Goal: Task Accomplishment & Management: Manage account settings

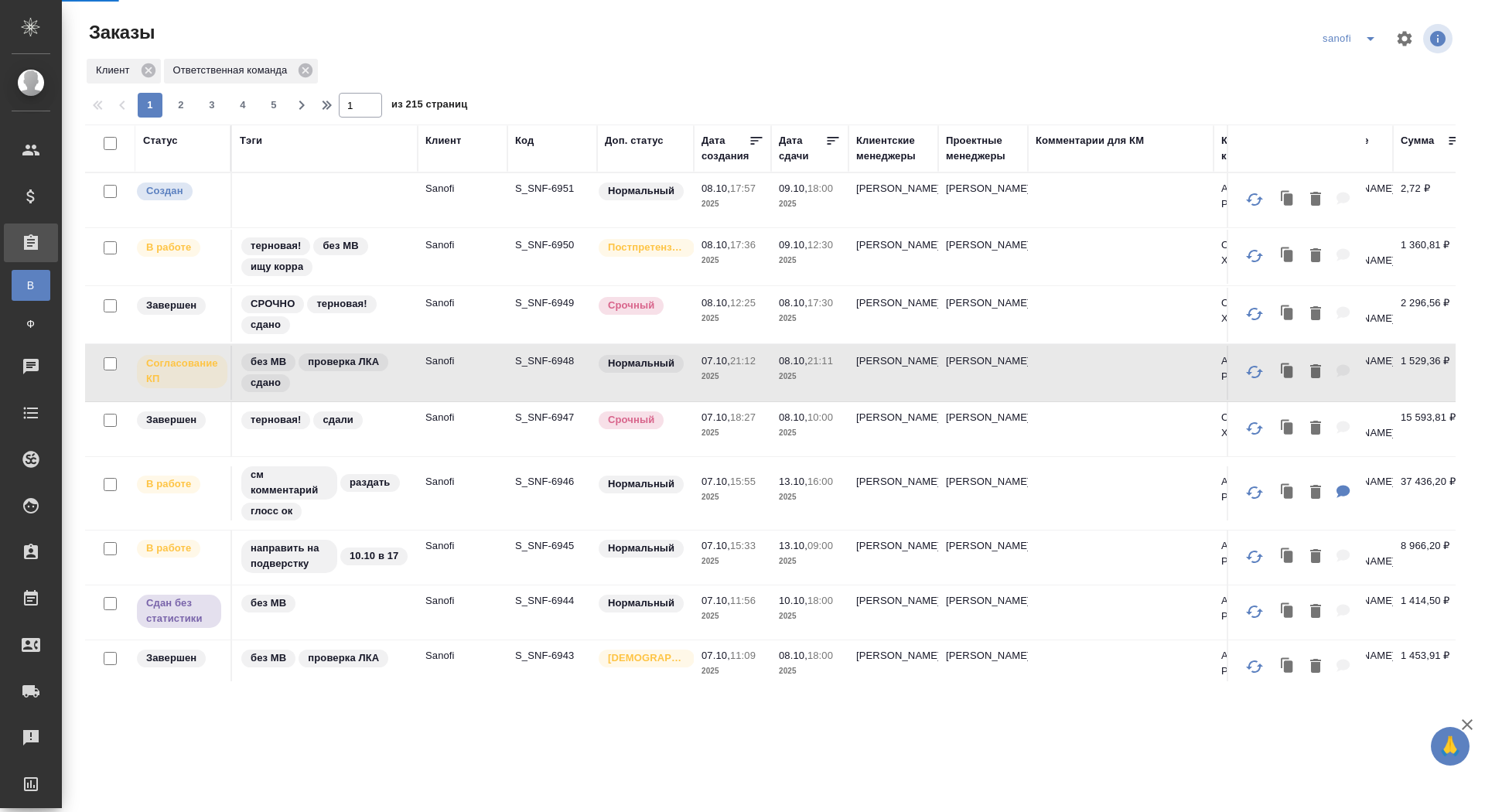
scroll to position [3, 0]
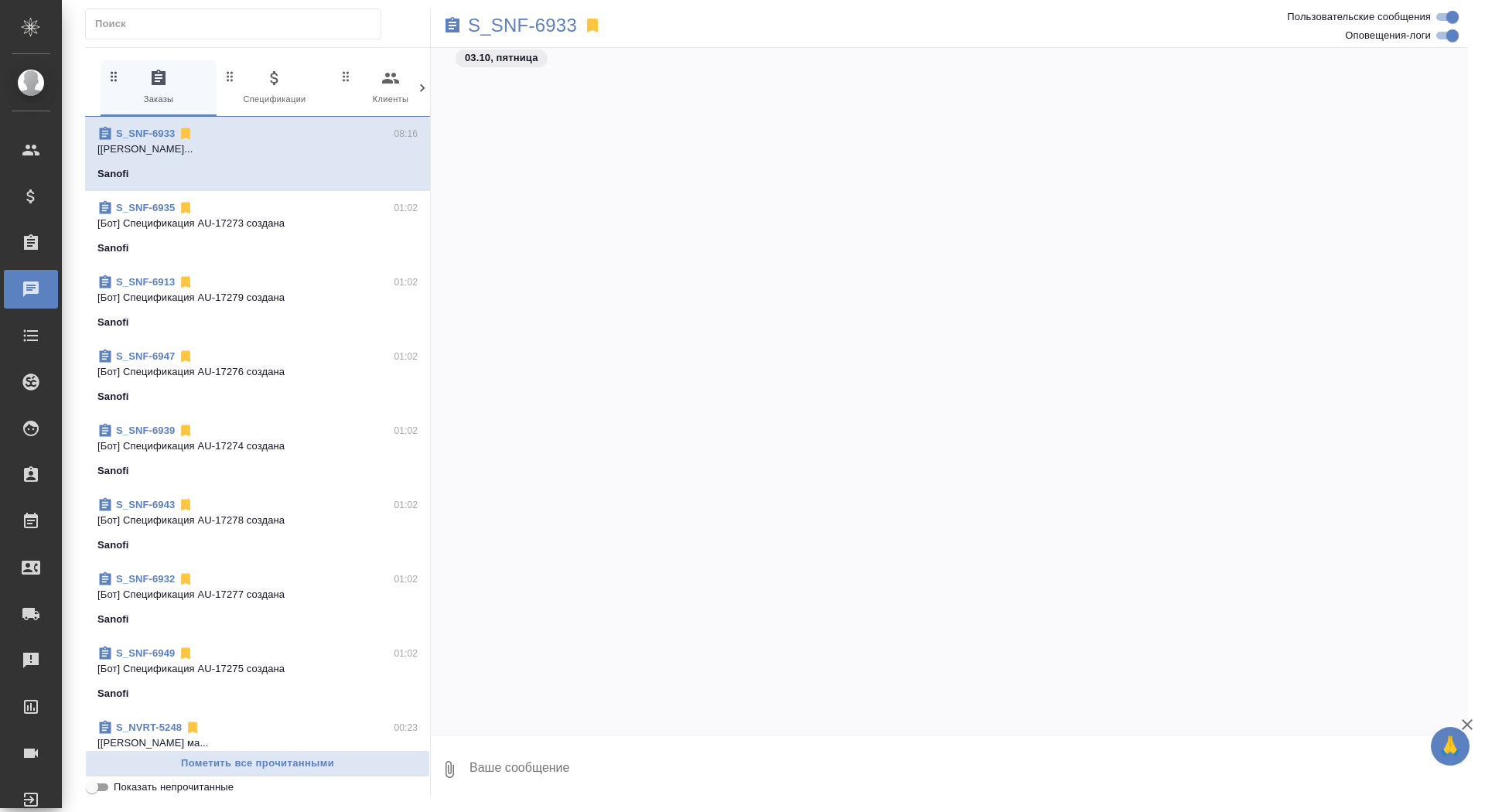
scroll to position [22767, 0]
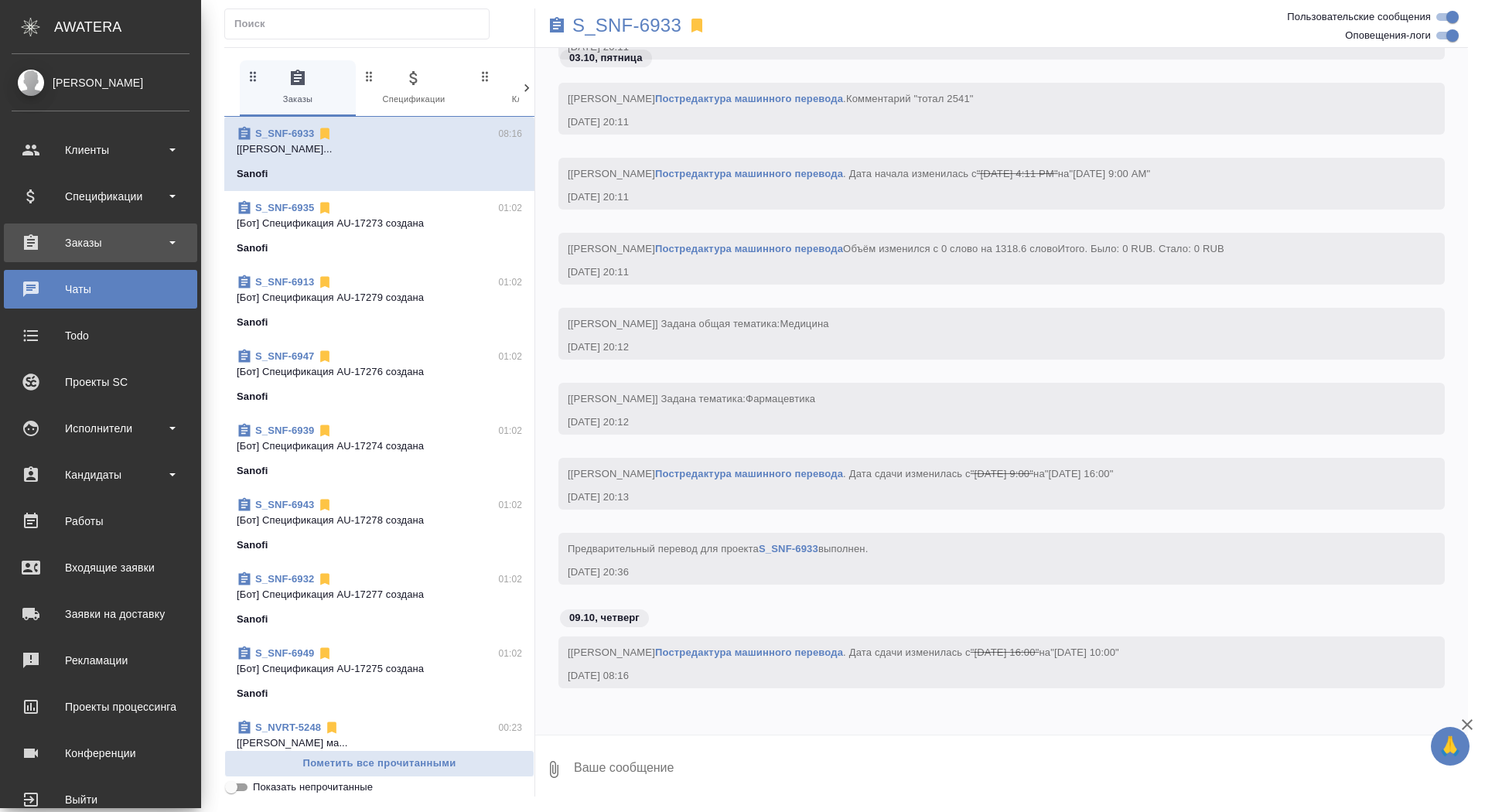
click at [37, 237] on div "Заказы" at bounding box center [100, 243] width 178 height 23
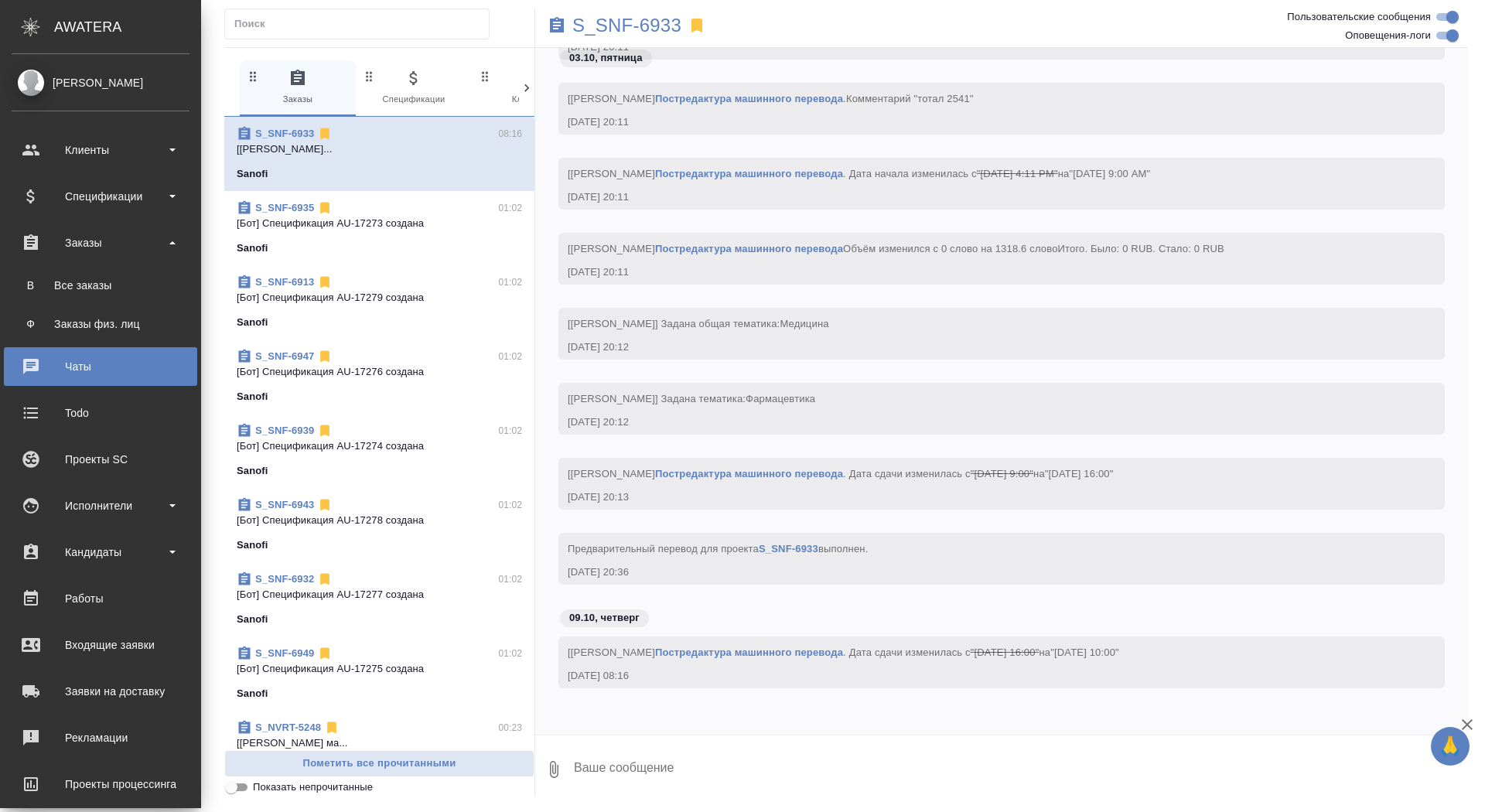
click at [37, 266] on ul "В Все заказы Ф Заказы физ. лиц" at bounding box center [101, 301] width 202 height 78
click at [52, 289] on div "Все заказы" at bounding box center [101, 285] width 163 height 16
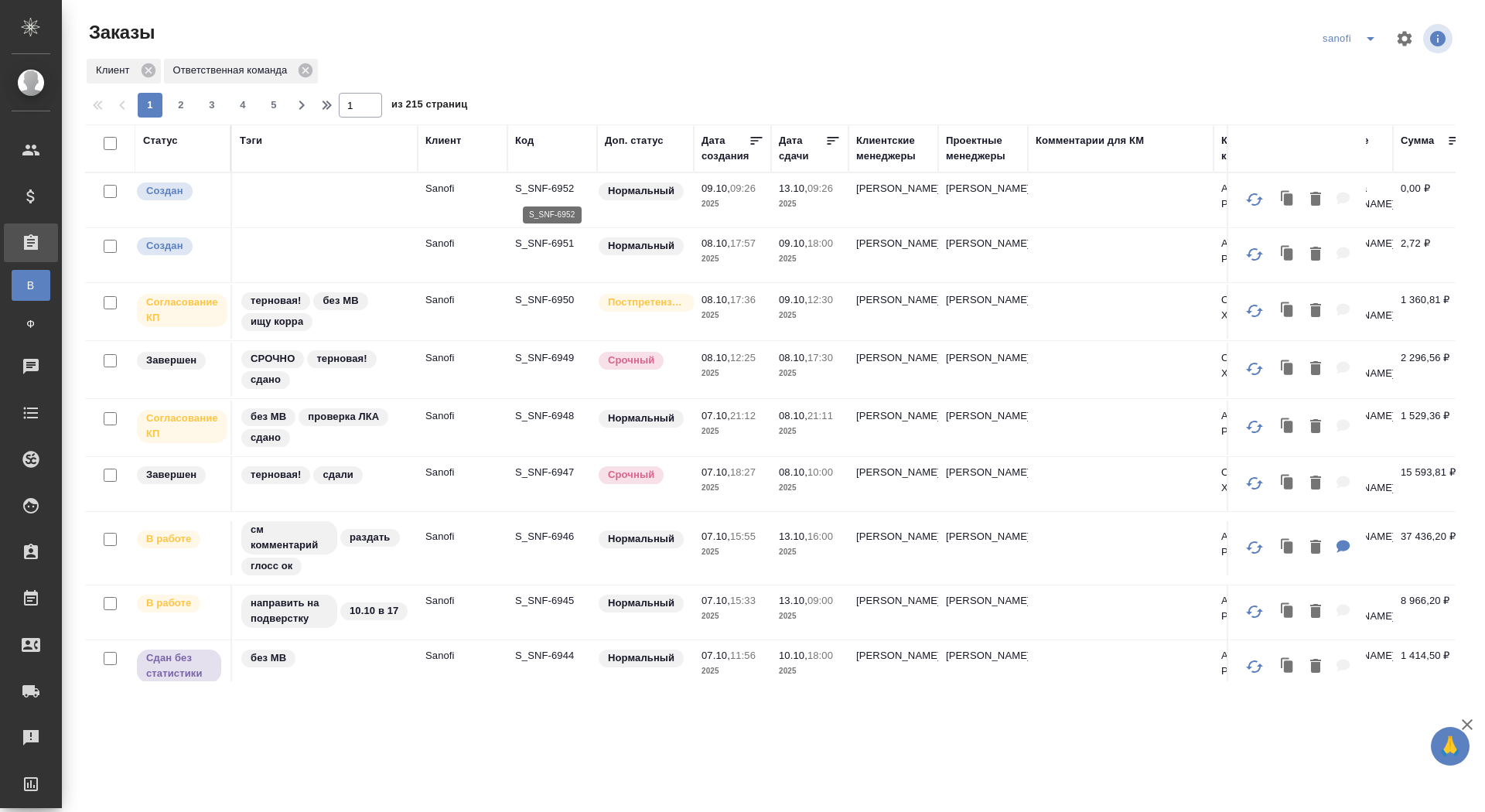
click at [549, 187] on p "S_SNF-6952" at bounding box center [552, 189] width 74 height 16
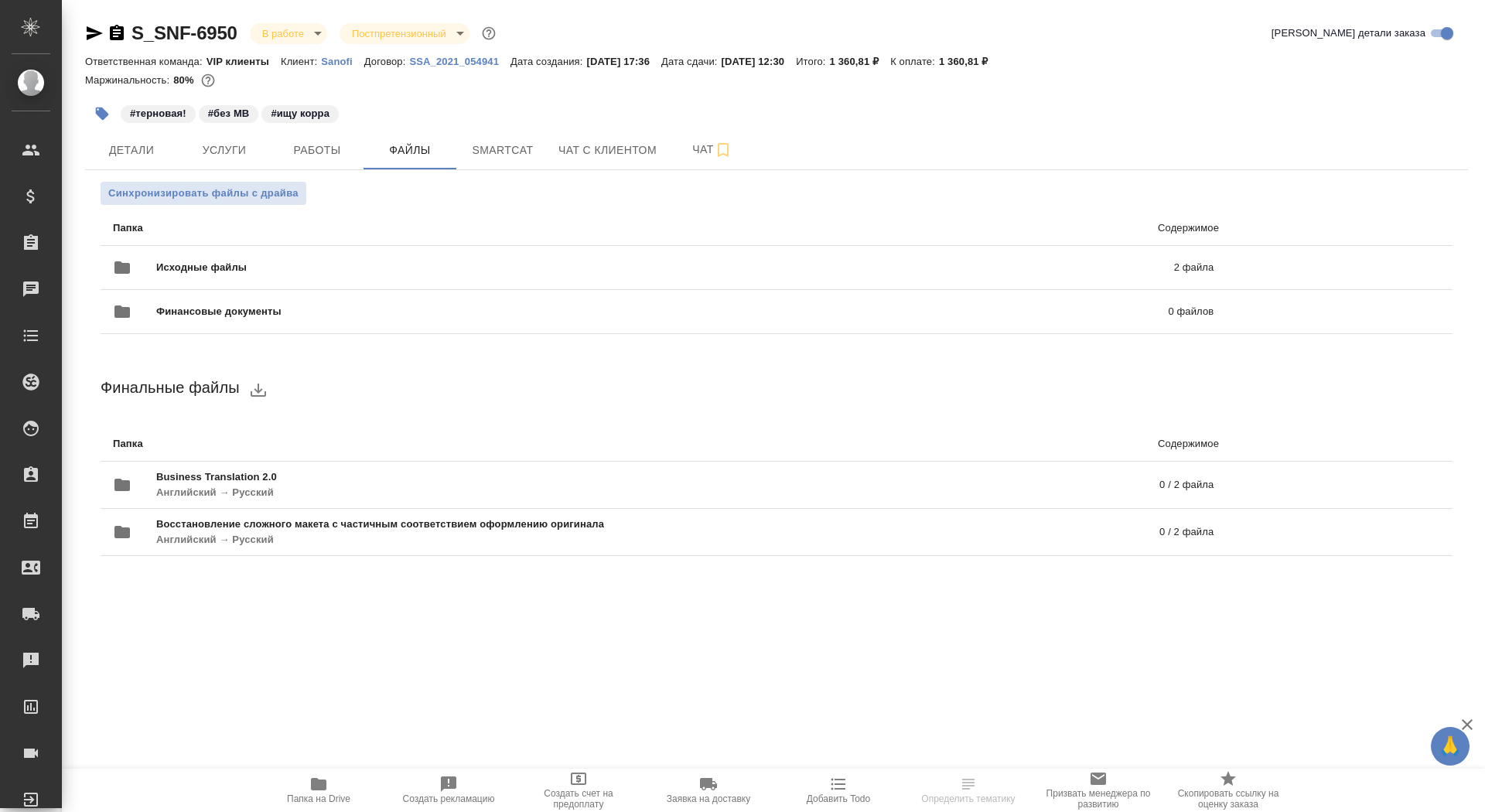
click at [295, 34] on body "🙏 .cls-1 fill:#fff; AWATERA Saydasheva Dilyara Клиенты Спецификации Заказы Чаты…" at bounding box center [742, 406] width 1485 height 812
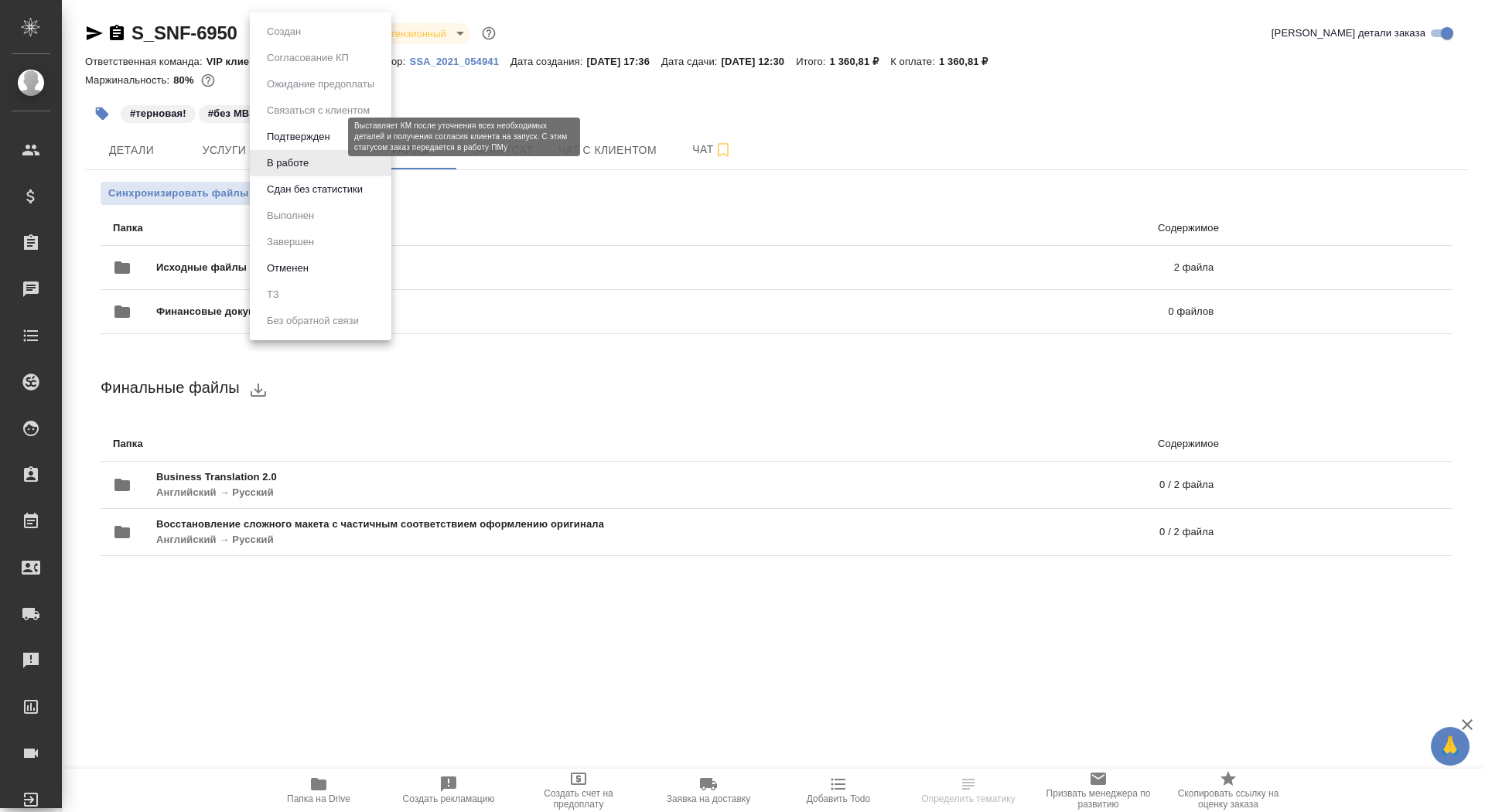
click at [323, 139] on button "Подтвержден" at bounding box center [299, 136] width 72 height 17
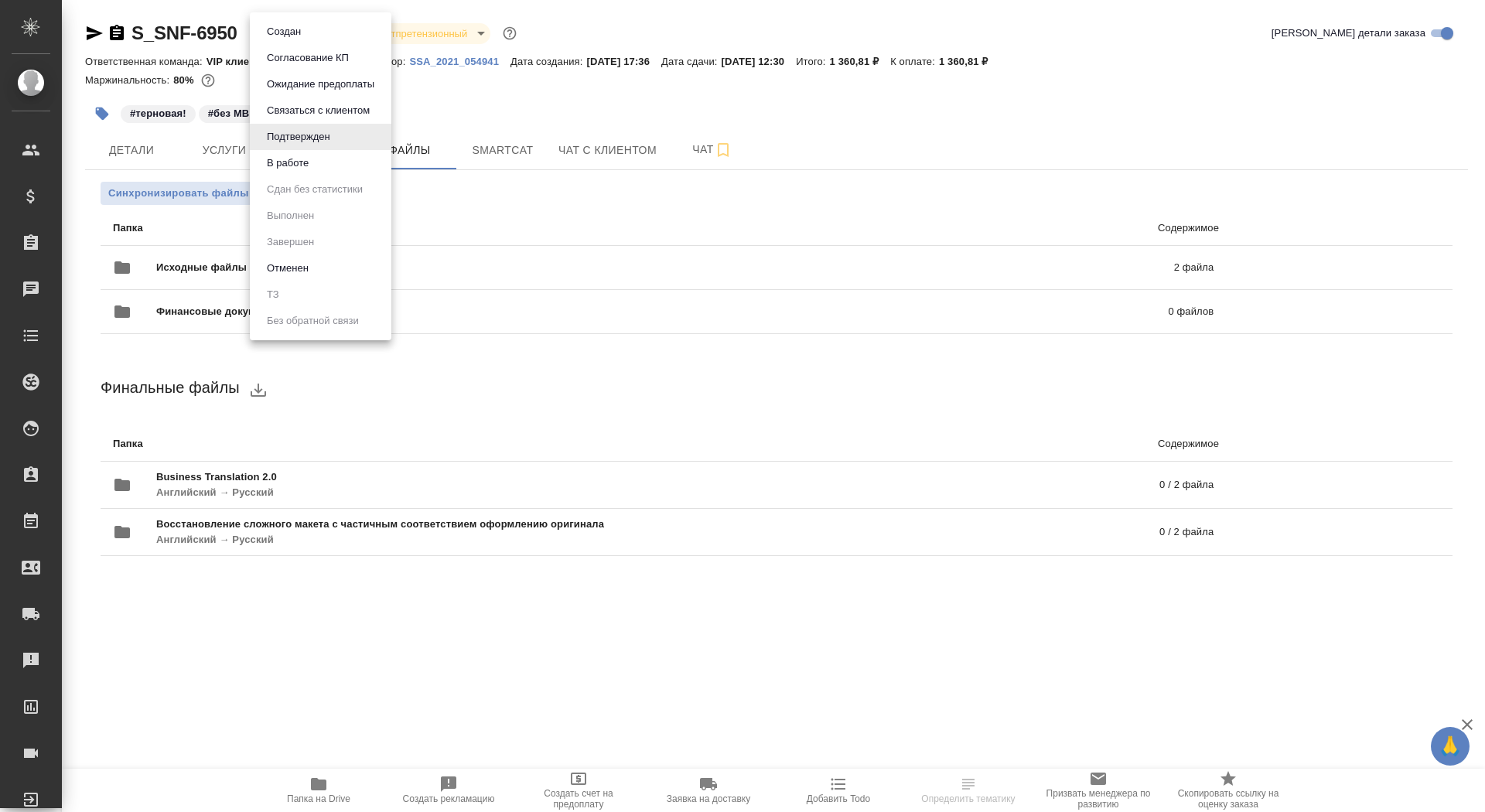
click at [293, 36] on body "🙏 .cls-1 fill:#fff; AWATERA Saydasheva Dilyara Клиенты Спецификации Заказы 0 Ча…" at bounding box center [742, 406] width 1485 height 812
click at [302, 49] on li "Согласование КП" at bounding box center [321, 58] width 141 height 27
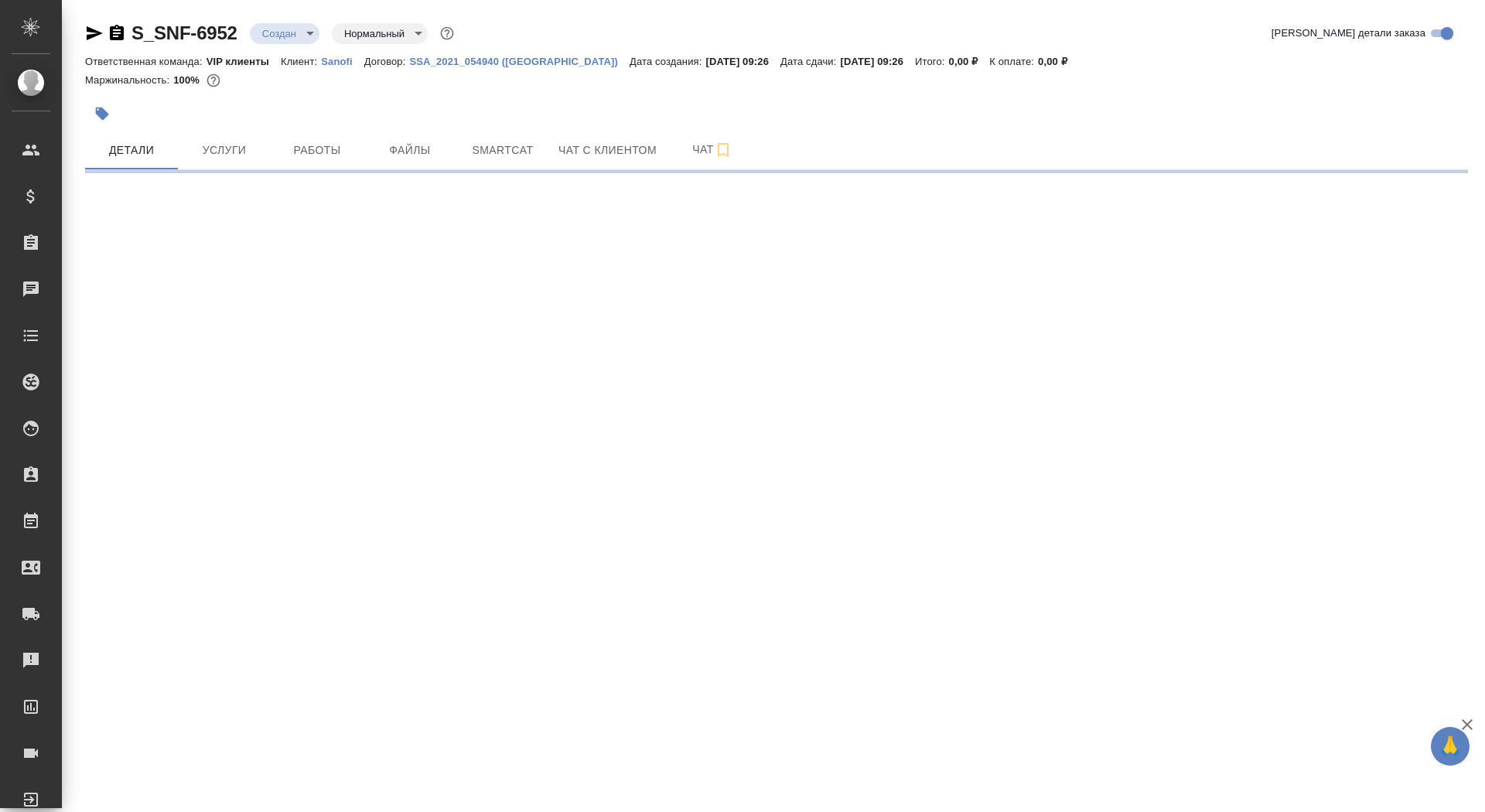
select select "RU"
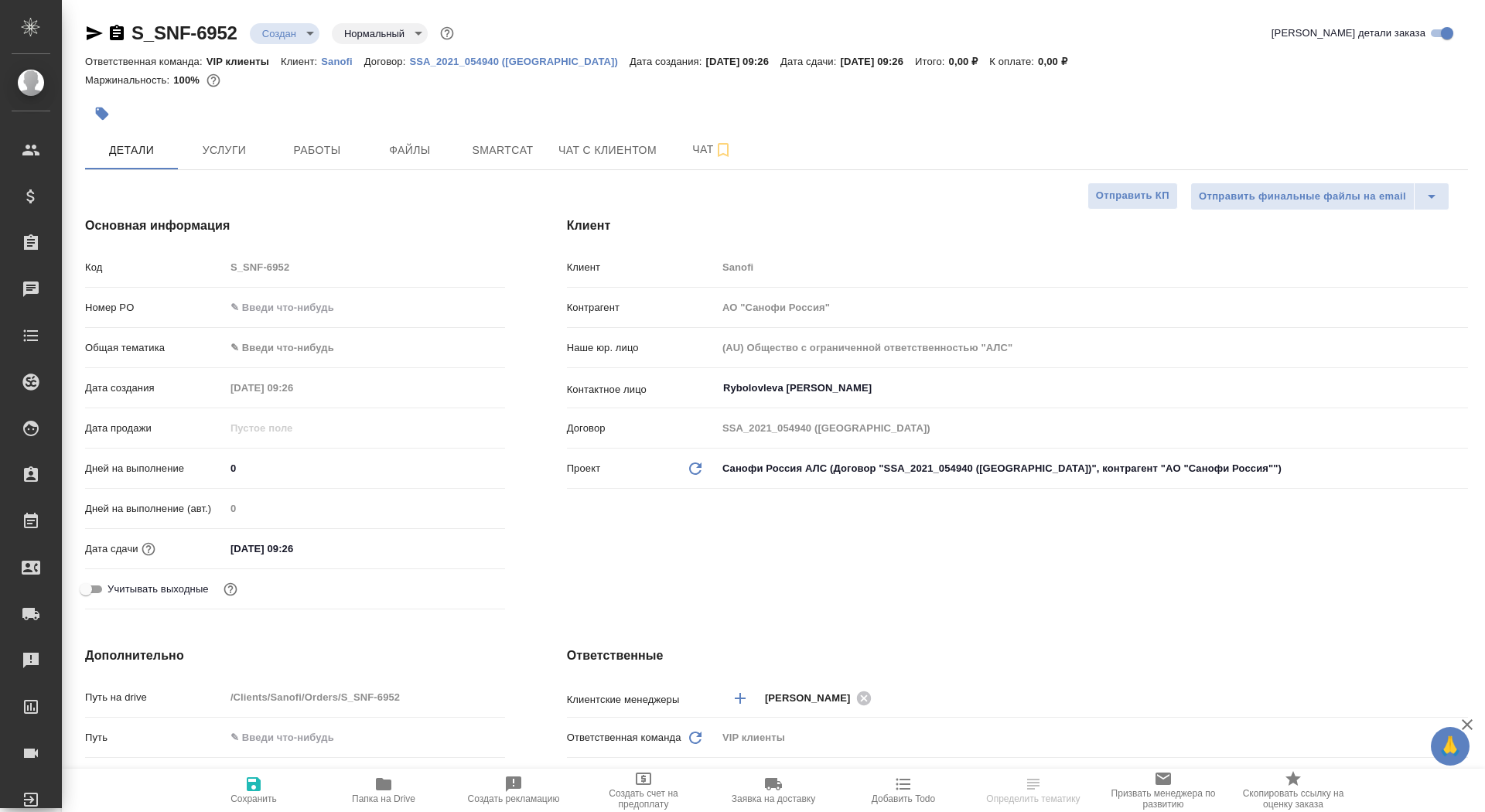
type textarea "x"
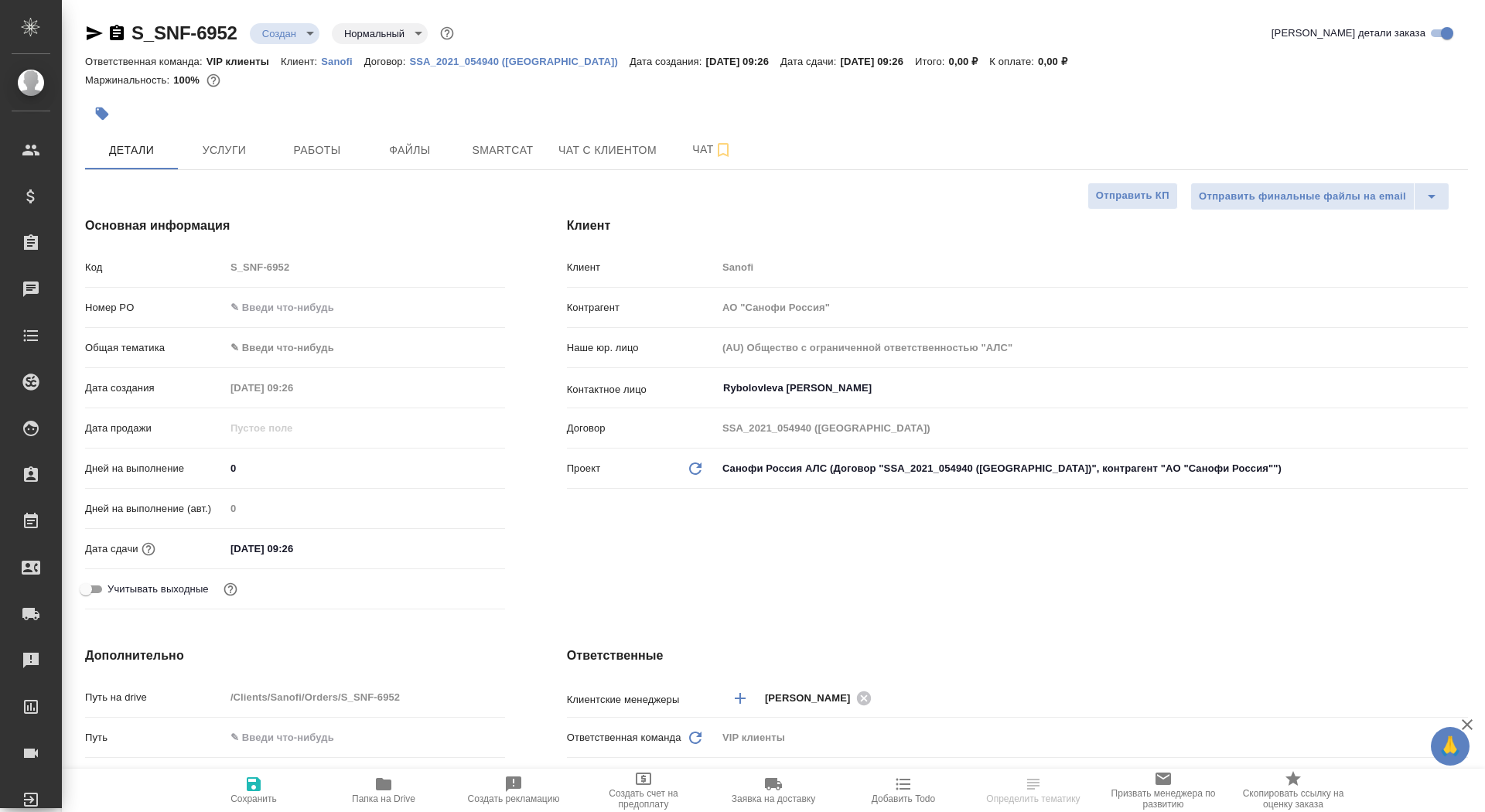
type textarea "x"
drag, startPoint x: 254, startPoint y: 469, endPoint x: 177, endPoint y: 457, distance: 77.9
click at [177, 457] on div "Дней на выполнение 0" at bounding box center [294, 468] width 420 height 27
type input "4"
type textarea "x"
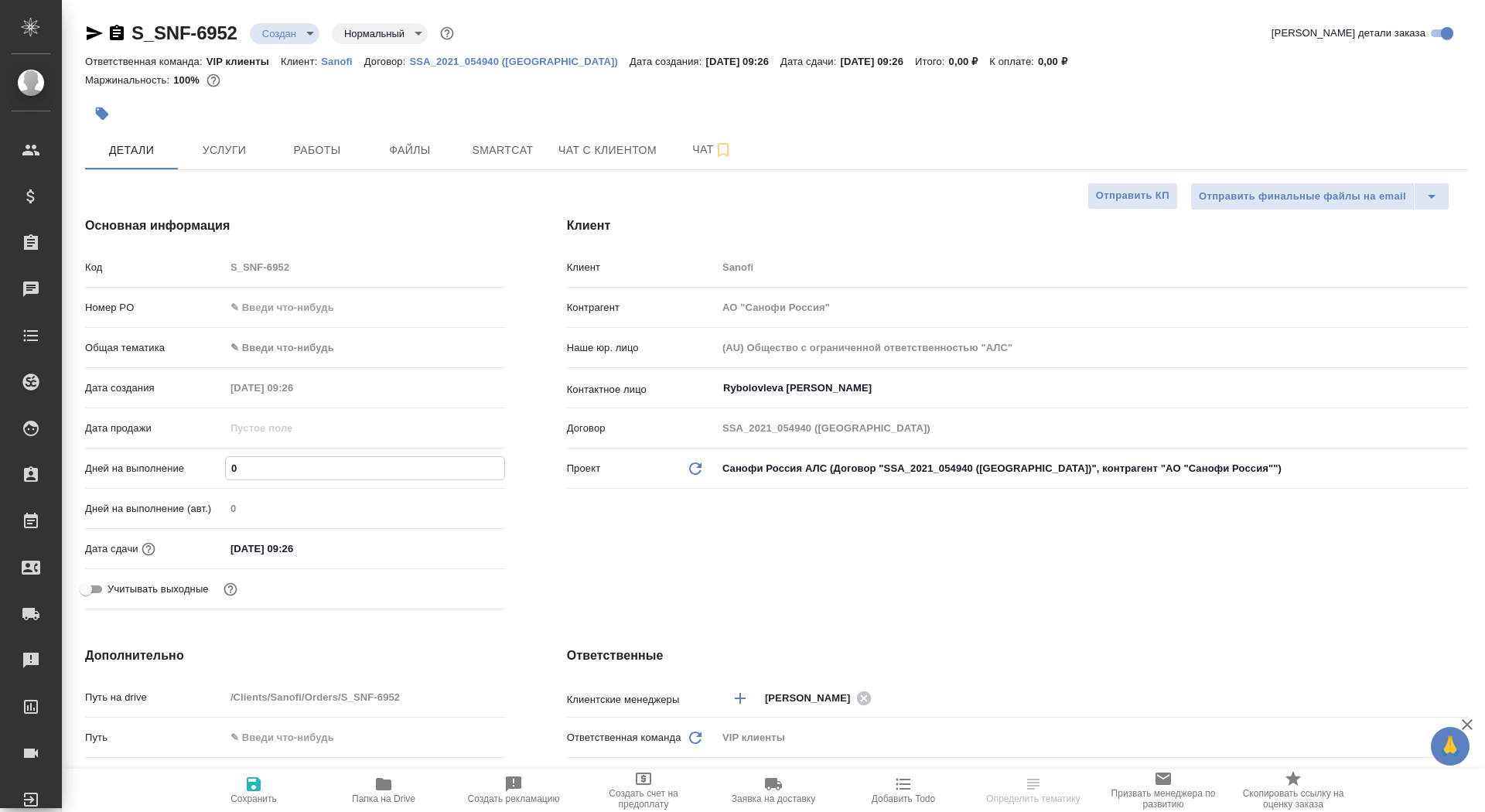
type textarea "x"
type input "4"
click at [266, 790] on span "Сохранить" at bounding box center [254, 789] width 111 height 29
type textarea "x"
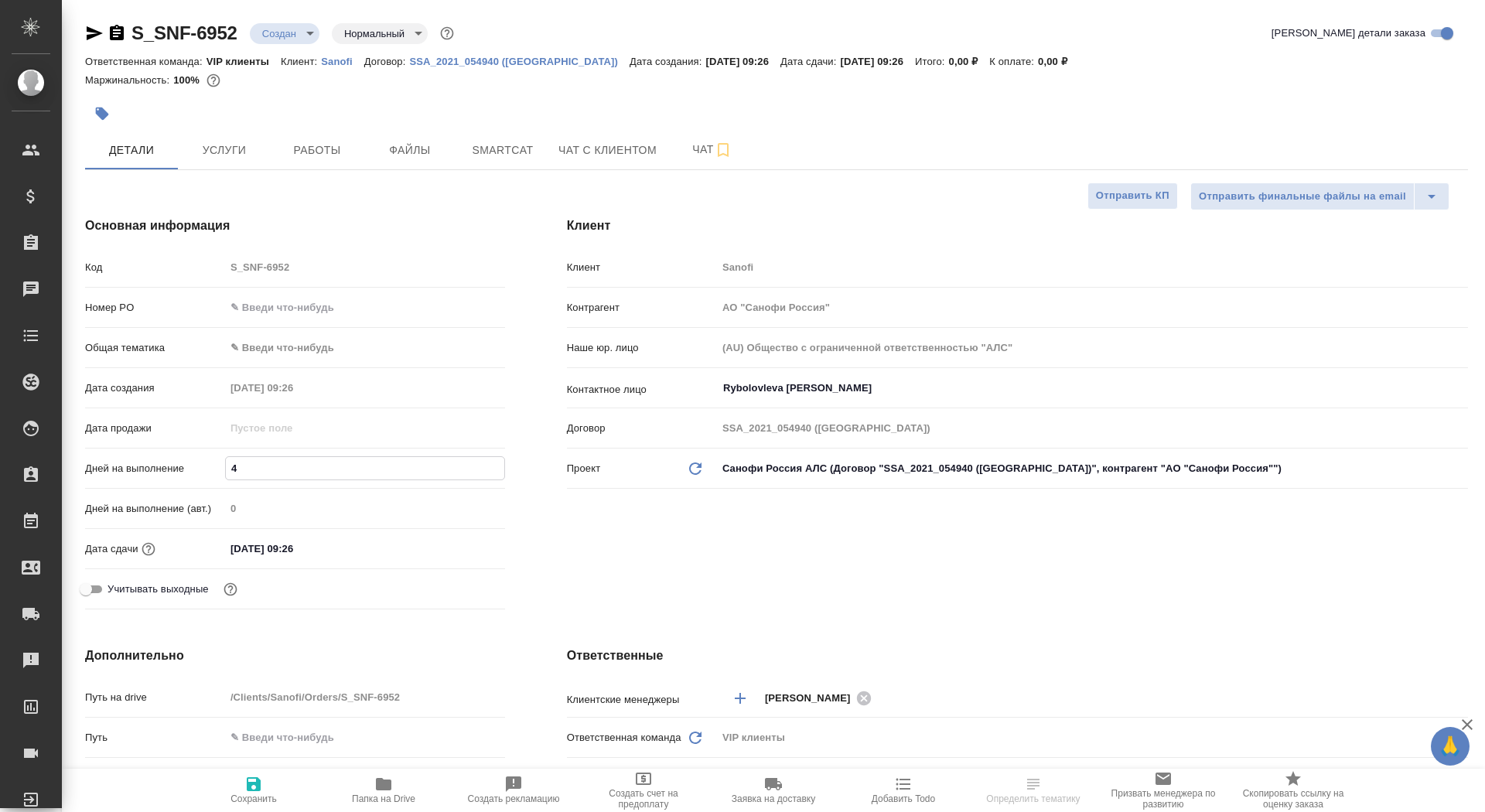
type textarea "x"
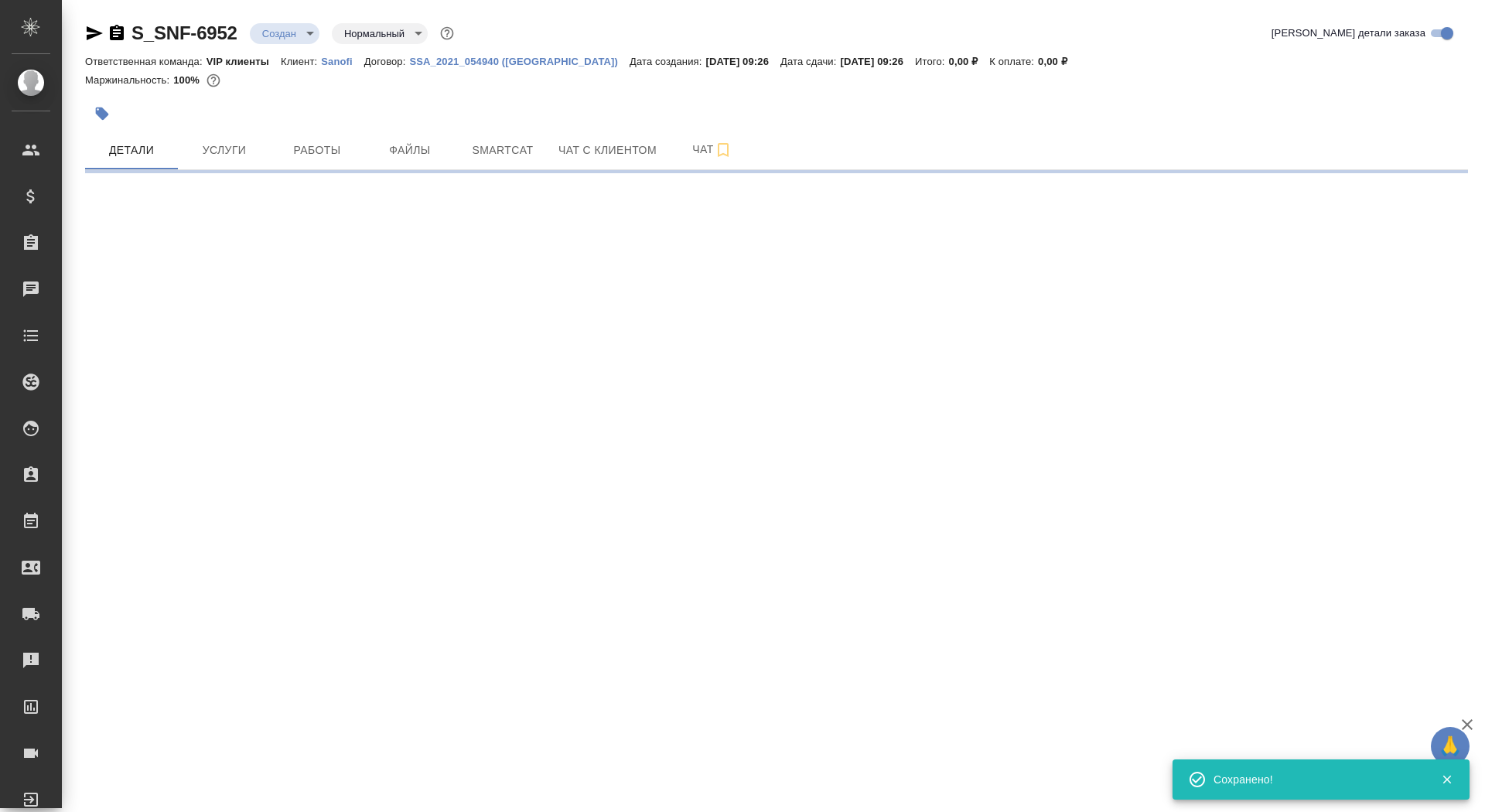
select select "RU"
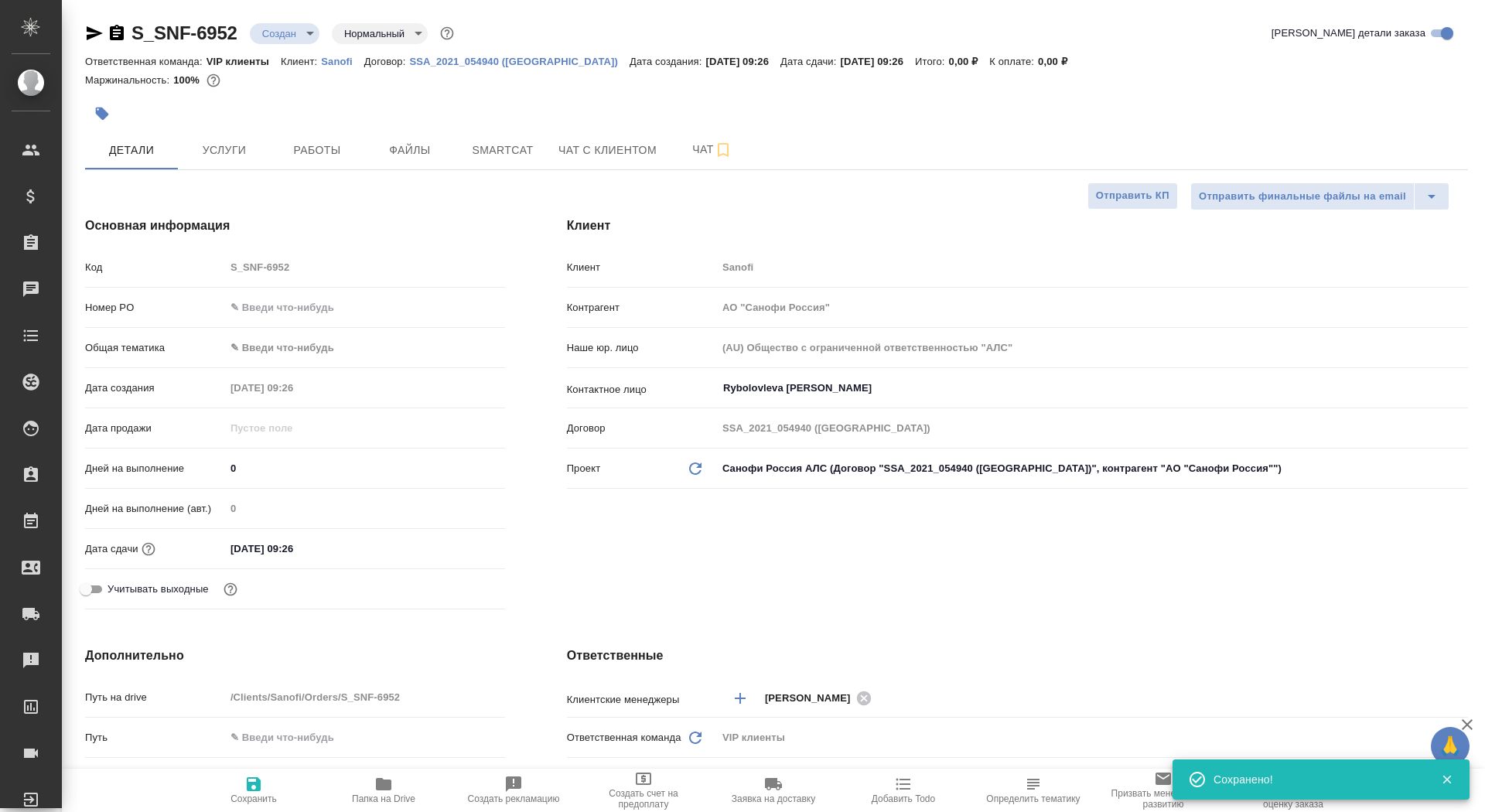
type textarea "x"
type input "4"
type textarea "x"
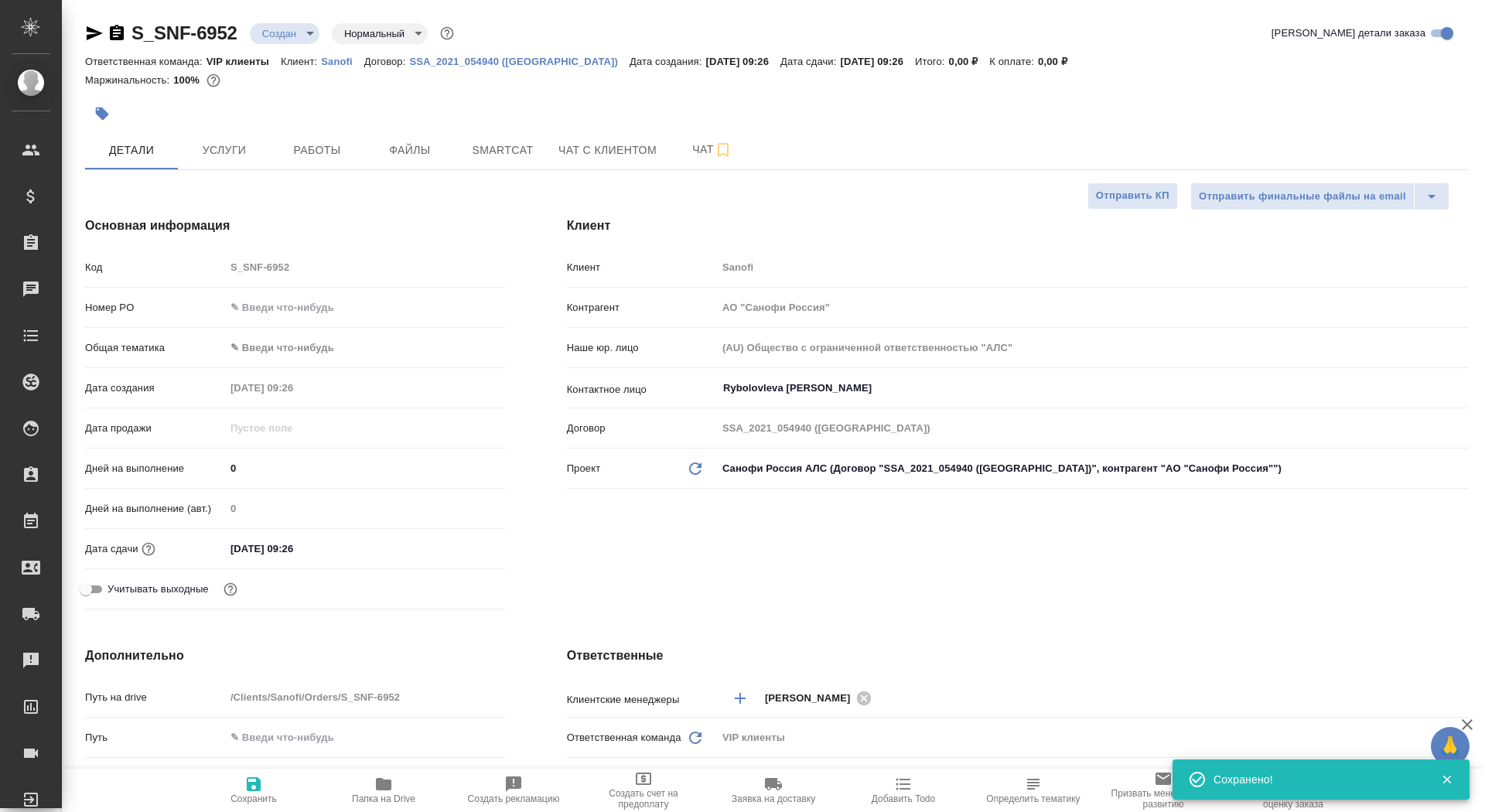
type textarea "x"
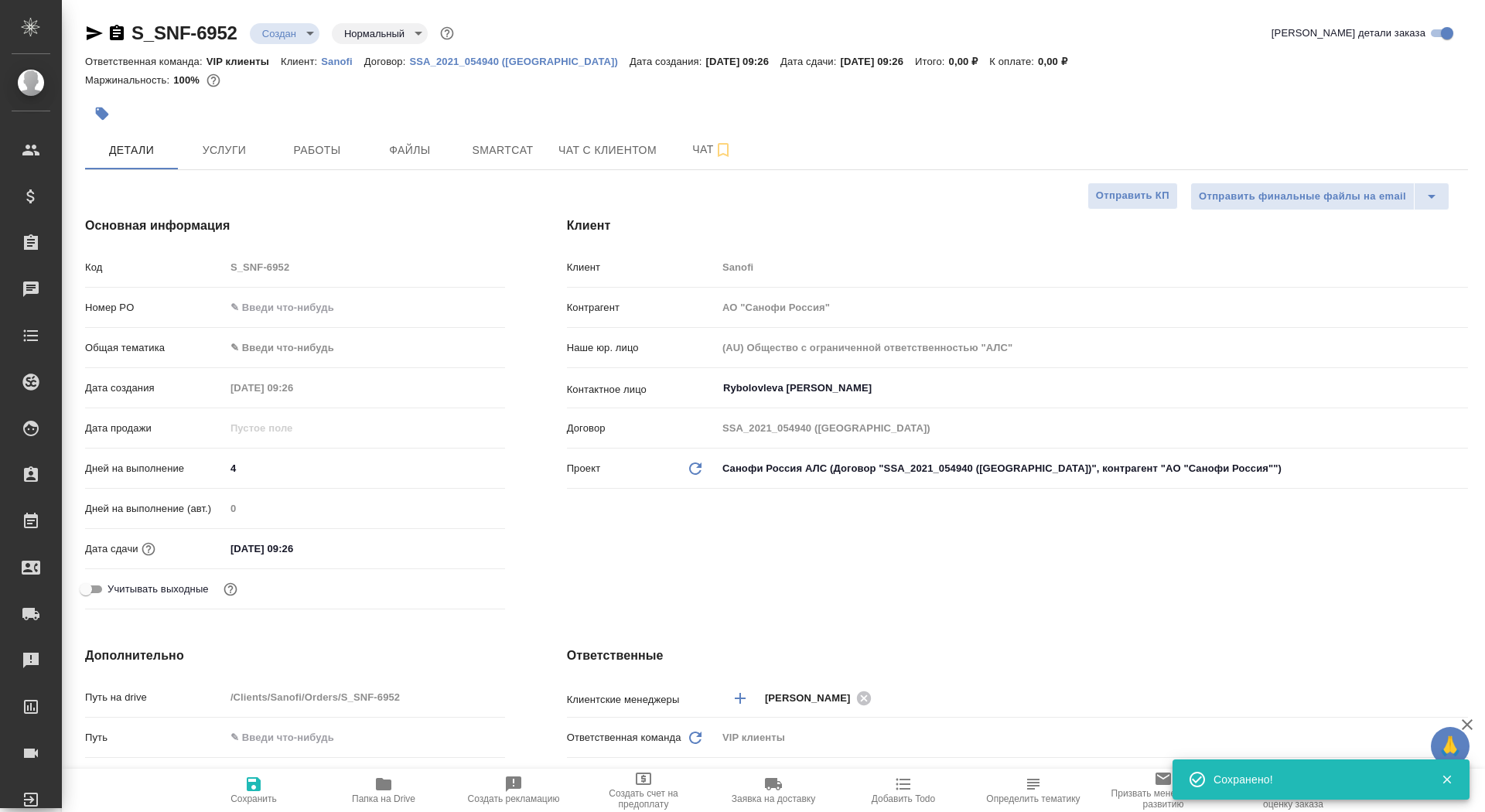
scroll to position [421, 0]
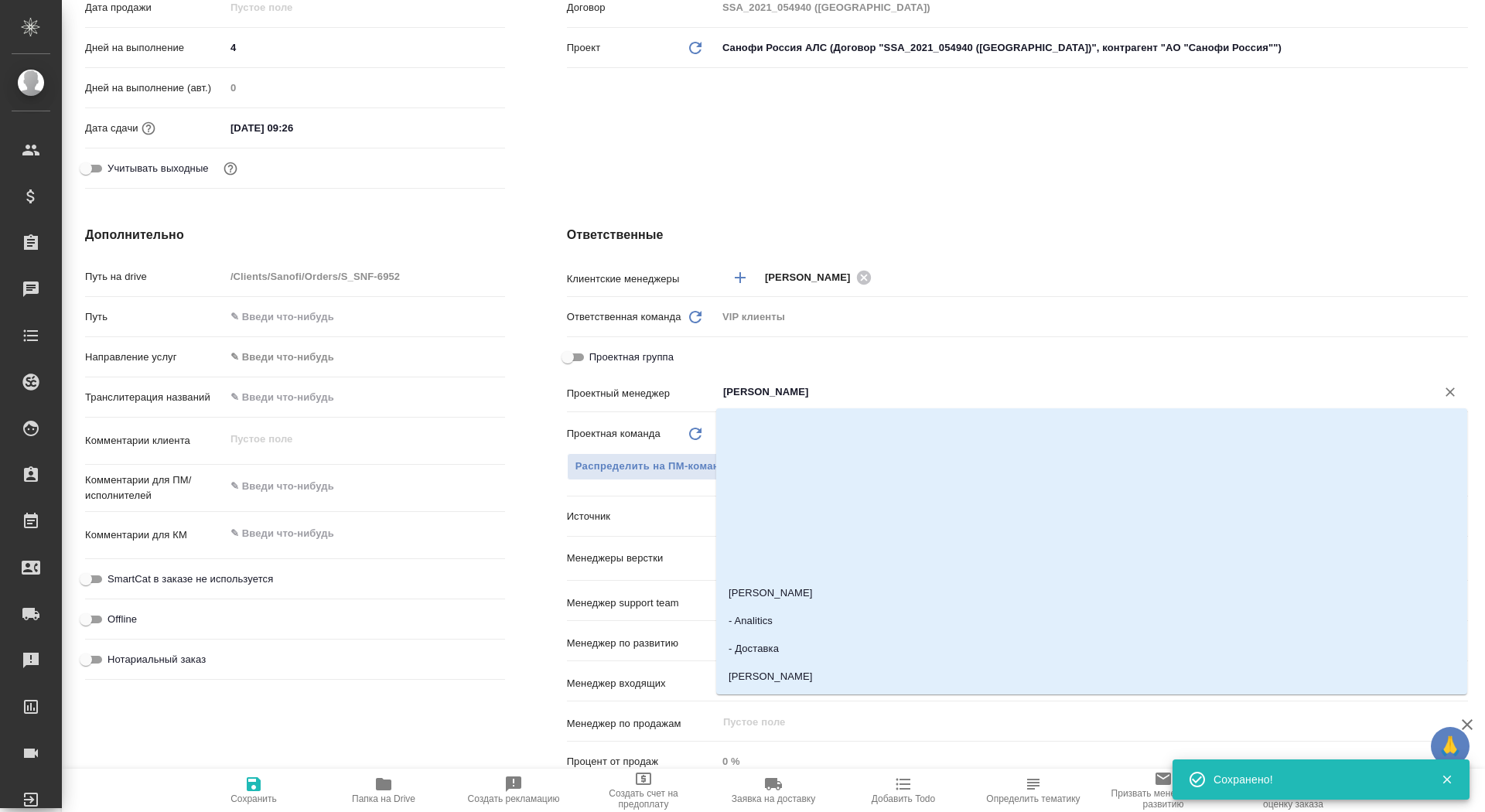
click at [798, 399] on input "[PERSON_NAME]" at bounding box center [1067, 391] width 690 height 19
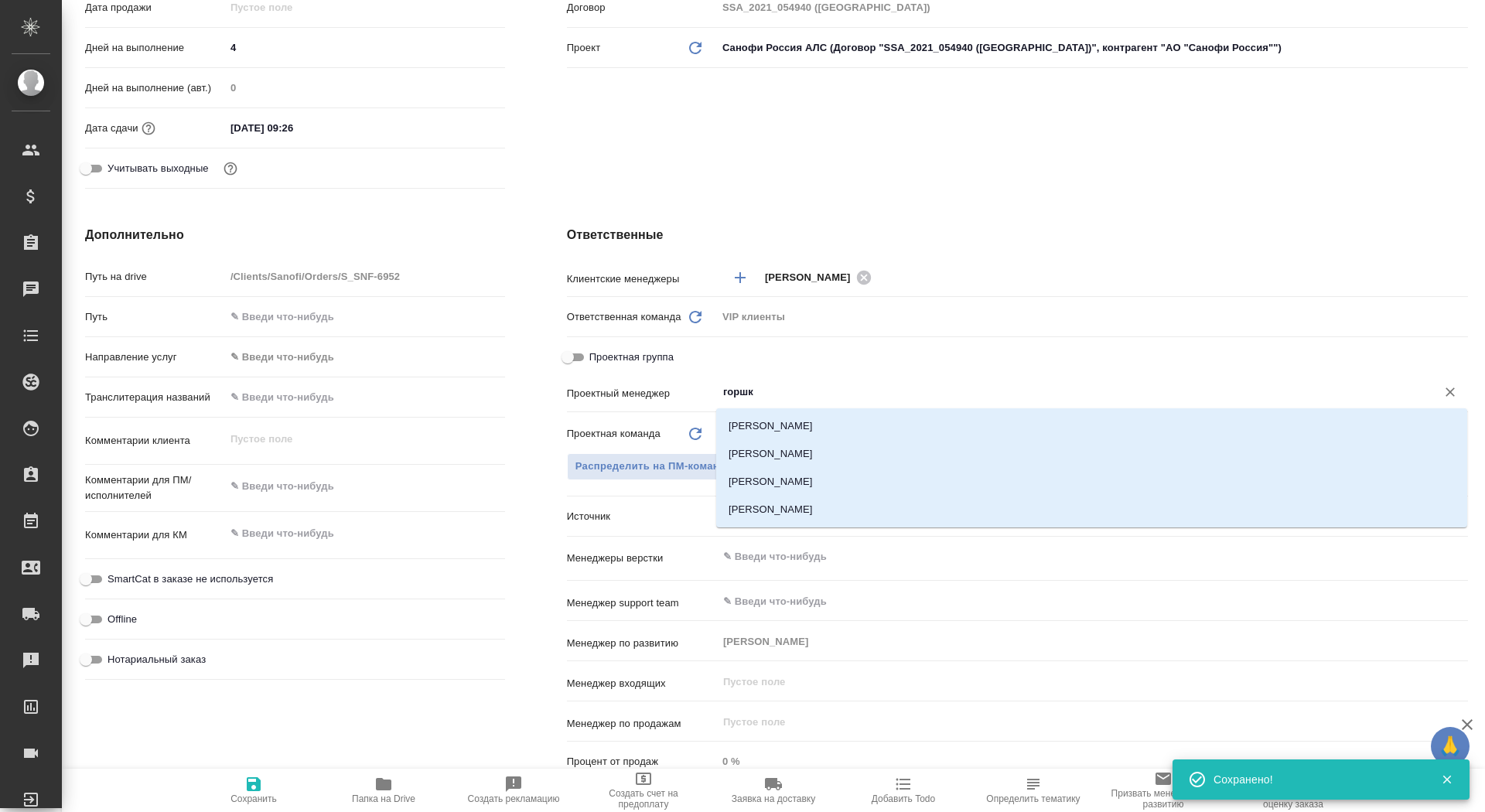
type input "горшко"
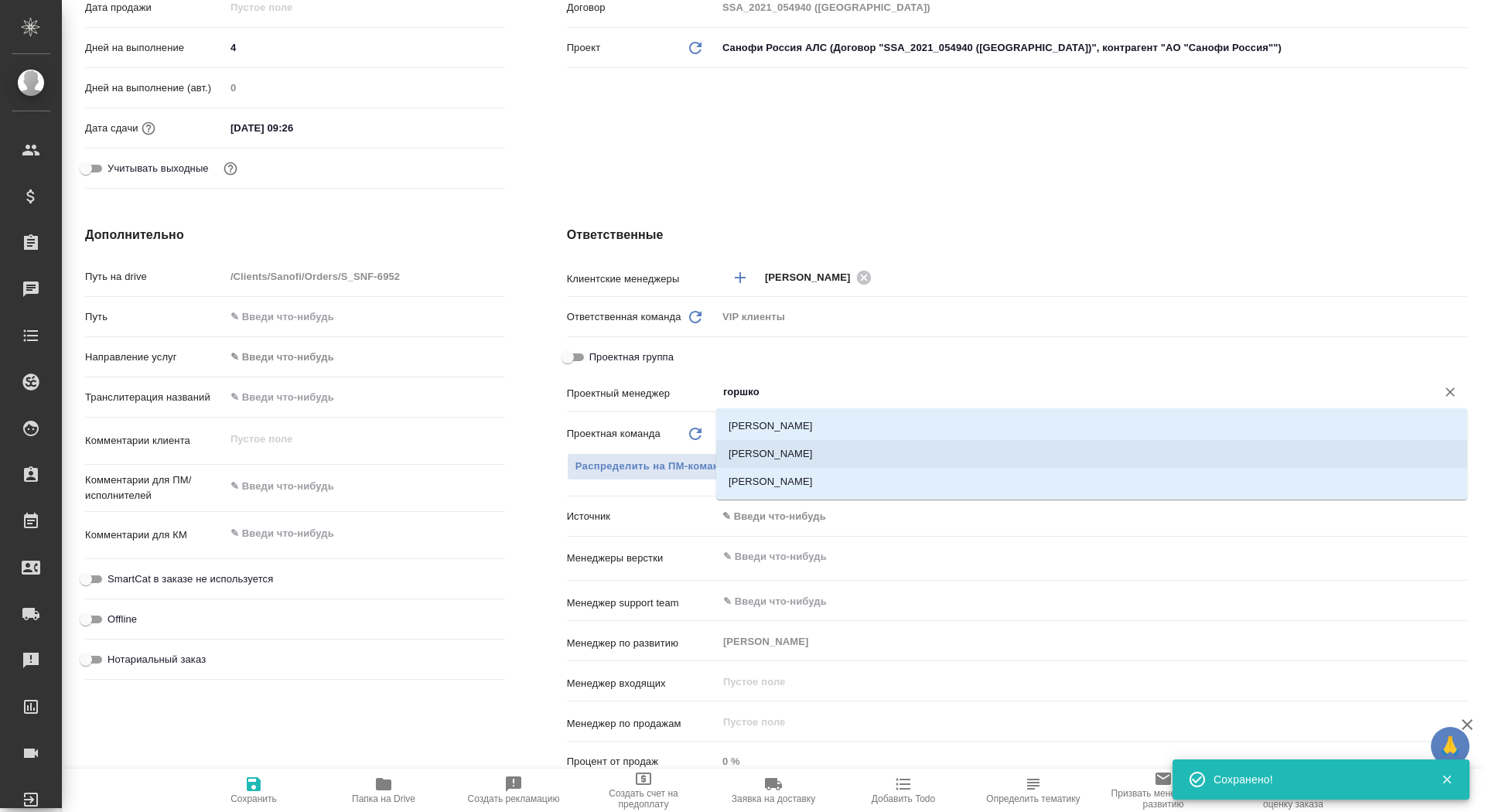
click at [866, 446] on li "[PERSON_NAME]" at bounding box center [1092, 454] width 751 height 28
type textarea "x"
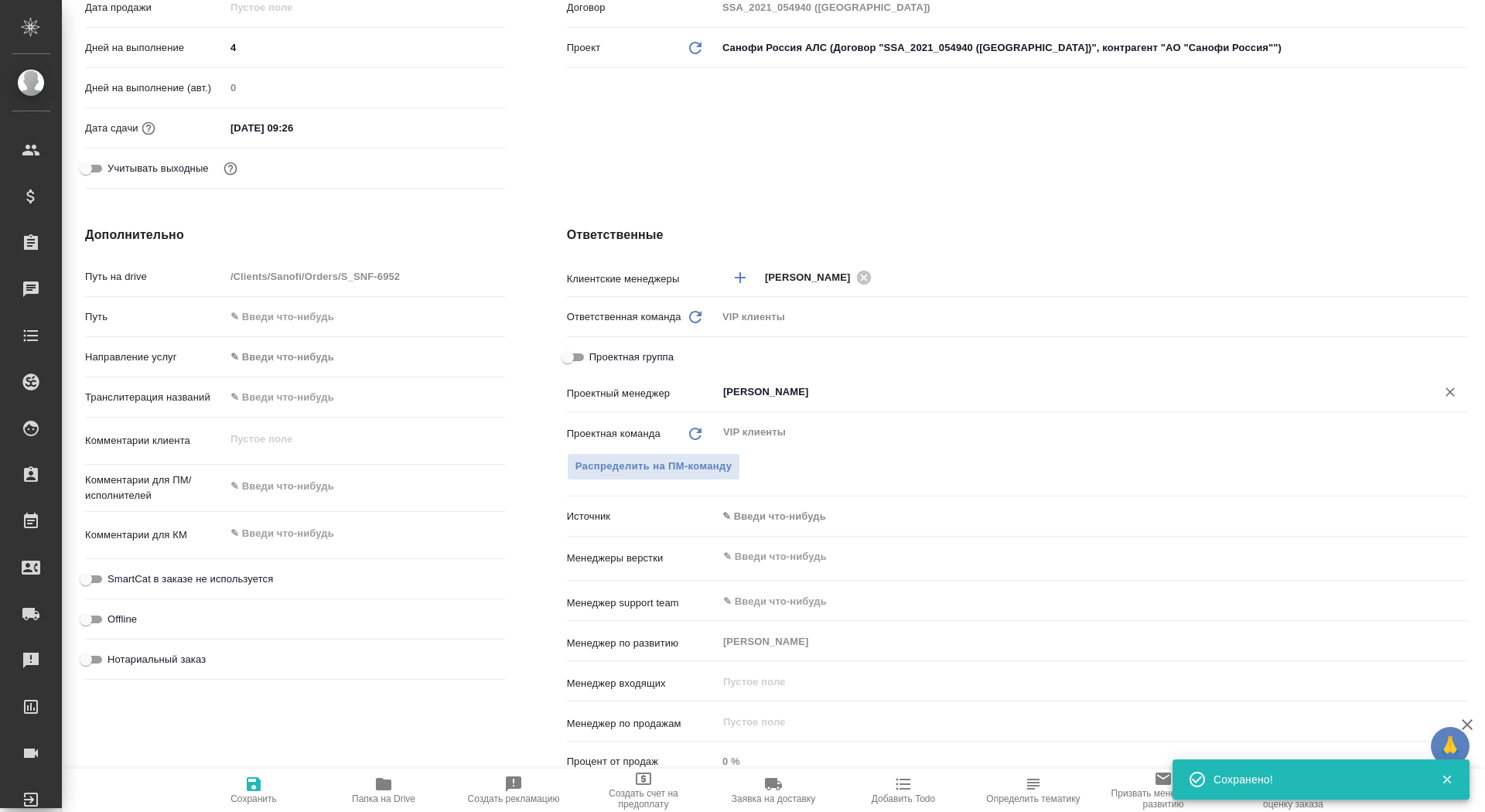
type input "[PERSON_NAME]"
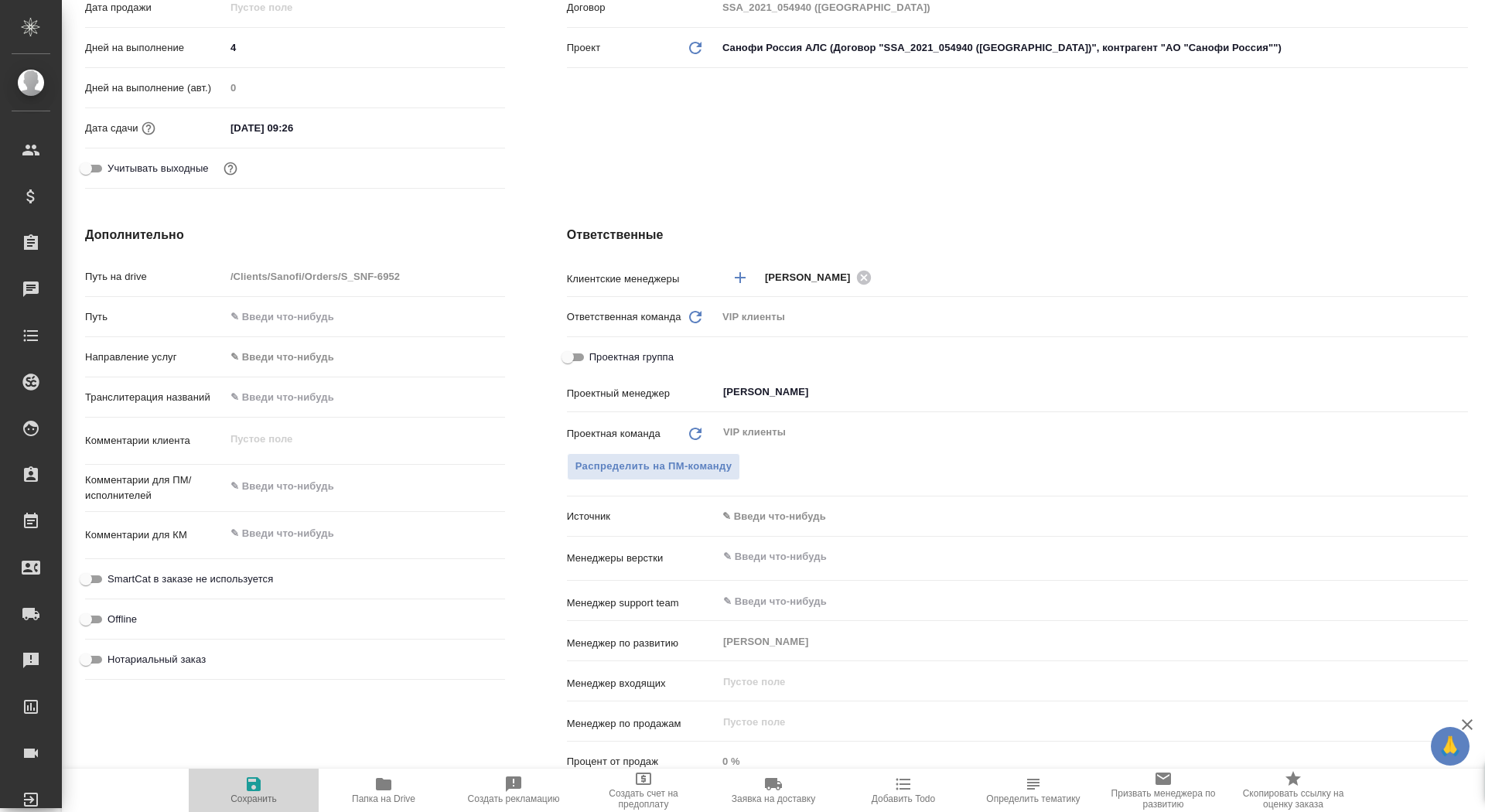
click at [255, 788] on icon "button" at bounding box center [254, 784] width 19 height 19
type textarea "x"
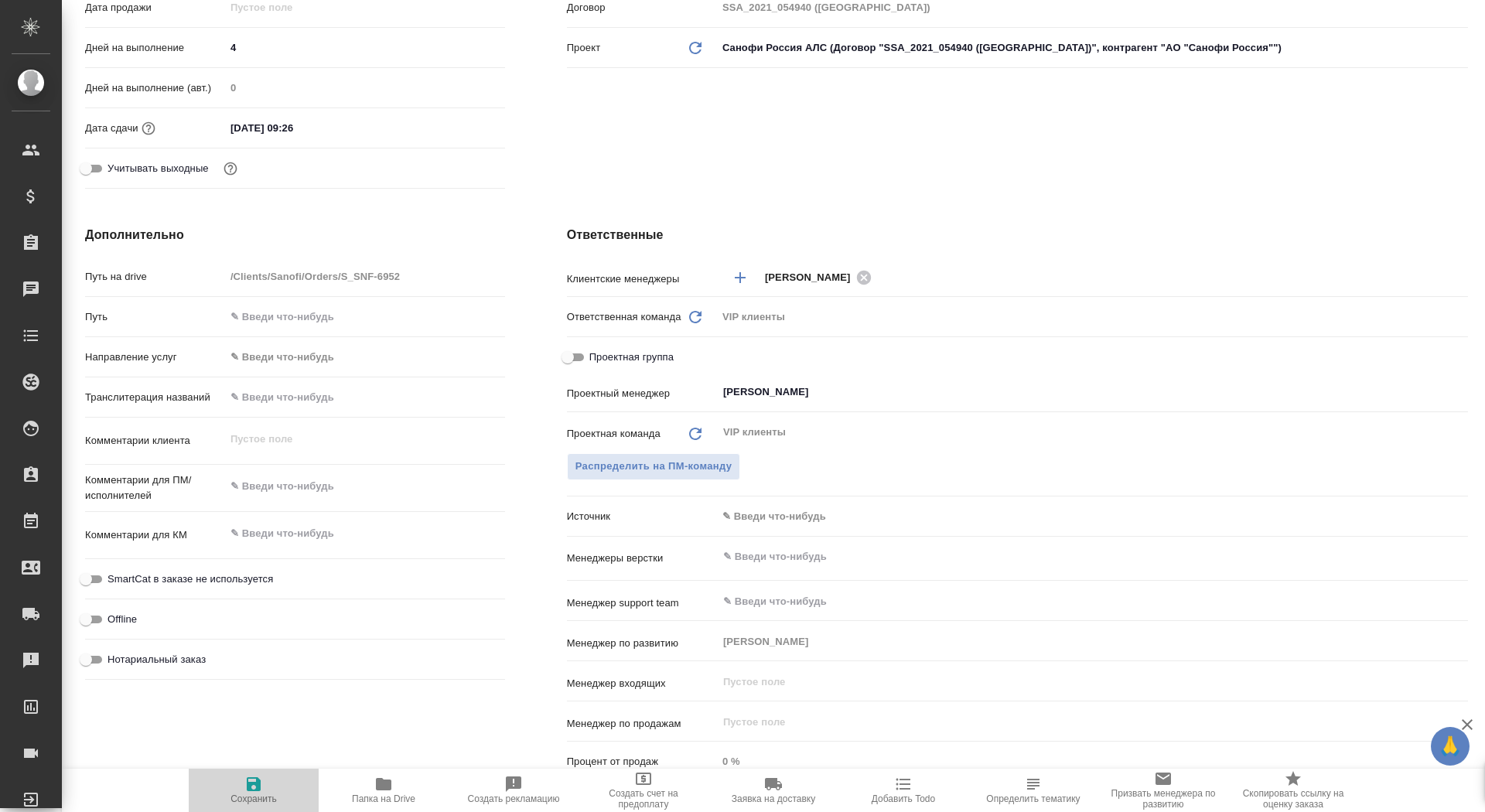
type textarea "x"
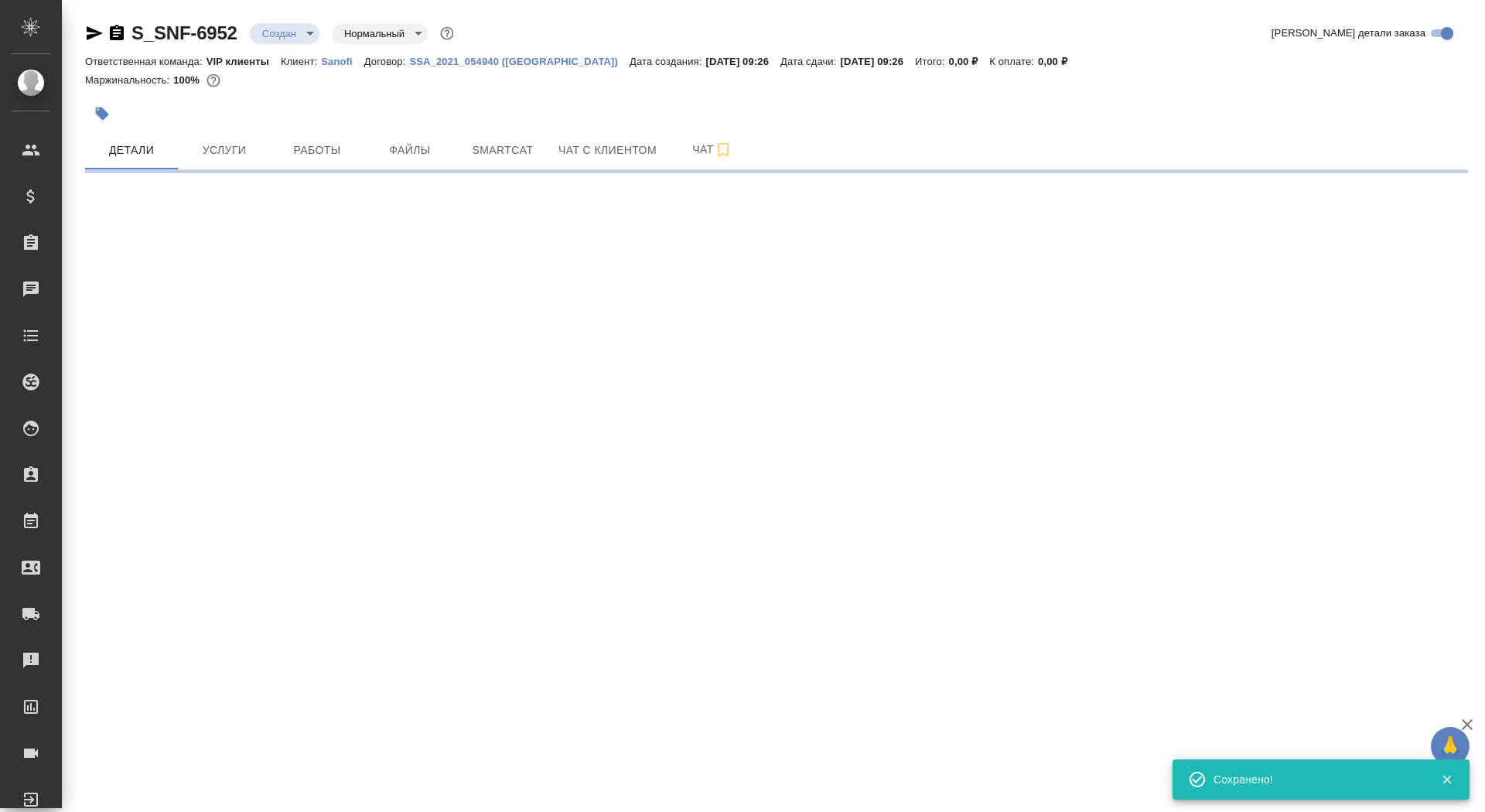
scroll to position [0, 0]
select select "RU"
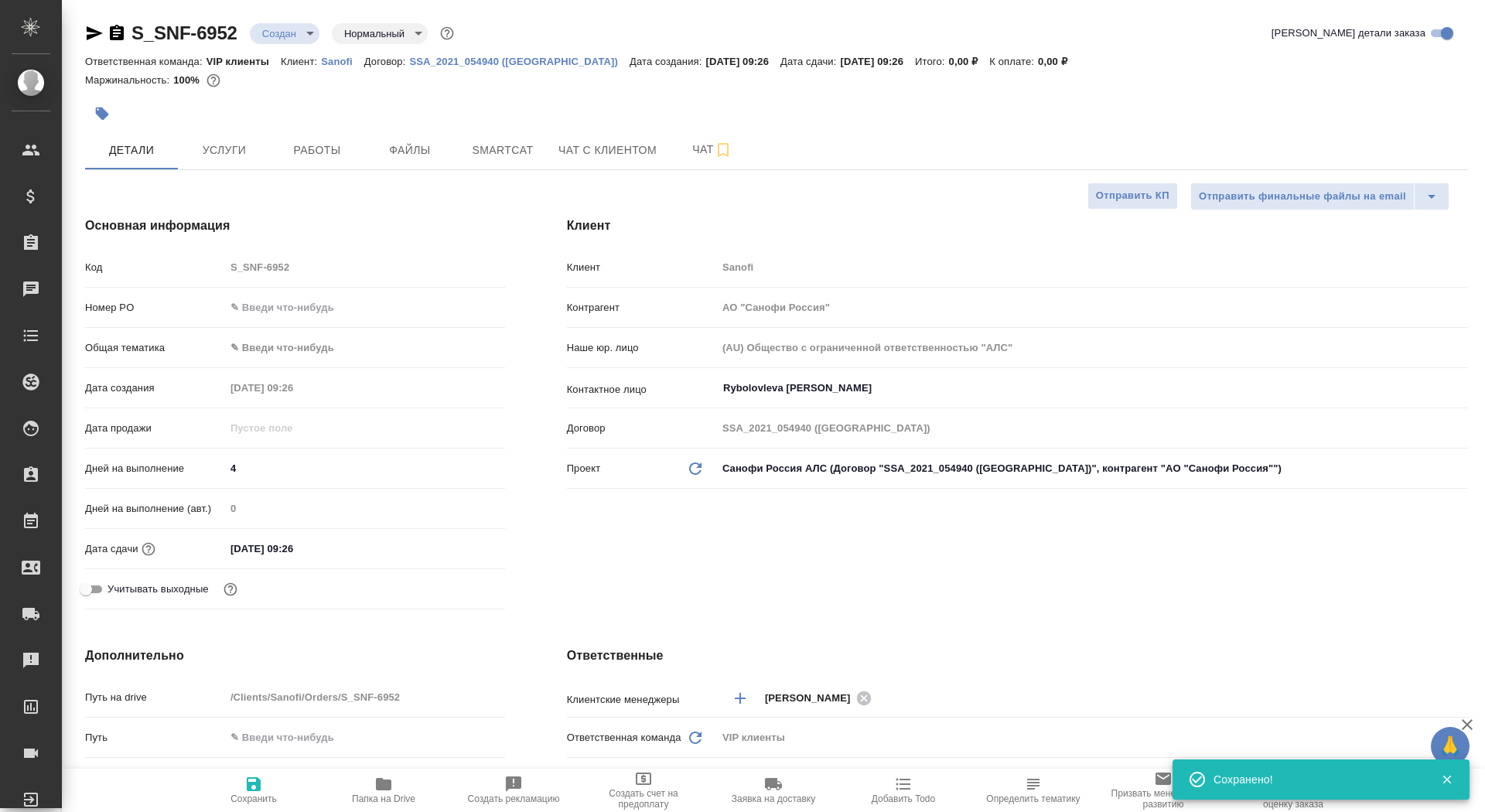
type textarea "x"
click at [379, 802] on span "Папка на Drive" at bounding box center [384, 799] width 64 height 11
type textarea "x"
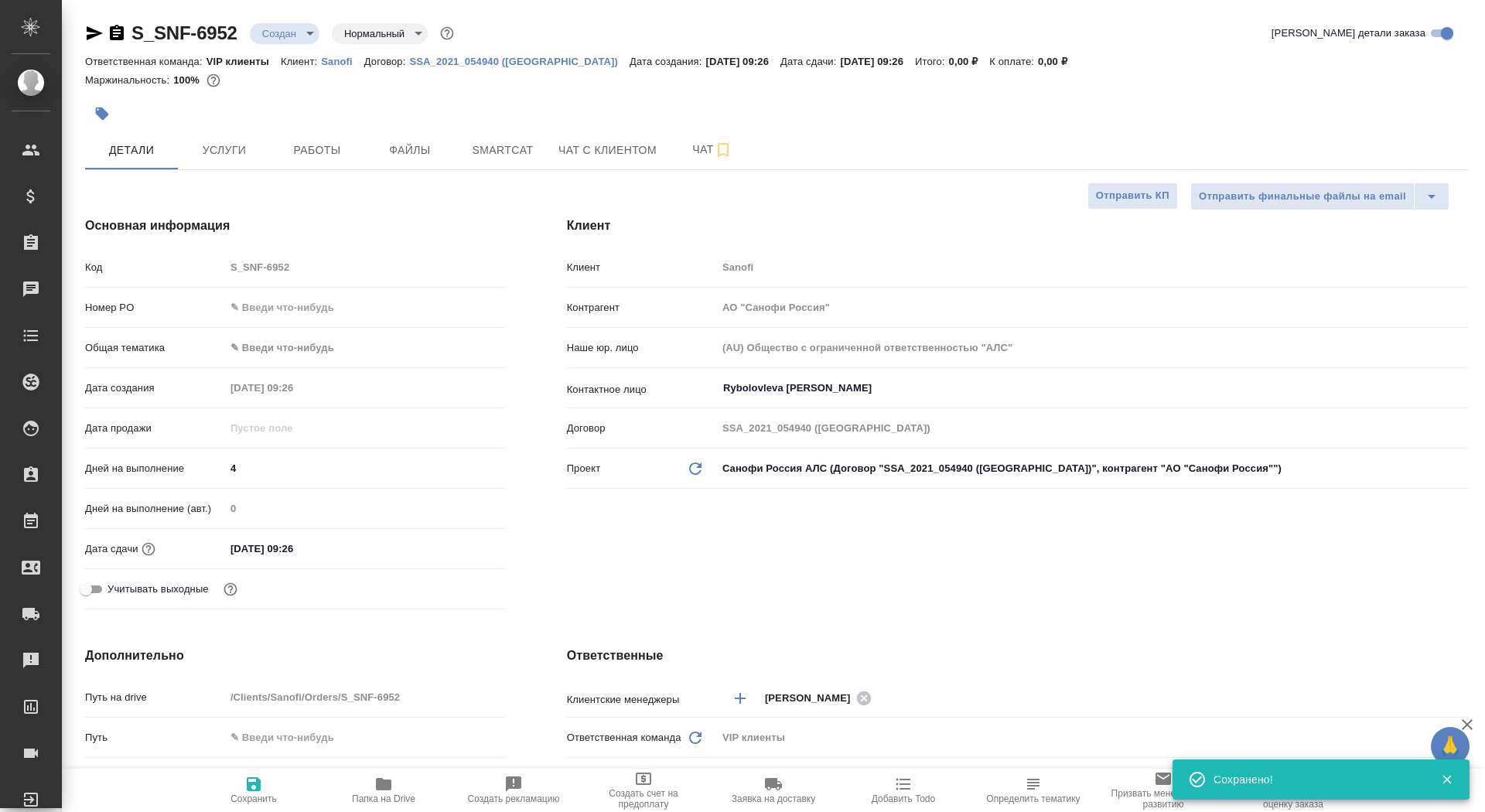
type textarea "x"
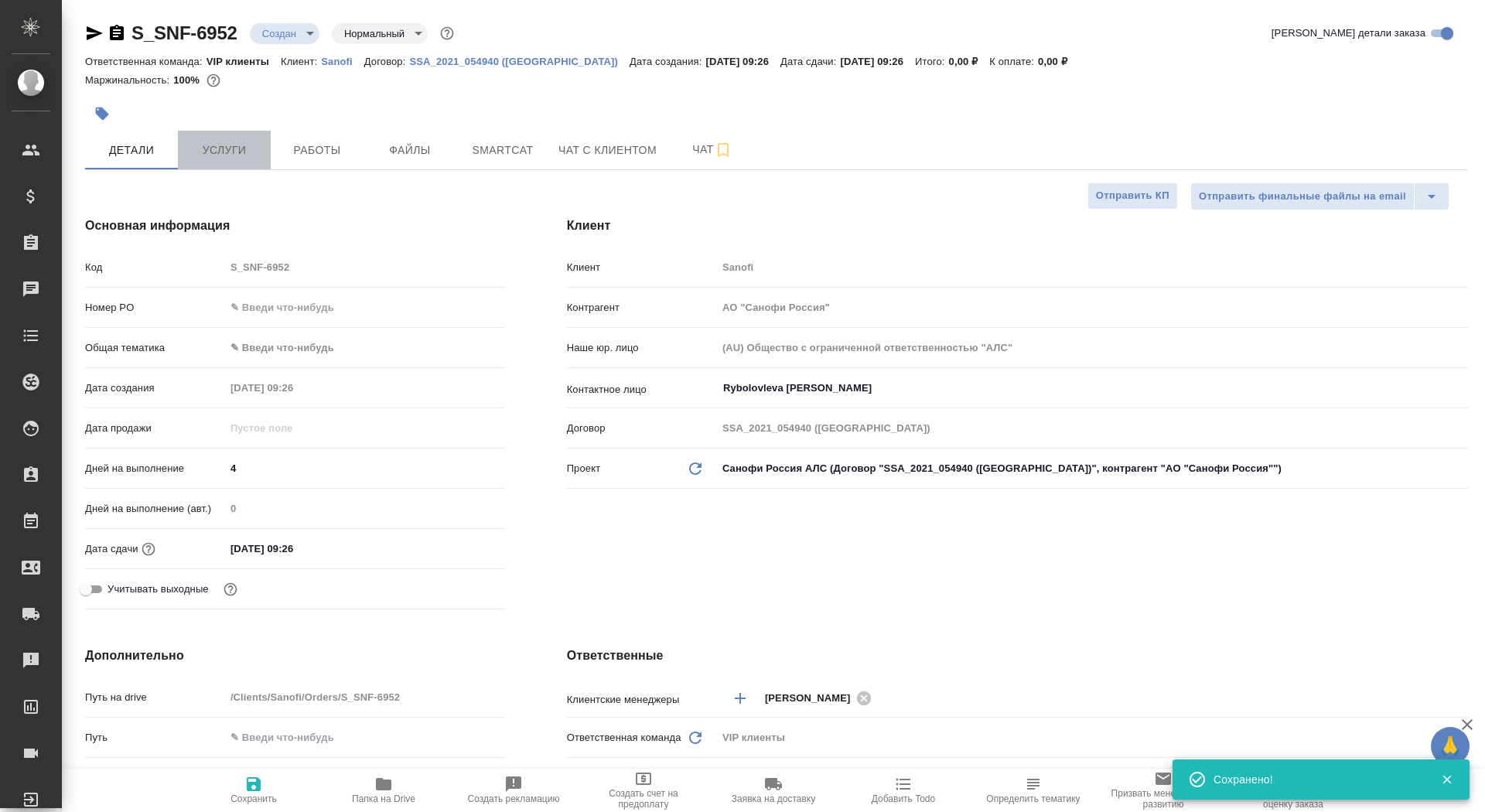
click at [255, 147] on span "Услуги" at bounding box center [225, 150] width 74 height 19
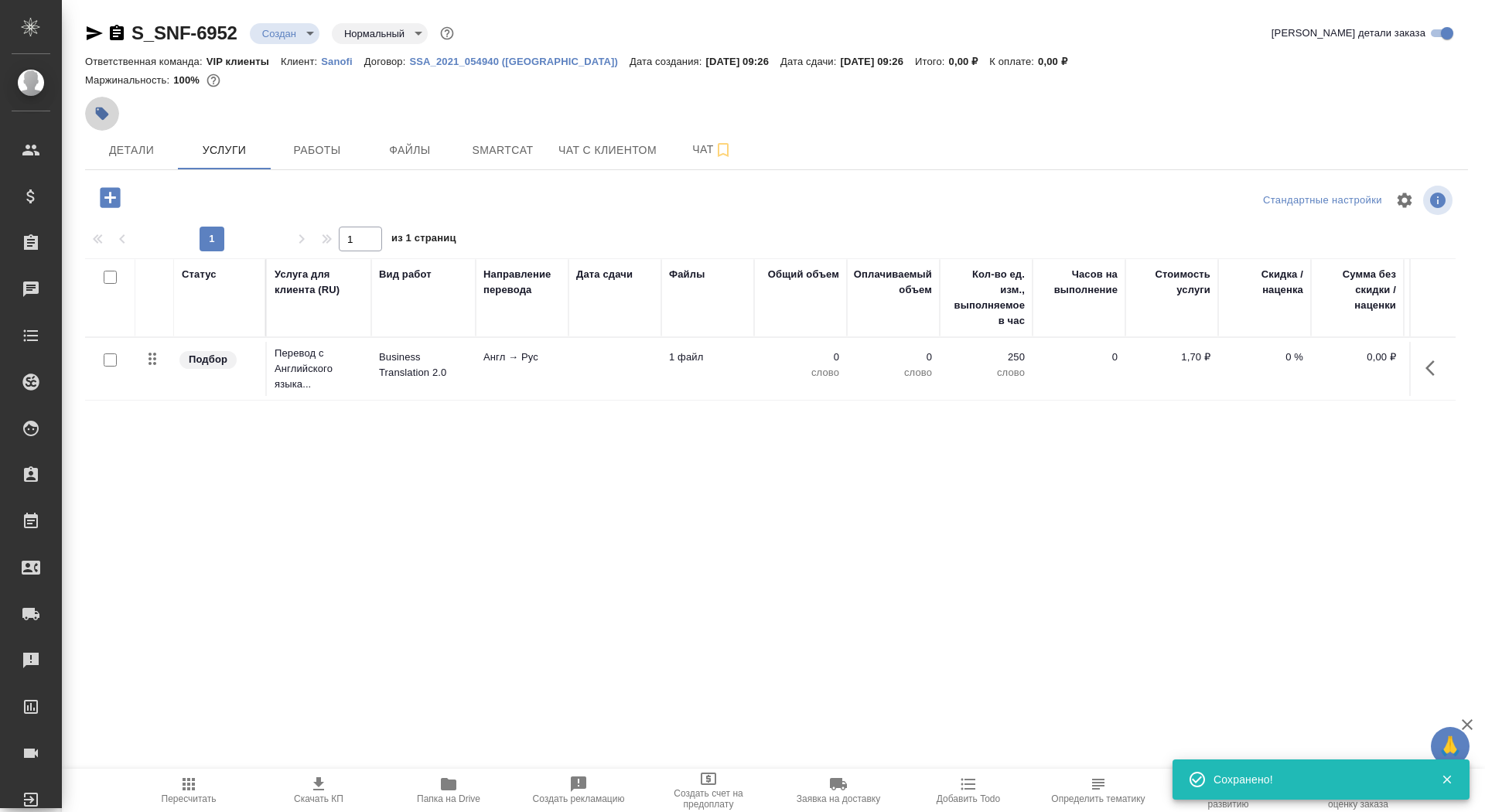
click at [104, 110] on icon "button" at bounding box center [103, 114] width 16 height 16
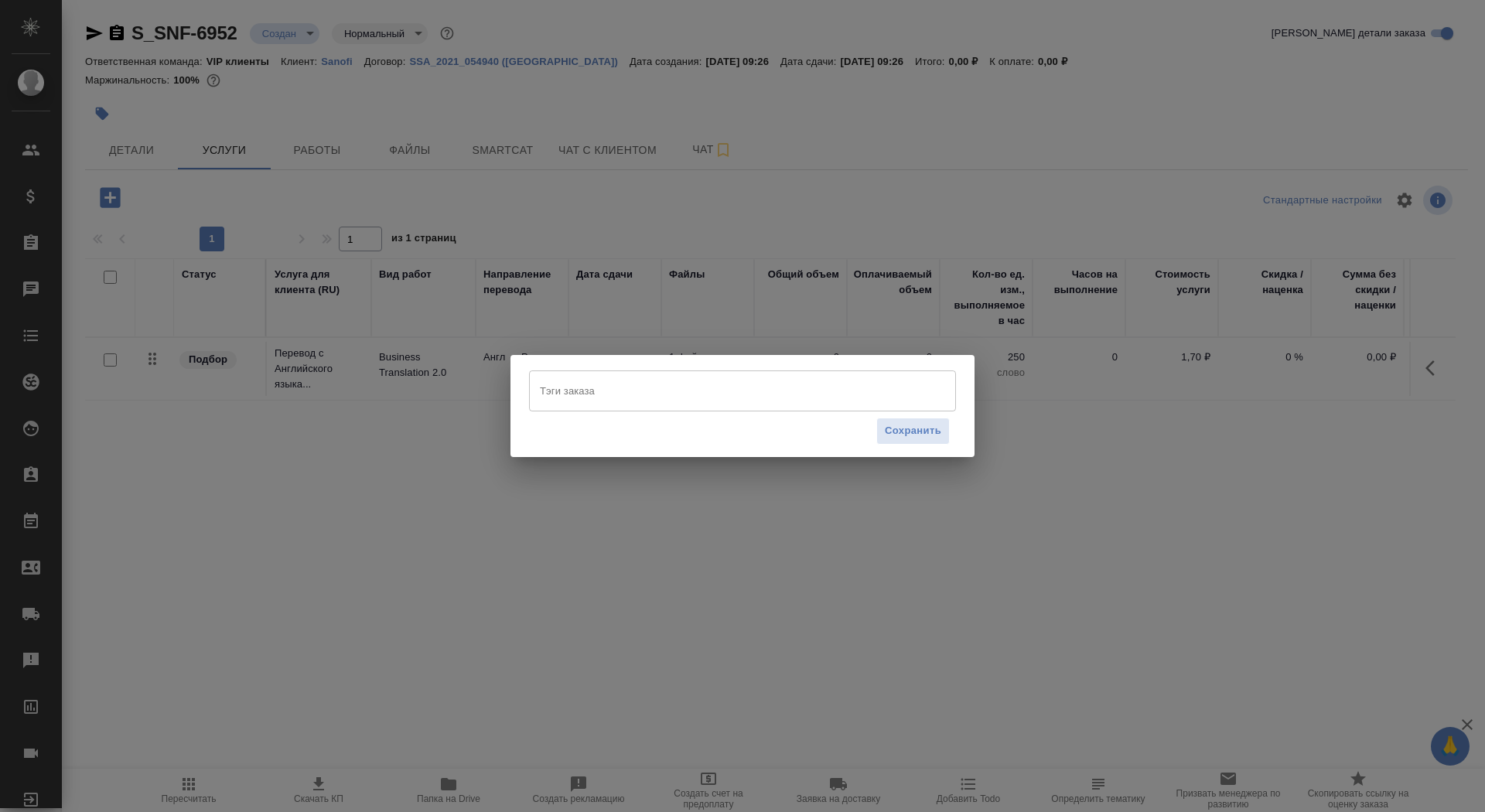
click at [697, 394] on input "Тэги заказа" at bounding box center [728, 391] width 384 height 27
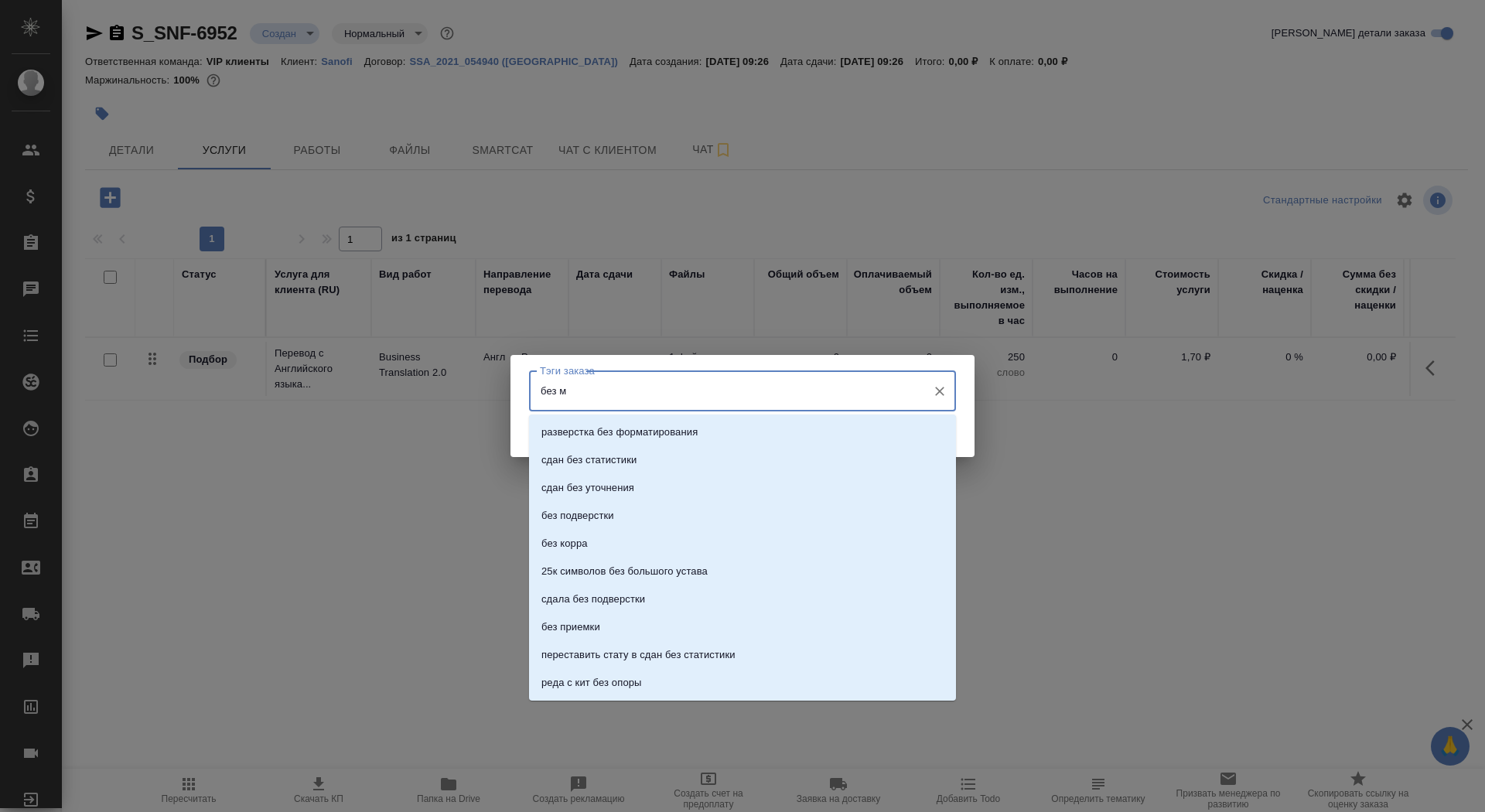
type input "без мв"
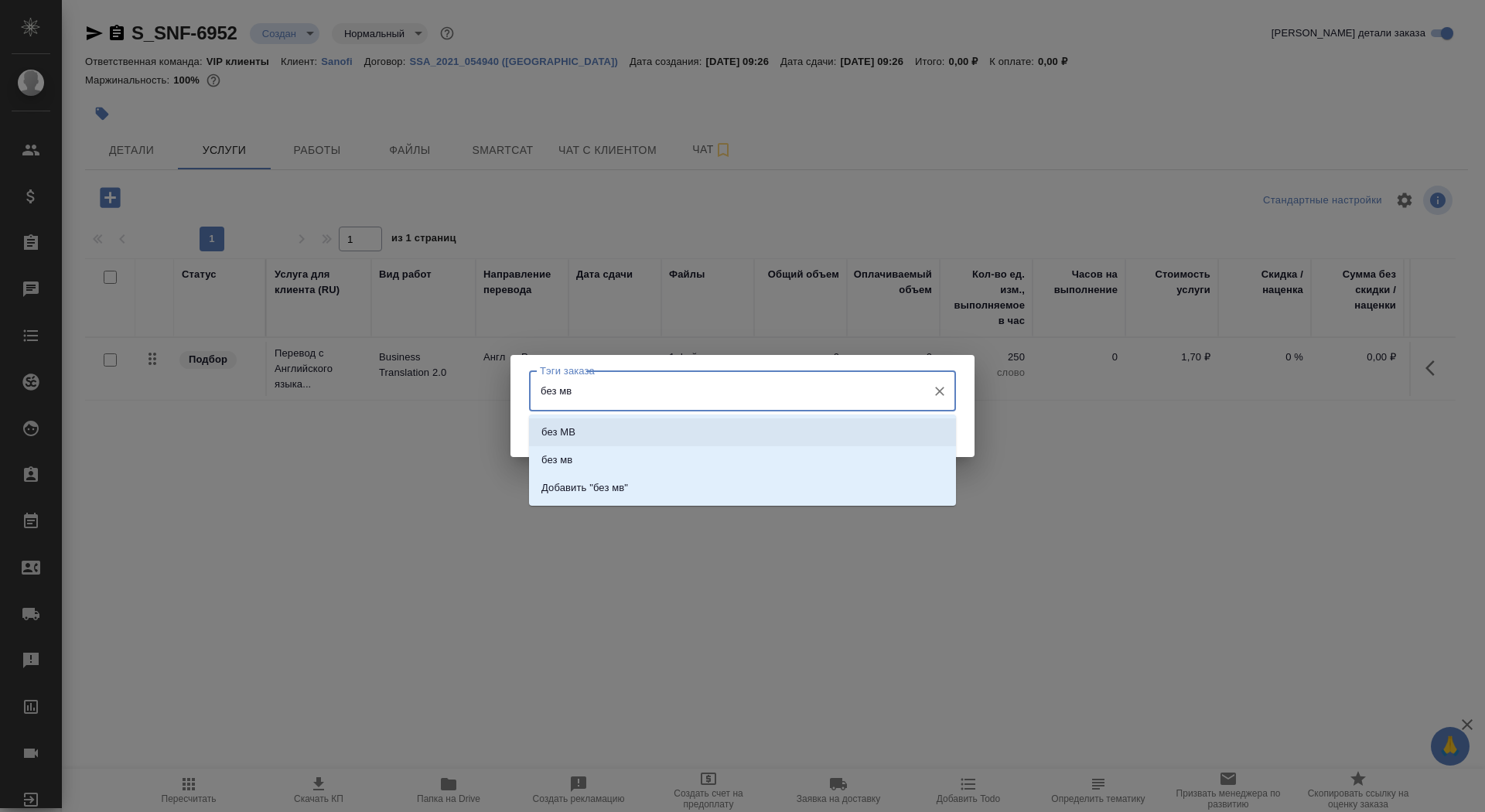
click at [742, 428] on li "без МВ" at bounding box center [742, 432] width 427 height 28
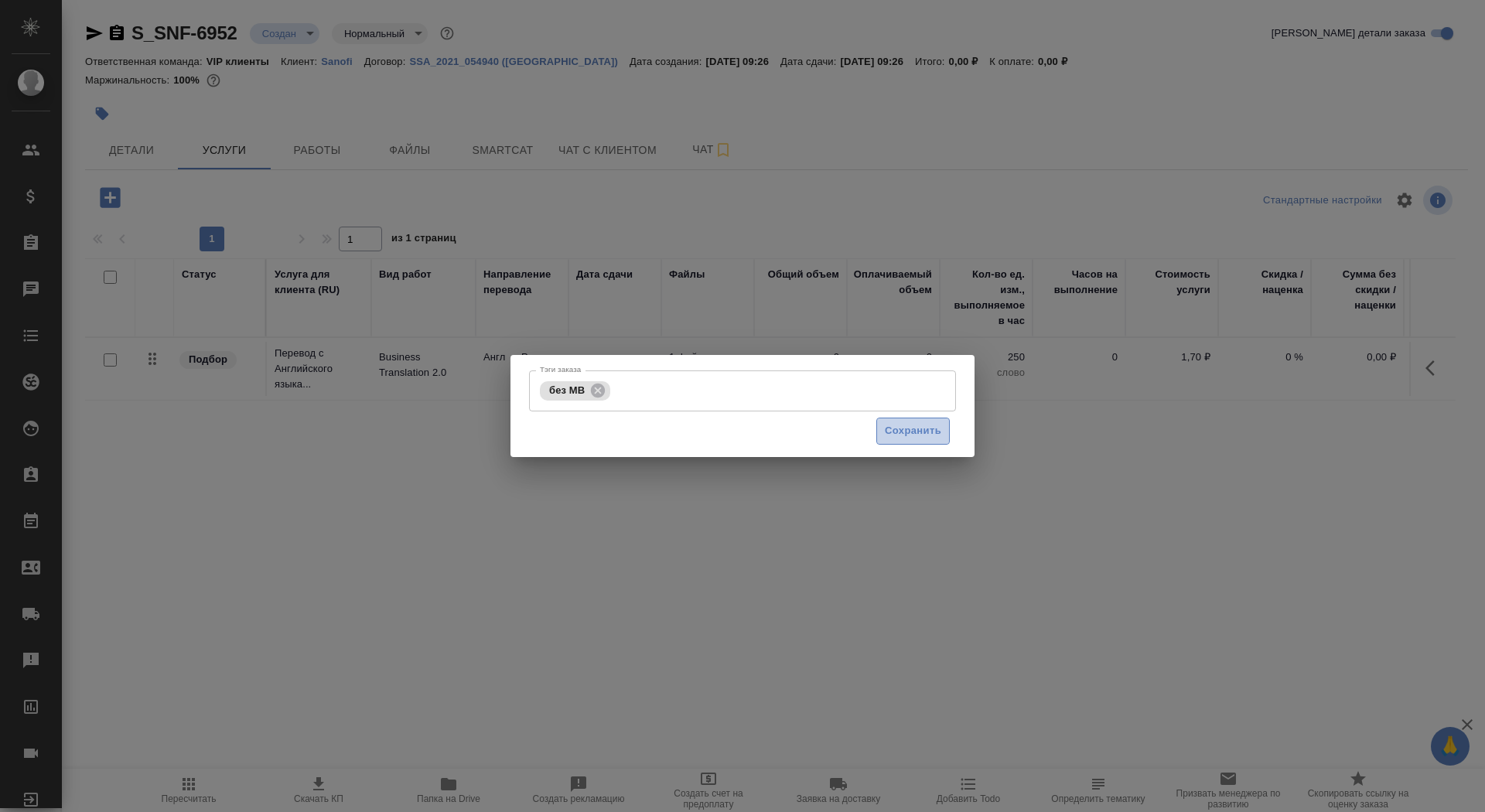
click at [888, 437] on span "Сохранить" at bounding box center [913, 431] width 57 height 18
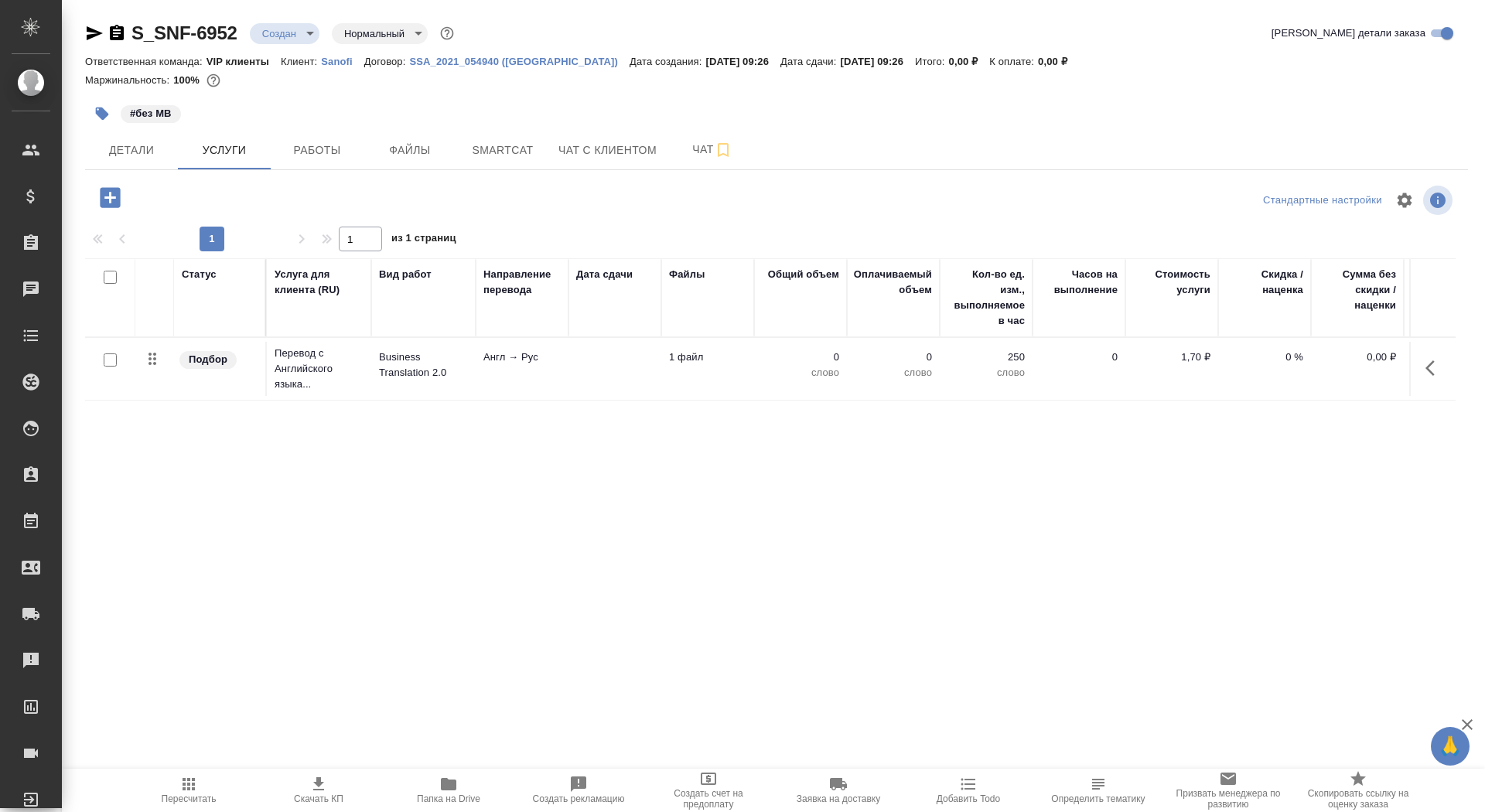
click at [109, 359] on input "checkbox" at bounding box center [110, 360] width 13 height 13
checkbox input "true"
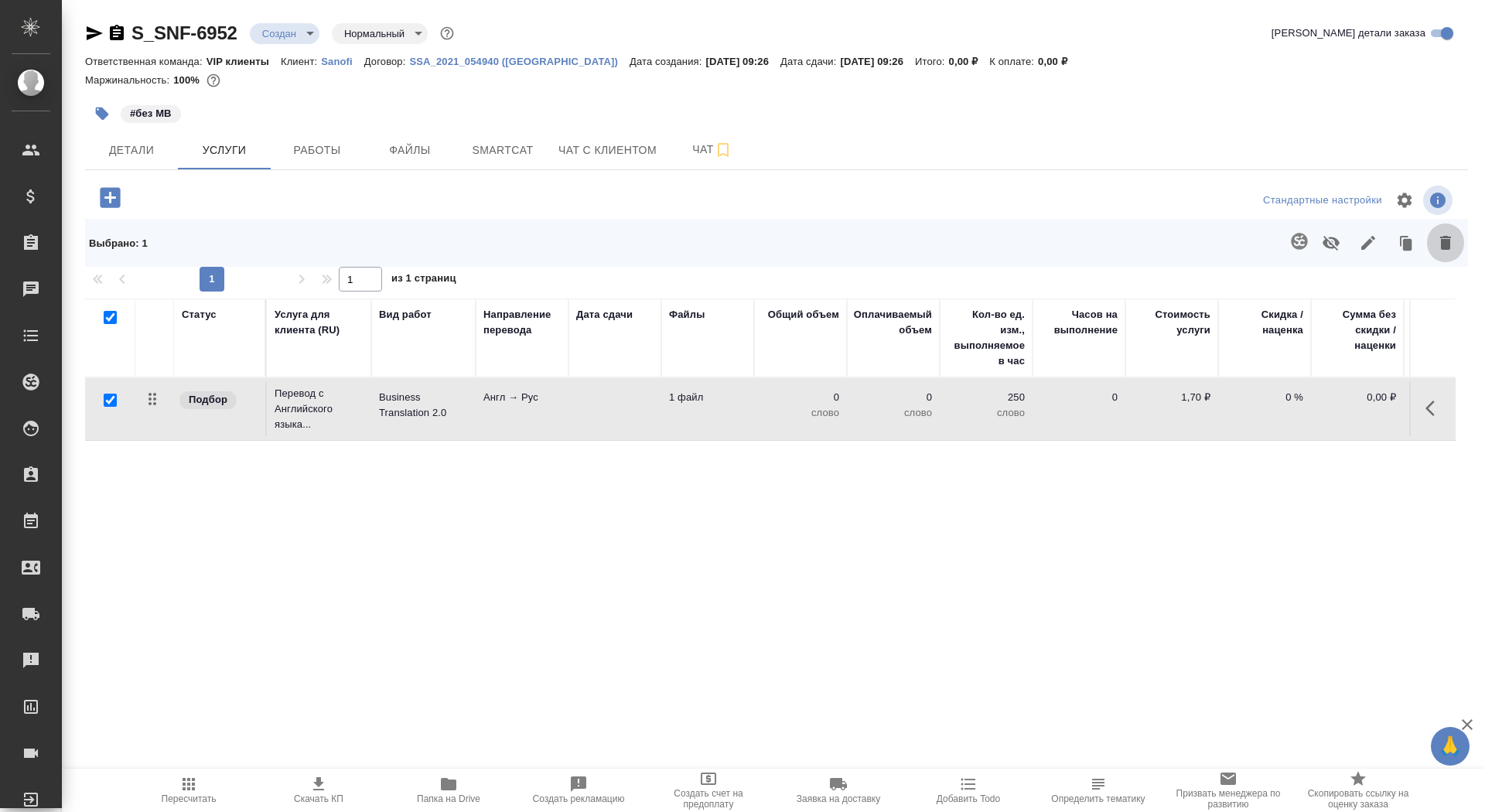
click at [1442, 237] on icon "button" at bounding box center [1445, 242] width 19 height 19
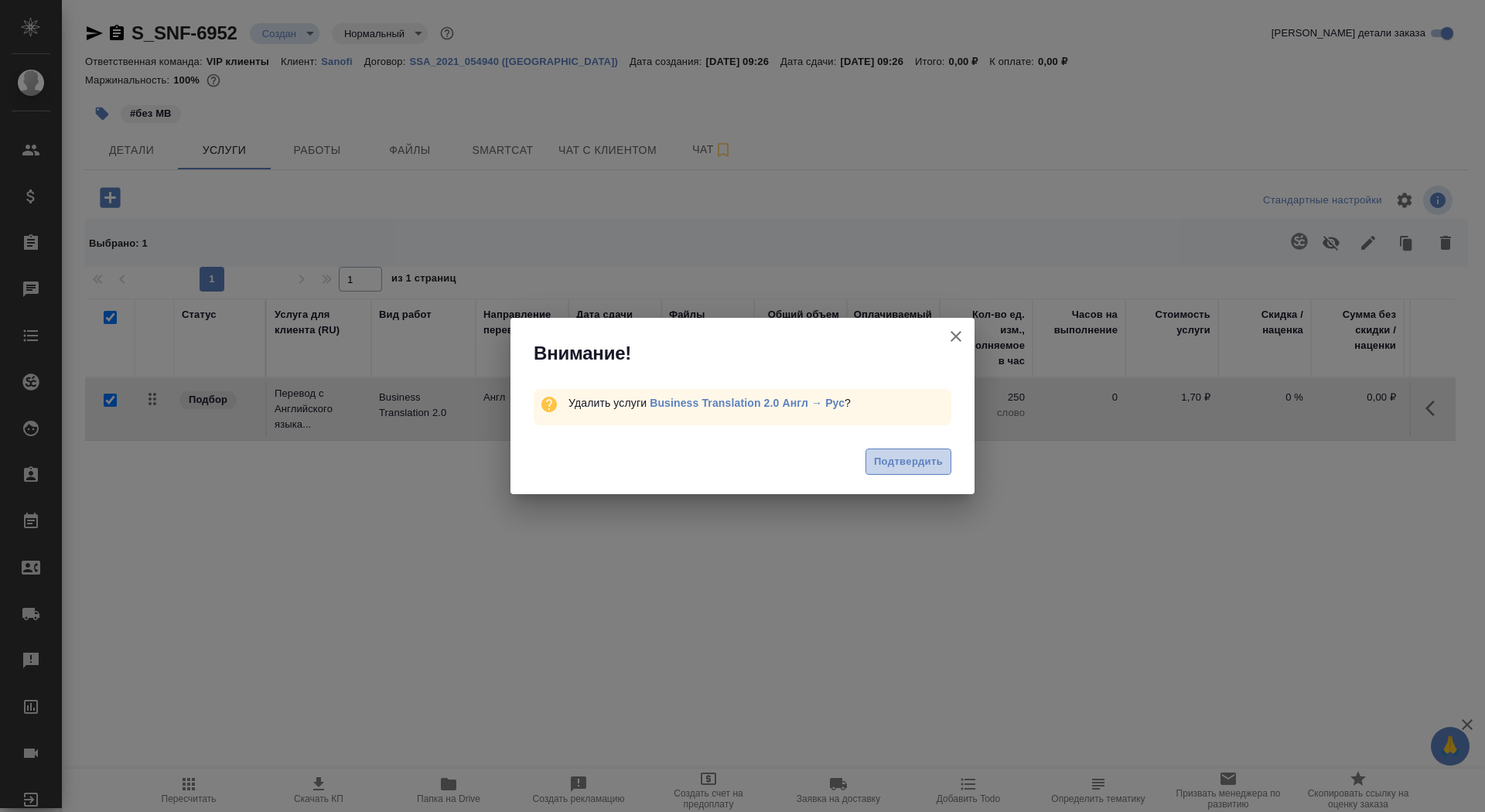
click at [886, 465] on span "Подтвердить" at bounding box center [909, 462] width 69 height 18
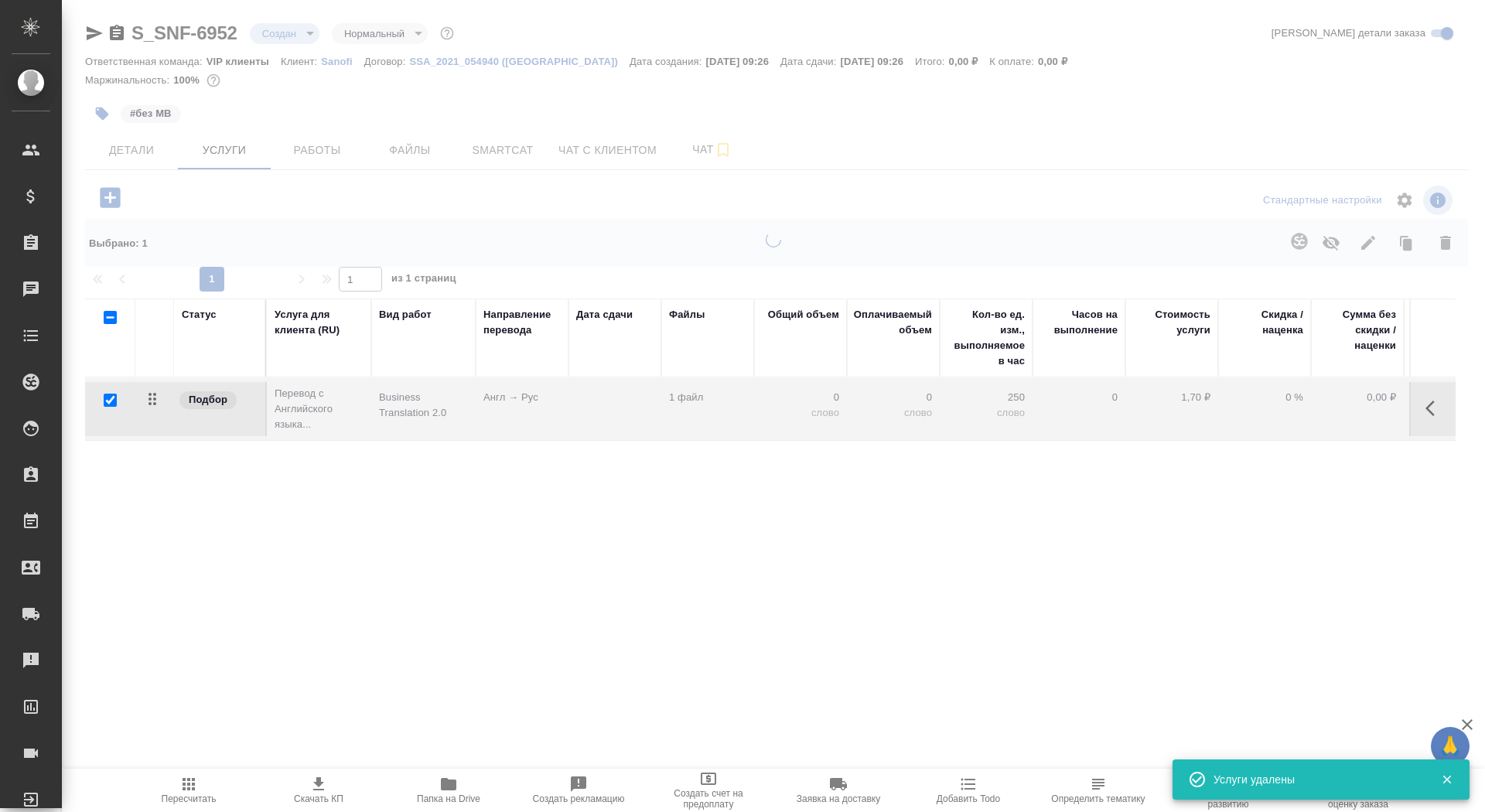
checkbox input "false"
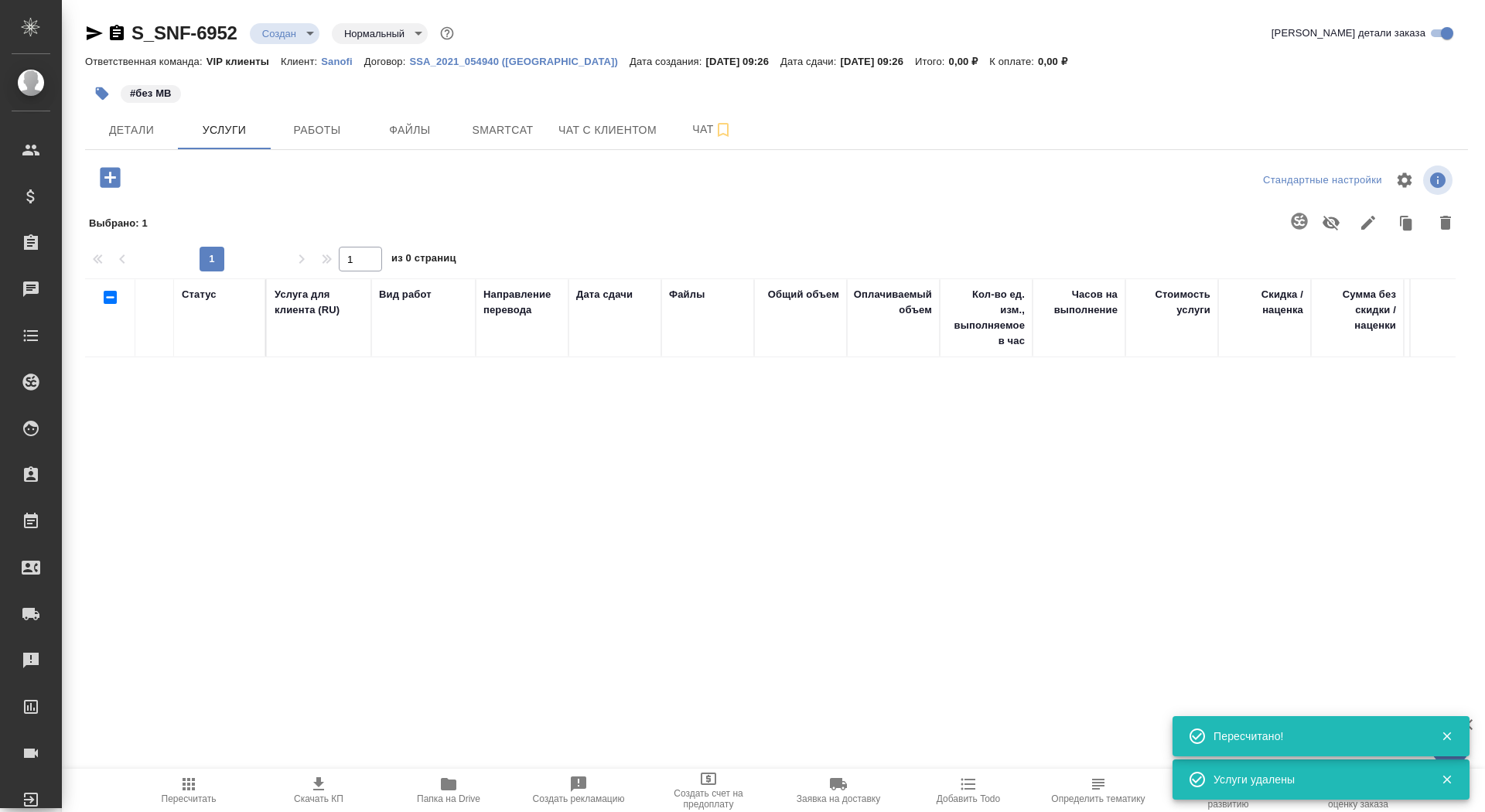
click at [110, 184] on icon "button" at bounding box center [110, 177] width 20 height 20
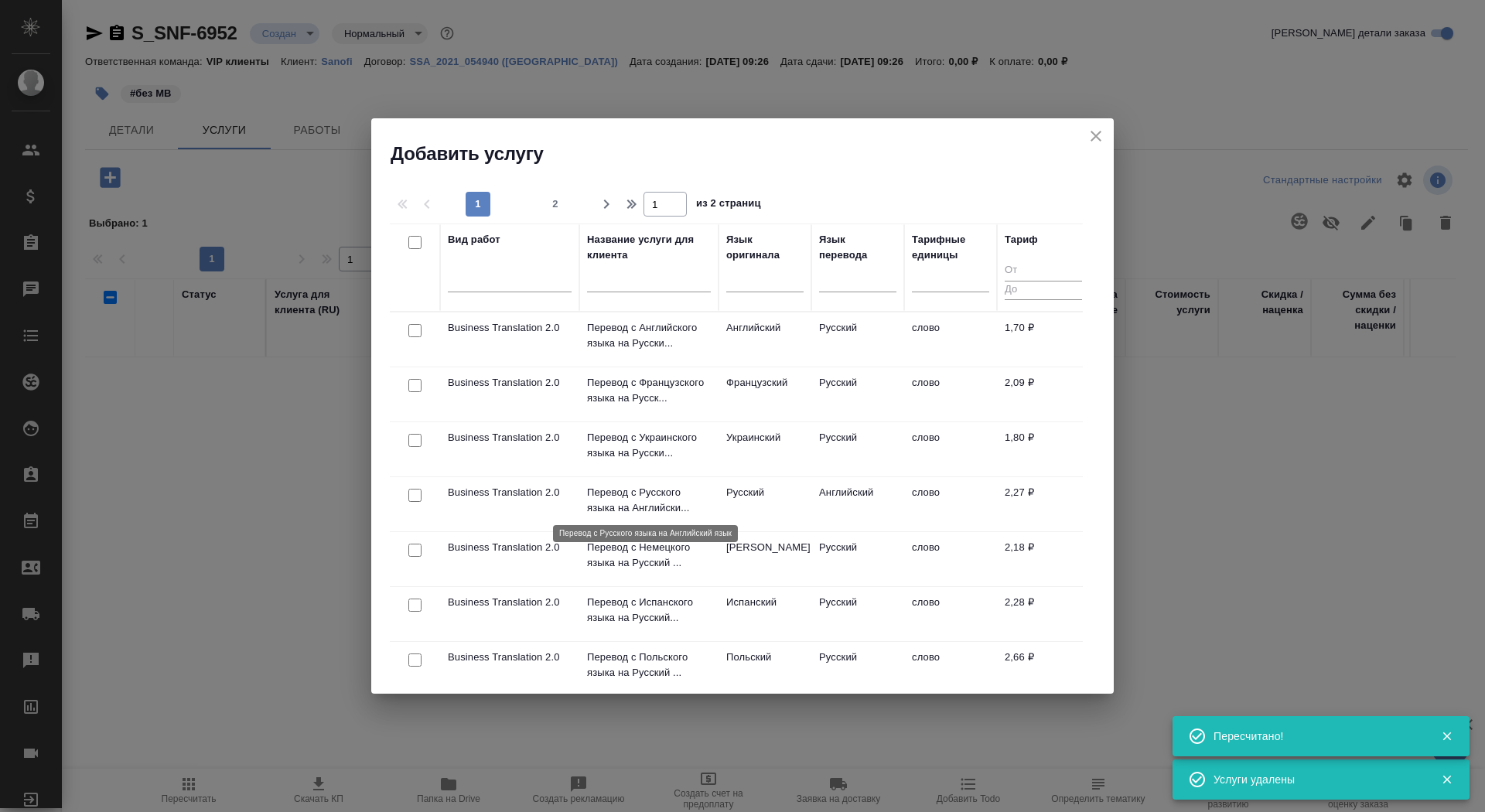
click at [644, 498] on p "Перевод с Русского языка на Английски..." at bounding box center [649, 500] width 124 height 31
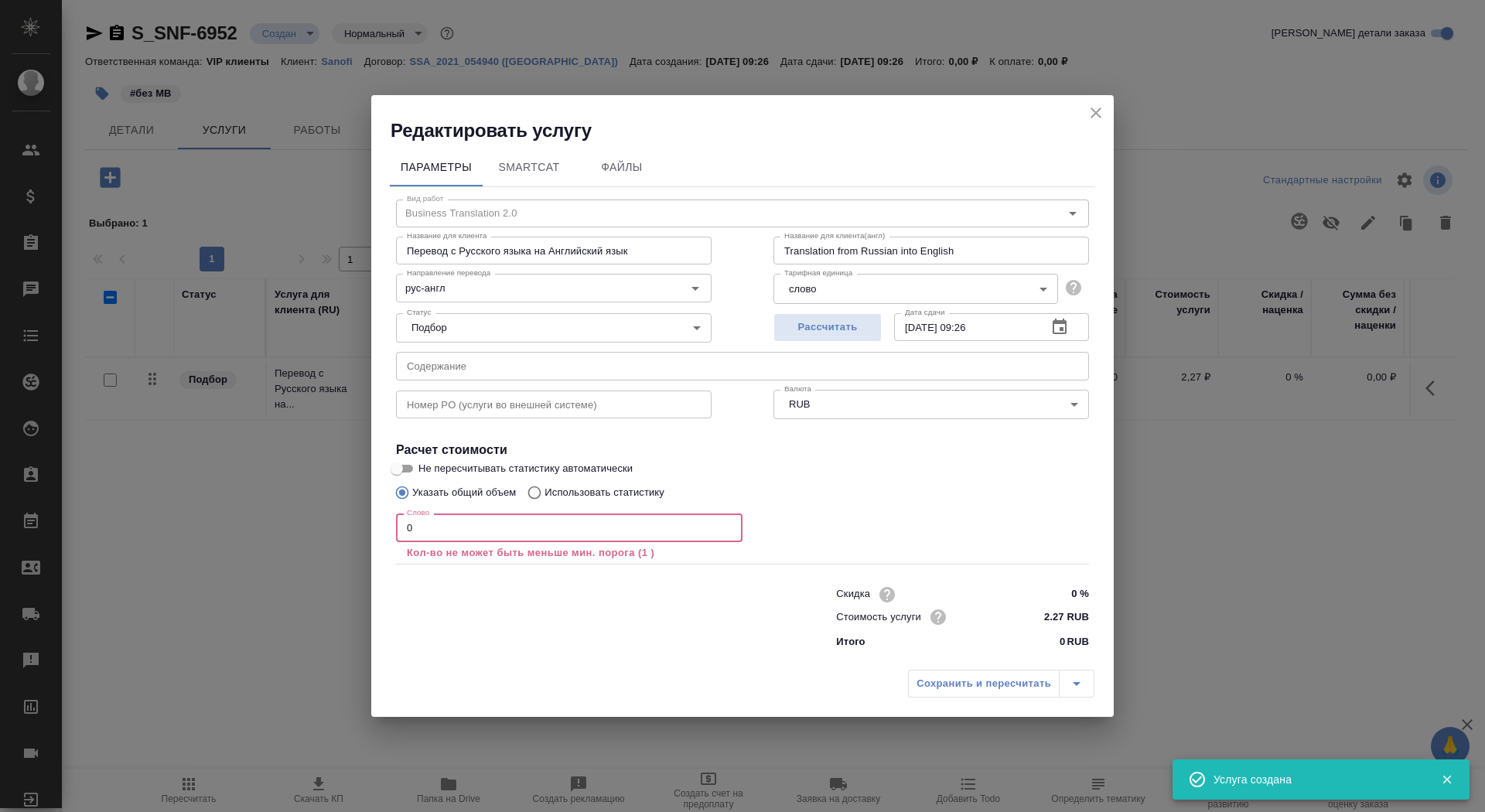
click at [429, 529] on input "0" at bounding box center [569, 527] width 346 height 28
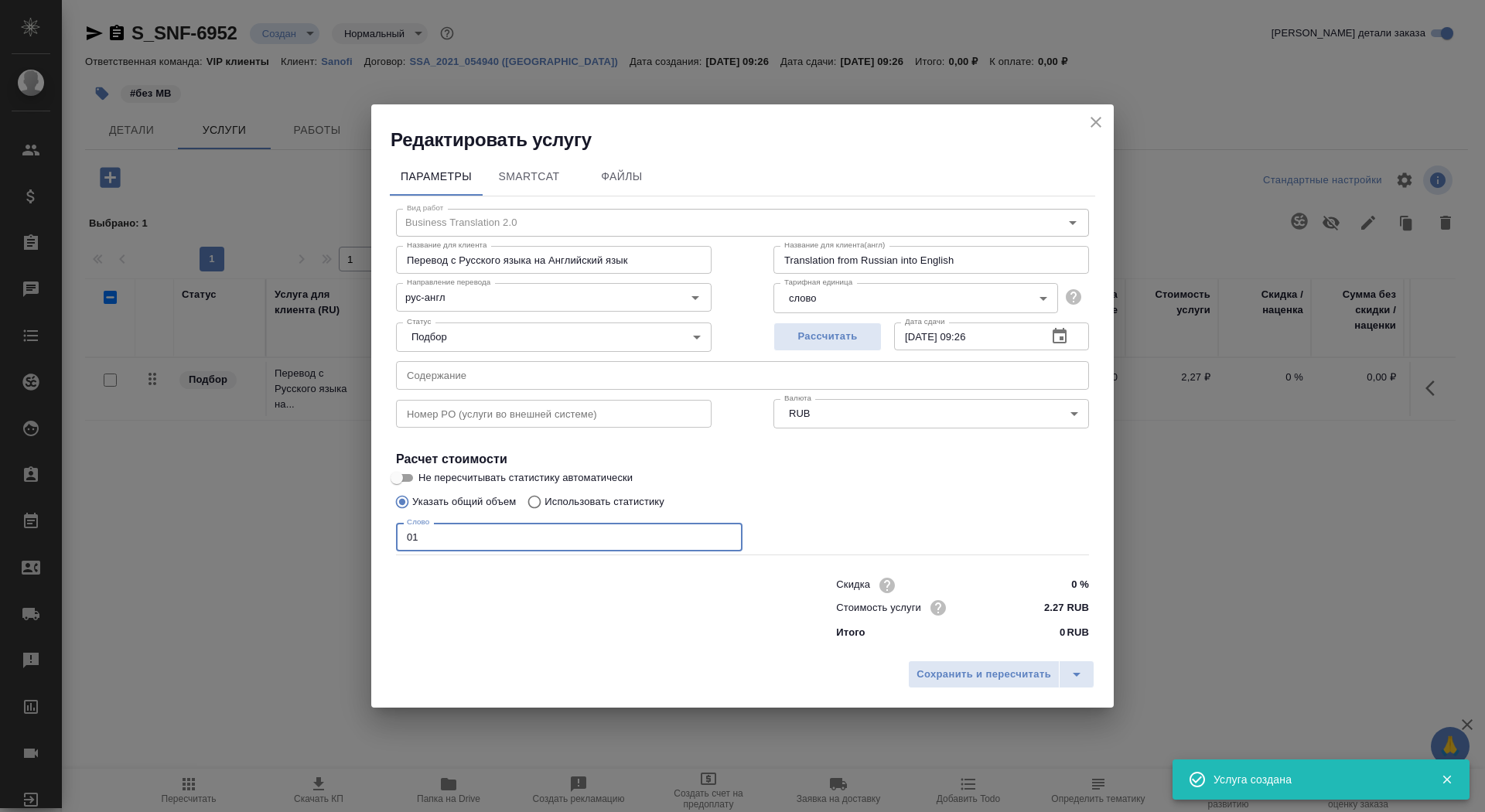
type input "01"
click at [408, 467] on h4 "Расчет стоимости" at bounding box center [742, 459] width 693 height 19
click at [411, 479] on input "Не пересчитывать статистику автоматически" at bounding box center [396, 477] width 56 height 19
checkbox input "true"
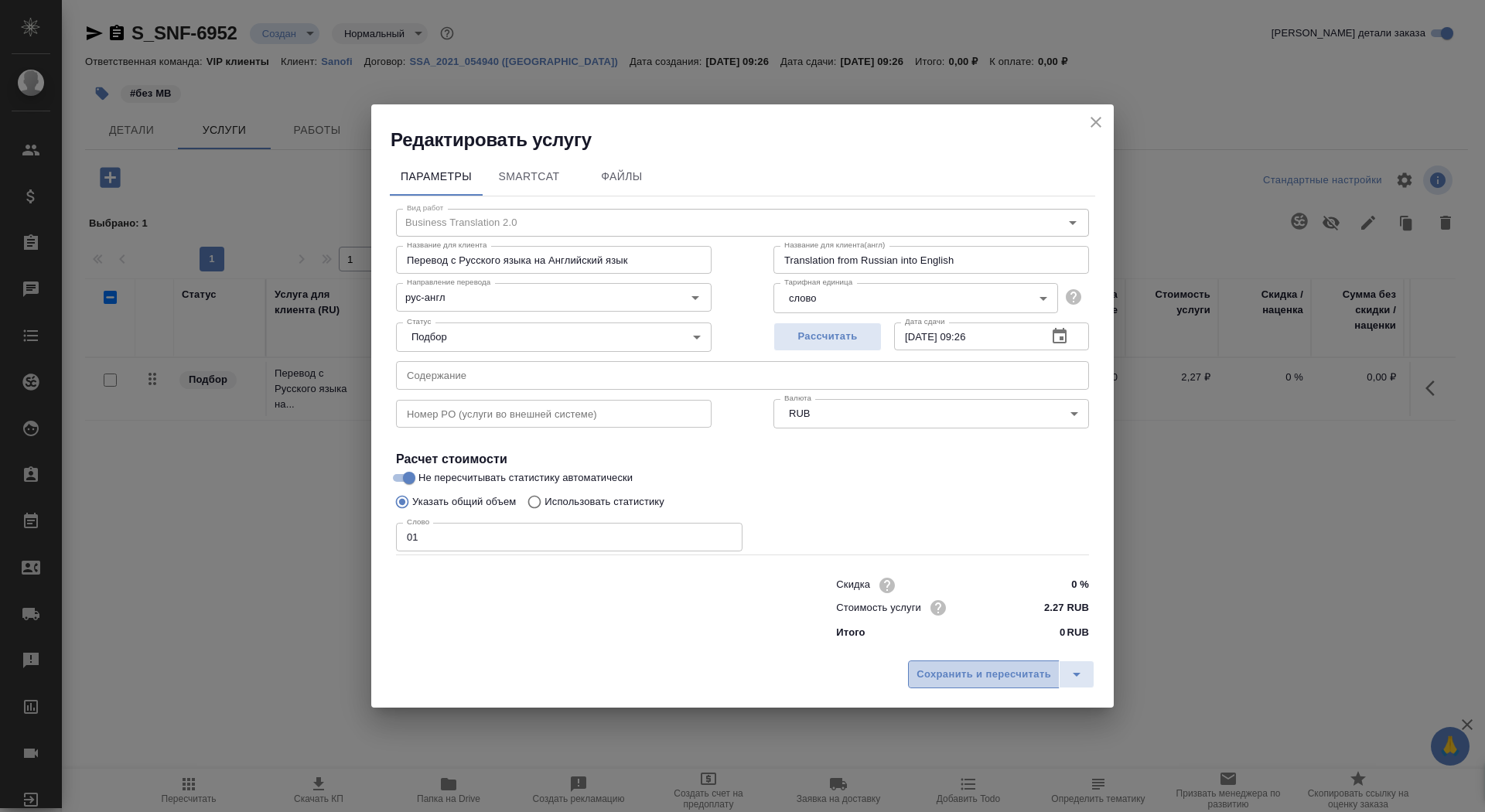
click at [930, 673] on span "Сохранить и пересчитать" at bounding box center [984, 675] width 134 height 18
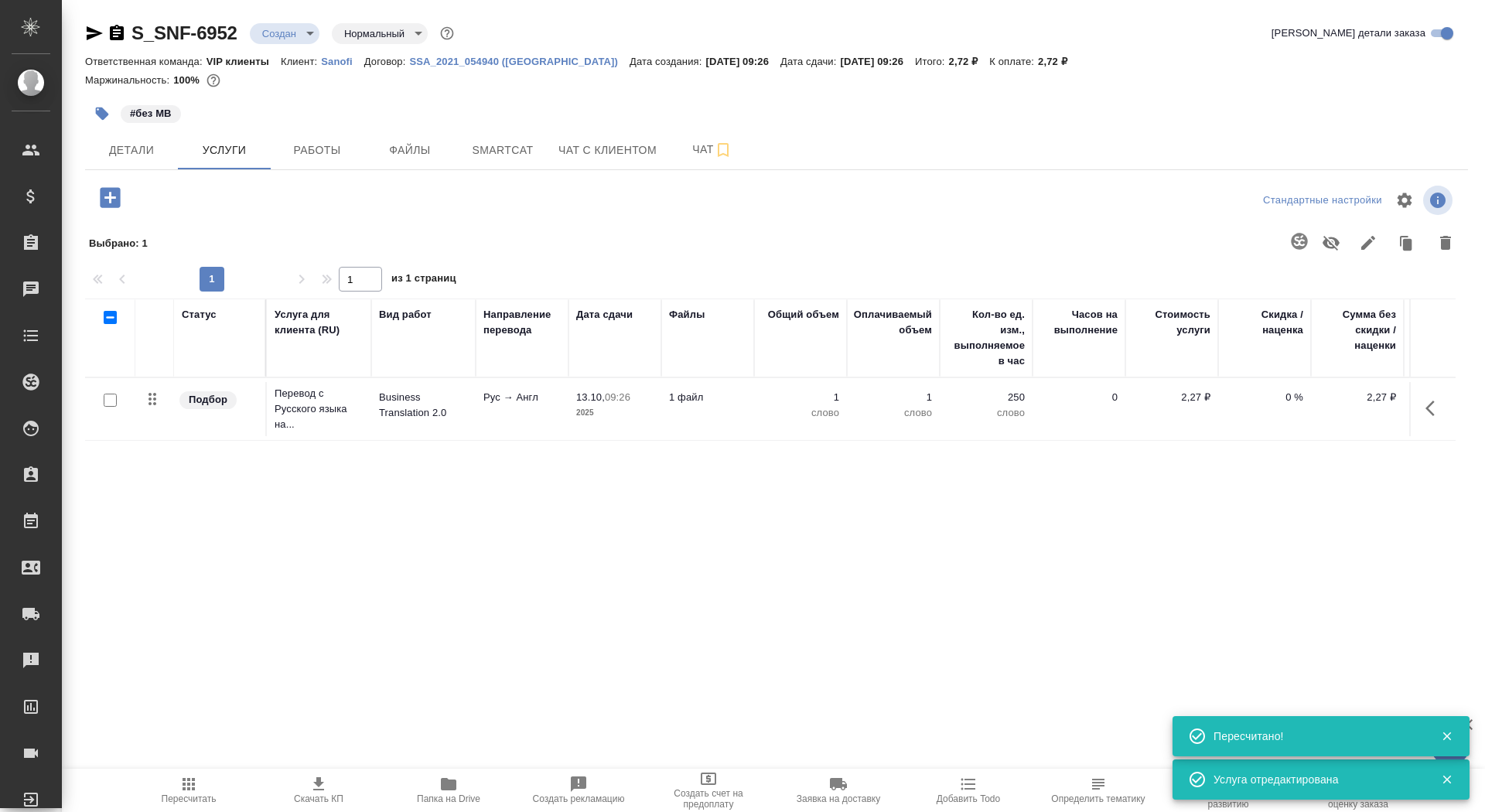
click at [107, 400] on input "checkbox" at bounding box center [110, 399] width 13 height 13
checkbox input "true"
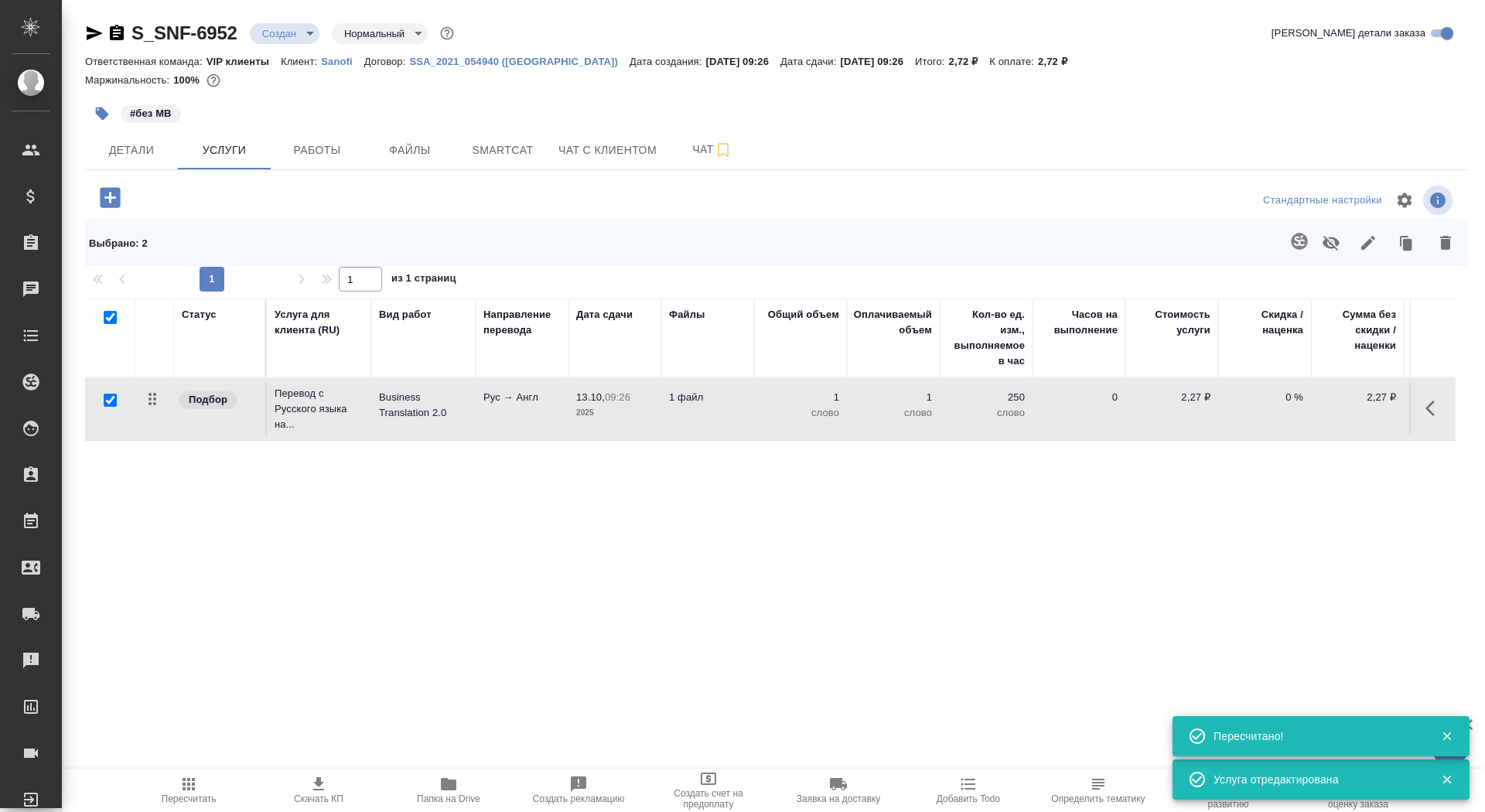
click at [1299, 242] on icon "button" at bounding box center [1299, 241] width 19 height 19
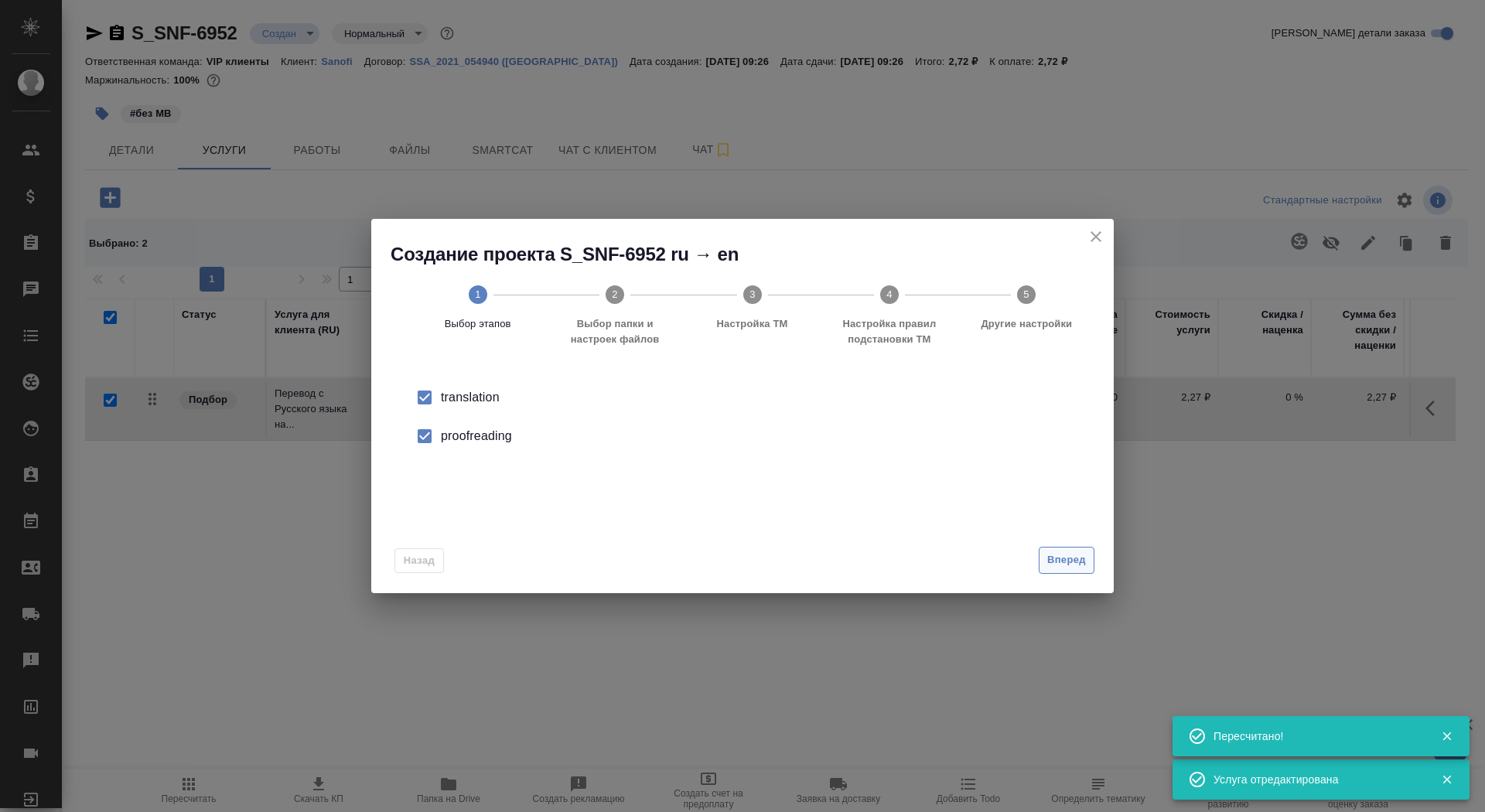
click at [1054, 568] on span "Вперед" at bounding box center [1067, 560] width 39 height 18
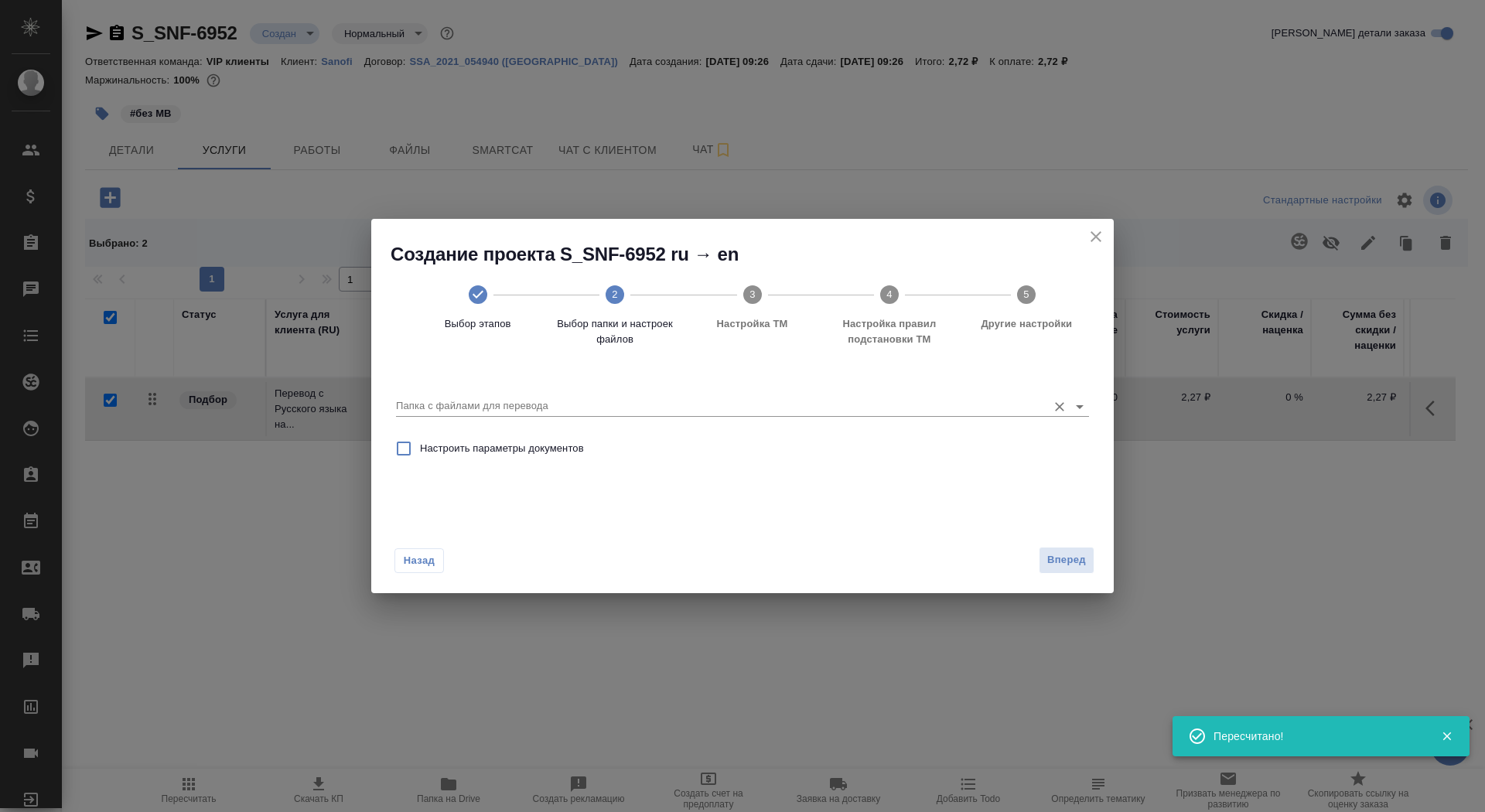
click at [947, 412] on input "Папка с файлами для перевода" at bounding box center [718, 406] width 644 height 19
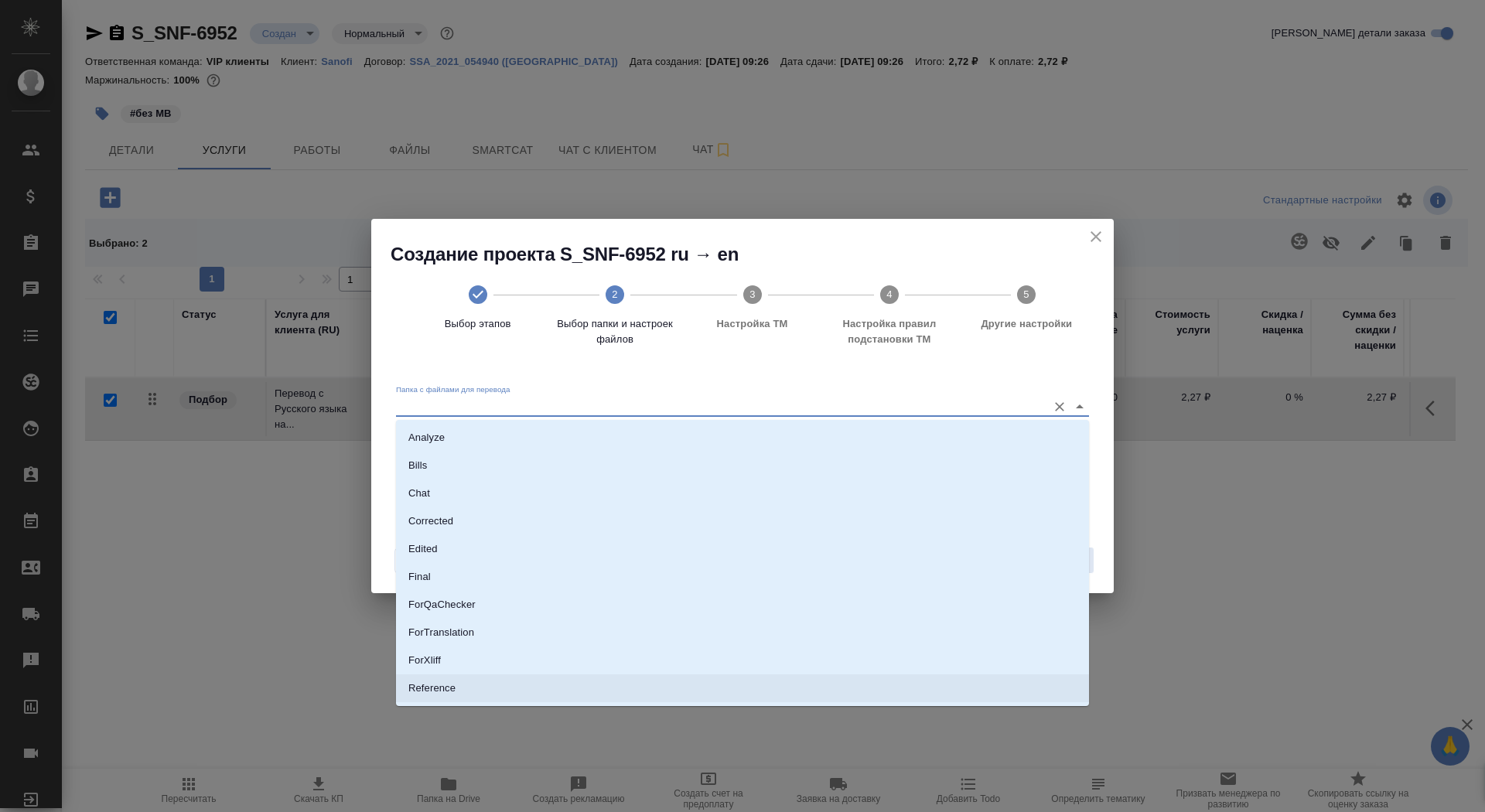
scroll to position [80, 0]
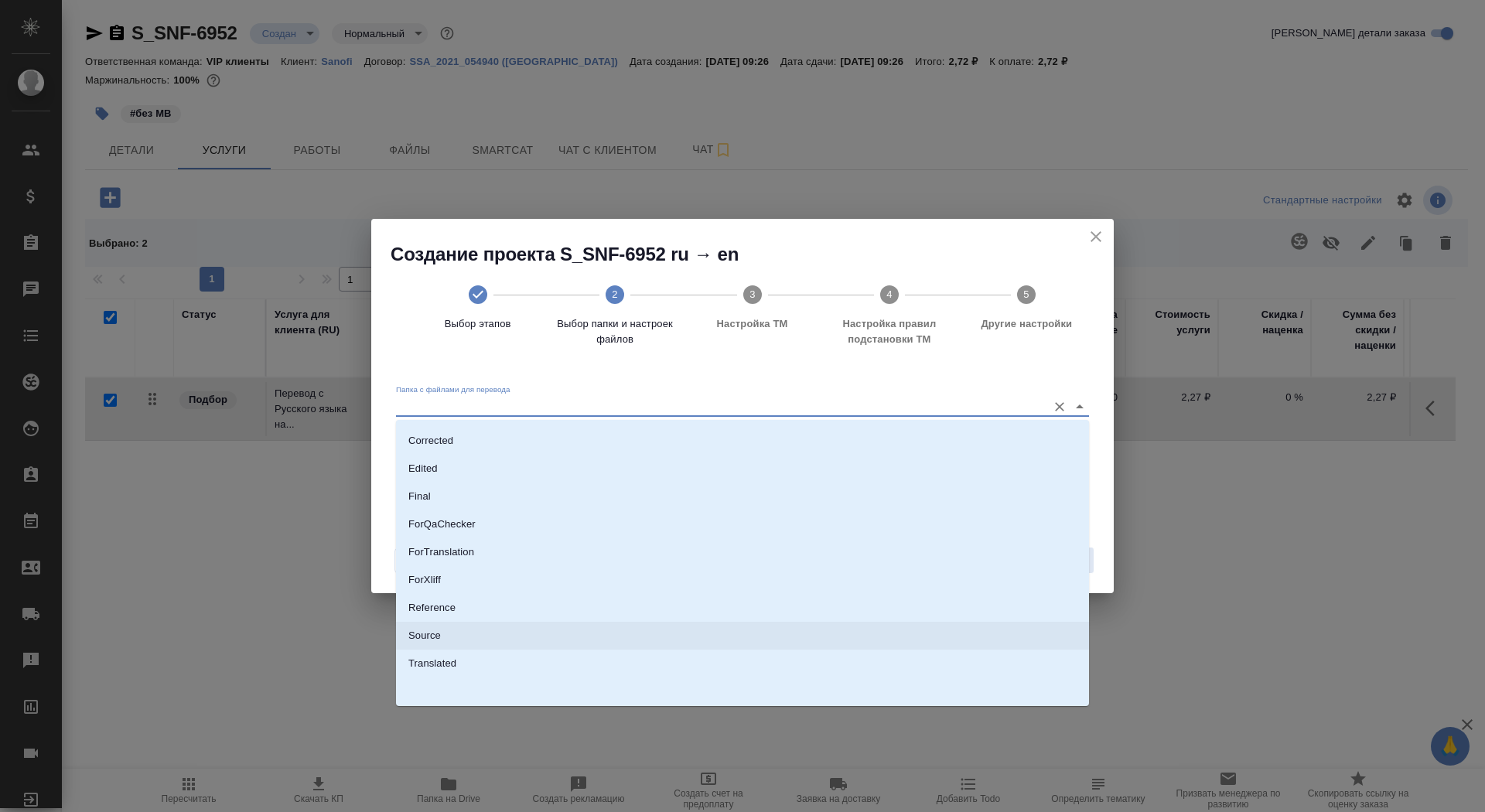
click at [916, 643] on li "Source" at bounding box center [742, 636] width 693 height 28
type input "Source"
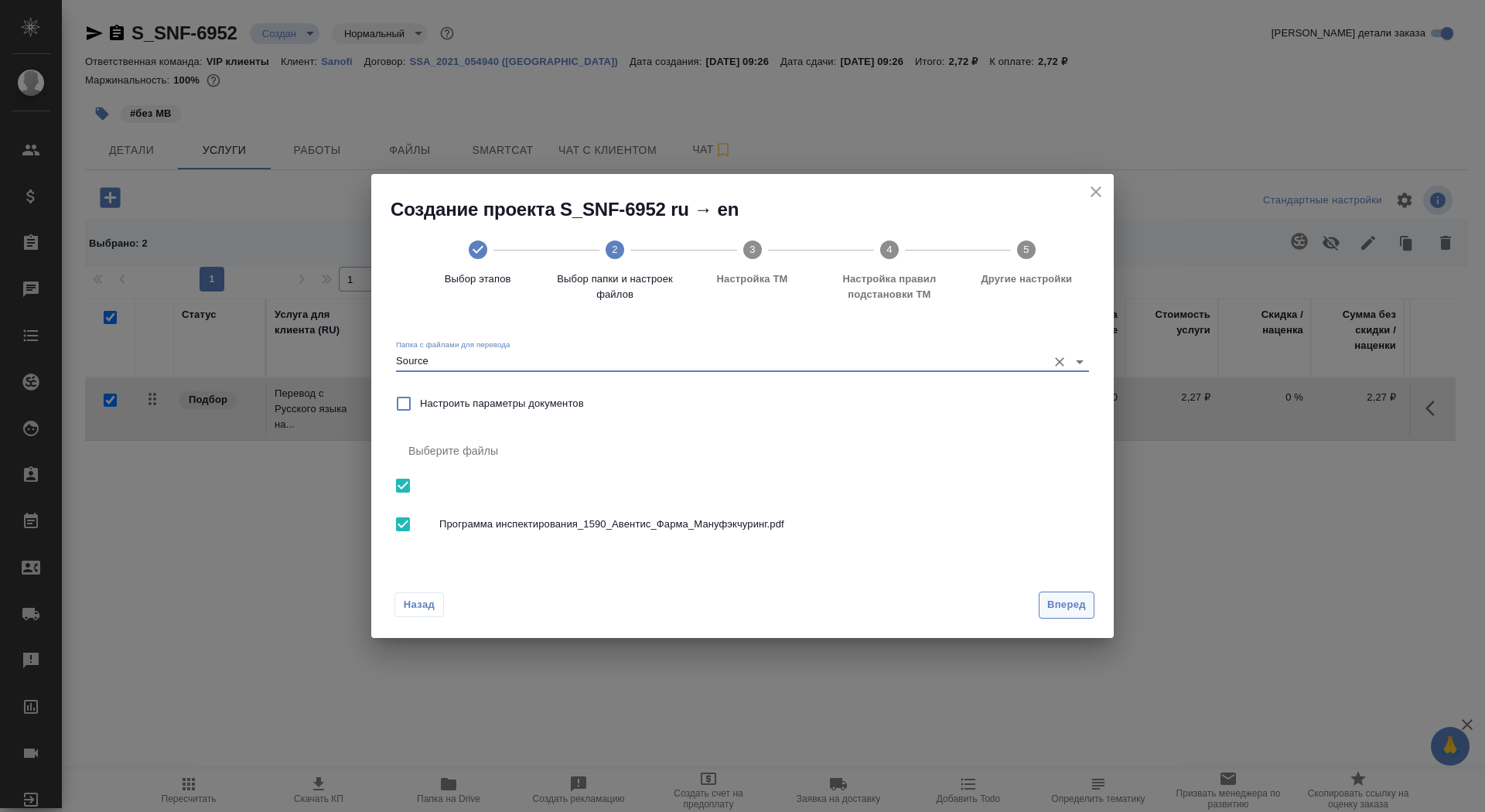
click at [1094, 592] on div "Вперед" at bounding box center [1063, 605] width 62 height 27
click at [1051, 612] on span "Вперед" at bounding box center [1067, 605] width 39 height 18
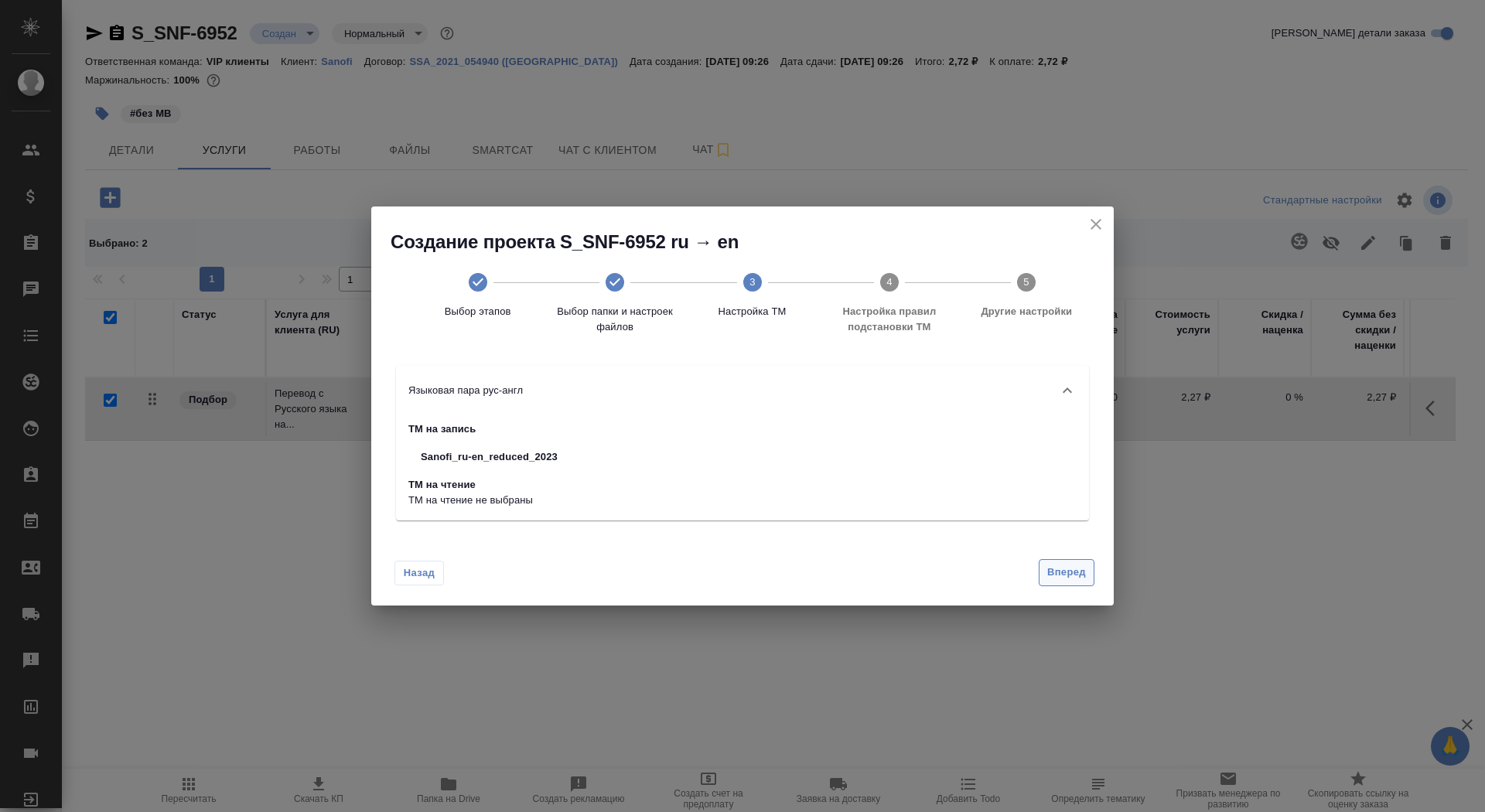
click at [1055, 576] on span "Вперед" at bounding box center [1067, 573] width 39 height 18
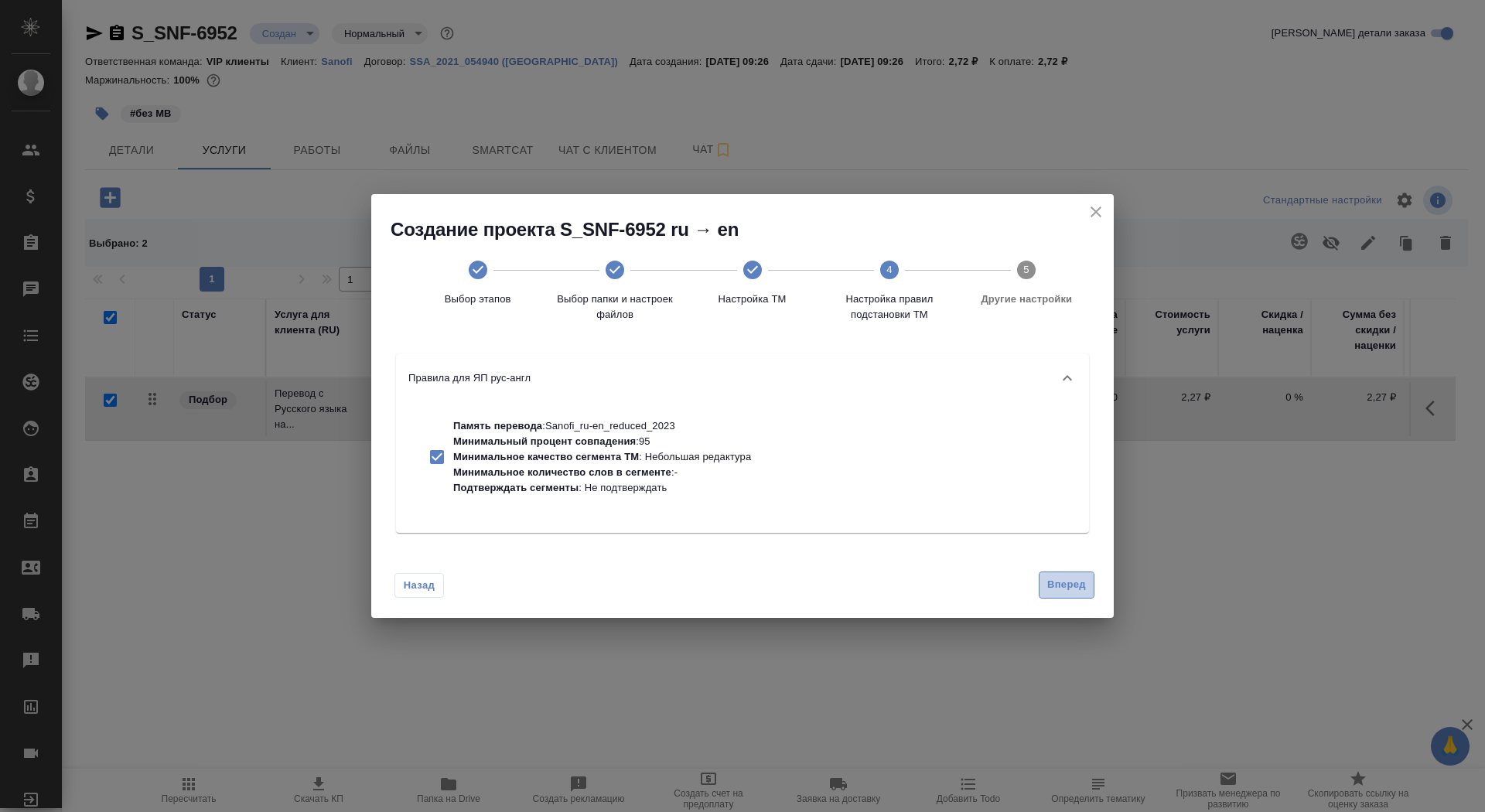
click at [1055, 576] on span "Вперед" at bounding box center [1067, 585] width 39 height 18
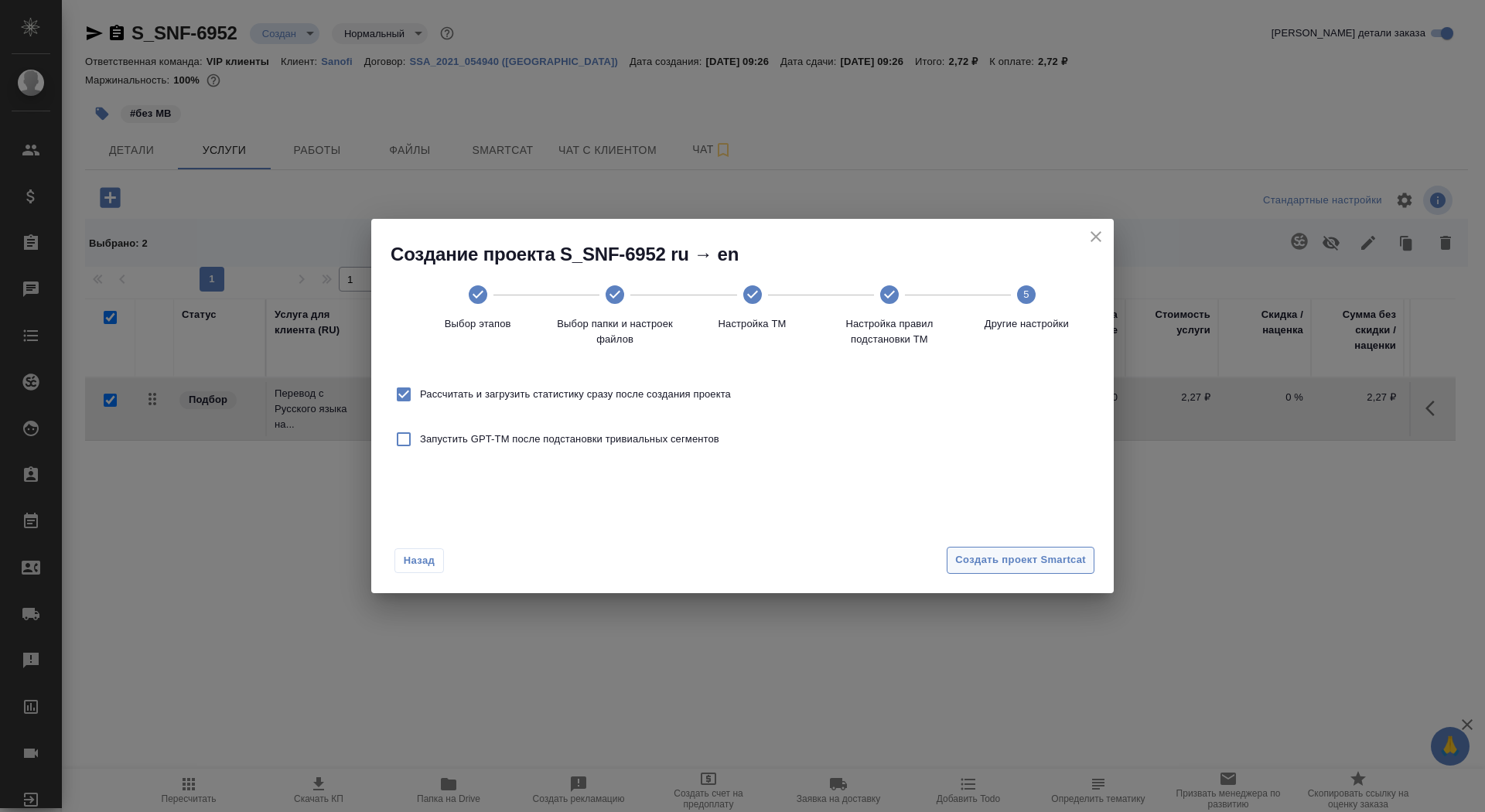
click at [1043, 551] on span "Создать проект Smartcat" at bounding box center [1021, 560] width 131 height 18
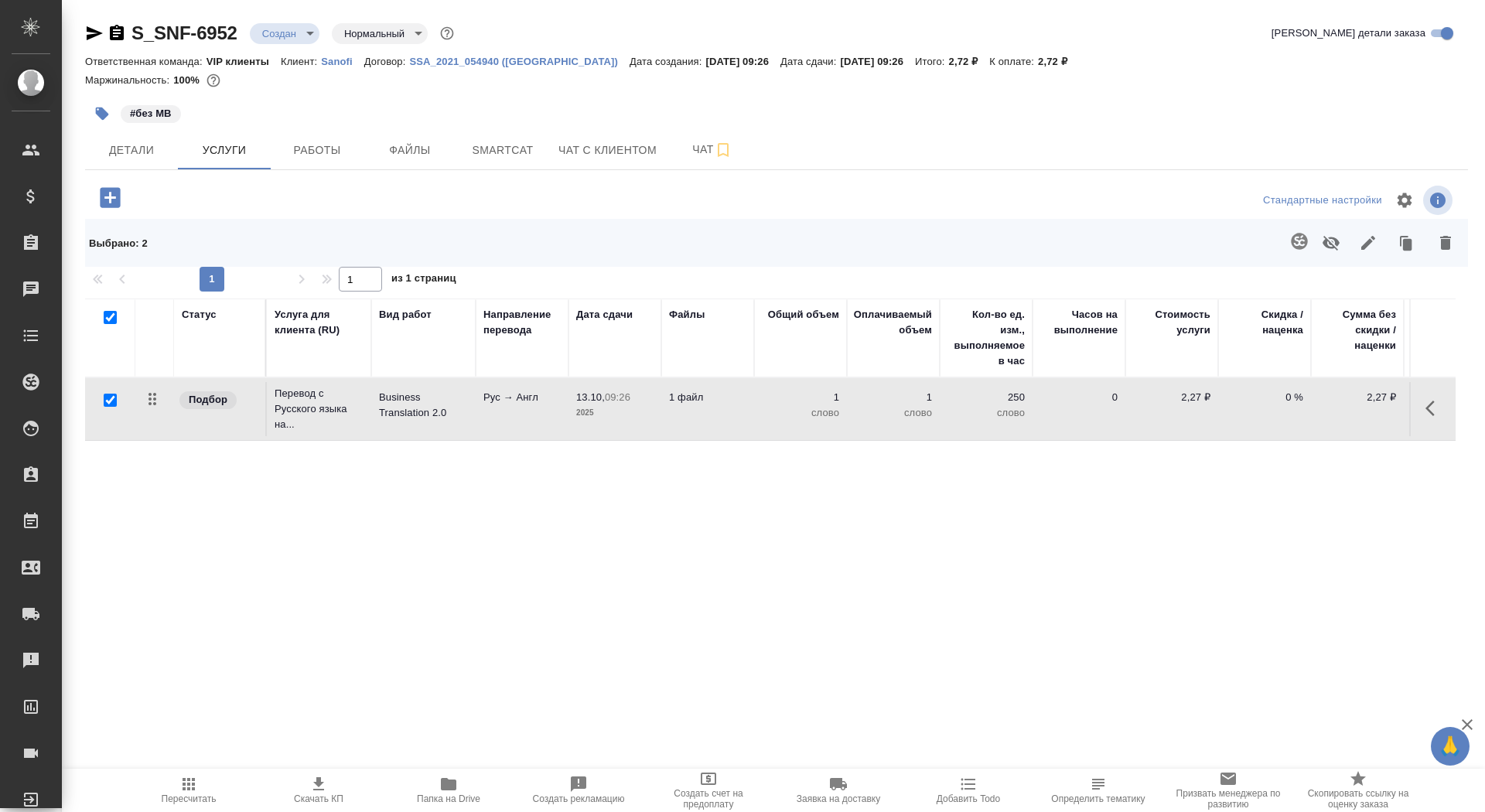
click at [118, 37] on icon "button" at bounding box center [117, 33] width 14 height 16
click at [121, 195] on icon "button" at bounding box center [110, 197] width 27 height 27
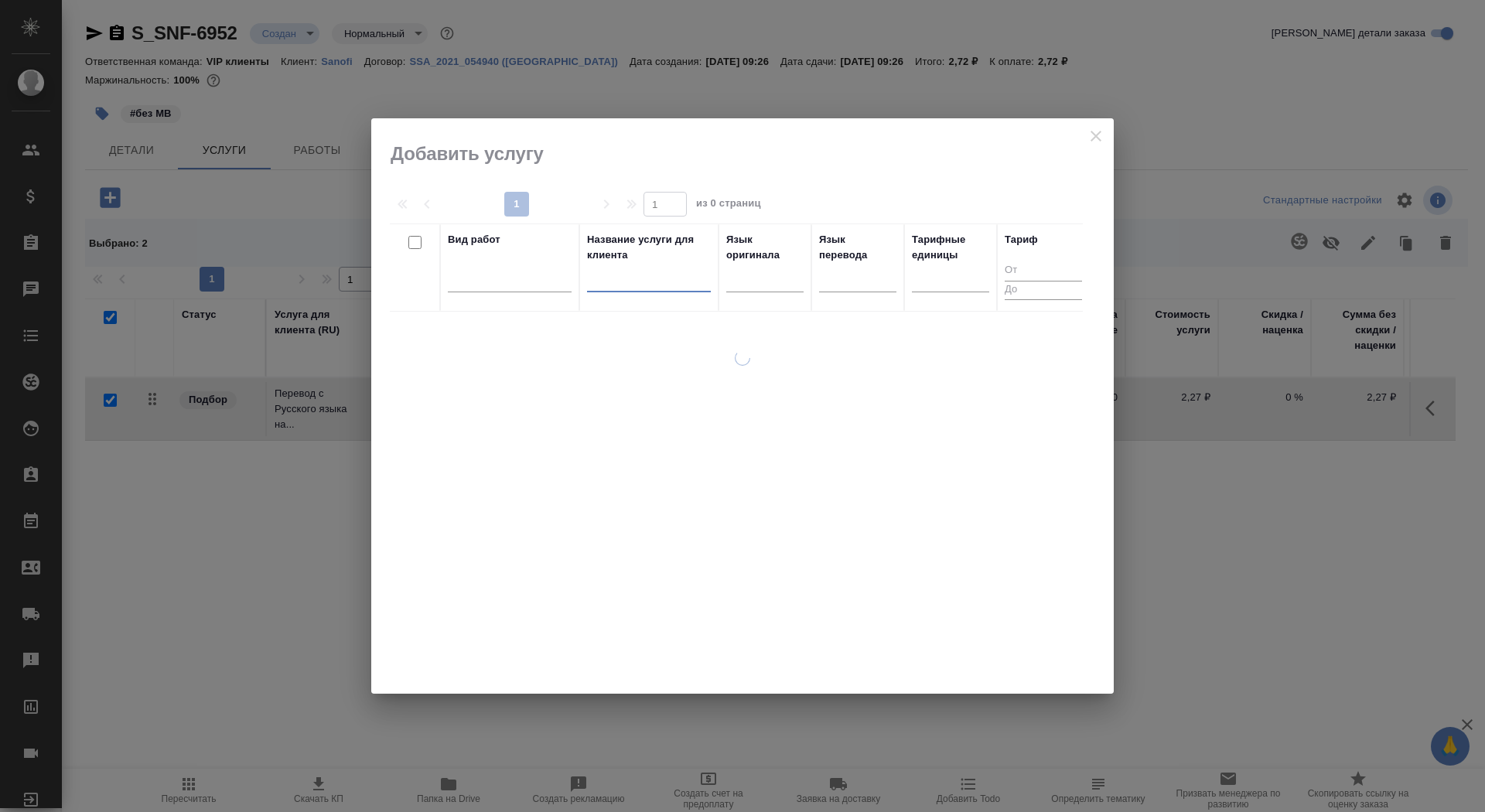
click at [616, 285] on input "text" at bounding box center [649, 283] width 124 height 19
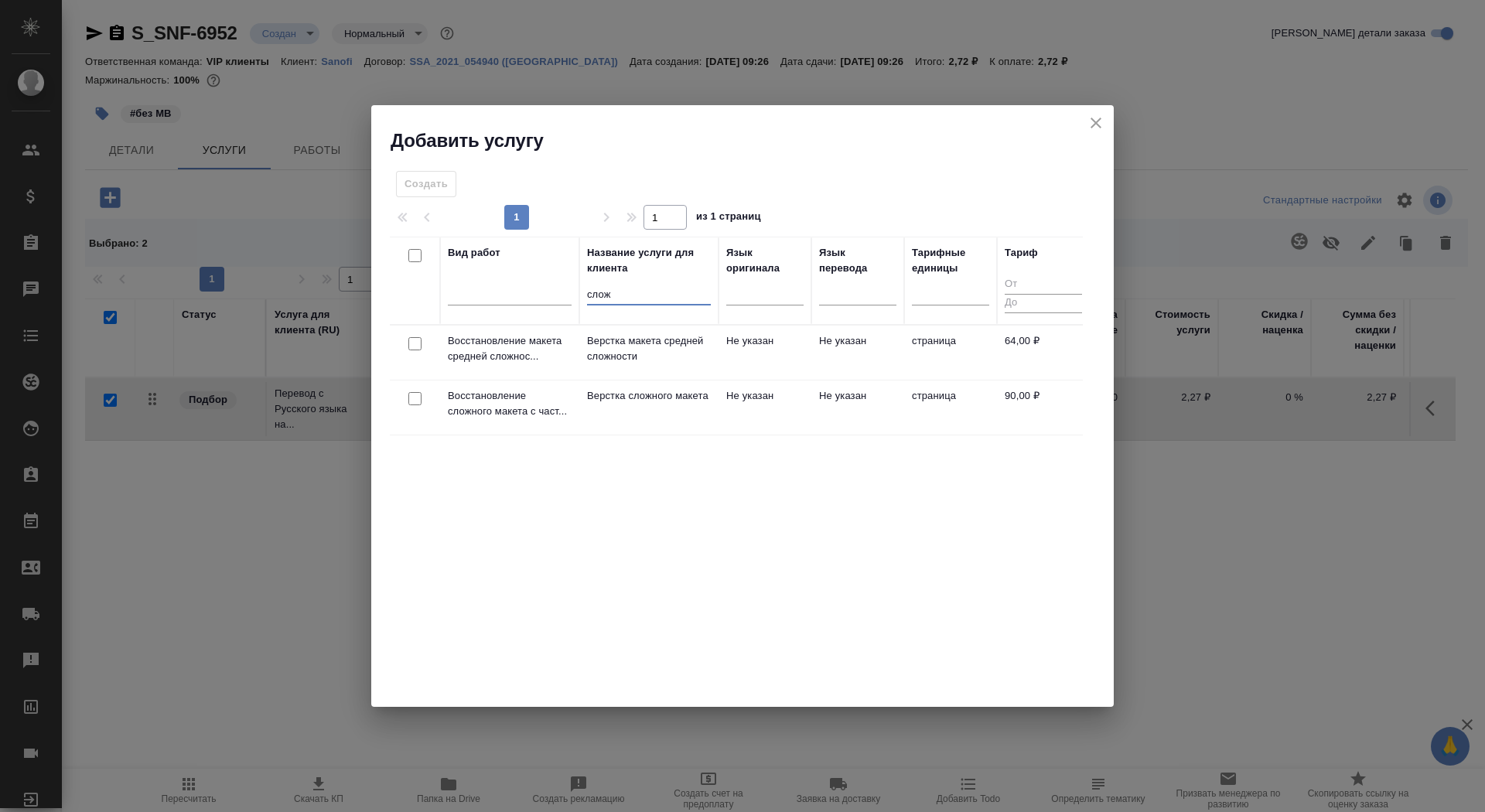
type input "слож"
click at [597, 404] on p "Верстка сложного макета" at bounding box center [649, 396] width 124 height 16
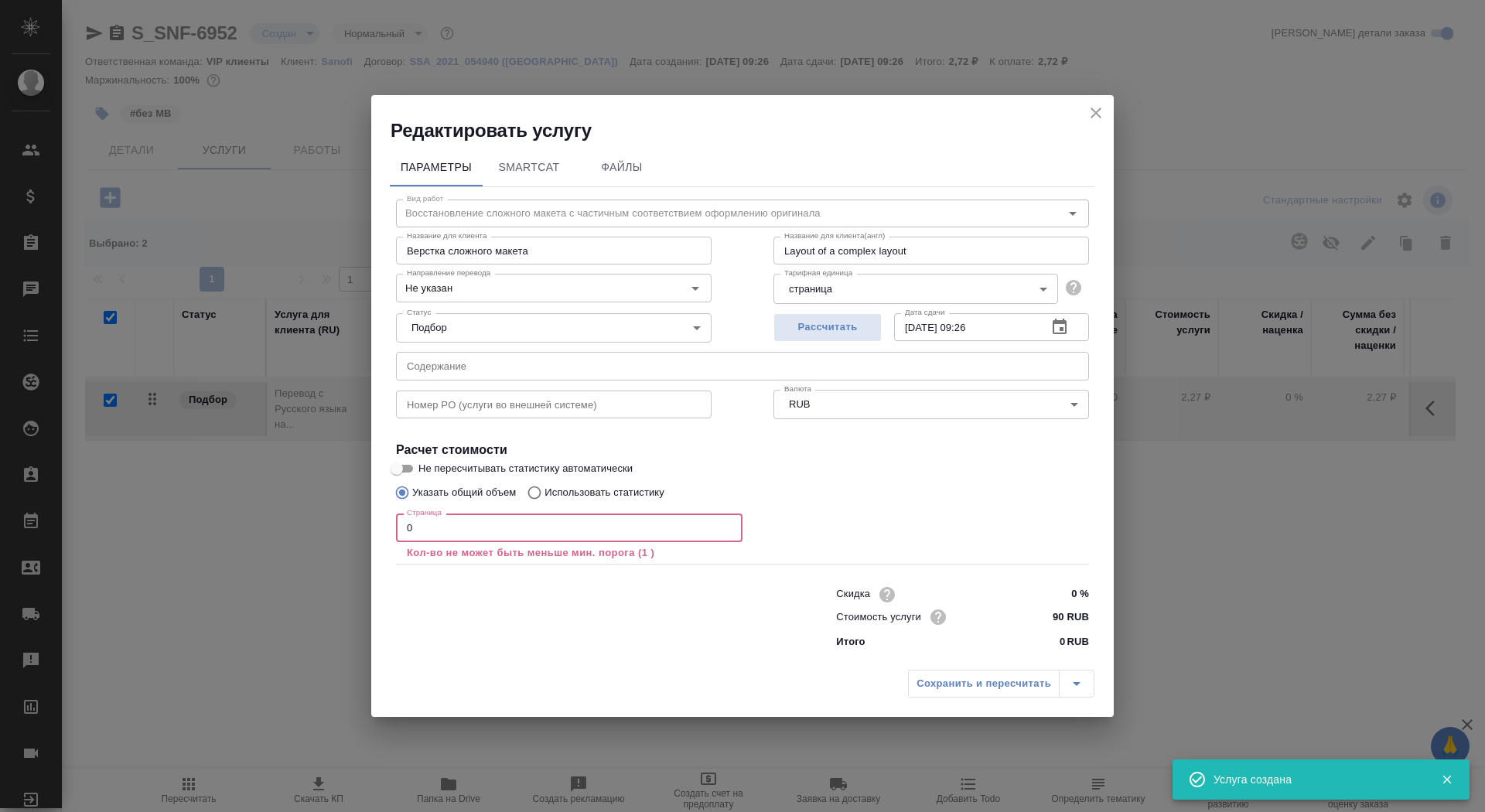
click at [513, 539] on input "0" at bounding box center [569, 527] width 346 height 28
checkbox input "false"
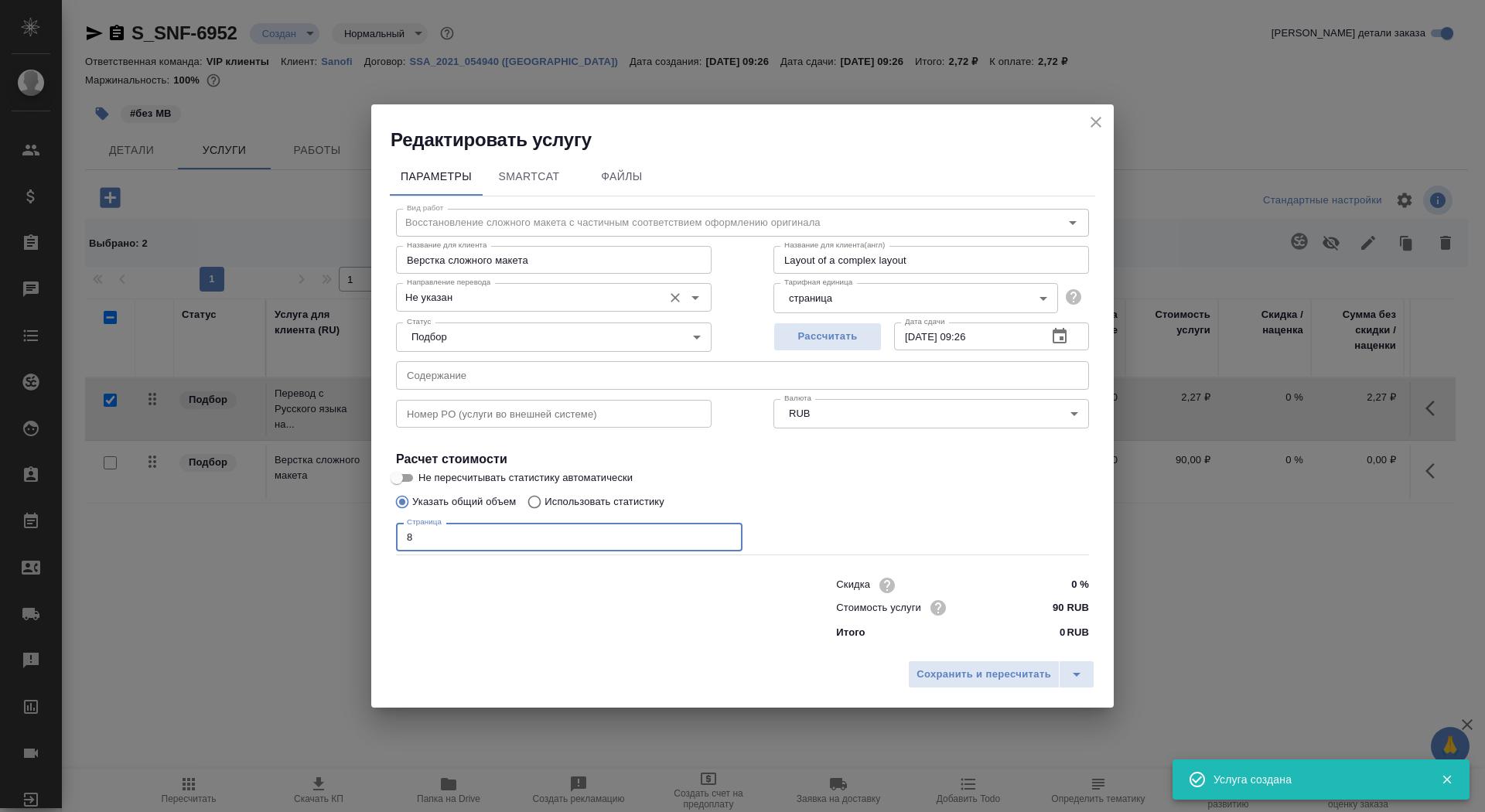
type input "8"
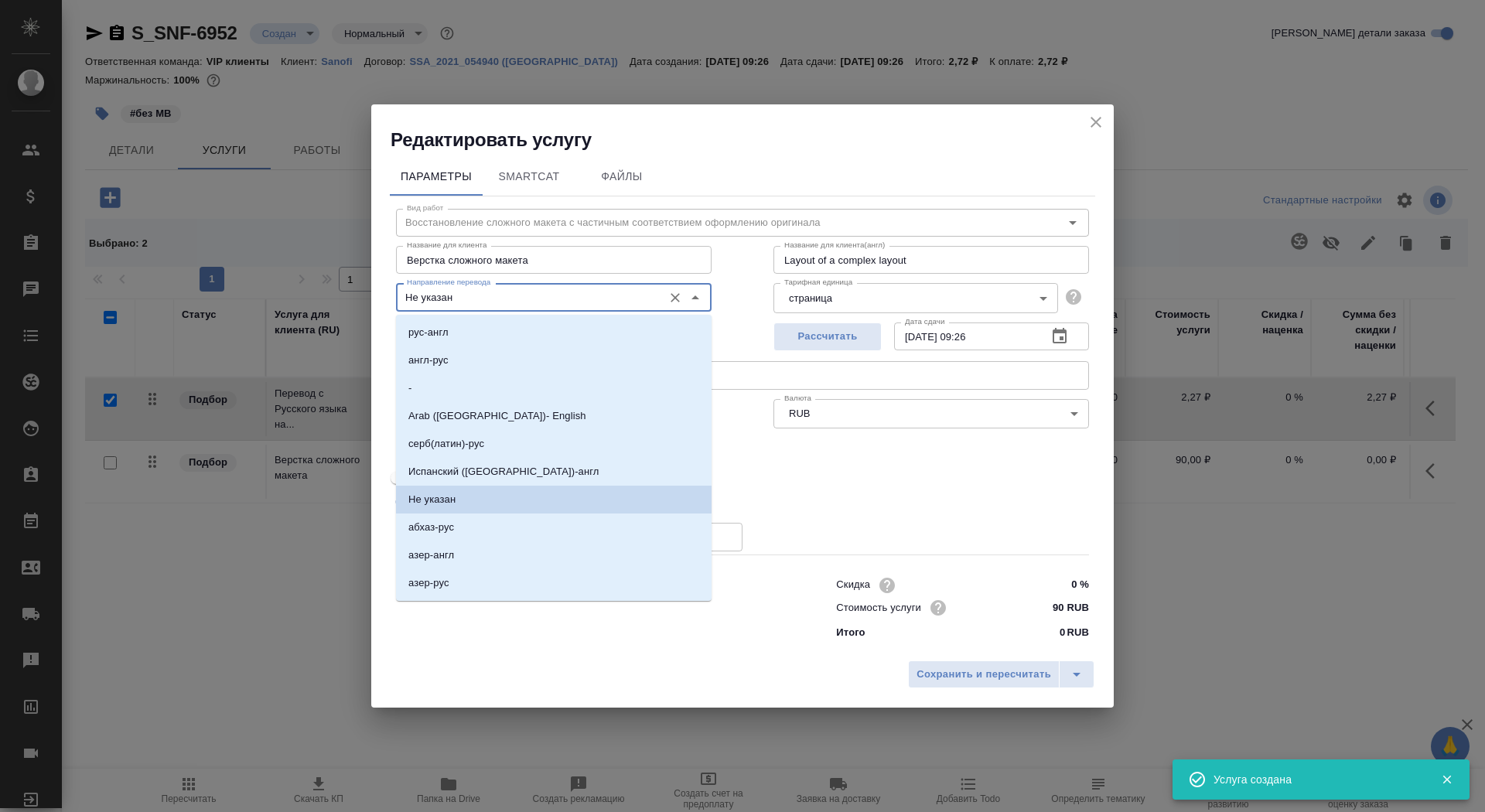
click at [468, 300] on input "Не указан" at bounding box center [528, 297] width 255 height 19
click at [474, 338] on li "рус-англ" at bounding box center [553, 333] width 316 height 28
type input "рус-англ"
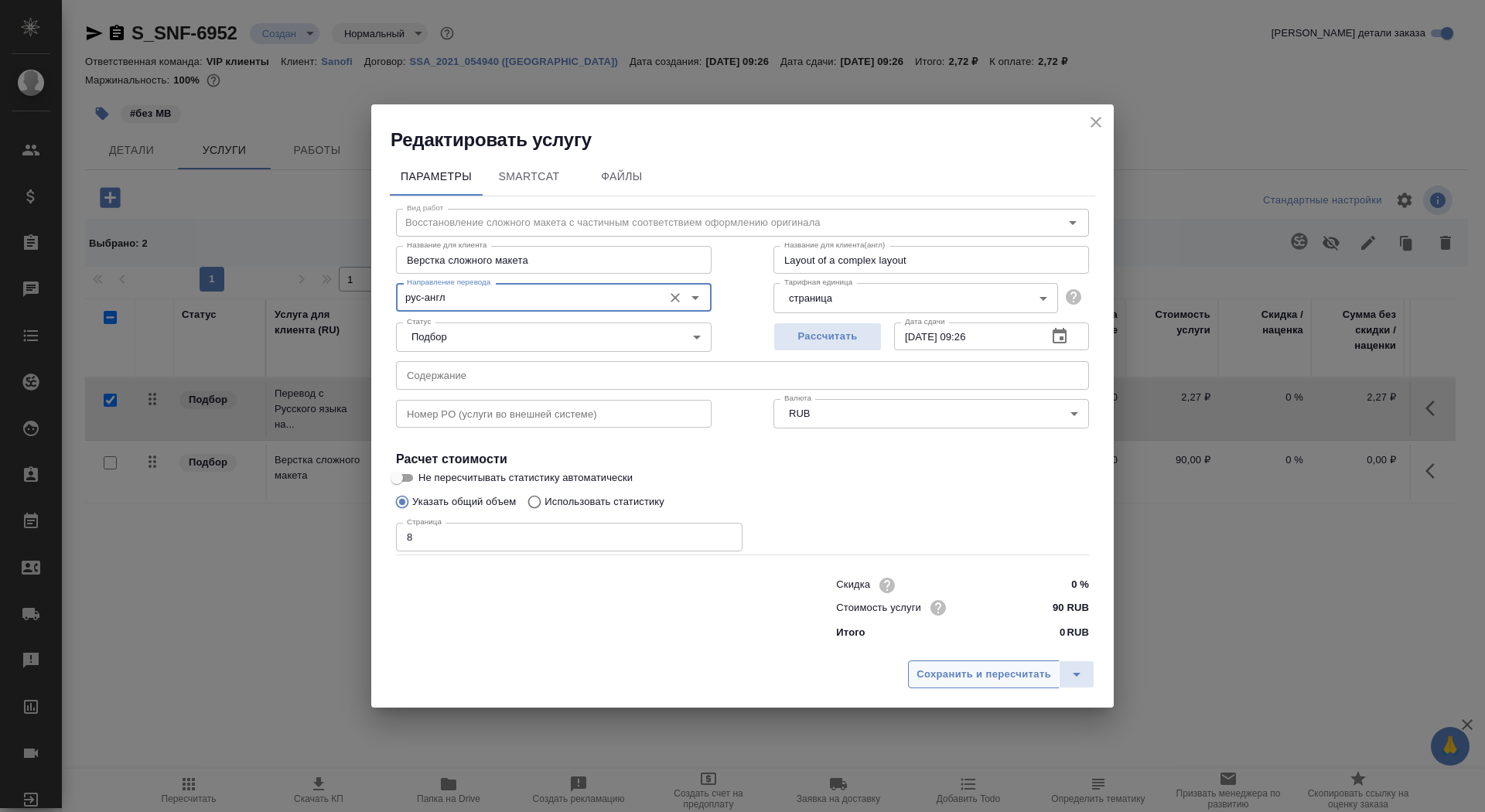
click at [959, 672] on span "Сохранить и пересчитать" at bounding box center [984, 675] width 134 height 18
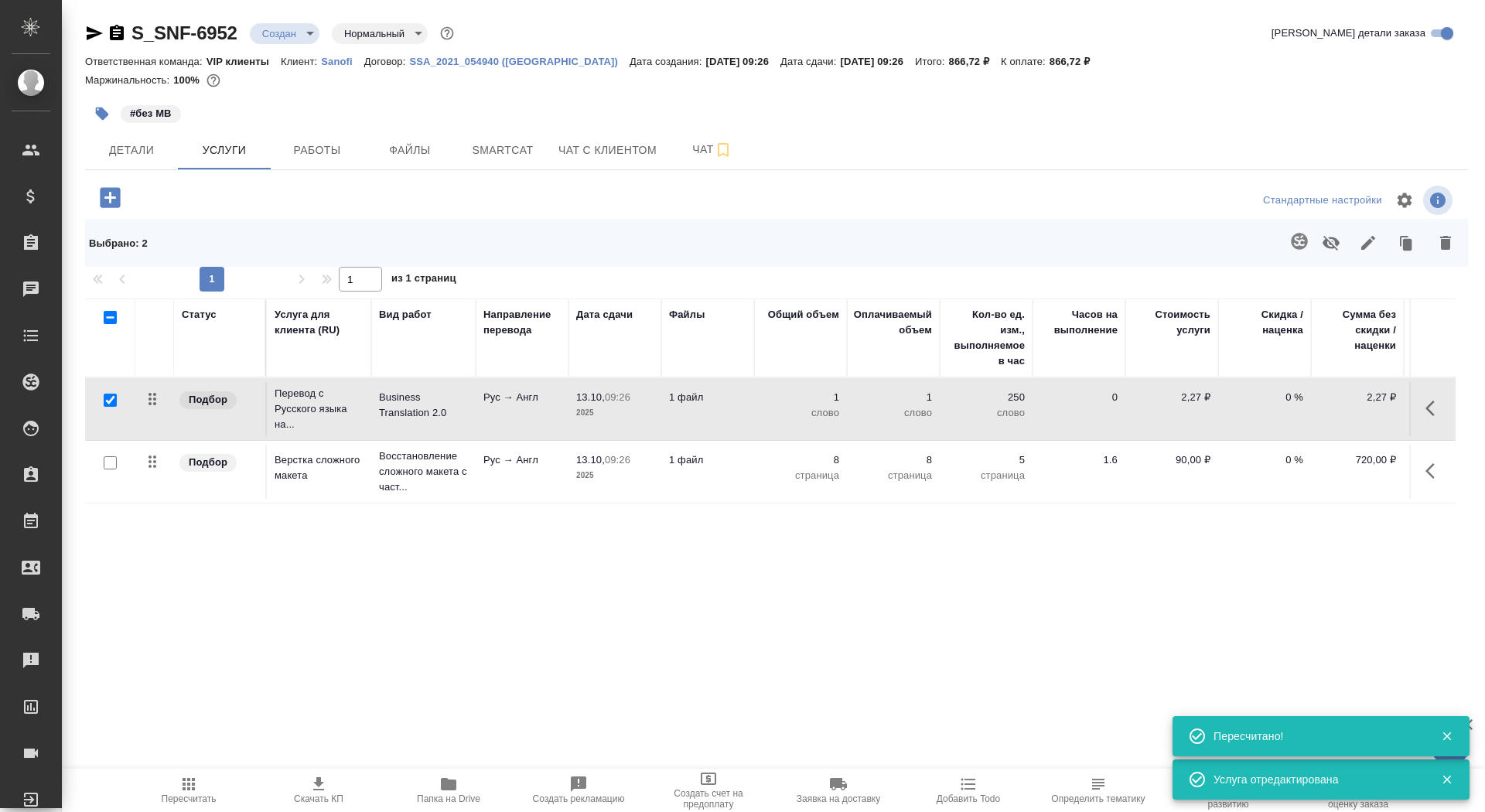
click at [415, 420] on p "Business Translation 2.0" at bounding box center [423, 405] width 89 height 31
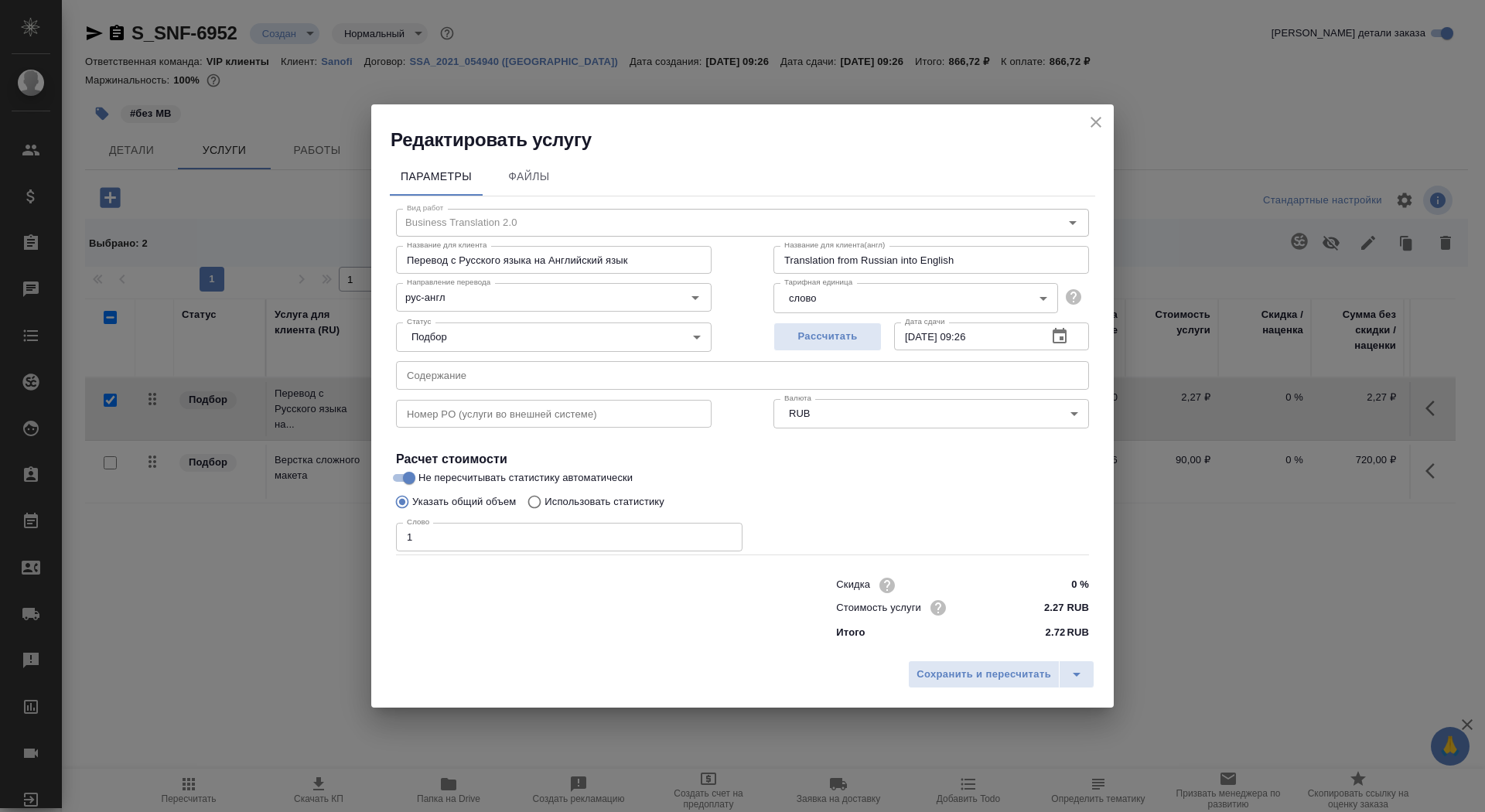
click at [601, 507] on p "Использовать статистику" at bounding box center [605, 502] width 120 height 16
click at [544, 507] on input "Использовать статистику" at bounding box center [532, 501] width 25 height 29
radio input "true"
radio input "false"
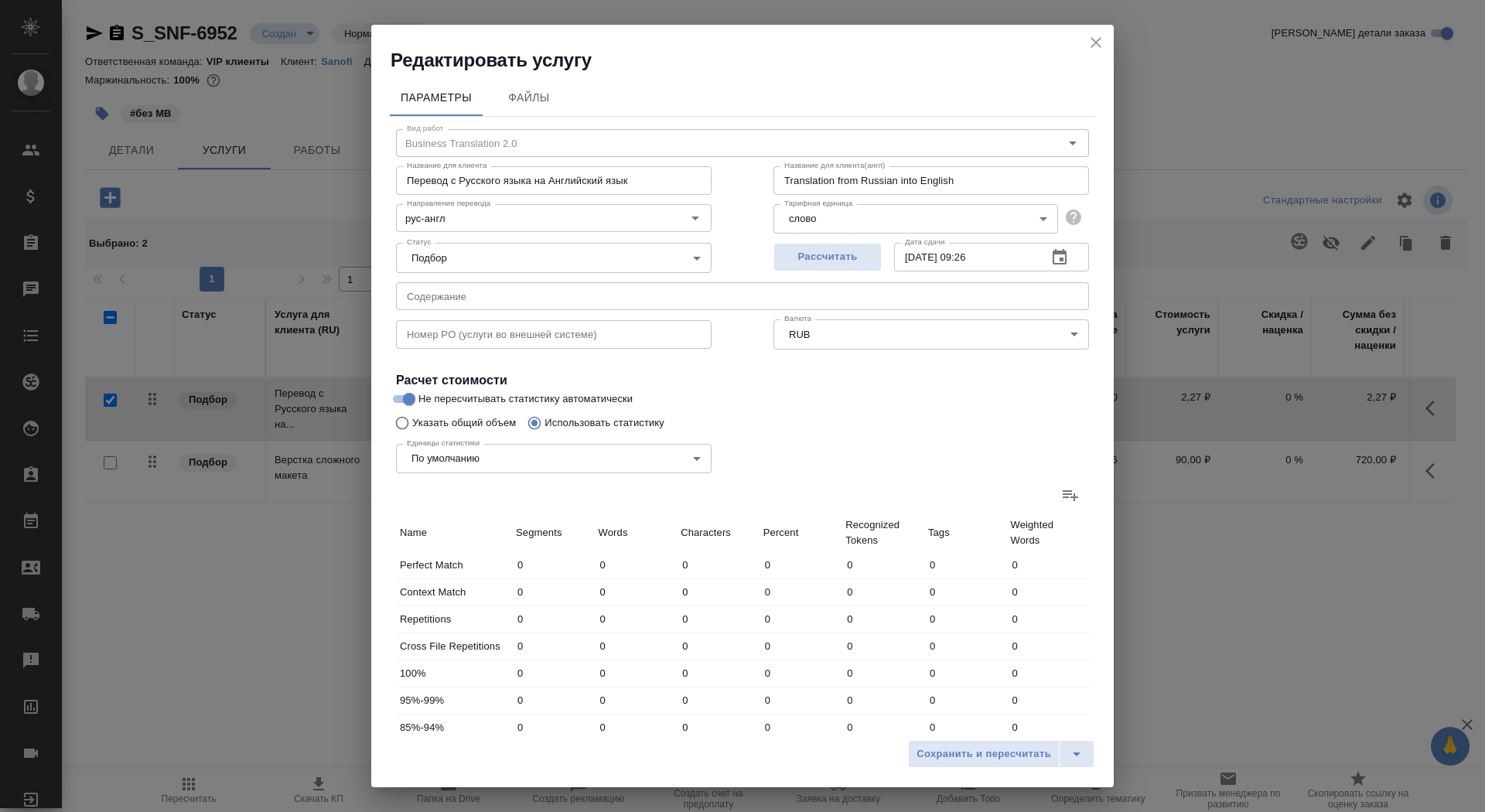
click at [1063, 495] on icon at bounding box center [1070, 495] width 19 height 19
click at [0, 0] on input "file" at bounding box center [0, 0] width 0 height 0
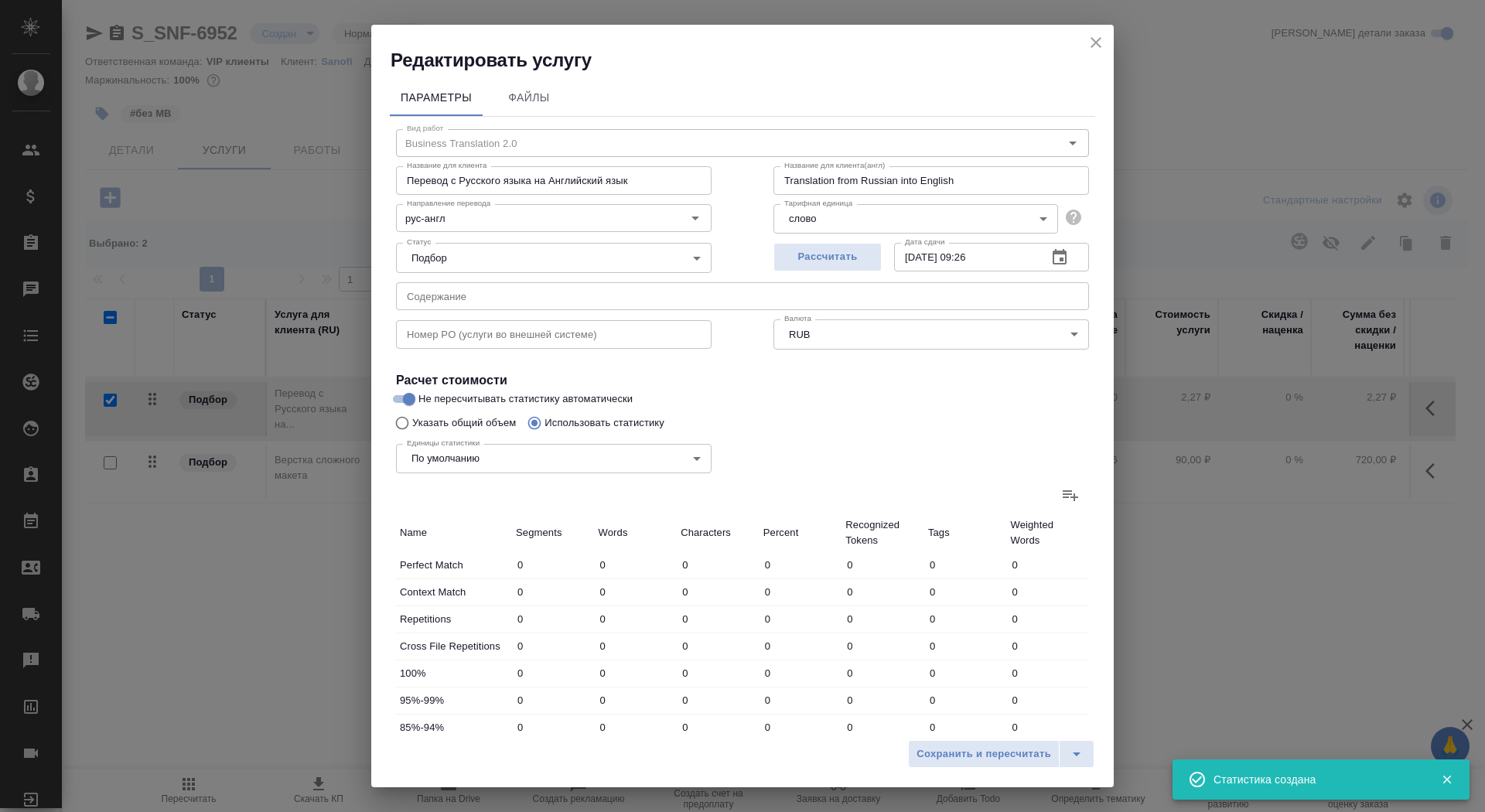
type input "24"
type input "76"
type input "647"
type input "79"
type input "80"
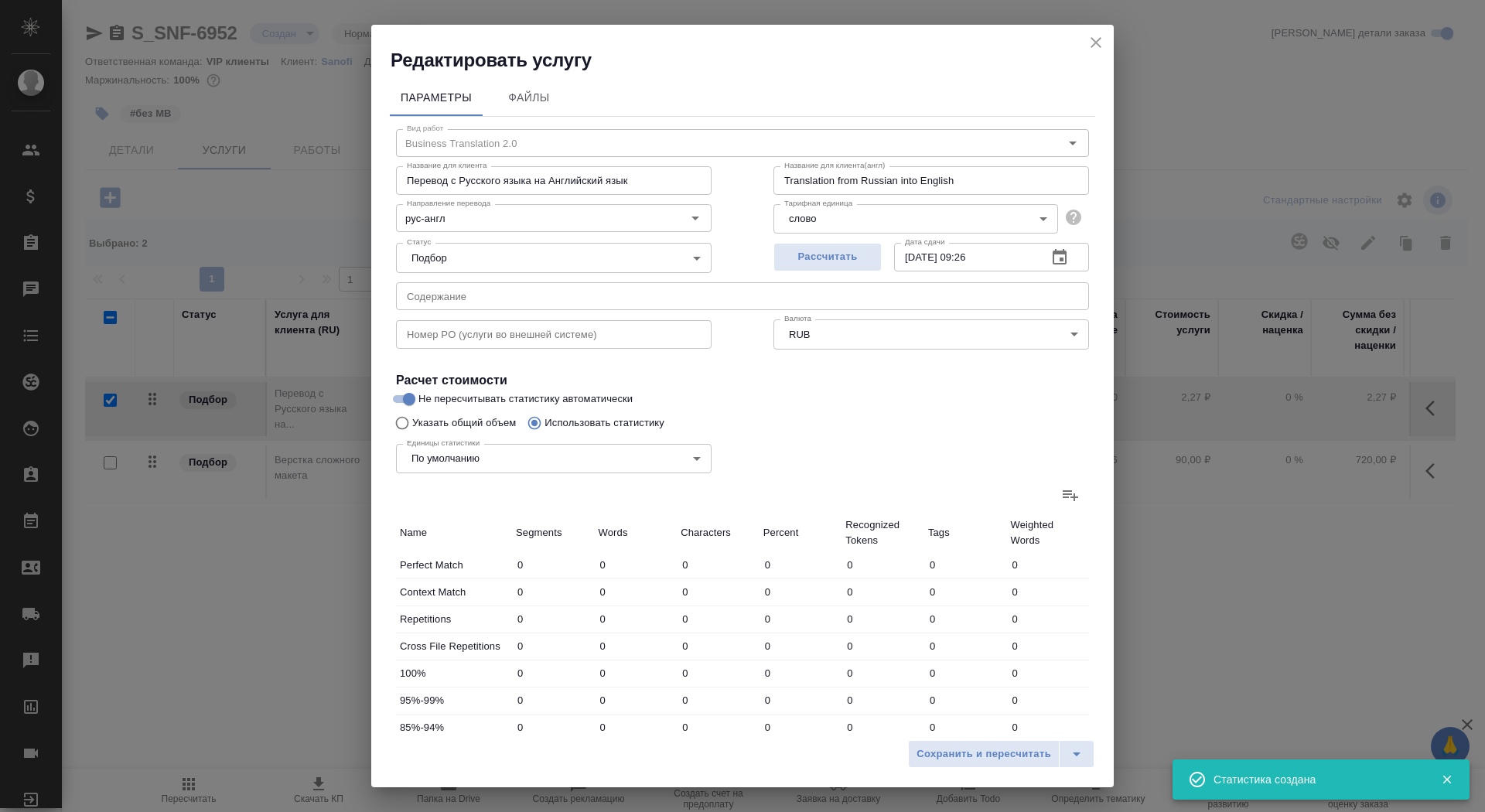
type input "231"
type input "53"
type input "146"
type input "1267"
type input "145"
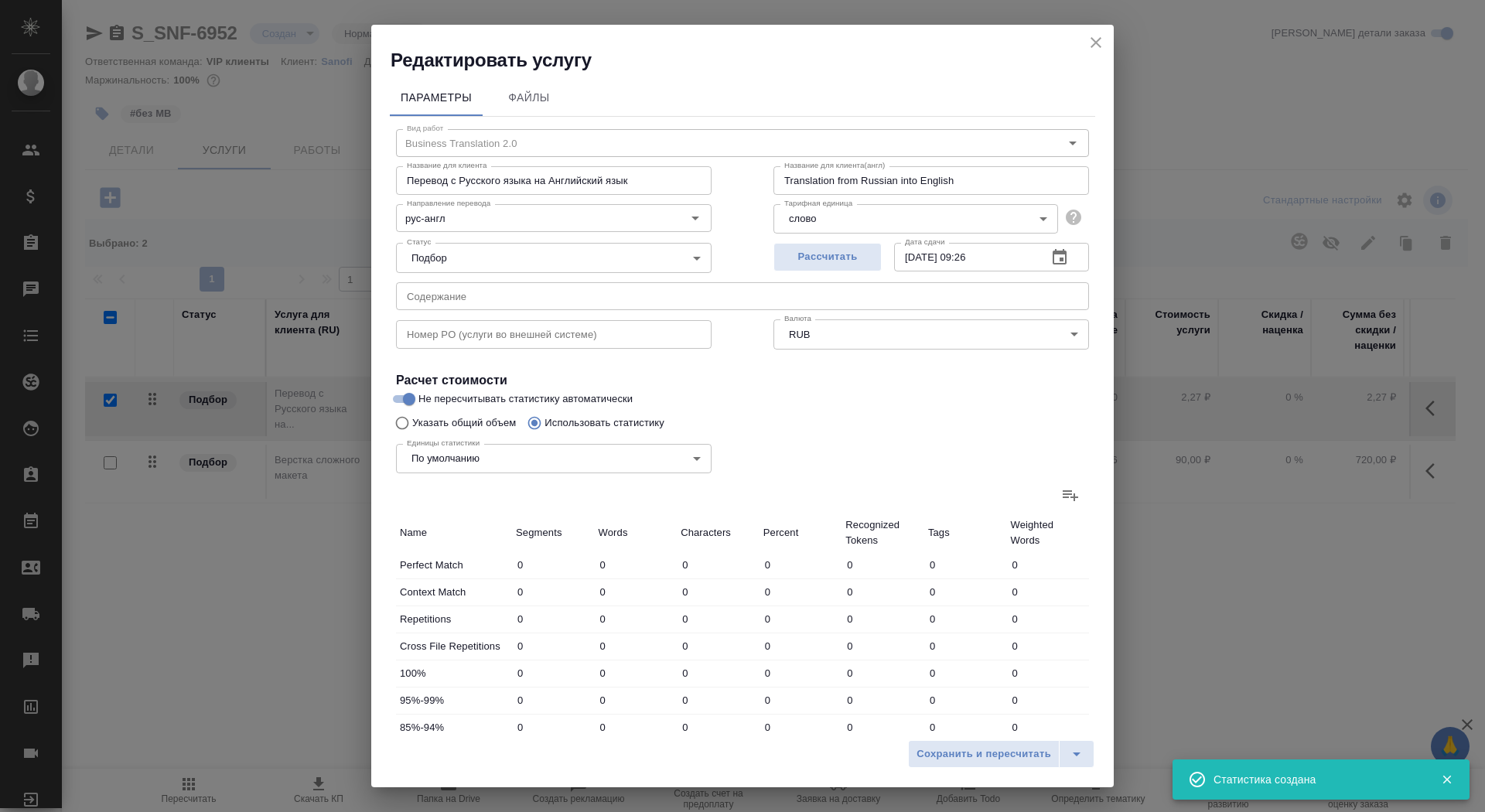
type input "677"
type input "5735"
type input "16"
type input "115"
type input "955"
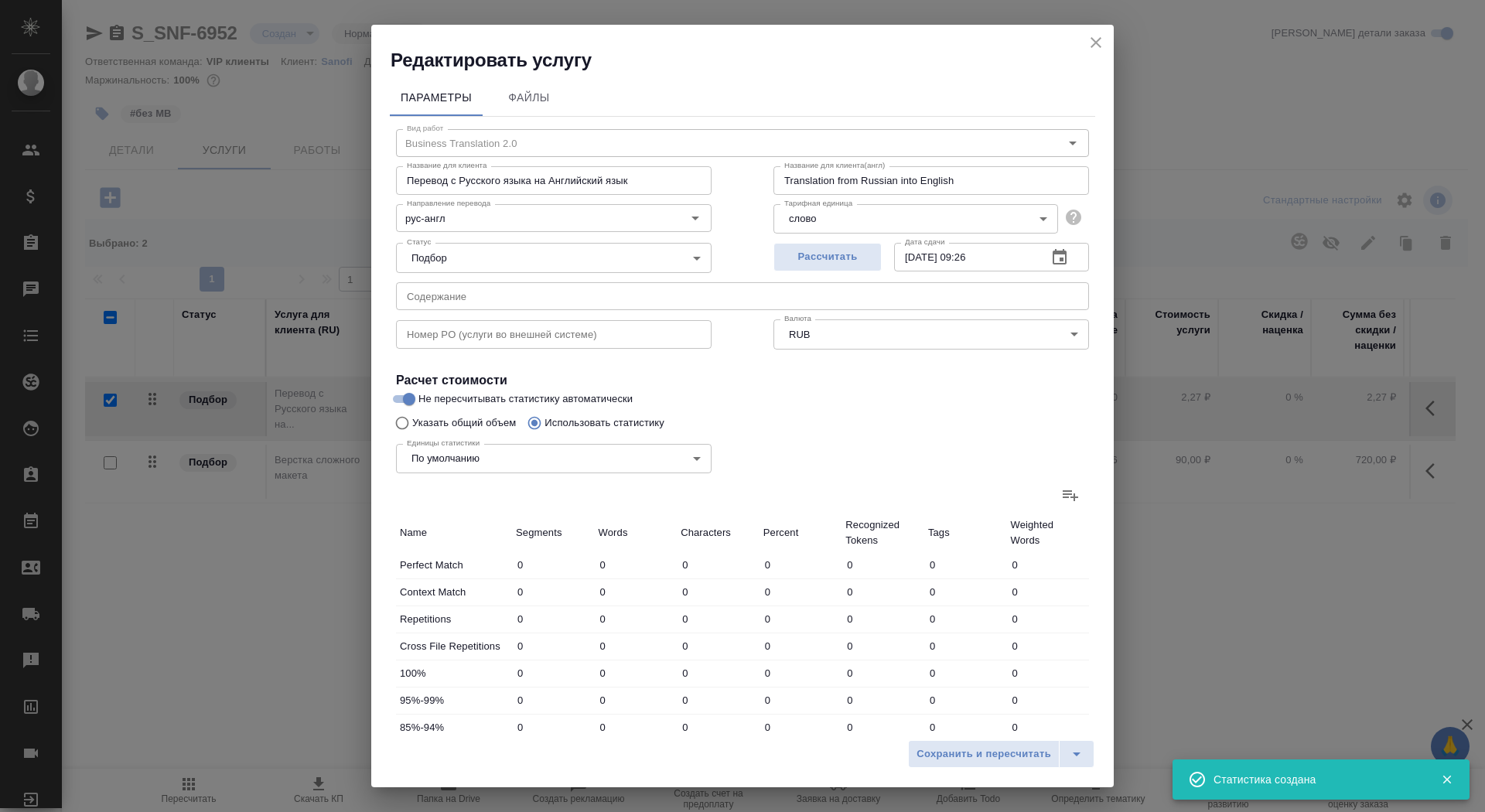
type input "44"
type input "224"
type input "1835"
type input "120"
type input "537"
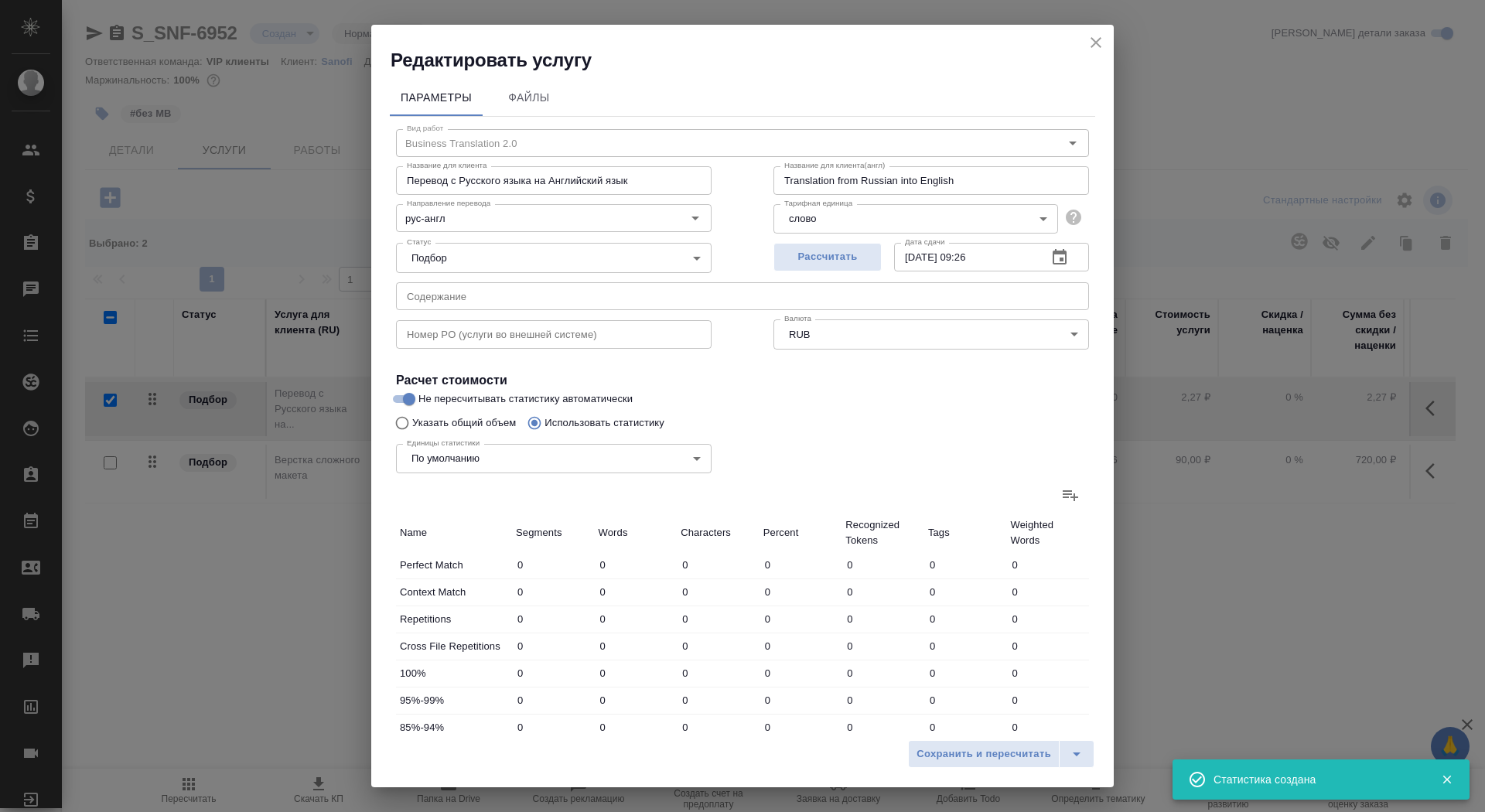
type input "4253"
type input "399"
type input "1772"
type input "14690"
type input "478"
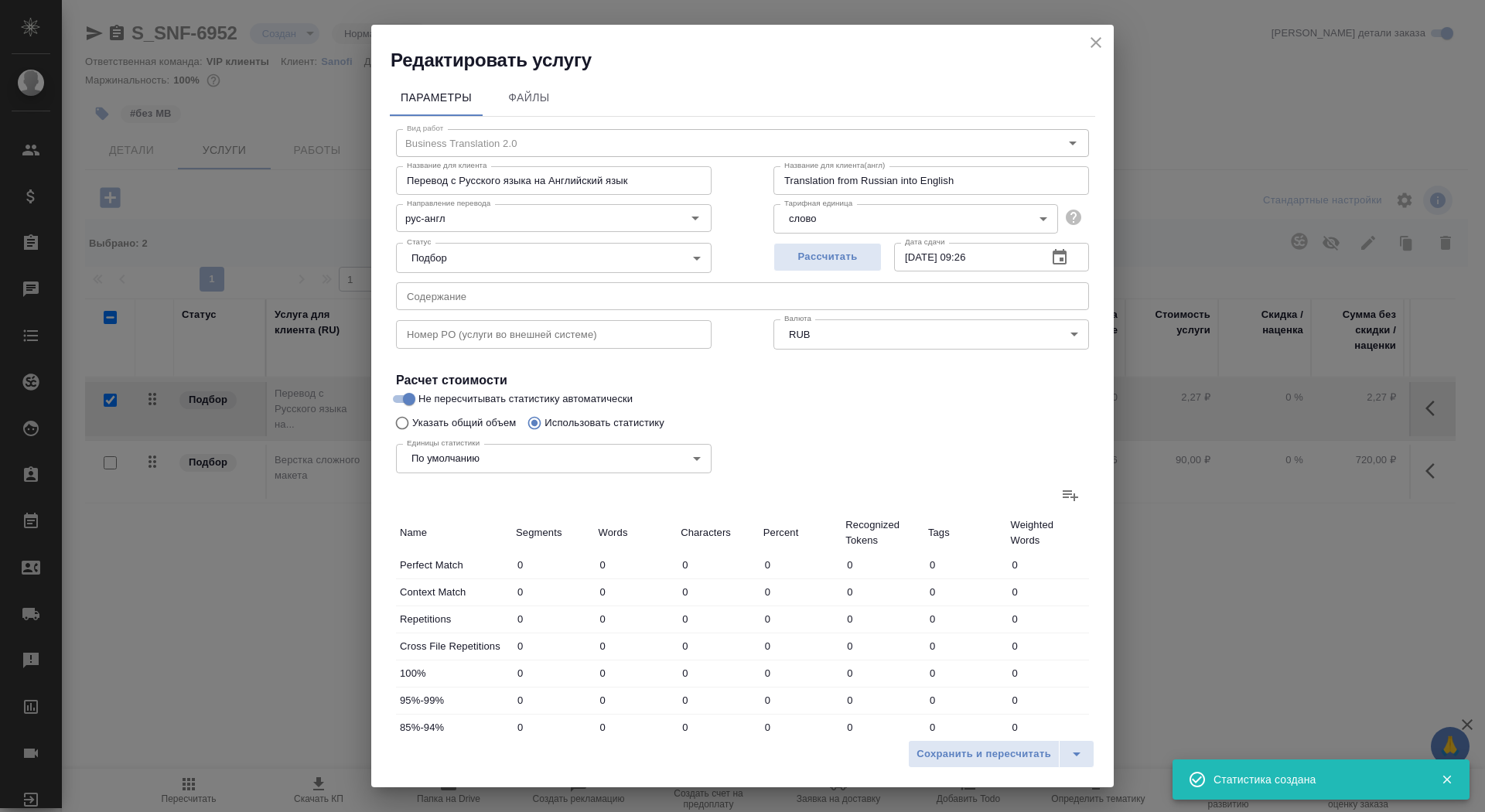
type input "1852"
type input "14921"
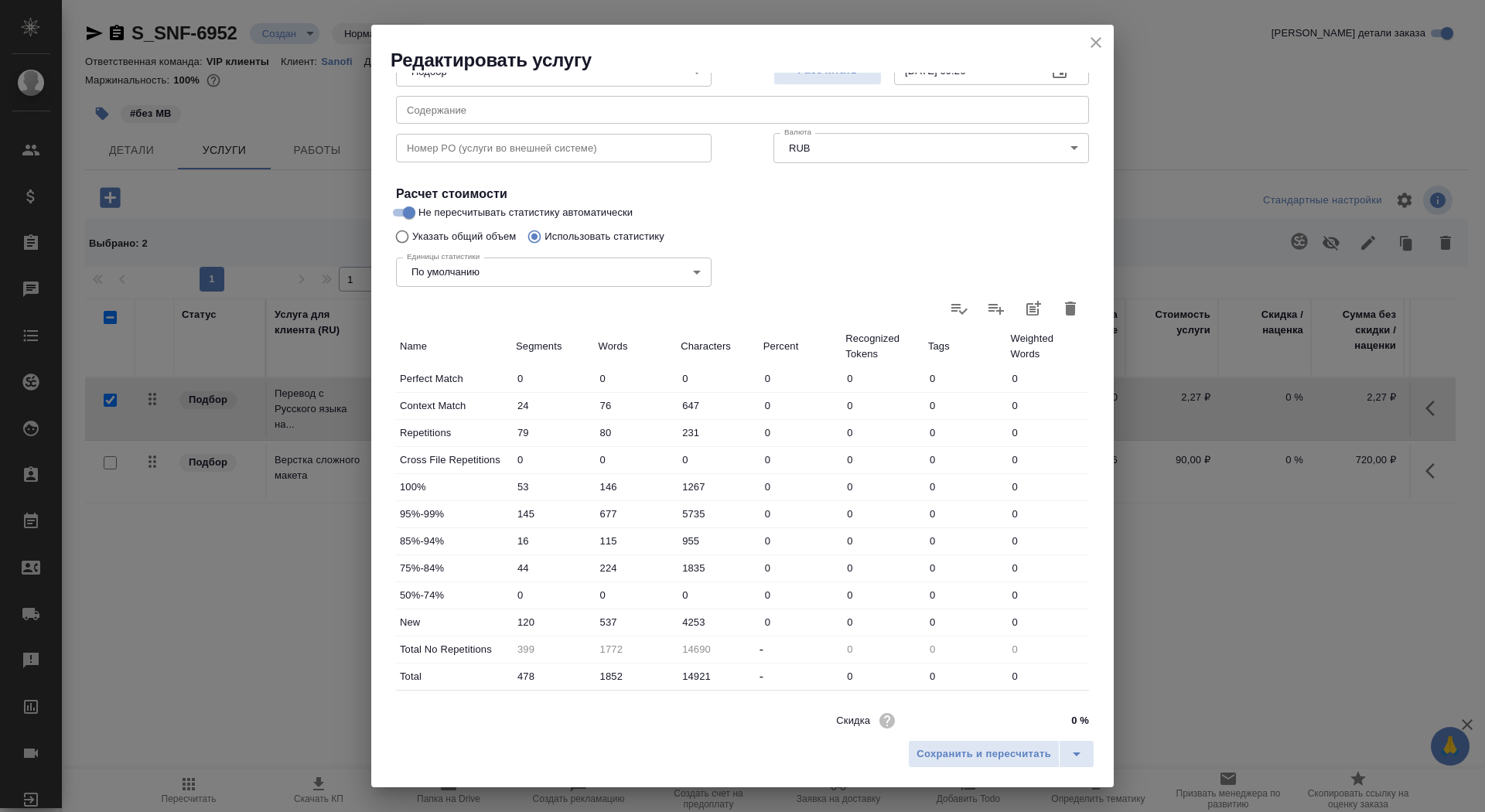
scroll to position [239, 0]
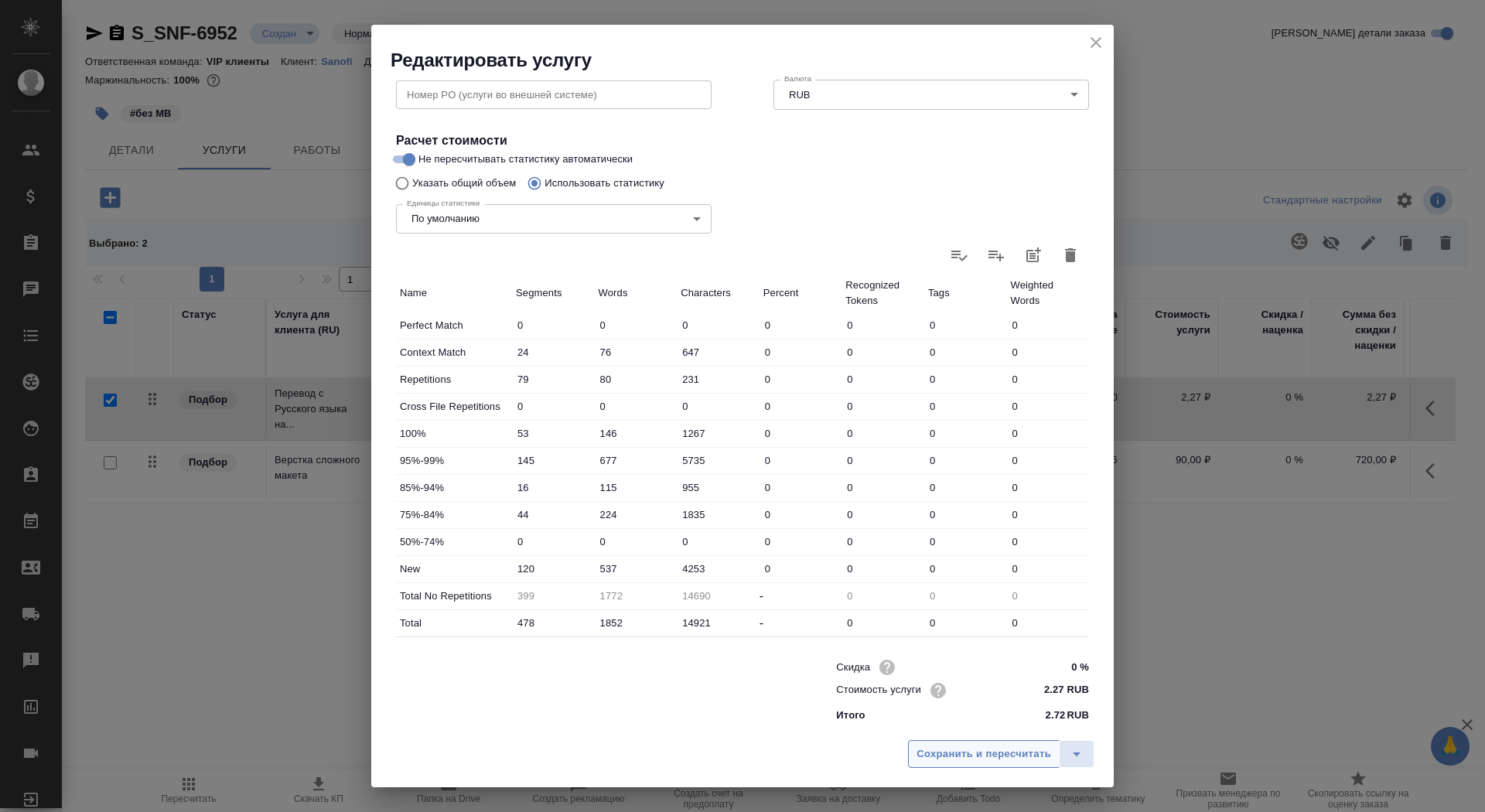
click at [967, 758] on span "Сохранить и пересчитать" at bounding box center [984, 755] width 134 height 18
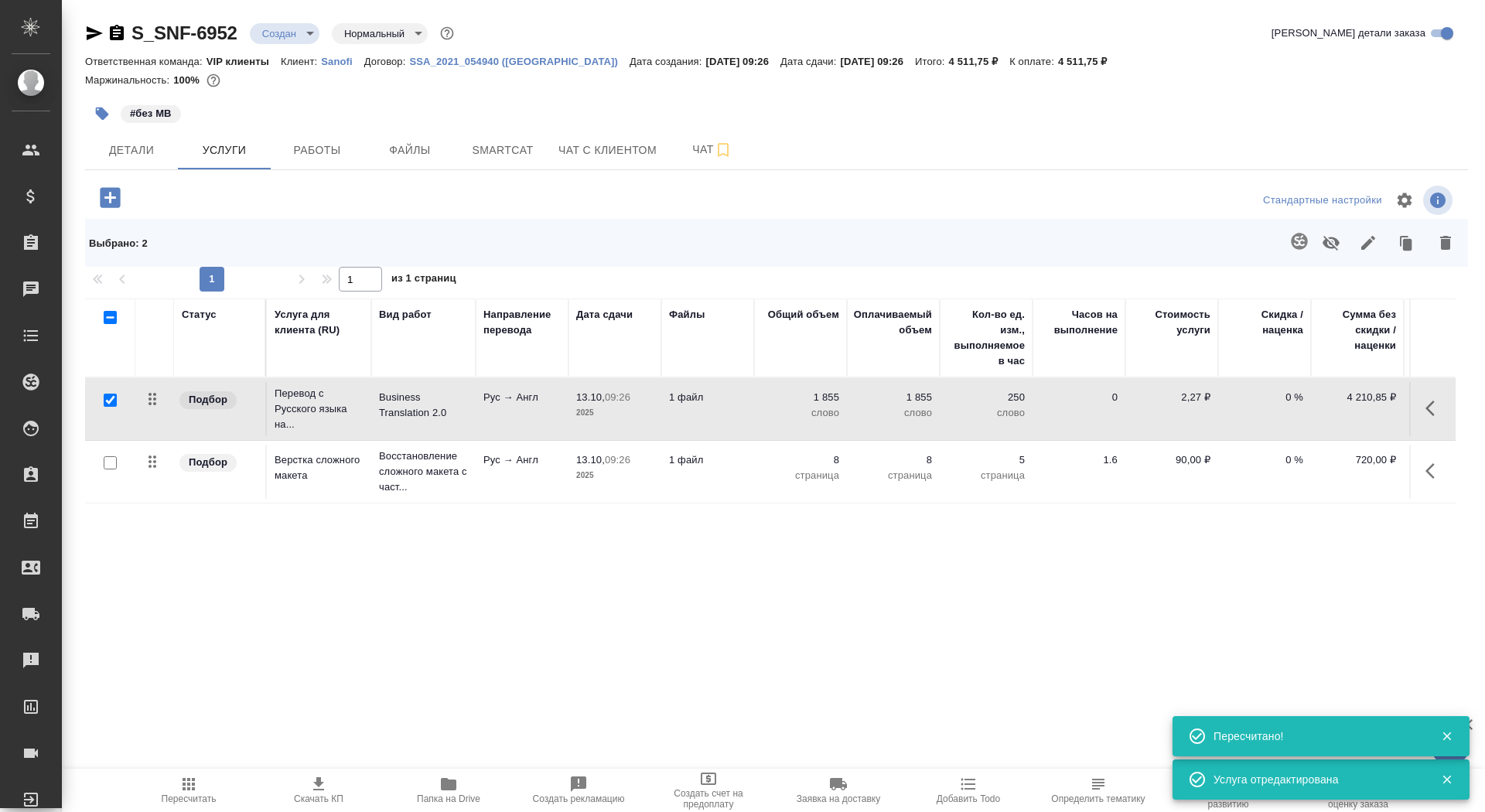
click at [632, 410] on p "2025" at bounding box center [615, 414] width 78 height 16
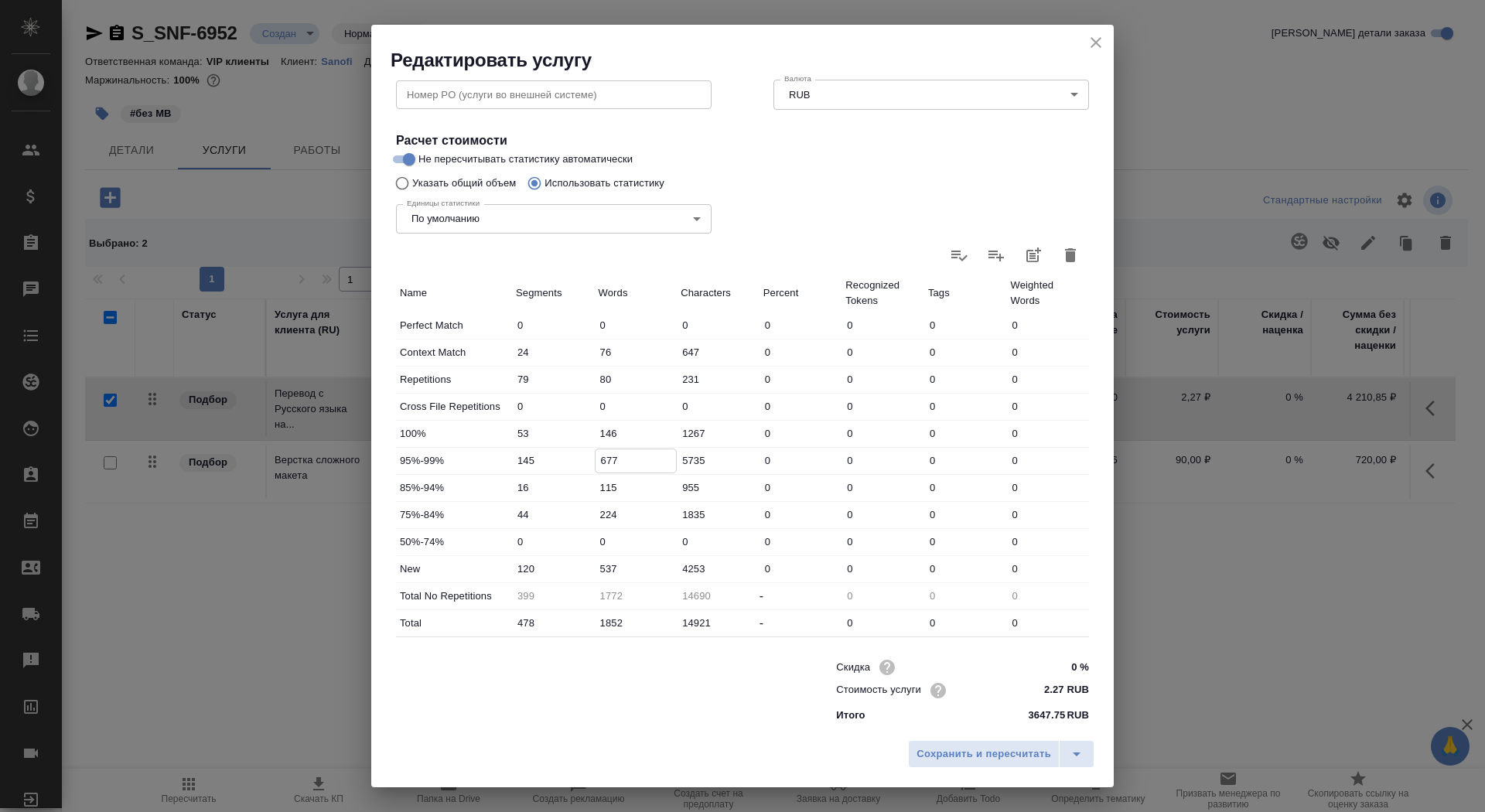
click at [601, 455] on input "677" at bounding box center [636, 459] width 81 height 22
type input "377"
drag, startPoint x: 605, startPoint y: 569, endPoint x: 598, endPoint y: 567, distance: 7.3
click at [598, 567] on input "537" at bounding box center [636, 568] width 81 height 22
type input "837"
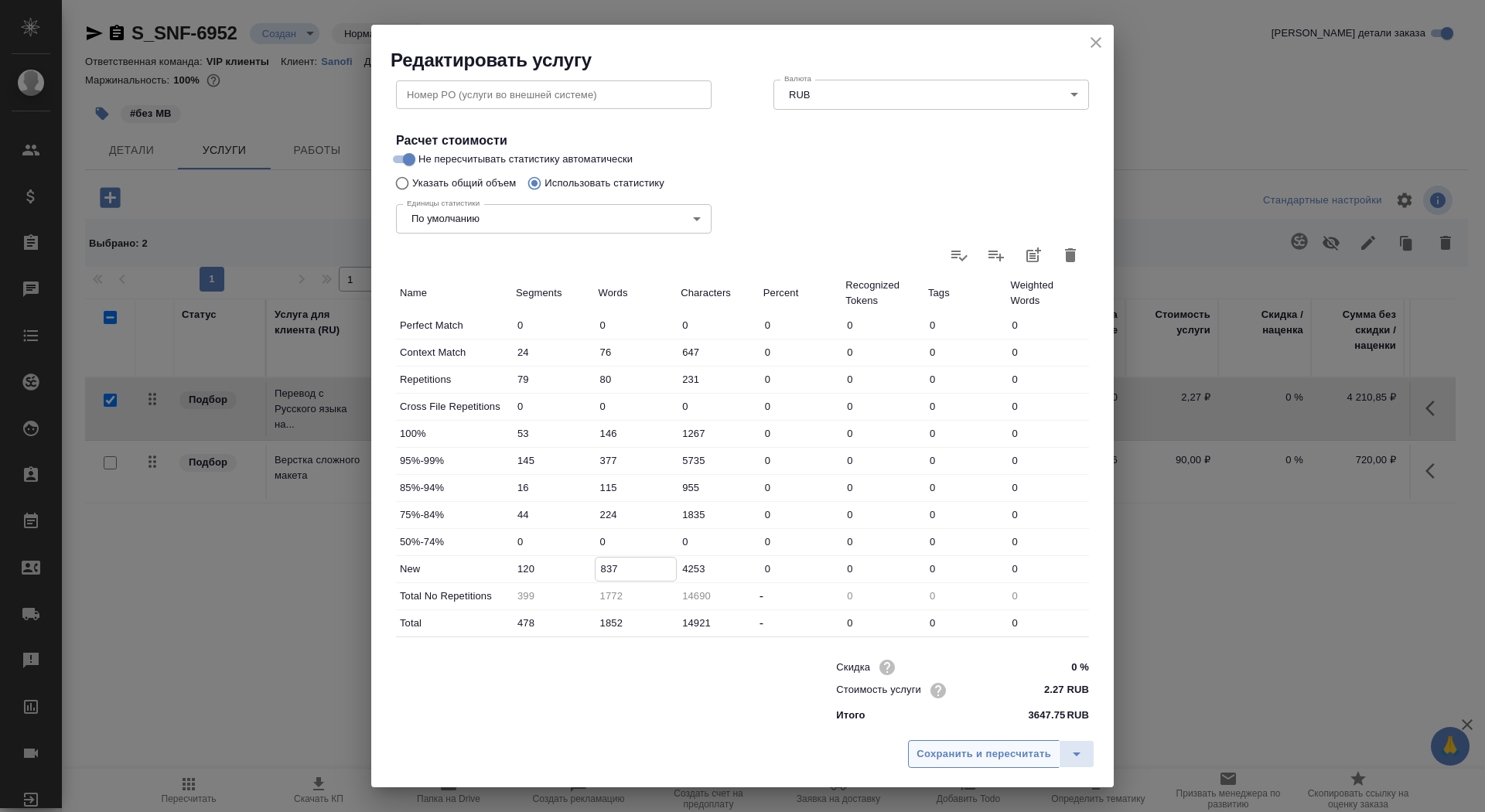
click at [957, 757] on span "Сохранить и пересчитать" at bounding box center [984, 755] width 134 height 18
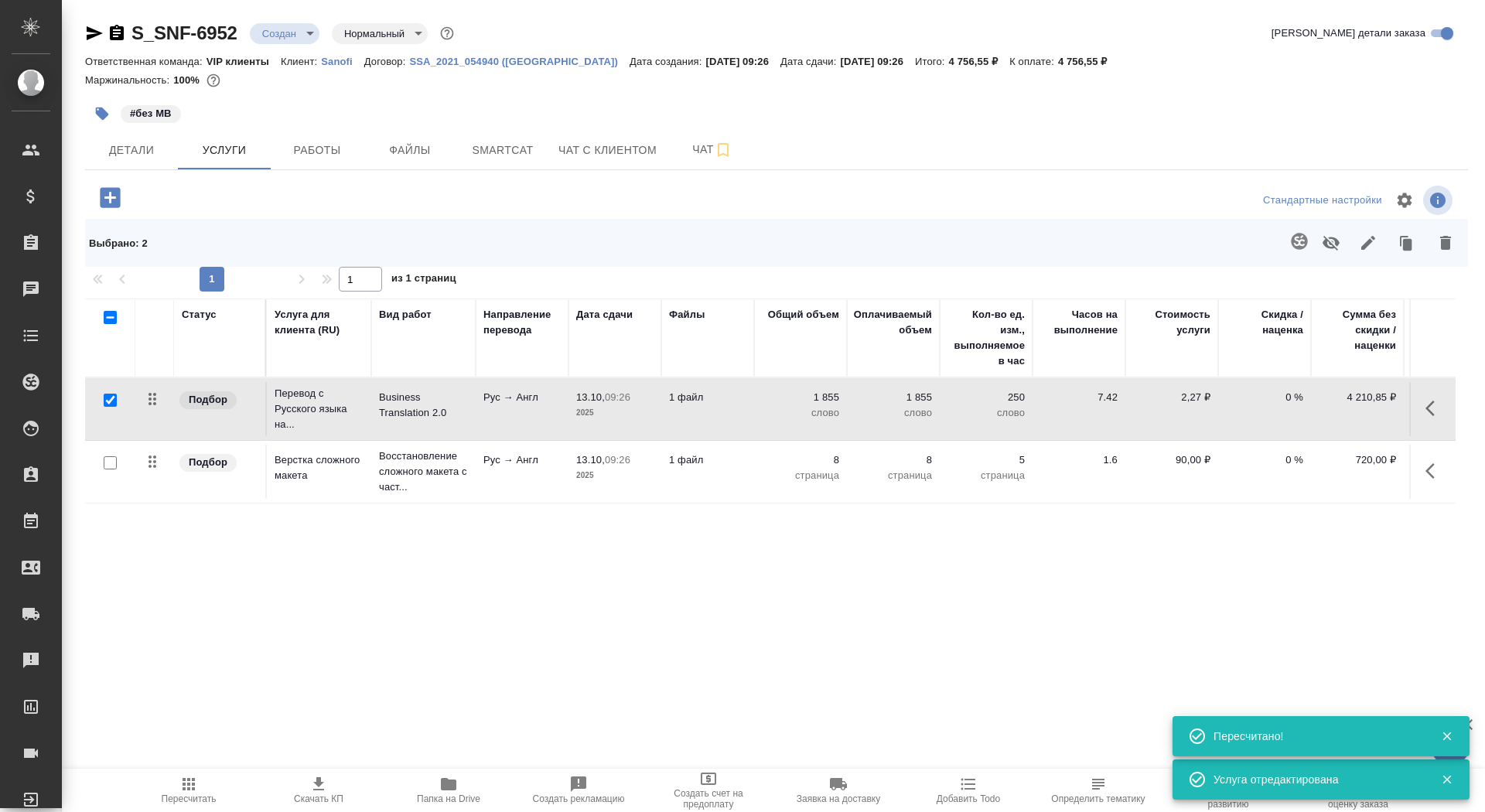
click at [332, 801] on span "Скачать КП" at bounding box center [319, 799] width 50 height 11
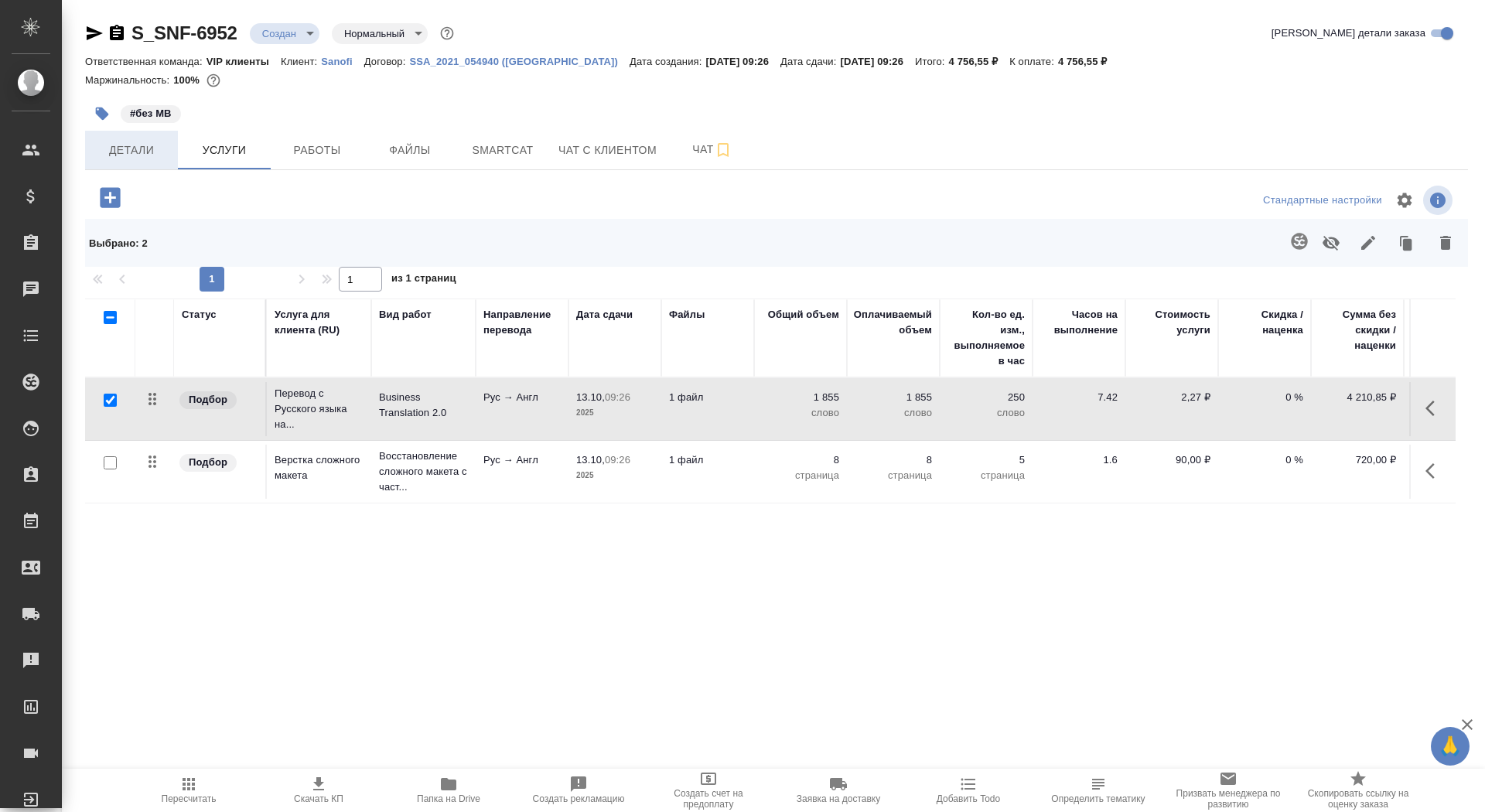
click at [123, 140] on button "Детали" at bounding box center [131, 150] width 93 height 39
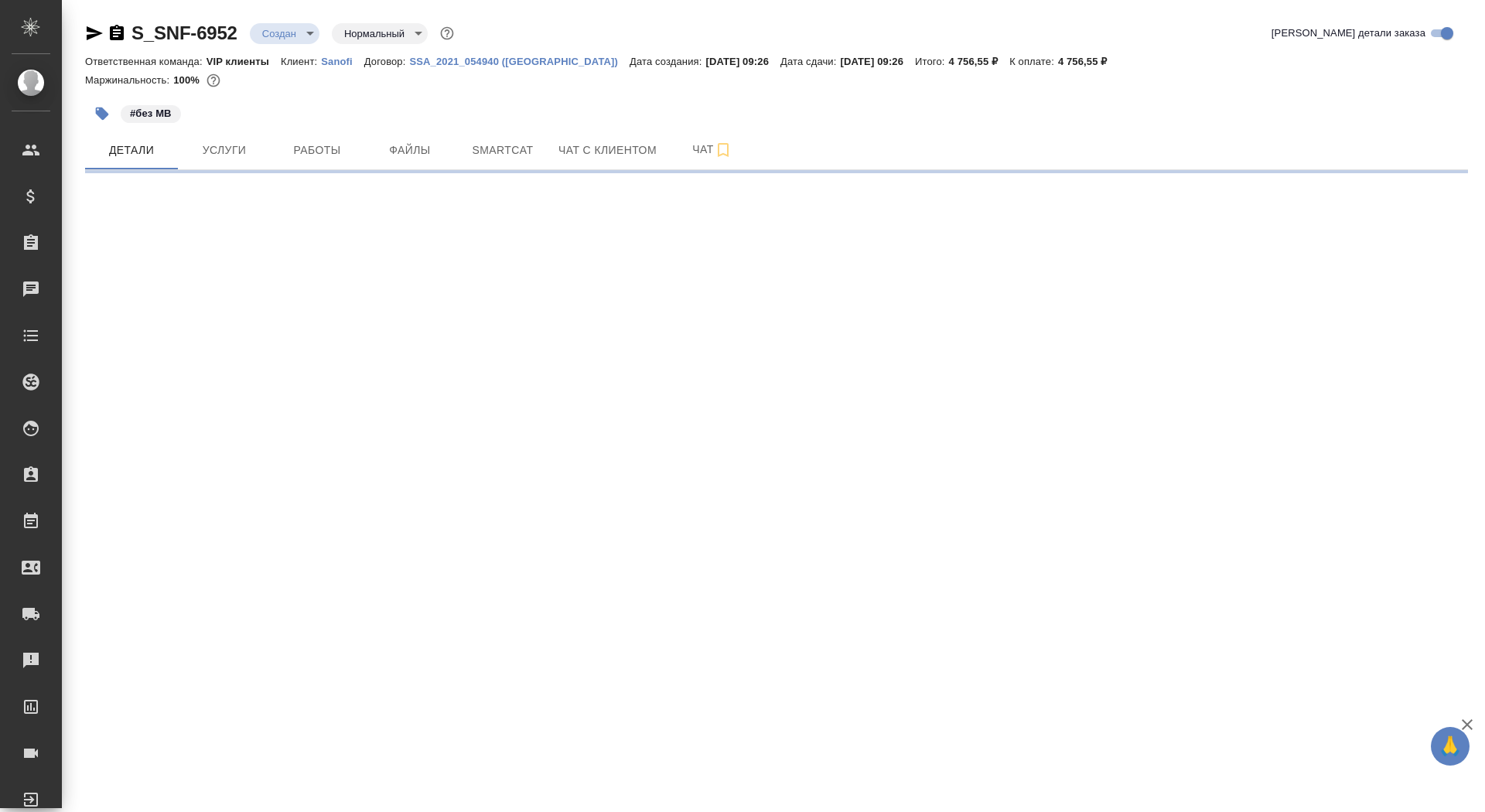
select select "RU"
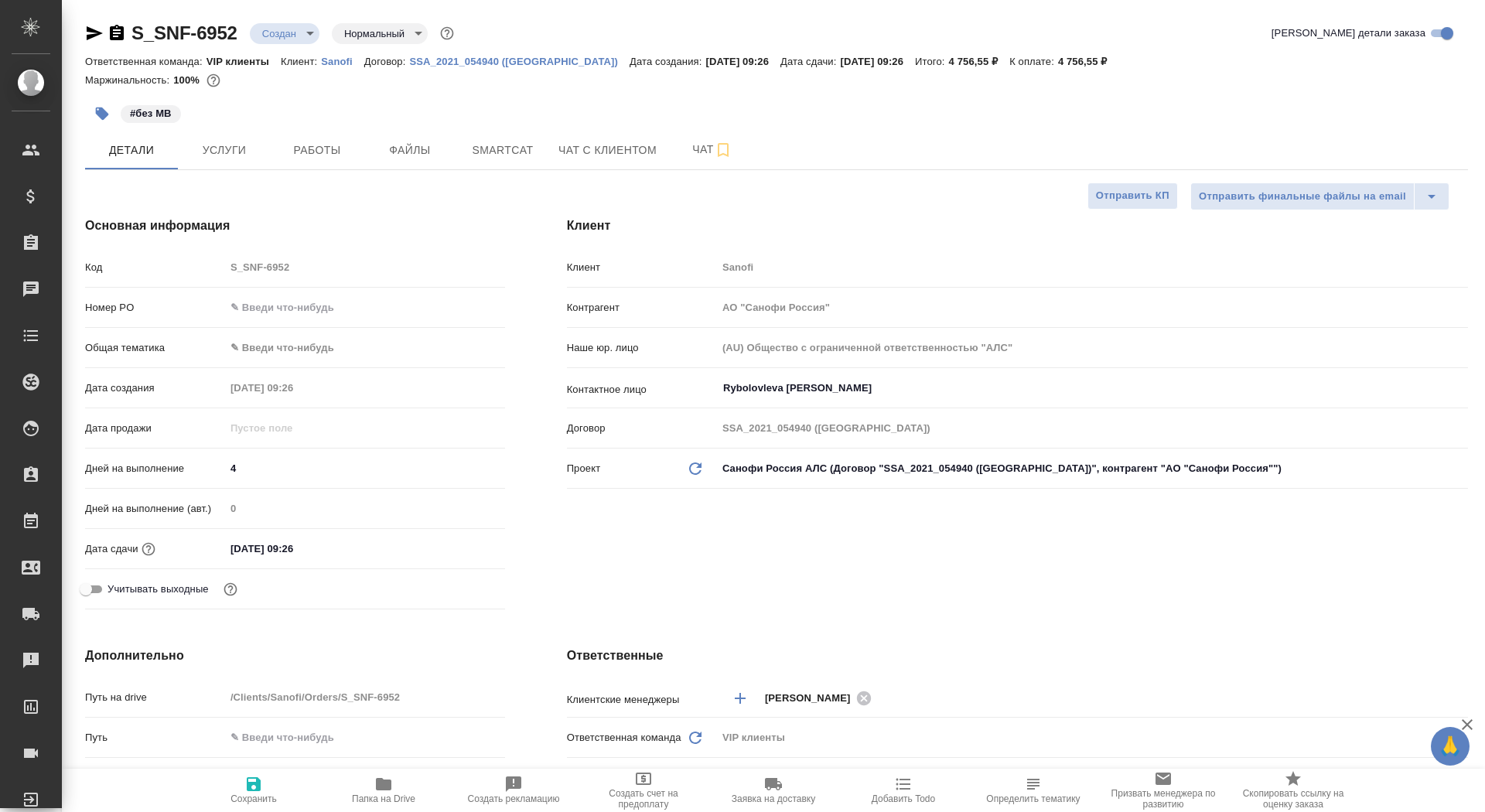
type textarea "x"
click at [242, 802] on span "Сохранить" at bounding box center [254, 799] width 47 height 11
type textarea "x"
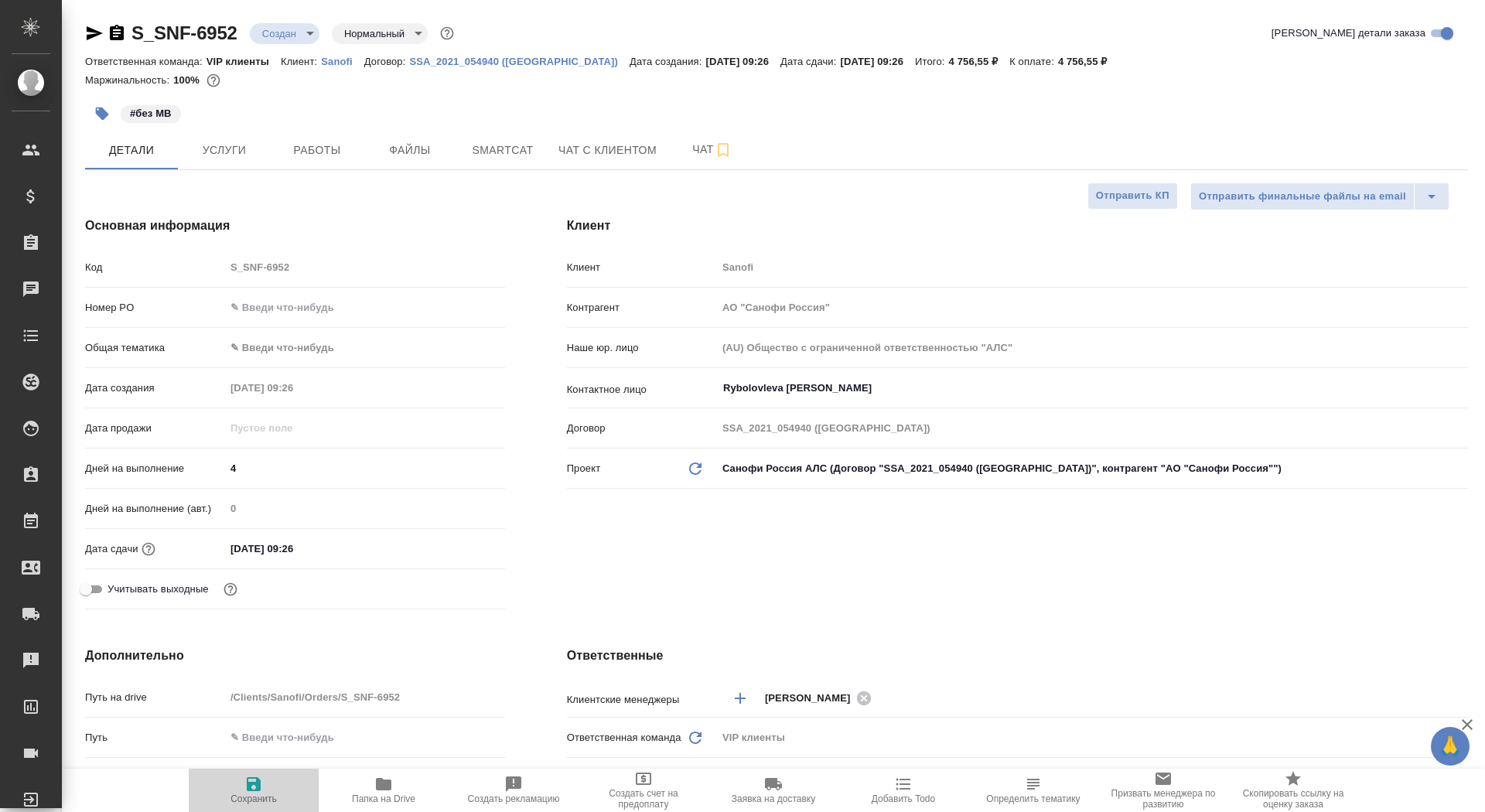
type textarea "x"
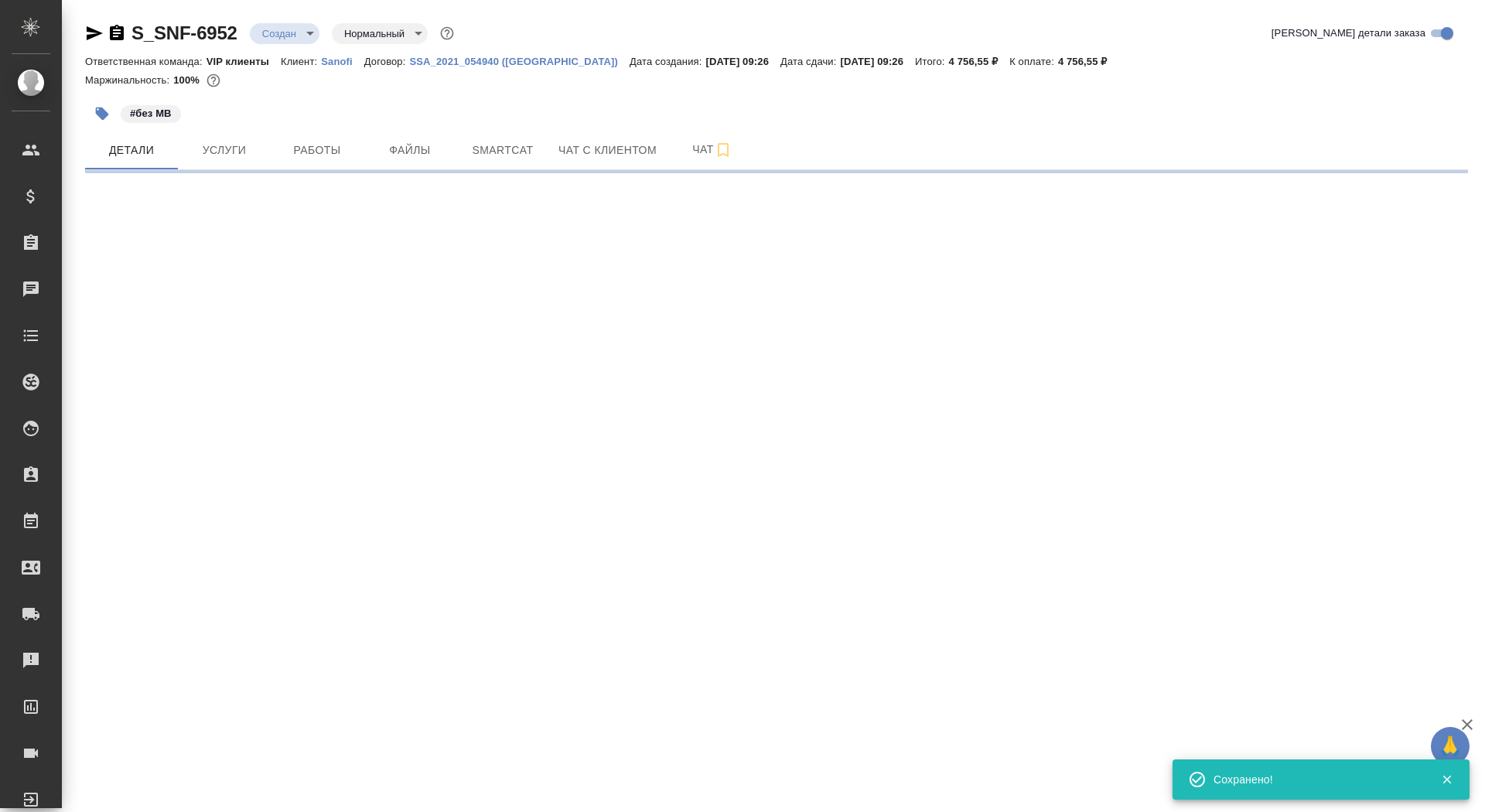
select select "RU"
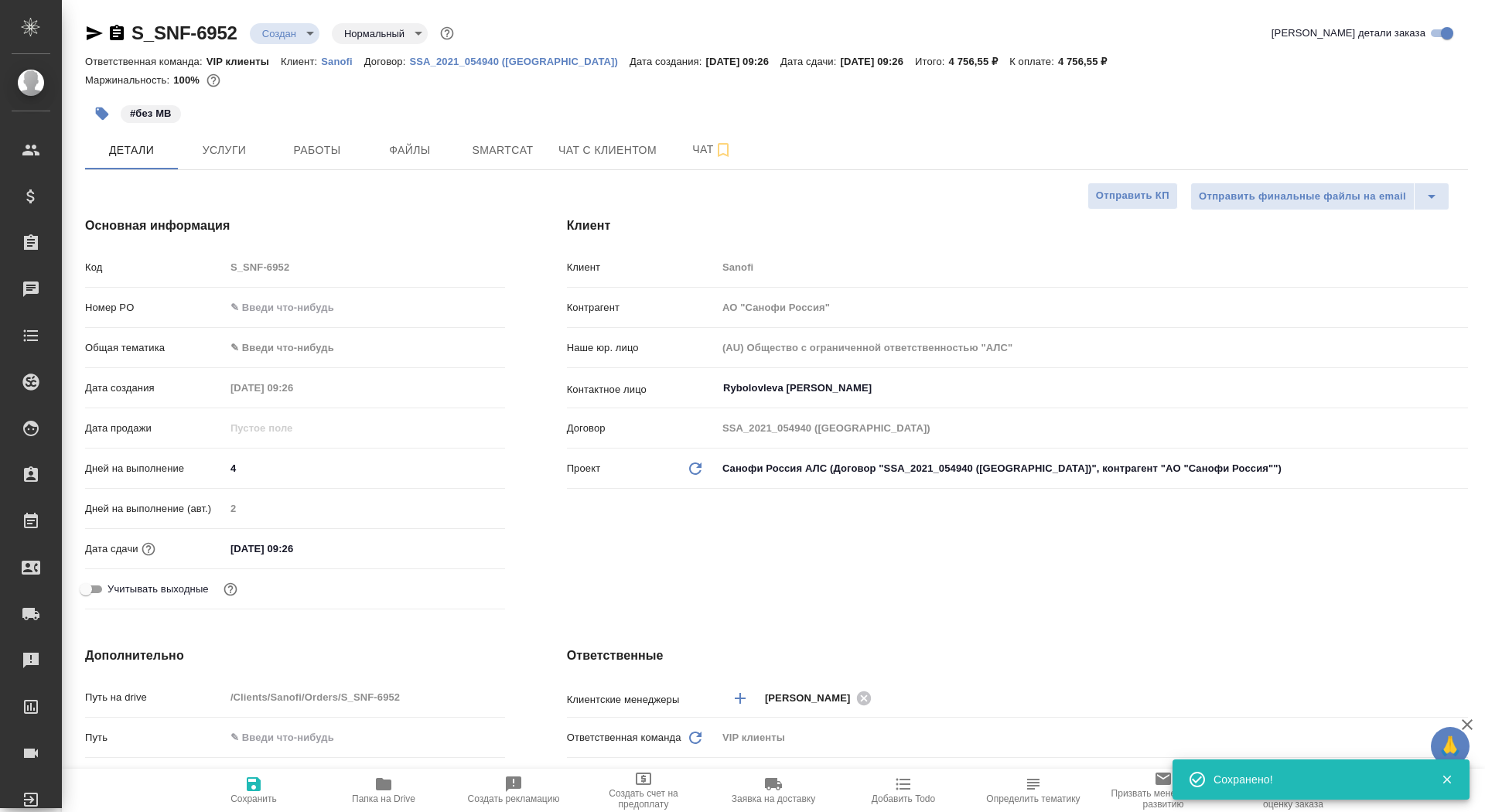
type textarea "x"
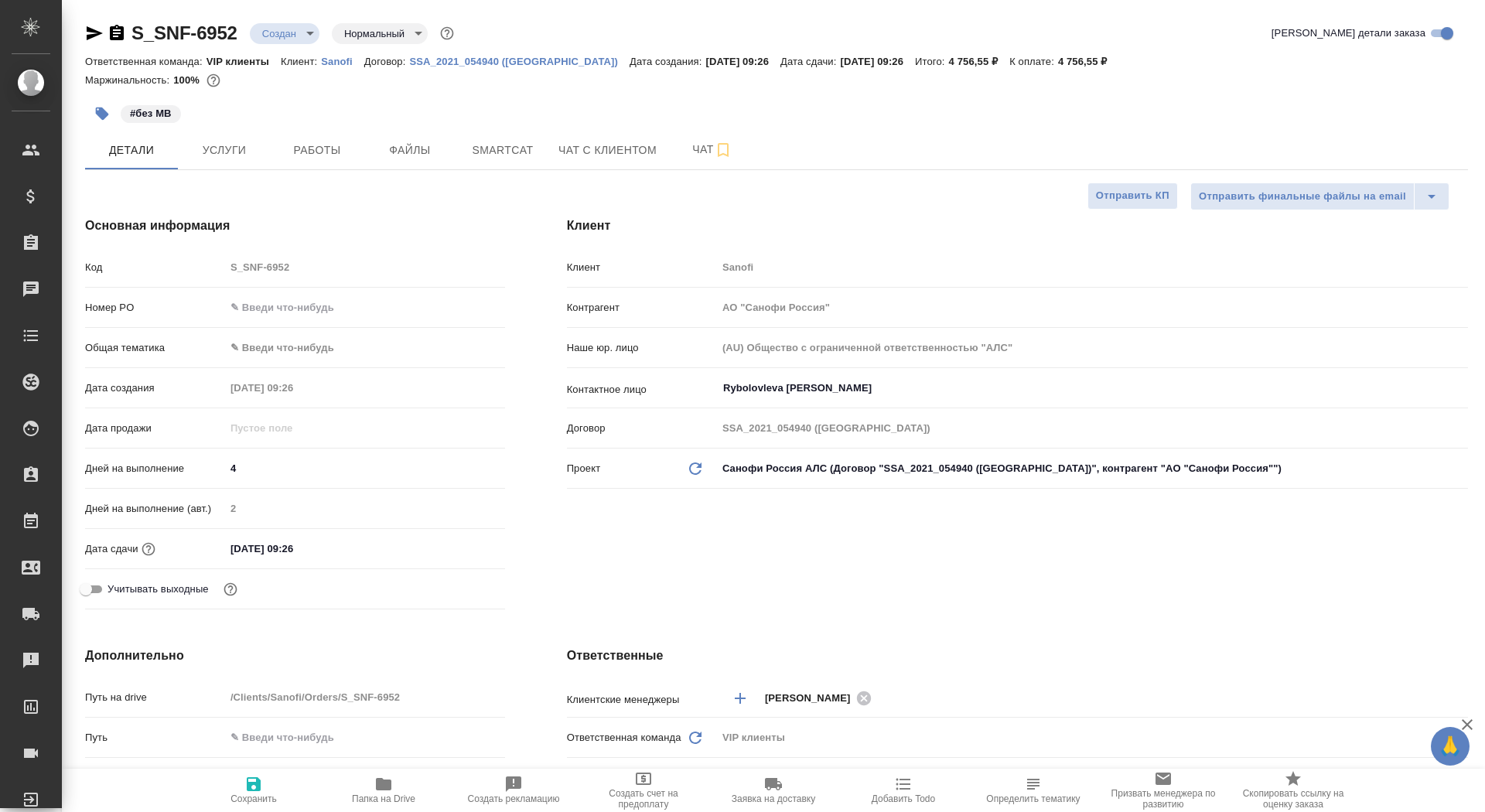
type textarea "x"
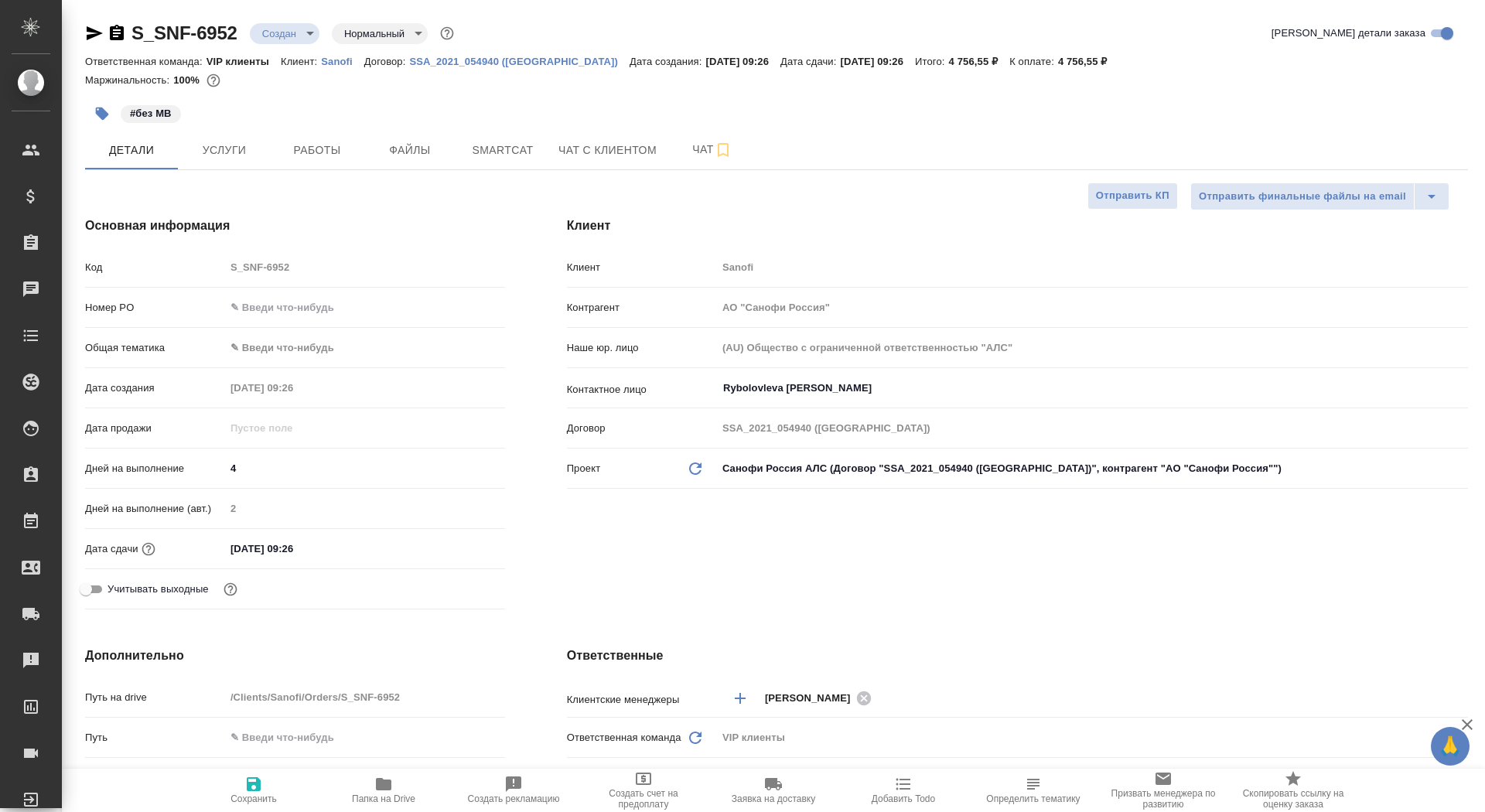
type textarea "x"
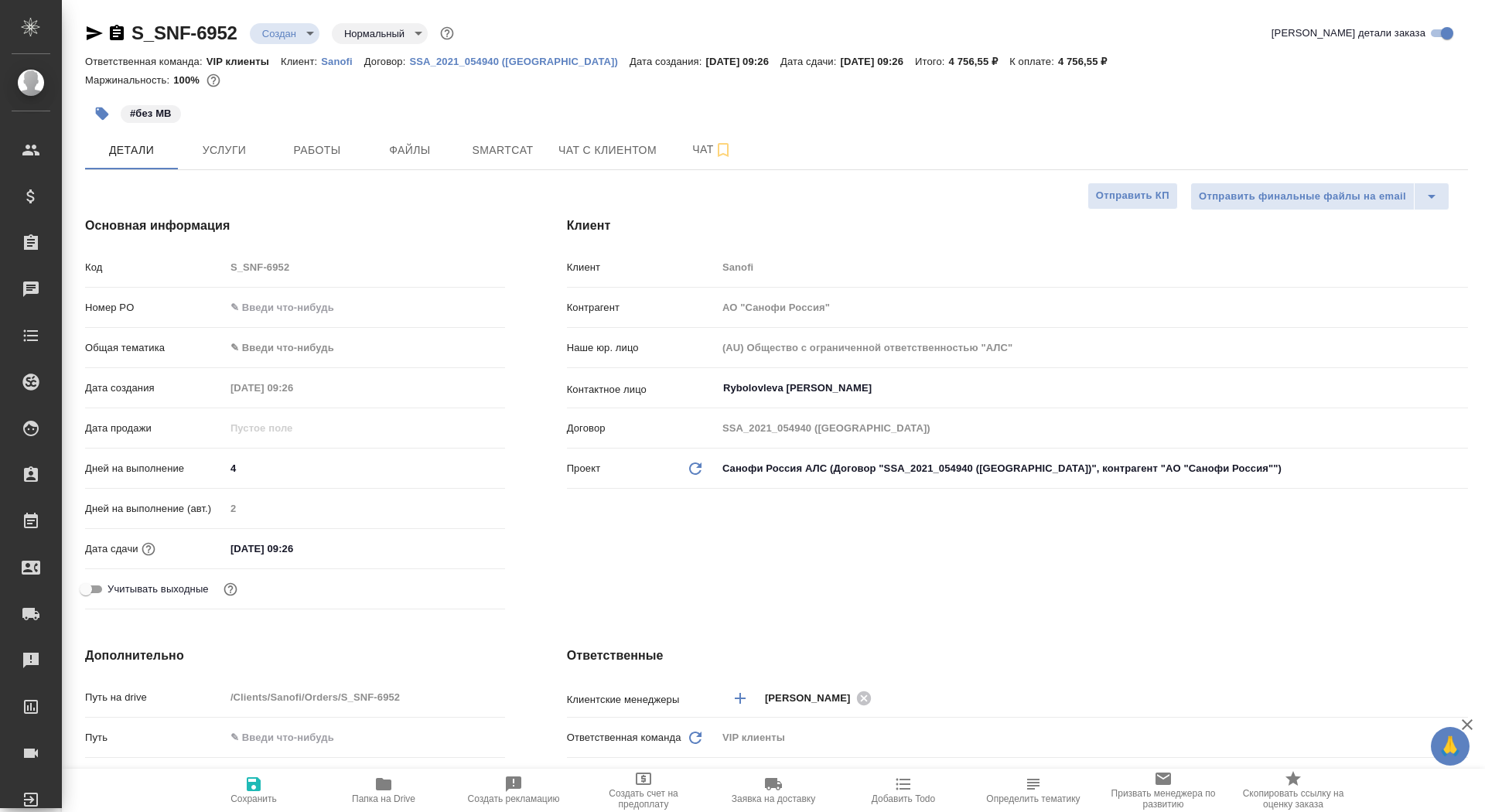
type textarea "x"
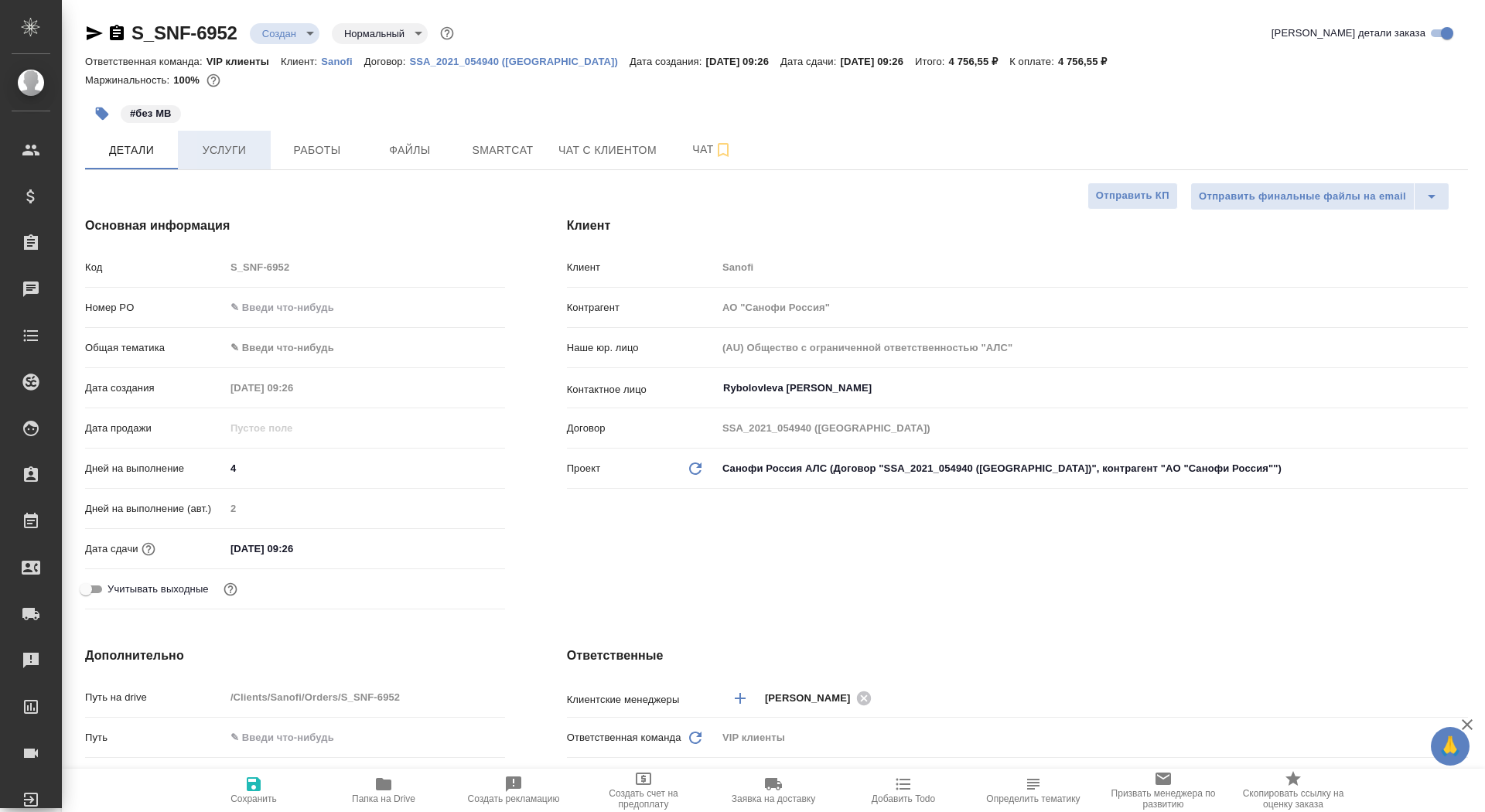
type textarea "x"
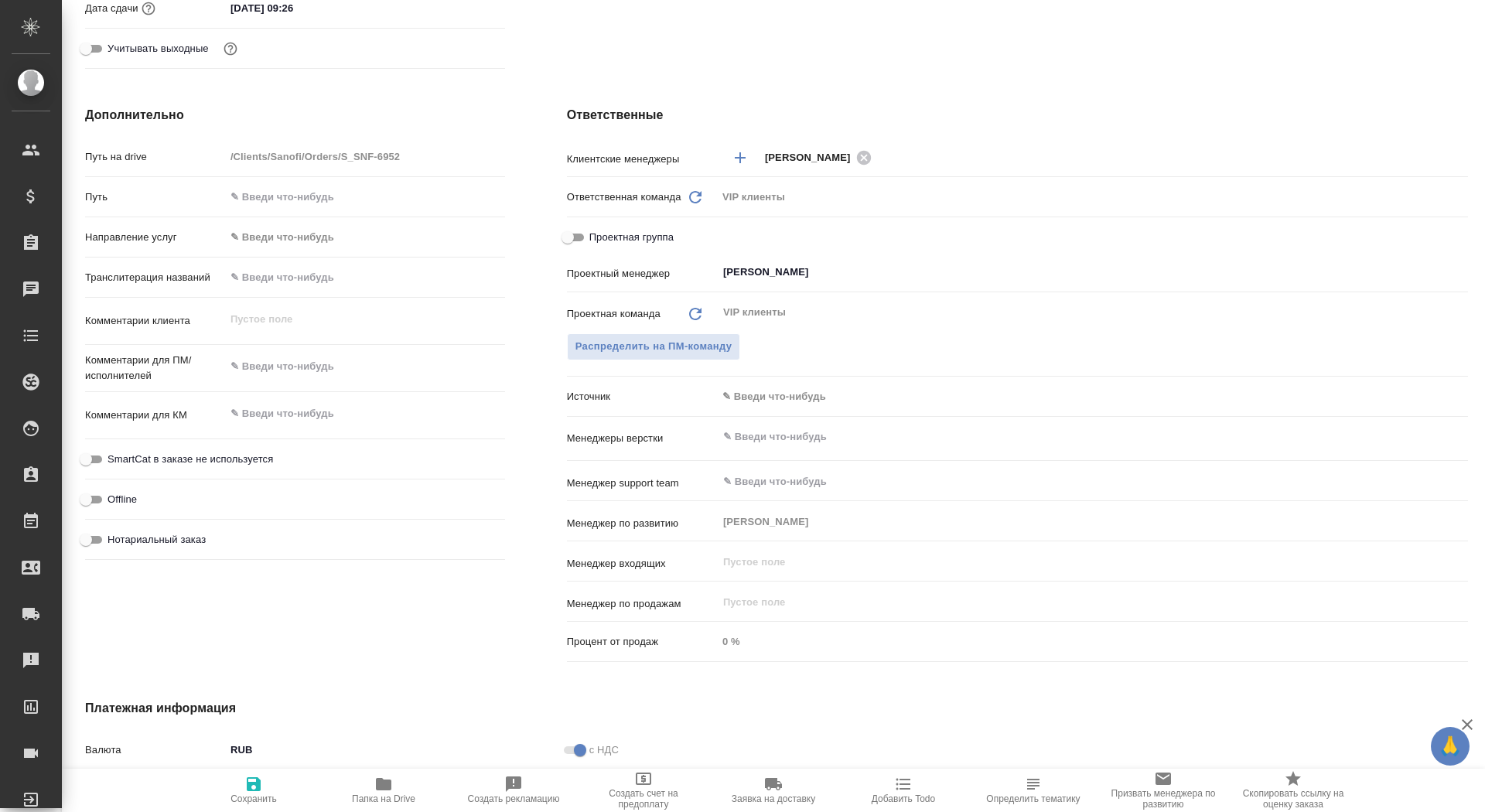
scroll to position [745, 0]
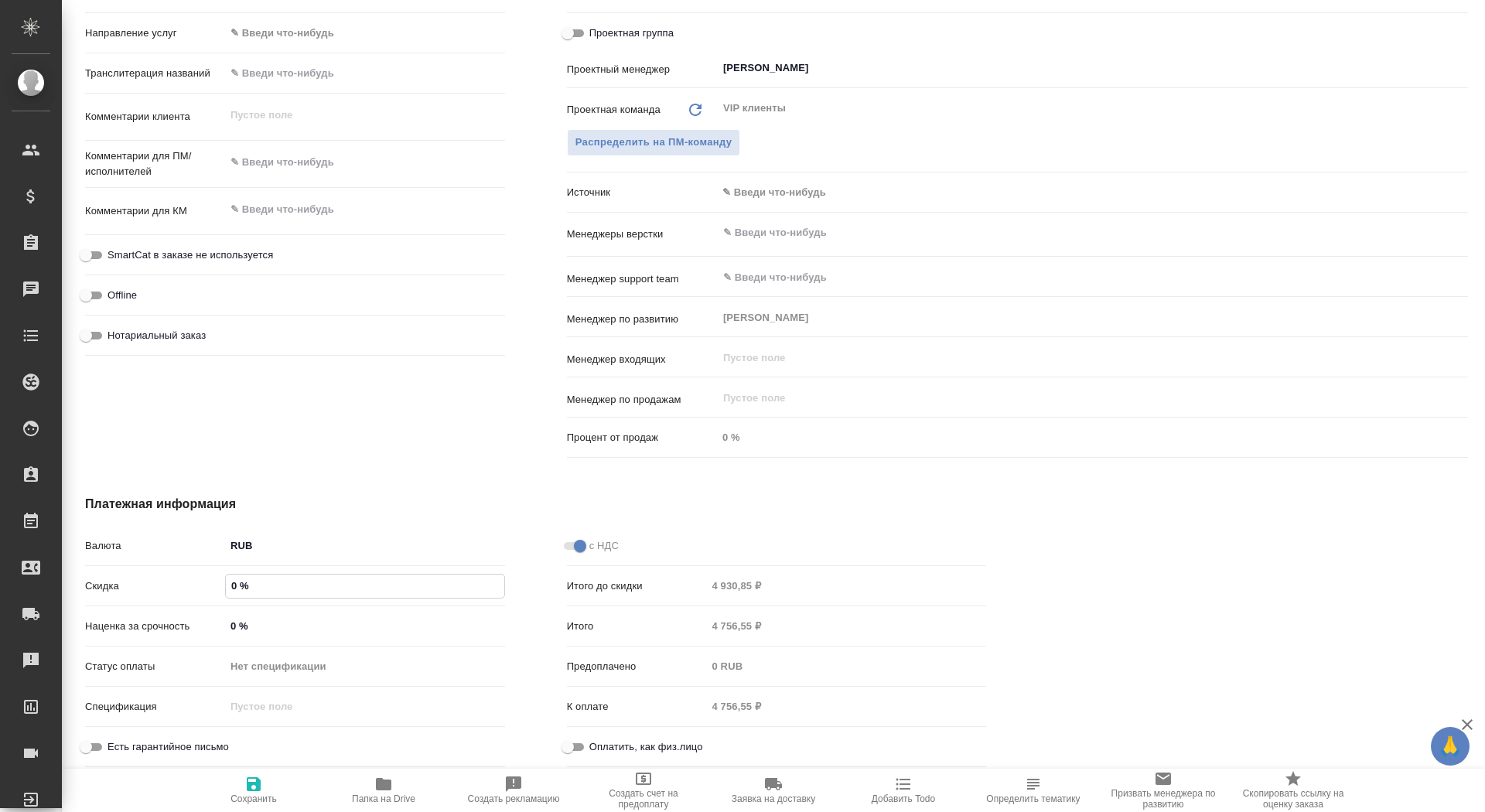
click at [236, 585] on input "0 %" at bounding box center [365, 585] width 278 height 22
type input "8 %"
type textarea "x"
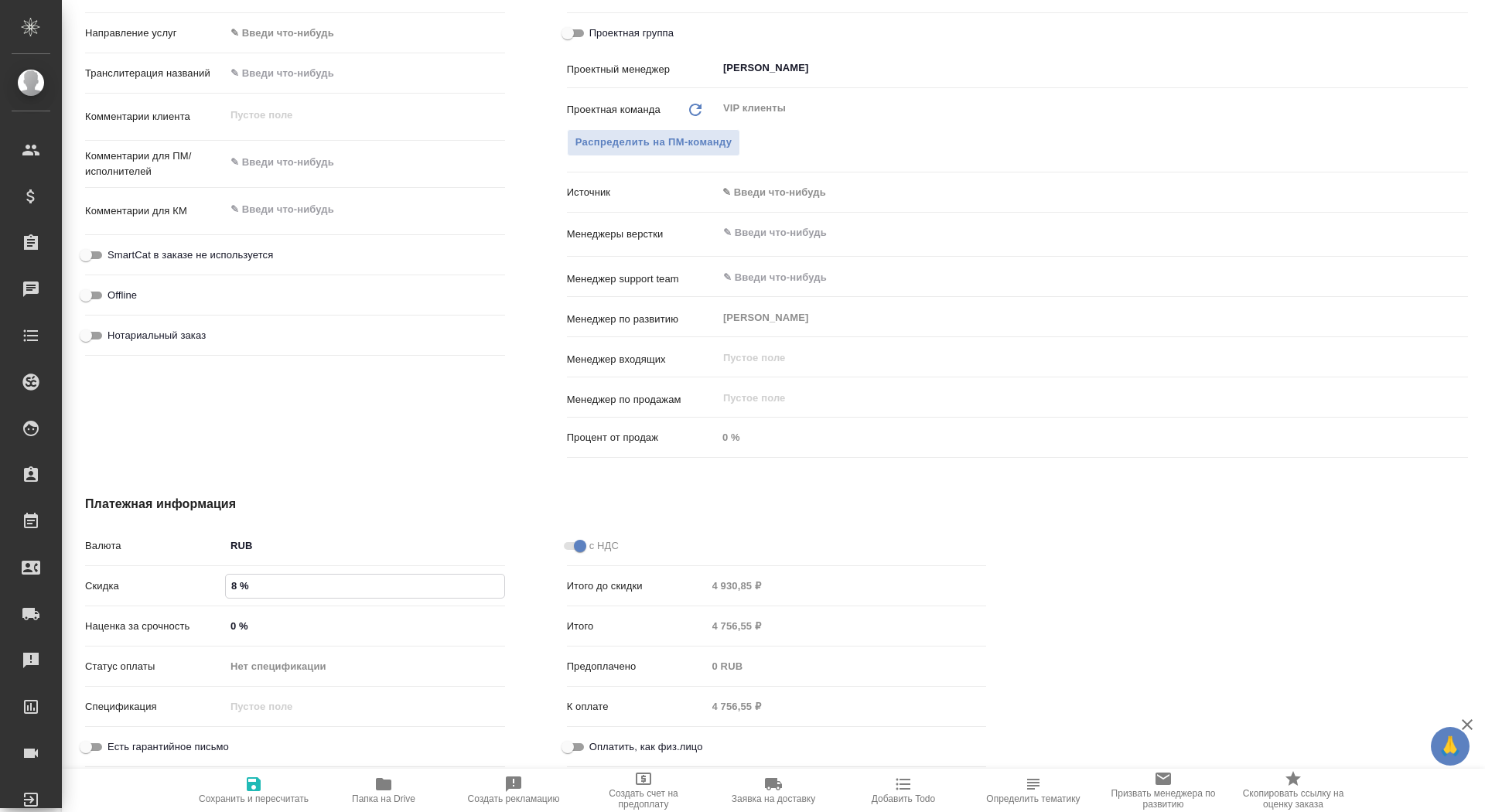
type textarea "x"
type input "88 %"
type textarea "x"
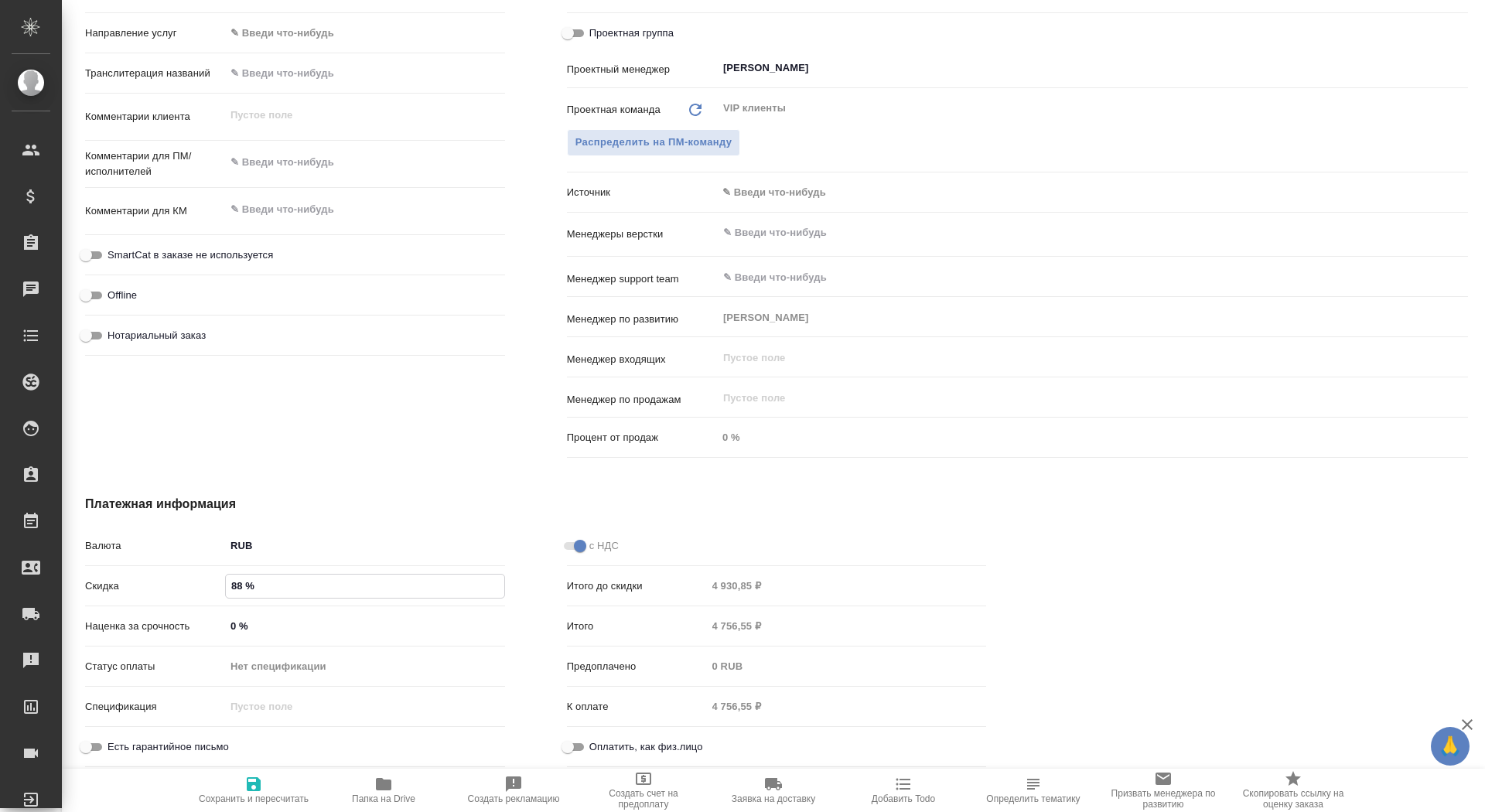
type textarea "x"
type input "888 %"
type textarea "x"
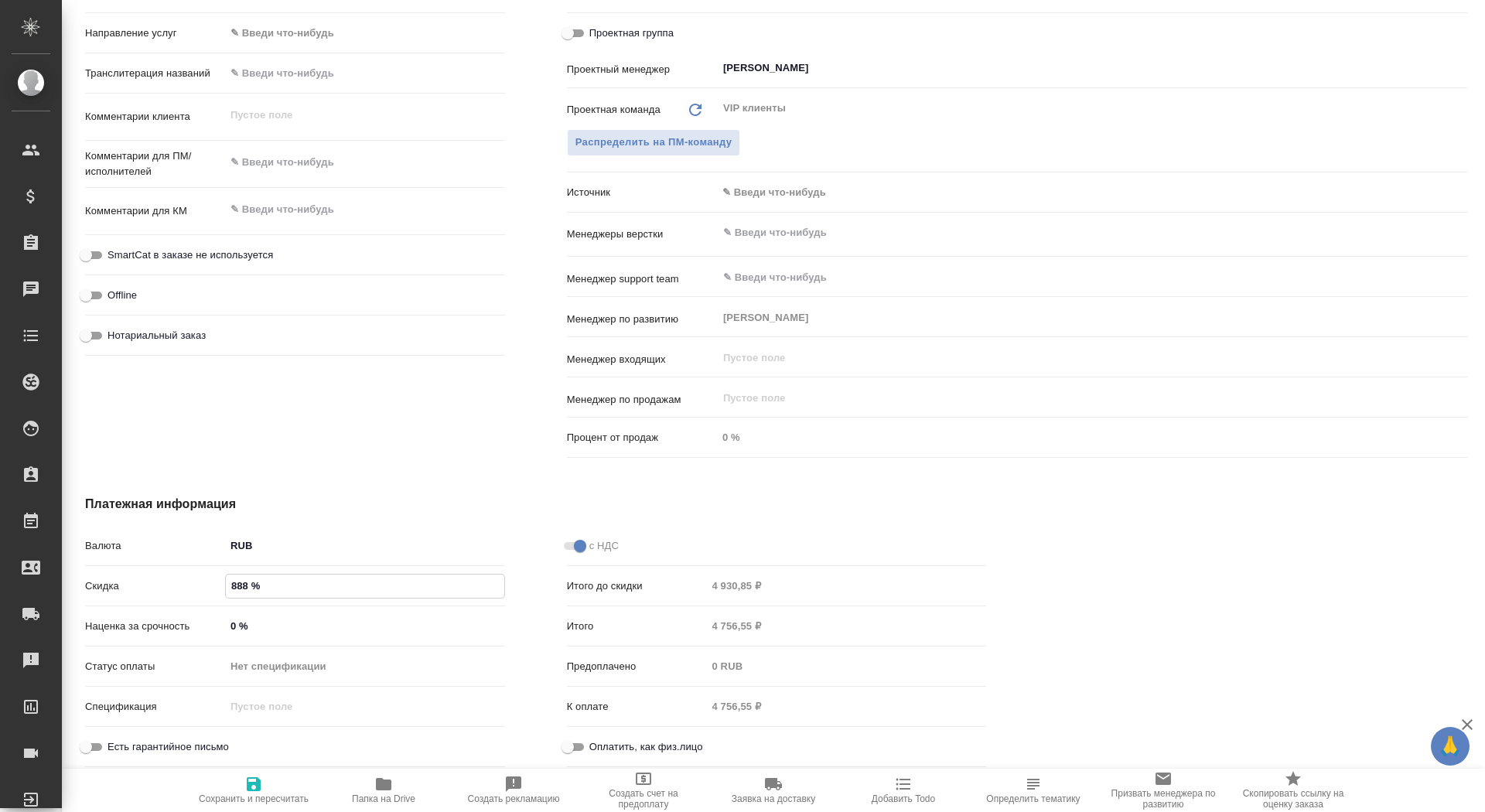
type textarea "x"
type input "88 %"
type textarea "x"
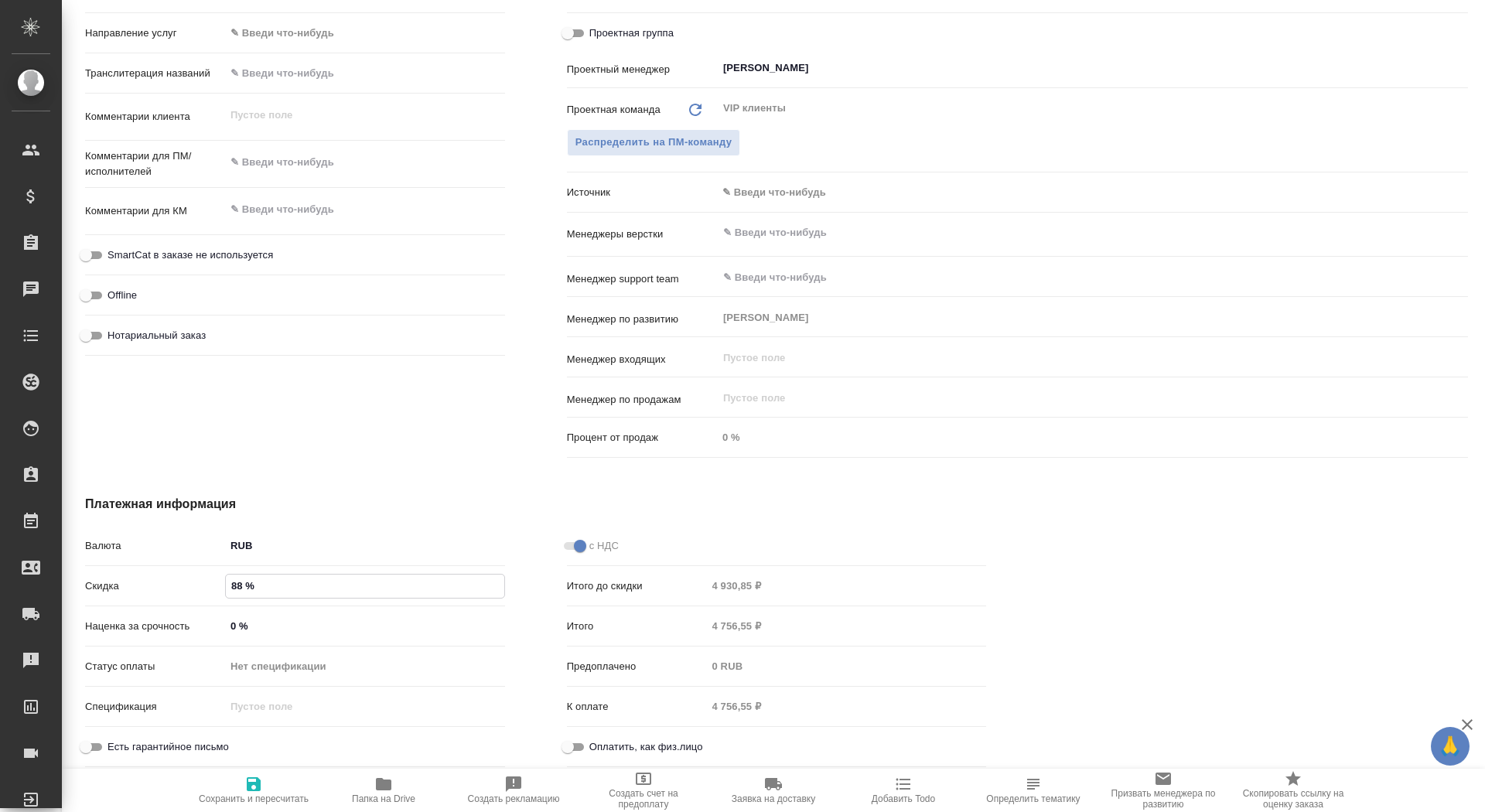
type input "88. %"
type textarea "x"
type input "88.8 %"
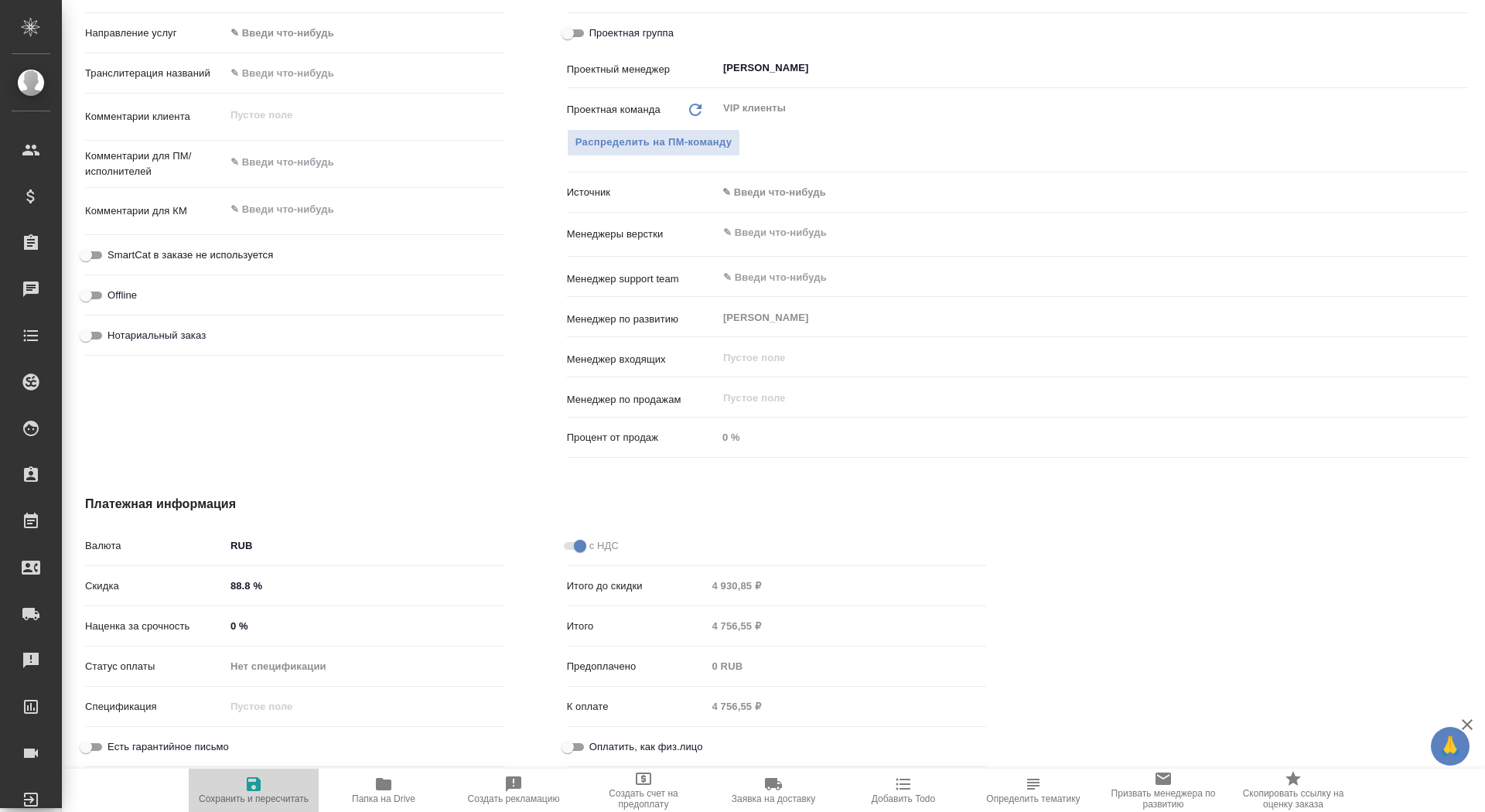
click at [257, 799] on span "Сохранить и пересчитать" at bounding box center [254, 799] width 110 height 11
type textarea "x"
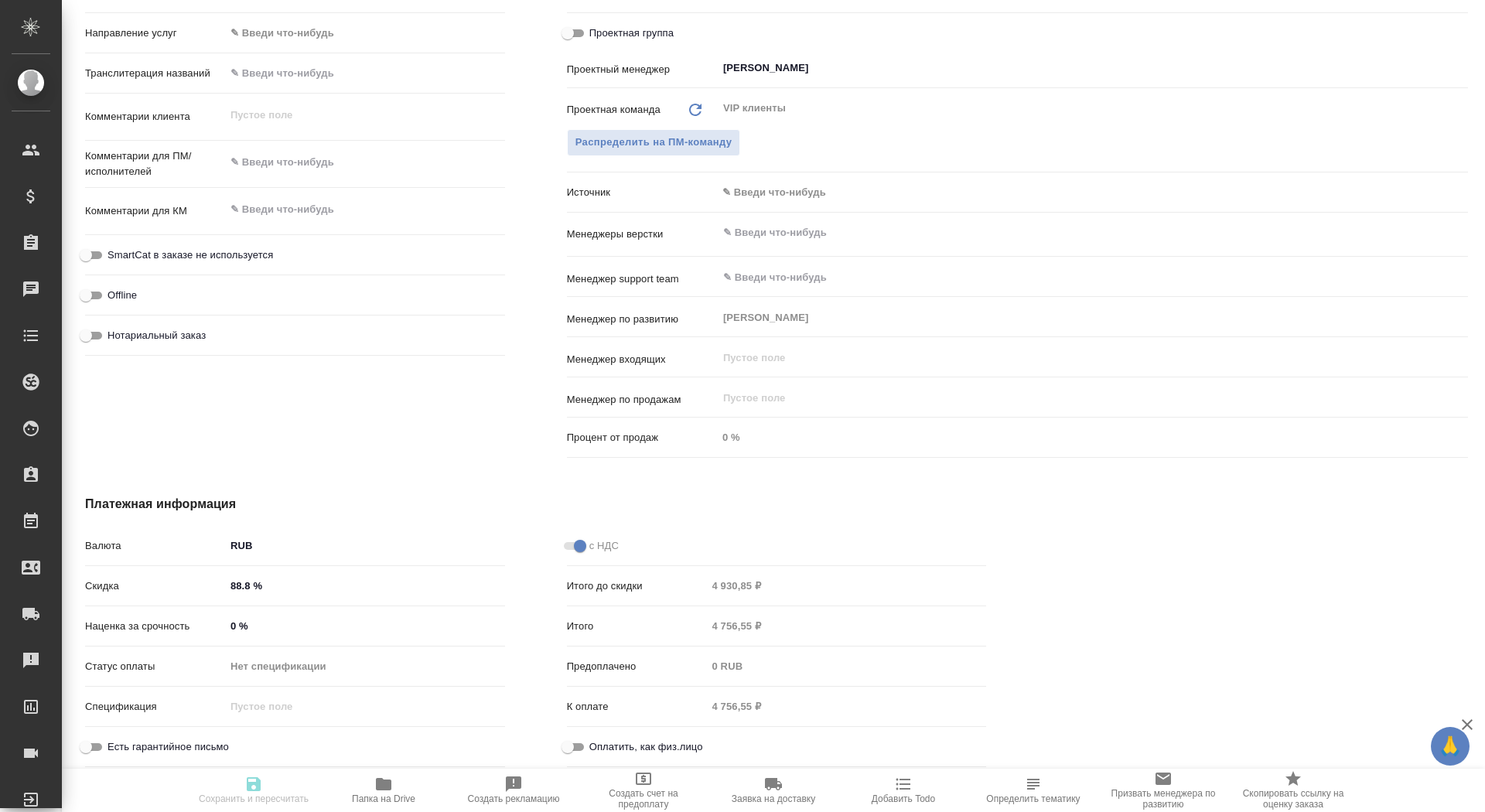
type textarea "x"
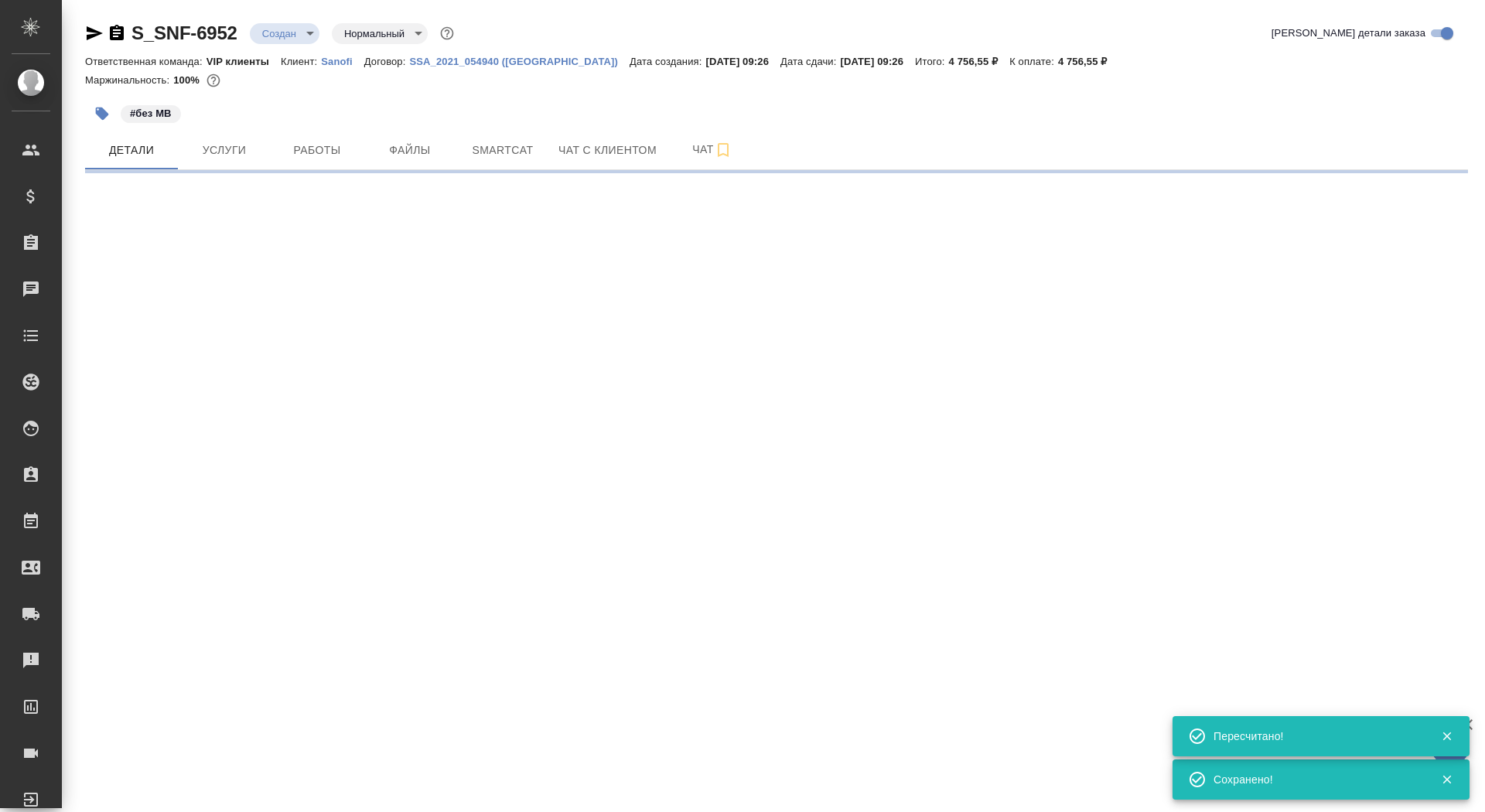
scroll to position [0, 0]
select select "RU"
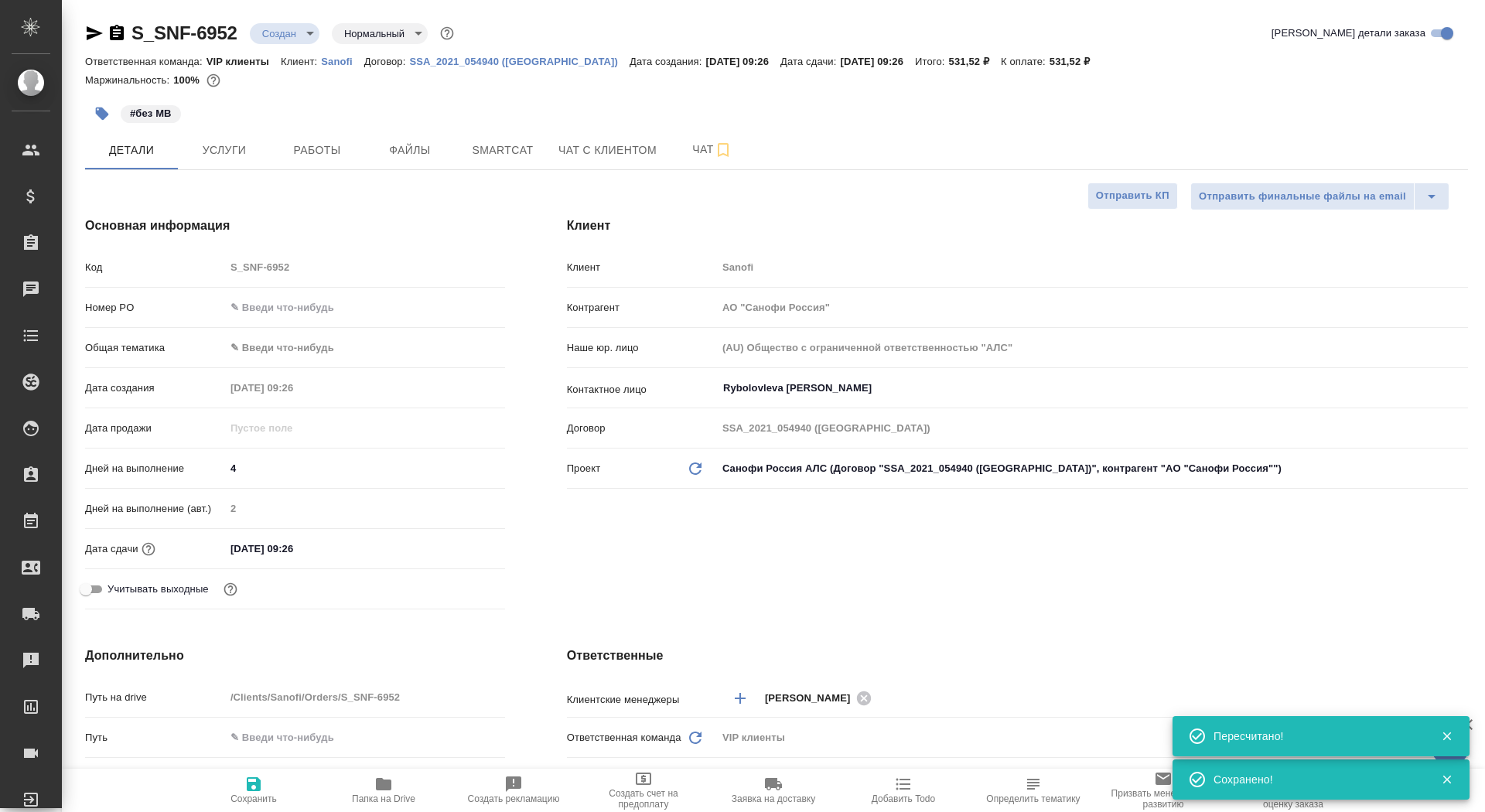
type textarea "x"
click at [227, 152] on span "Услуги" at bounding box center [225, 150] width 74 height 19
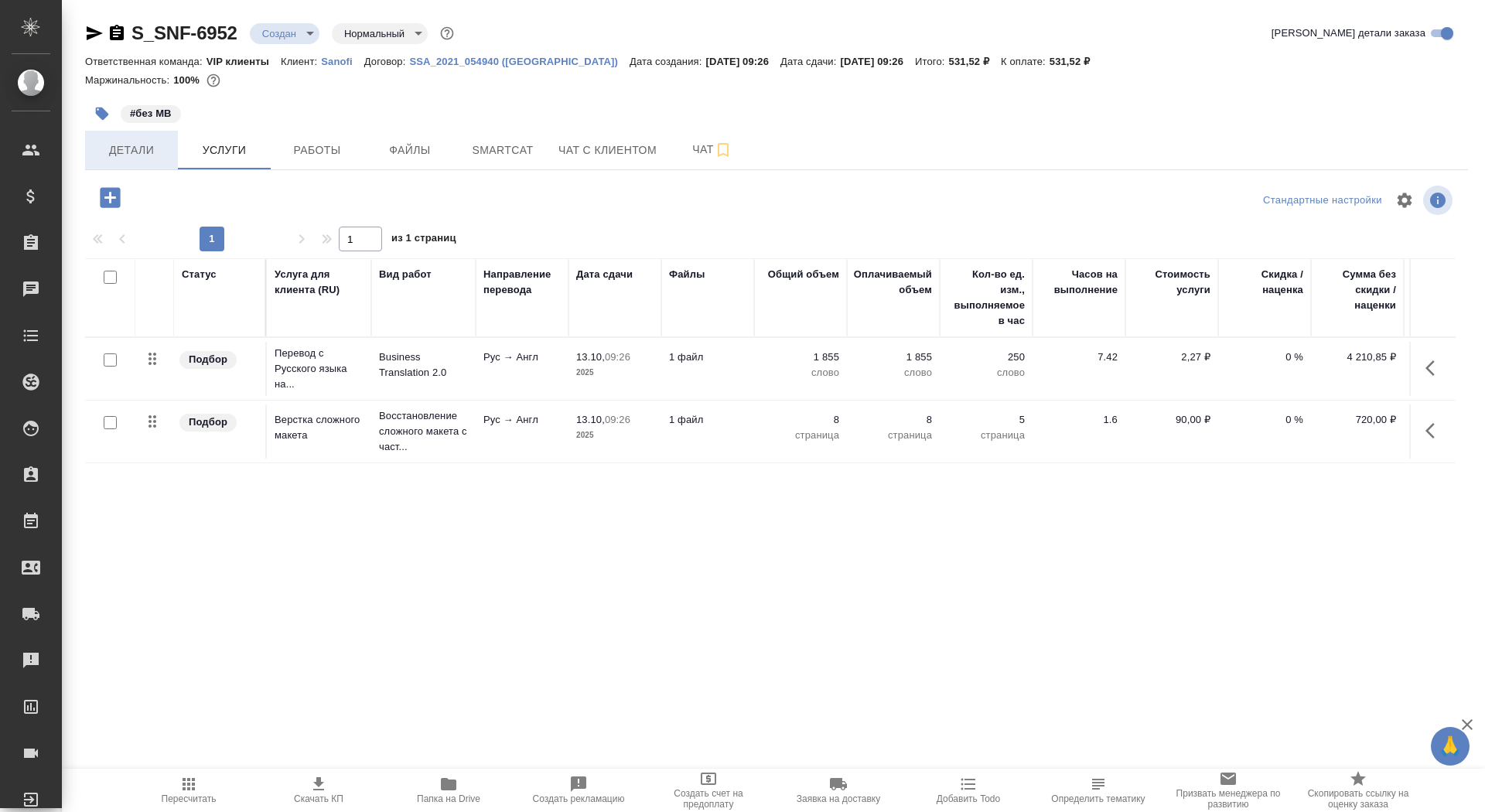
click at [90, 151] on button "Детали" at bounding box center [131, 150] width 93 height 39
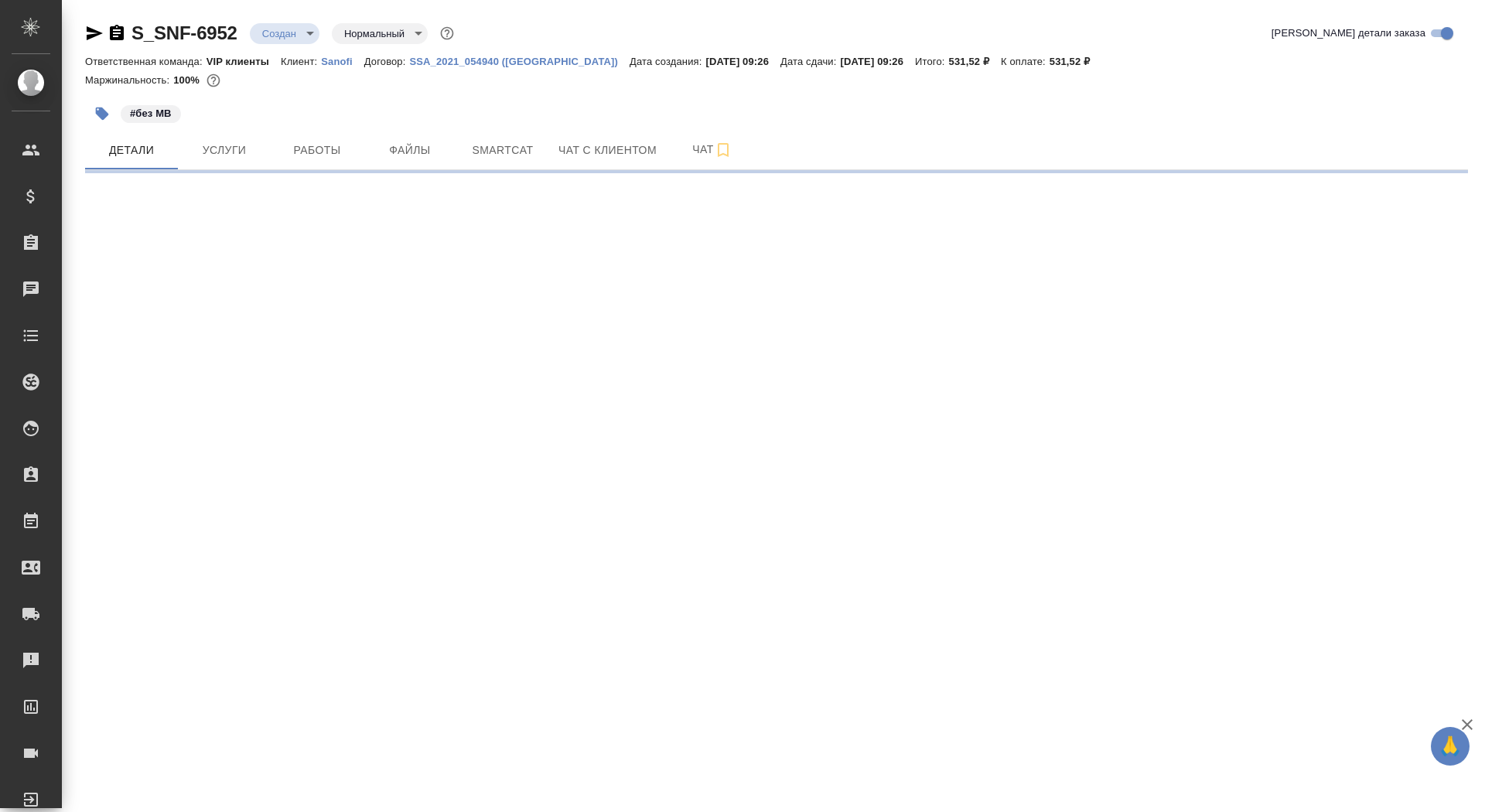
select select "RU"
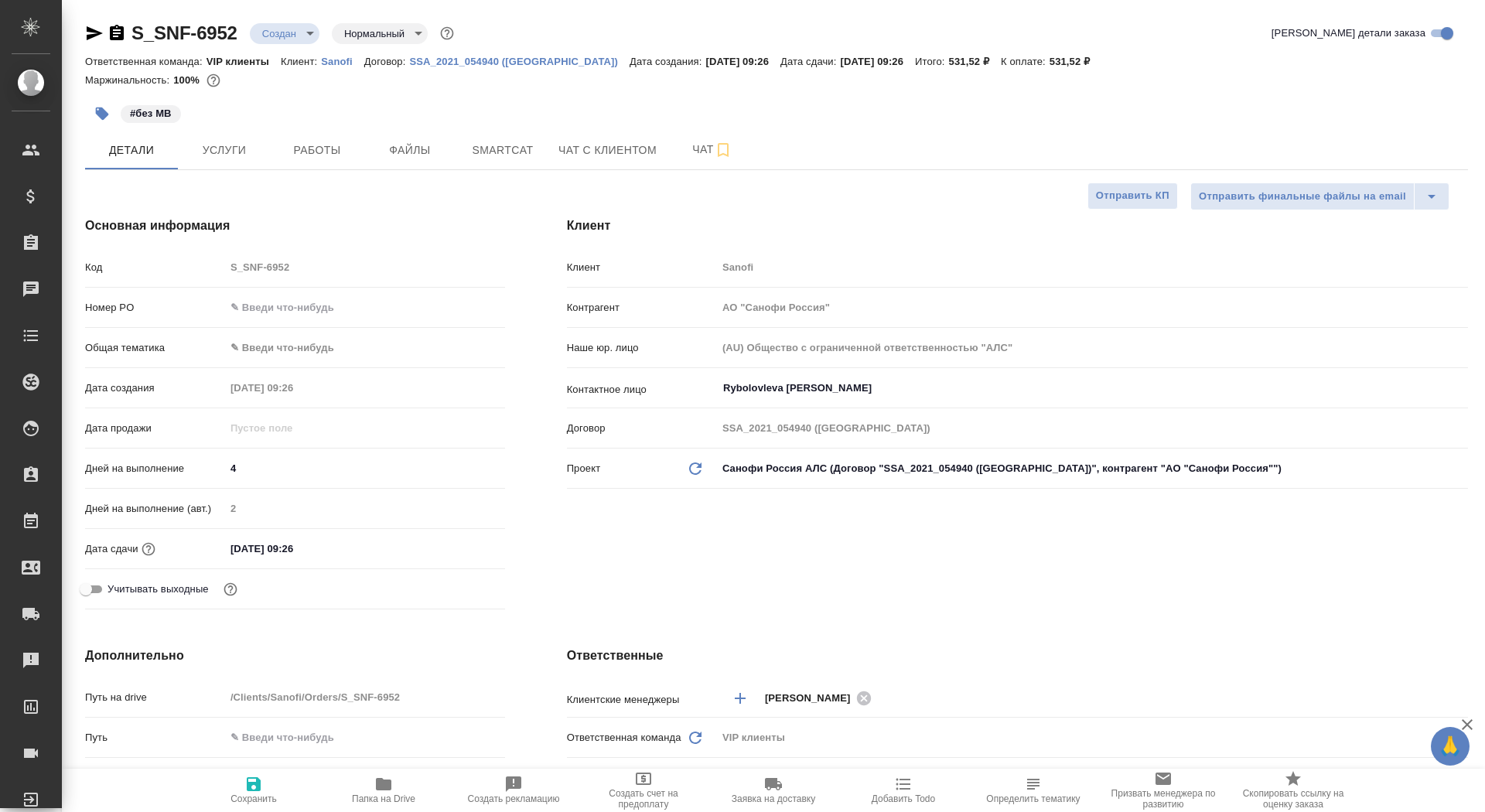
type textarea "x"
click at [1127, 205] on button "Отправить КП" at bounding box center [1133, 196] width 90 height 27
type textarea "x"
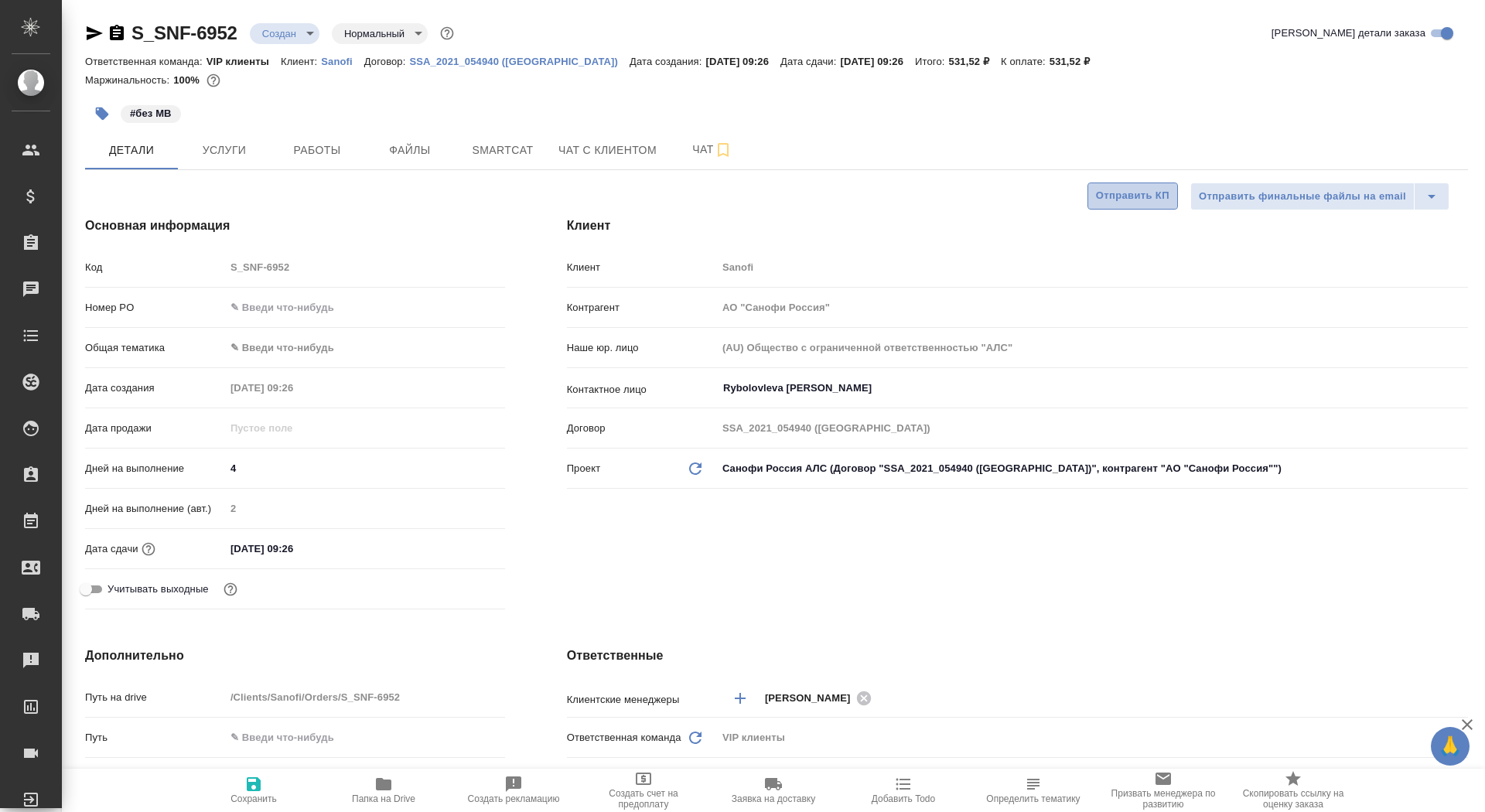
type textarea "x"
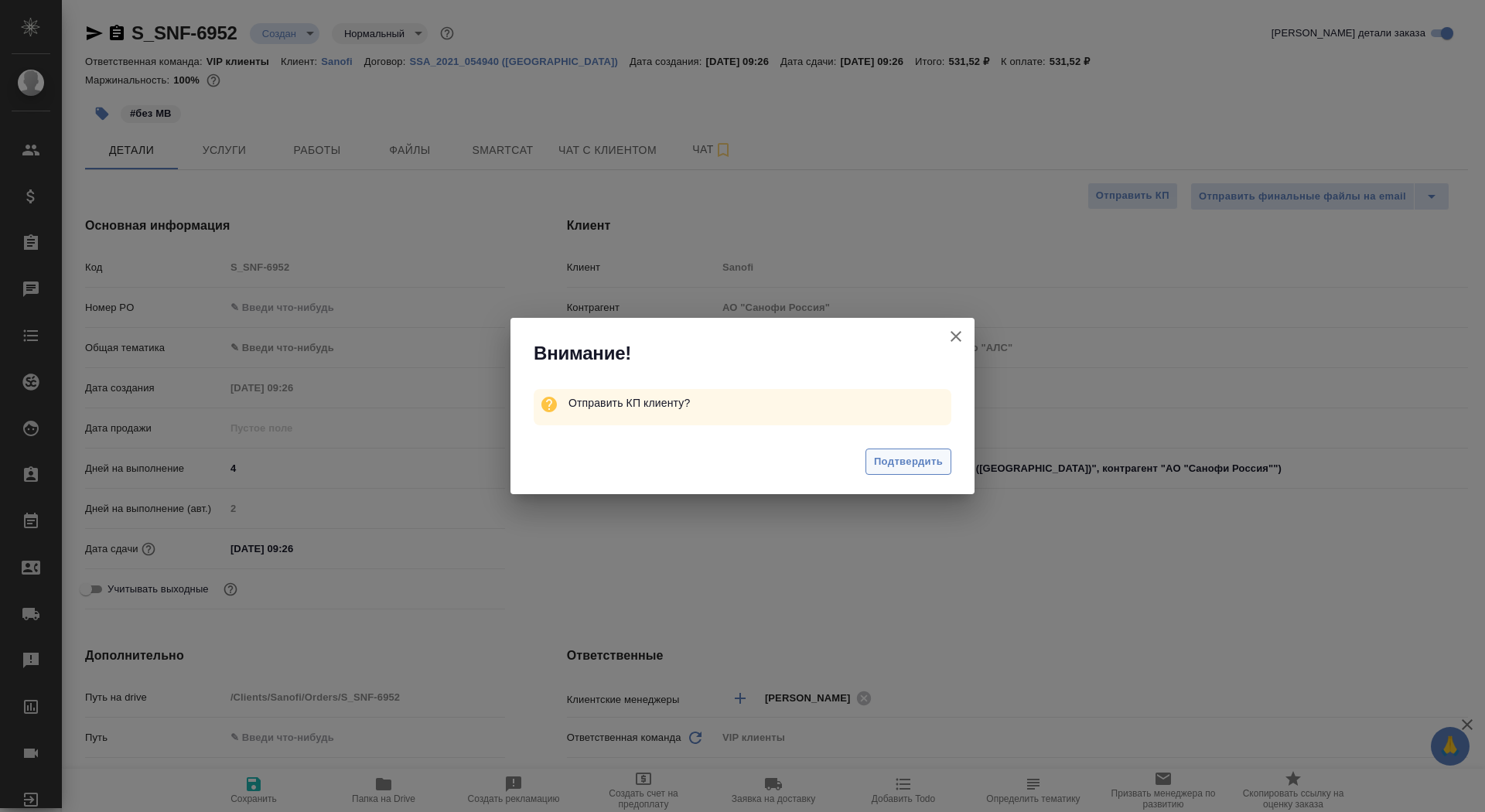
click at [925, 463] on span "Подтвердить" at bounding box center [909, 462] width 69 height 18
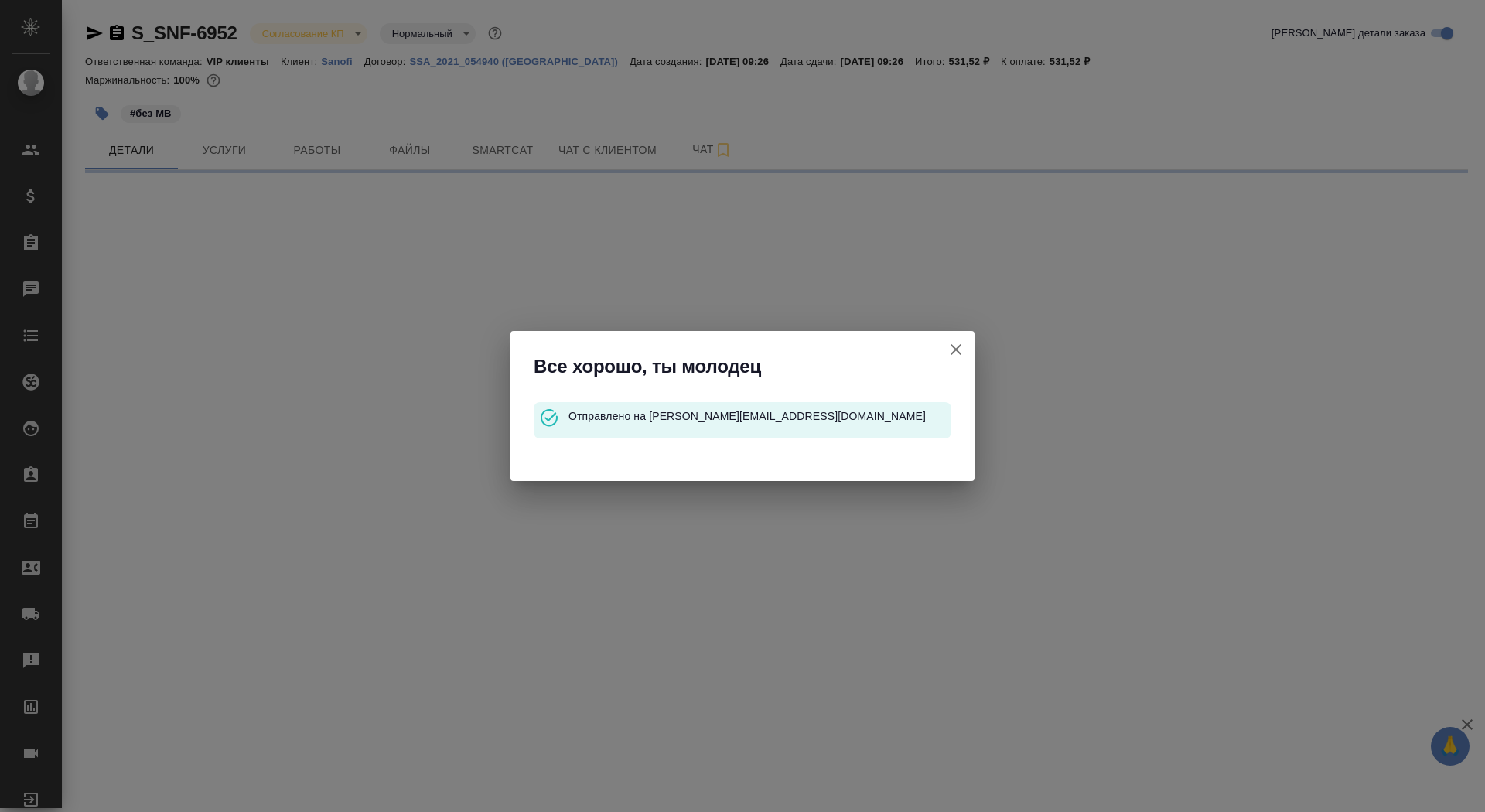
select select "RU"
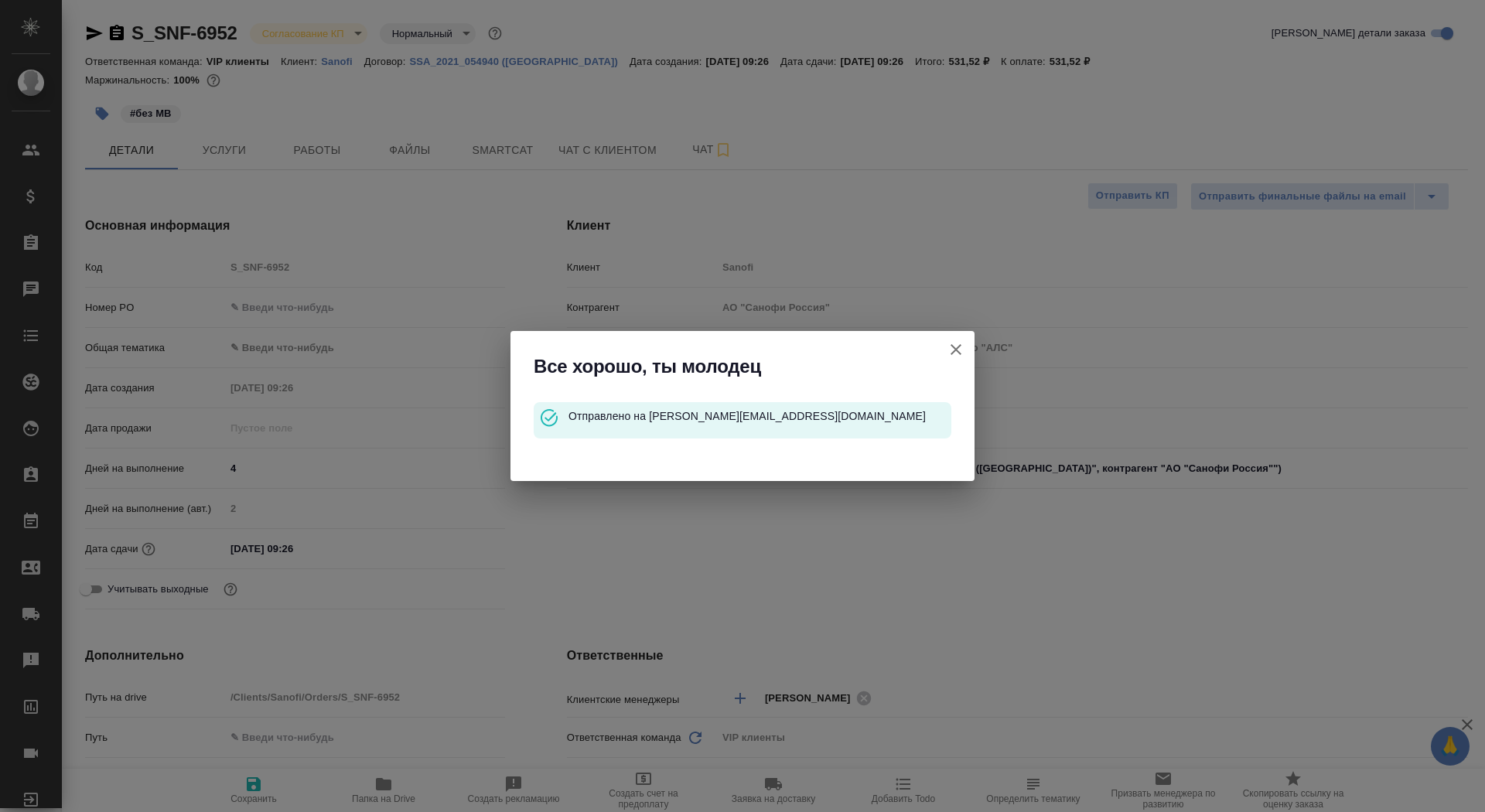
type textarea "x"
click at [950, 346] on icon "button" at bounding box center [956, 349] width 19 height 19
type textarea "x"
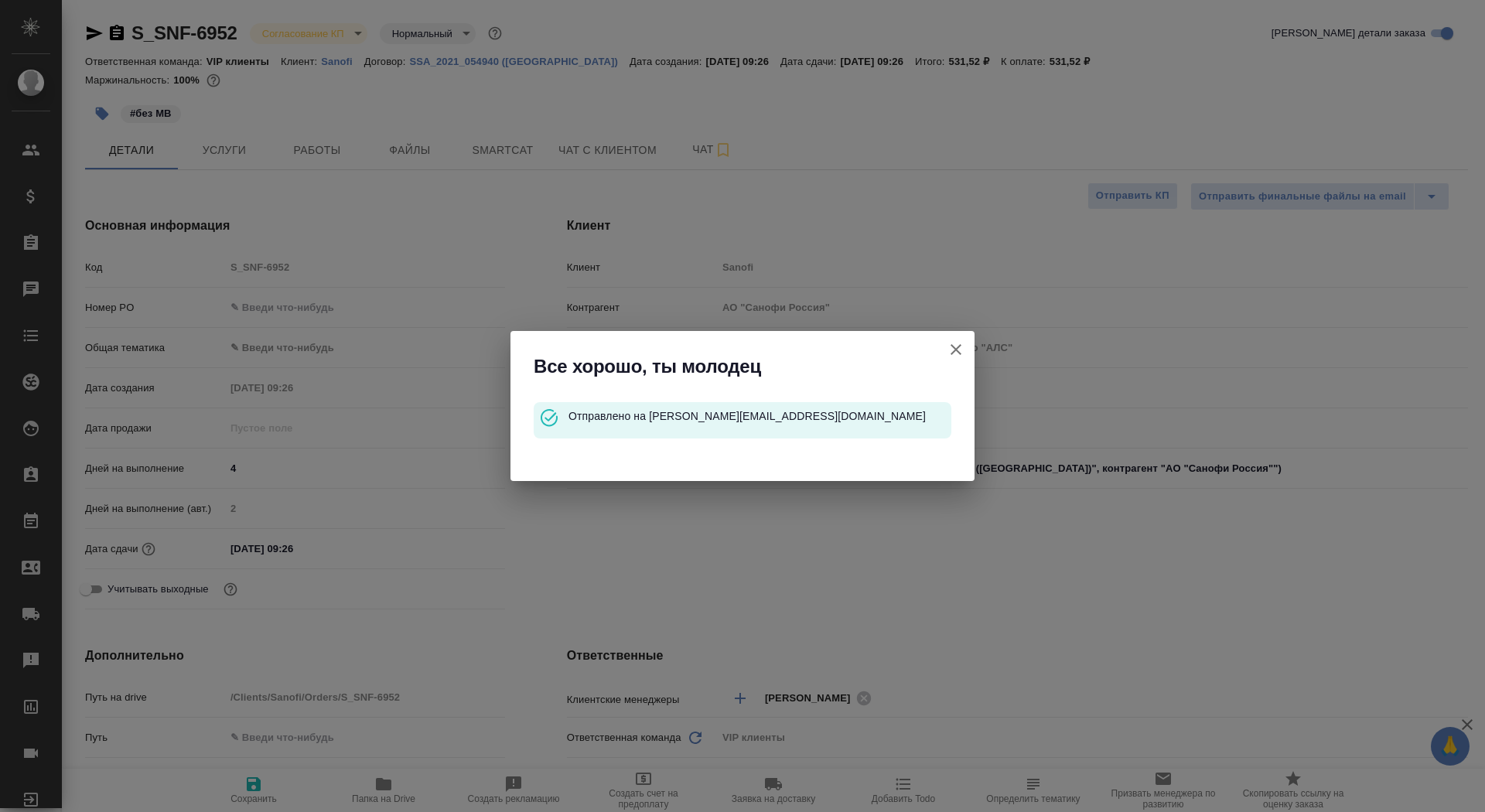
type textarea "x"
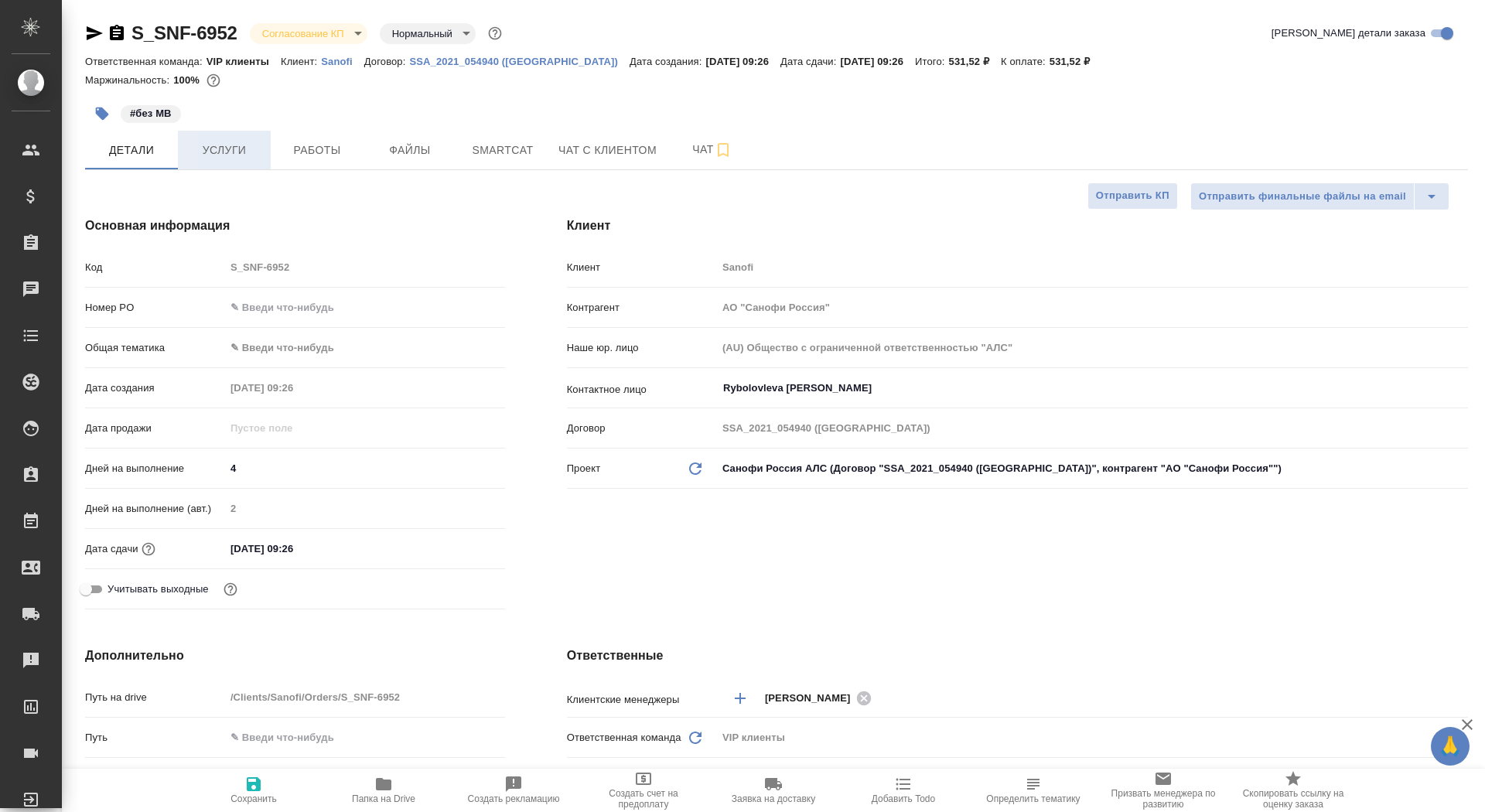
click at [225, 141] on span "Услуги" at bounding box center [225, 150] width 74 height 19
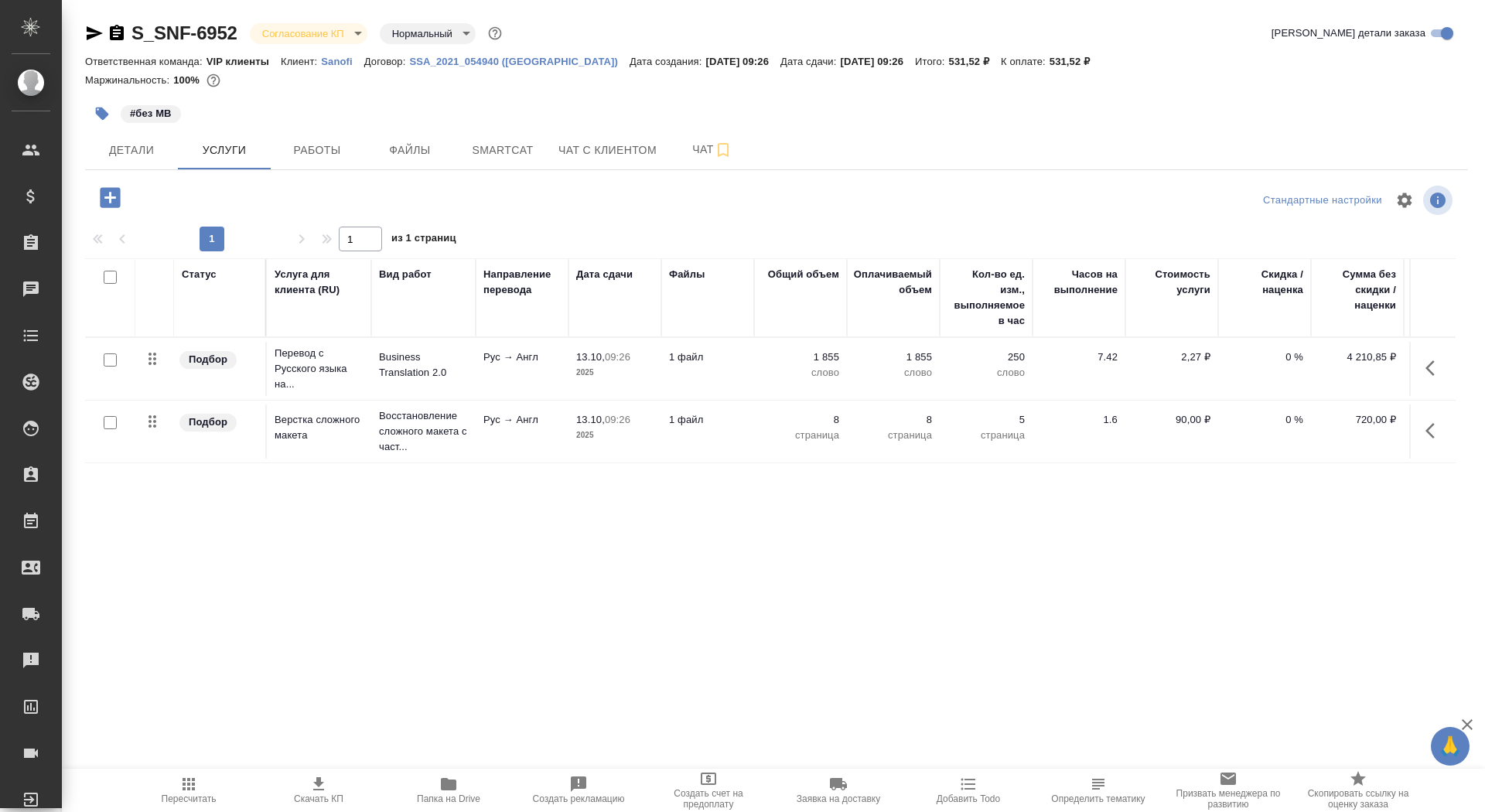
click at [344, 790] on span "Скачать КП" at bounding box center [319, 789] width 111 height 29
click at [121, 26] on icon "button" at bounding box center [117, 33] width 19 height 19
click at [127, 150] on span "Детали" at bounding box center [132, 150] width 74 height 19
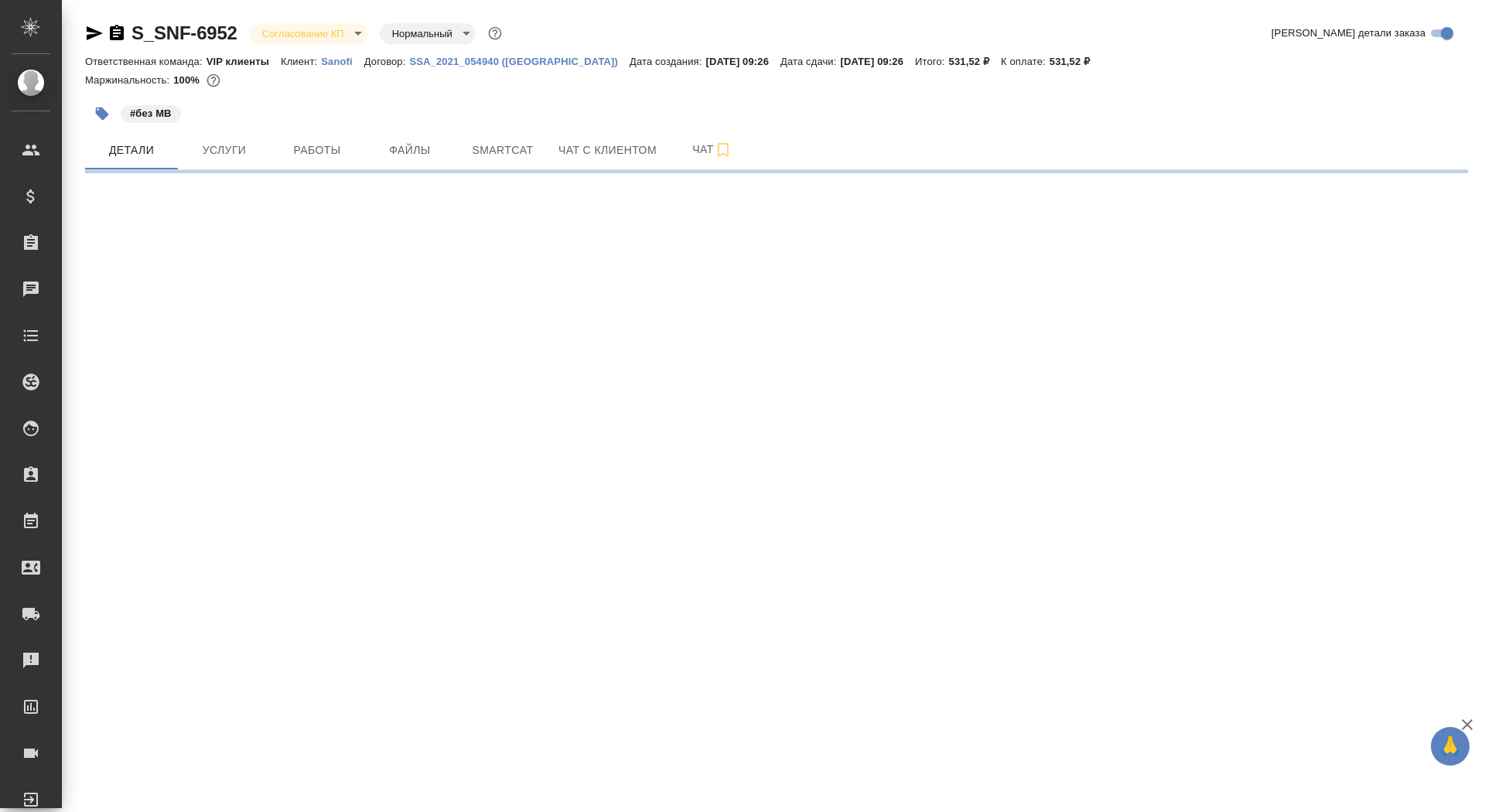
select select "RU"
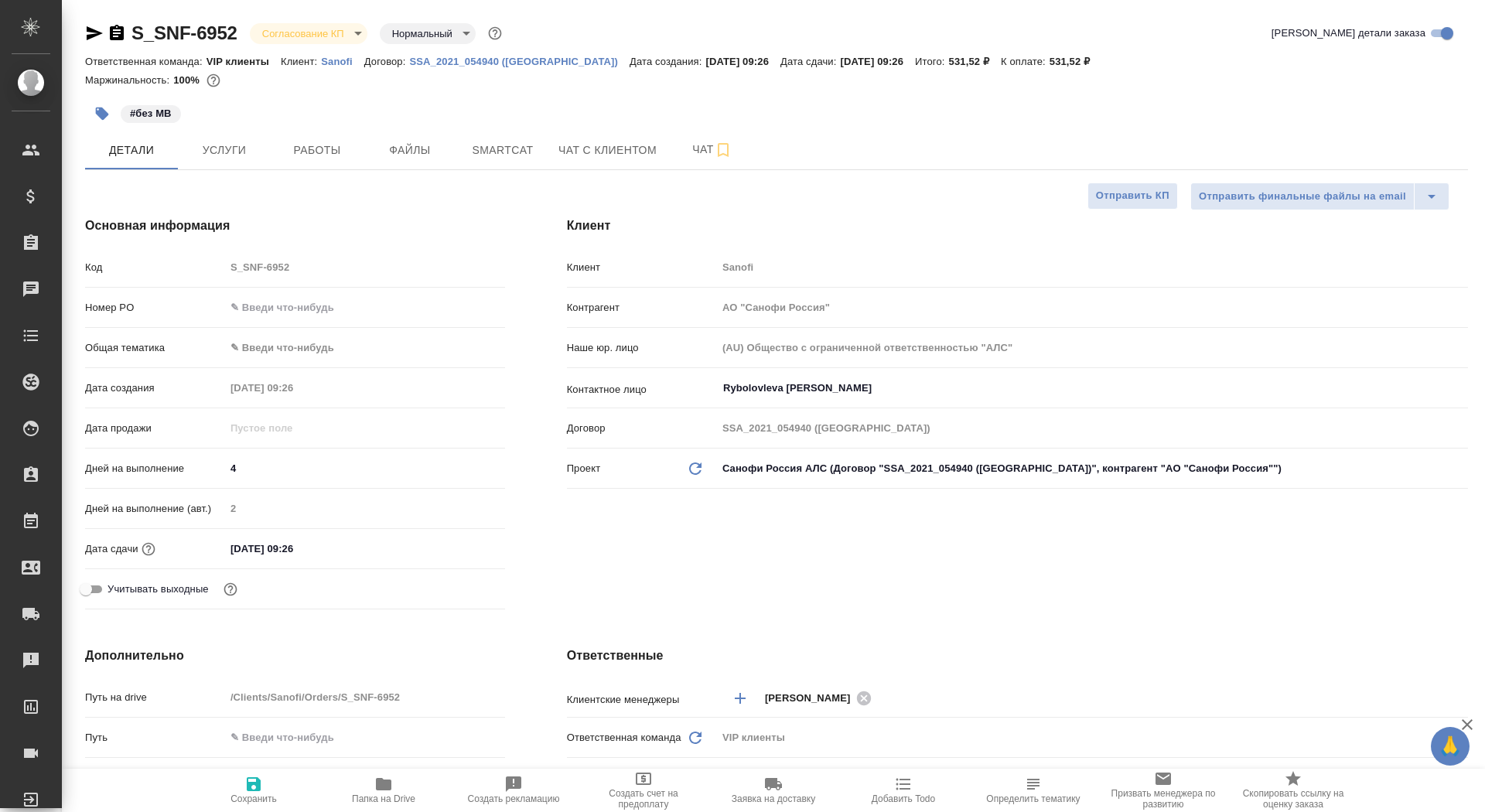
type textarea "x"
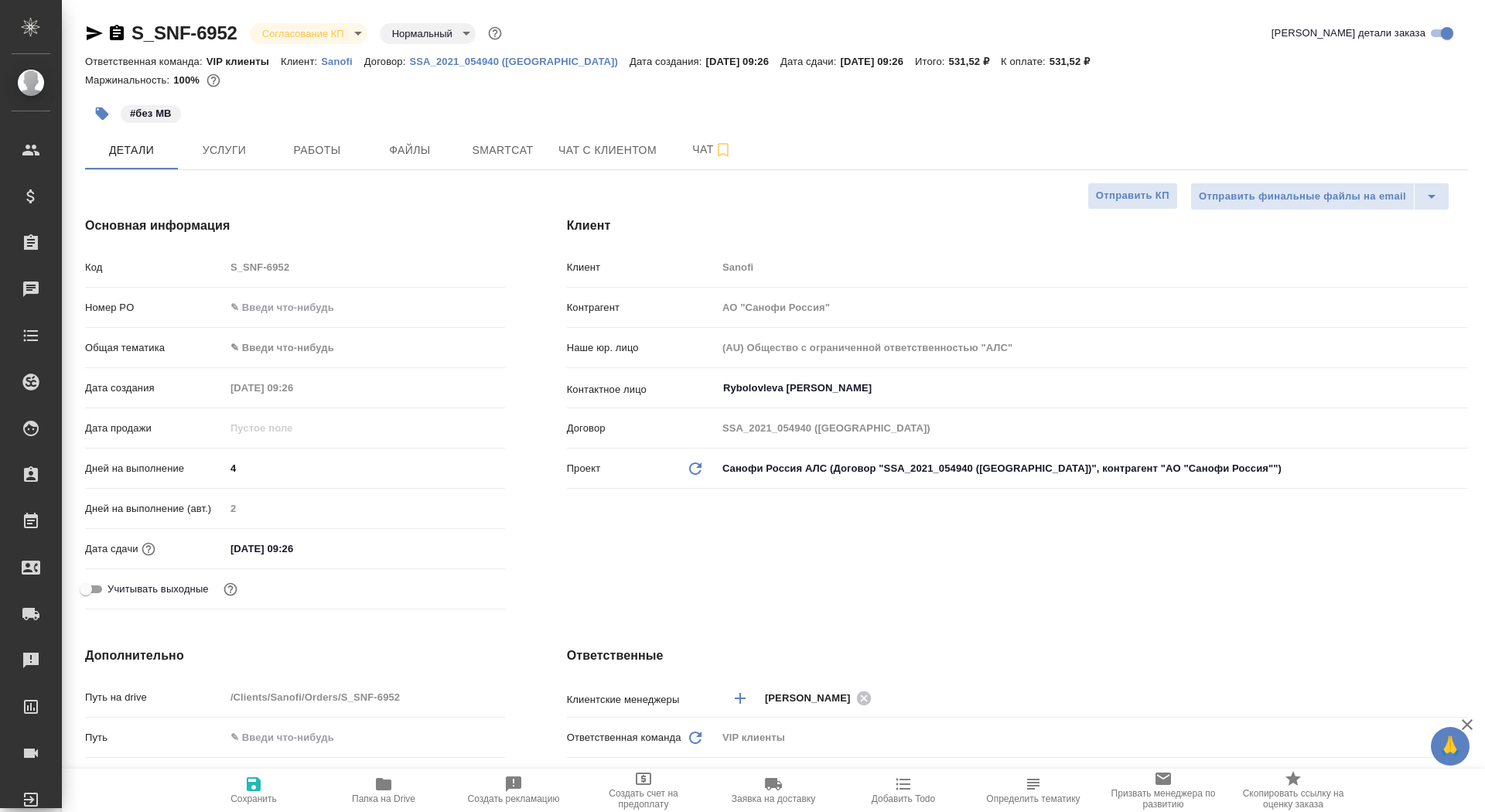
type textarea "x"
click at [294, 313] on input "text" at bounding box center [365, 307] width 278 height 22
paste input "E005893584"
type input "E005893584"
type textarea "x"
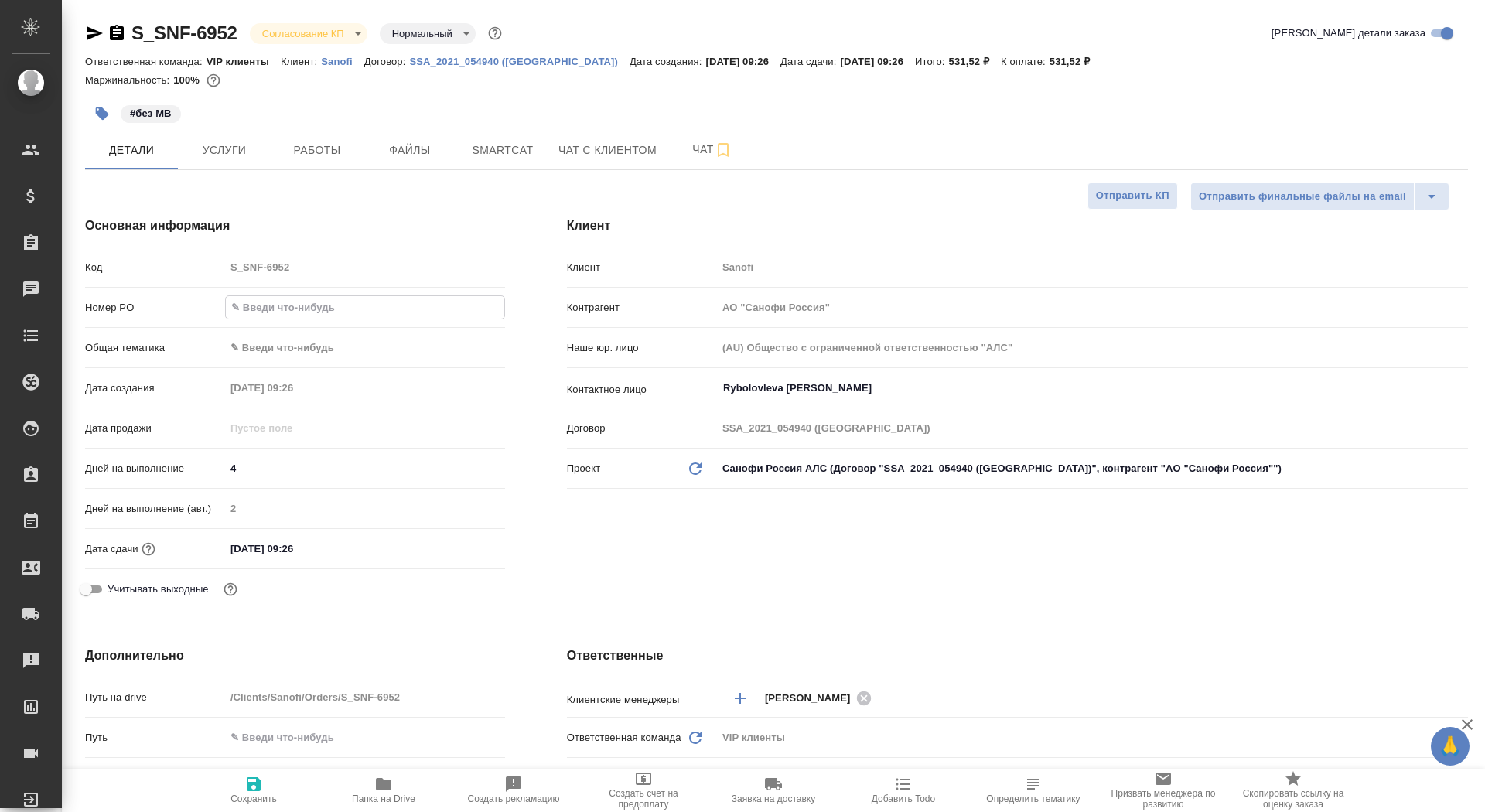
type textarea "x"
type input "E005893584"
click at [256, 790] on icon "button" at bounding box center [254, 785] width 14 height 14
type textarea "x"
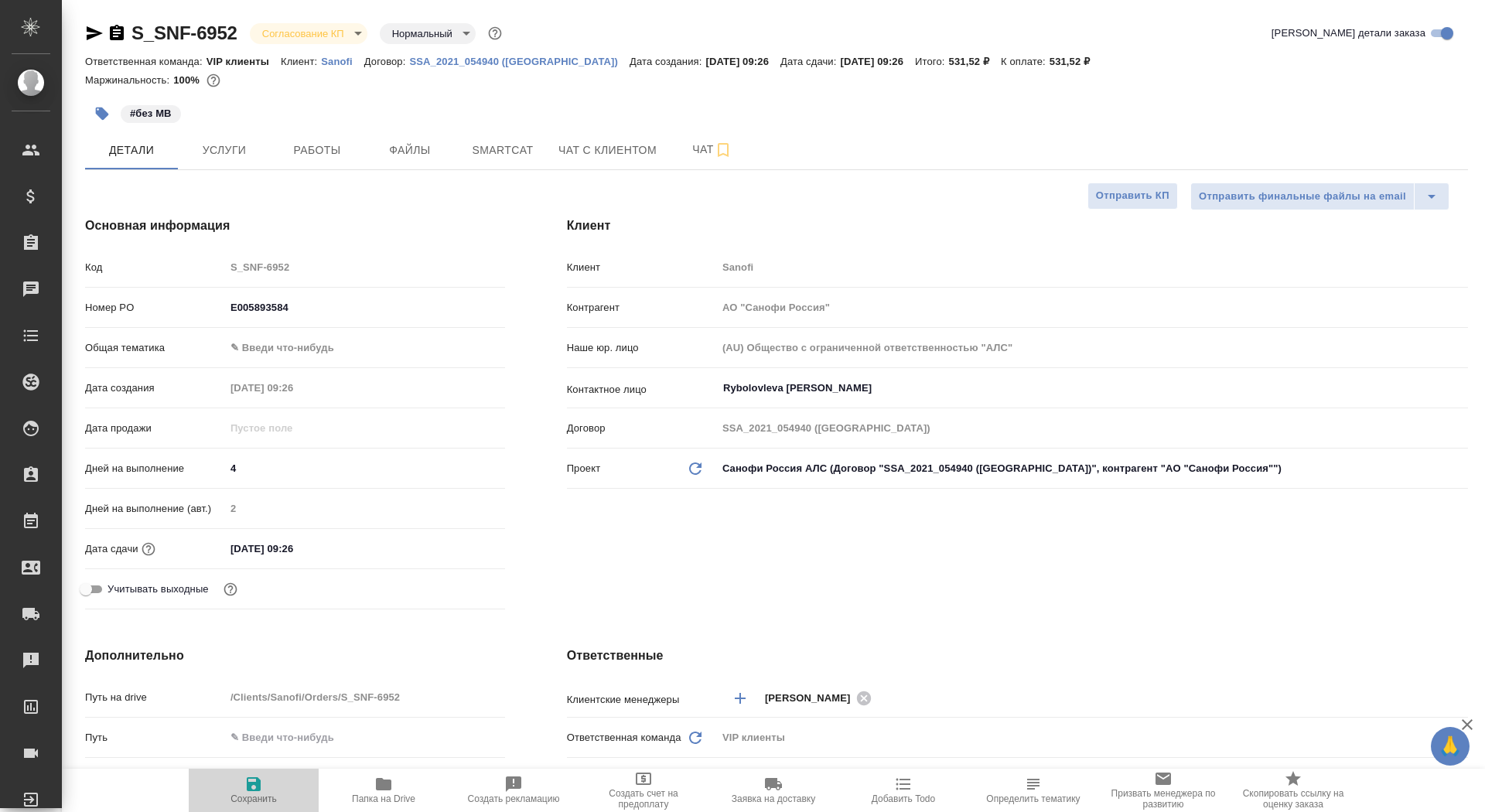
type textarea "x"
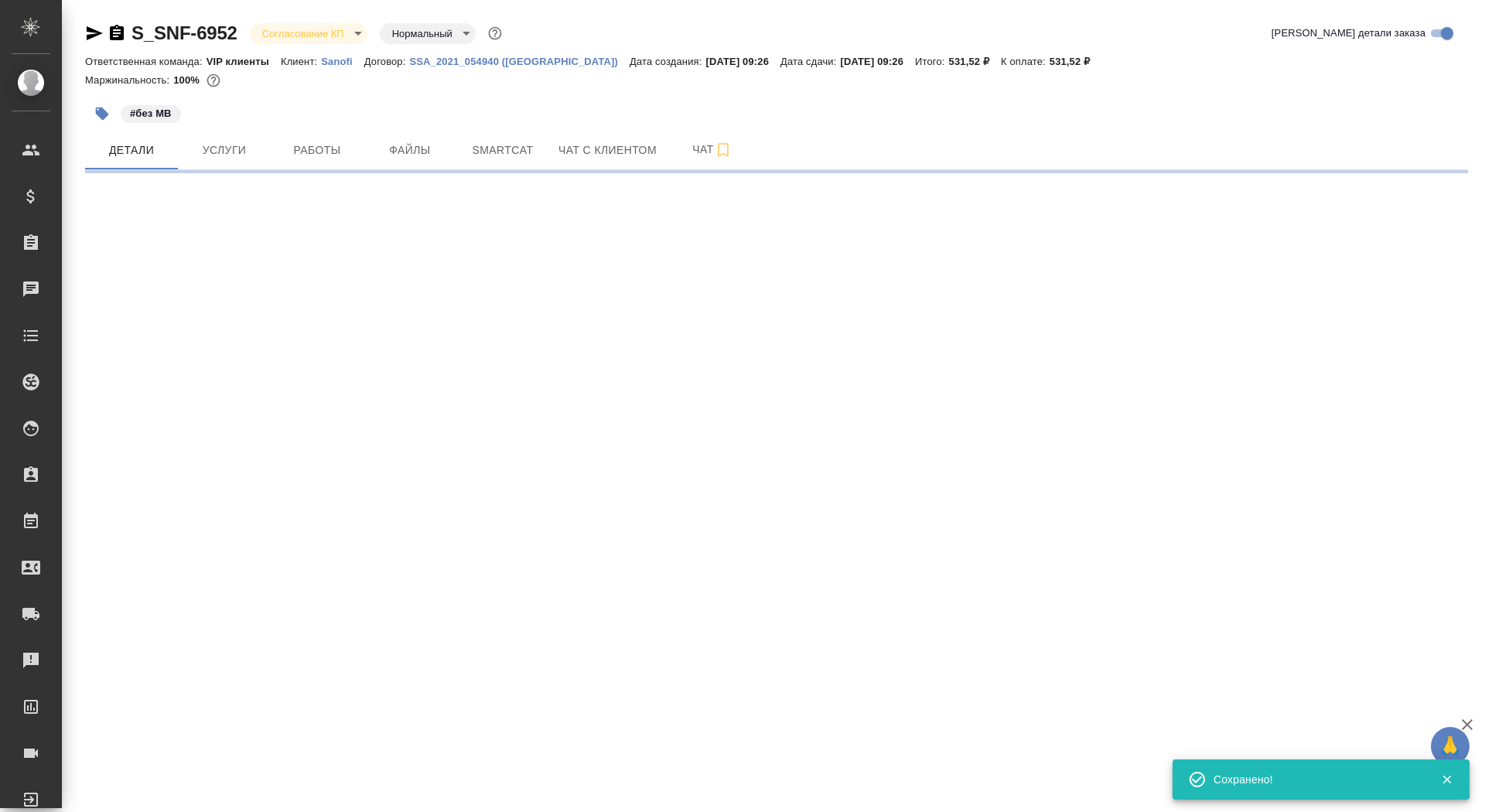
select select "RU"
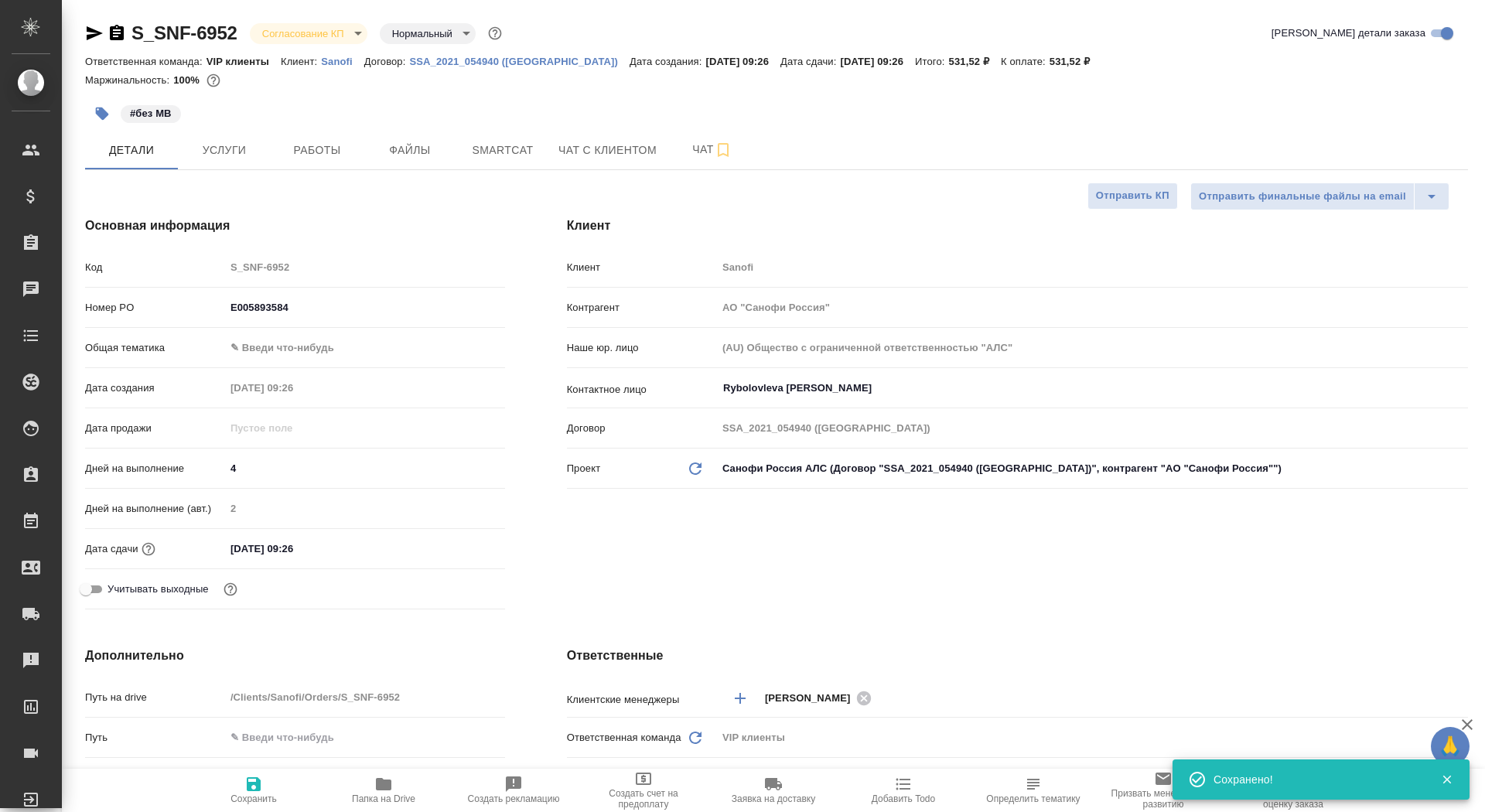
type textarea "x"
click at [256, 797] on span "Сохранить" at bounding box center [254, 799] width 47 height 11
type textarea "x"
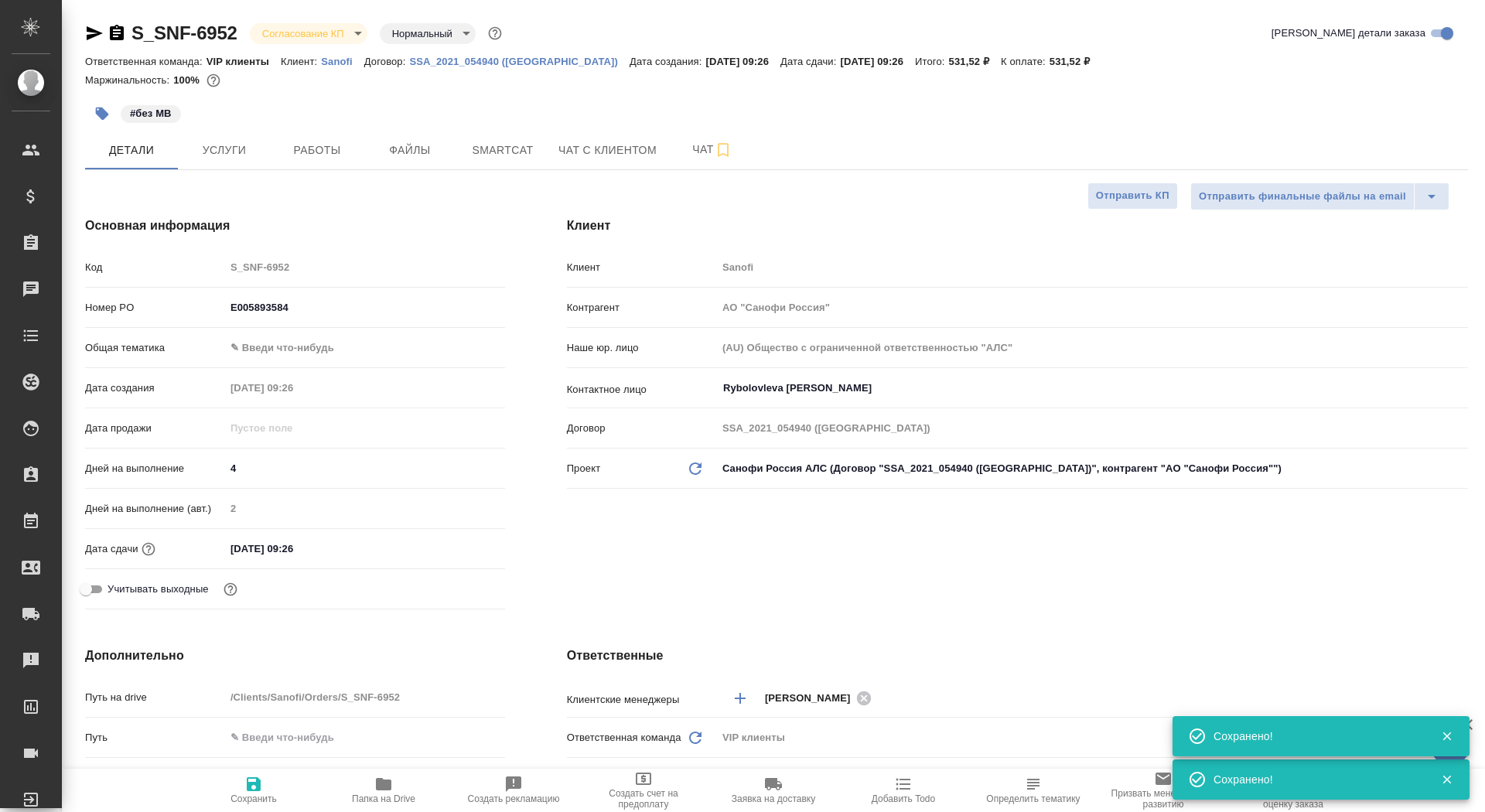
click at [331, 47] on div "S_SNF-6952 Согласование КП kpNegotiation Нормальный normal Кратко детали заказа" at bounding box center [776, 36] width 1383 height 31
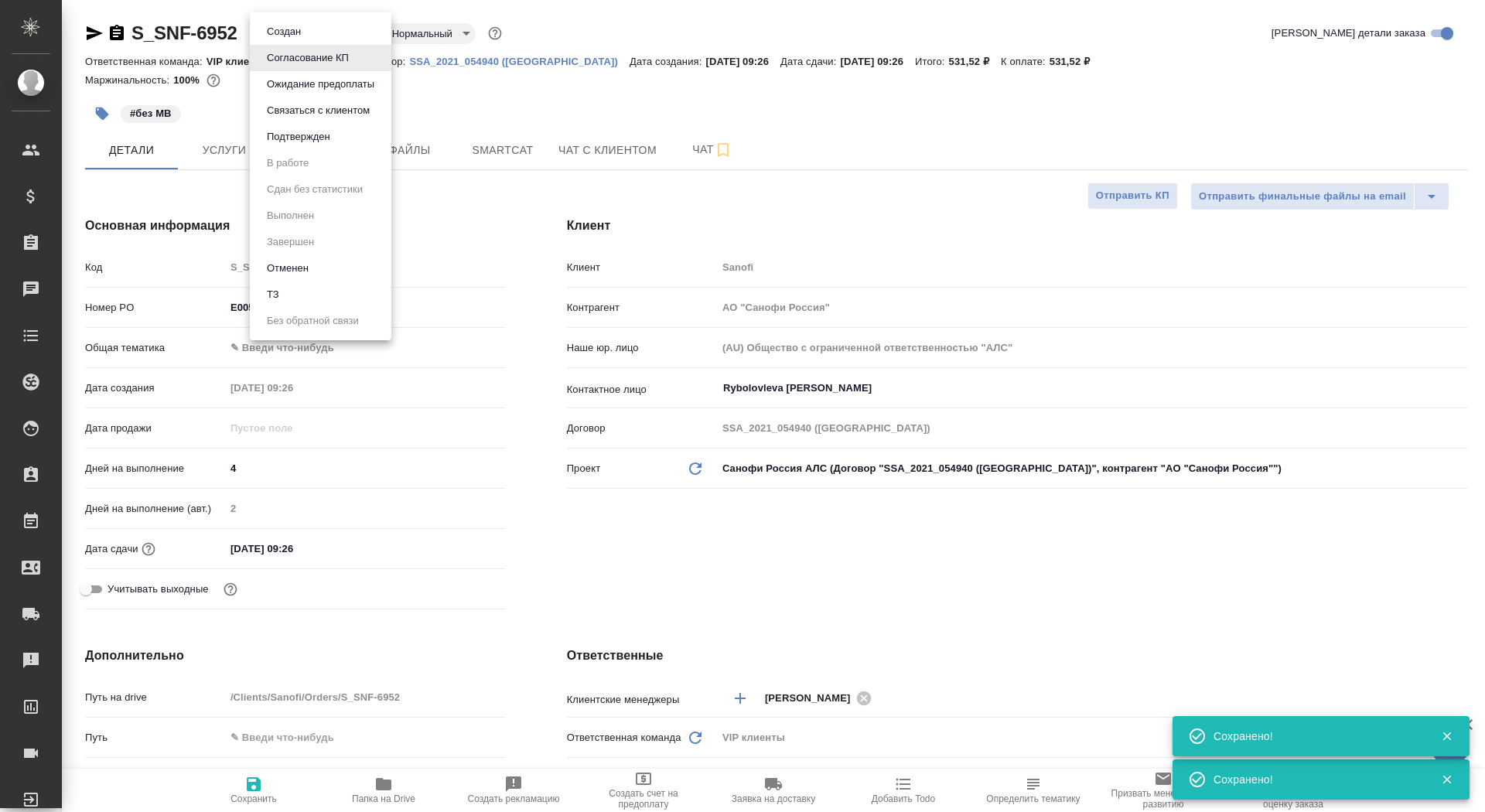
click at [330, 34] on body "🙏 .cls-1 fill:#fff; AWATERA Saydasheva Dilyara Клиенты Спецификации Заказы 0 Ча…" at bounding box center [742, 406] width 1485 height 812
click at [330, 140] on button "Подтвержден" at bounding box center [299, 136] width 72 height 17
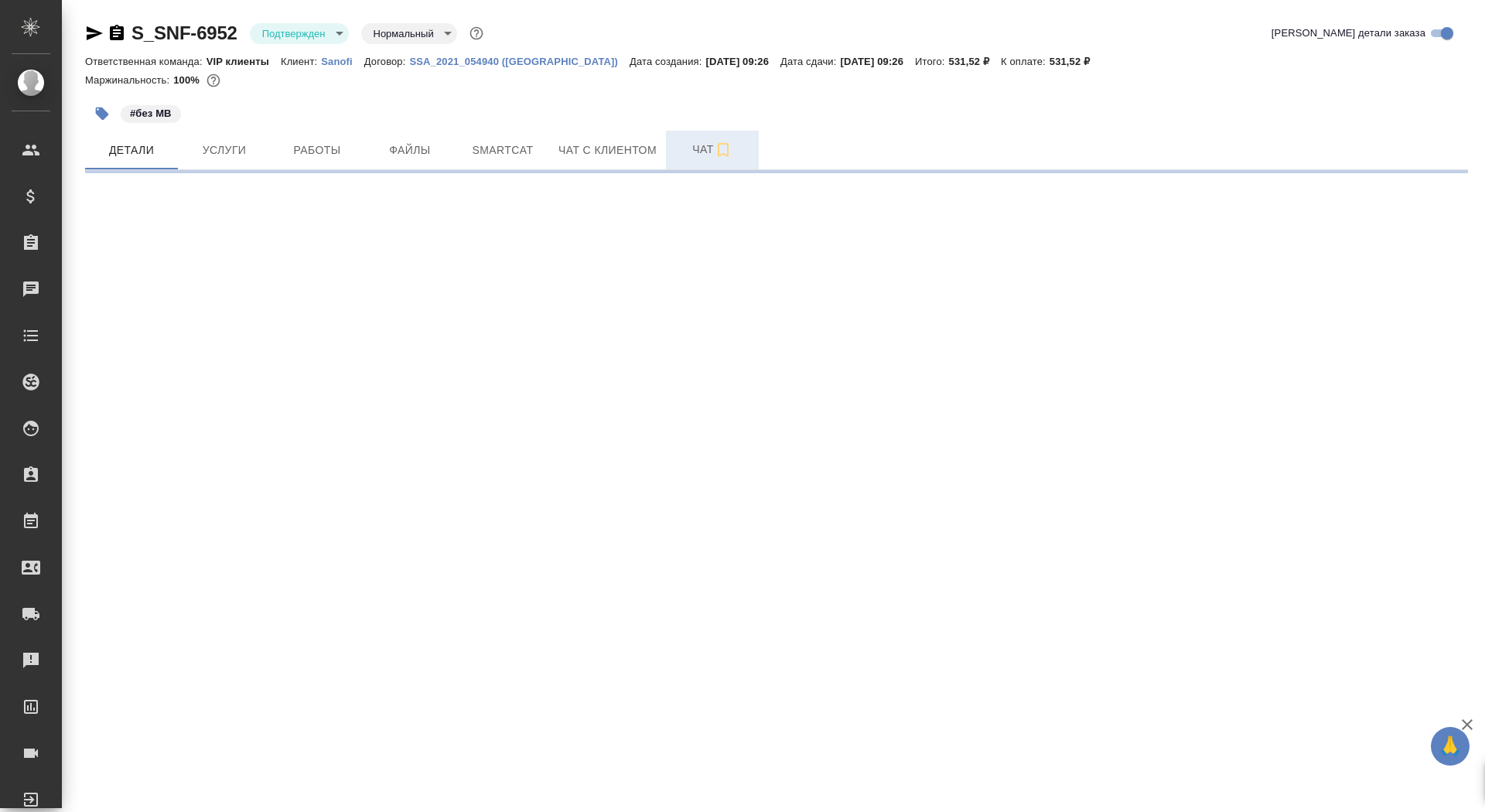
click at [689, 161] on button "Чат" at bounding box center [712, 150] width 93 height 39
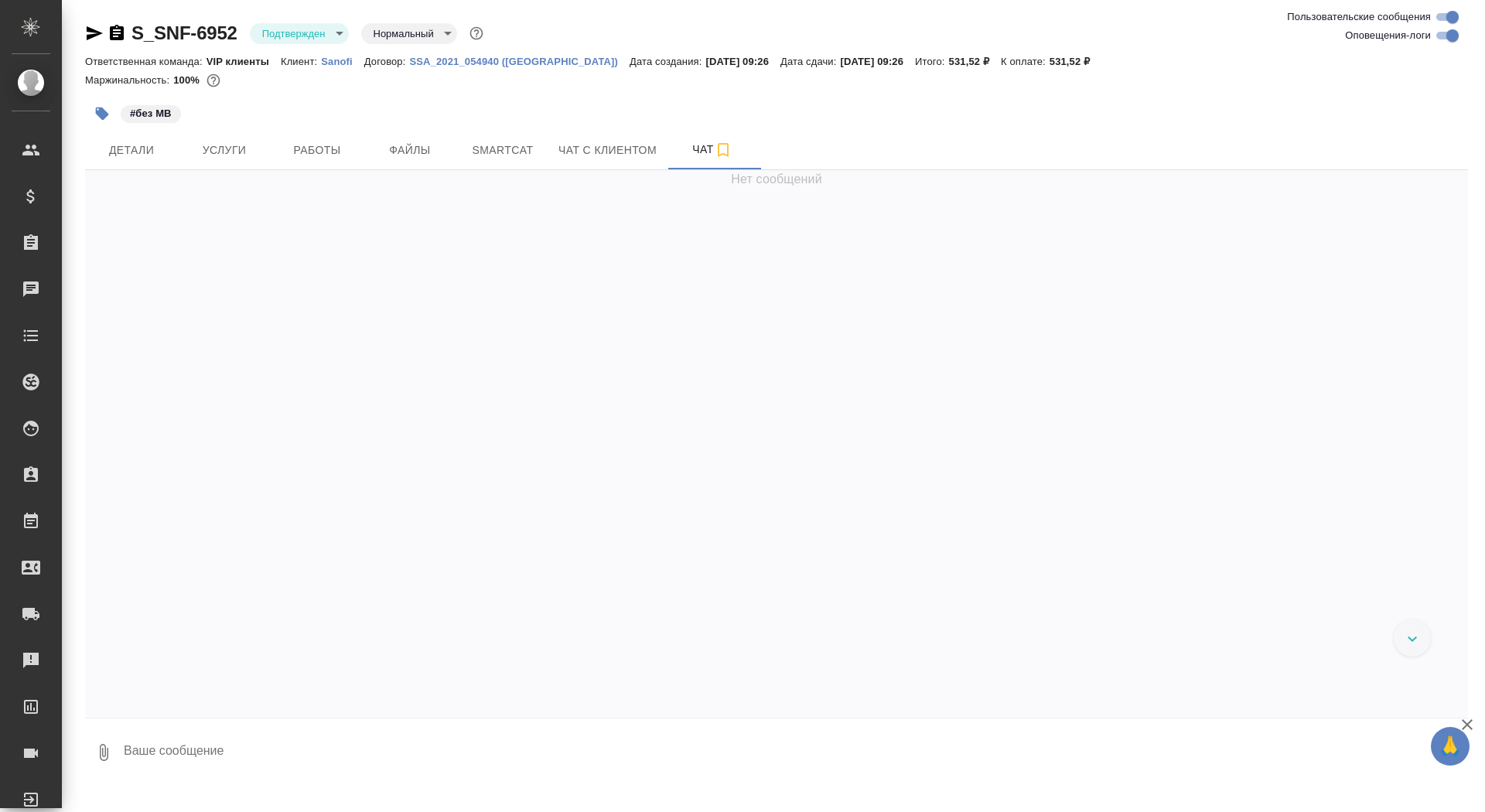
click at [276, 753] on textarea at bounding box center [795, 753] width 1346 height 53
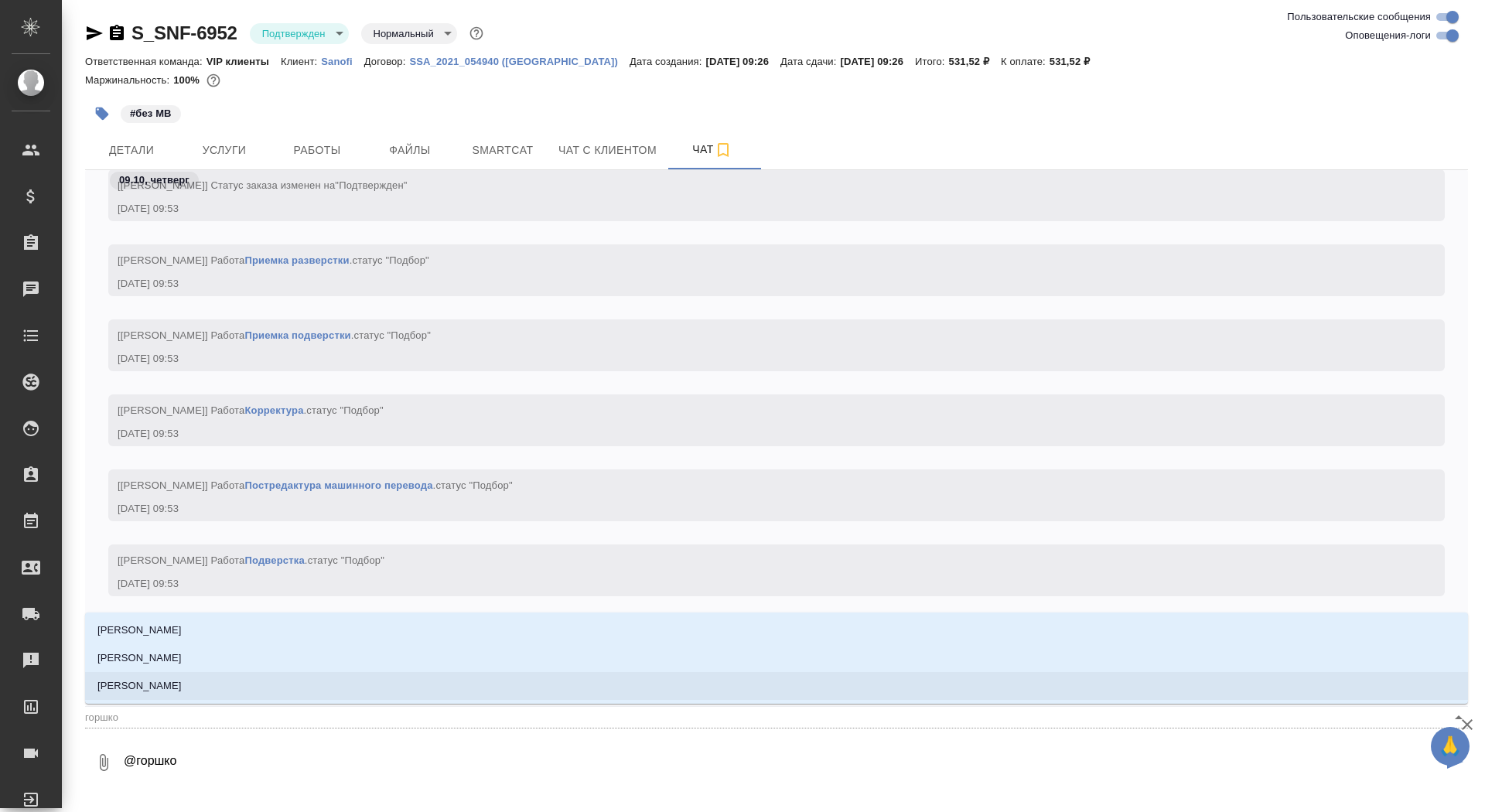
click at [230, 687] on li "[PERSON_NAME]" at bounding box center [776, 687] width 1383 height 28
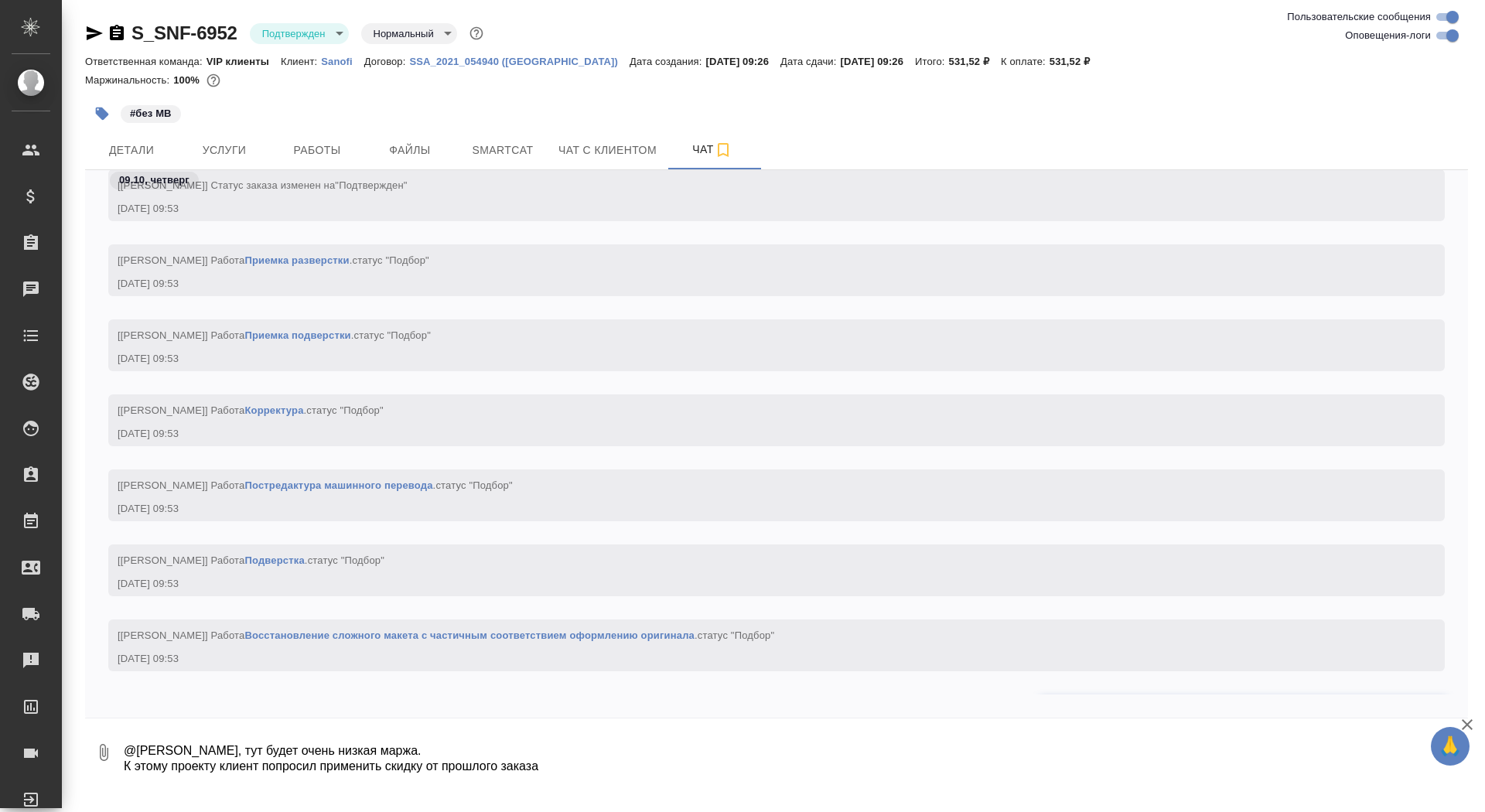
scroll to position [4326, 0]
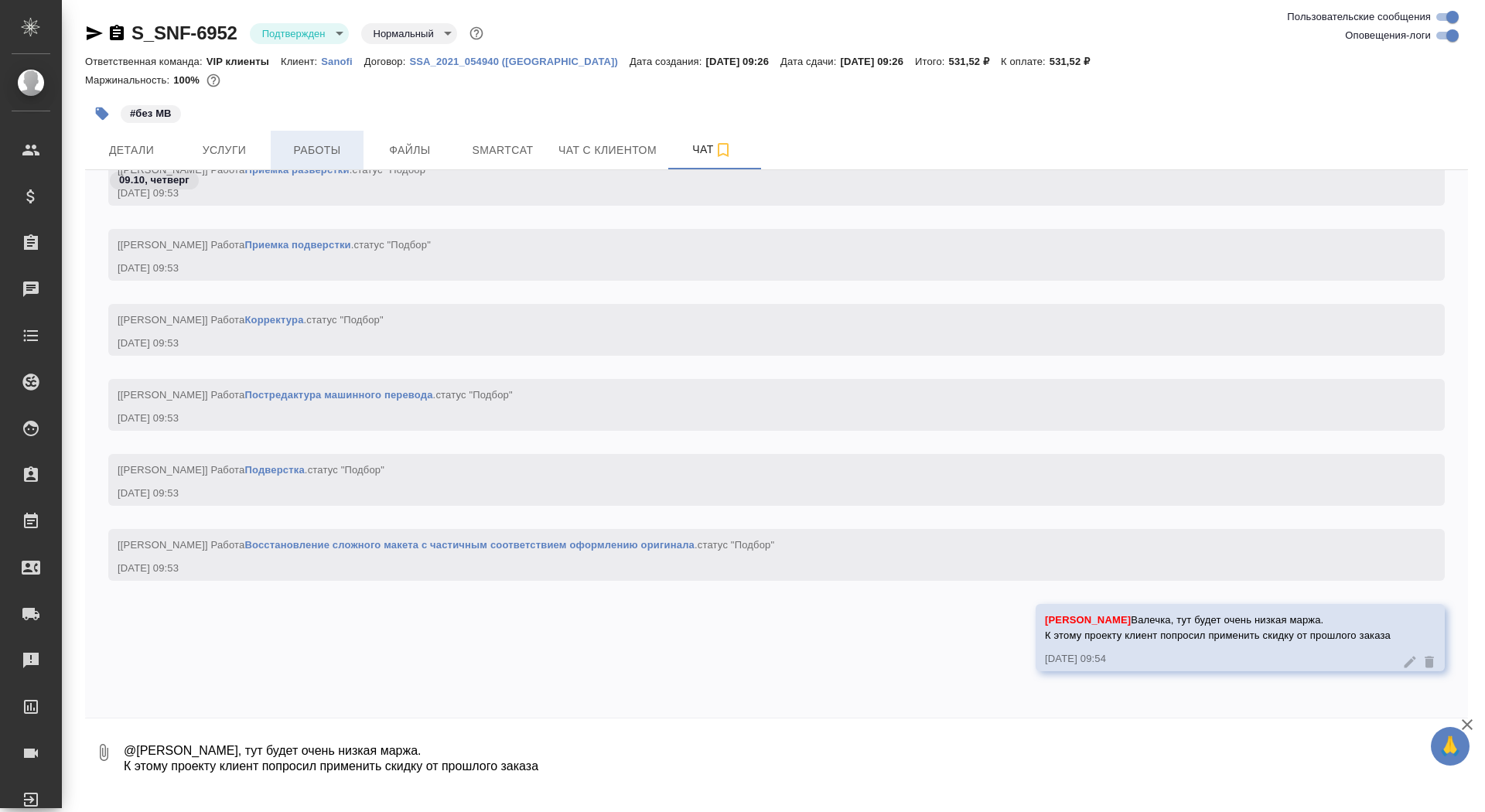
click at [339, 151] on span "Работы" at bounding box center [317, 150] width 74 height 19
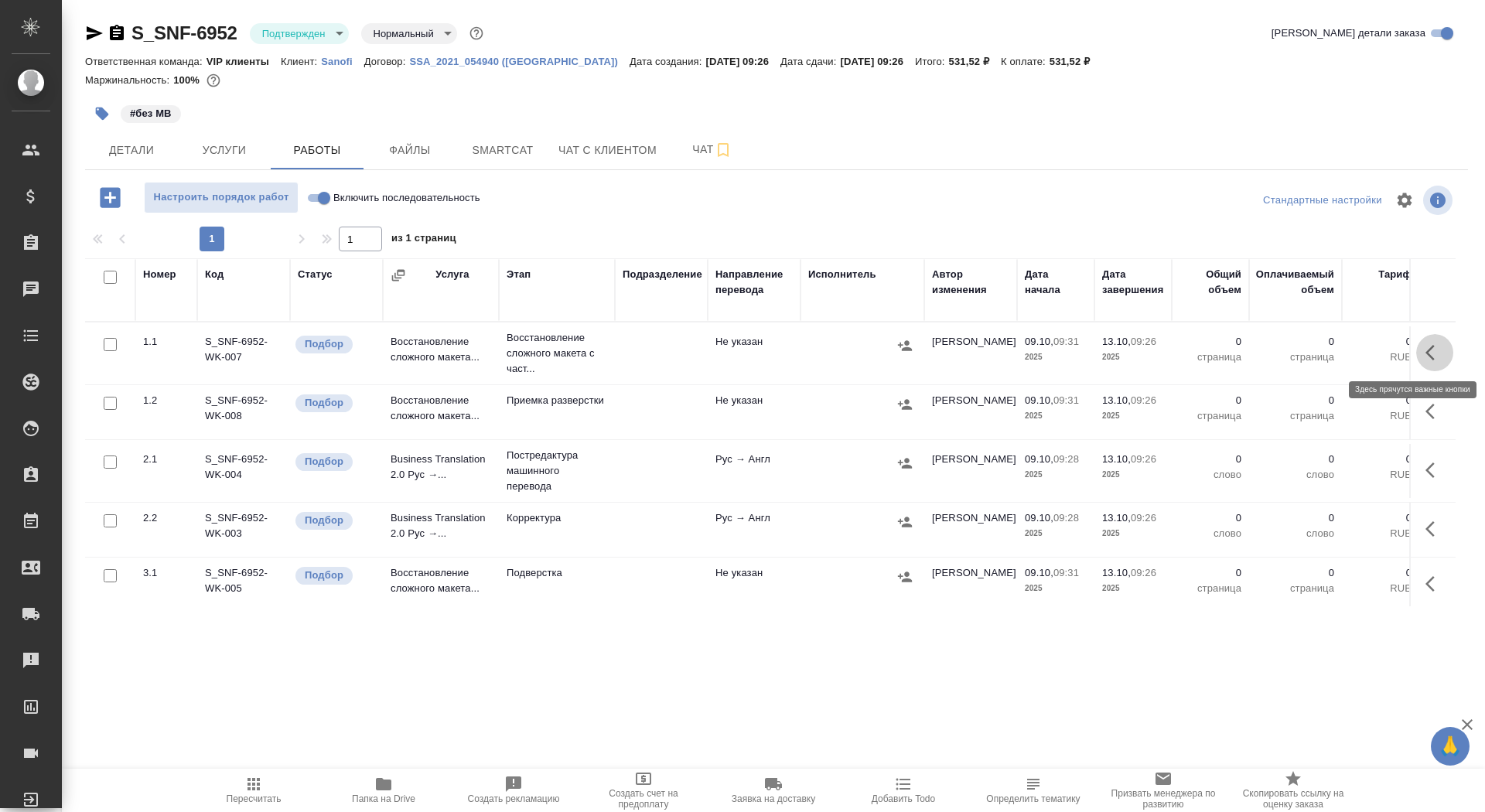
click at [1426, 361] on icon "button" at bounding box center [1435, 353] width 19 height 19
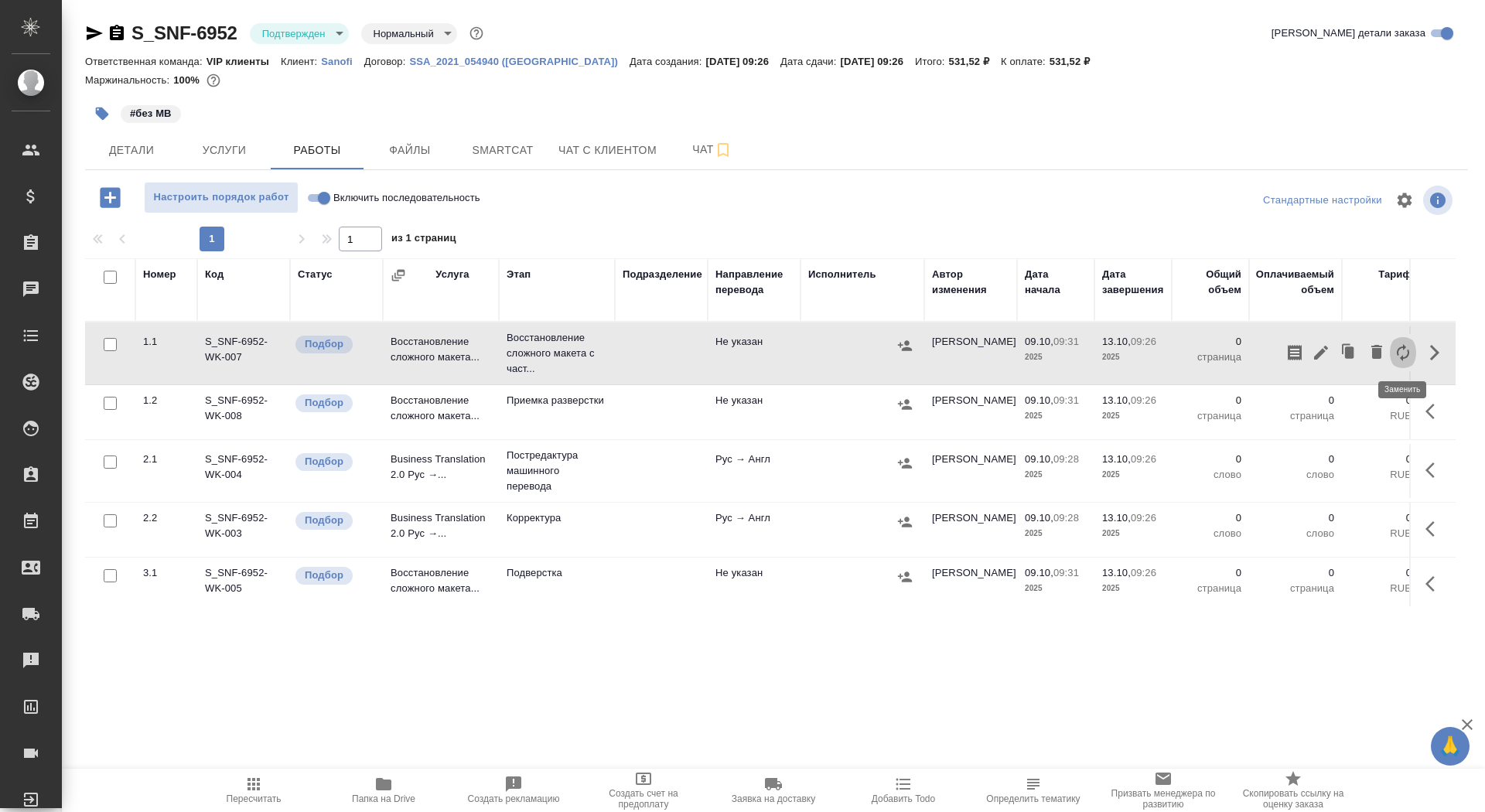
click at [1395, 353] on icon "button" at bounding box center [1403, 353] width 19 height 19
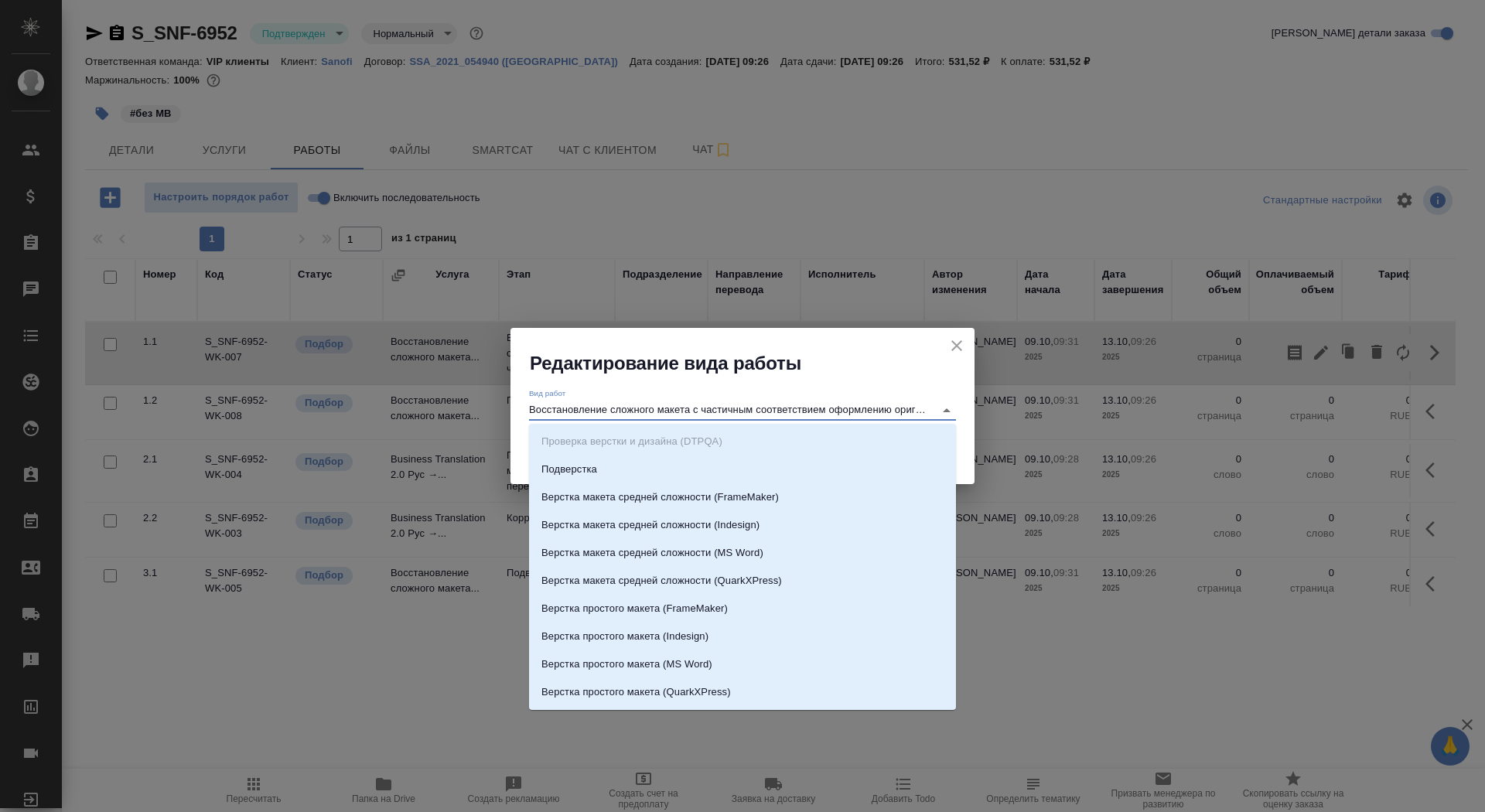
click at [766, 415] on input "Восстановление сложного макета с частичным соответствием оформлению оригинала" at bounding box center [728, 409] width 398 height 19
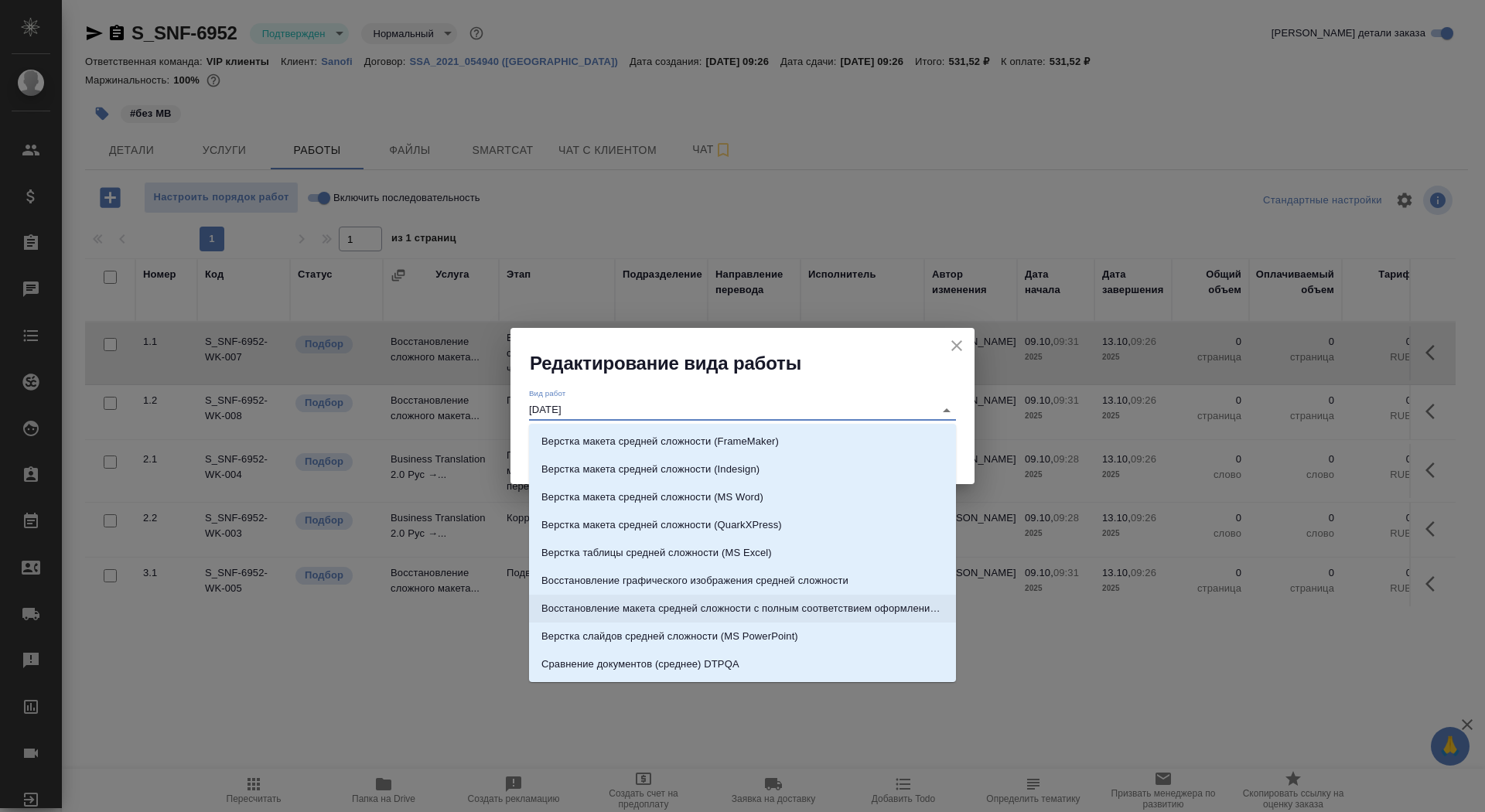
click at [898, 612] on p "Восстановление макета средней сложности с полным соответствием оформлению ориги…" at bounding box center [742, 609] width 402 height 16
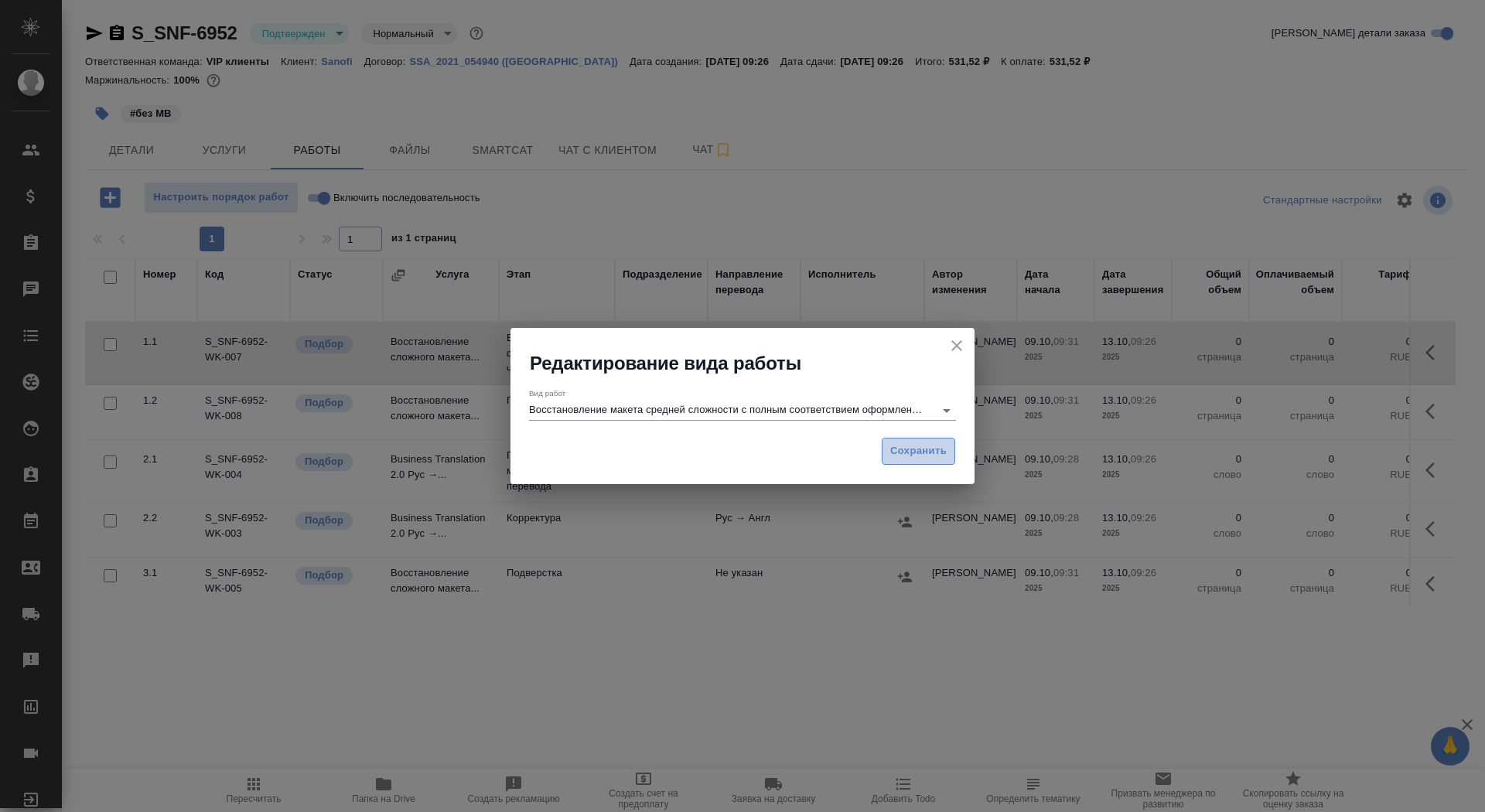
click at [914, 443] on span "Сохранить" at bounding box center [918, 452] width 57 height 18
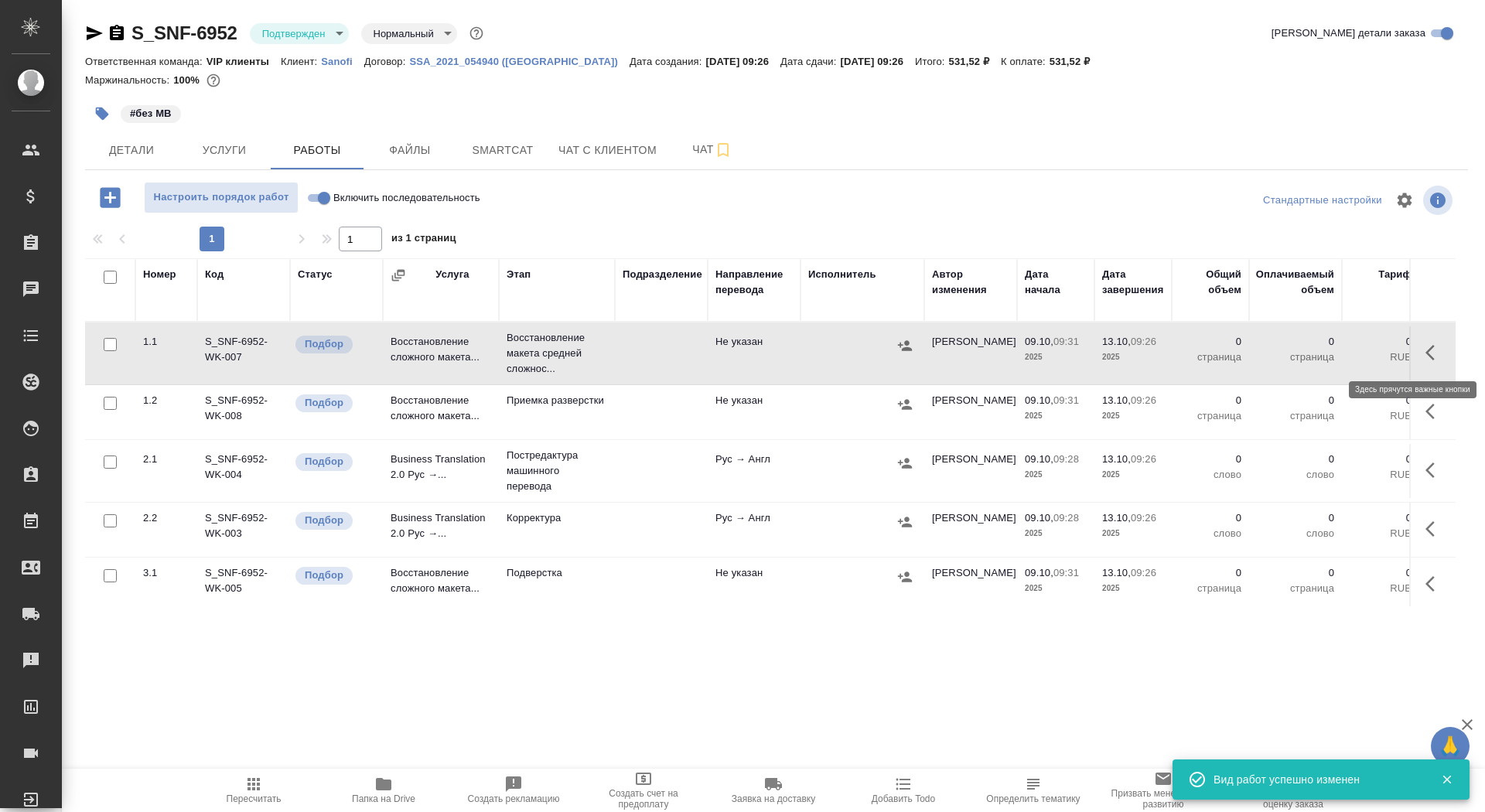
click at [1438, 347] on icon "button" at bounding box center [1435, 353] width 19 height 19
click at [1323, 354] on icon "button" at bounding box center [1321, 353] width 19 height 19
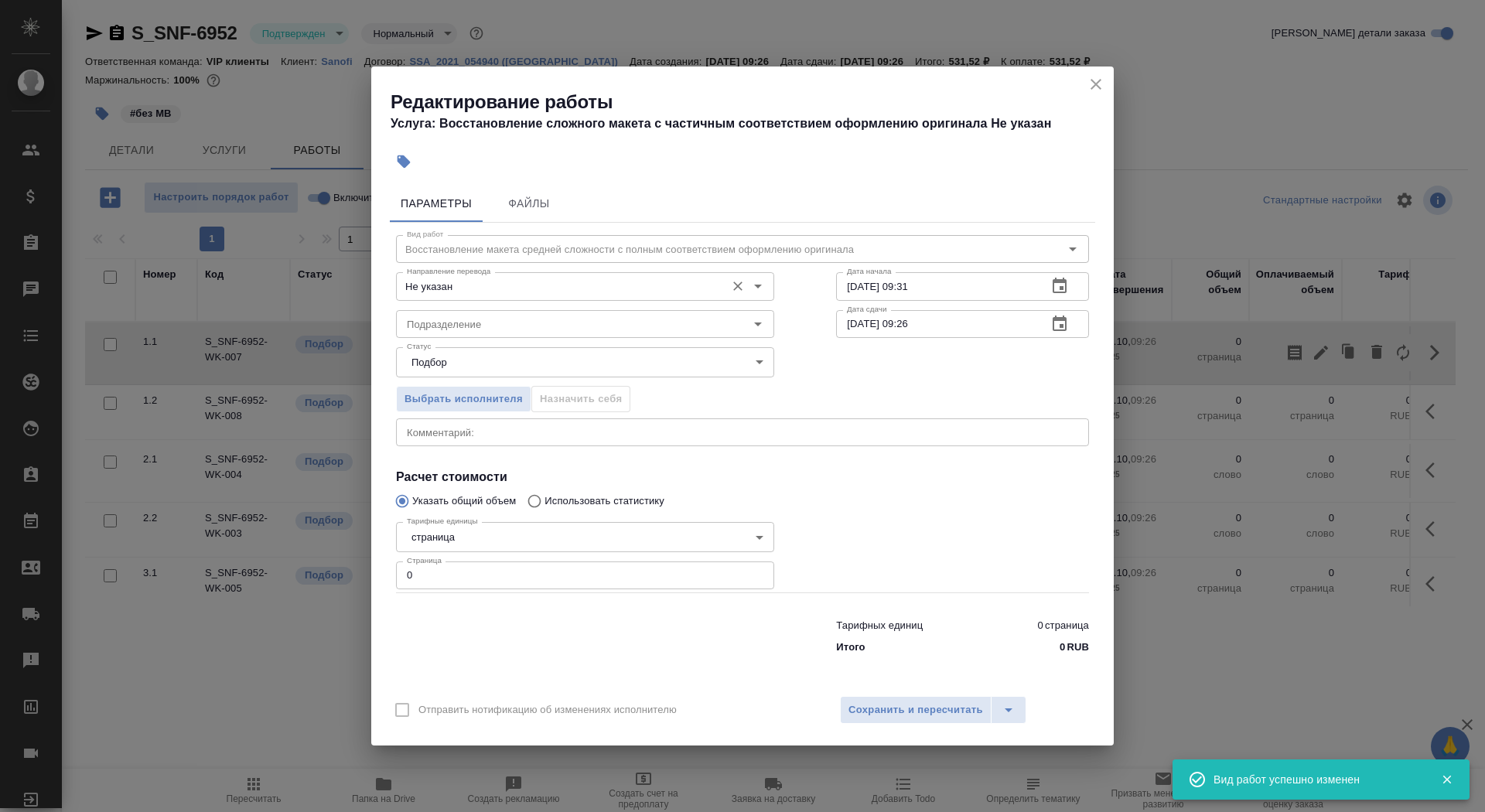
click at [518, 288] on input "Не указан" at bounding box center [559, 285] width 317 height 19
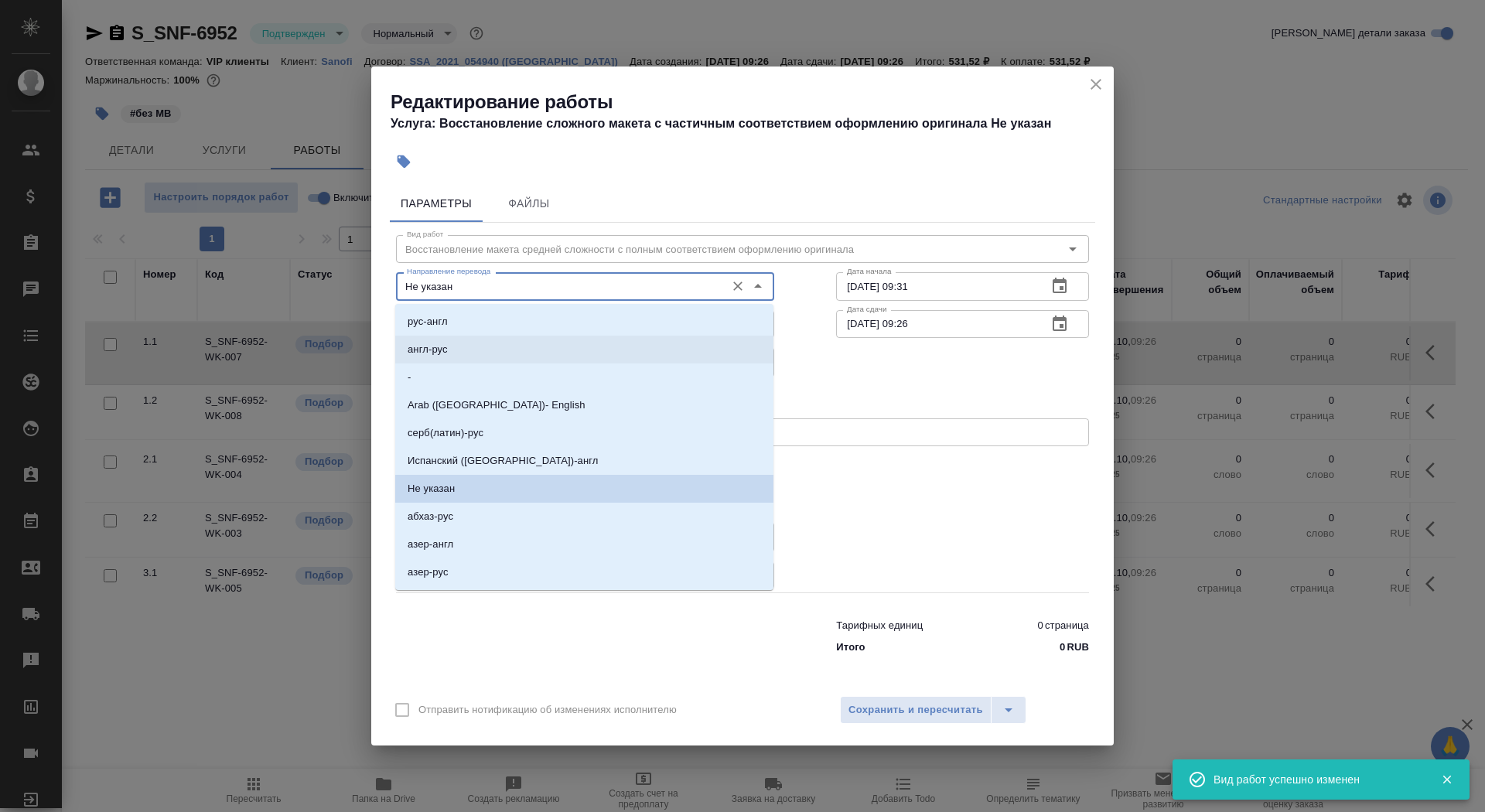
click at [504, 326] on li "рус-англ" at bounding box center [584, 322] width 378 height 28
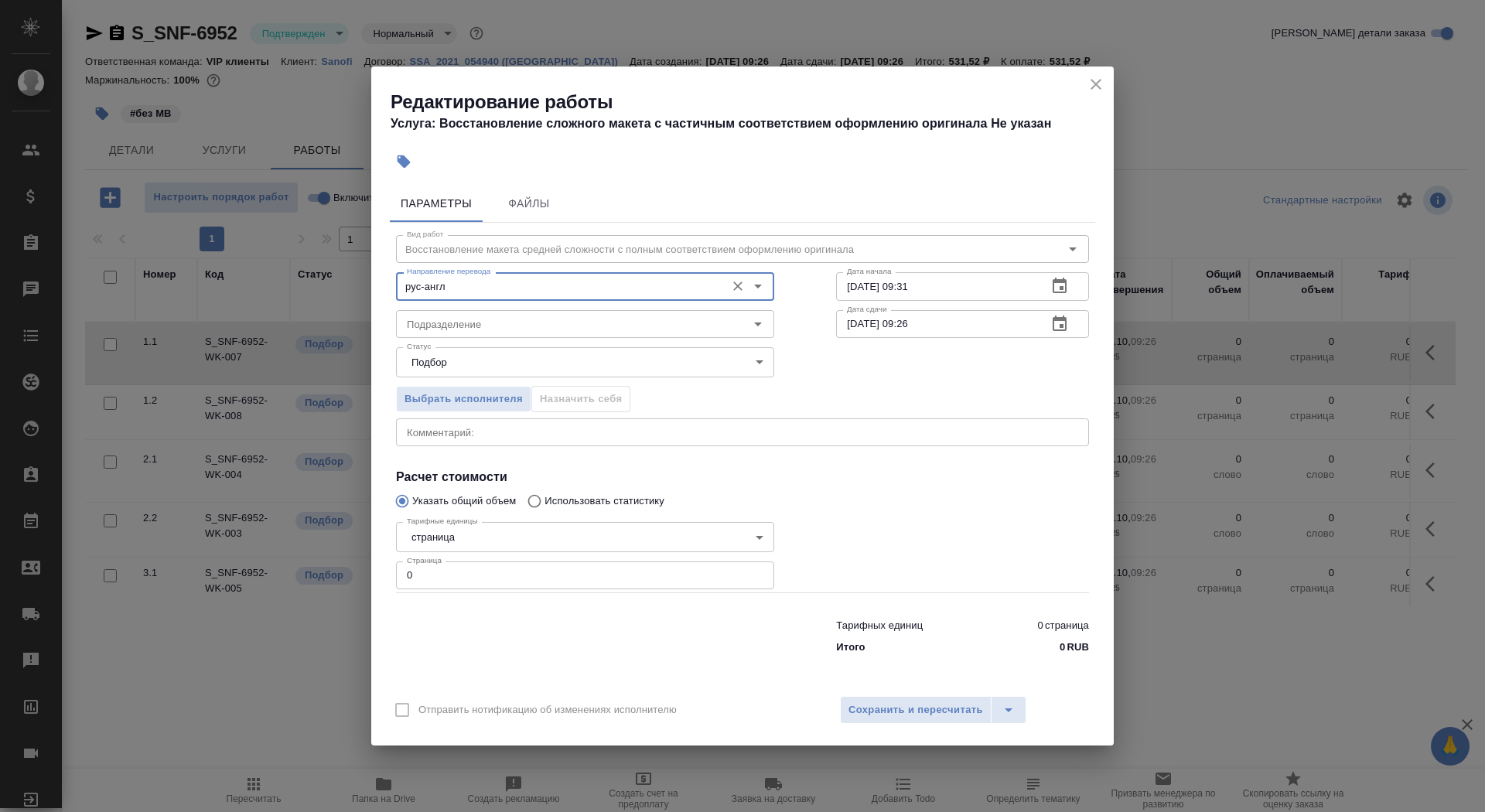
click at [504, 326] on input "Подразделение" at bounding box center [559, 323] width 317 height 19
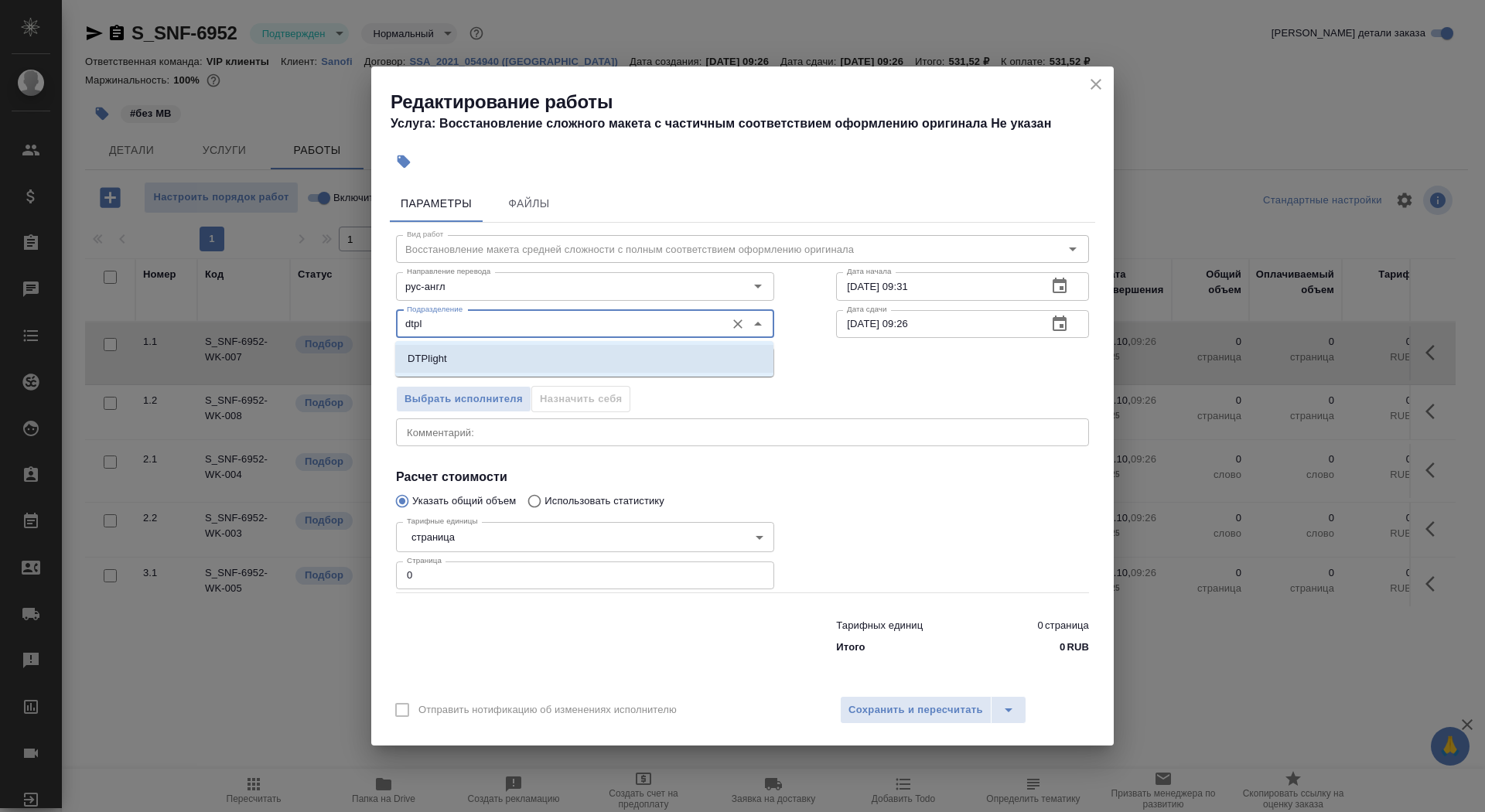
click at [561, 350] on li "DTPlight" at bounding box center [584, 359] width 378 height 28
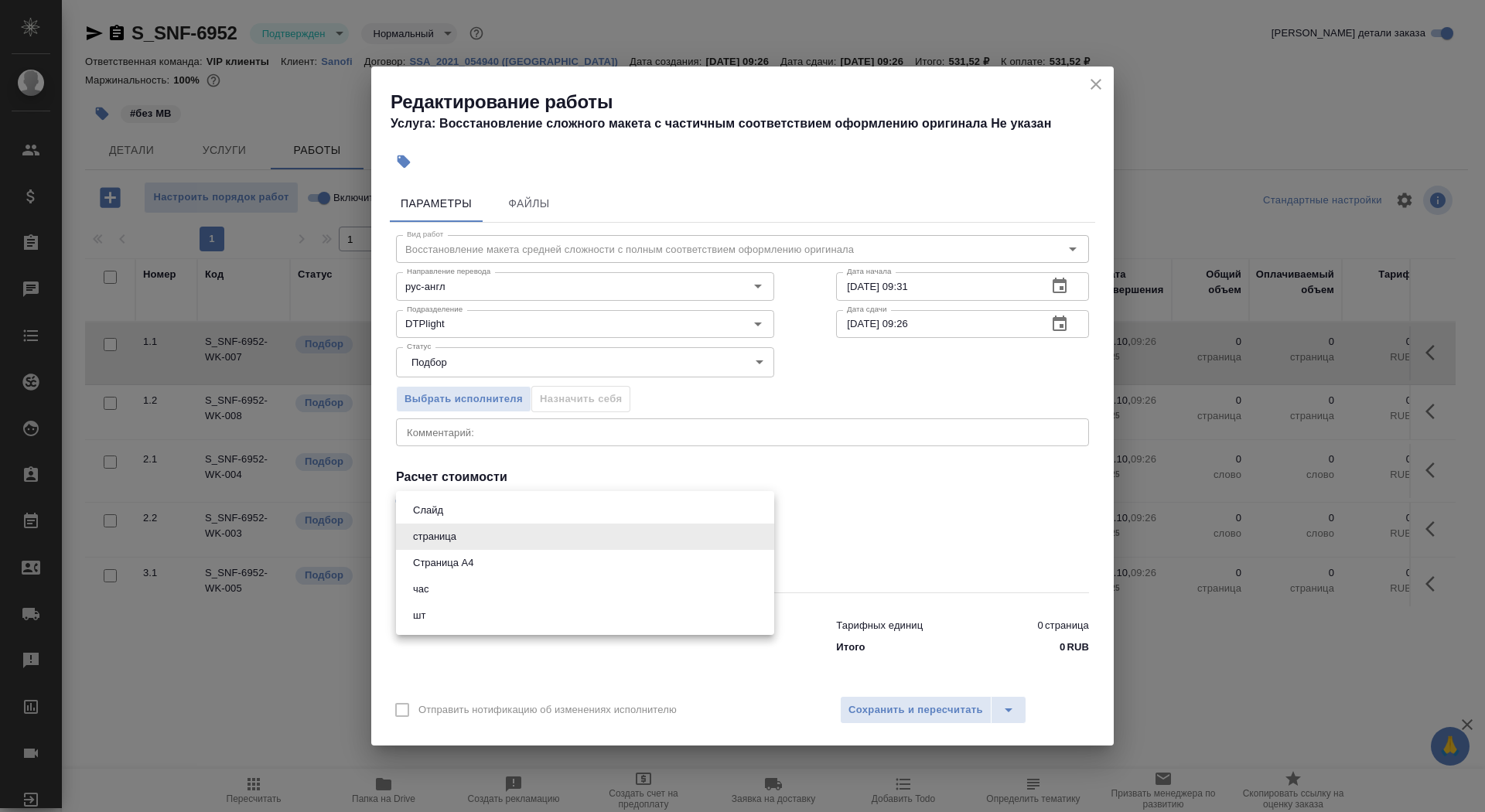
click at [554, 536] on body "🙏 .cls-1 fill:#fff; AWATERA Saydasheva Dilyara Клиенты Спецификации Заказы 0 Ча…" at bounding box center [742, 406] width 1485 height 812
click at [549, 557] on li "Страница А4" at bounding box center [585, 563] width 378 height 27
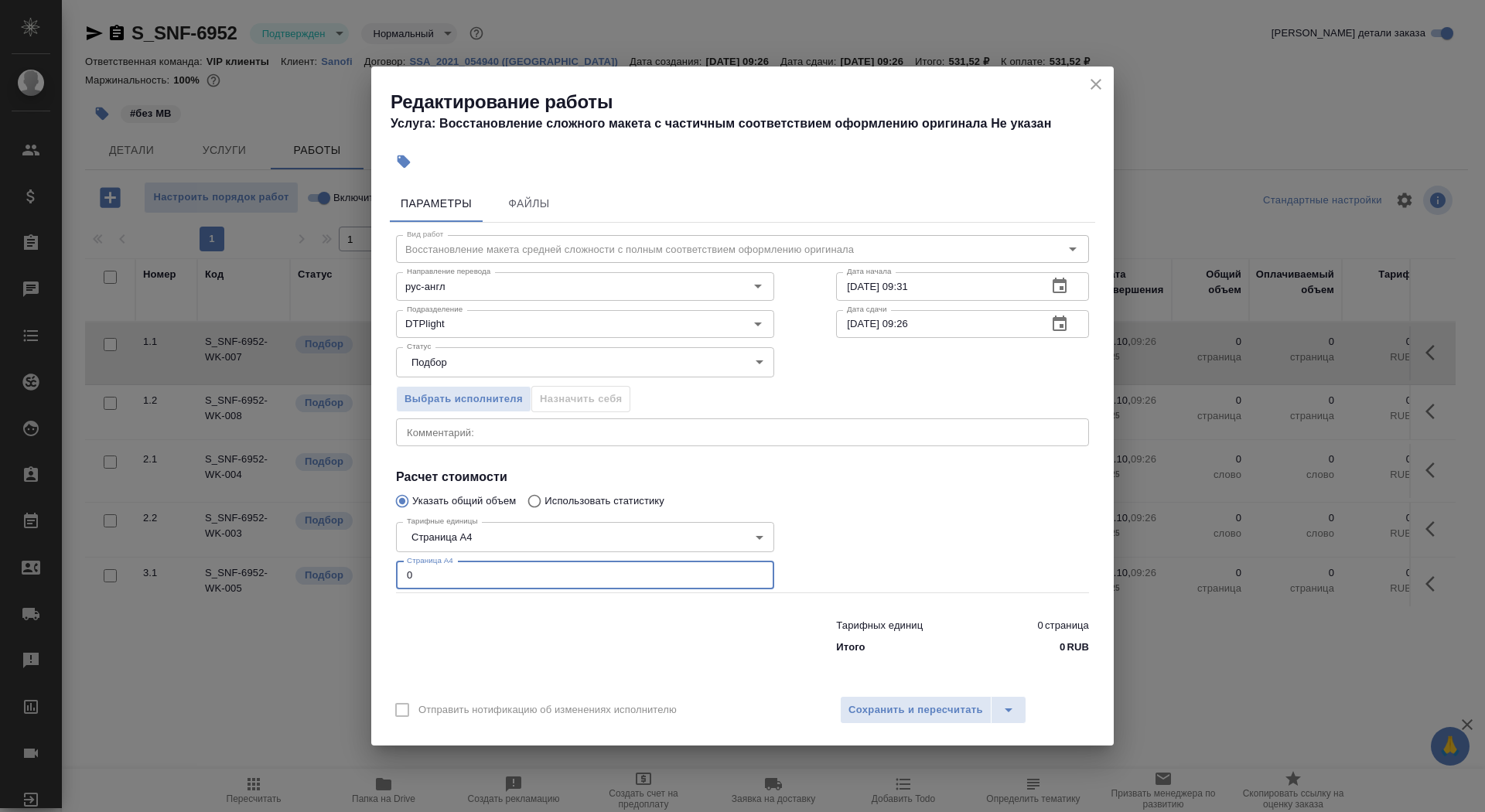
click at [549, 565] on input "0" at bounding box center [585, 575] width 378 height 28
click at [993, 281] on input "09.10.2025 09:31" at bounding box center [935, 286] width 199 height 28
click at [1062, 321] on icon "button" at bounding box center [1060, 323] width 19 height 19
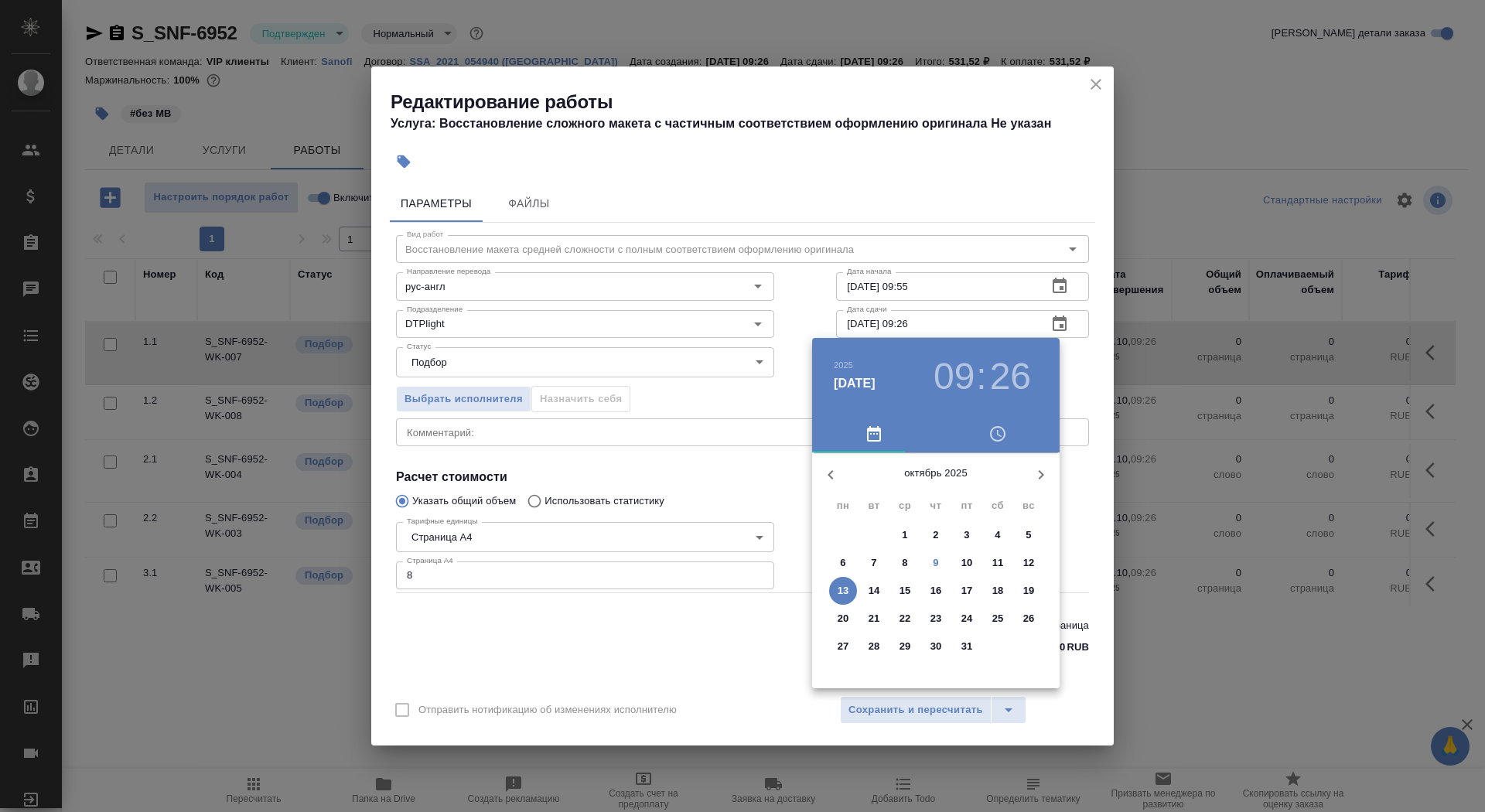
click at [942, 573] on button "9" at bounding box center [936, 563] width 28 height 28
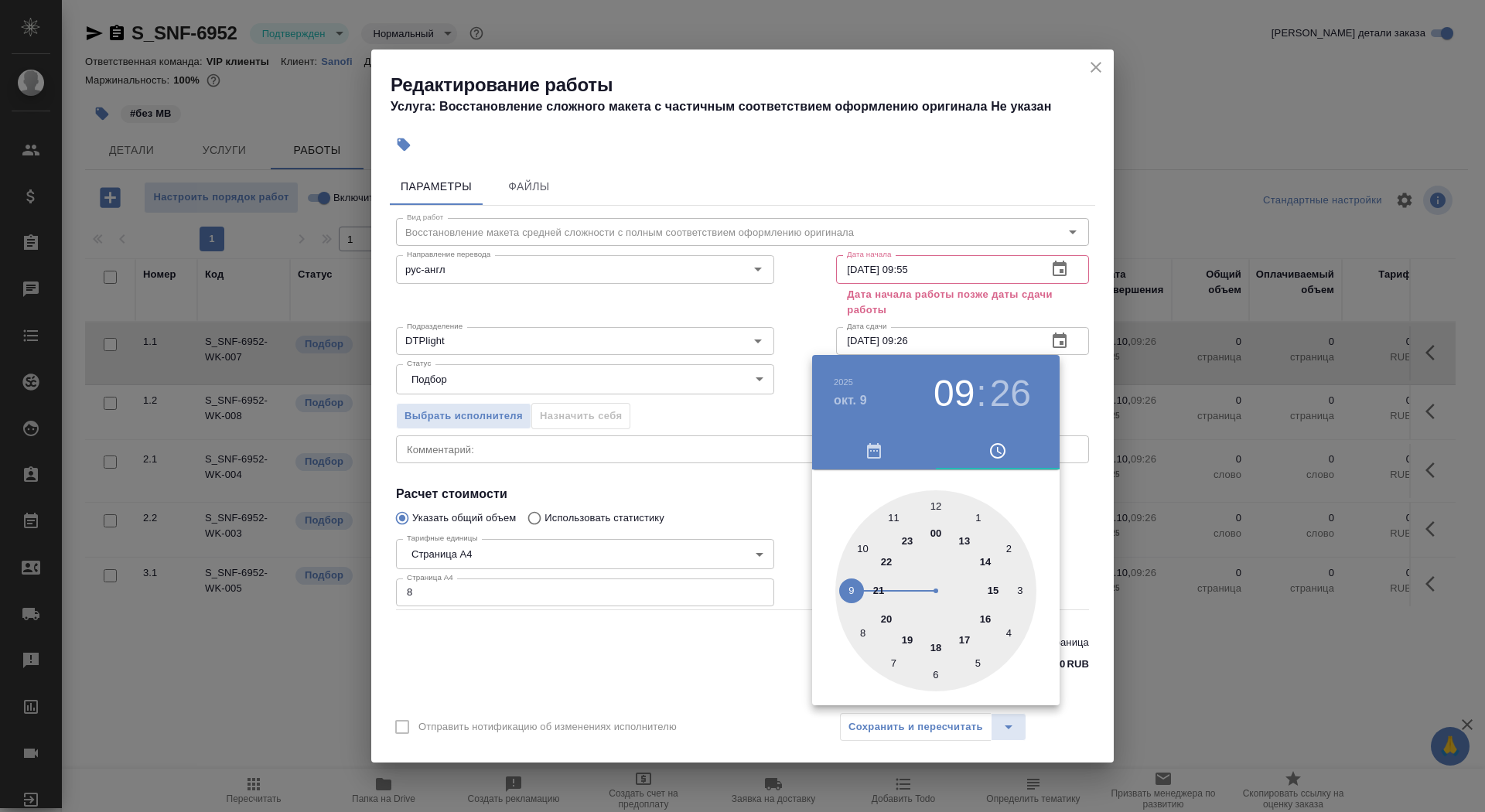
click at [963, 542] on div at bounding box center [936, 591] width 202 height 201
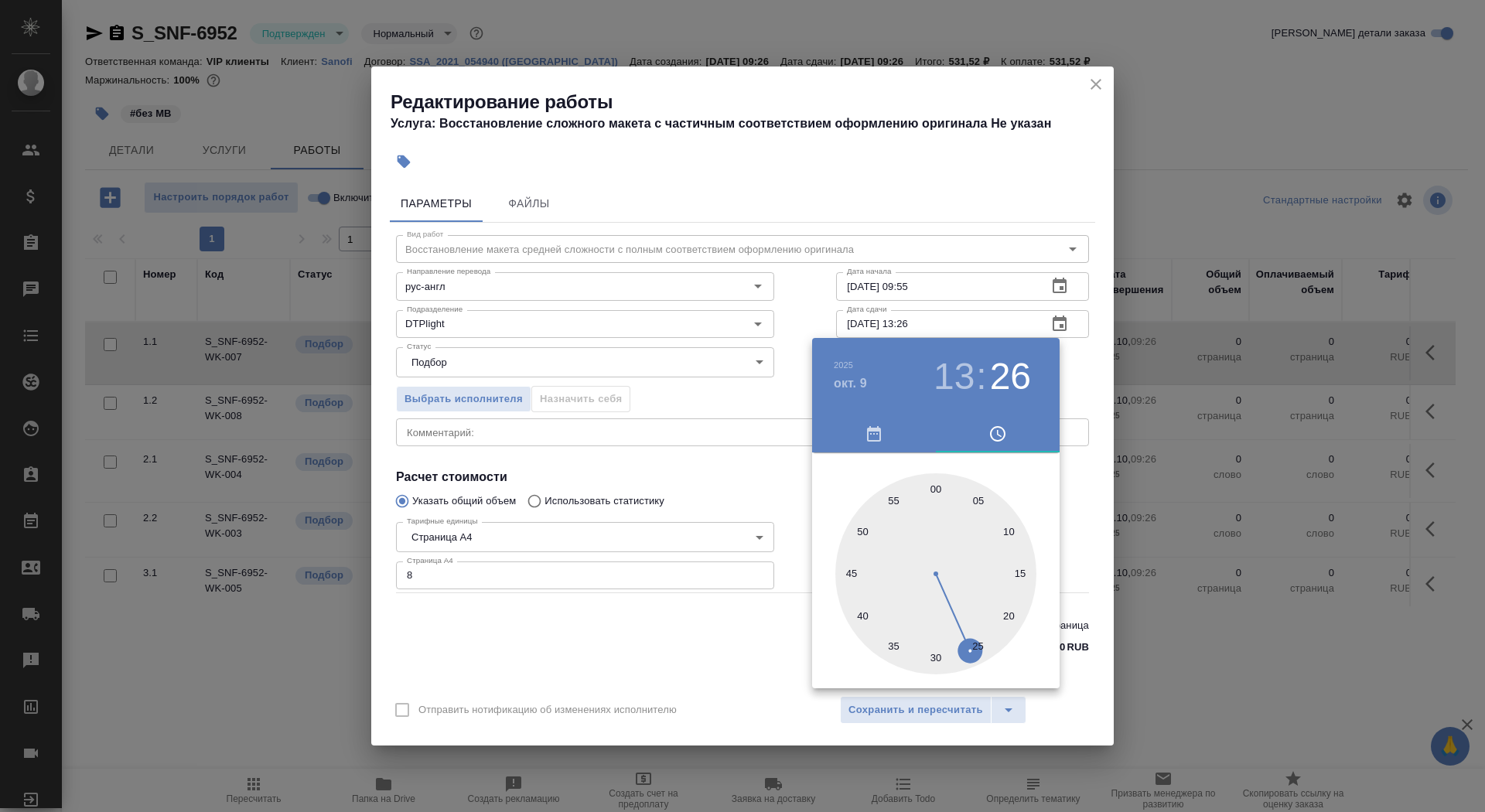
click at [933, 487] on div at bounding box center [936, 574] width 202 height 201
click at [729, 564] on div at bounding box center [742, 406] width 1485 height 812
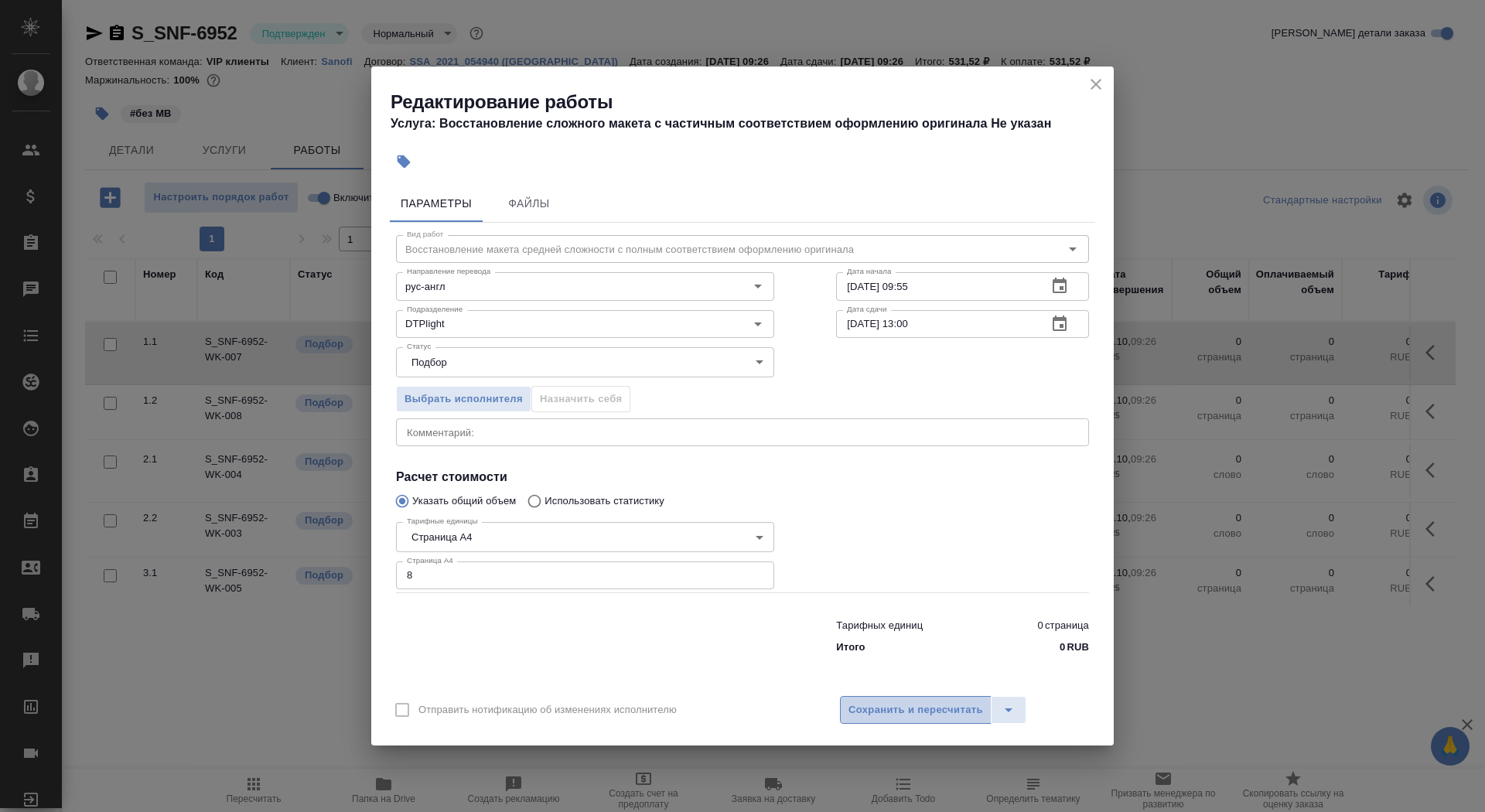
click at [866, 710] on span "Сохранить и пересчитать" at bounding box center [916, 710] width 134 height 18
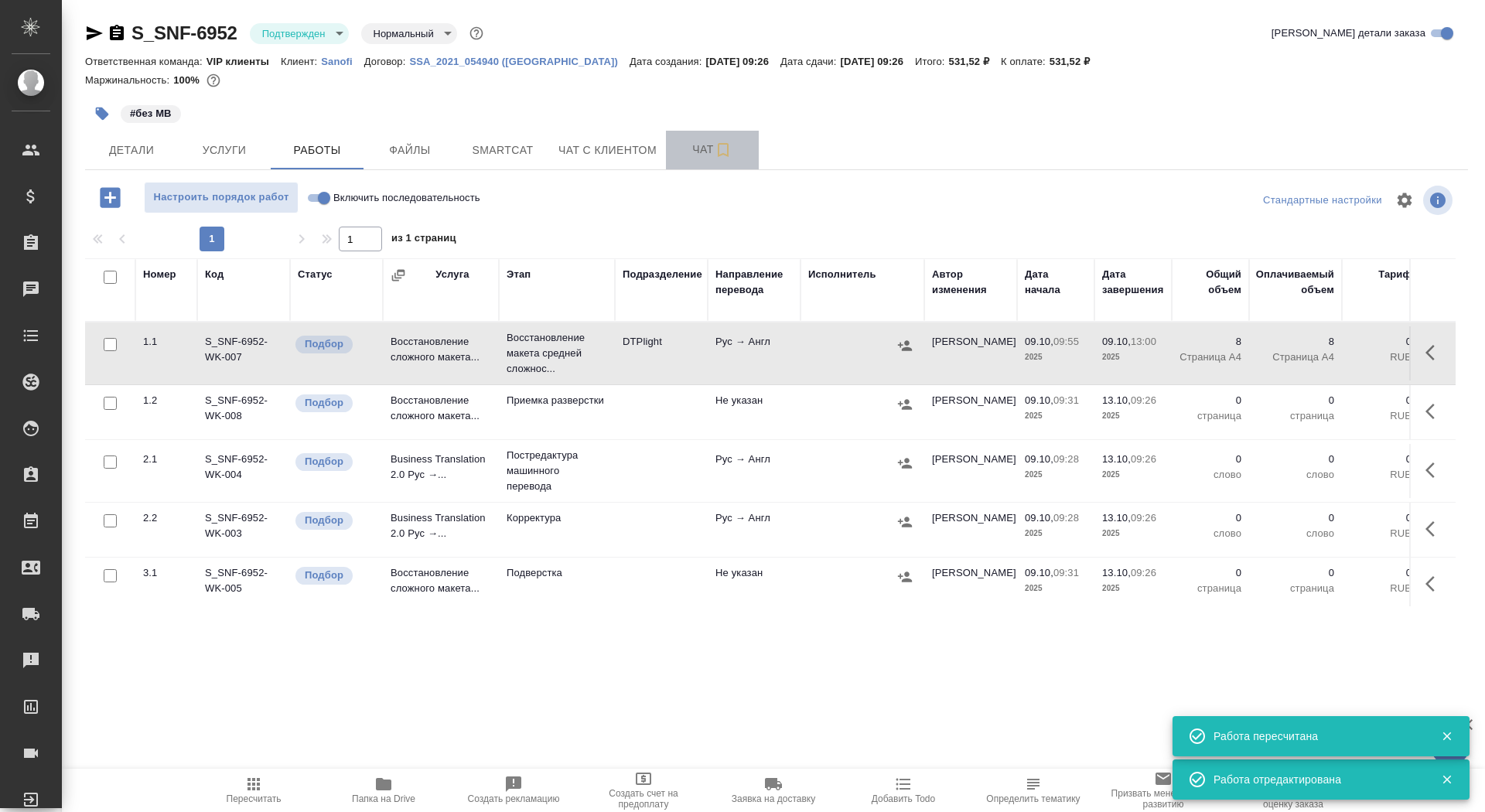
click at [689, 149] on span "Чат" at bounding box center [712, 149] width 74 height 19
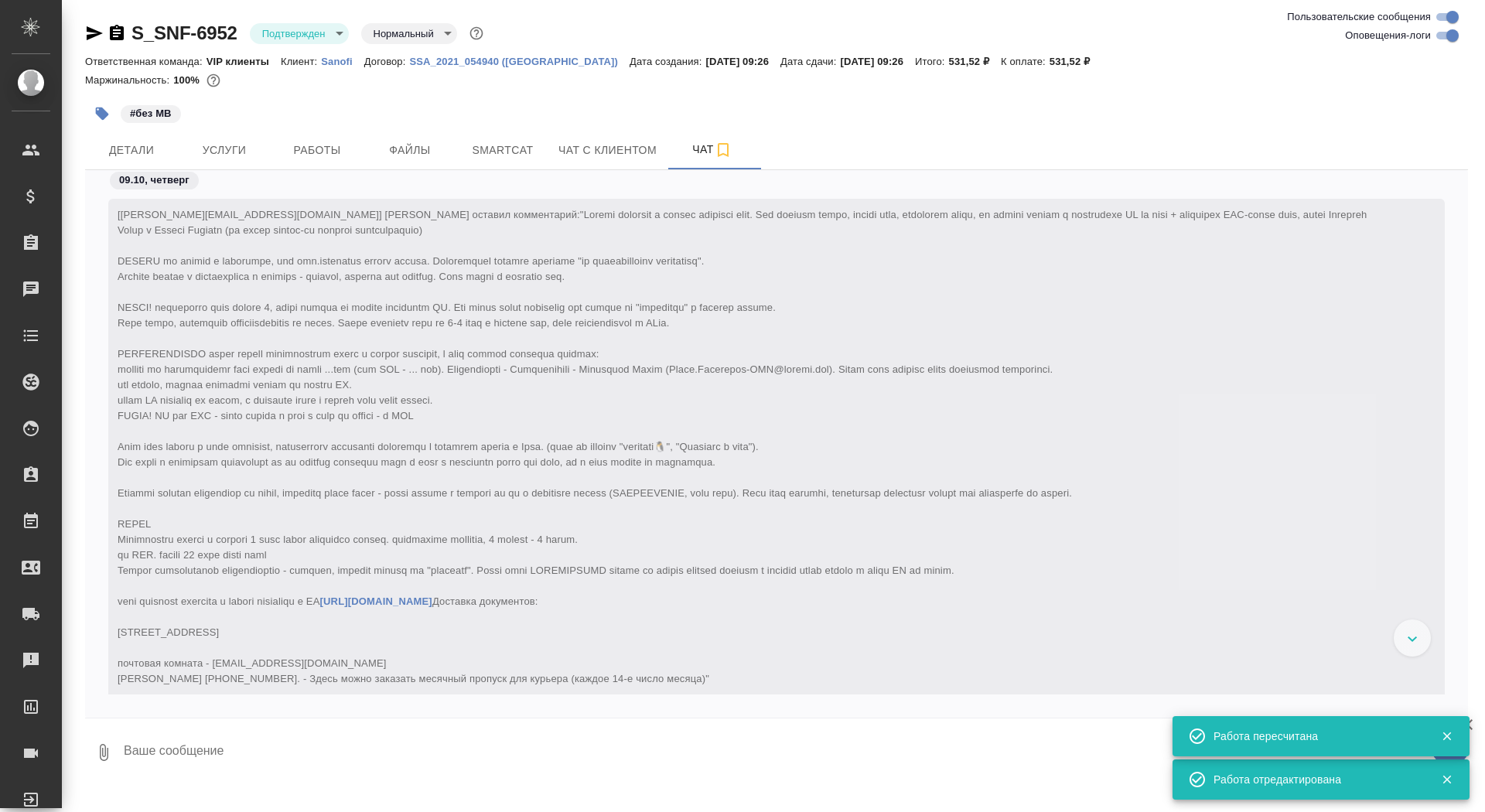
scroll to position [7887, 0]
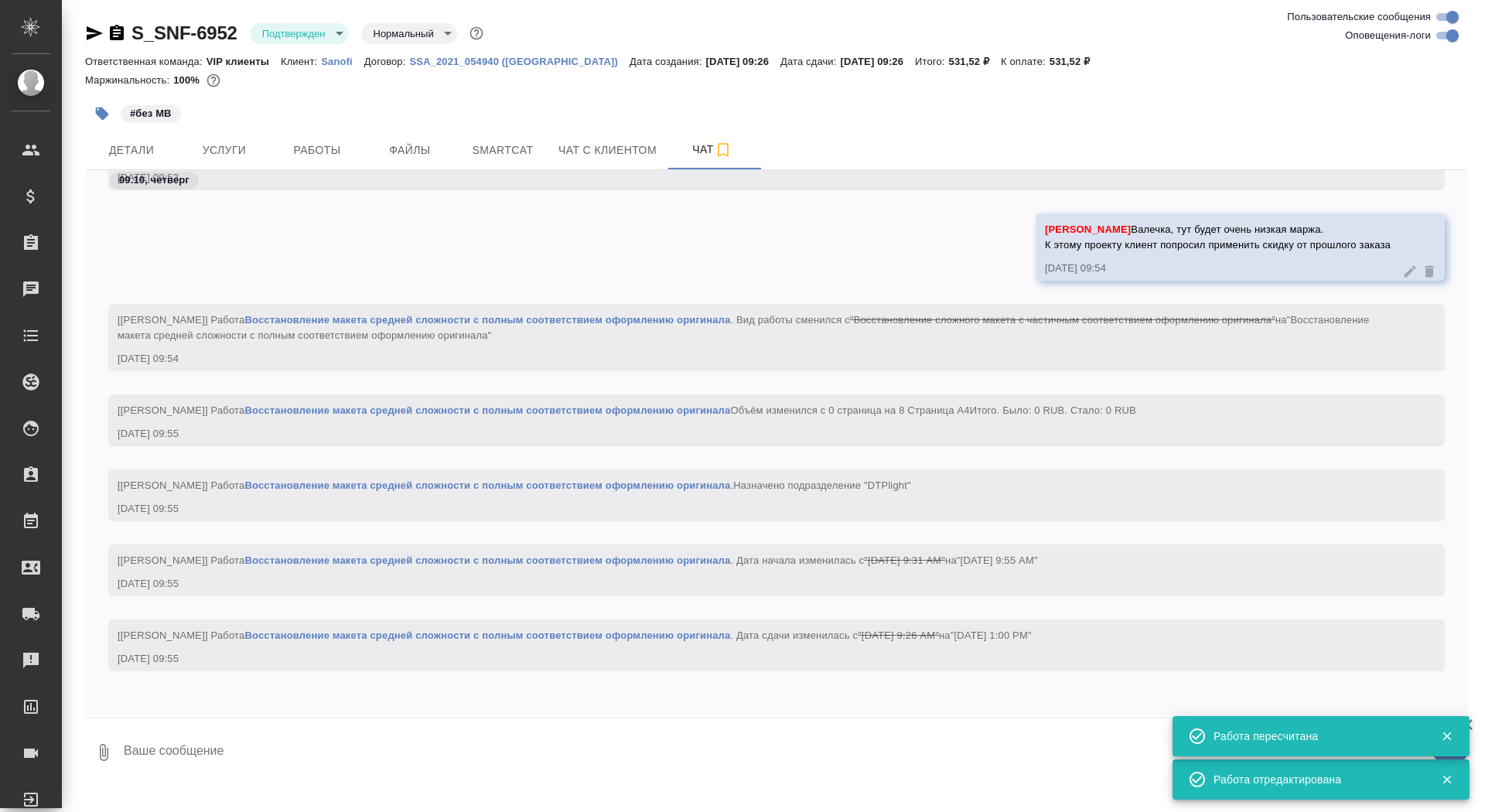
click at [431, 749] on textarea at bounding box center [795, 753] width 1346 height 53
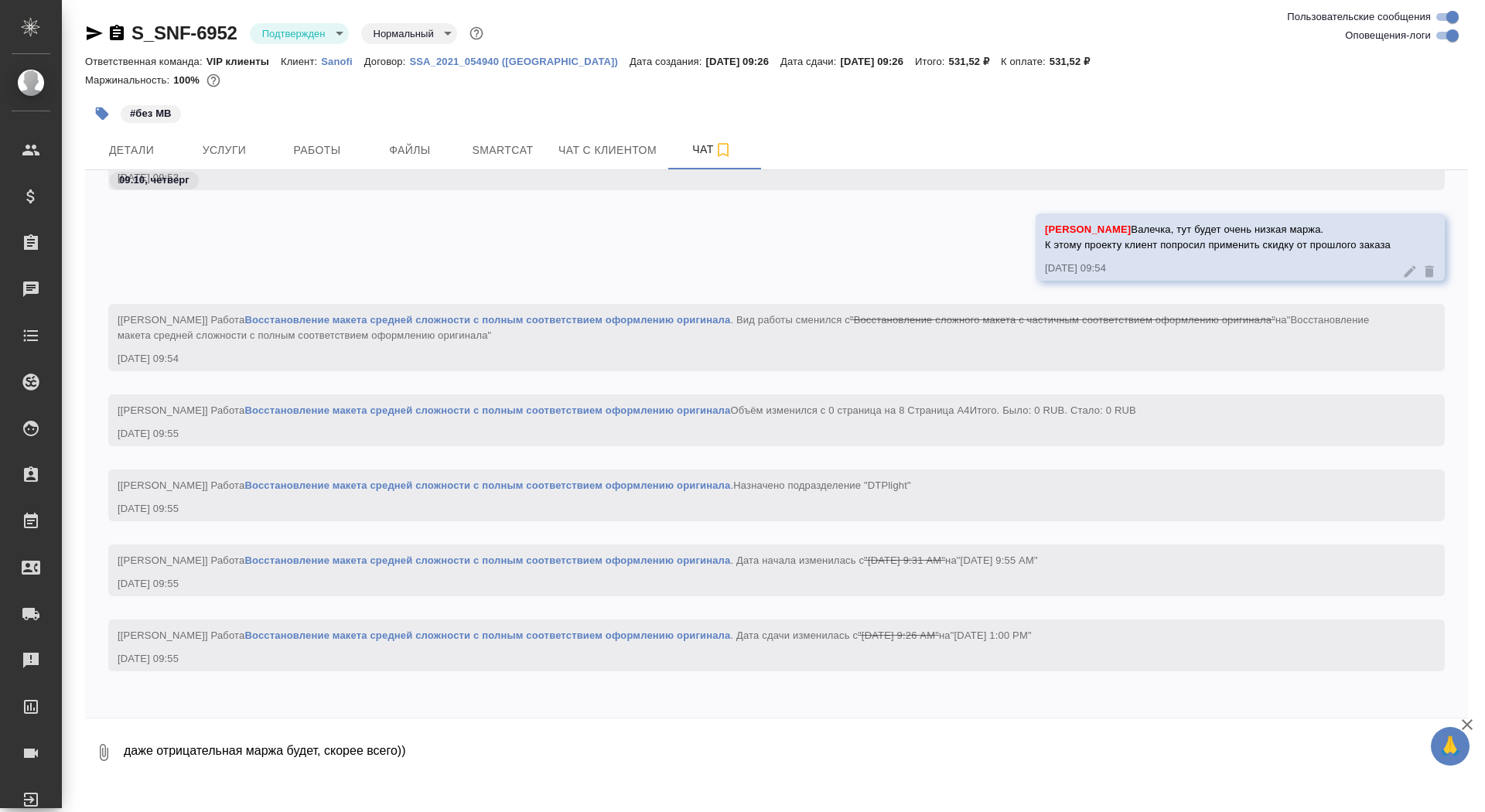
scroll to position [7962, 0]
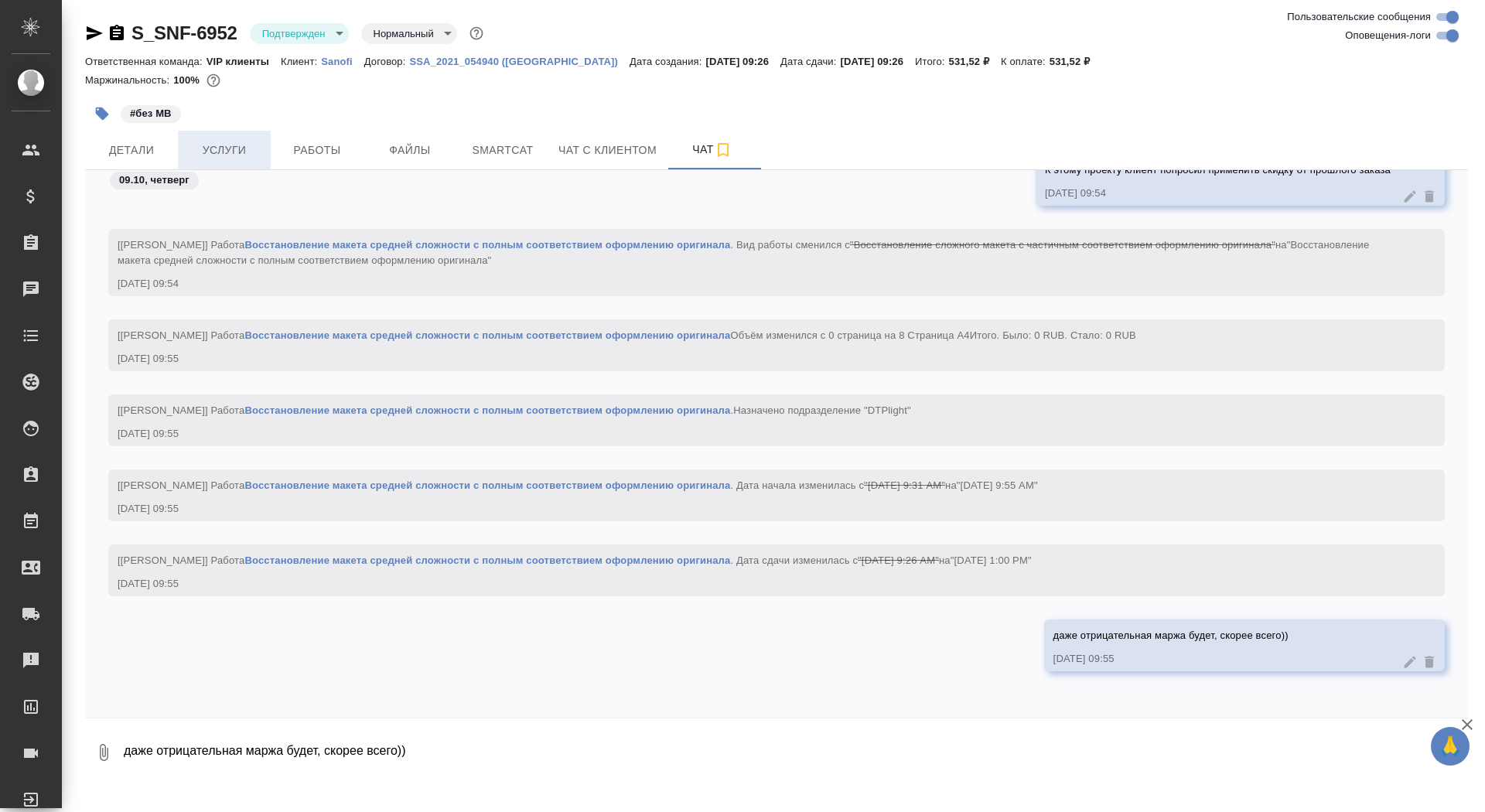
click at [202, 164] on button "Услуги" at bounding box center [224, 150] width 93 height 39
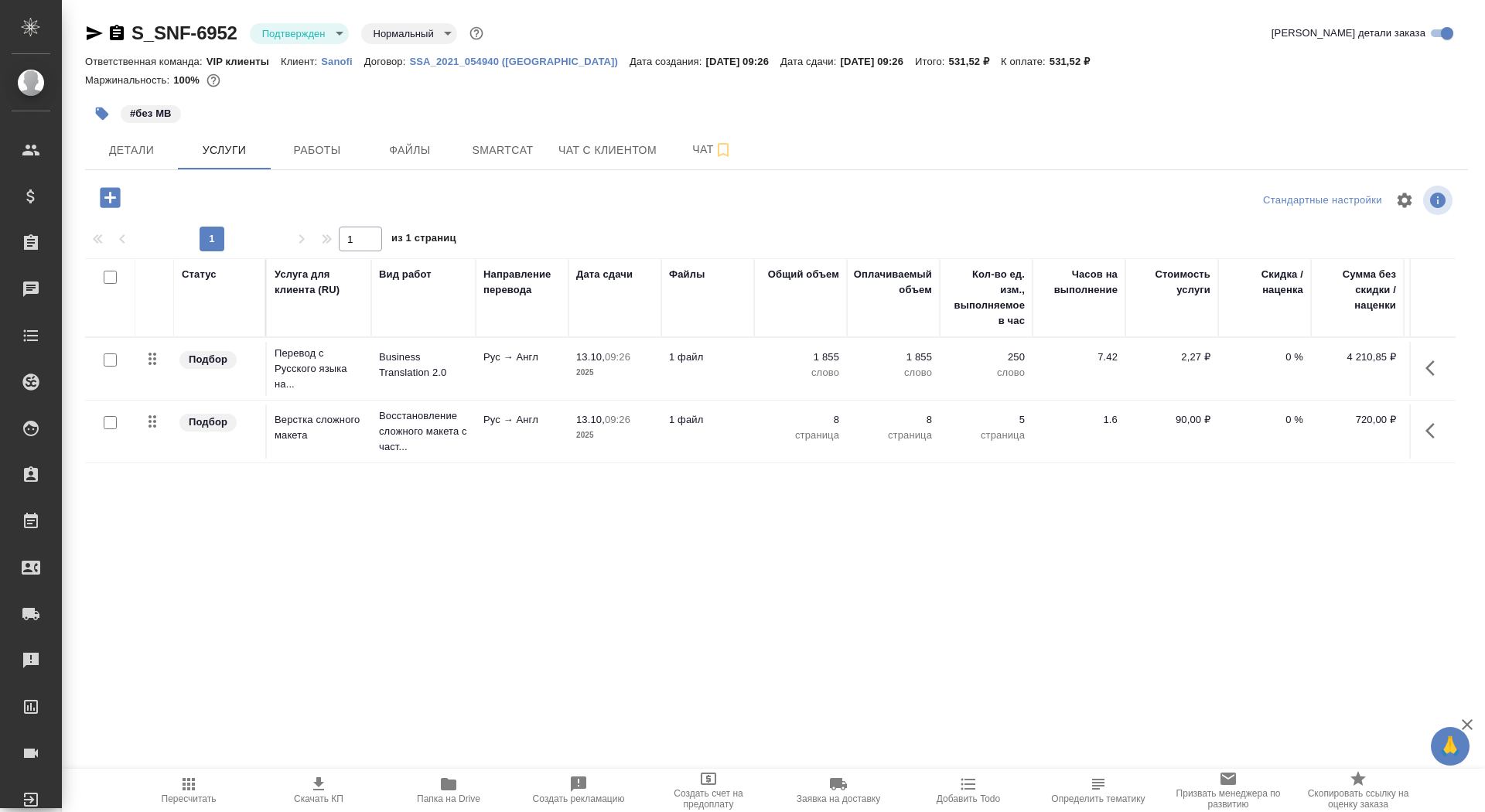
click at [93, 113] on button "button" at bounding box center [102, 113] width 34 height 34
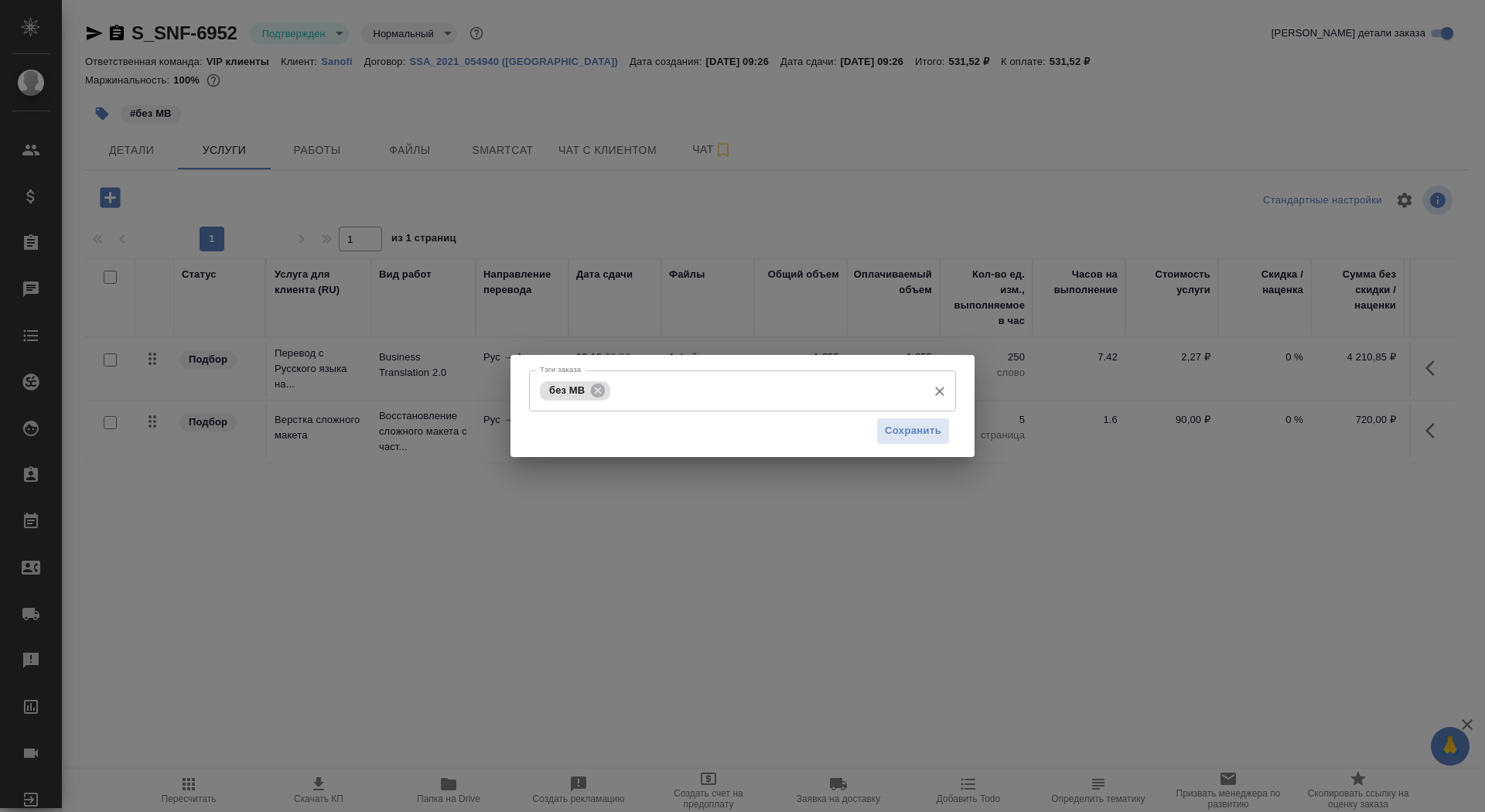
click at [675, 396] on input "Тэги заказа" at bounding box center [767, 391] width 306 height 27
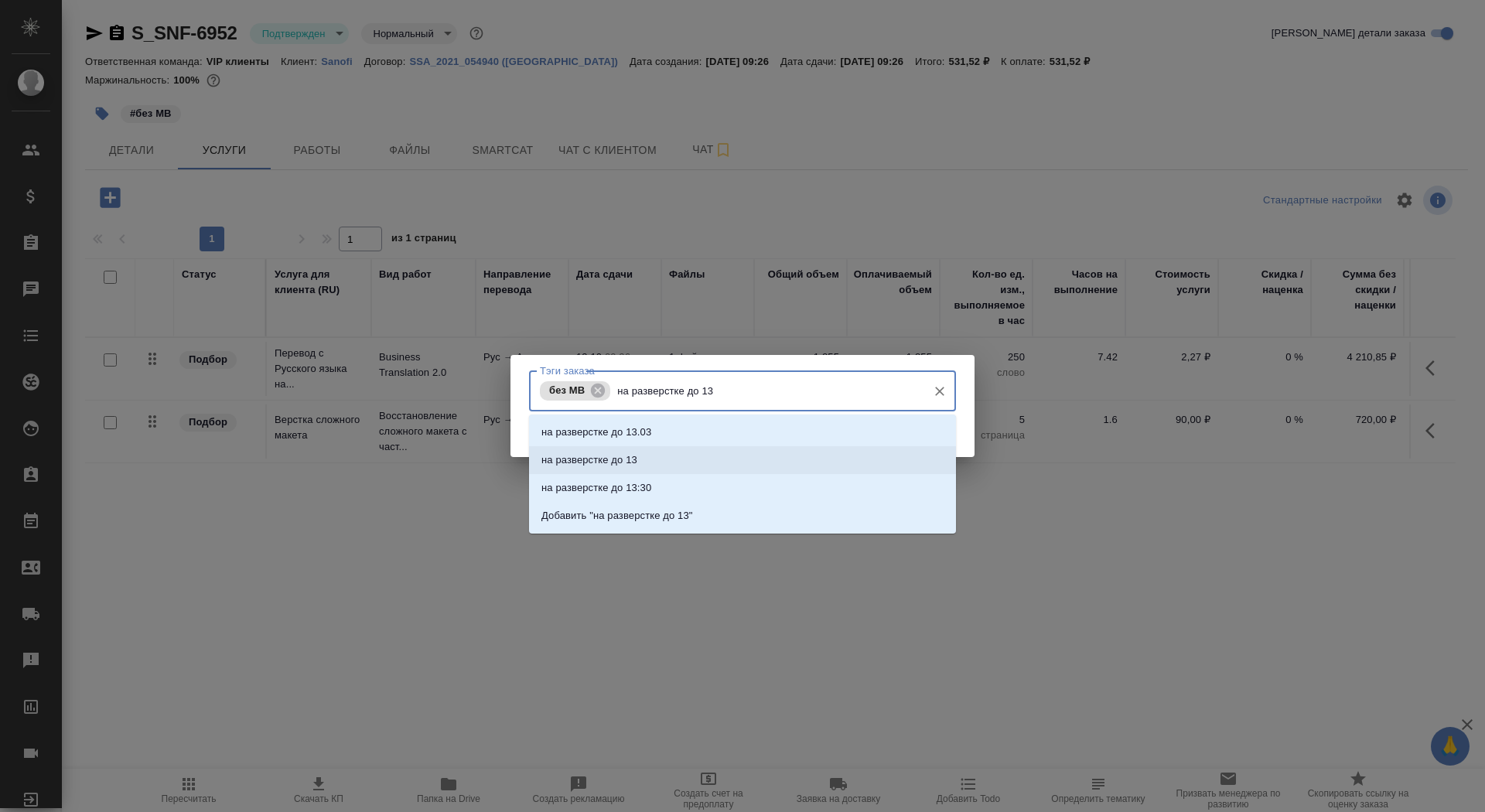
click at [735, 455] on li "на разверстке до 13" at bounding box center [742, 460] width 427 height 28
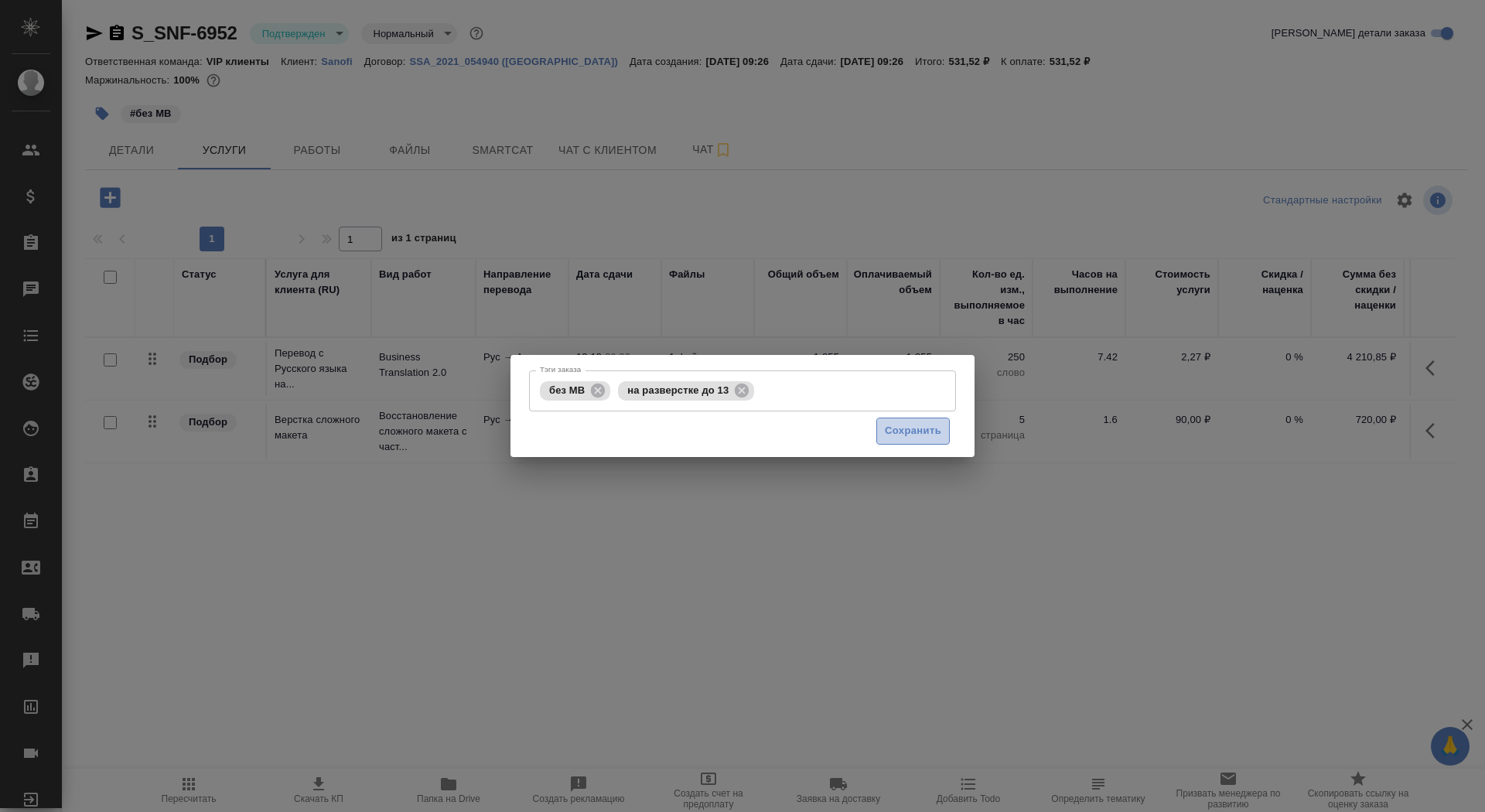
click at [913, 426] on span "Сохранить" at bounding box center [913, 431] width 57 height 18
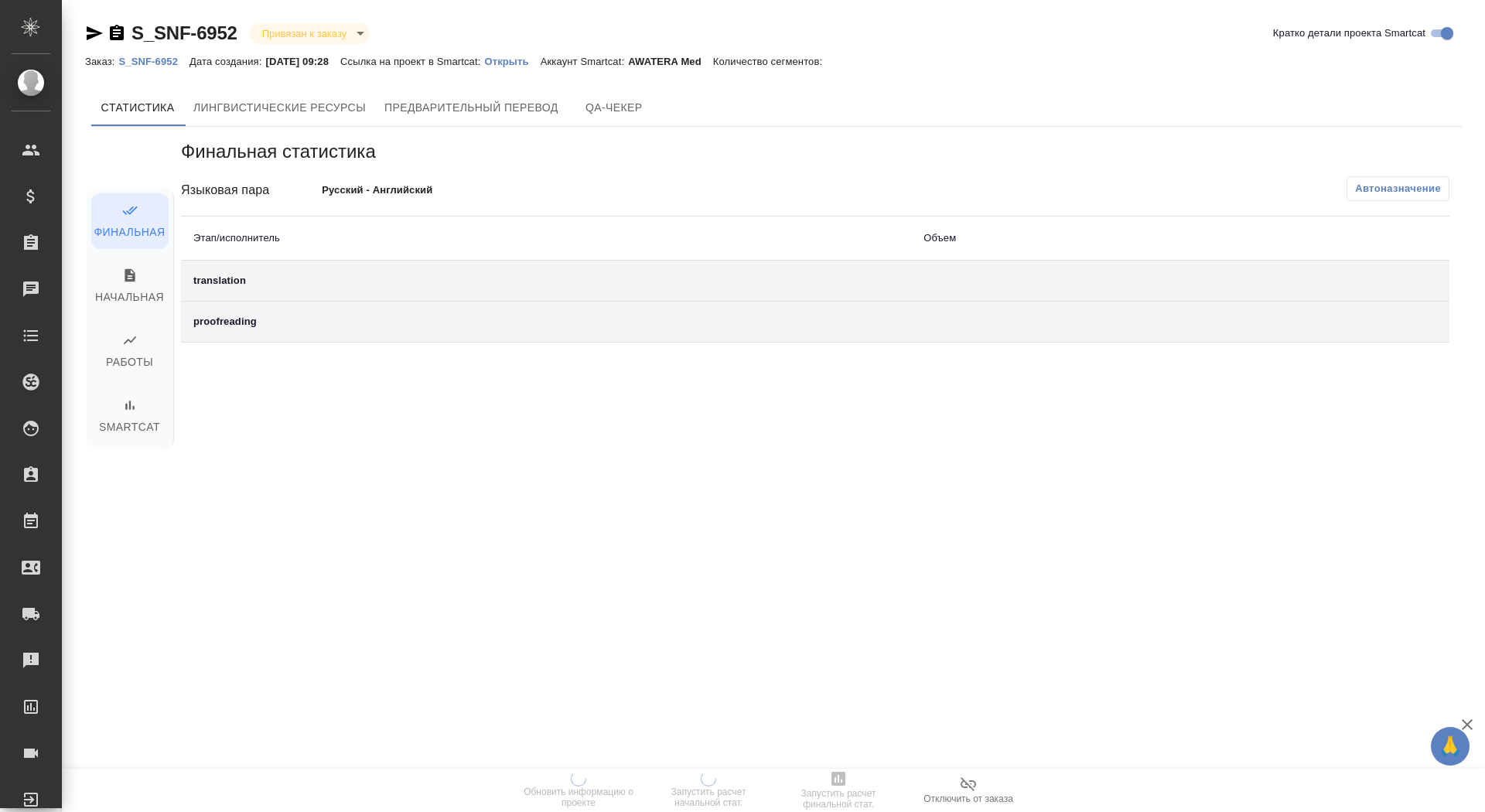
click at [537, 71] on div "S_SNF-6952 Привязан к заказу linkedToOrder Кратко детали проекта Smartcat Заказ…" at bounding box center [777, 321] width 1400 height 641
click at [536, 57] on p "Открыть" at bounding box center [512, 61] width 56 height 11
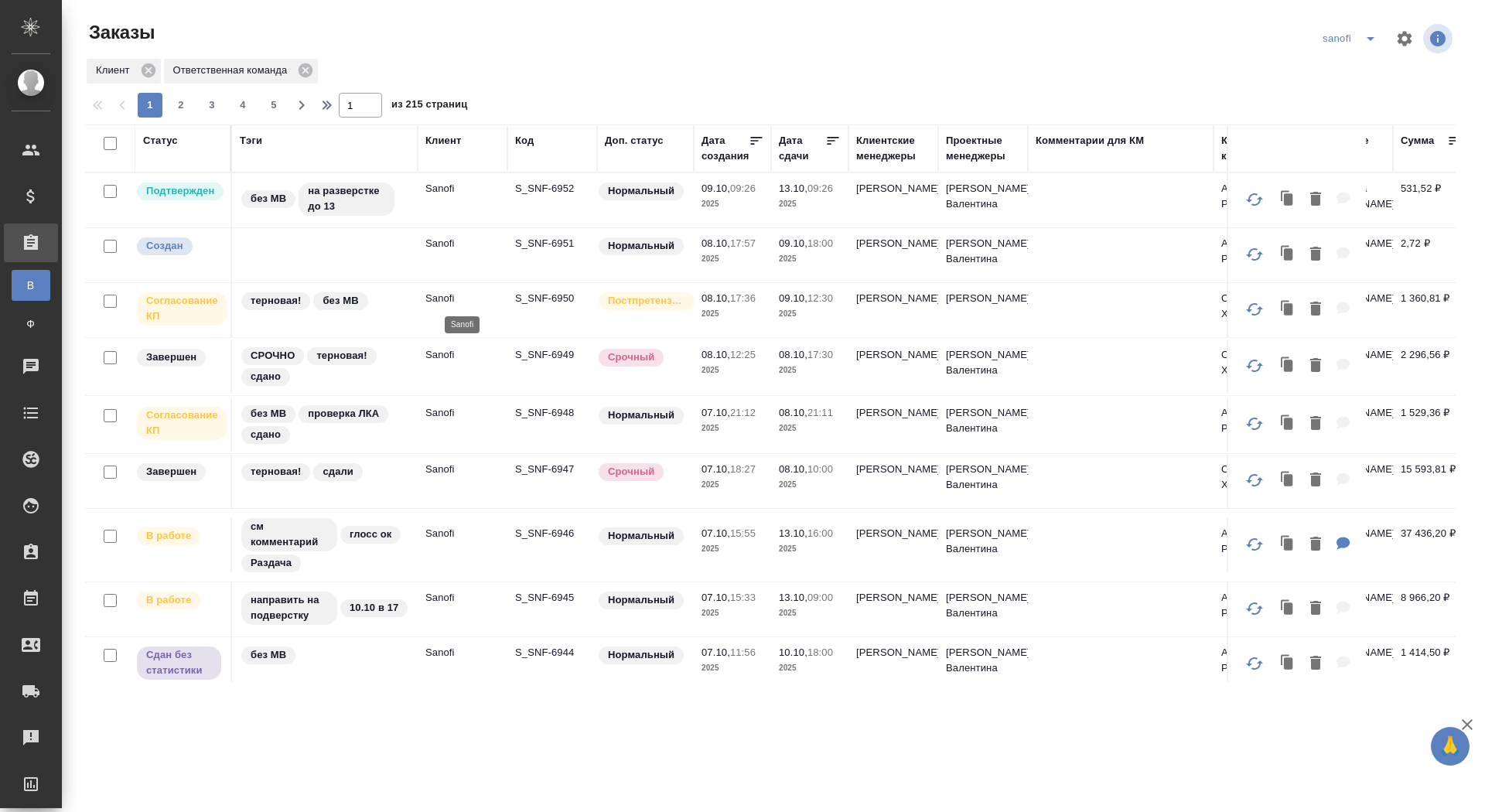
click at [562, 295] on p "S_SNF-6950" at bounding box center [552, 299] width 74 height 16
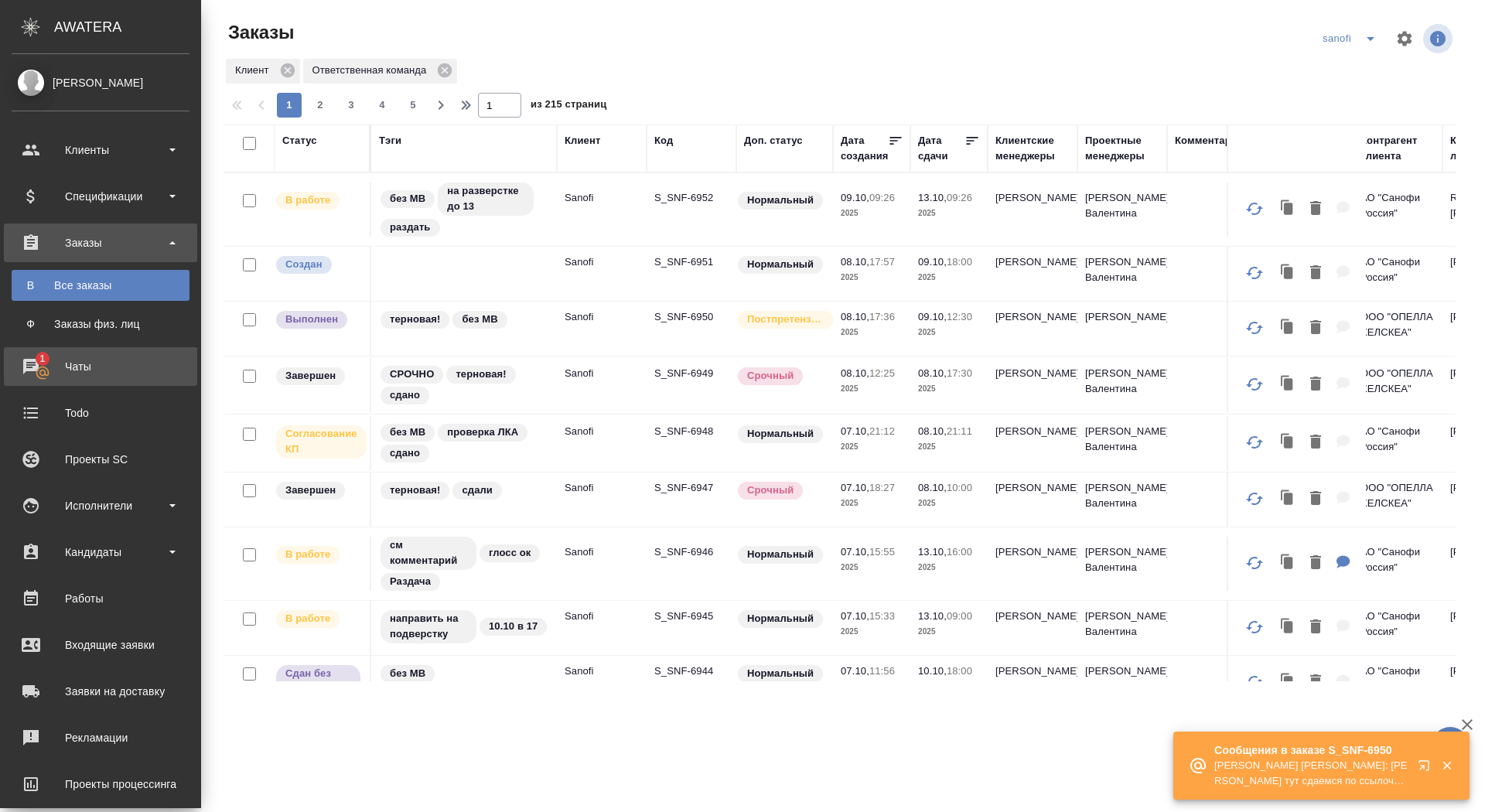
click at [40, 371] on div "Чаты" at bounding box center [100, 367] width 178 height 23
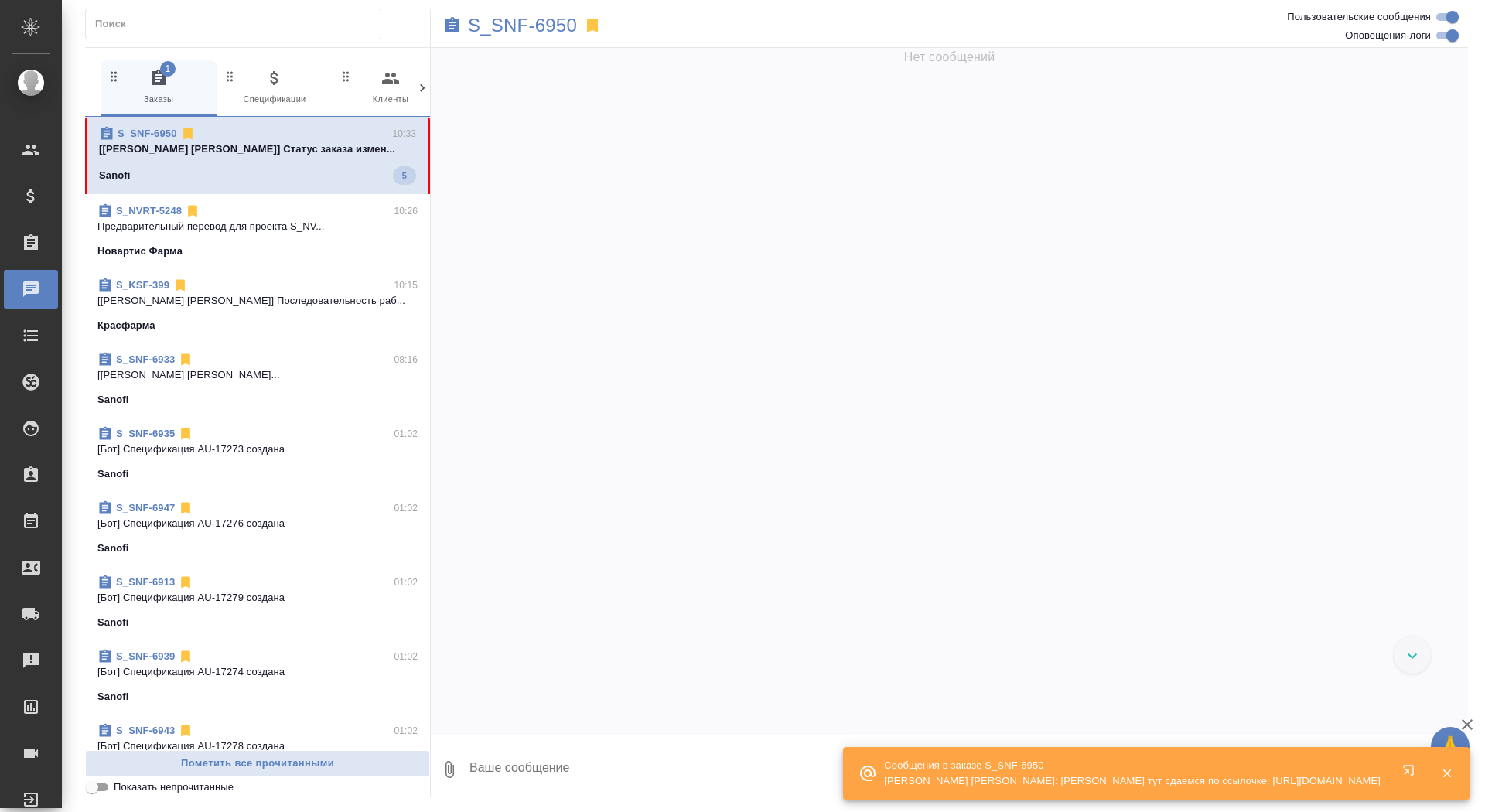
scroll to position [36365, 0]
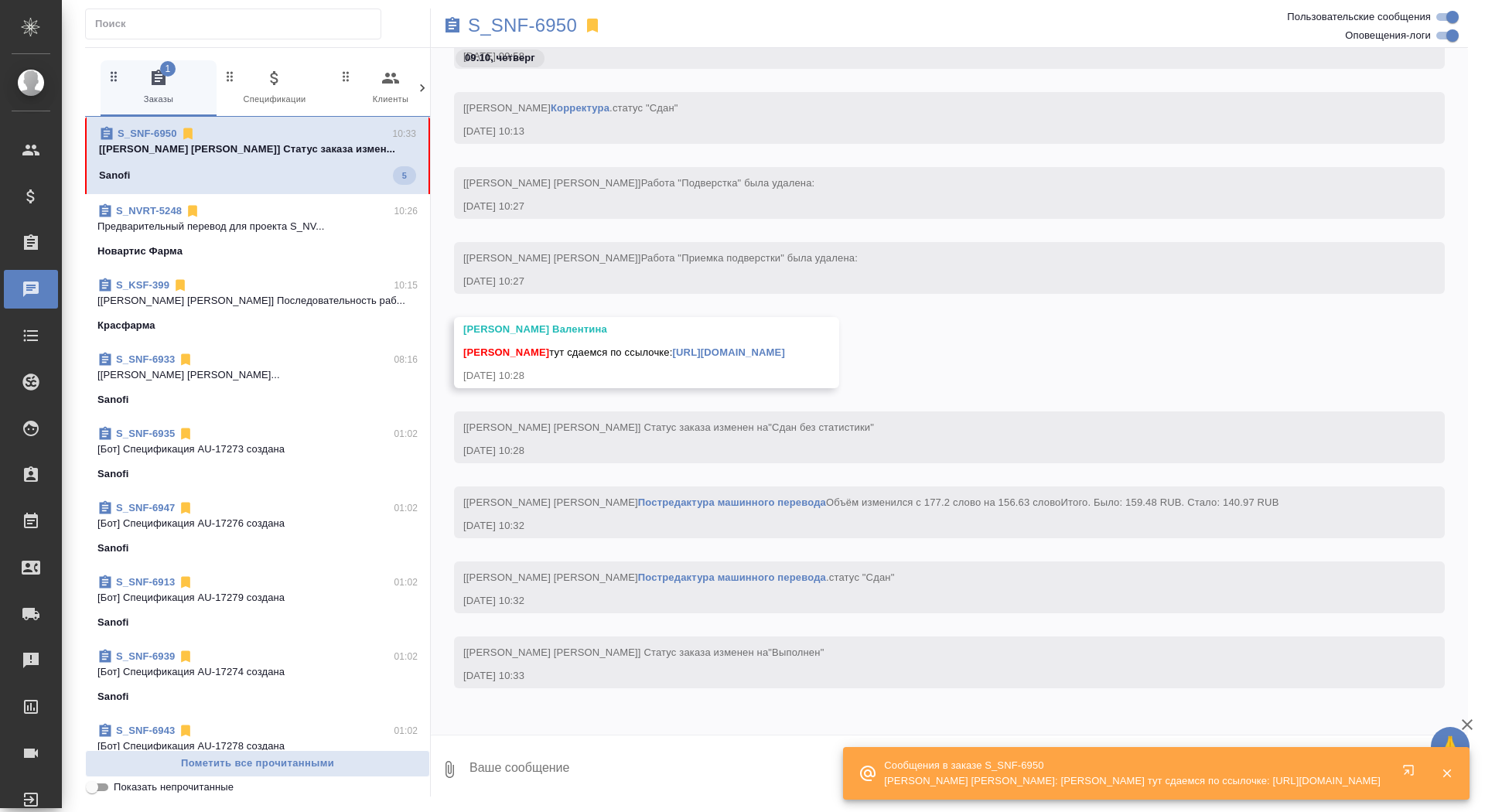
click at [532, 775] on textarea at bounding box center [969, 770] width 1001 height 53
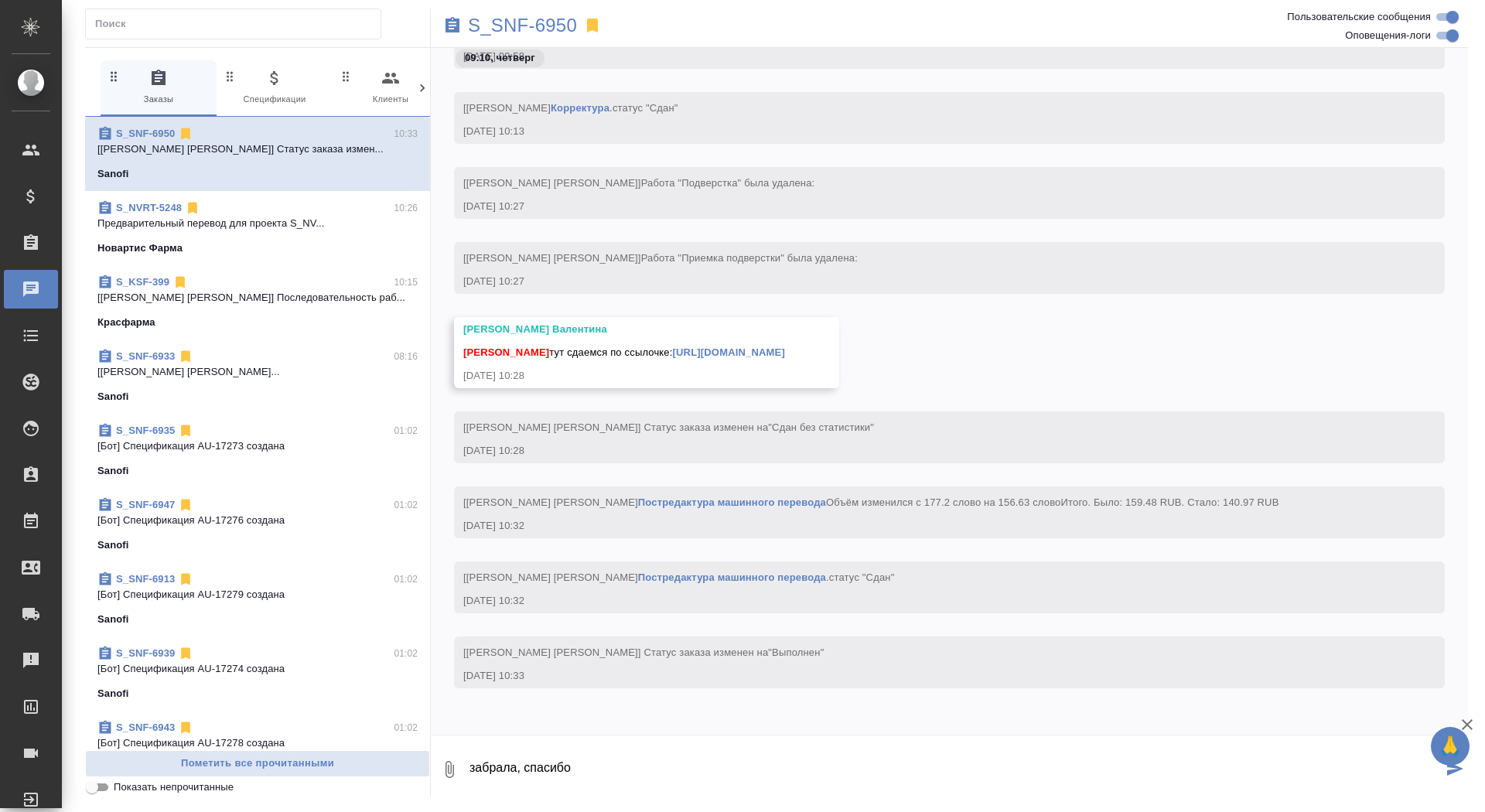
type textarea "забрала, спасибо"
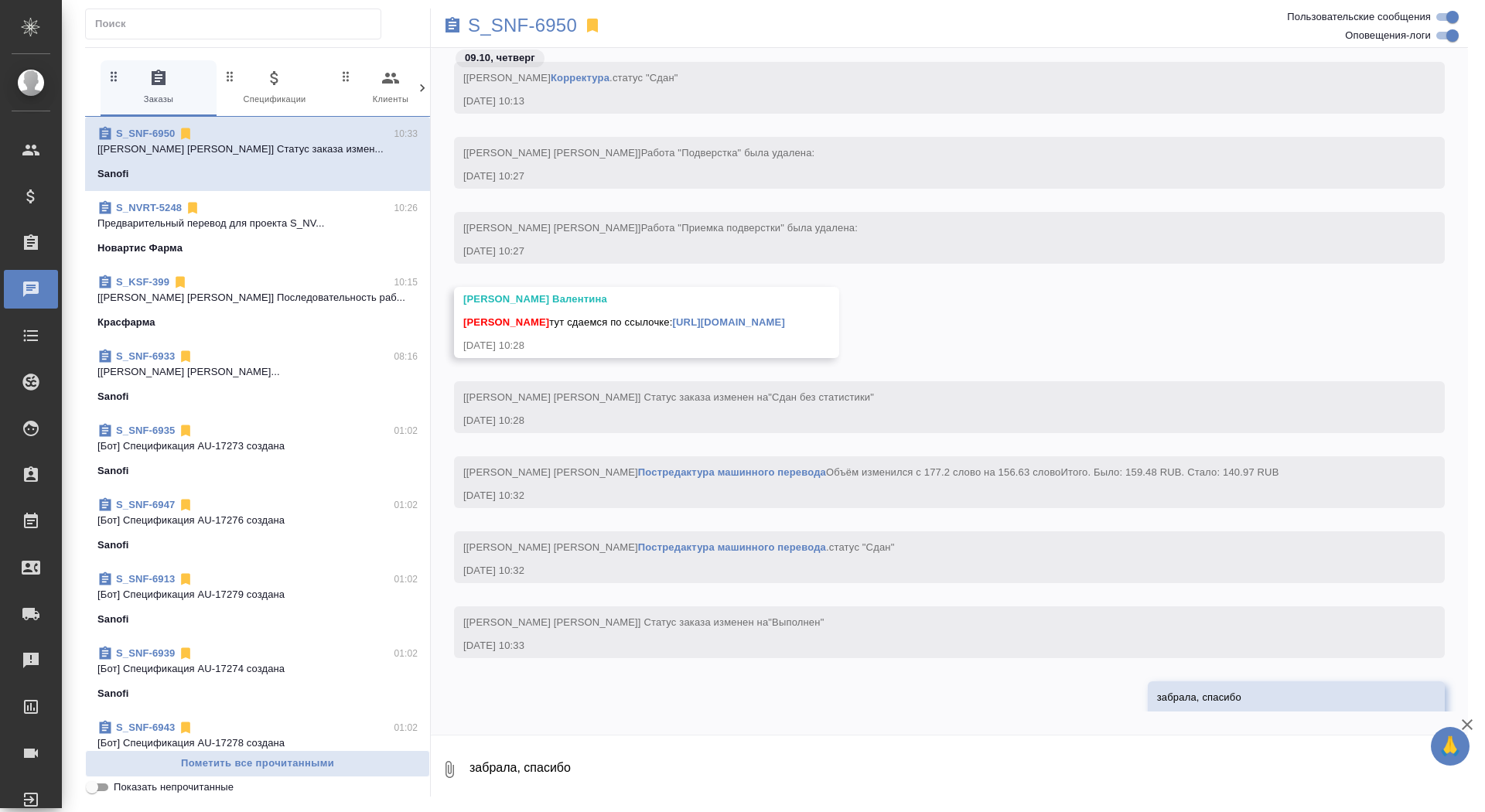
scroll to position [36441, 0]
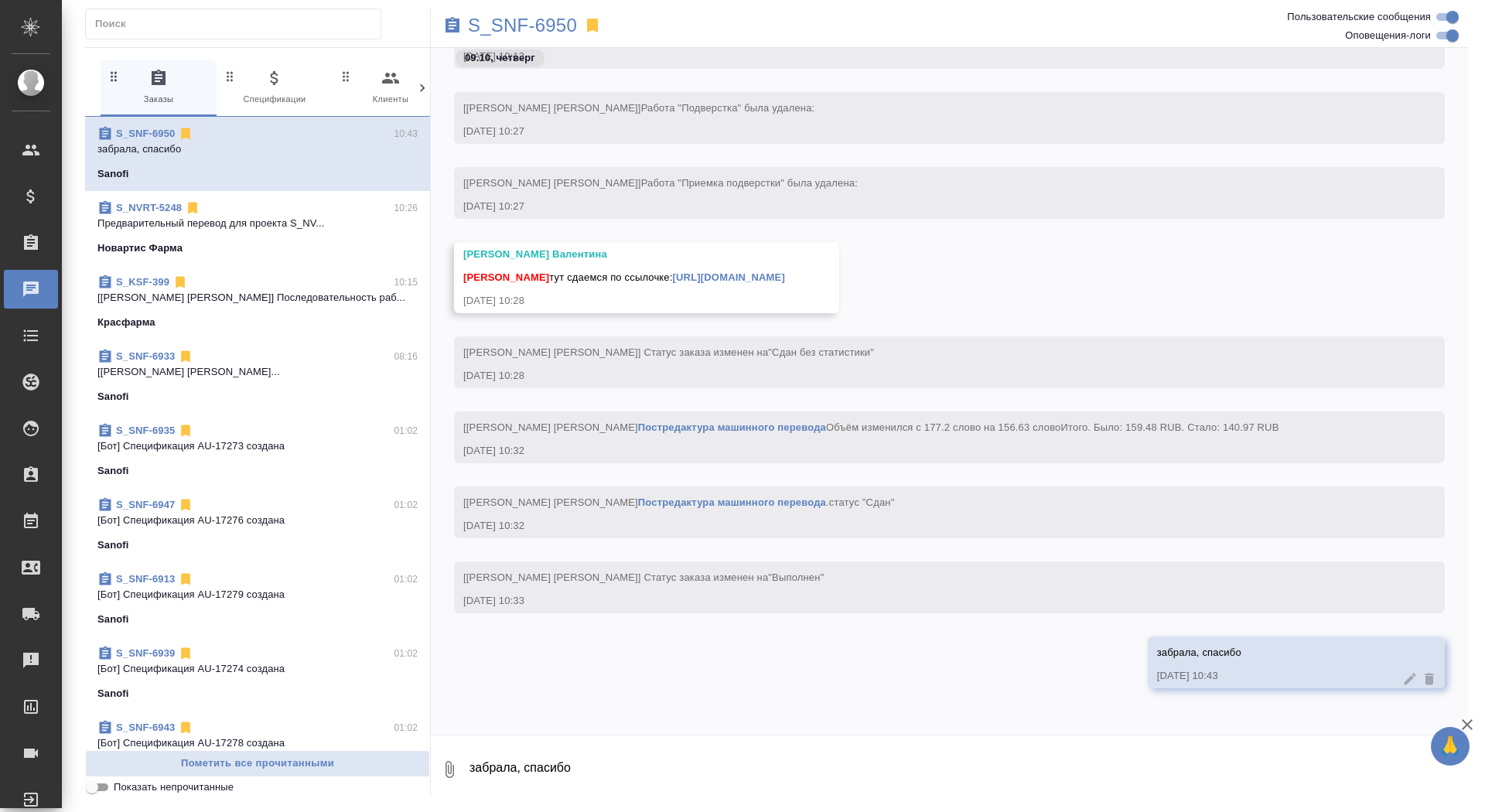
click at [785, 271] on link "https://drive.awatera.com/apps/files/files/10638719?dir=/Shares/Sanofi/Orders/S…" at bounding box center [728, 277] width 112 height 11
click at [484, 37] on div "S_SNF-6950" at bounding box center [776, 26] width 691 height 34
click at [484, 24] on p "S_SNF-6950" at bounding box center [522, 26] width 109 height 16
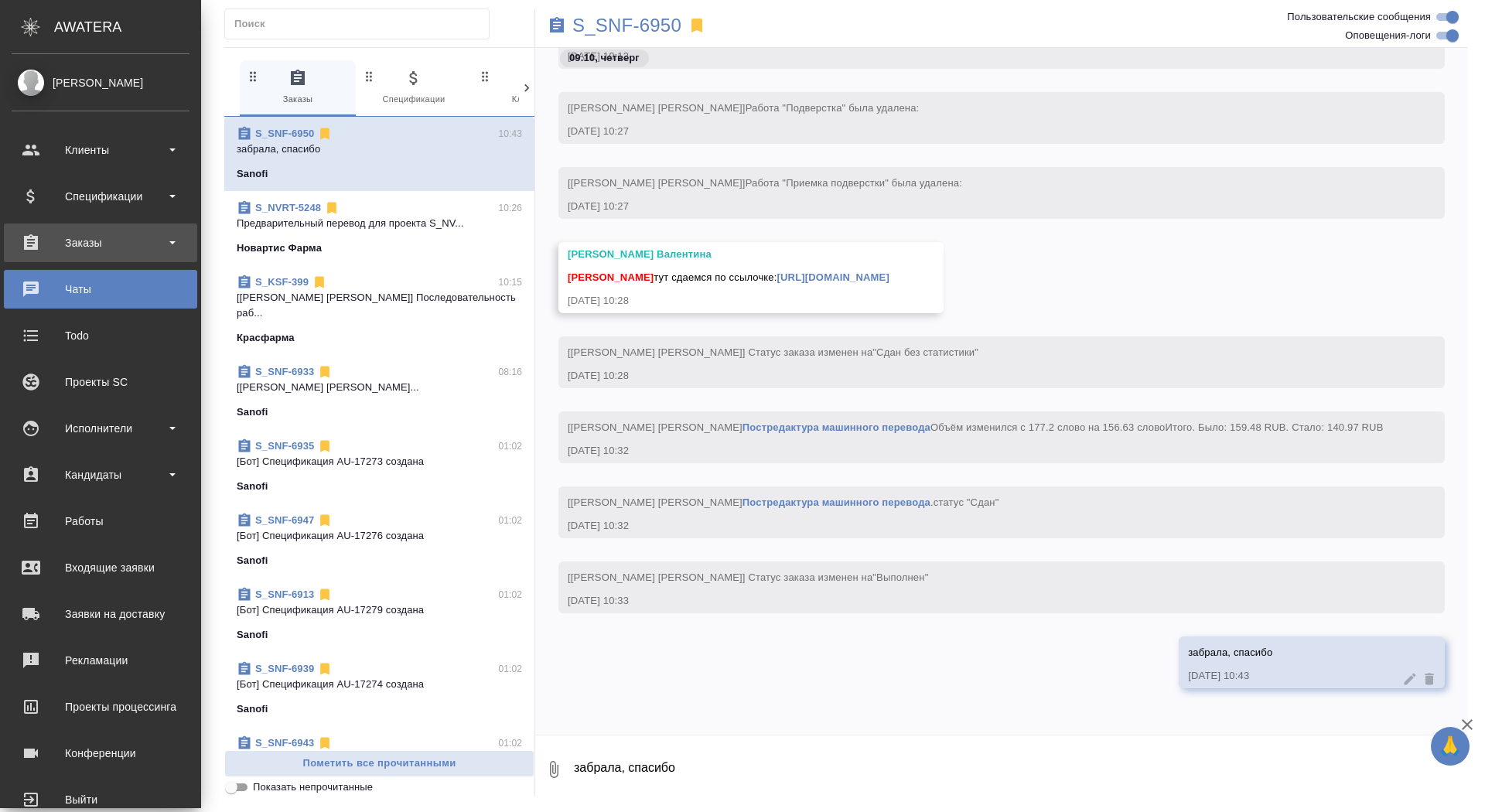
click at [66, 247] on div "Заказы" at bounding box center [100, 243] width 178 height 23
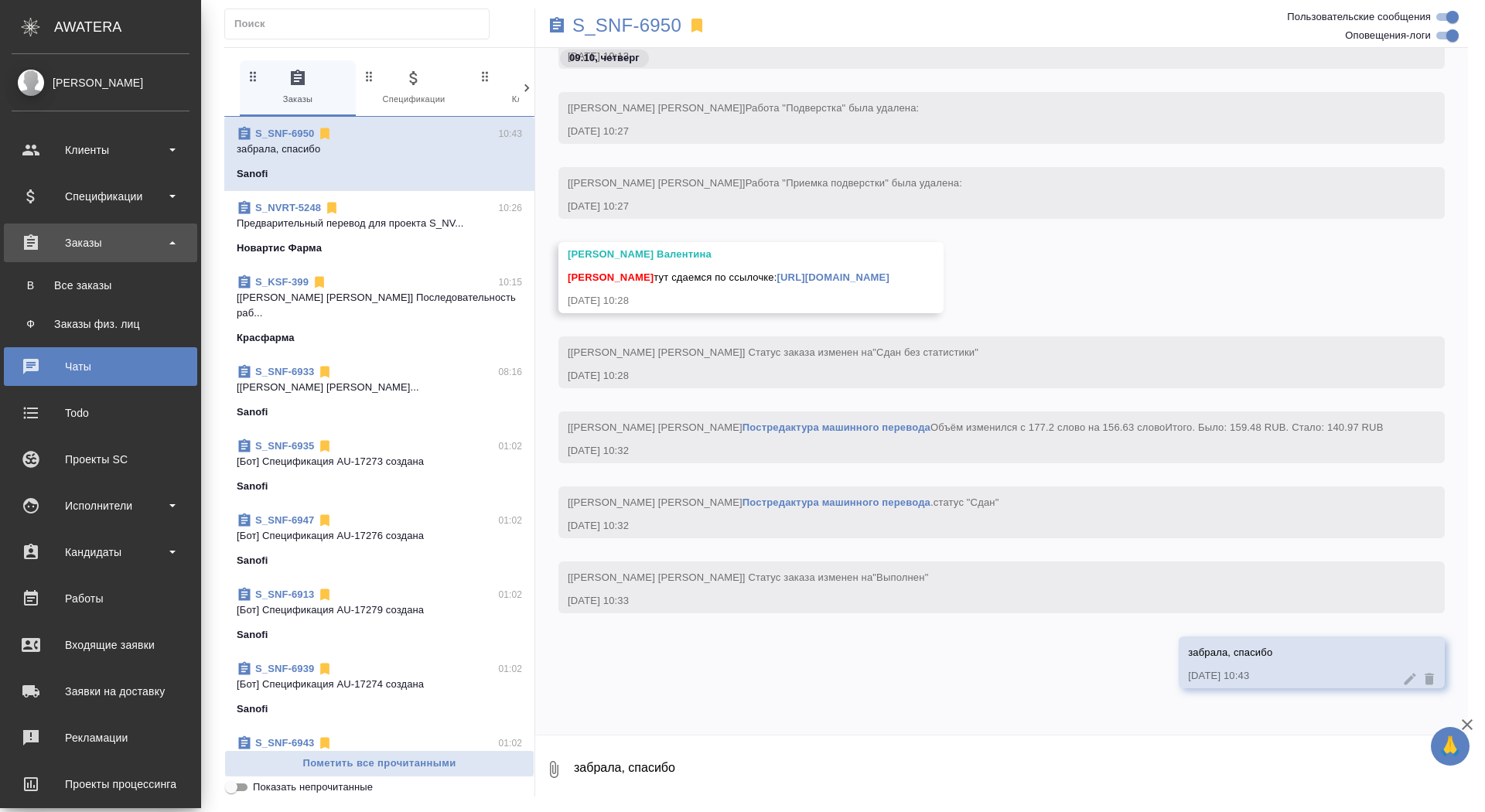
click at [66, 288] on div "Все заказы" at bounding box center [101, 285] width 163 height 16
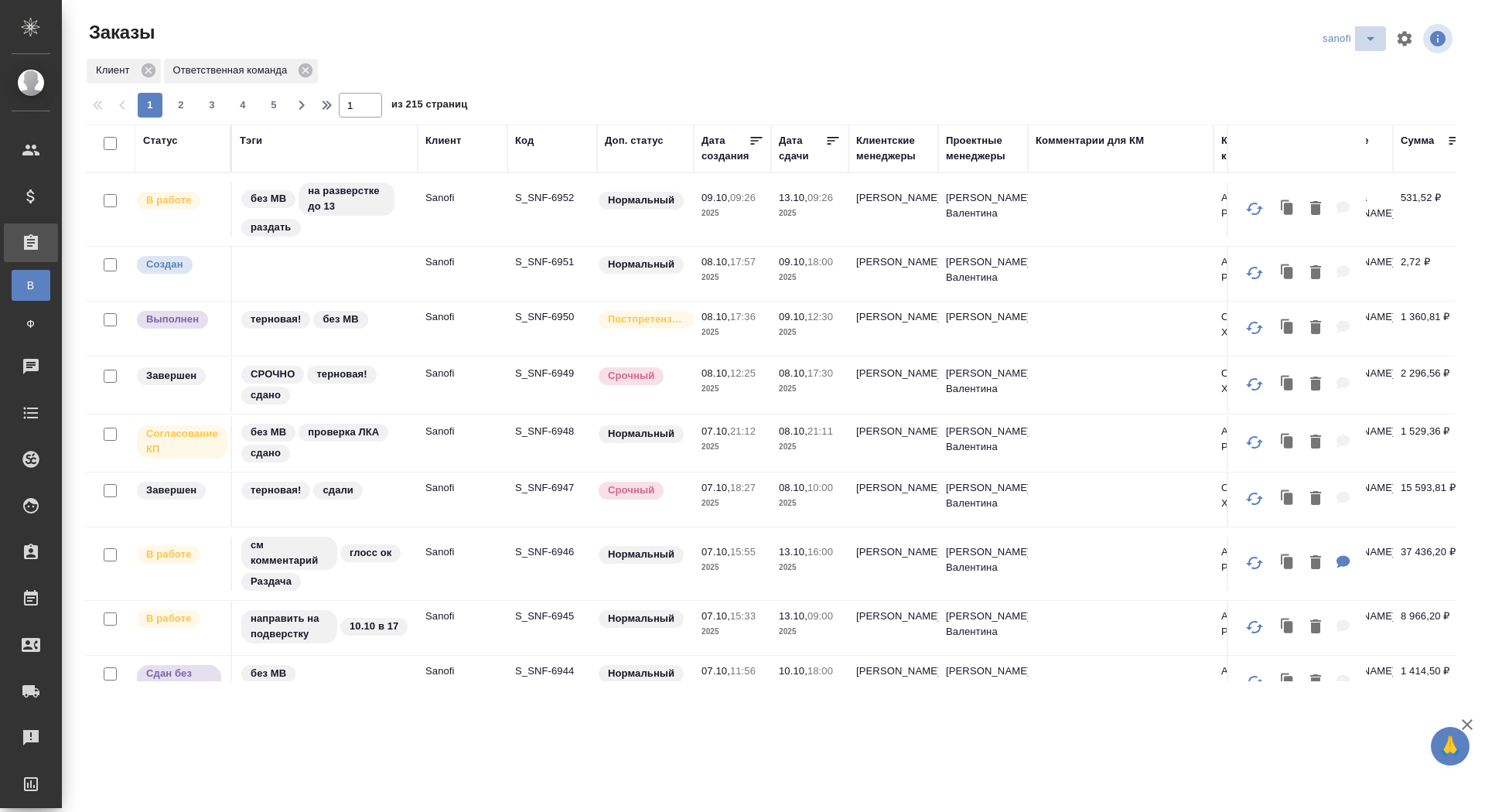
click at [1371, 44] on icon "split button" at bounding box center [1370, 38] width 19 height 19
click at [1326, 177] on li "красфарма" at bounding box center [1352, 169] width 81 height 25
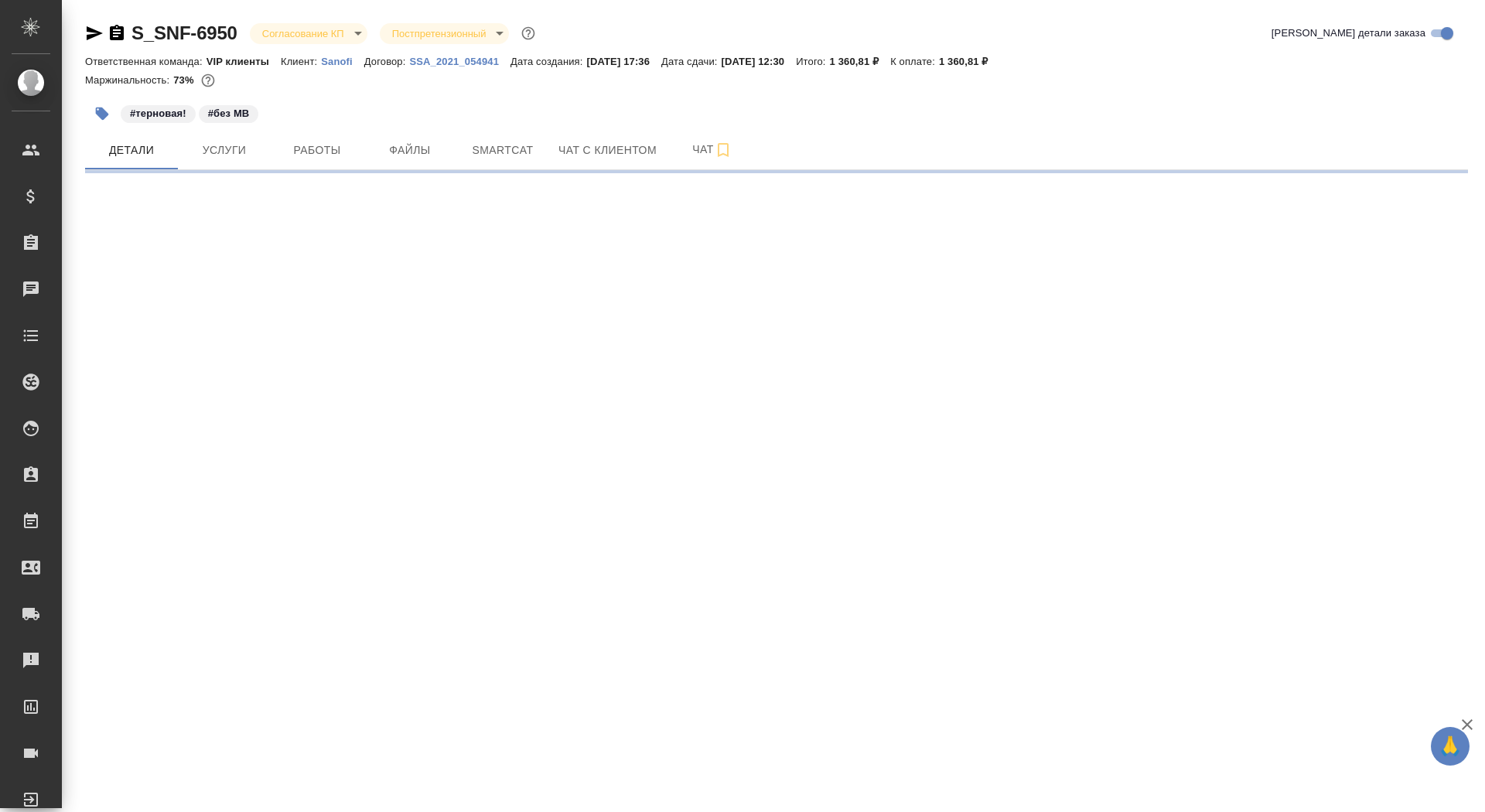
select select "RU"
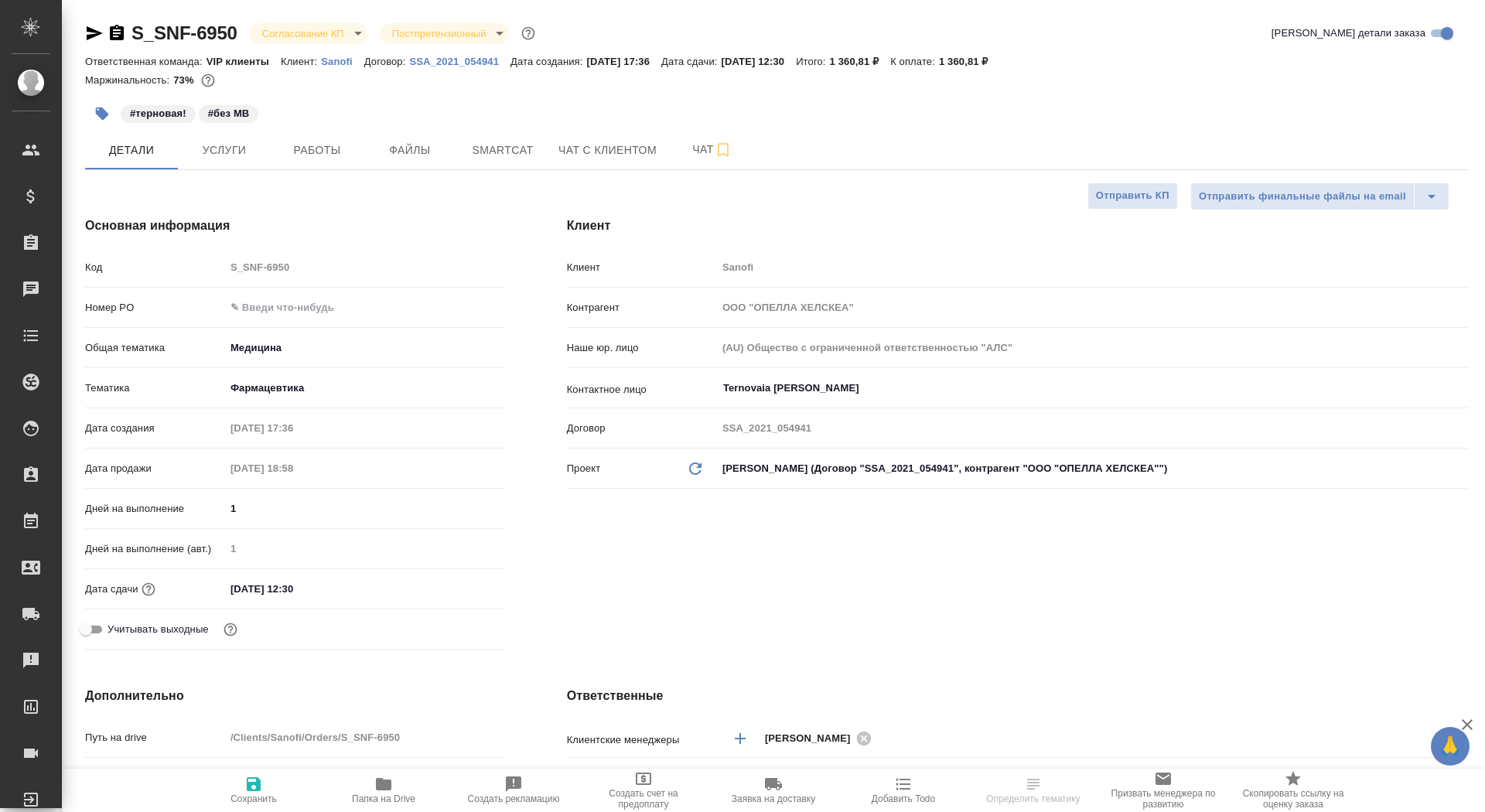
type textarea "x"
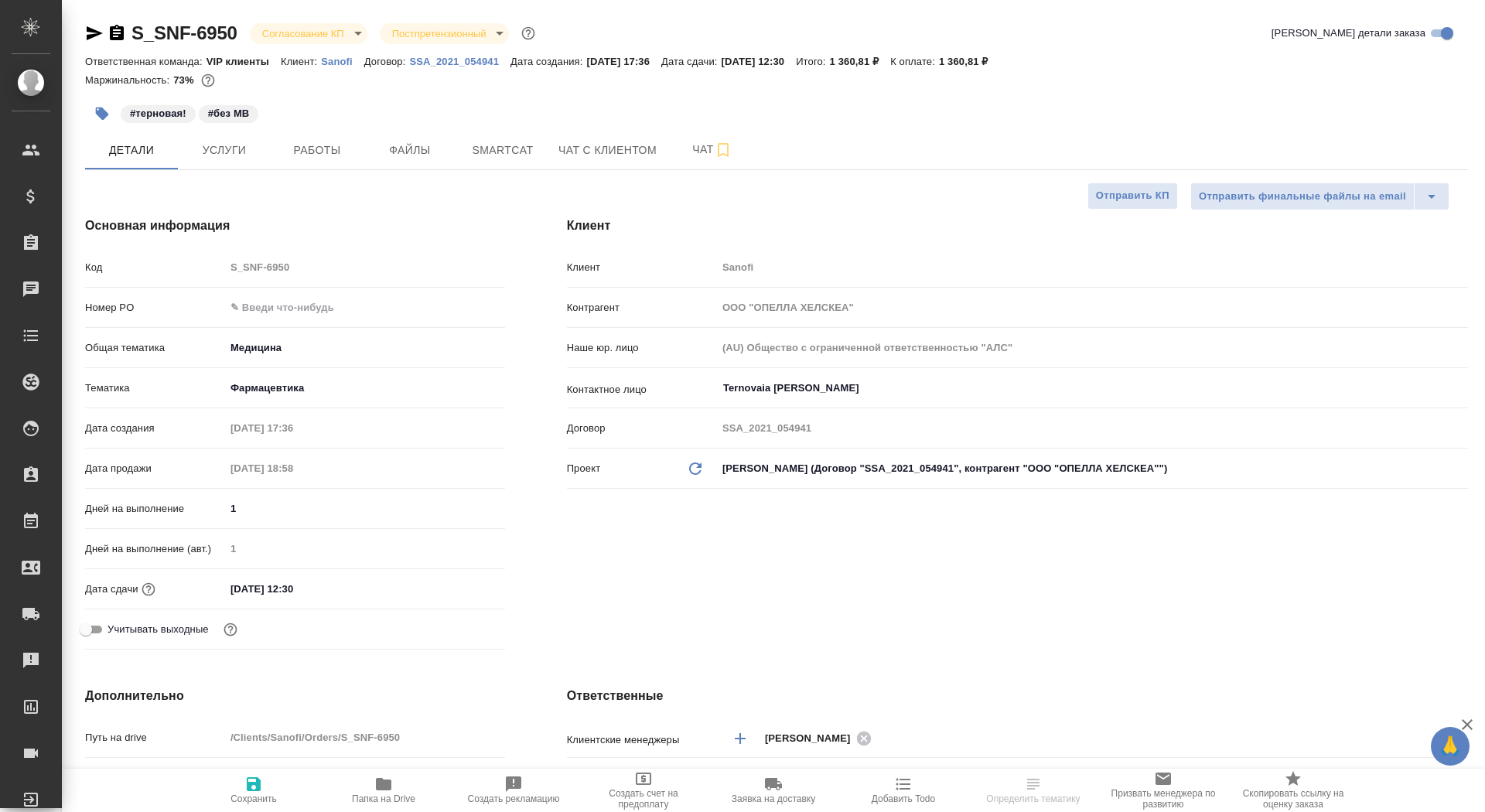
type textarea "x"
click at [282, 300] on input "text" at bounding box center [365, 307] width 280 height 22
paste input "E005893589"
type input "E005893589"
type textarea "x"
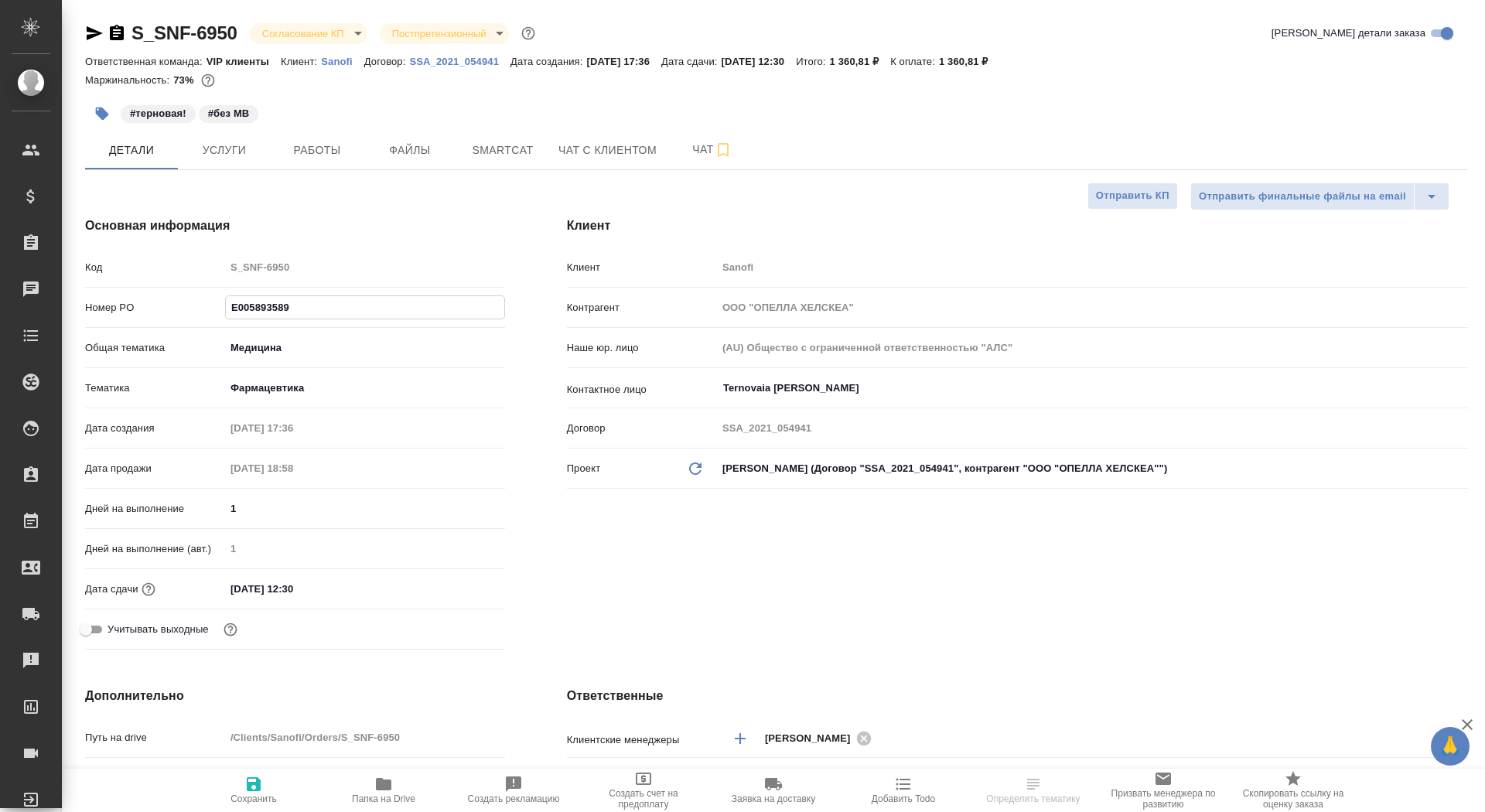
type textarea "x"
type input "E005893589"
click at [251, 811] on button "Сохранить" at bounding box center [254, 790] width 130 height 43
type textarea "x"
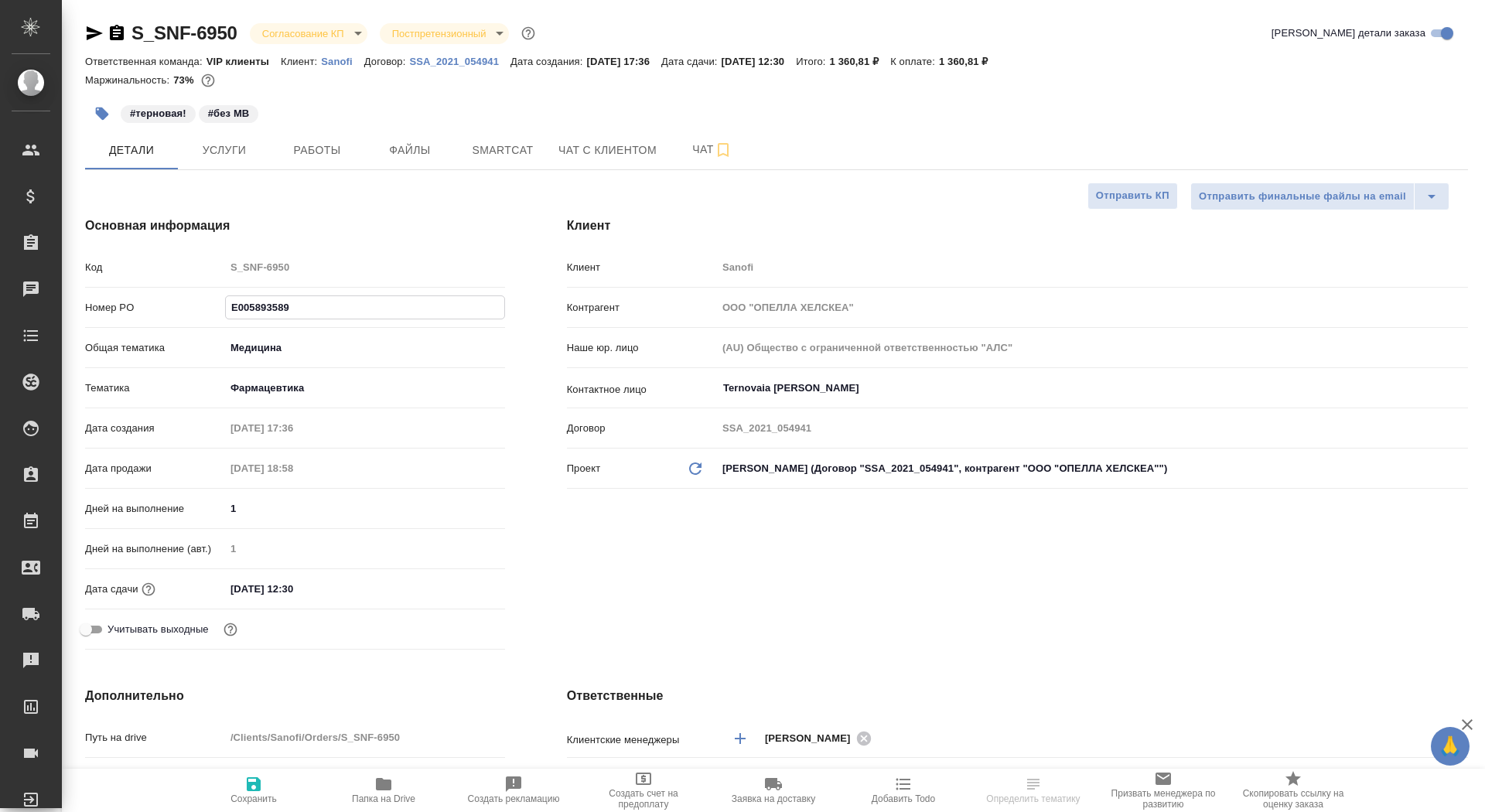
type textarea "x"
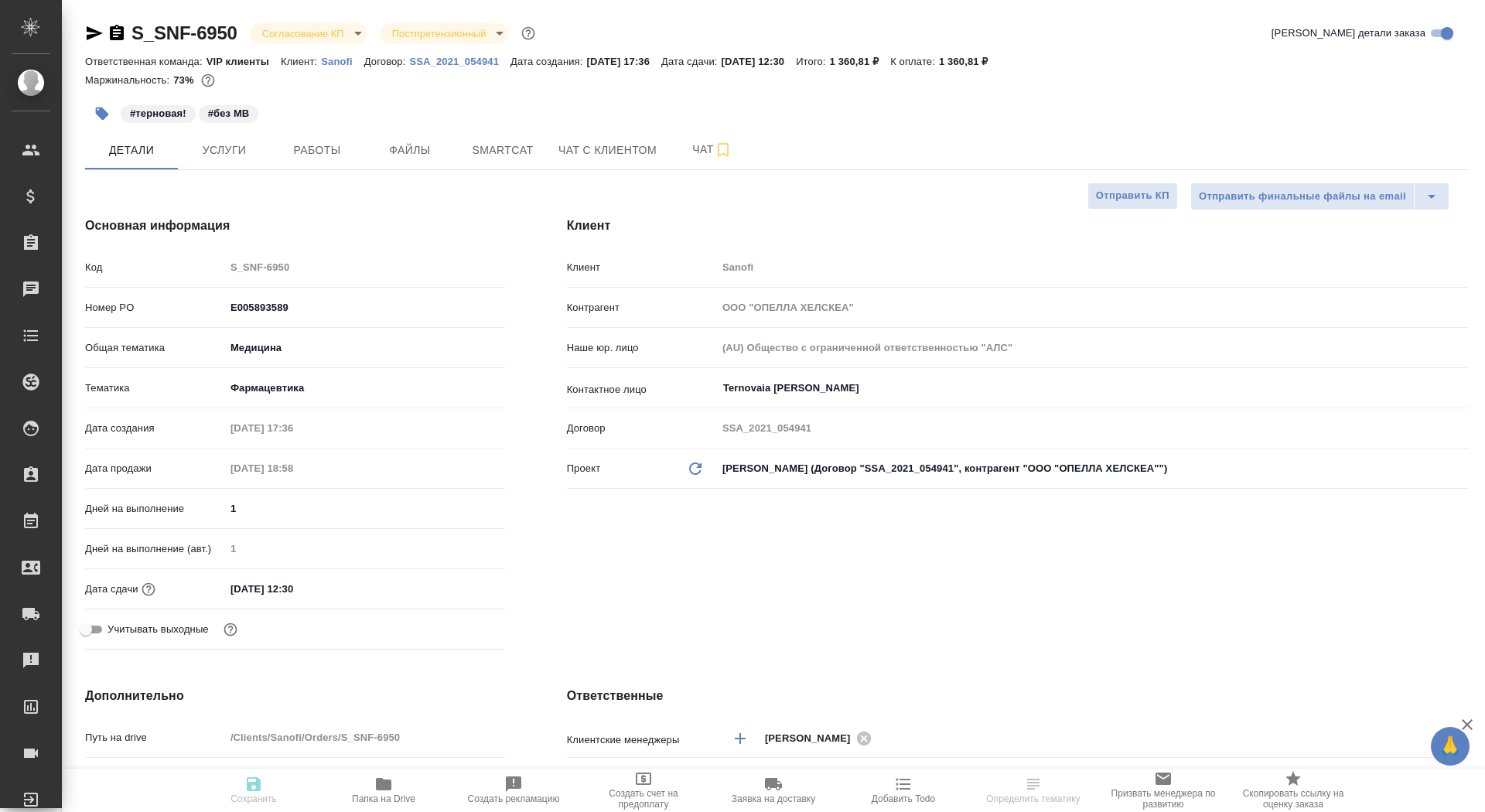
type textarea "x"
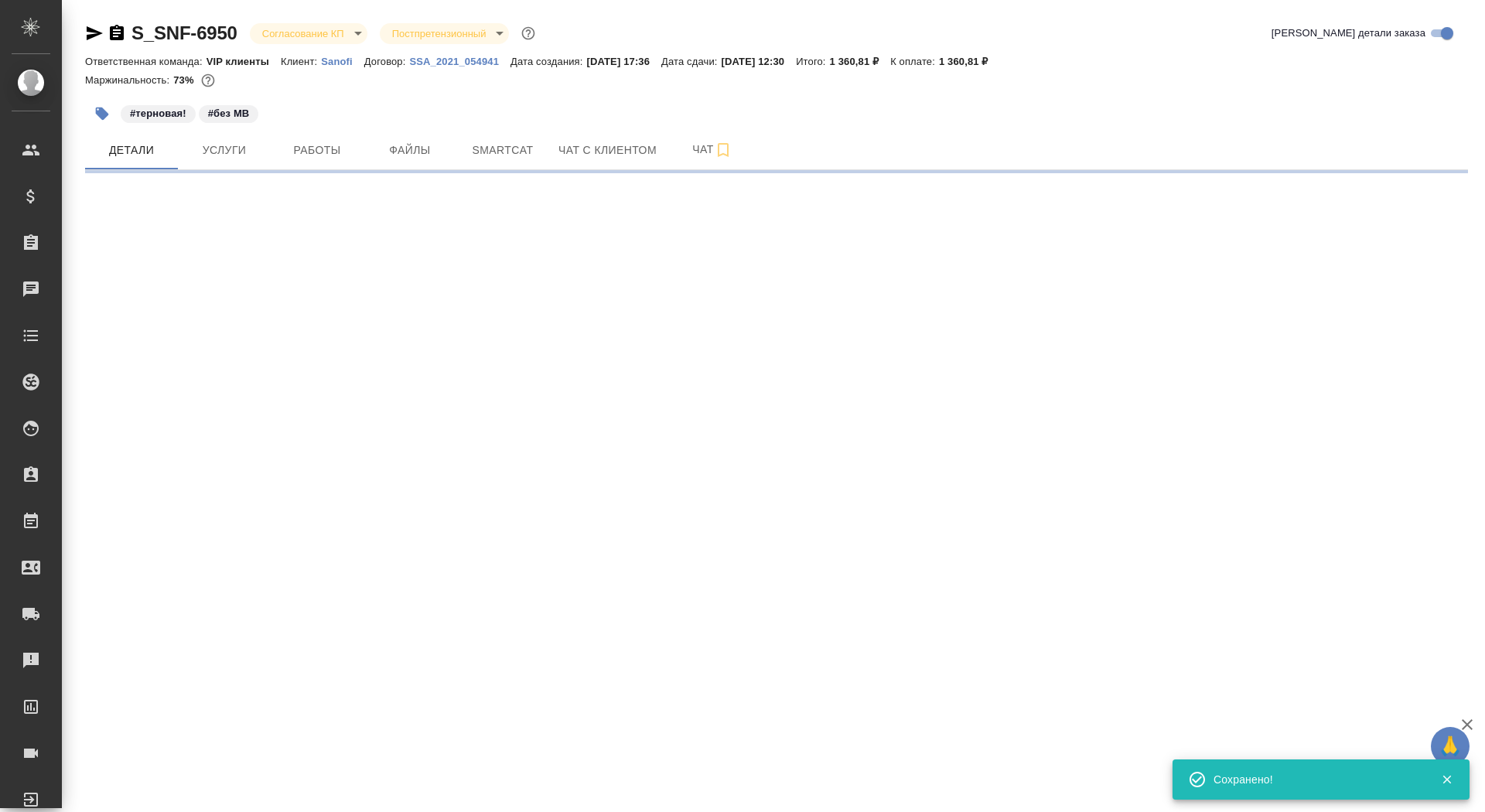
select select "RU"
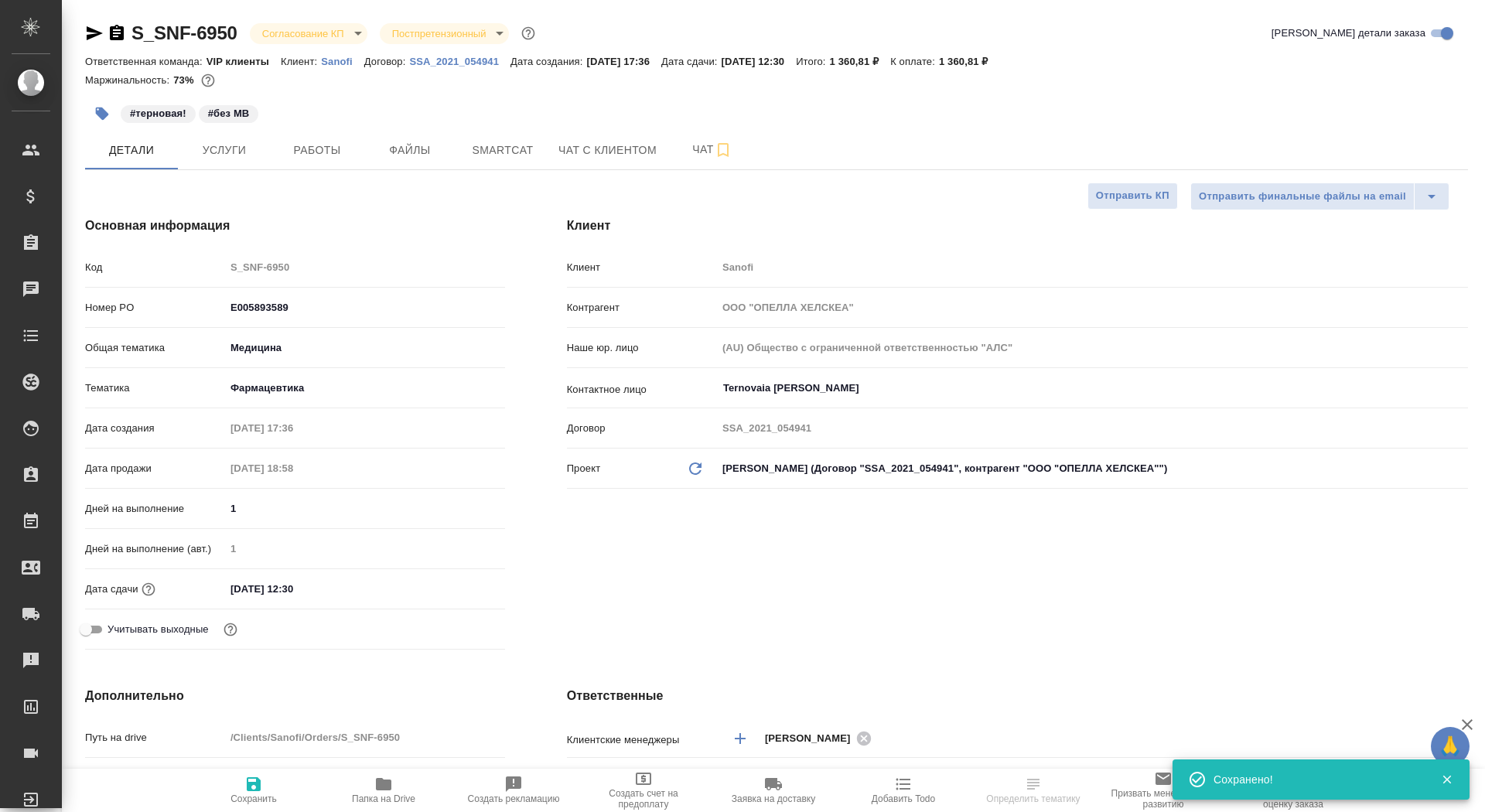
type textarea "x"
click at [254, 811] on button "Сохранить" at bounding box center [254, 790] width 130 height 43
type textarea "x"
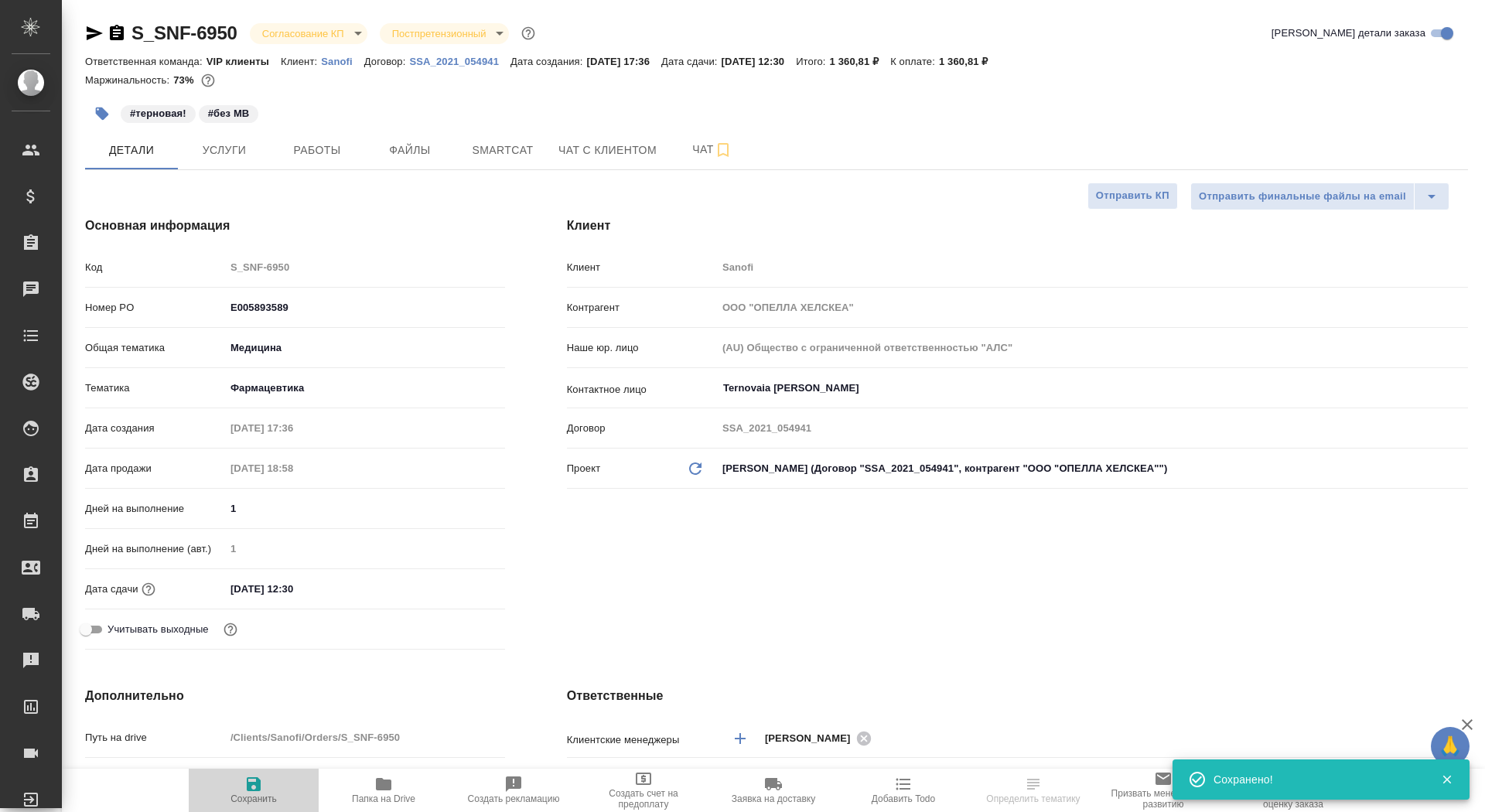
type textarea "x"
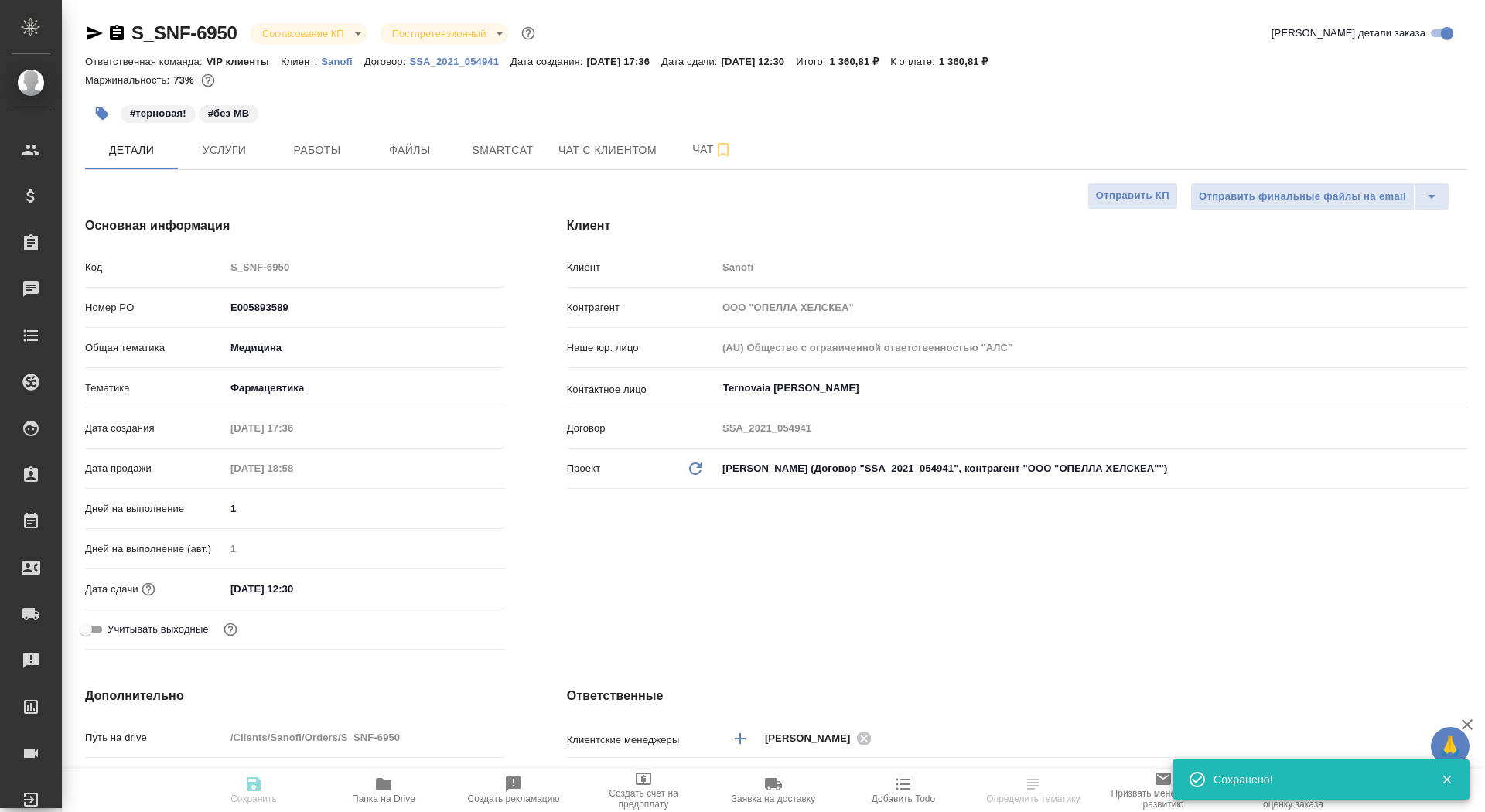
type textarea "x"
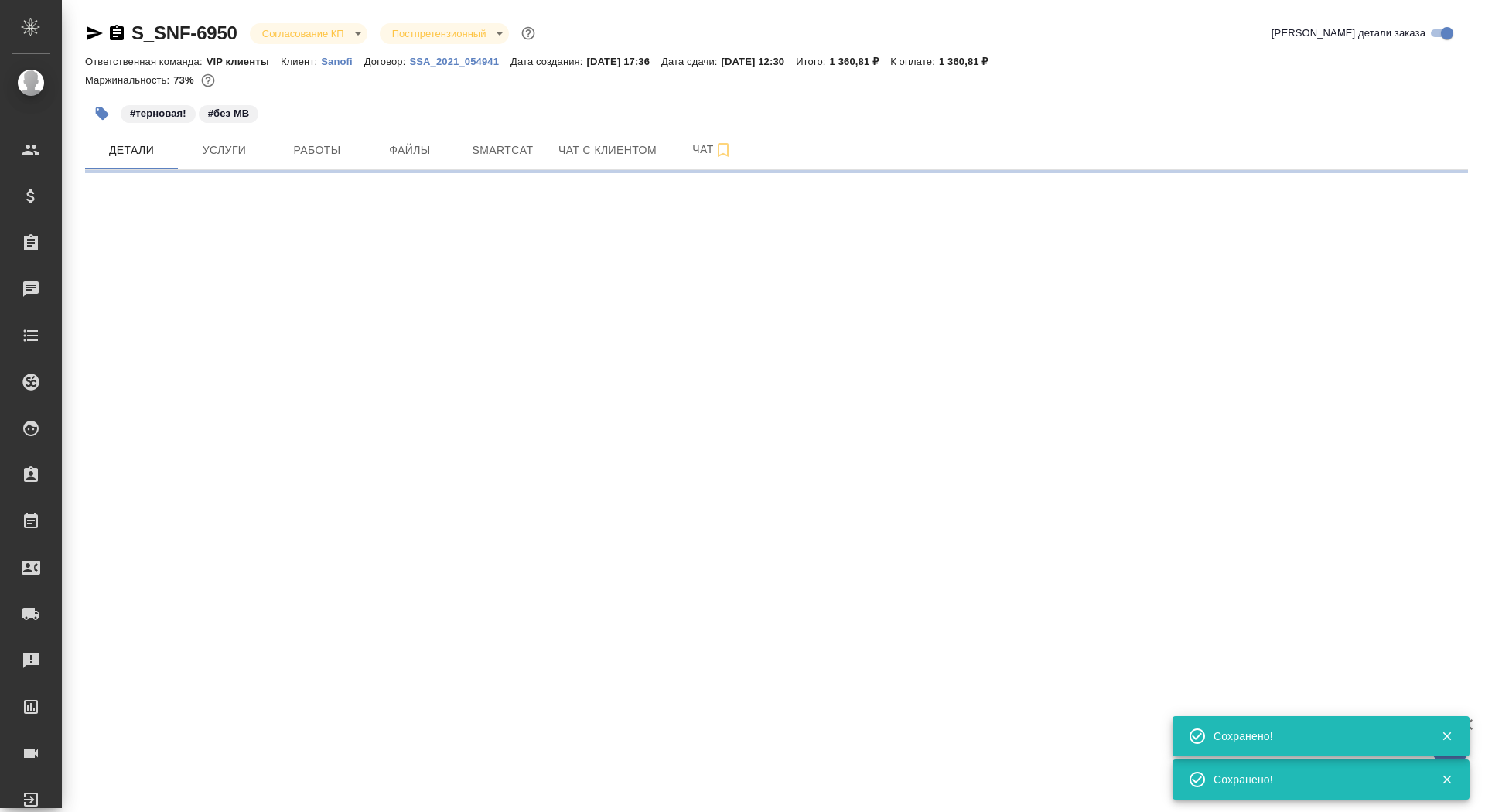
select select "RU"
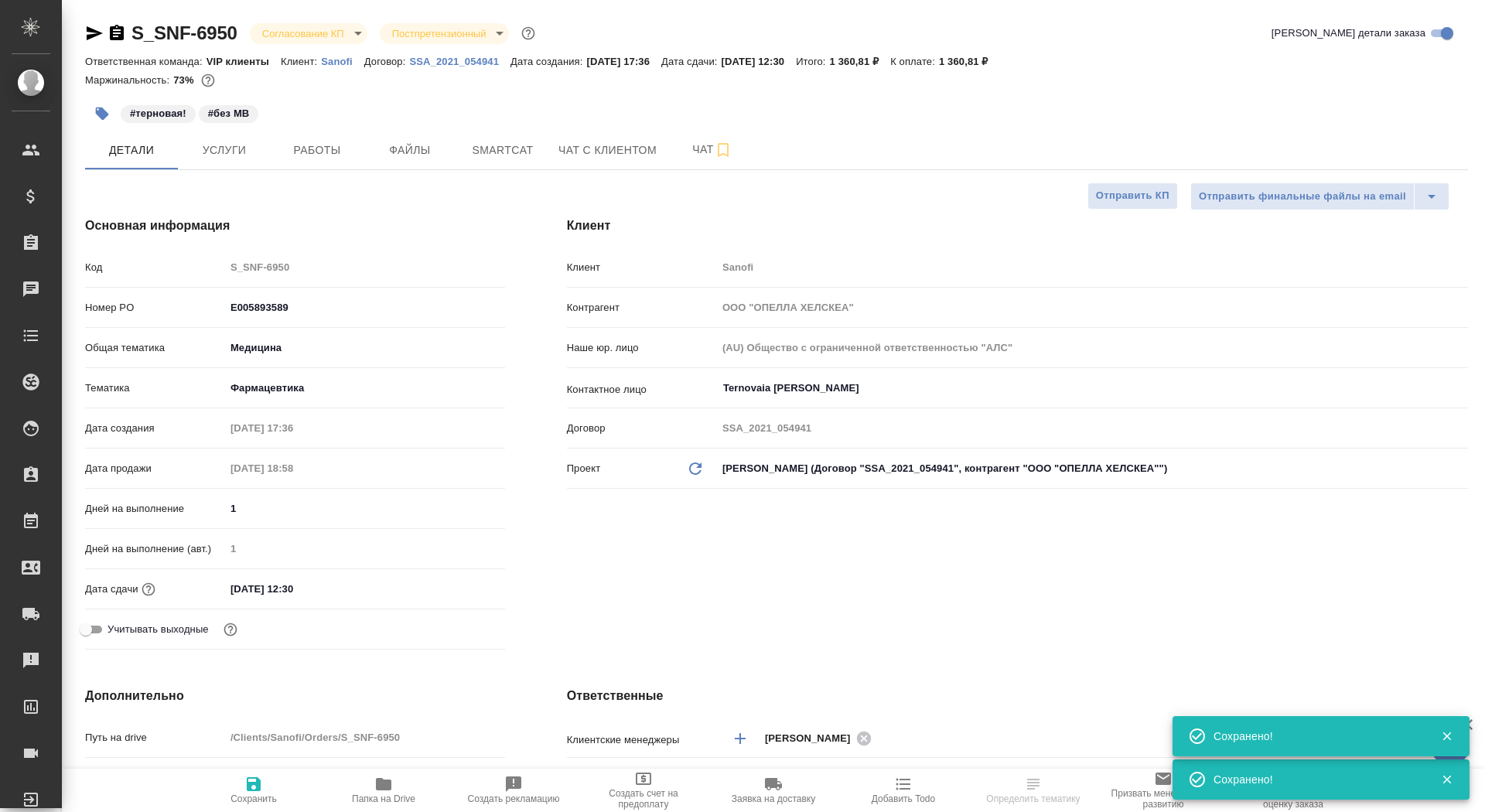
type textarea "x"
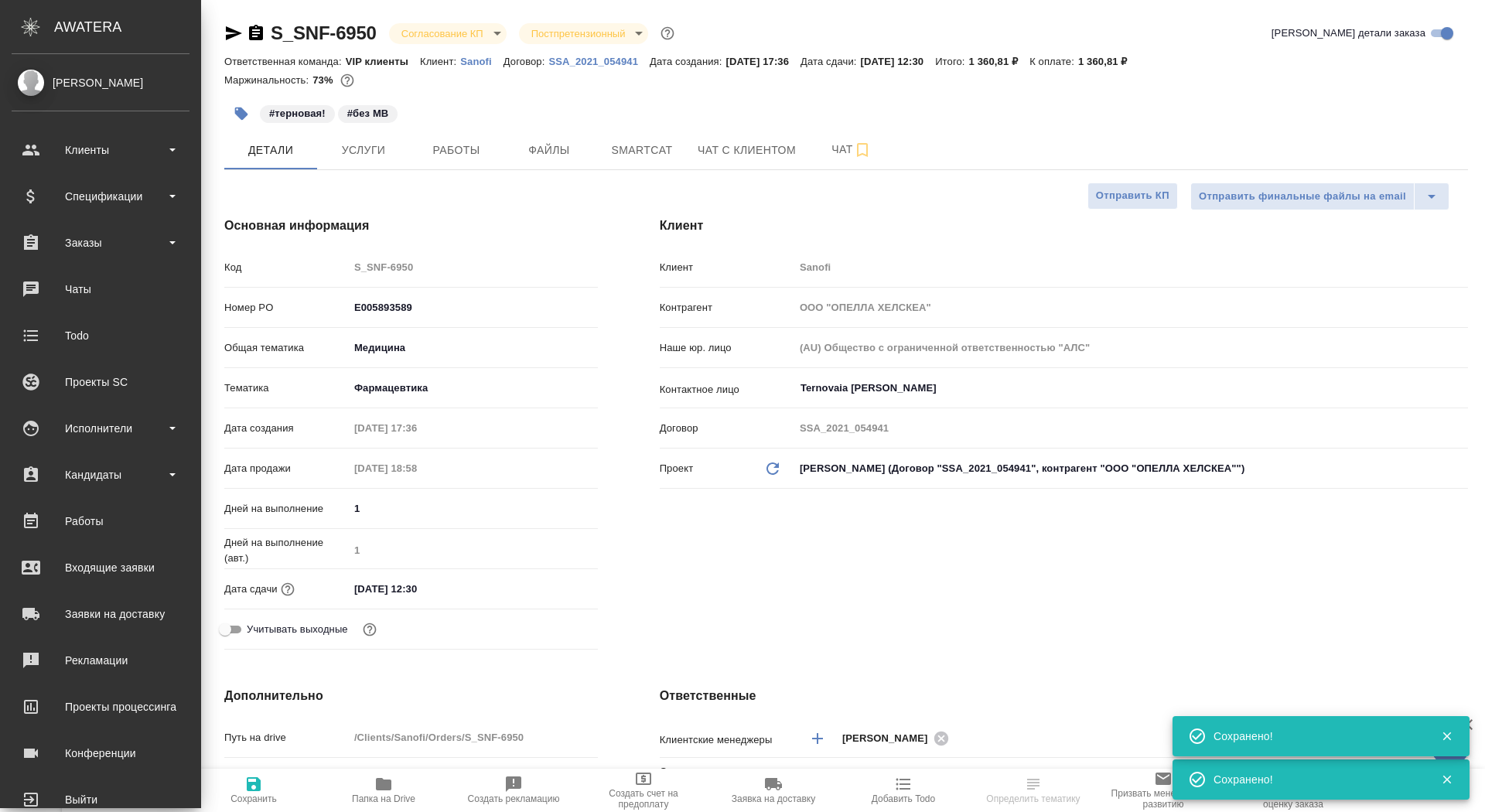
type textarea "x"
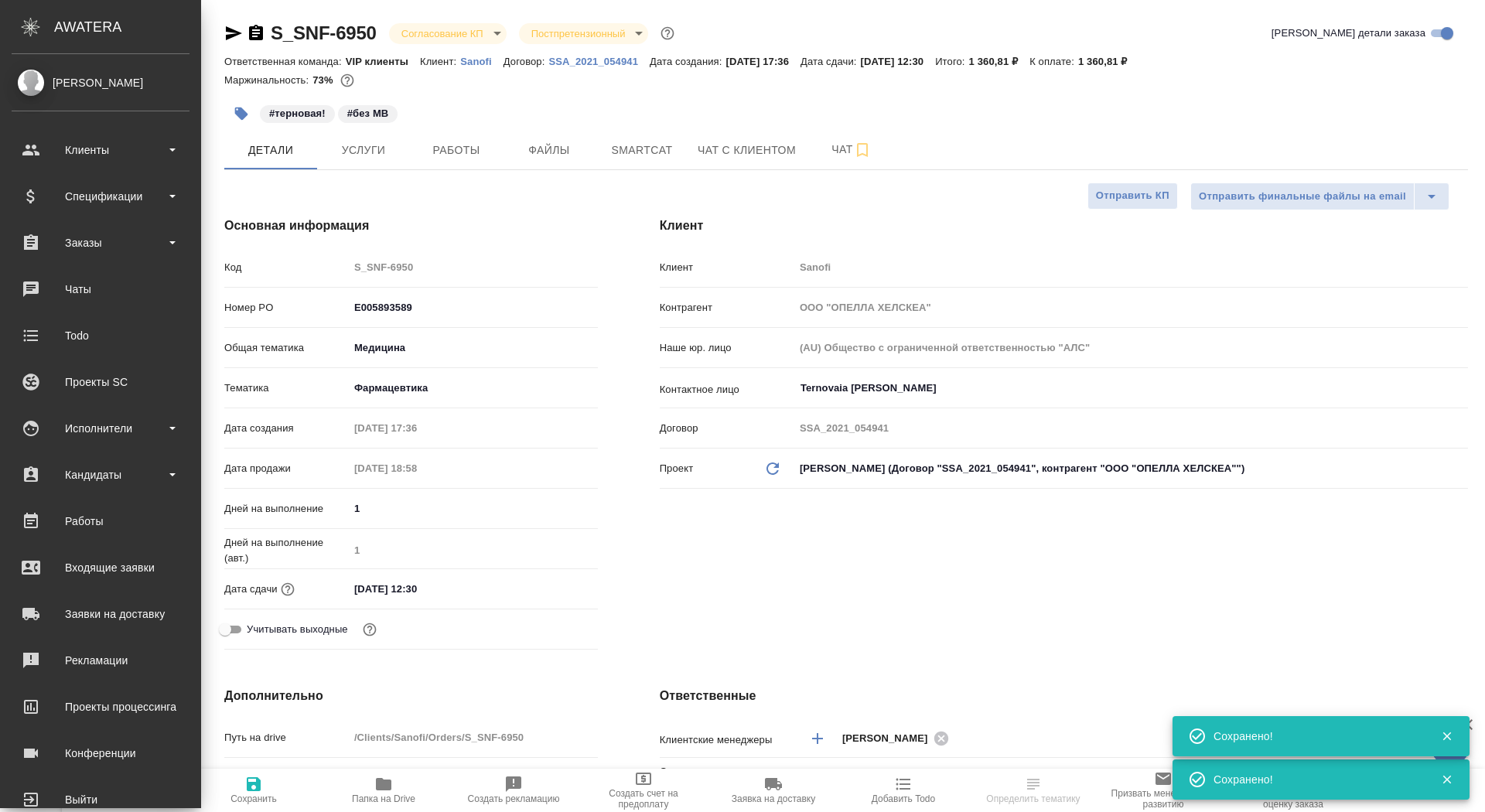
type textarea "x"
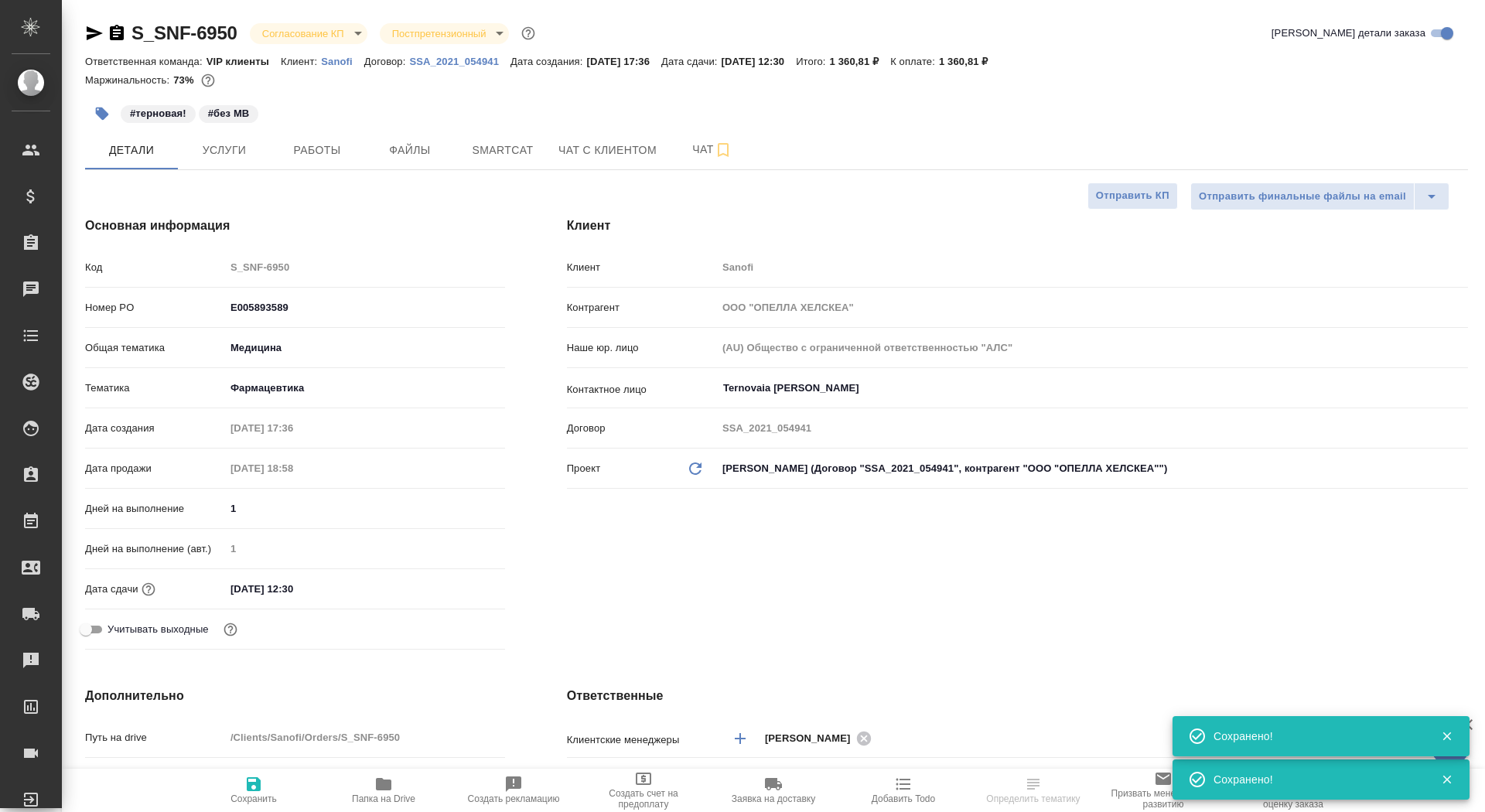
click at [329, 41] on body "🙏 .cls-1 fill:#fff; AWATERA Saydasheva Dilyara Клиенты Спецификации Заказы 0 Ча…" at bounding box center [742, 406] width 1485 height 812
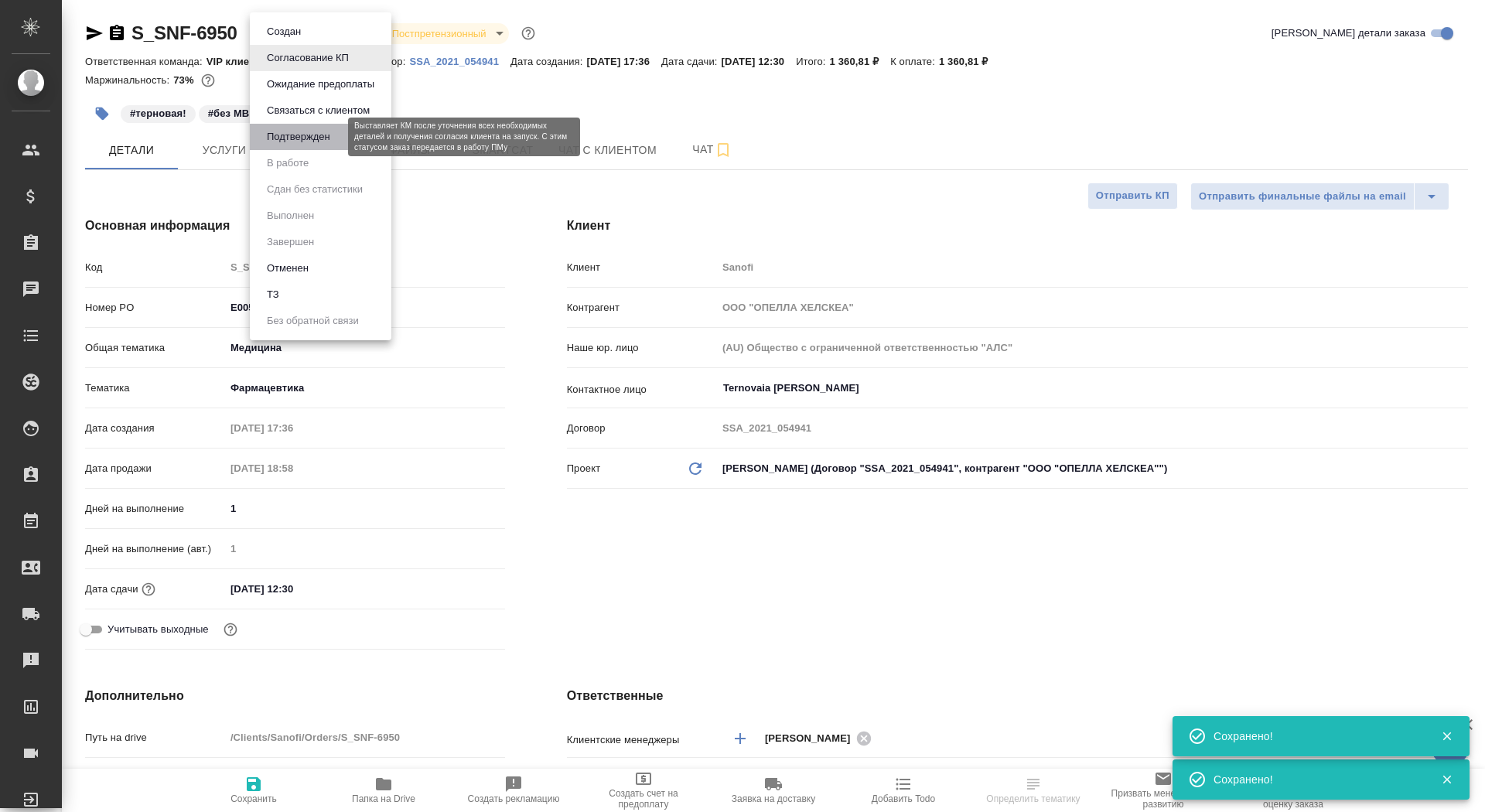
click at [331, 136] on button "Подтвержден" at bounding box center [299, 136] width 72 height 17
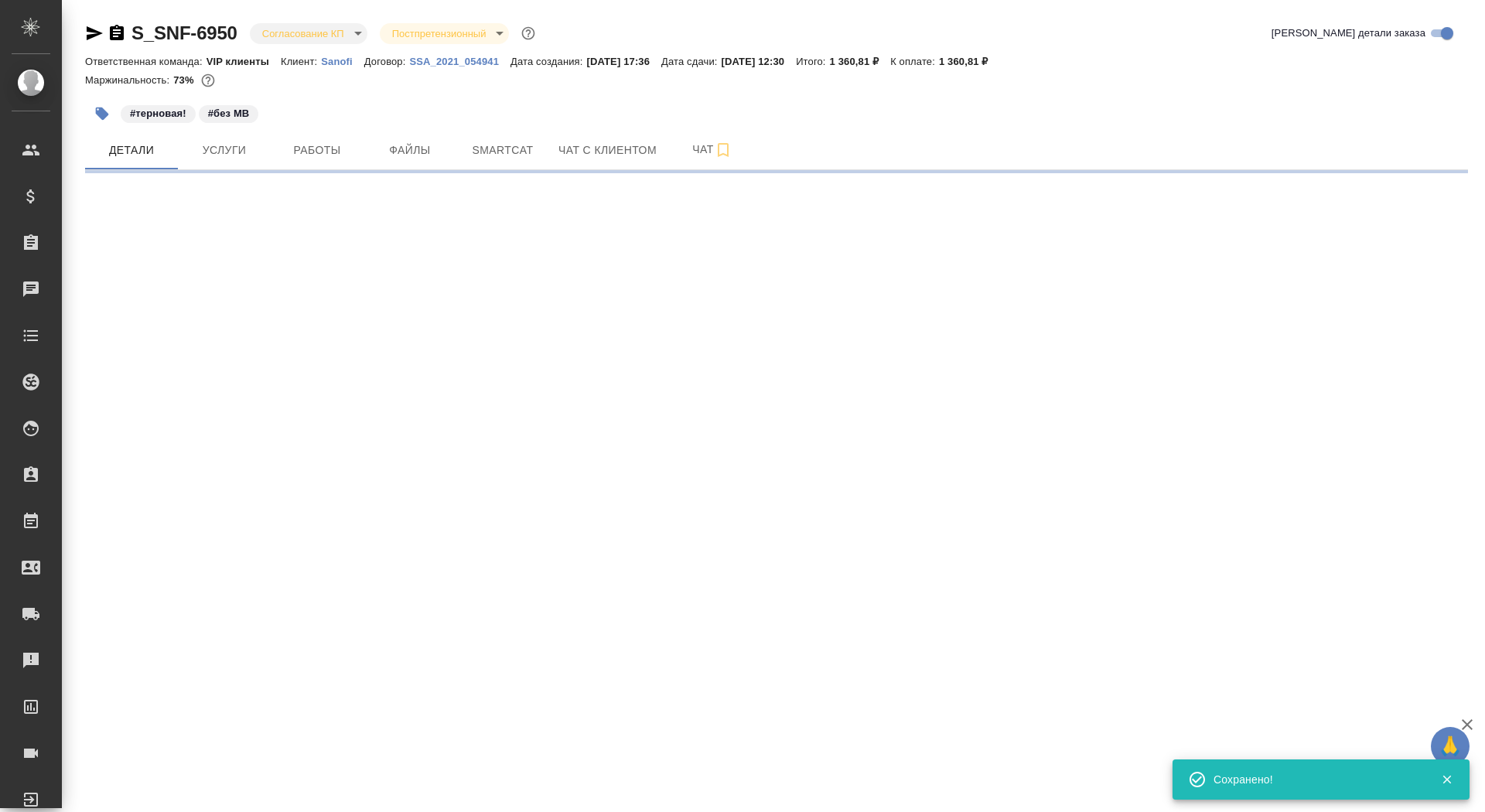
select select "RU"
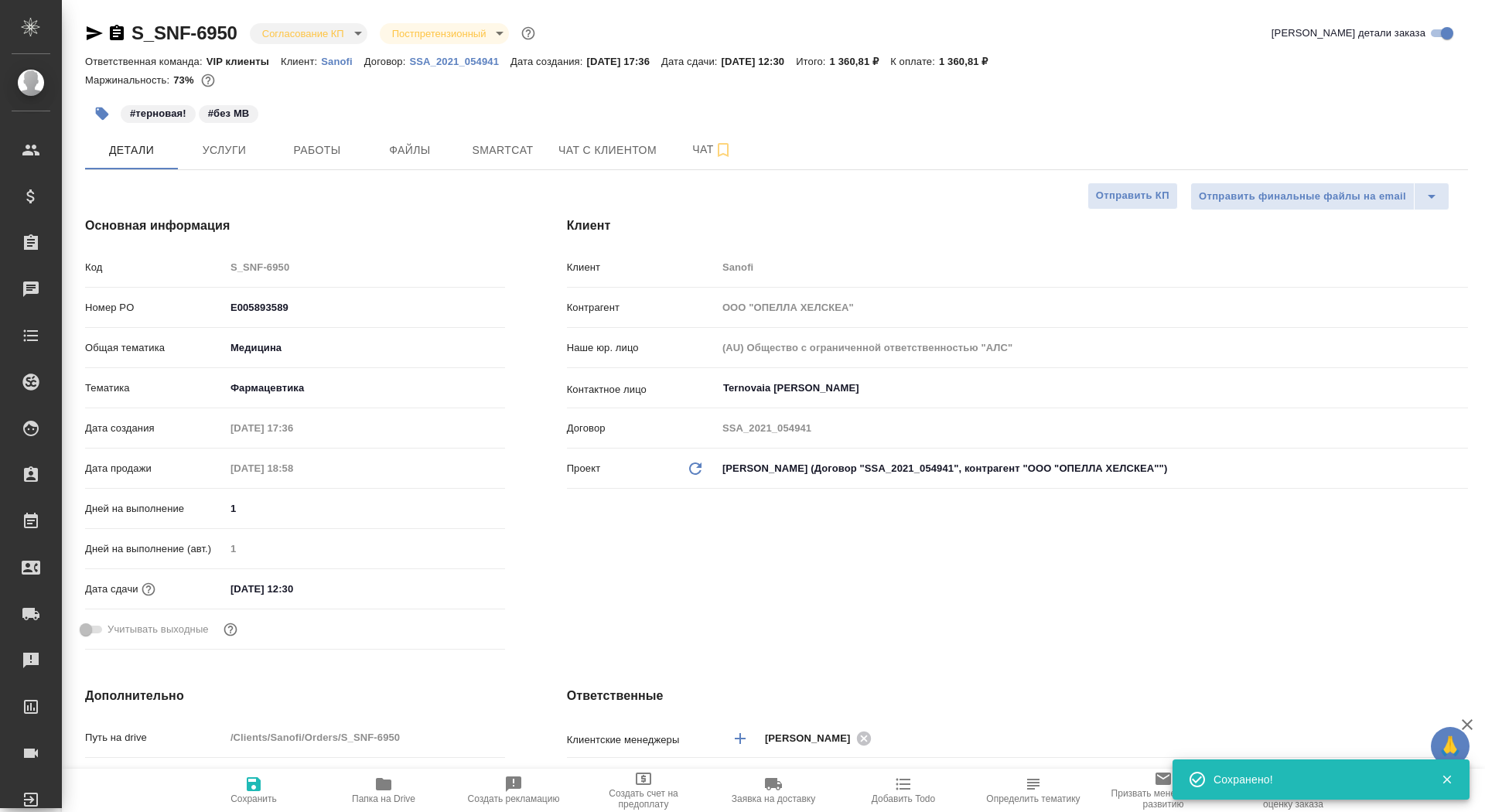
type textarea "x"
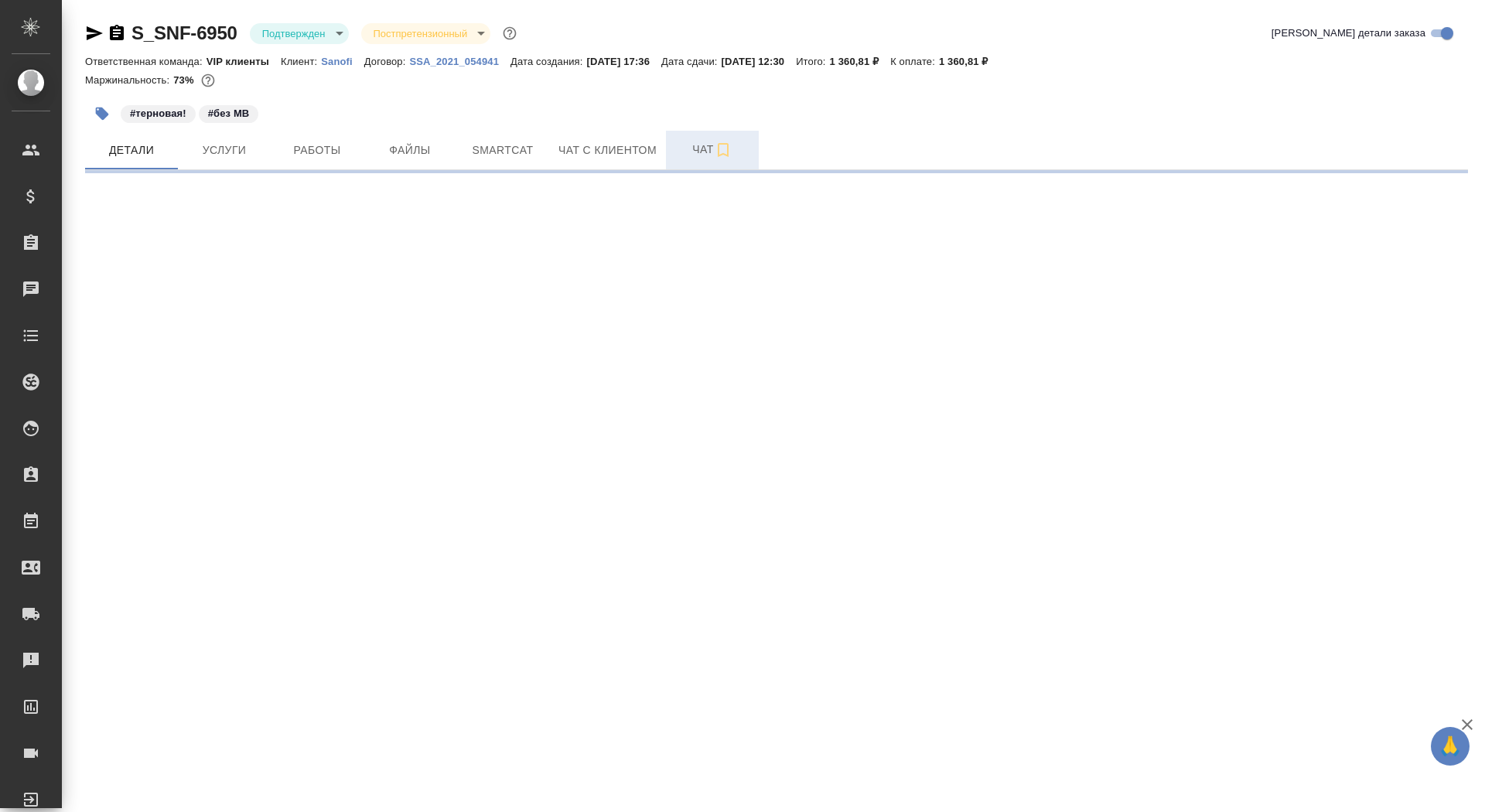
select select "RU"
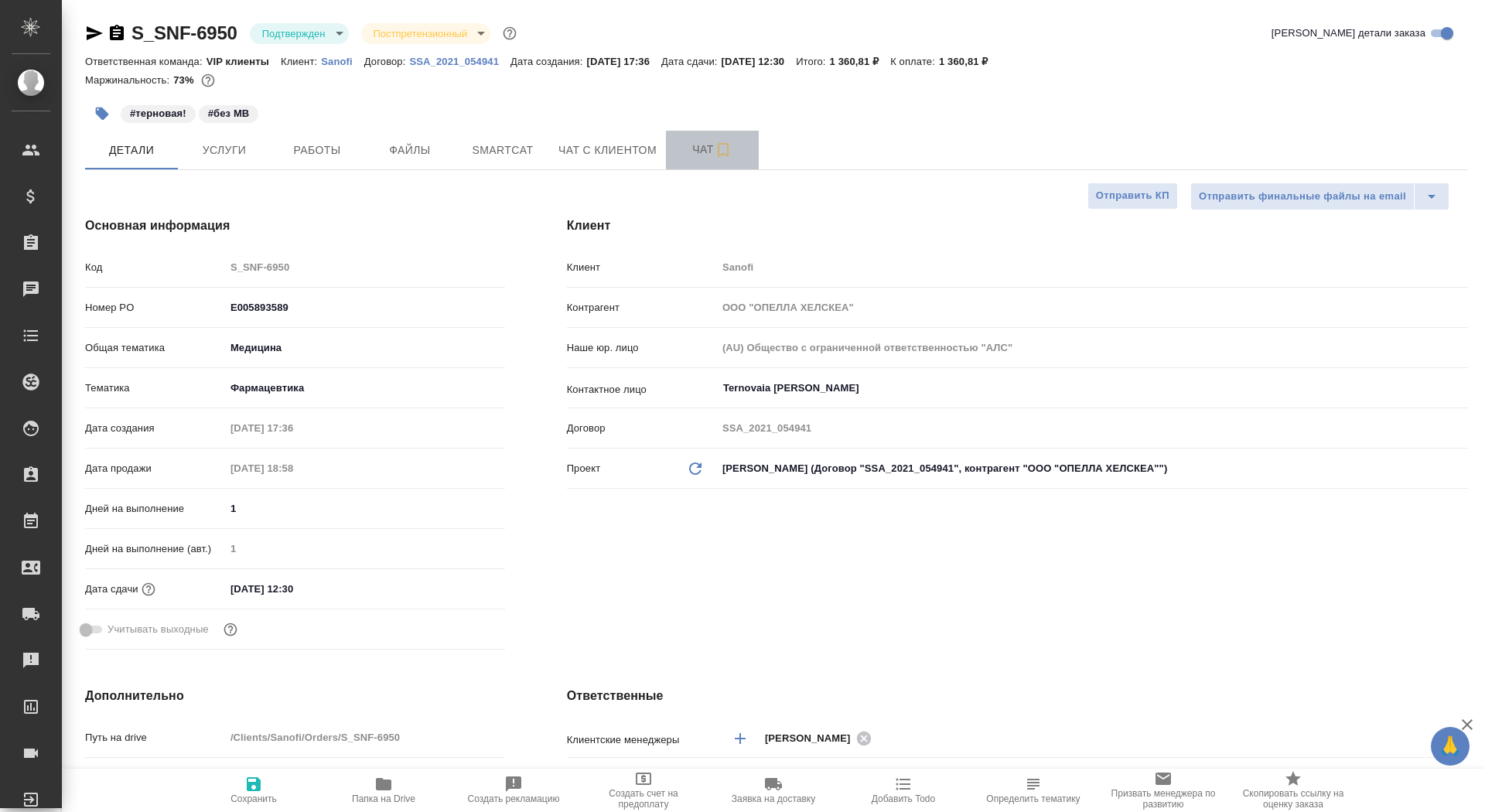
click at [681, 147] on span "Чат" at bounding box center [712, 149] width 74 height 19
type textarea "x"
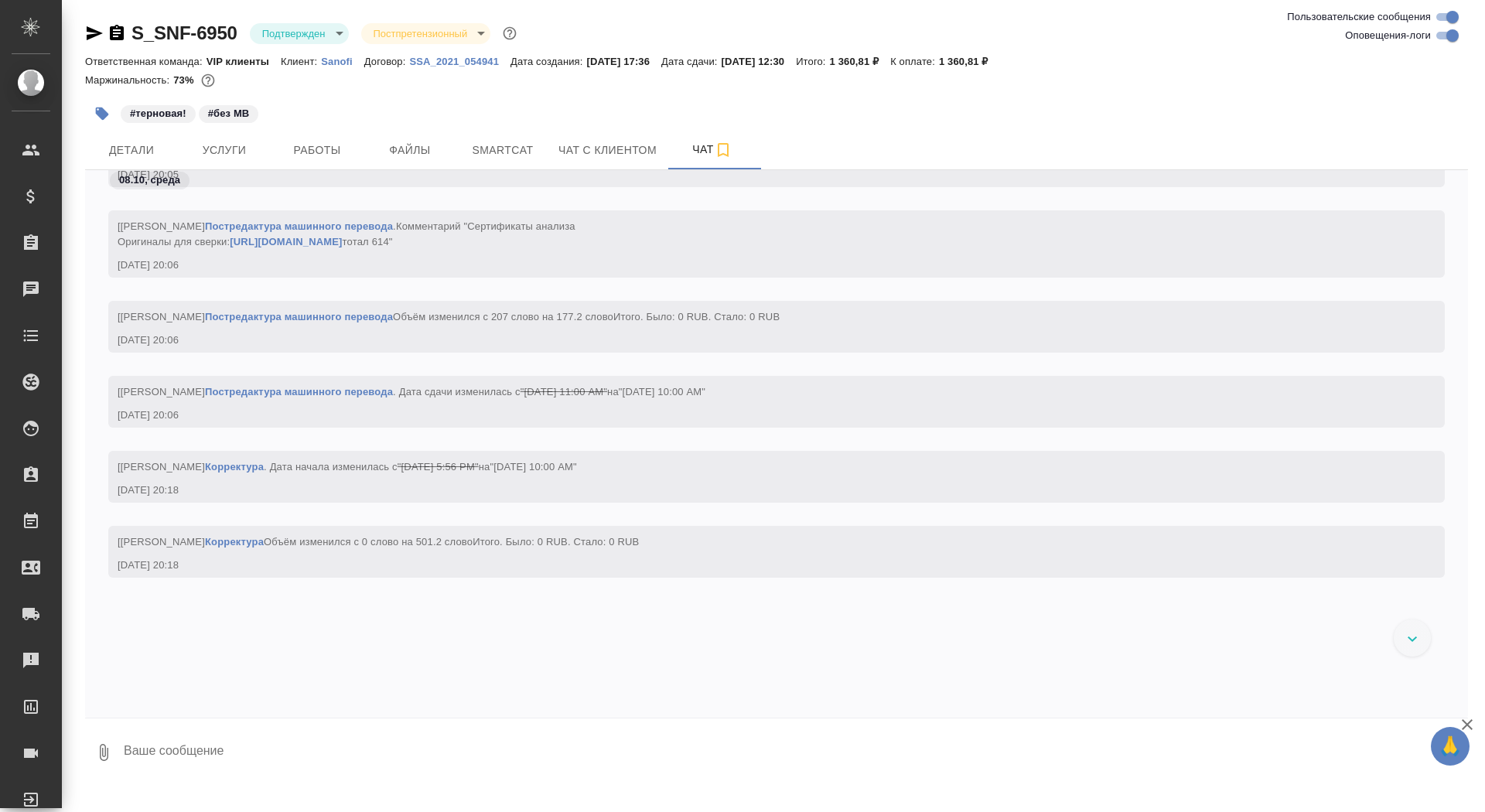
scroll to position [16290, 0]
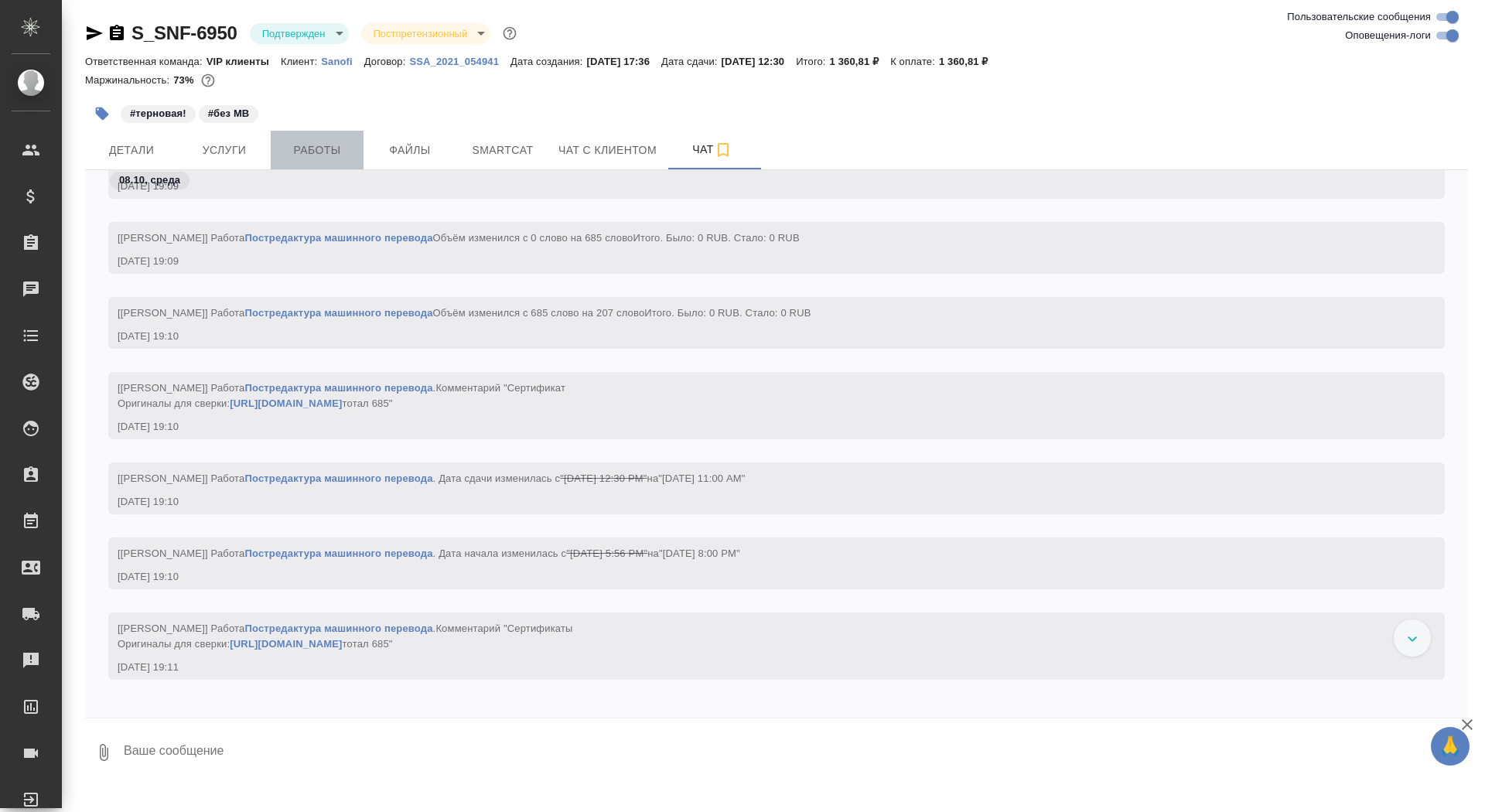
click at [301, 134] on button "Работы" at bounding box center [316, 150] width 93 height 39
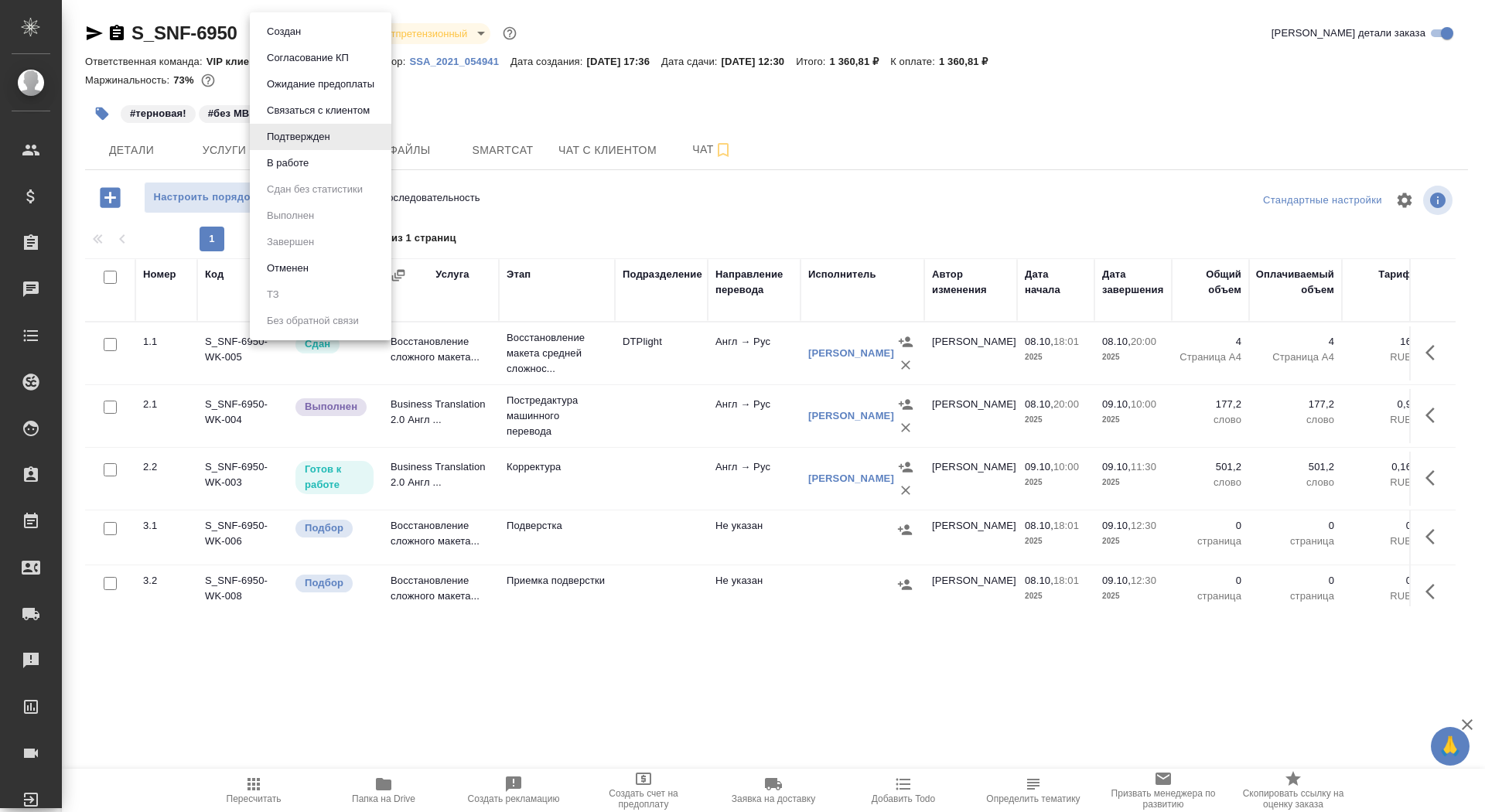
click at [305, 37] on body "🙏 .cls-1 fill:#fff; AWATERA Saydasheva Dilyara Клиенты Спецификации Заказы 0 Ча…" at bounding box center [742, 406] width 1485 height 812
click at [286, 171] on button "В работе" at bounding box center [288, 163] width 51 height 17
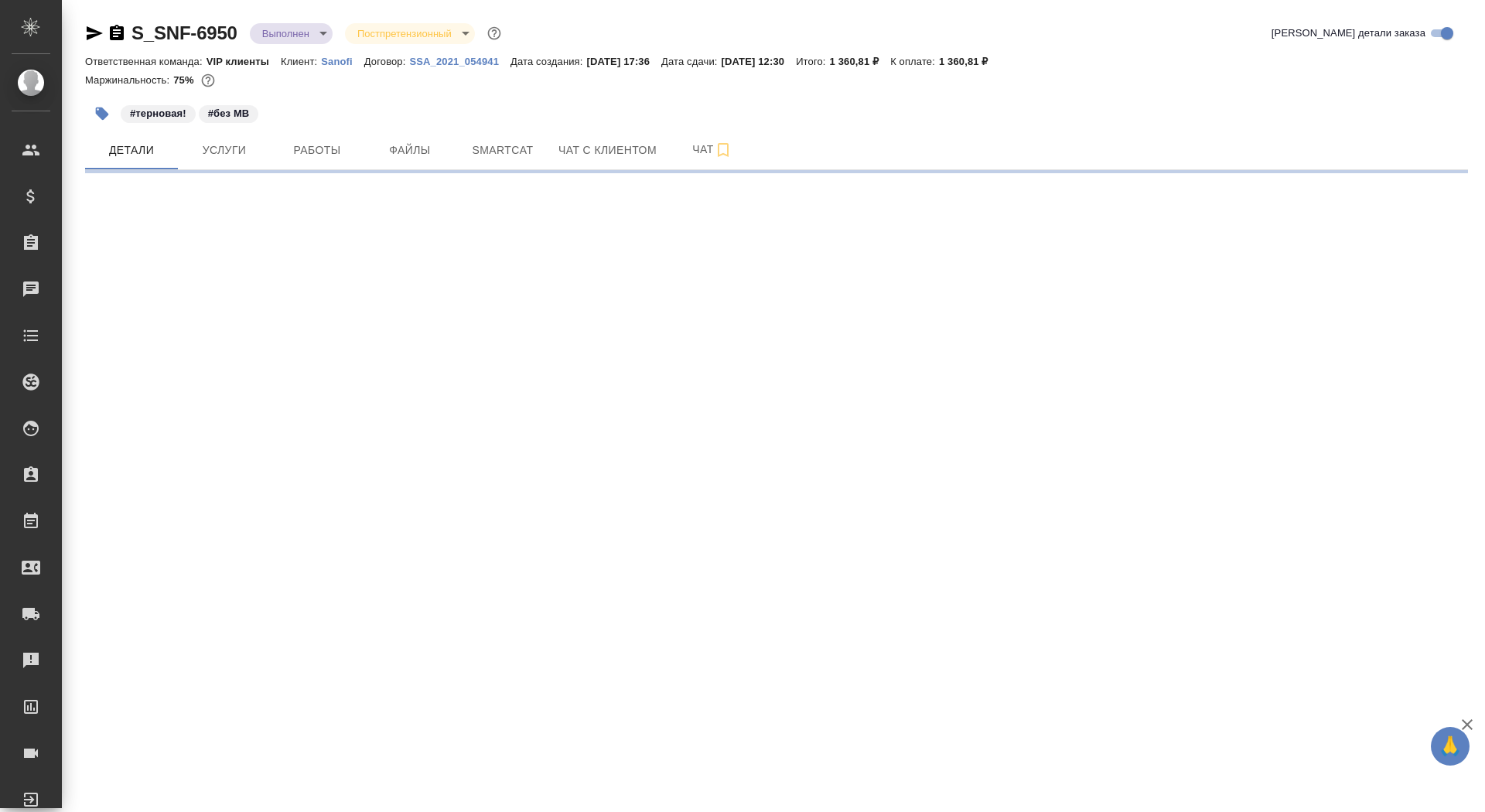
select select "RU"
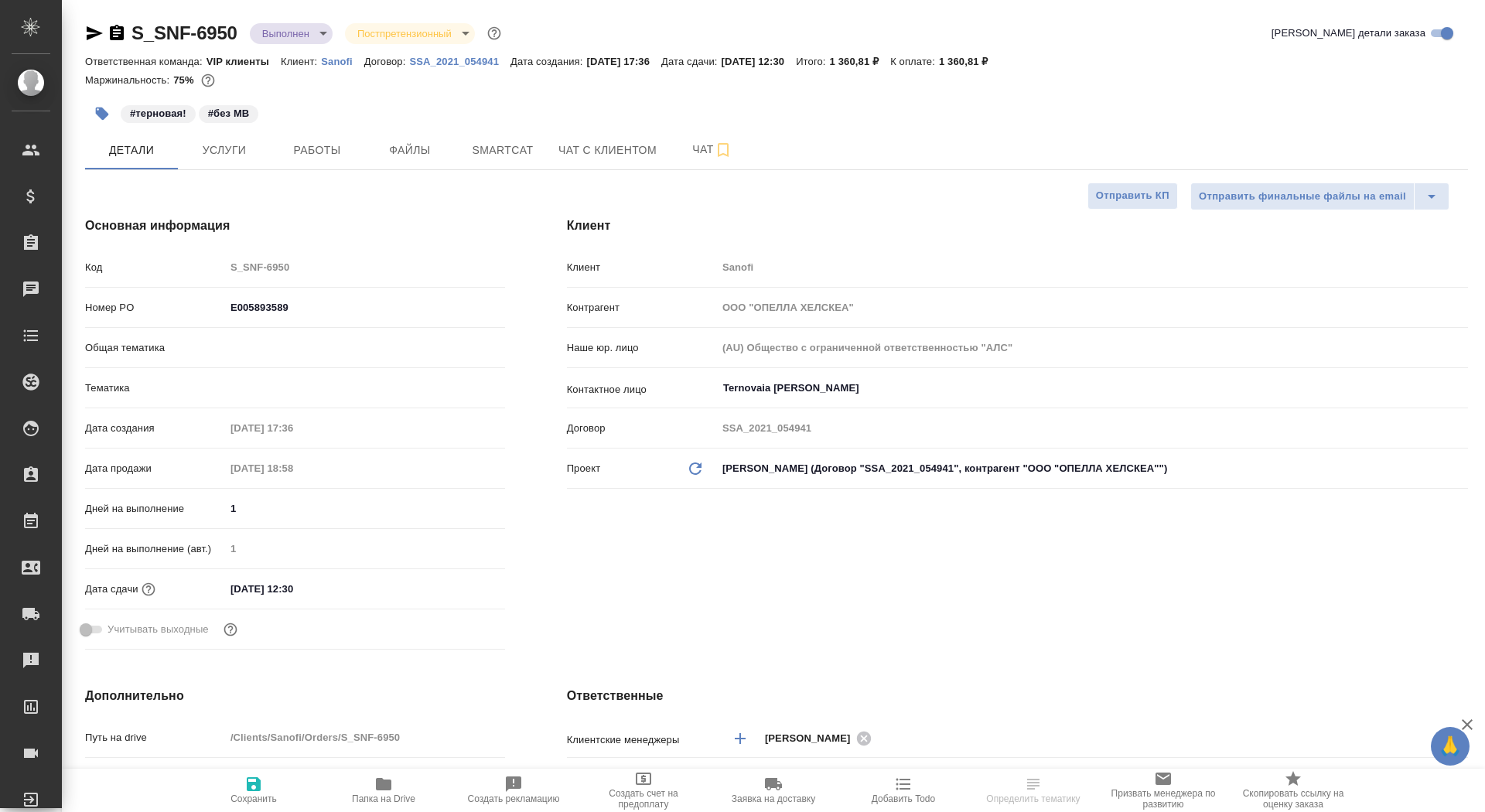
type textarea "x"
type input "Комаров Роман"
type textarea "x"
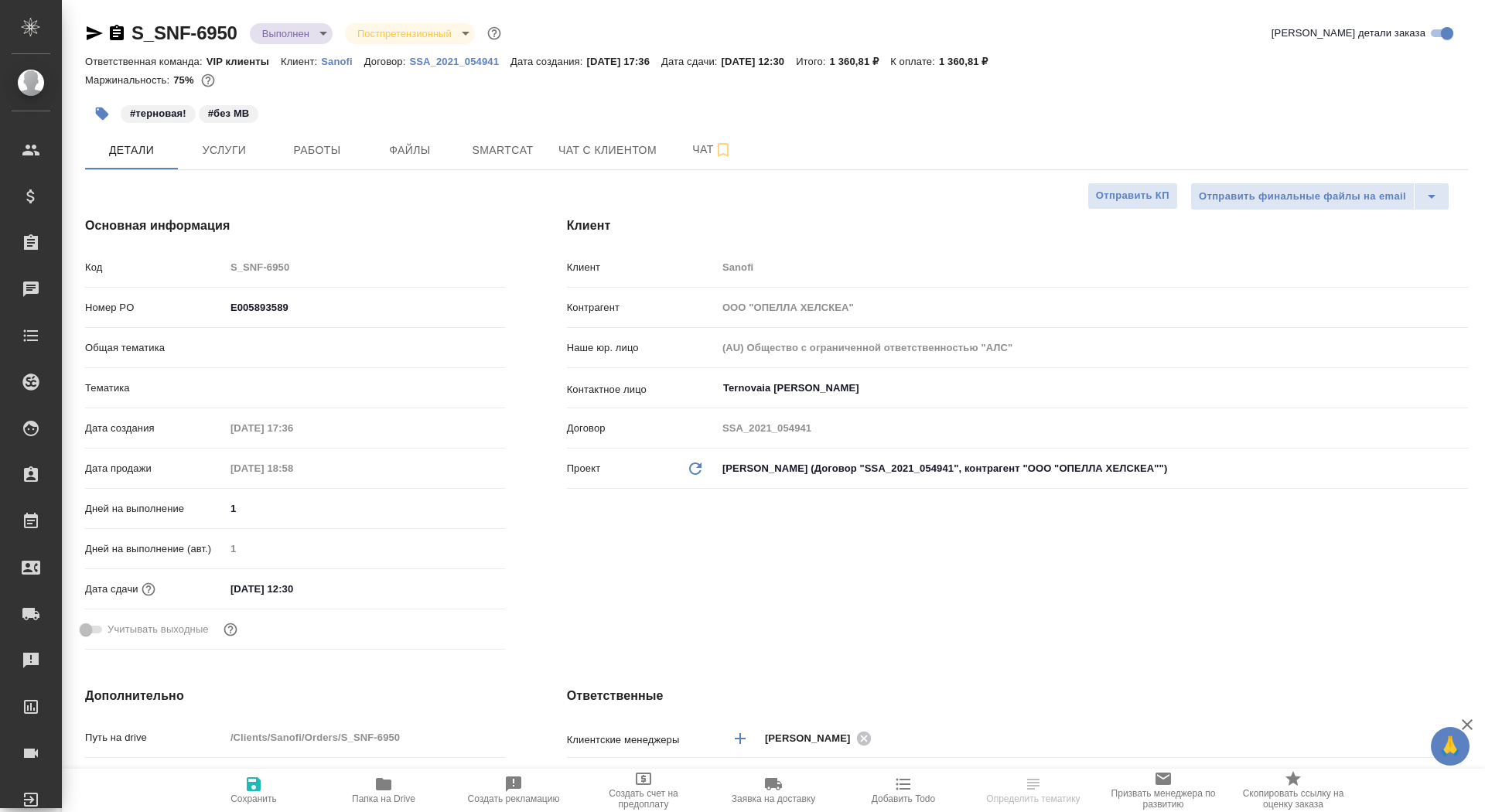
type textarea "x"
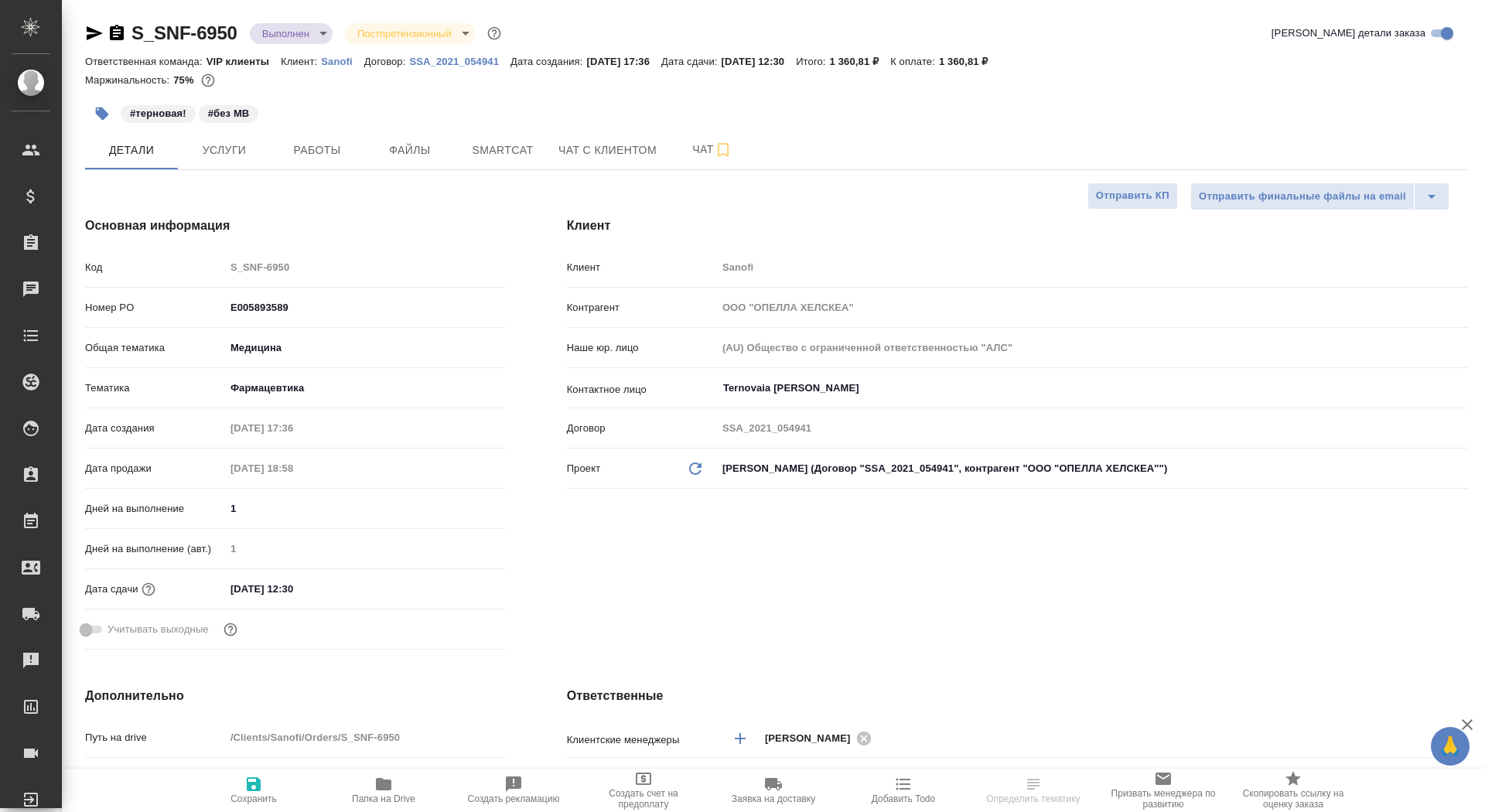
type input "Баданян Артак"
type input "[PERSON_NAME]"
select select "RU"
type textarea "x"
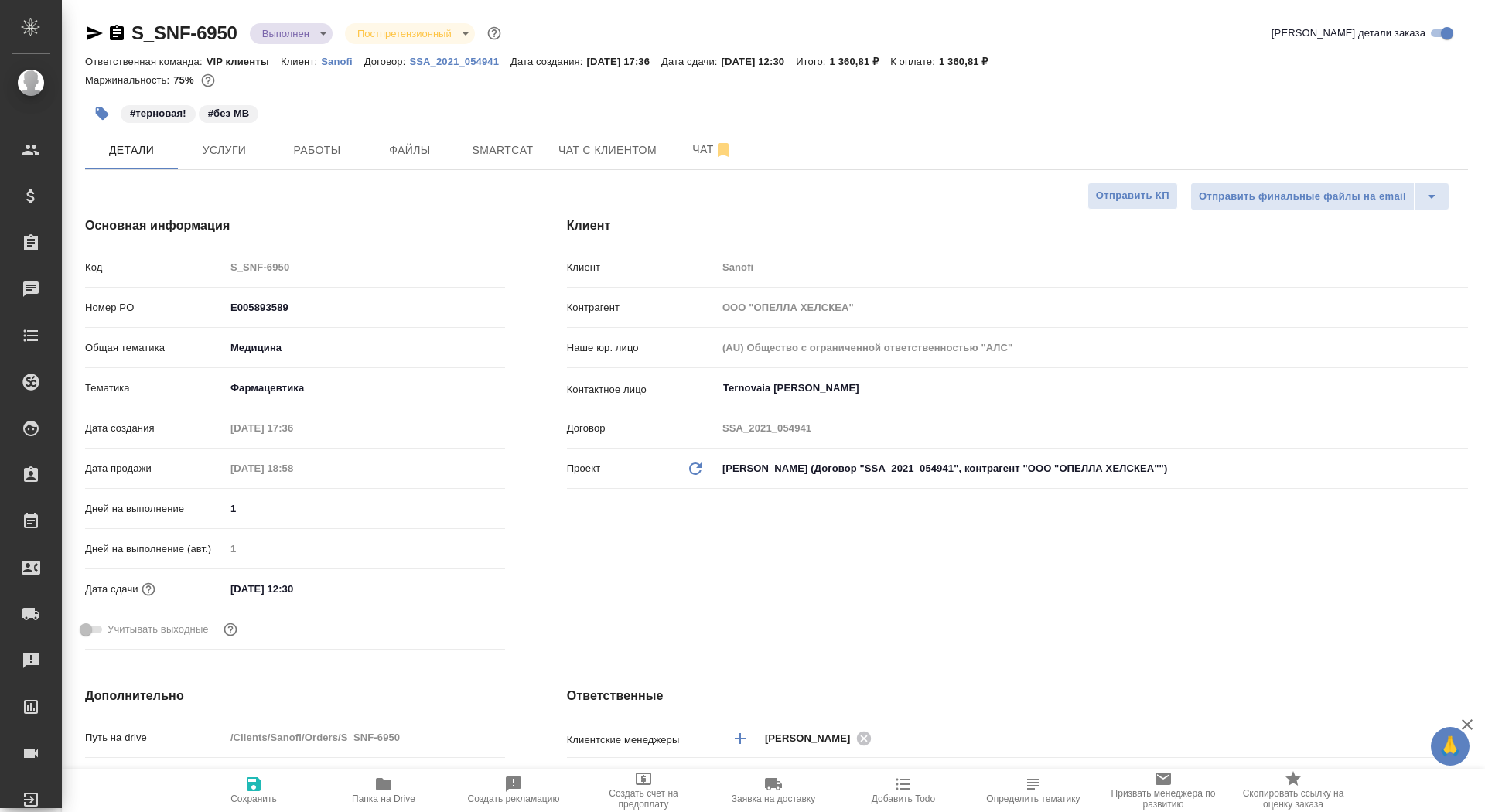
type textarea "x"
click at [111, 28] on icon "button" at bounding box center [117, 33] width 14 height 16
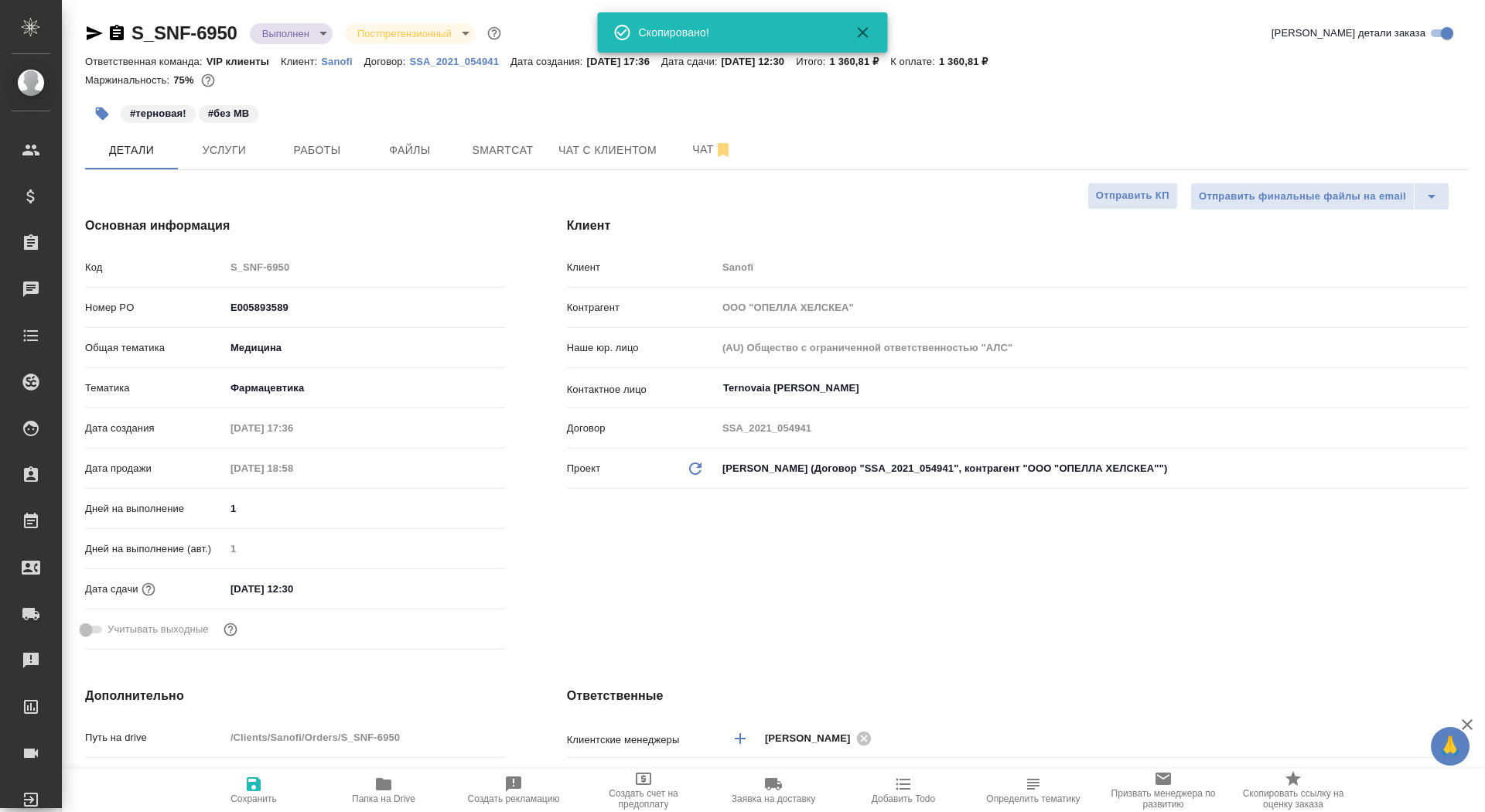
type textarea "x"
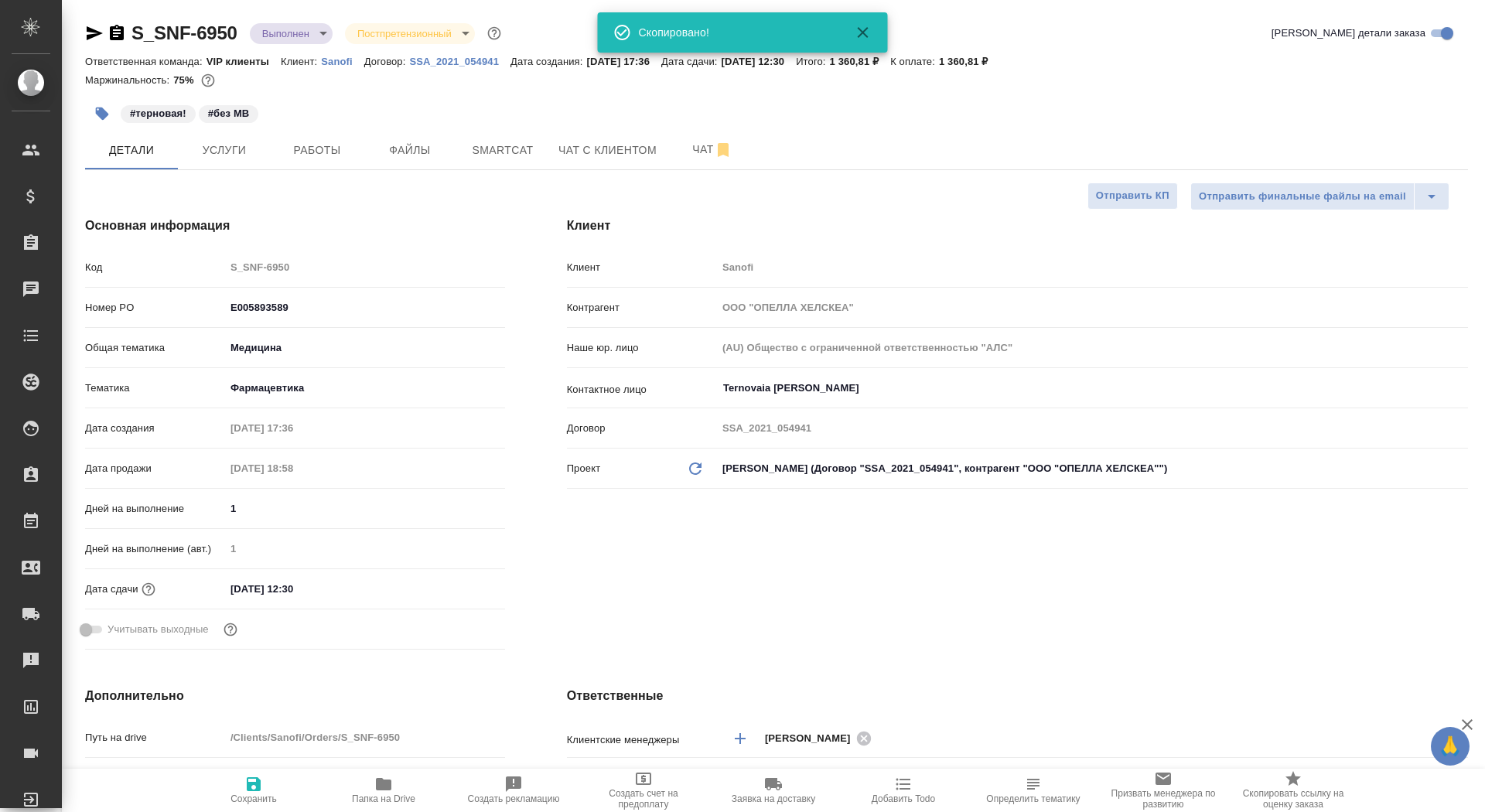
type textarea "x"
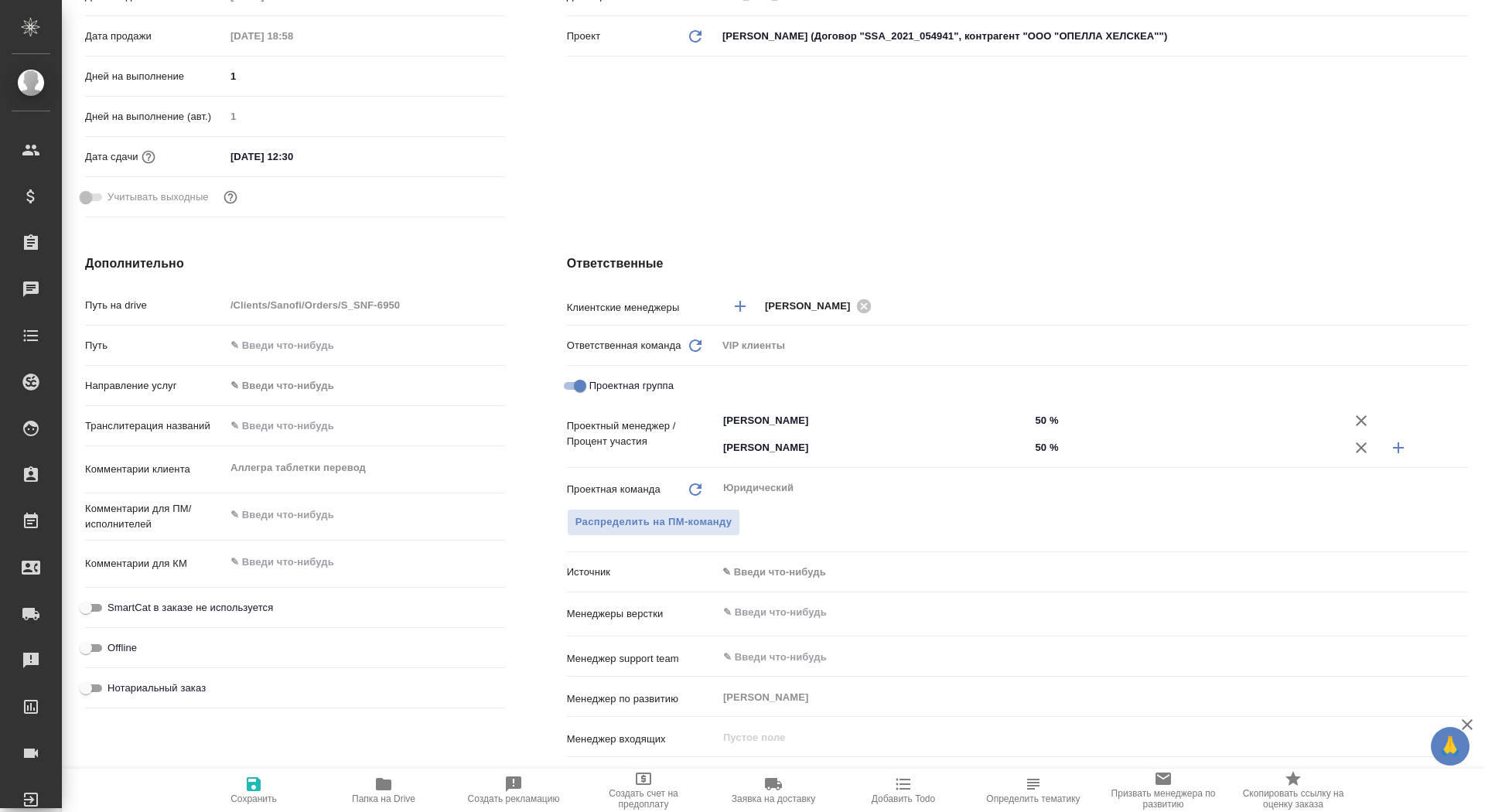
click at [185, 467] on div "Комментарии клиента Аллегра таблетки перевод x" at bounding box center [294, 469] width 420 height 34
type textarea "x"
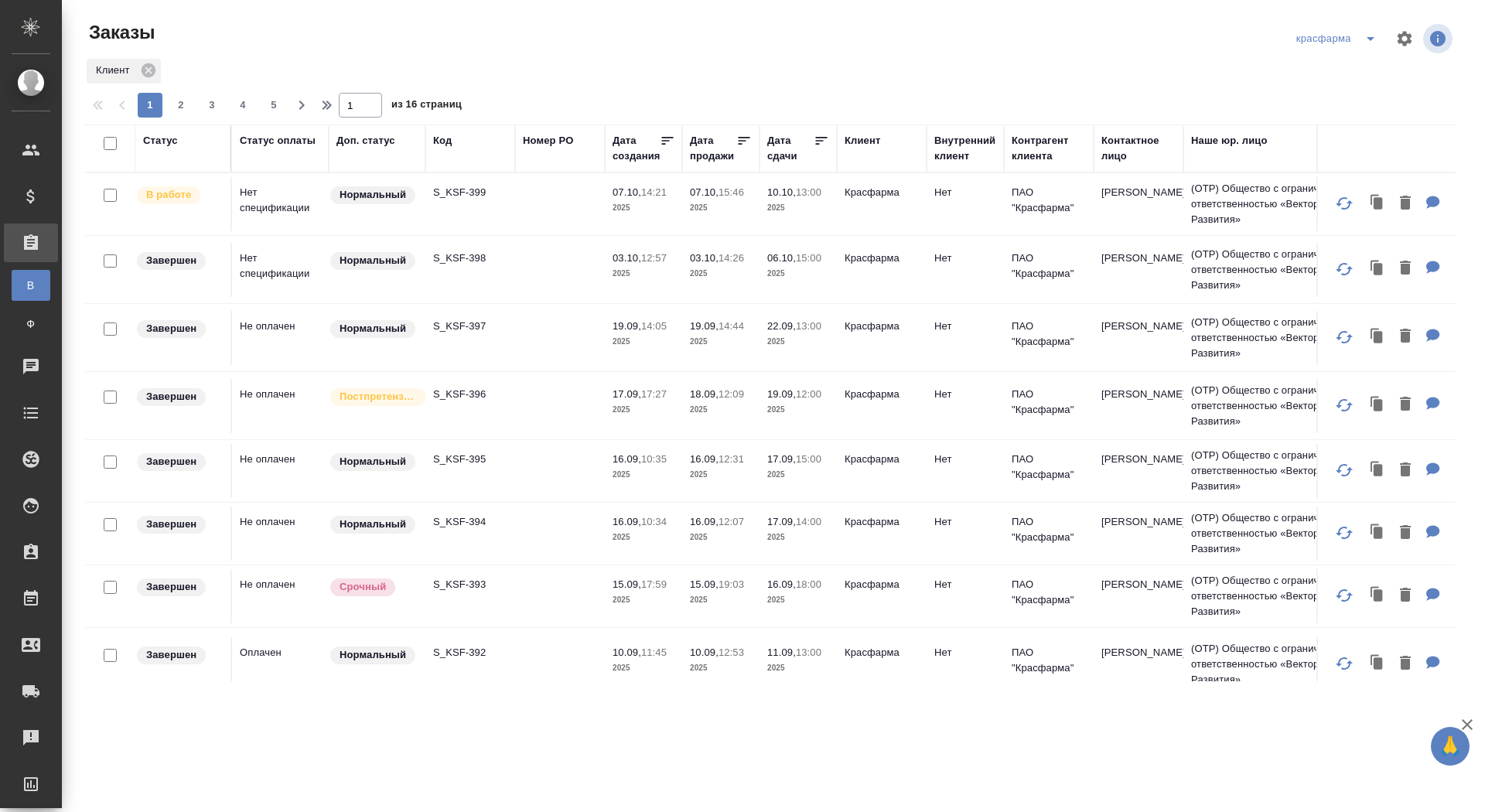
click at [448, 198] on p "S_KSF-399" at bounding box center [470, 193] width 74 height 16
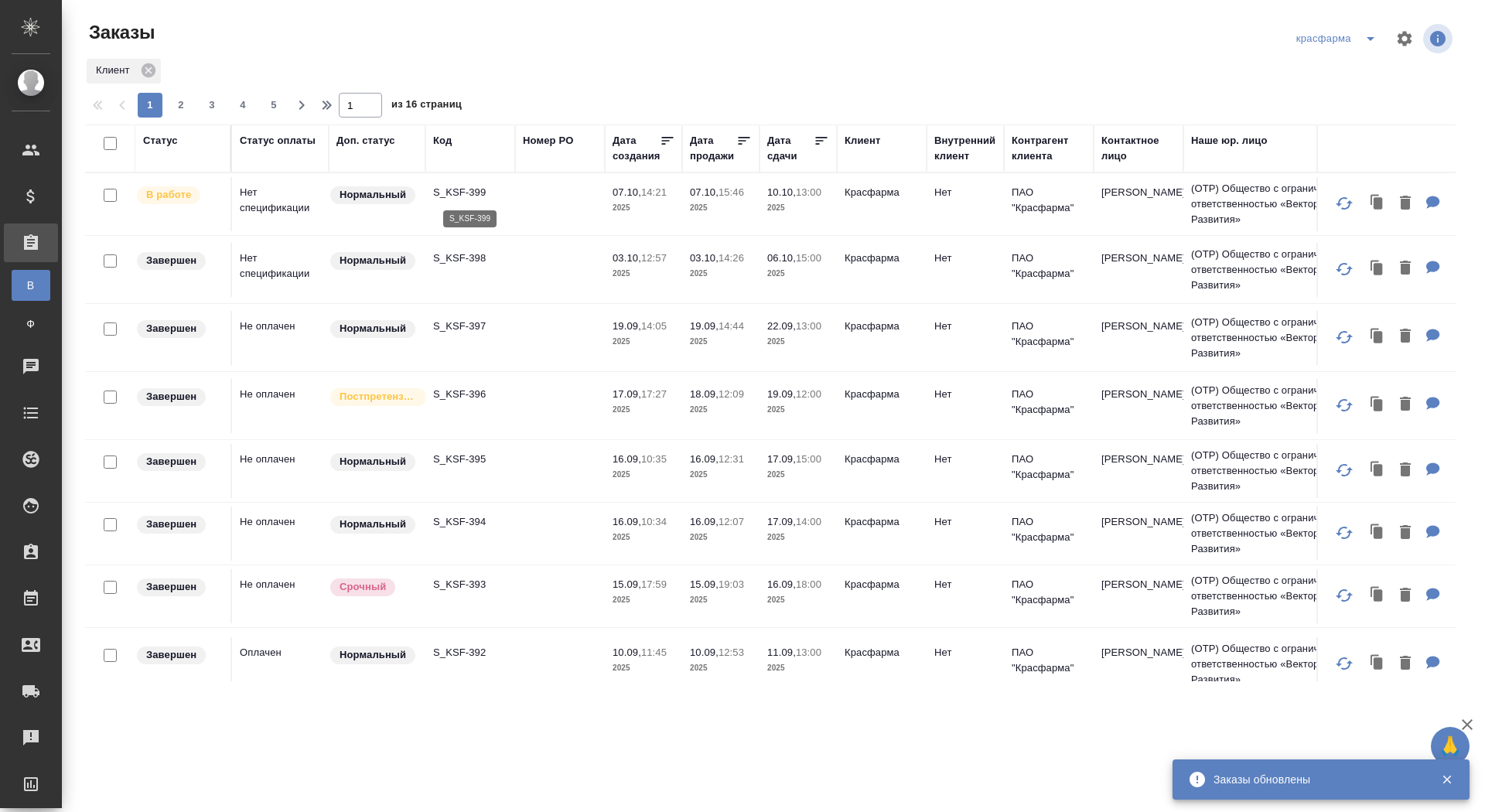
click at [461, 189] on p "S_KSF-399" at bounding box center [470, 193] width 74 height 16
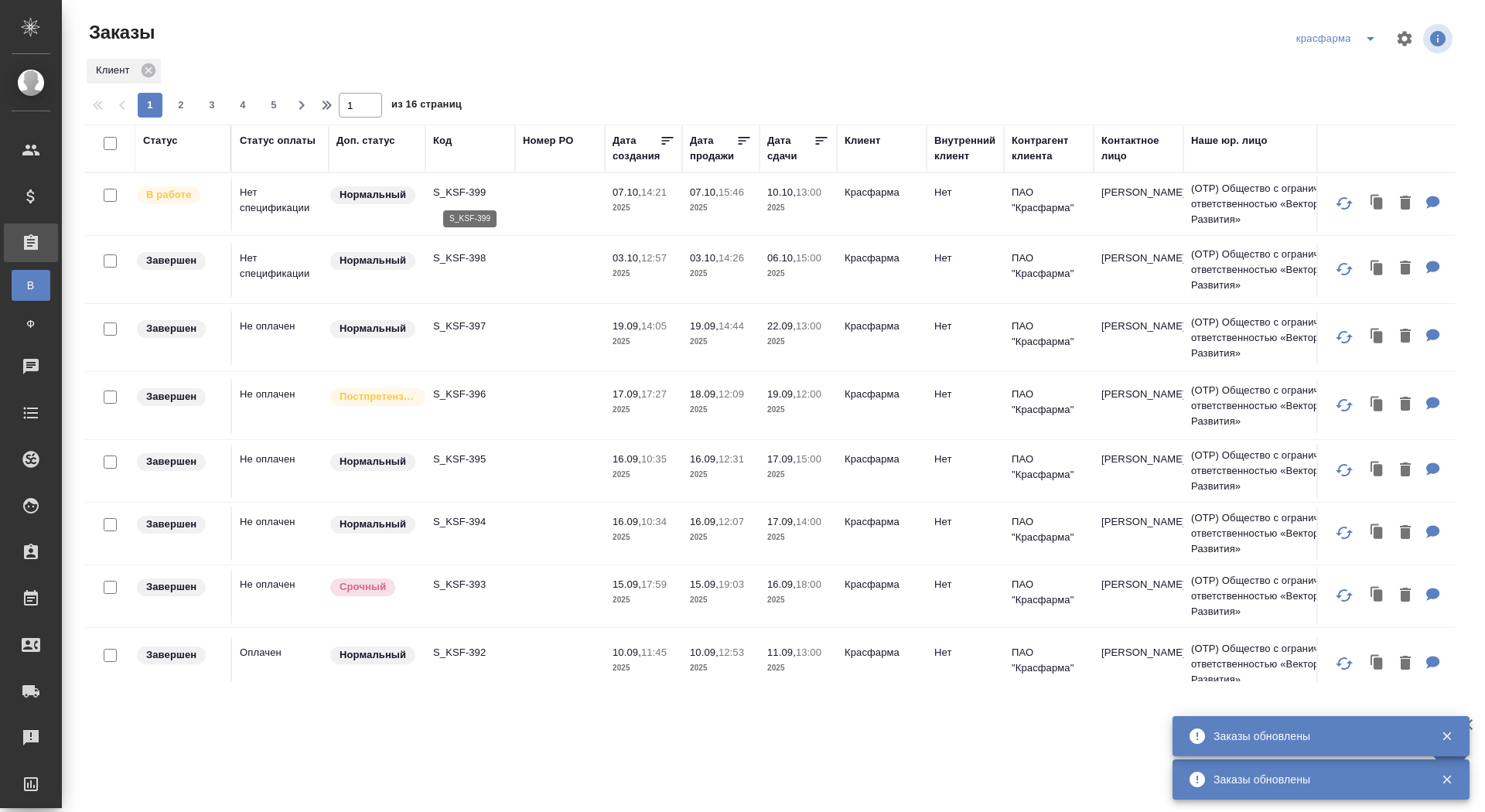
click at [468, 189] on p "S_KSF-399" at bounding box center [470, 193] width 74 height 16
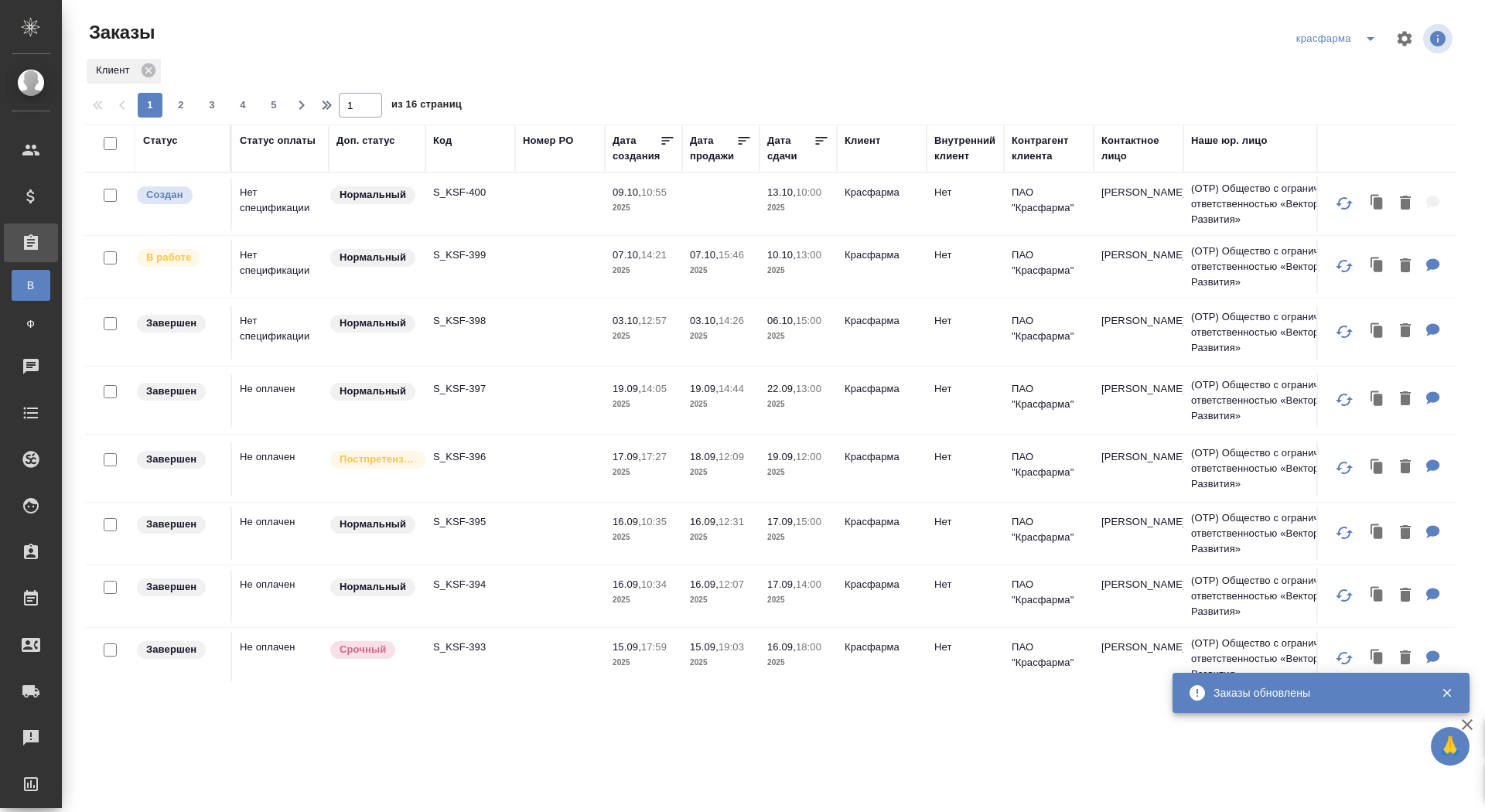
click at [517, 287] on td at bounding box center [560, 266] width 90 height 54
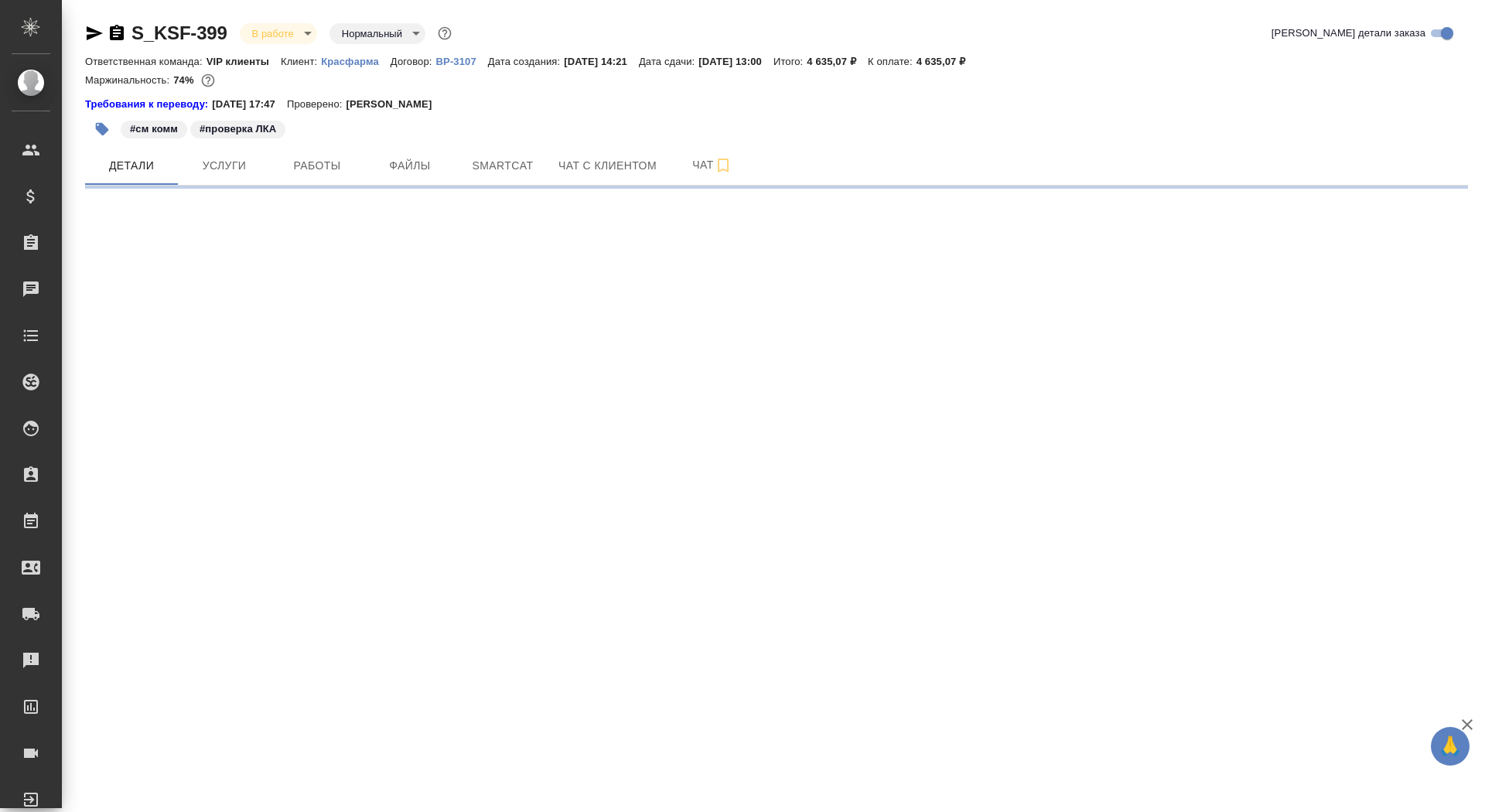
select select "RU"
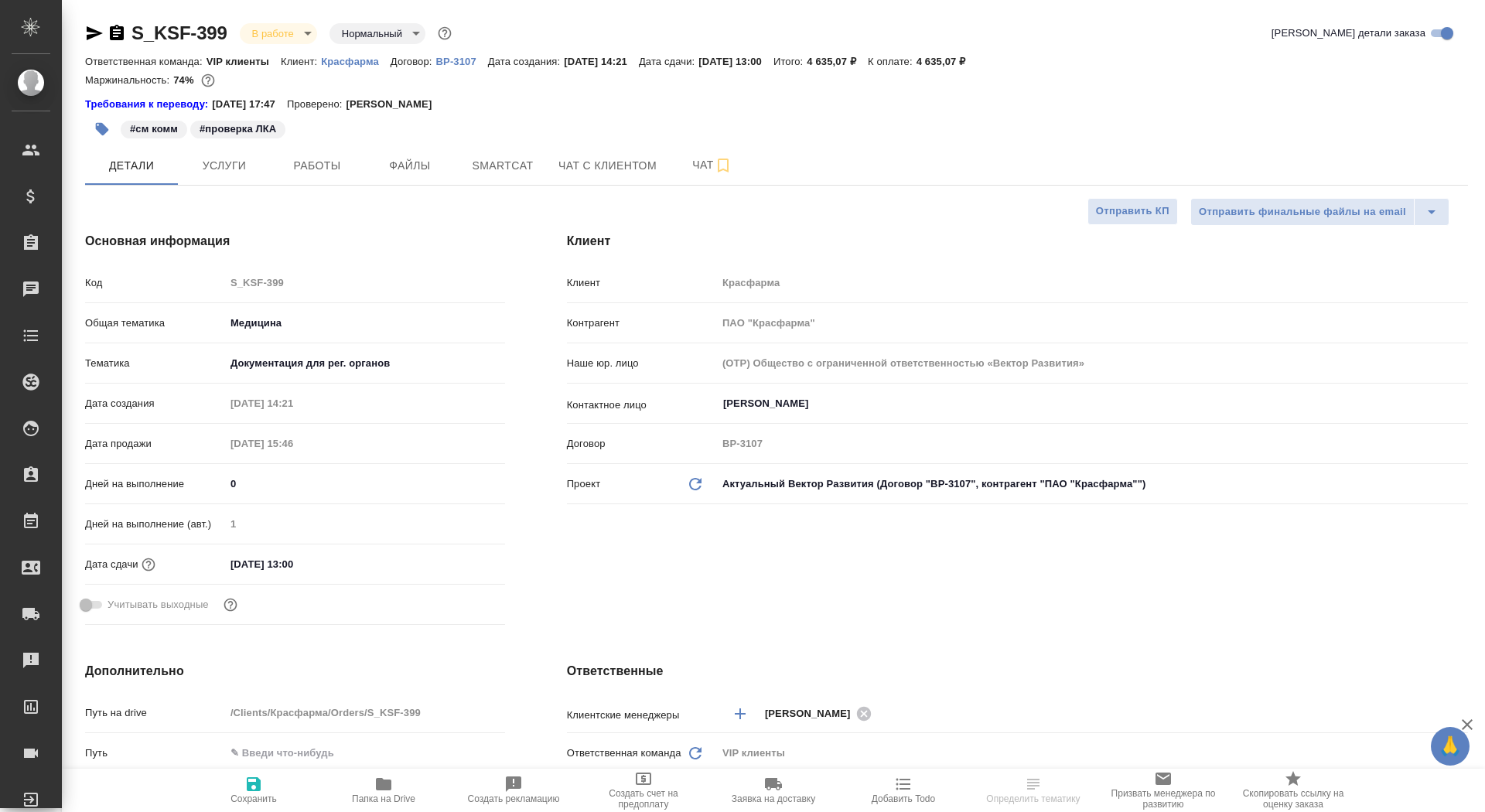
type textarea "x"
click at [354, 64] on p "Красфарма" at bounding box center [355, 61] width 70 height 11
type textarea "x"
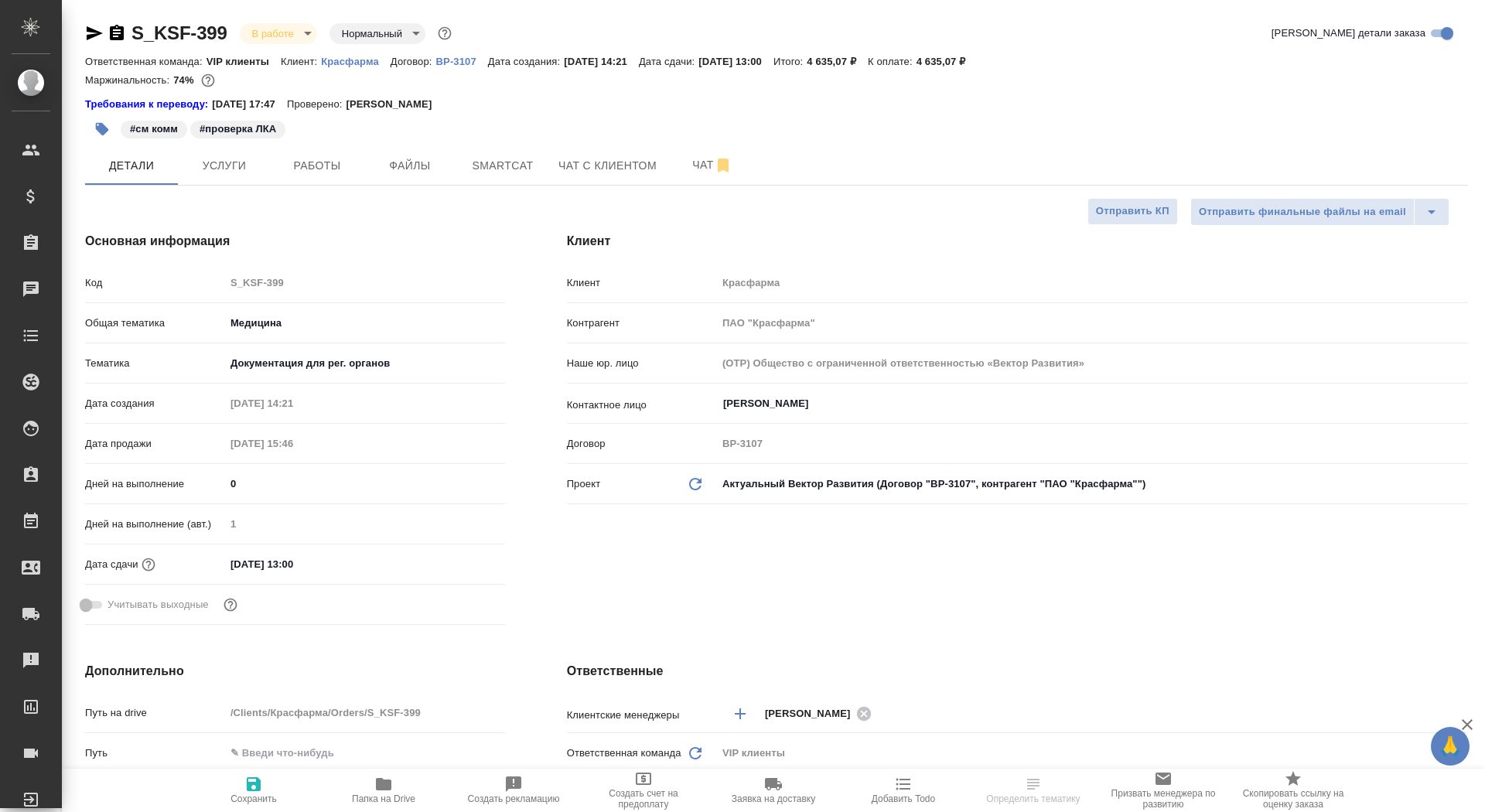
type textarea "x"
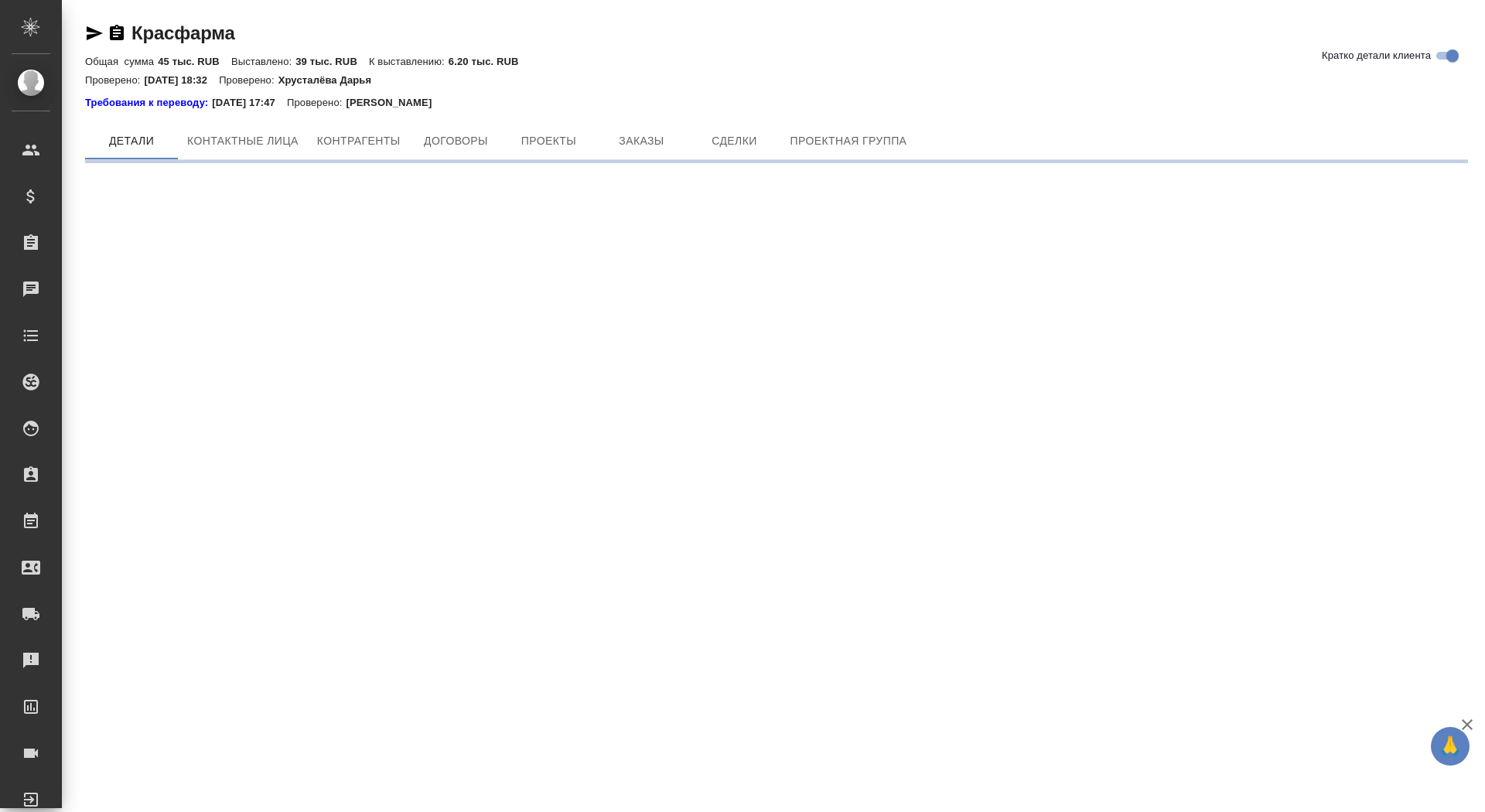
click at [644, 112] on div "[PERSON_NAME] детали клиента Общая сумма 45 тыс. RUB Выставлено: 39 тыс. RUB К …" at bounding box center [777, 86] width 1400 height 171
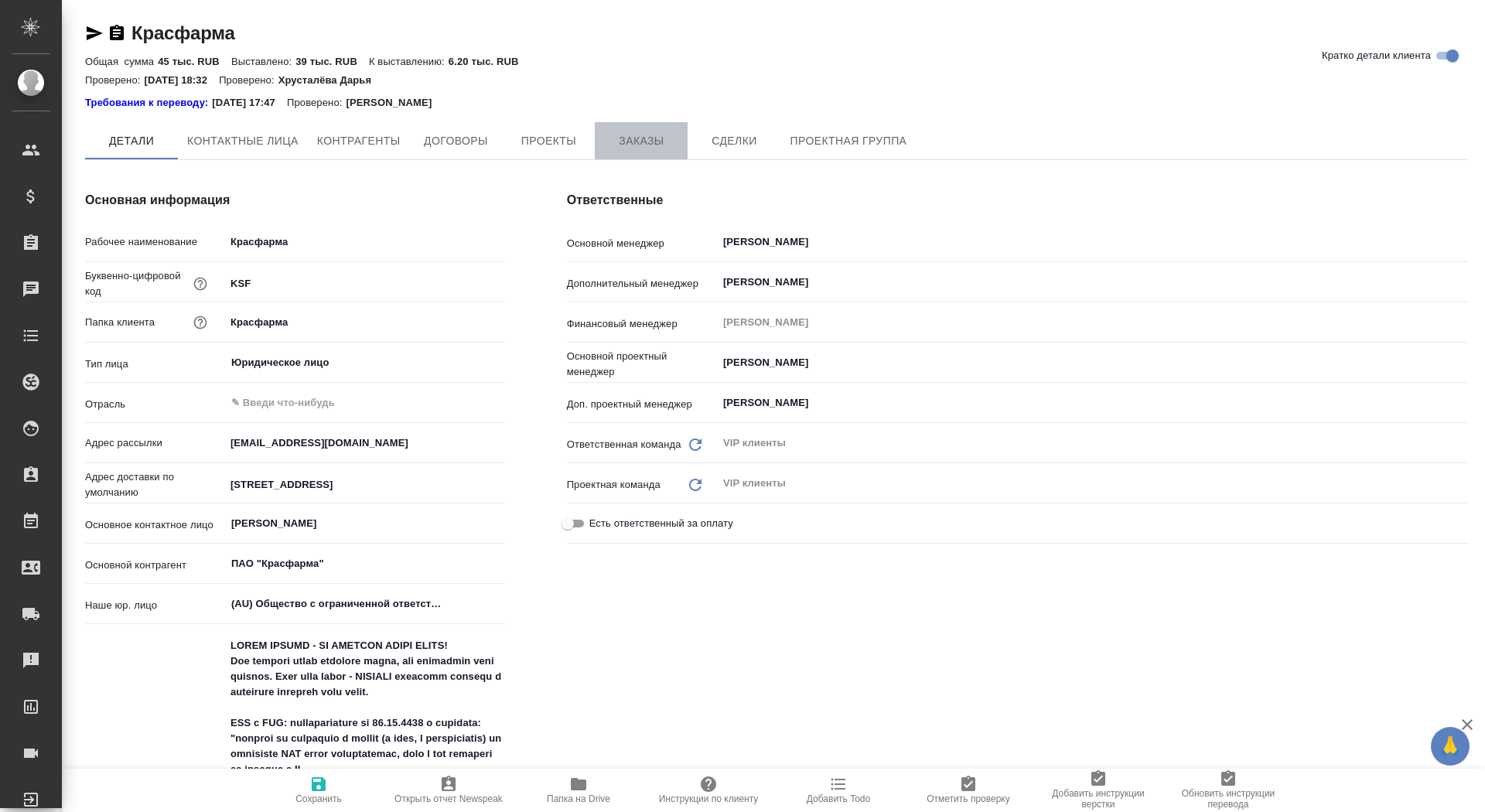
type textarea "x"
click at [647, 139] on span "Заказы" at bounding box center [642, 141] width 74 height 19
type textarea "x"
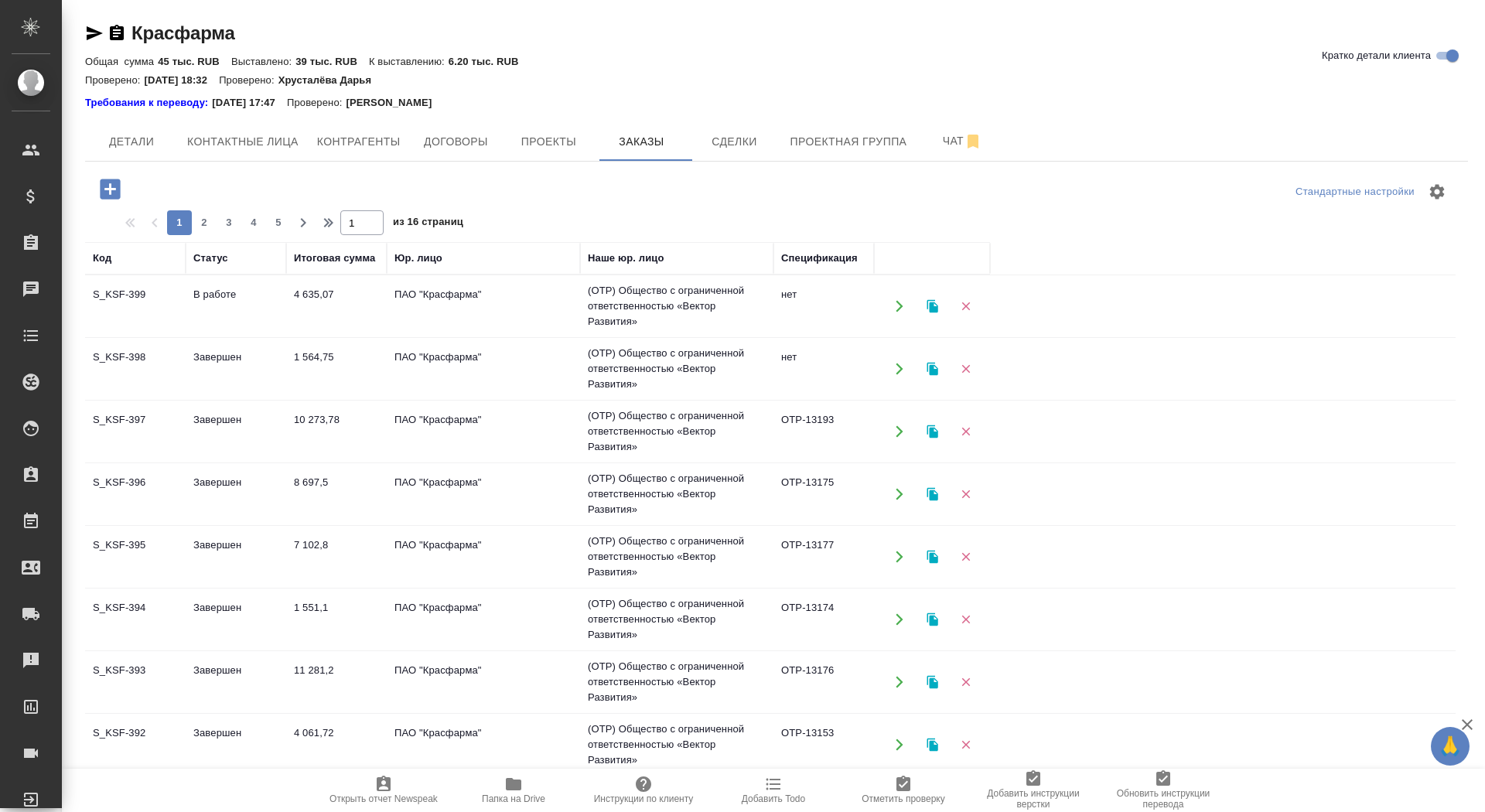
click at [109, 192] on icon "button" at bounding box center [110, 189] width 27 height 27
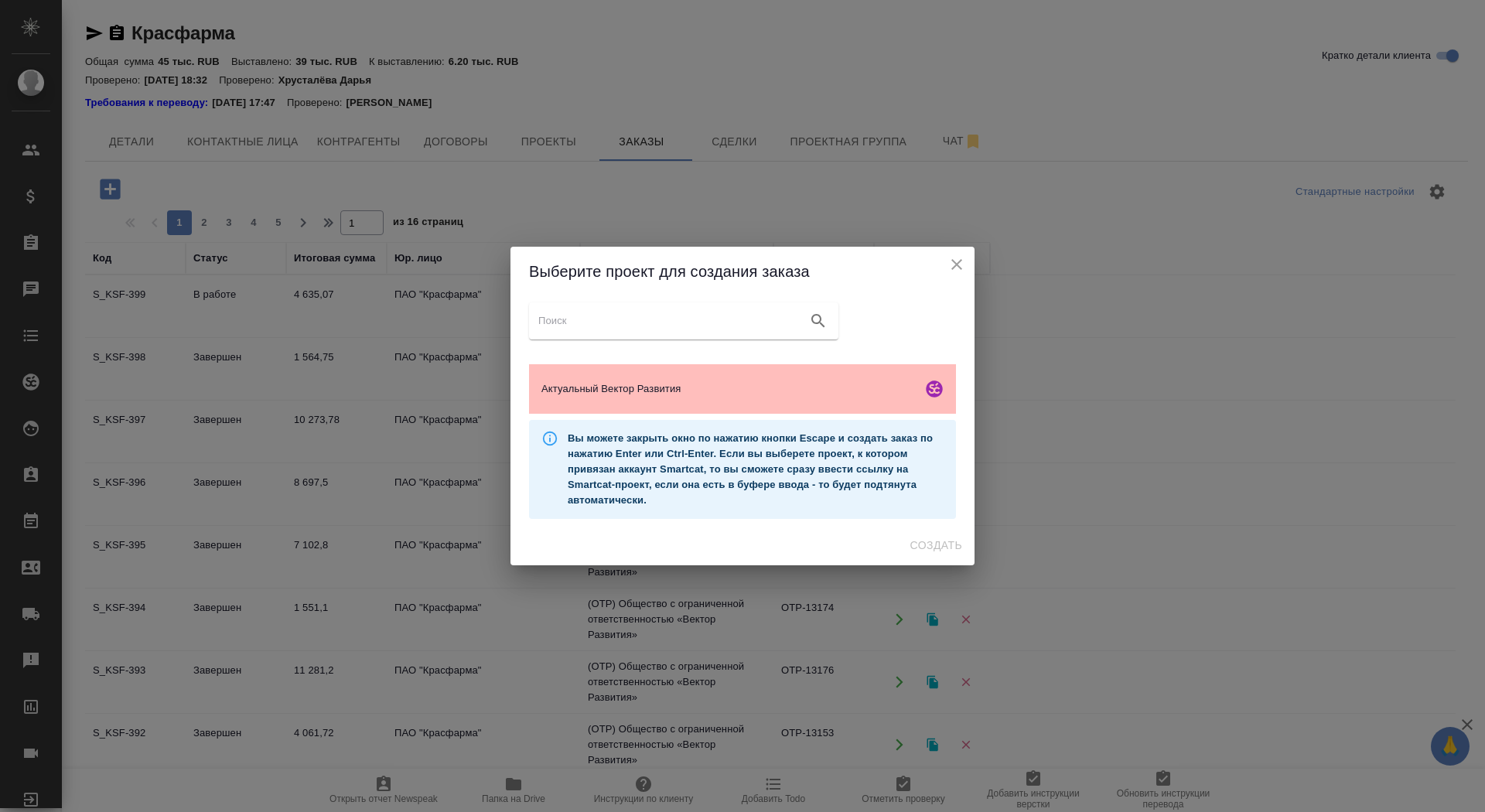
click at [602, 379] on div "Актуальный Вектор Развития" at bounding box center [742, 389] width 427 height 49
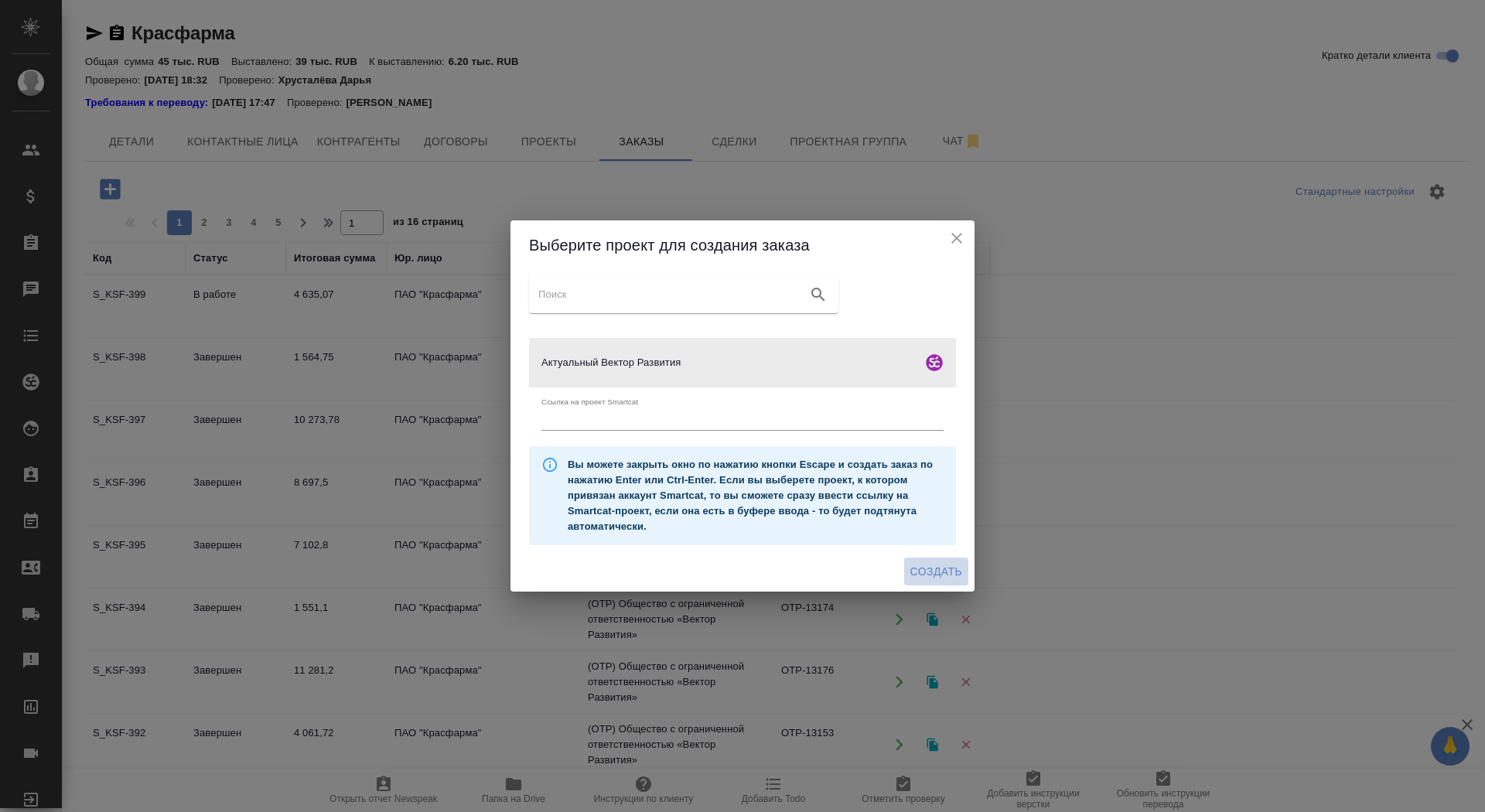
click at [924, 573] on span "Создать" at bounding box center [936, 572] width 52 height 19
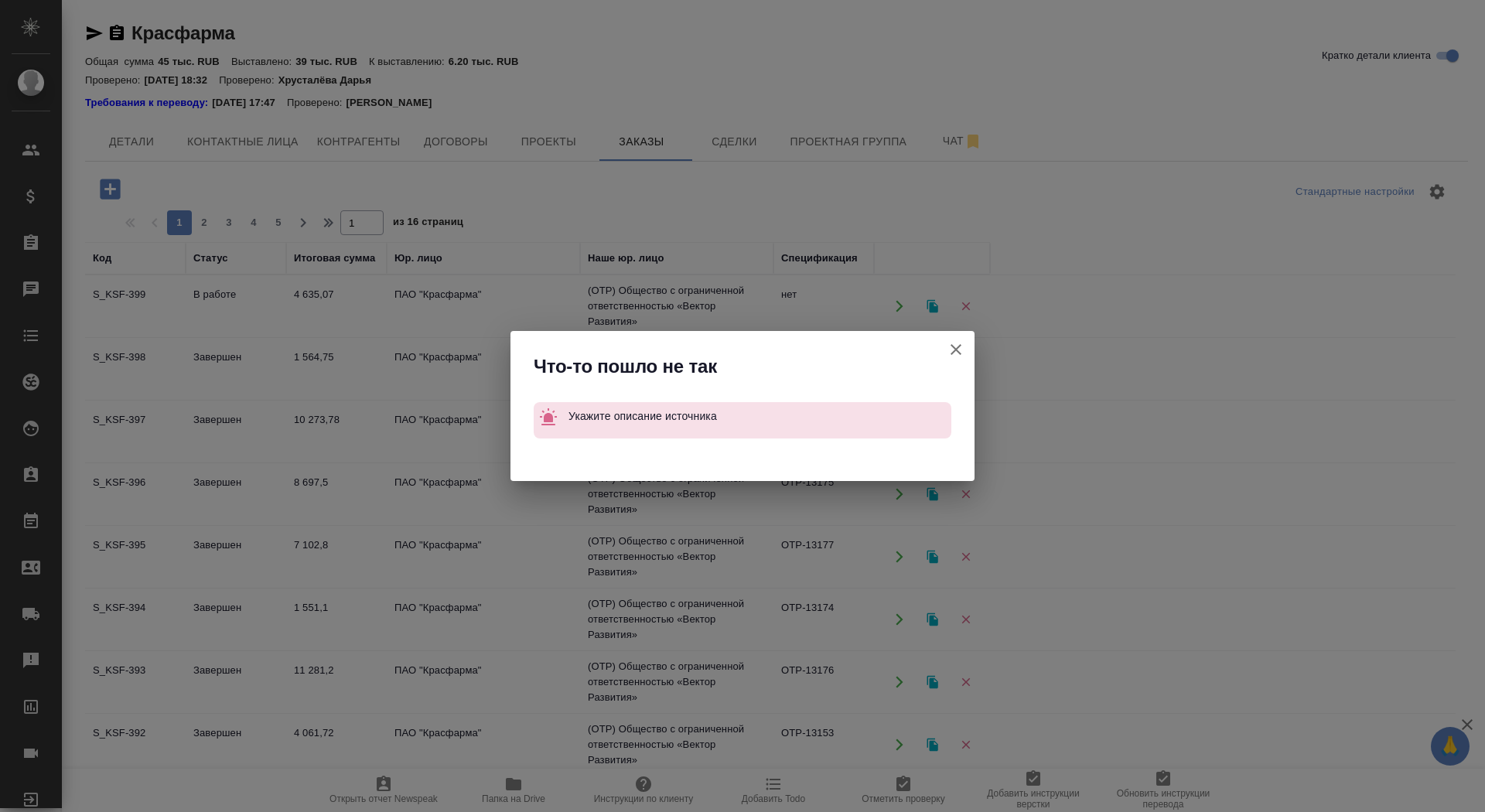
click at [953, 350] on icon "button" at bounding box center [956, 349] width 19 height 19
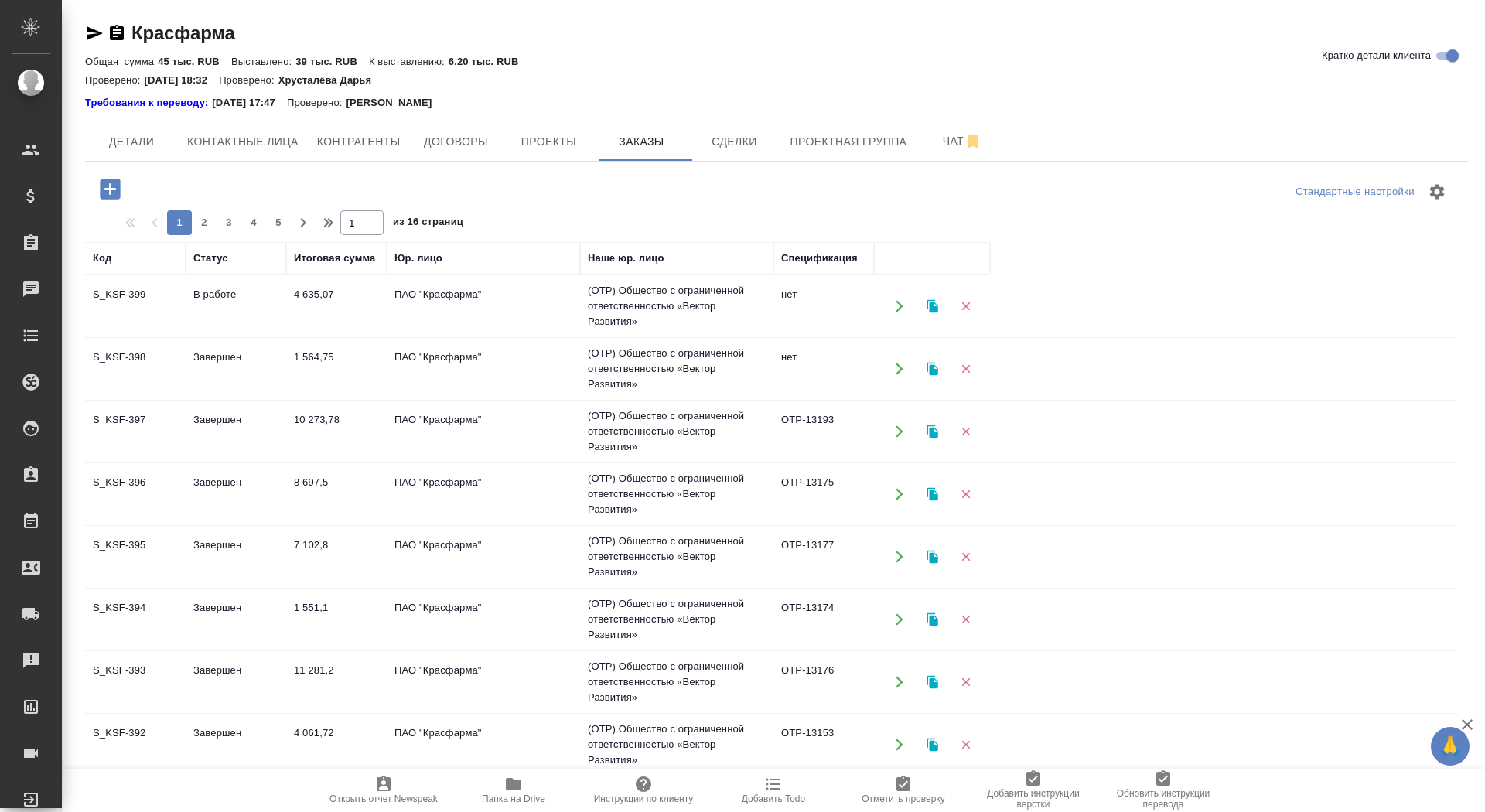
click at [129, 186] on button "button" at bounding box center [110, 189] width 42 height 32
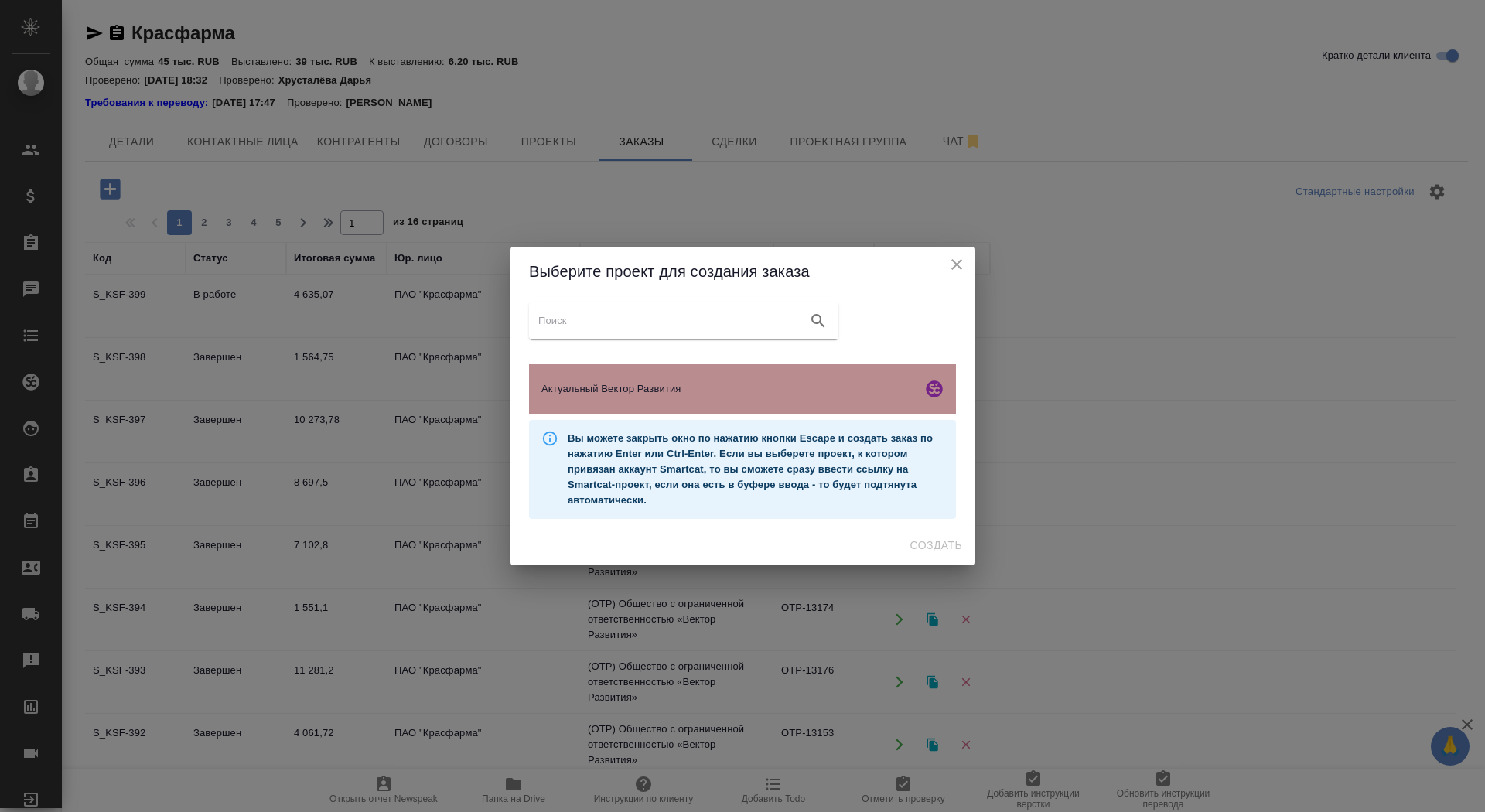
click at [669, 385] on span "Актуальный Вектор Развития" at bounding box center [729, 389] width 375 height 16
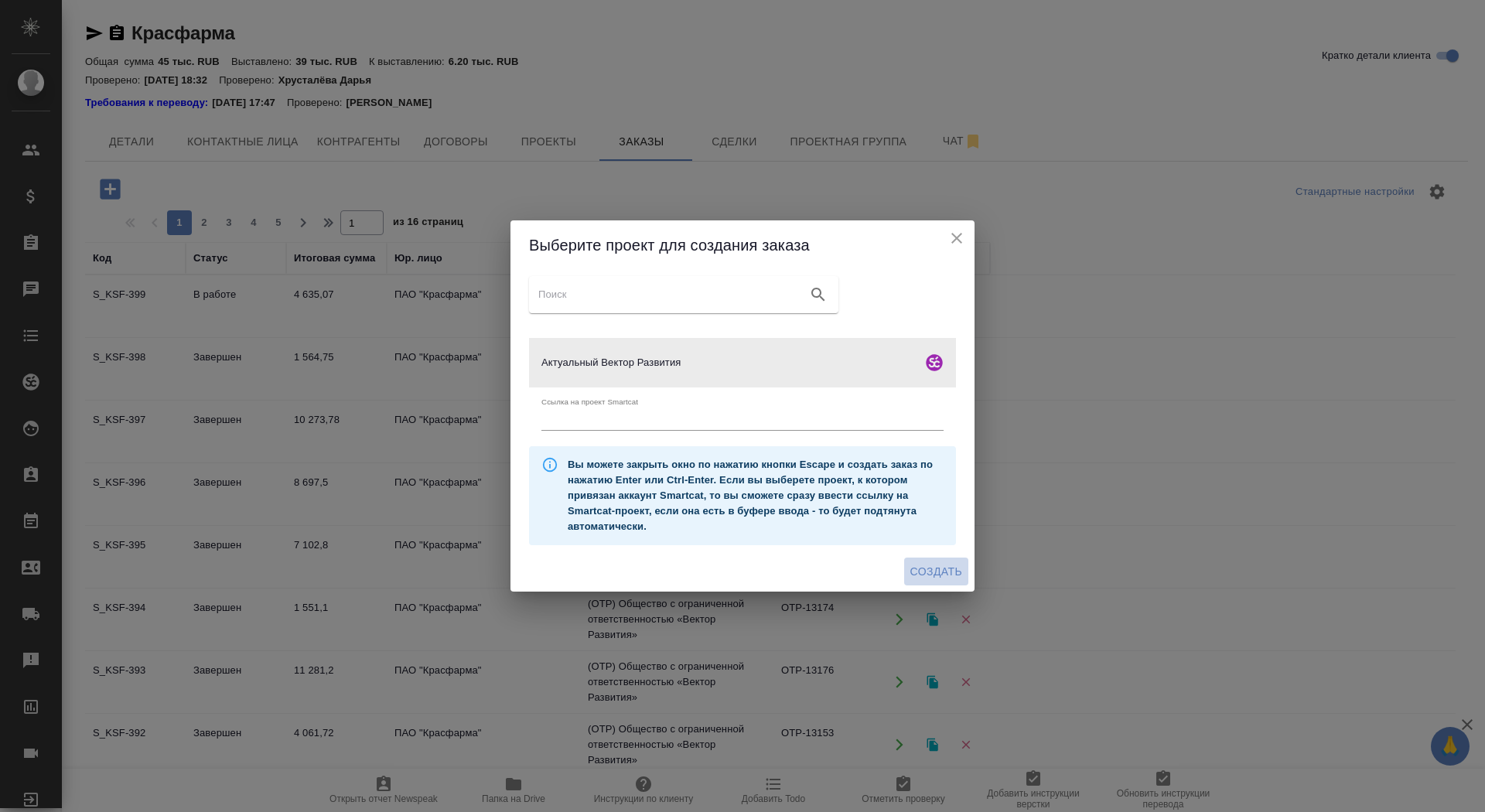
click at [930, 574] on span "Создать" at bounding box center [936, 572] width 52 height 19
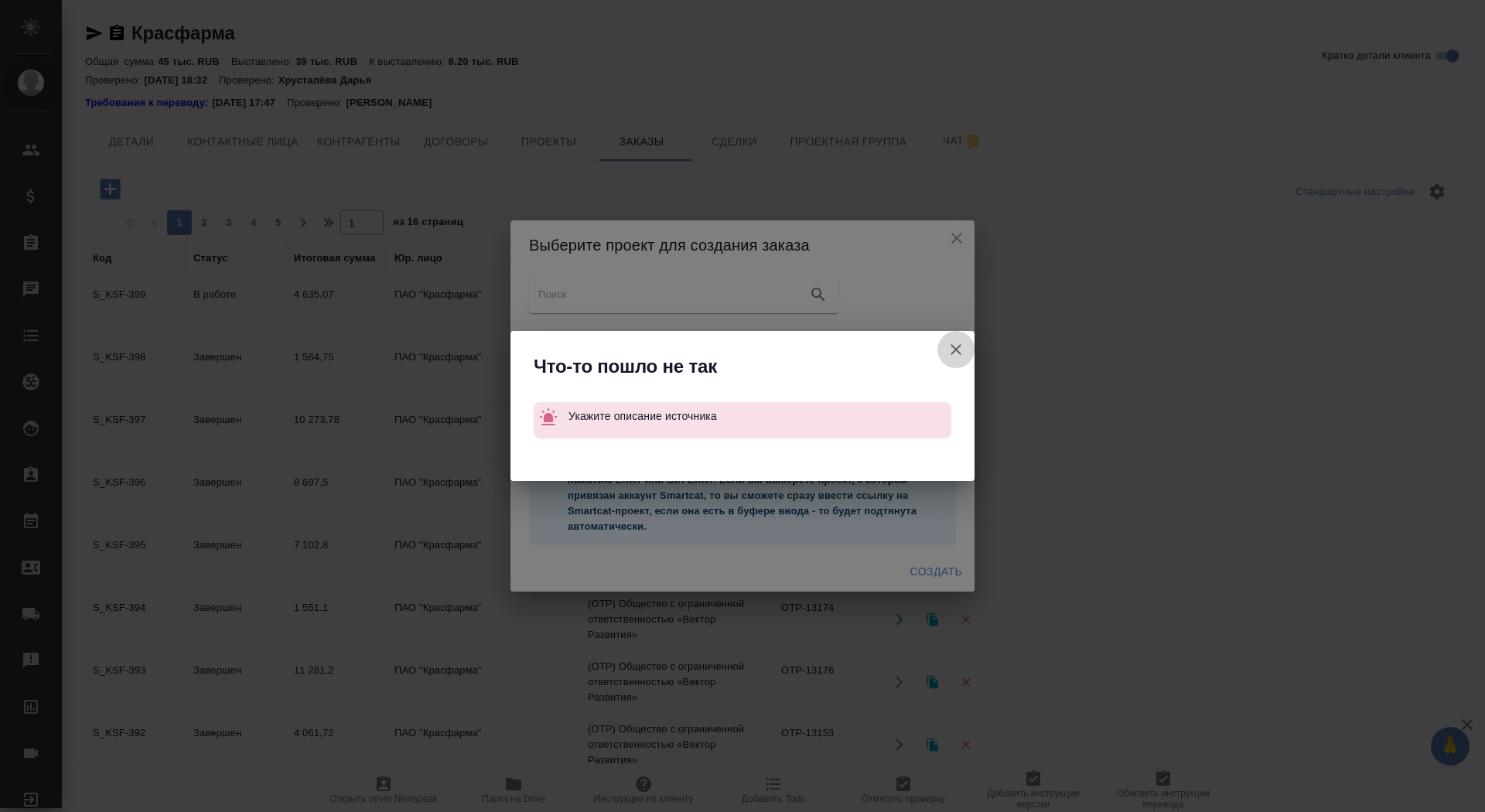
click at [953, 348] on icon "button" at bounding box center [956, 349] width 11 height 11
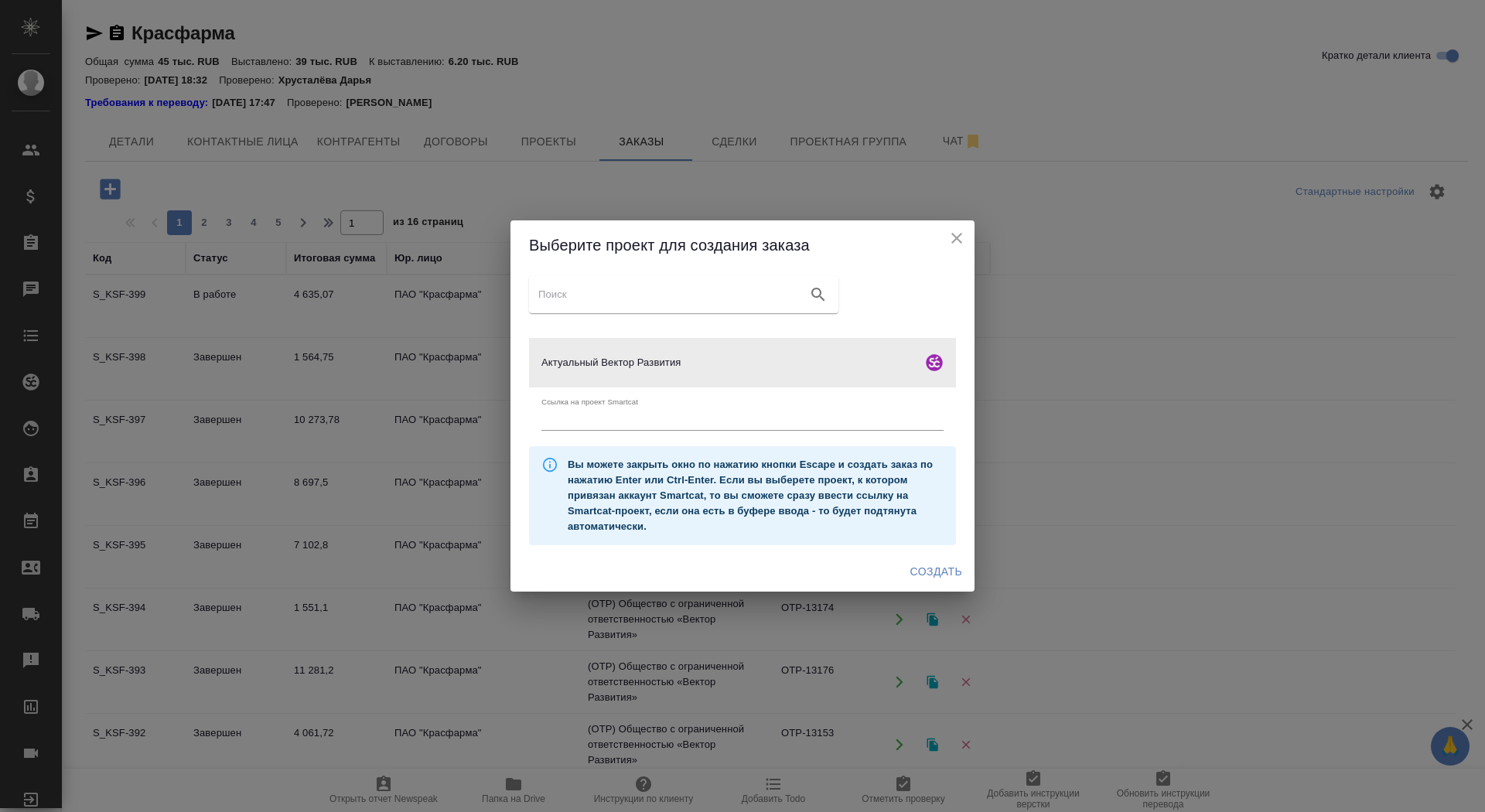
click at [956, 249] on h2 "Выберите проект для создания заказа" at bounding box center [742, 245] width 427 height 25
click at [955, 231] on icon "close" at bounding box center [956, 238] width 19 height 19
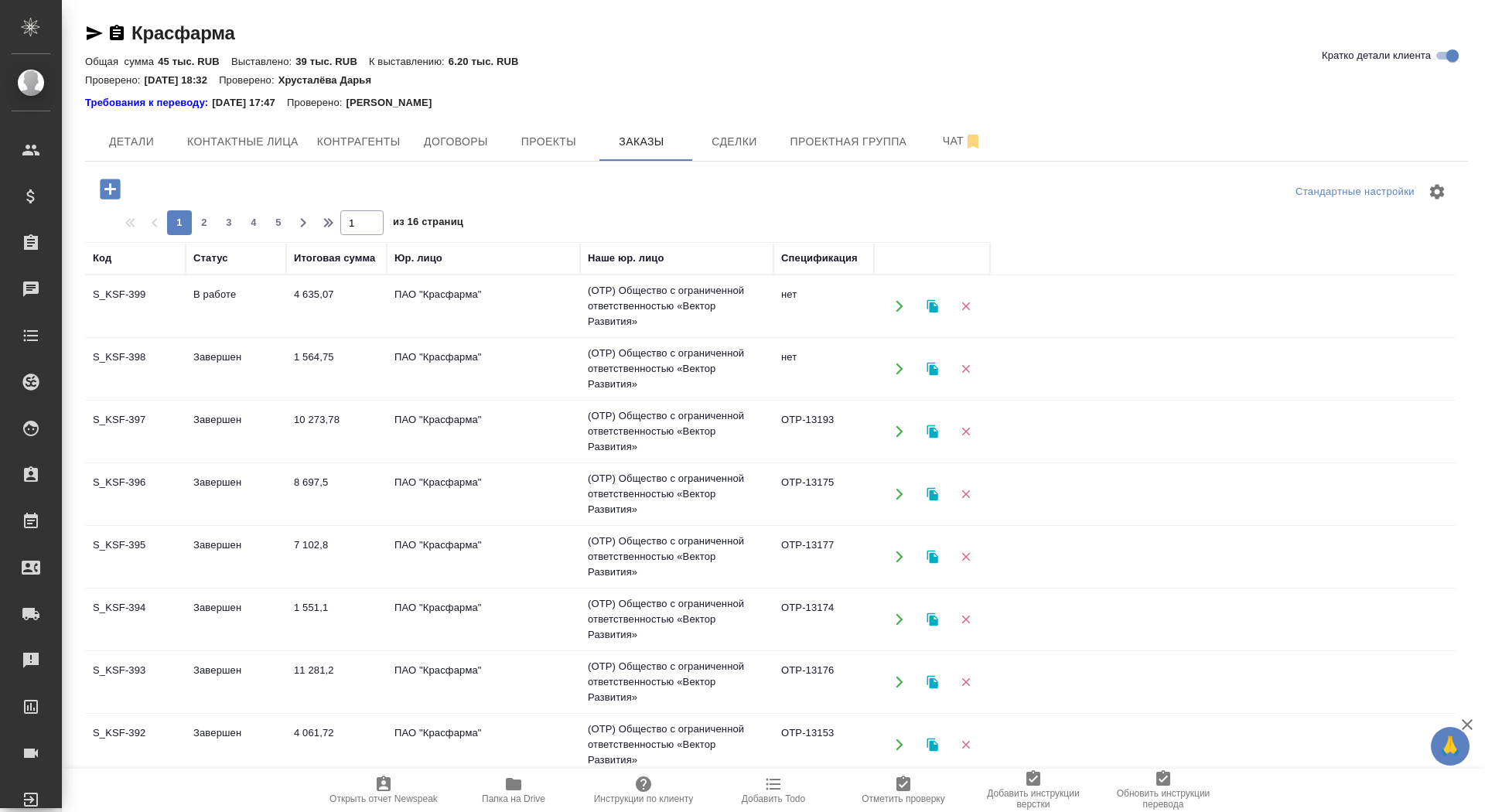
click at [88, 34] on icon "button" at bounding box center [94, 33] width 19 height 19
click at [136, 141] on span "Детали" at bounding box center [132, 142] width 74 height 19
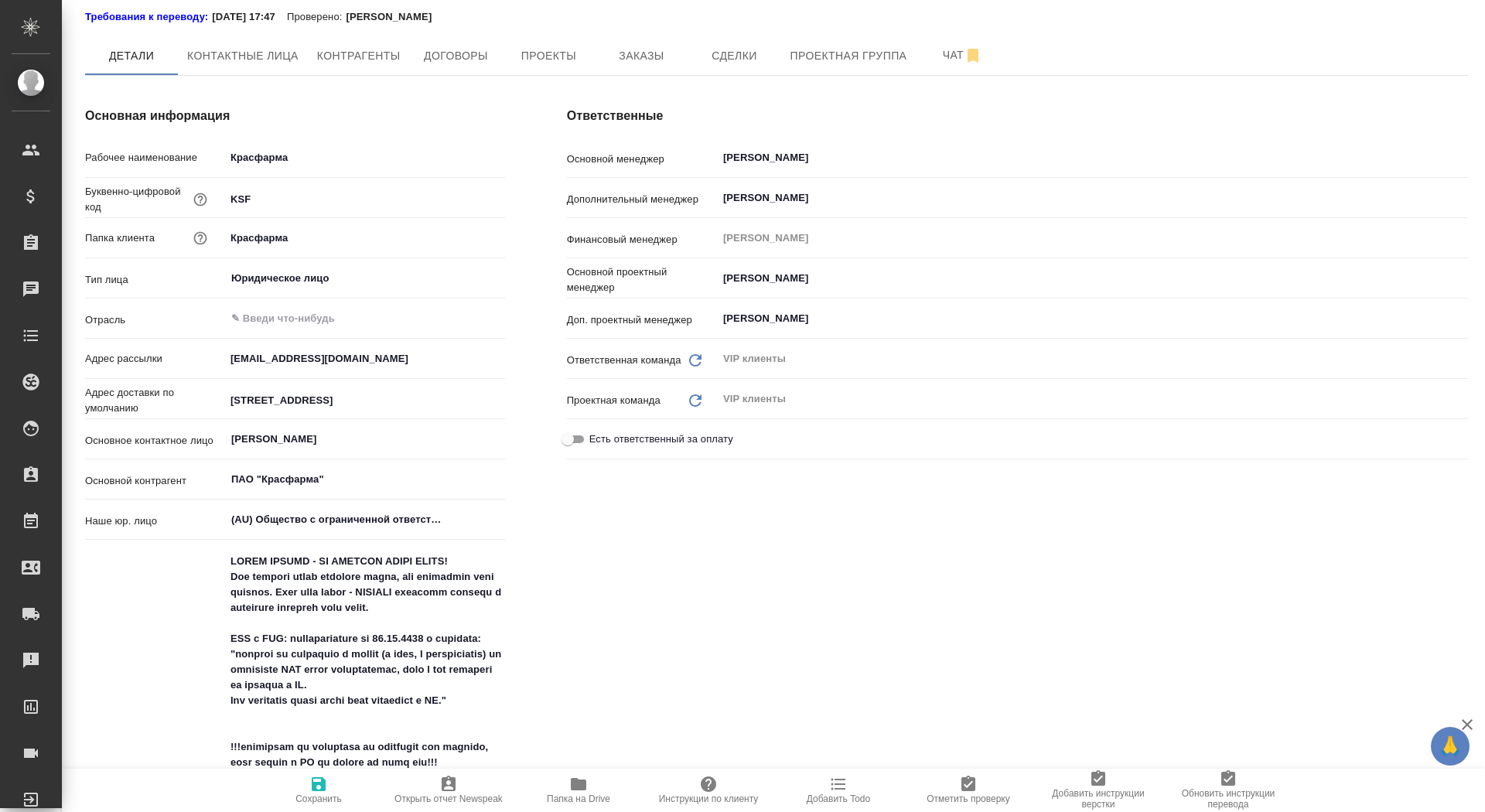
type textarea "x"
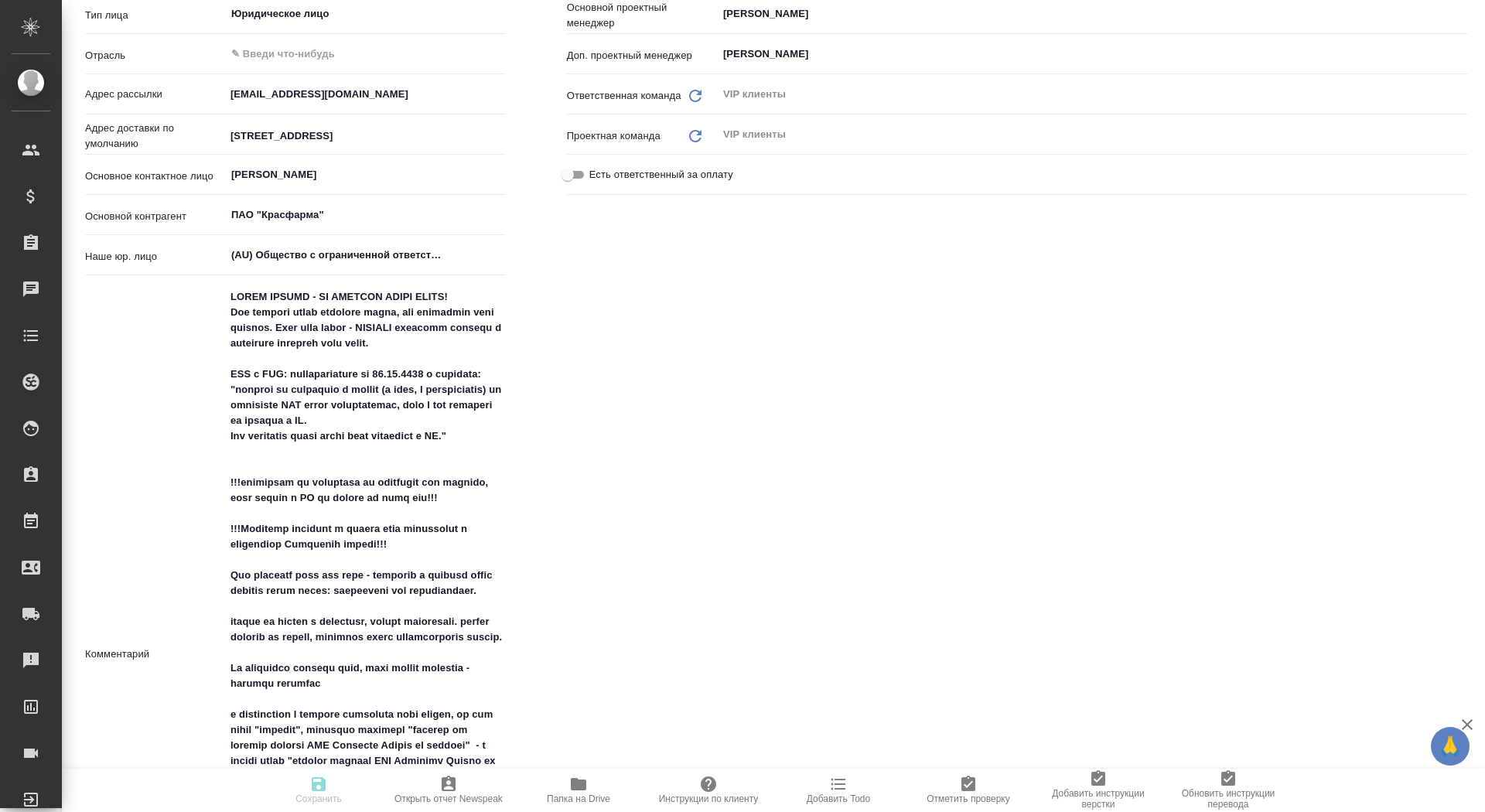
type textarea "x"
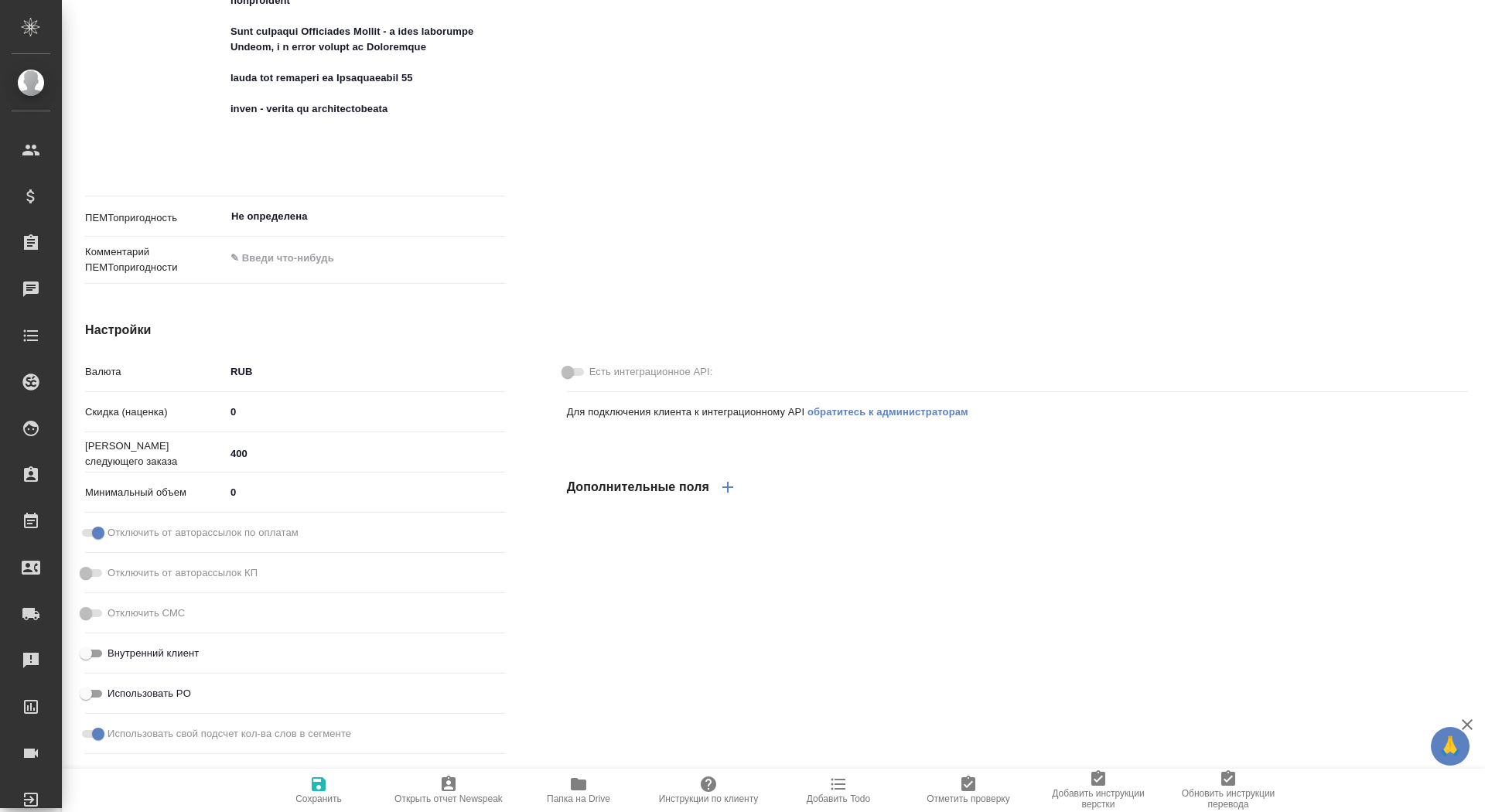
scroll to position [1193, 0]
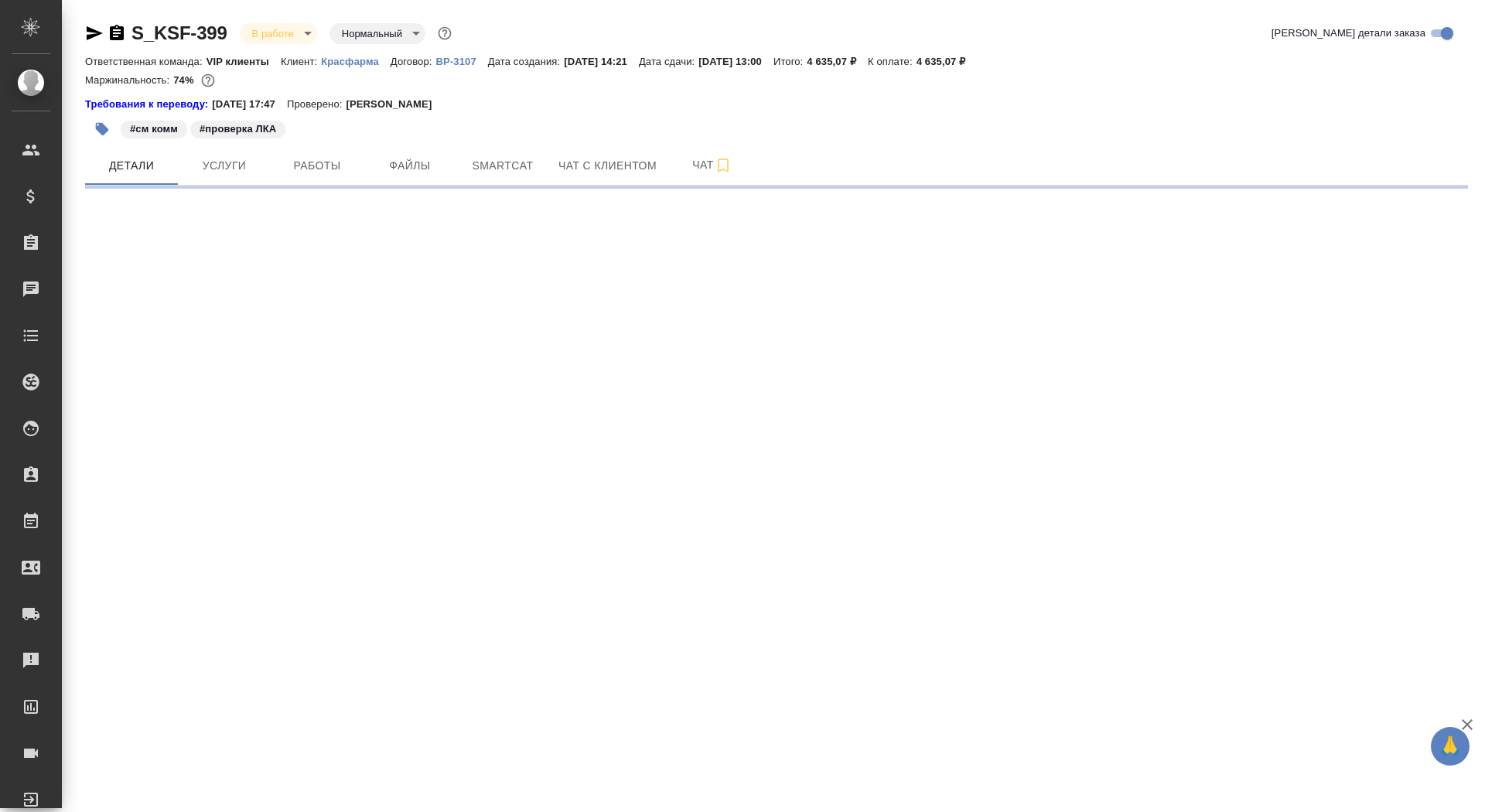
select select "RU"
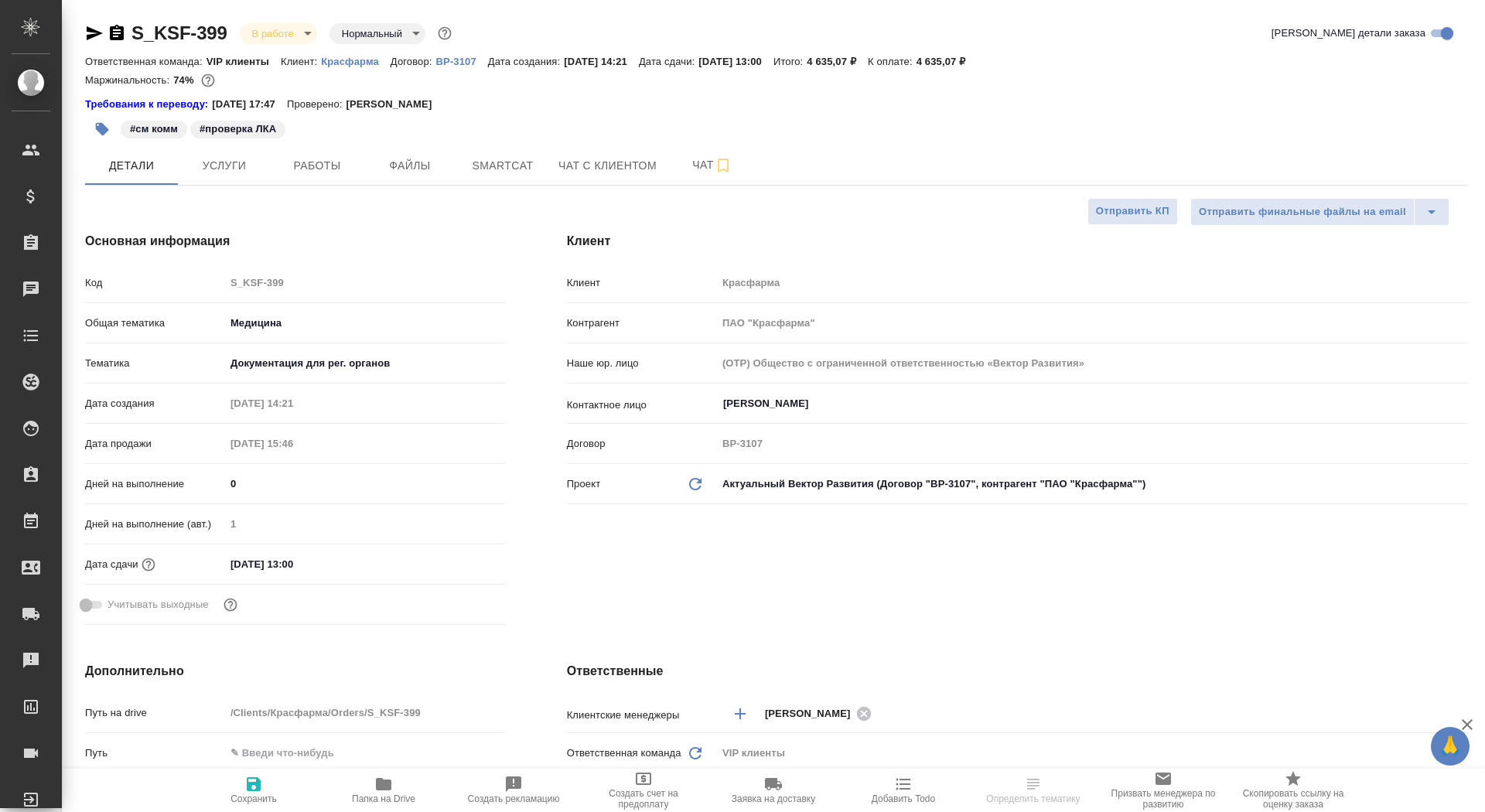
type textarea "x"
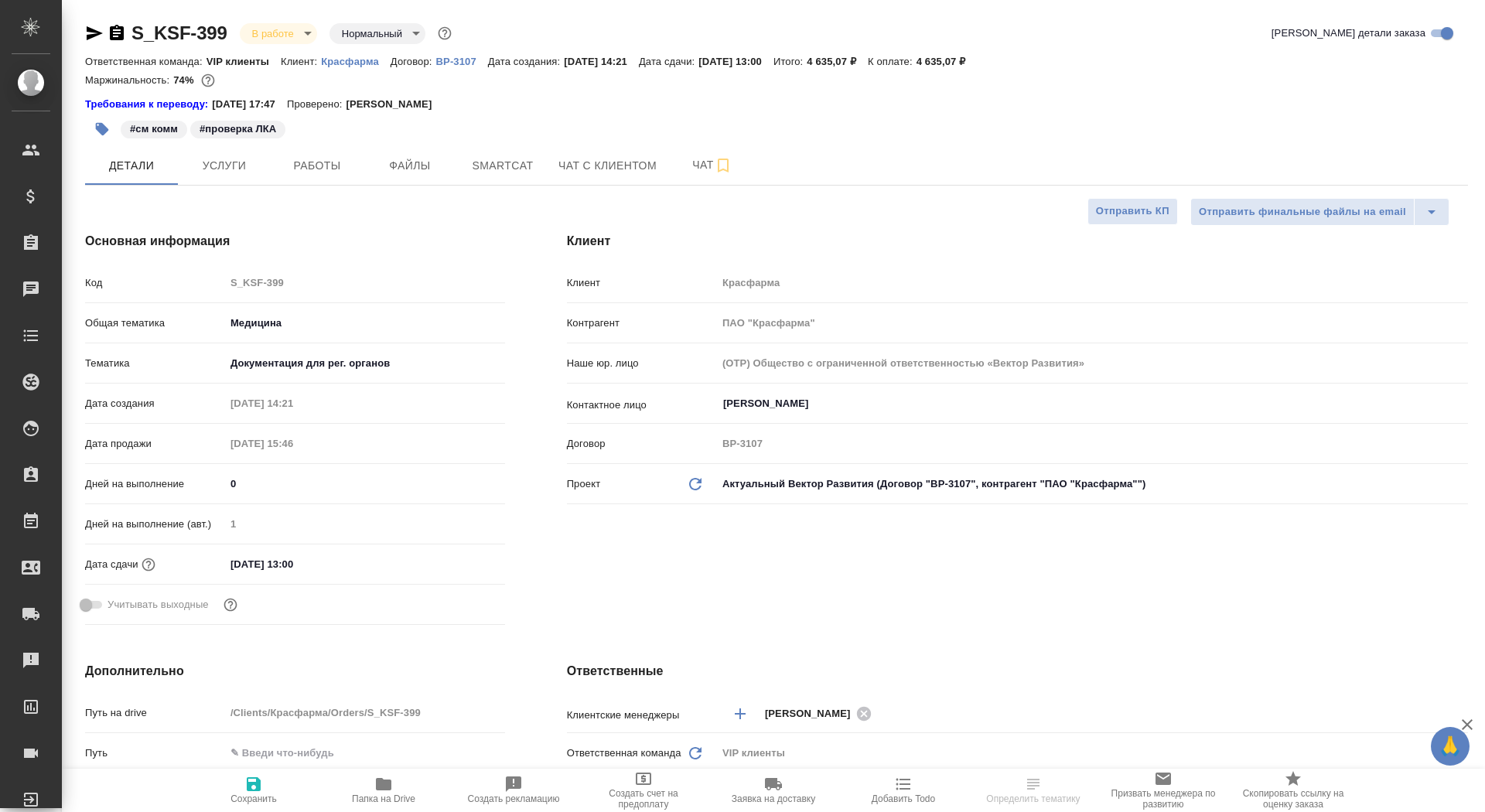
type textarea "x"
click at [360, 62] on p "Красфарма" at bounding box center [355, 61] width 70 height 11
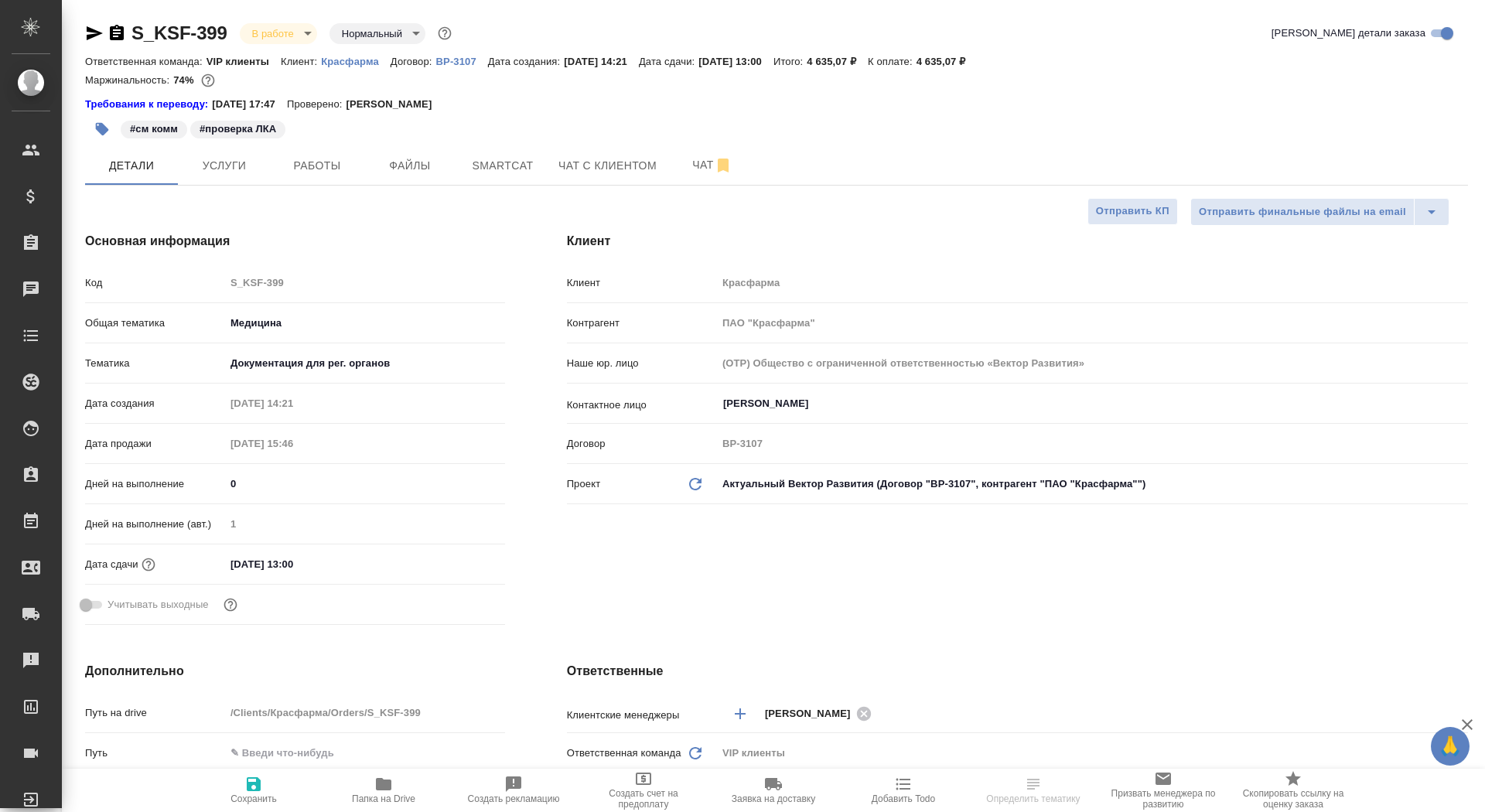
type textarea "x"
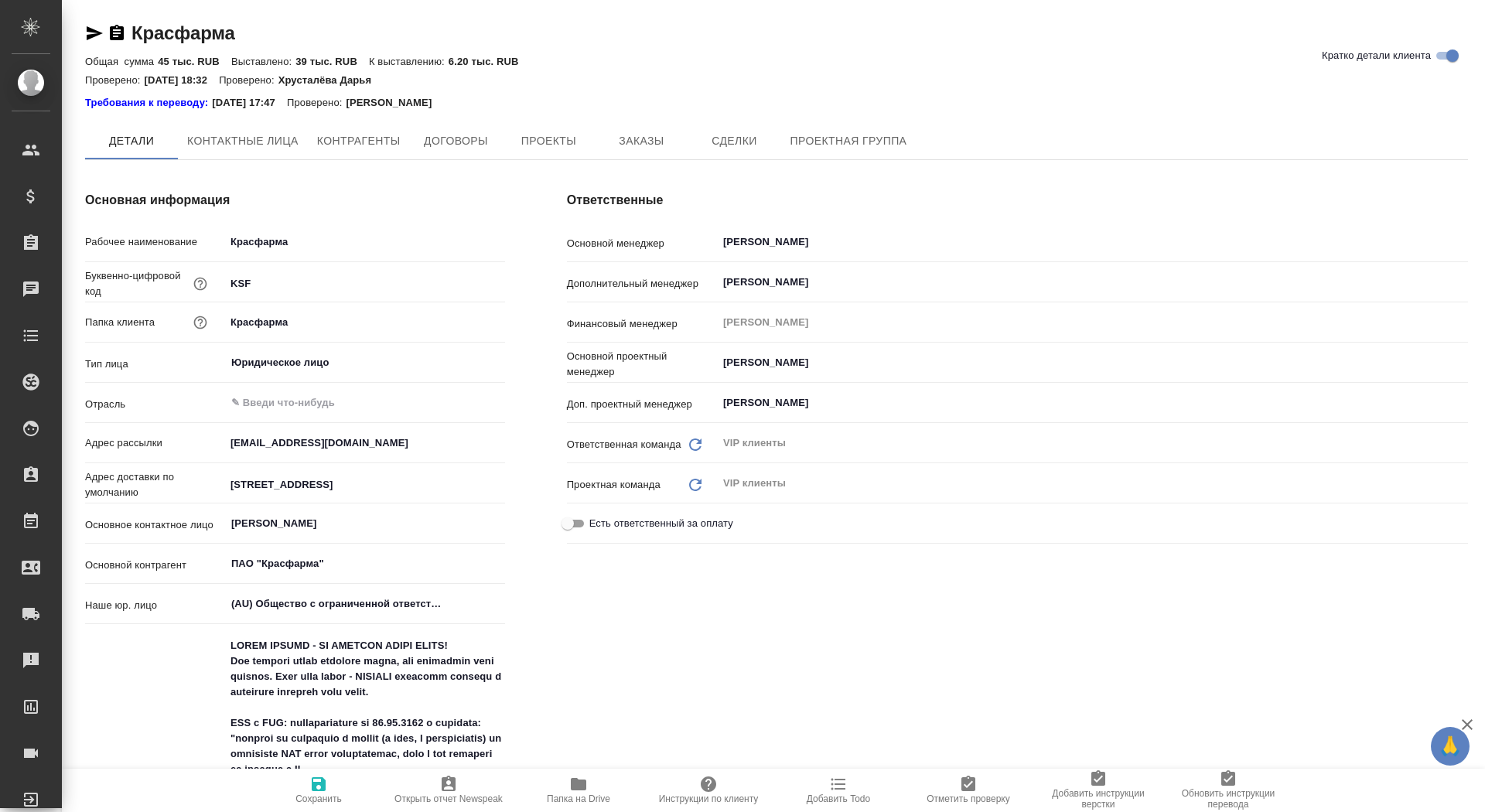
type textarea "x"
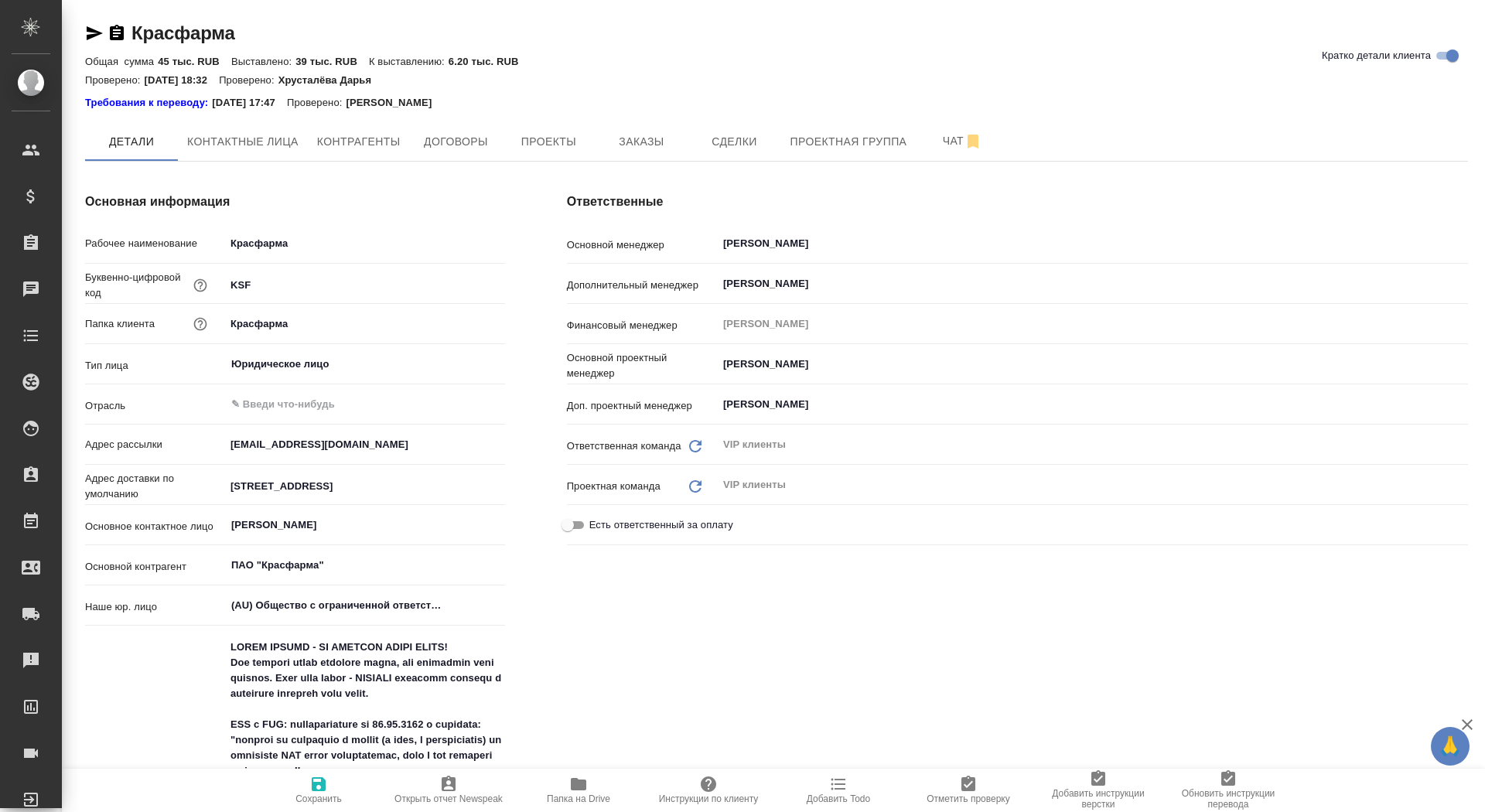
type textarea "x"
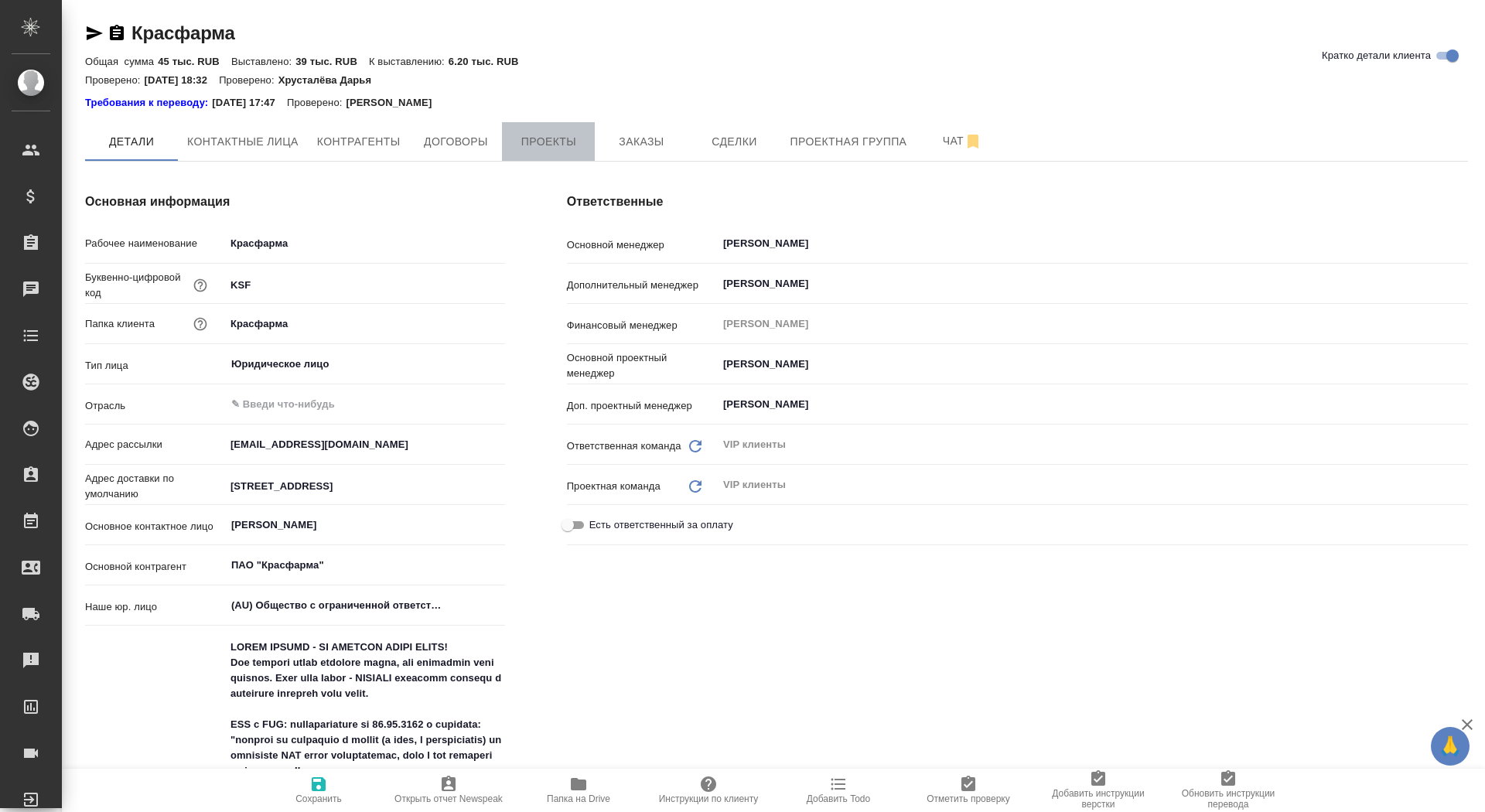
click at [570, 140] on span "Проекты" at bounding box center [549, 142] width 74 height 19
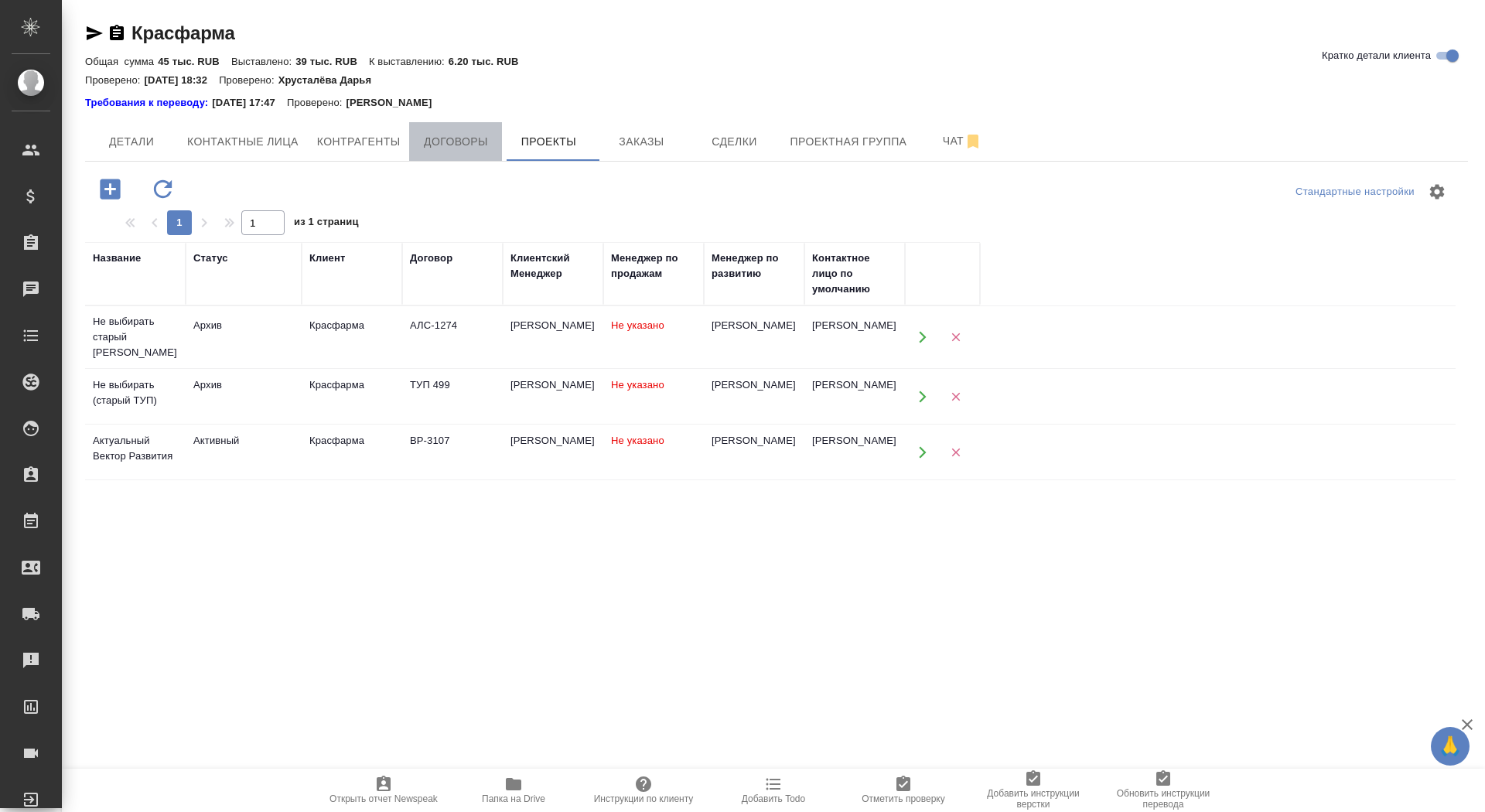
click at [440, 146] on span "Договоры" at bounding box center [455, 142] width 74 height 19
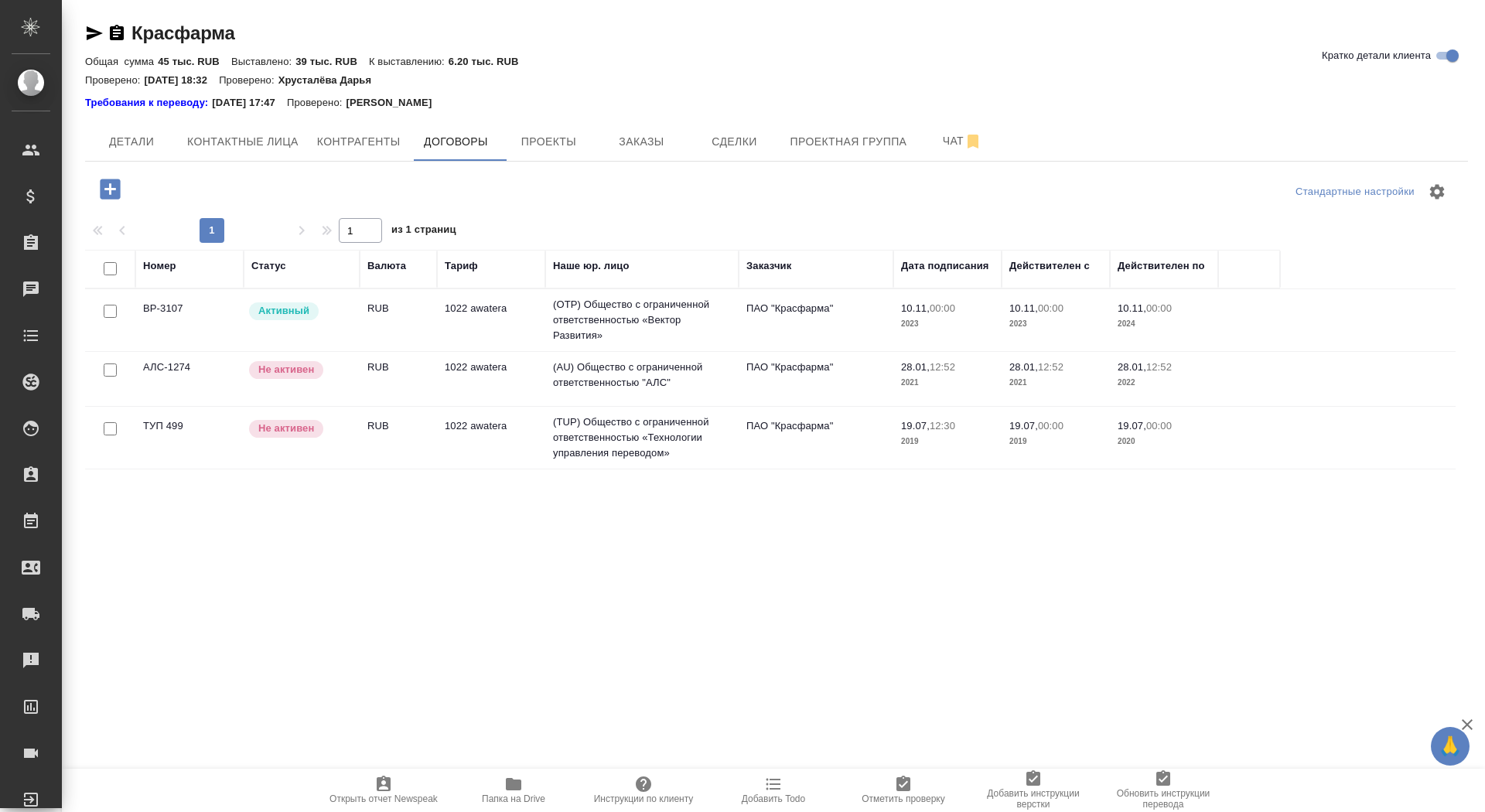
click at [448, 319] on td "1022 awatera" at bounding box center [491, 320] width 109 height 54
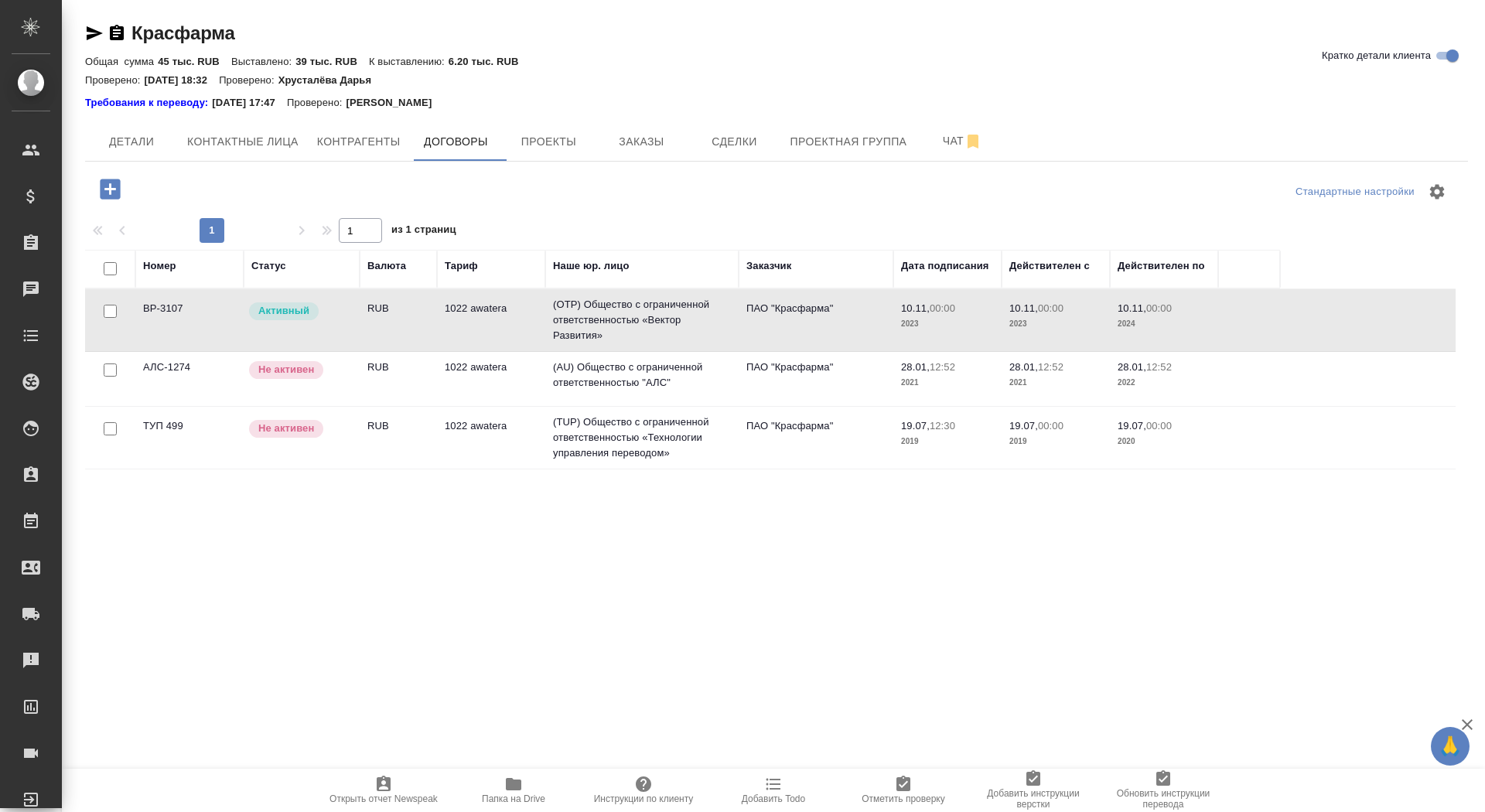
click at [448, 319] on td "1022 awatera" at bounding box center [491, 320] width 109 height 54
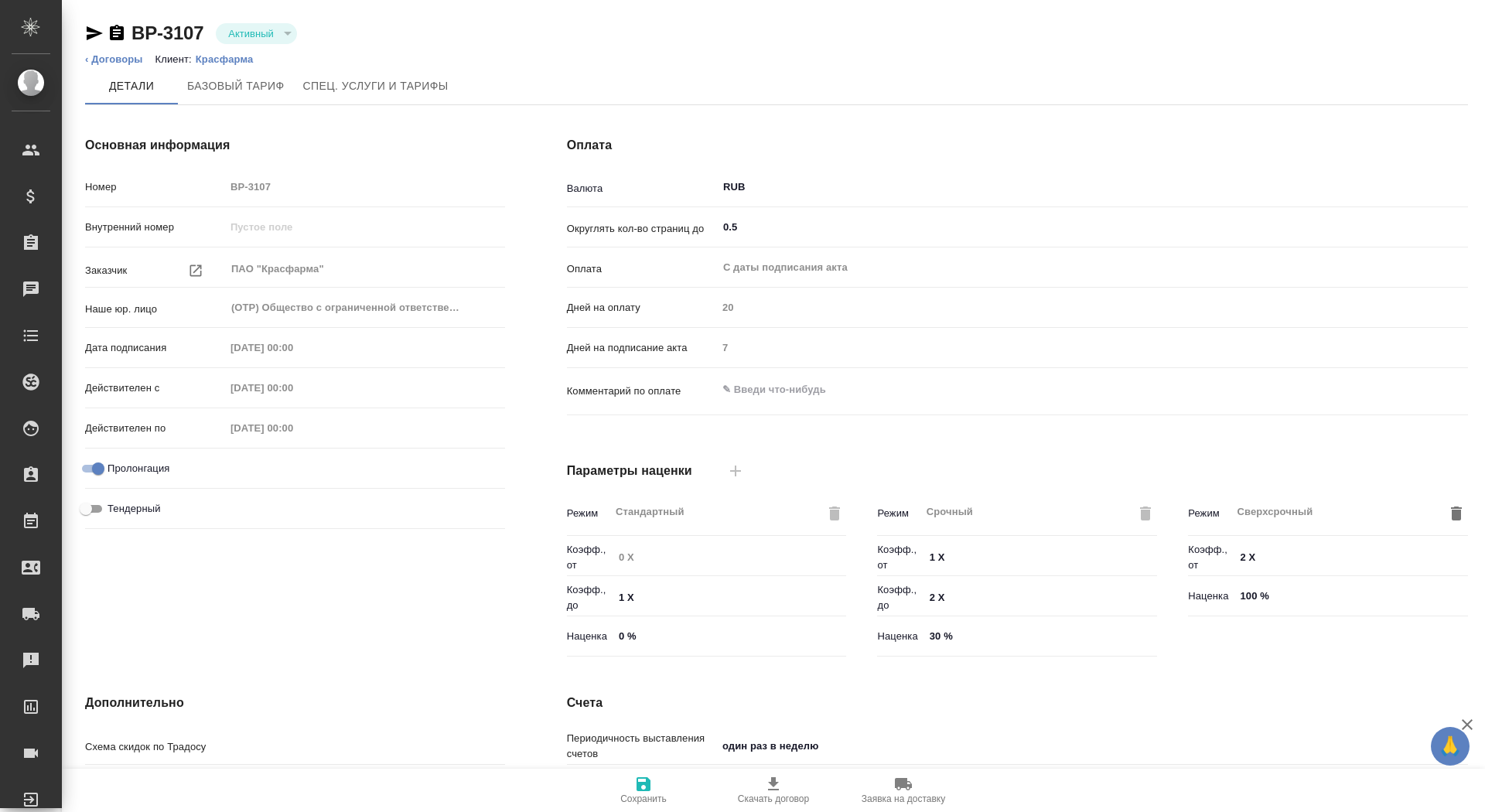
type input "1022 awatera"
type input "Стандартный шаблон - [PHONE_NUMBER] - ВЫБЕРИ МЕНЯ!"
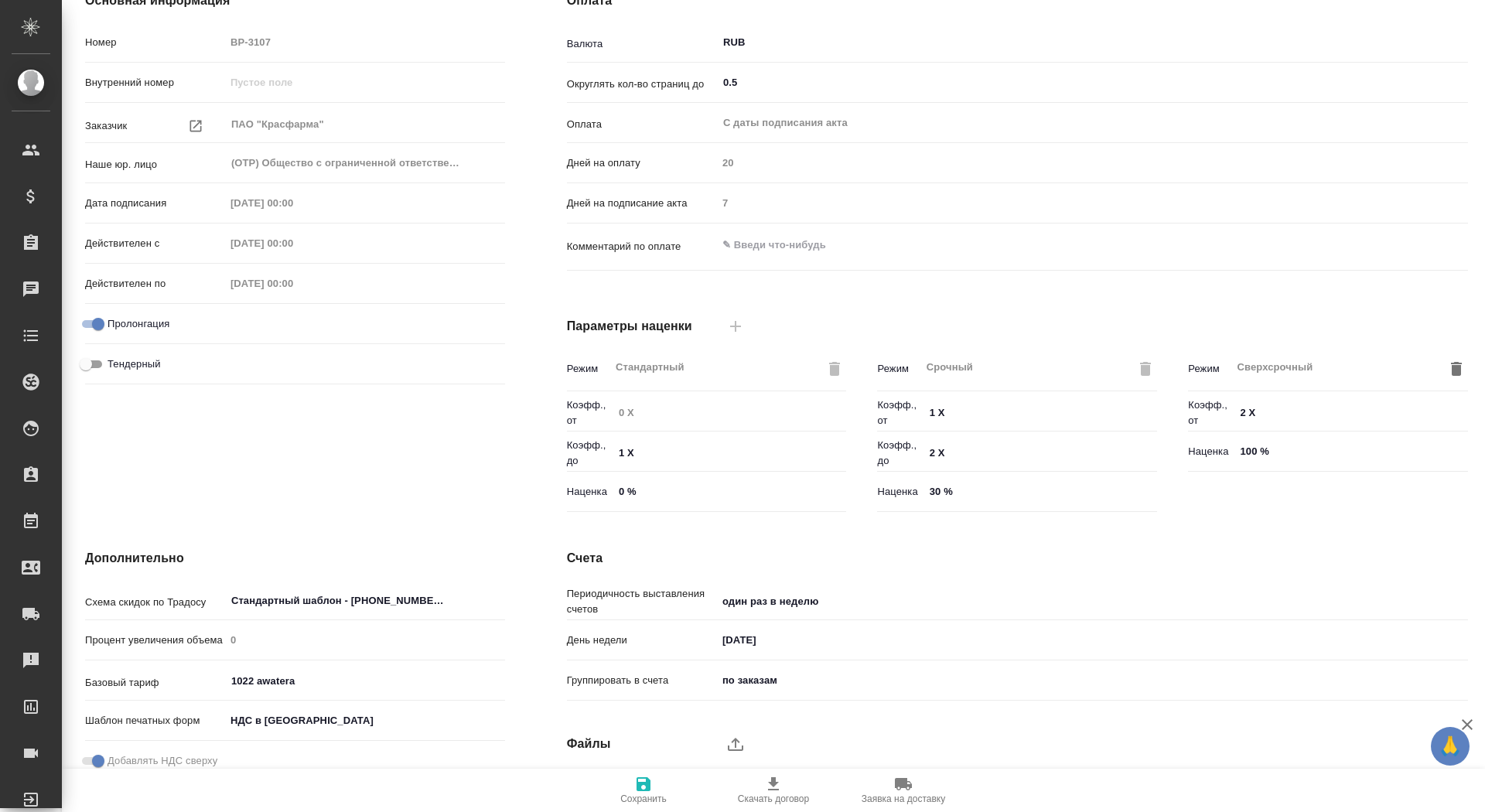
scroll to position [239, 0]
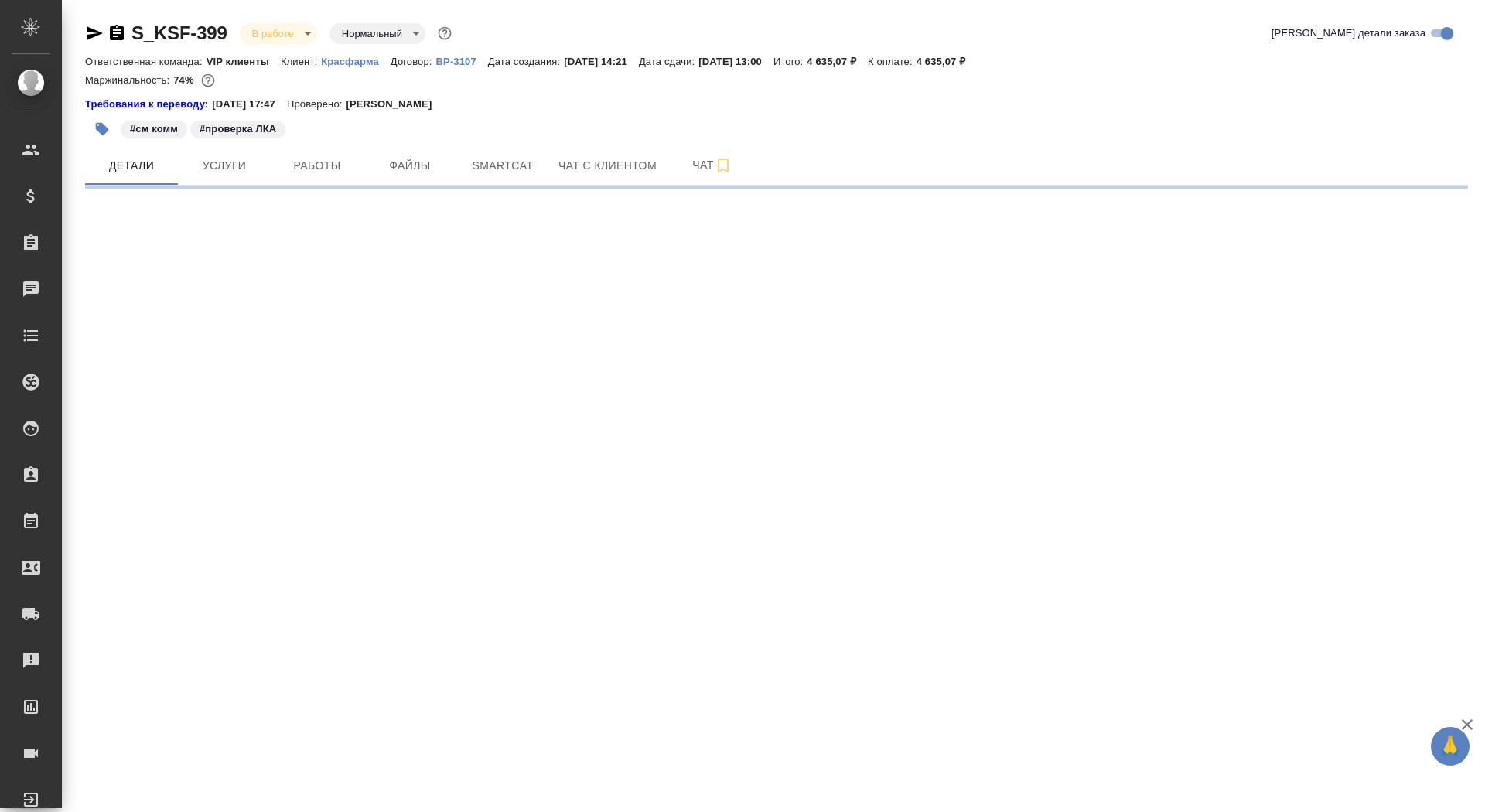
select select "RU"
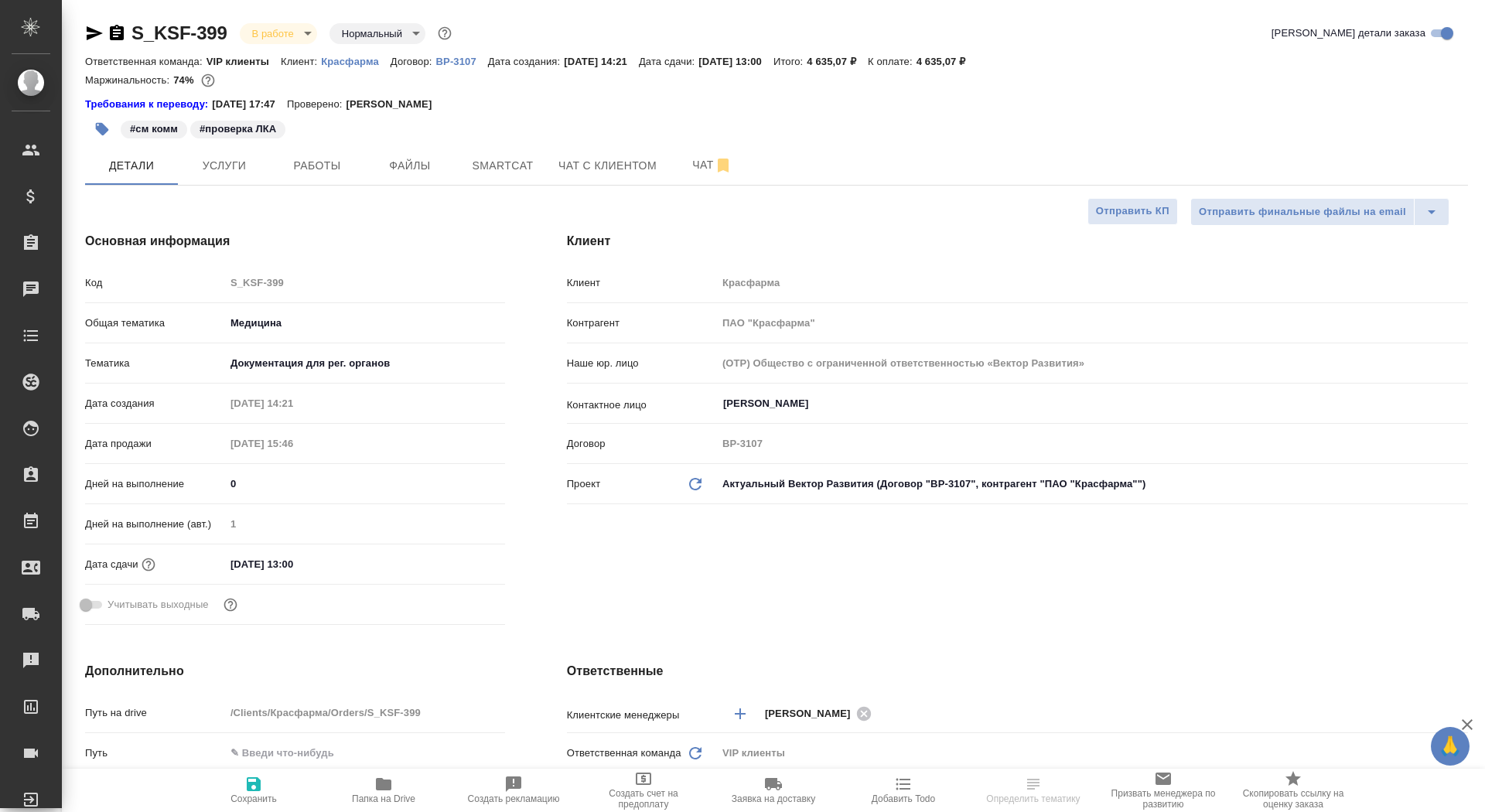
type textarea "x"
click at [361, 57] on p "Красфарма" at bounding box center [355, 61] width 70 height 11
type textarea "x"
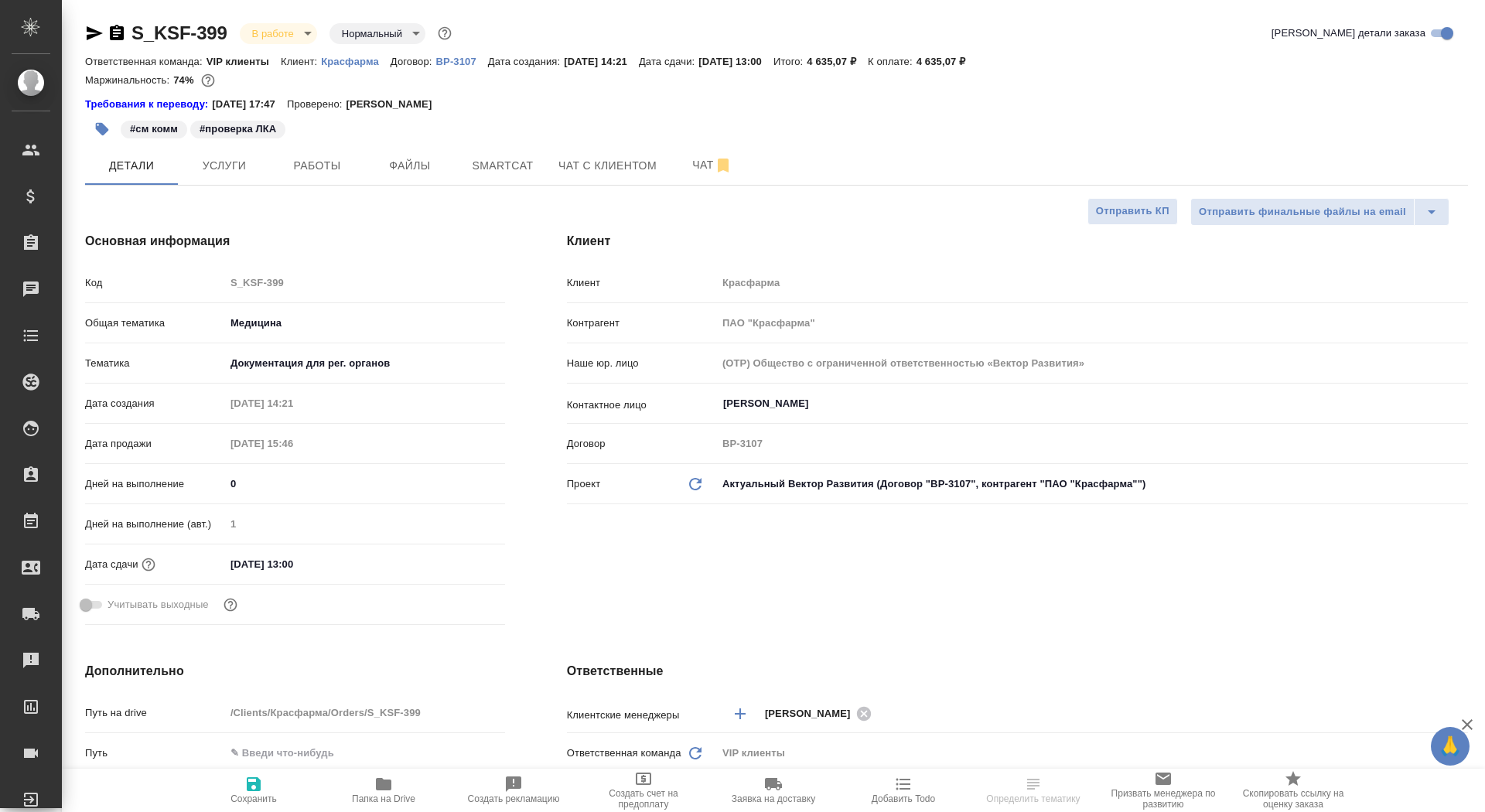
type textarea "x"
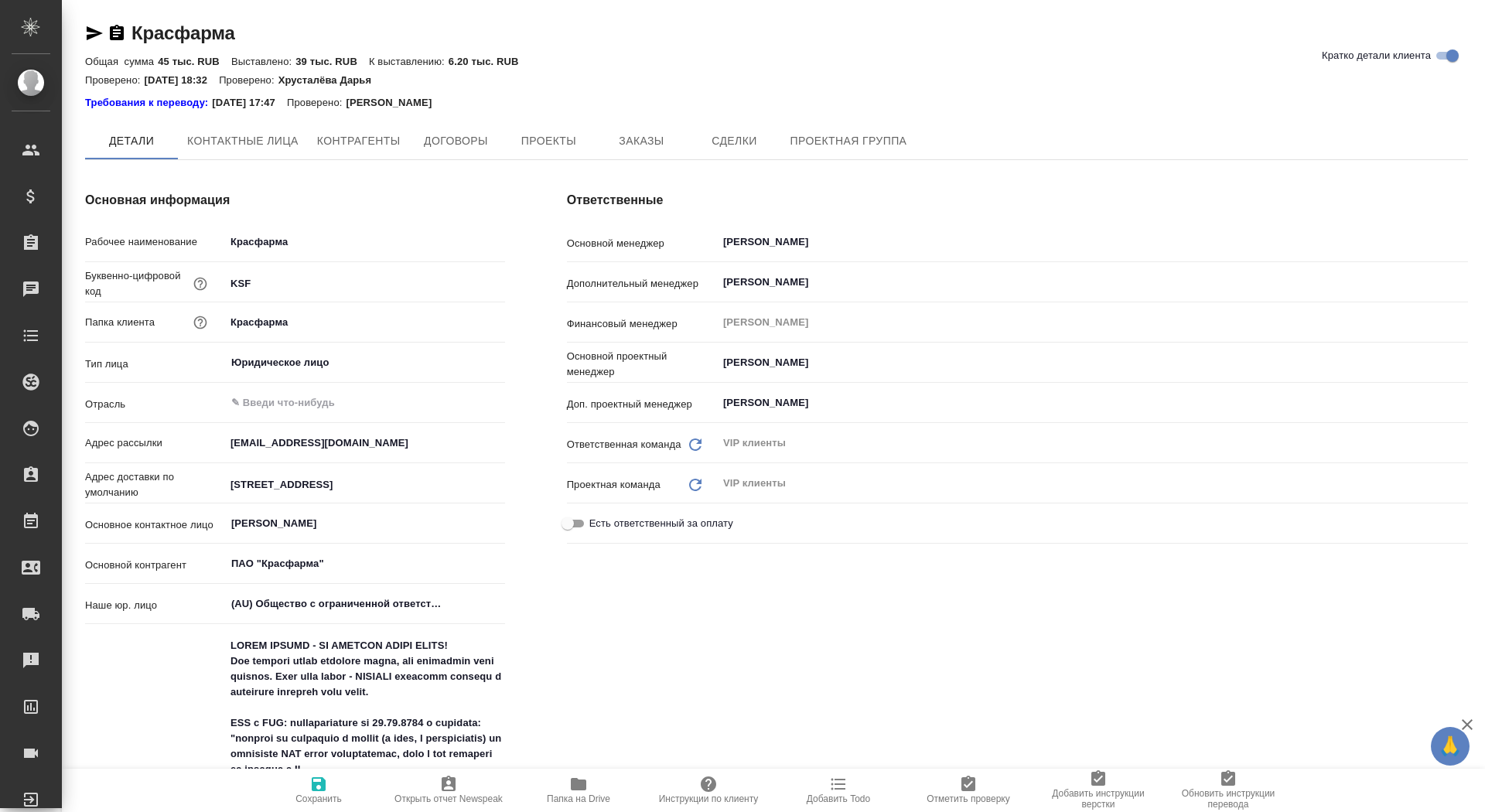
type textarea "x"
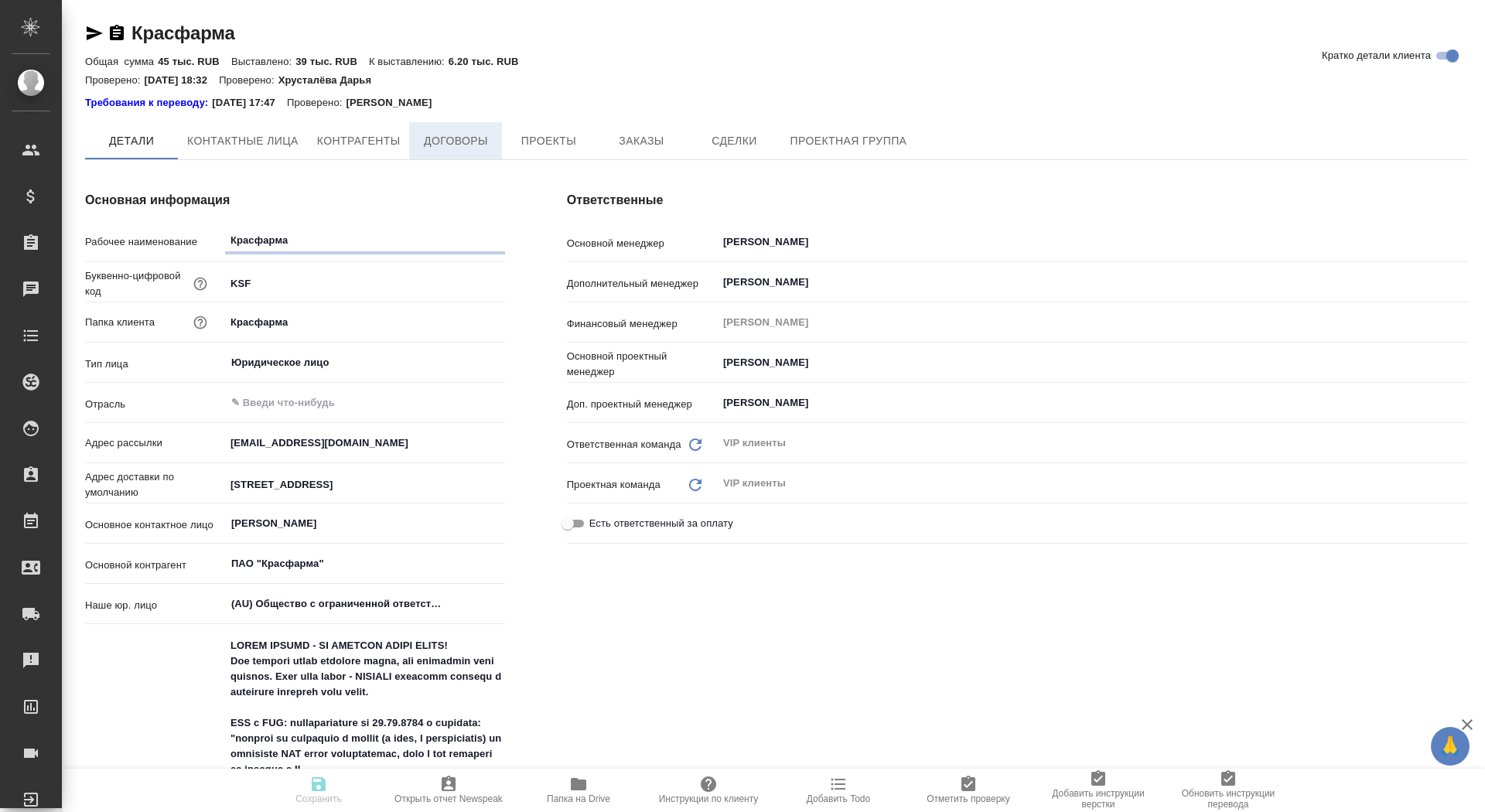
type textarea "x"
click at [632, 135] on span "Заказы" at bounding box center [642, 142] width 74 height 19
type textarea "x"
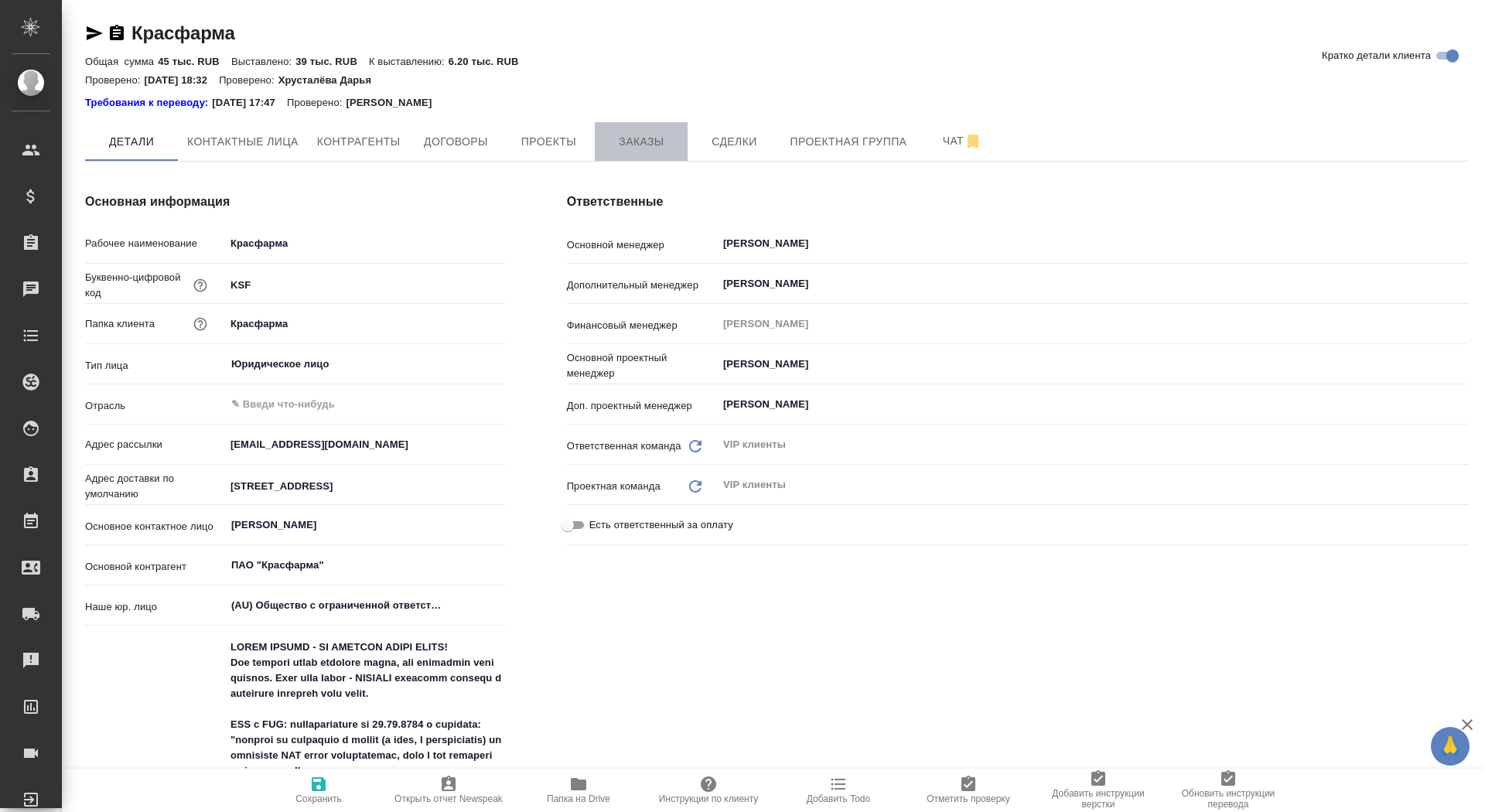
type textarea "x"
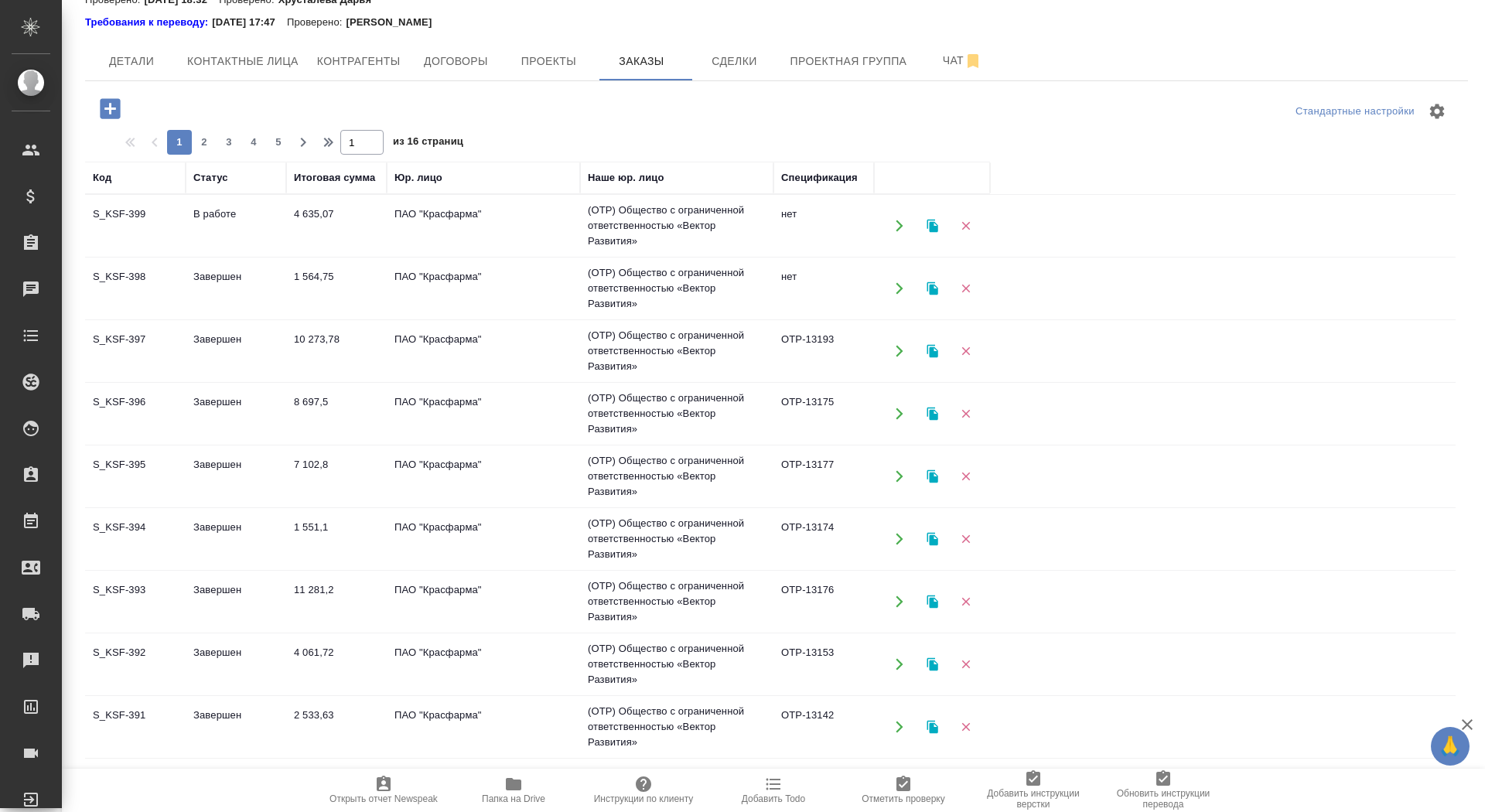
click at [105, 97] on icon "button" at bounding box center [110, 109] width 27 height 27
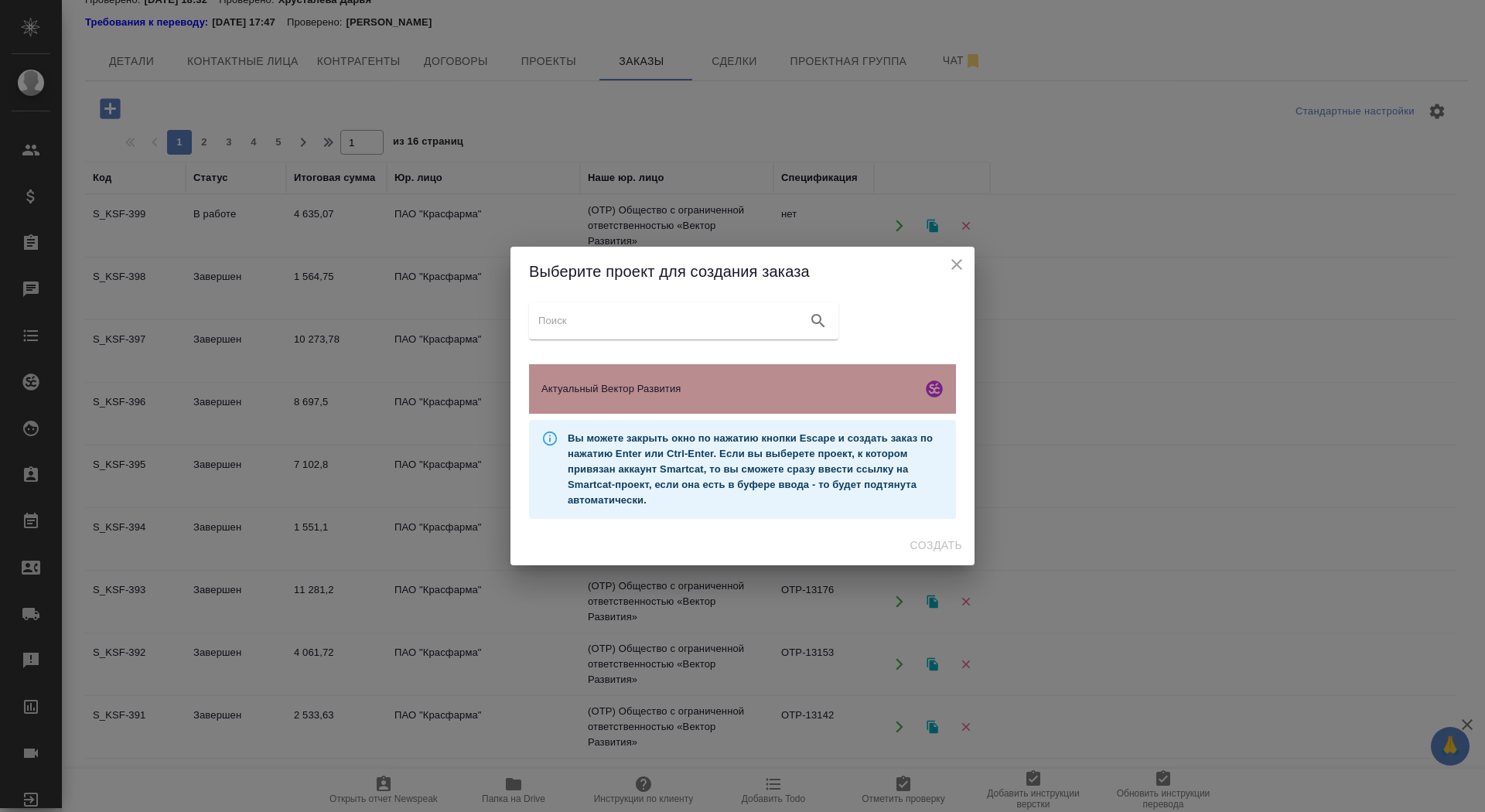
click at [688, 395] on span "Актуальный Вектор Развития" at bounding box center [729, 389] width 375 height 16
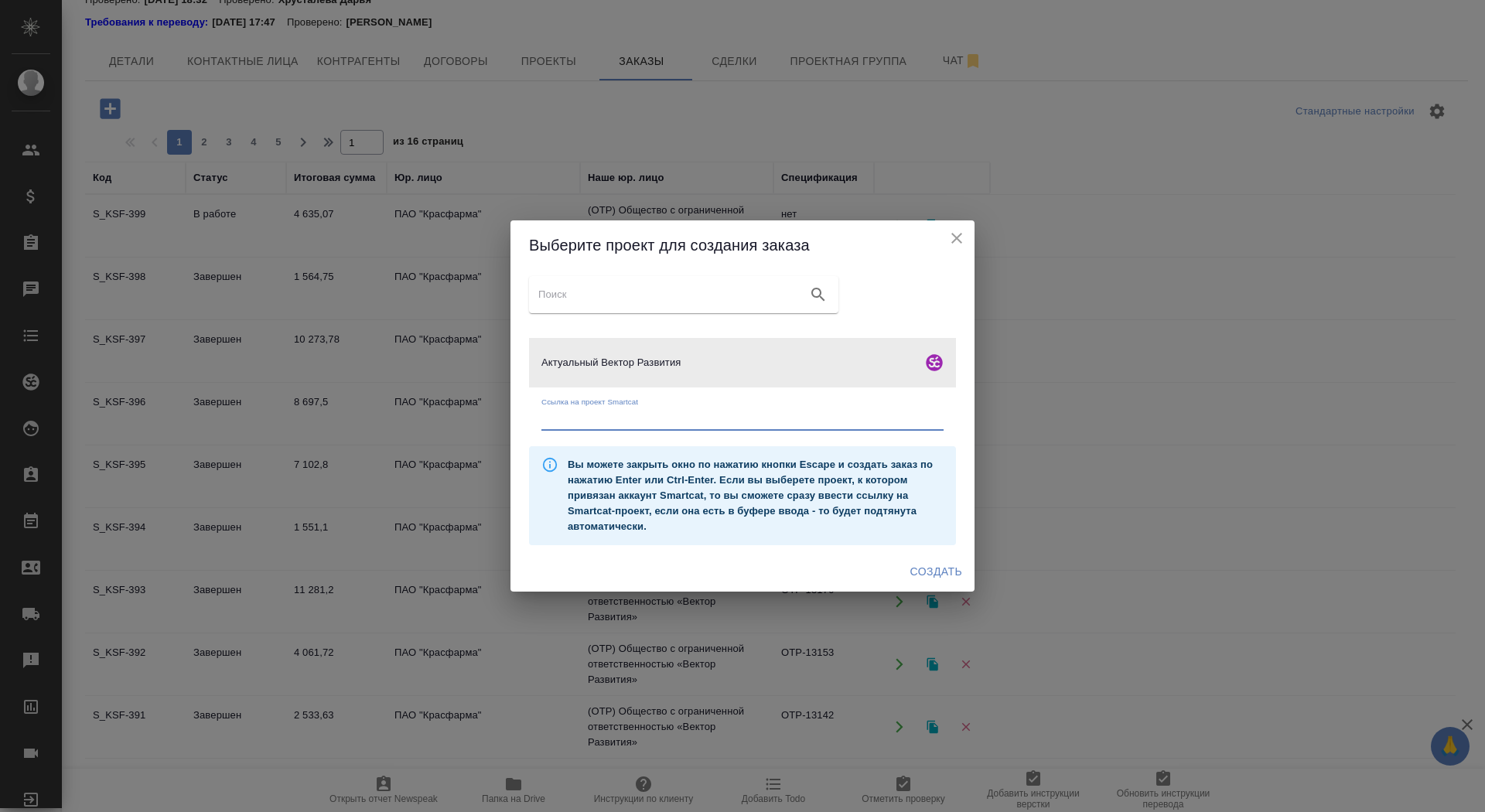
click at [692, 415] on input "text" at bounding box center [742, 420] width 402 height 22
click at [892, 267] on div "Выберите проект для создания заказа" at bounding box center [742, 245] width 464 height 49
click at [951, 565] on span "Создать" at bounding box center [936, 572] width 52 height 19
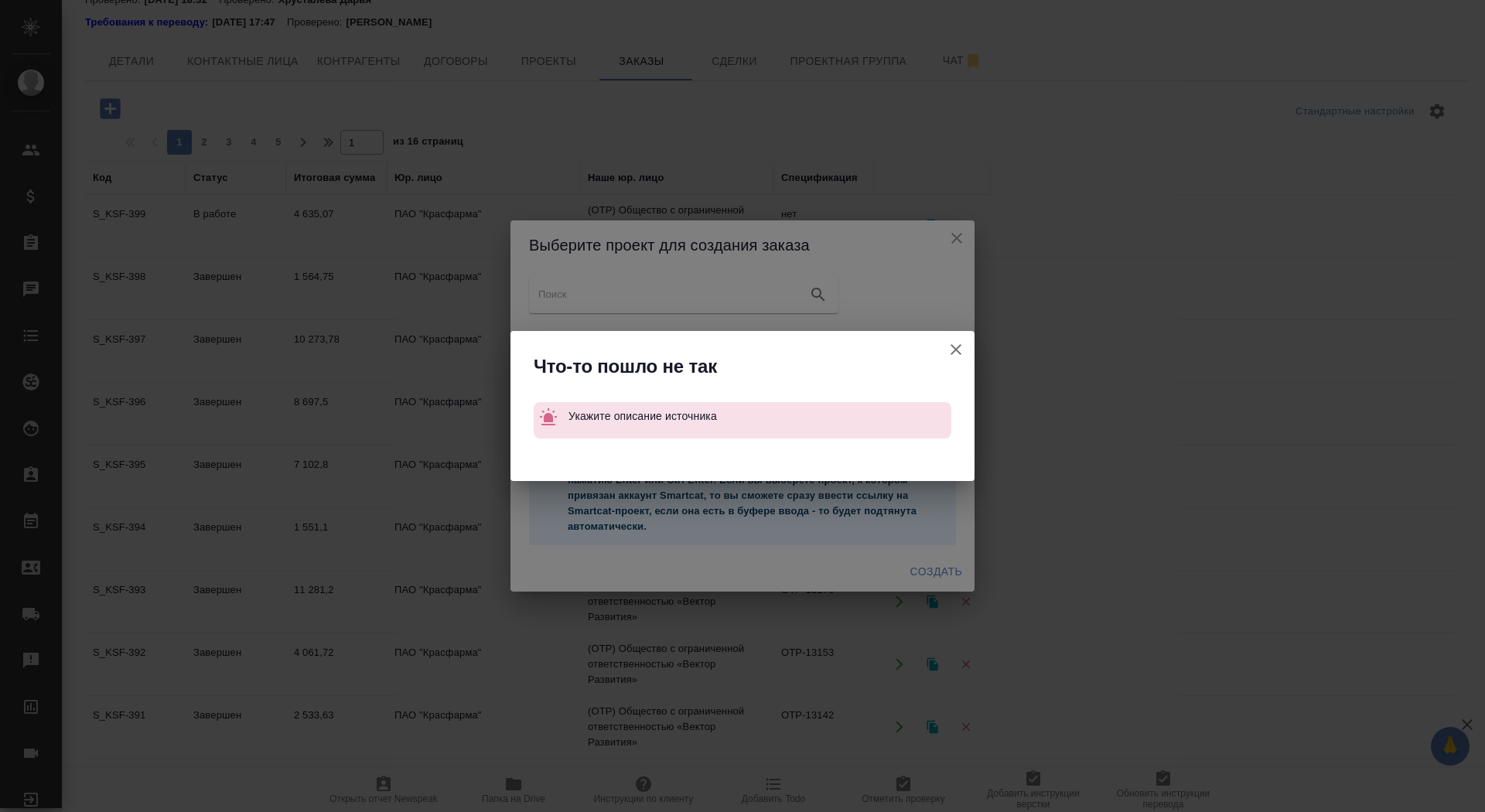
click at [957, 338] on button "Ссылка на проект Smartcat" at bounding box center [956, 350] width 37 height 37
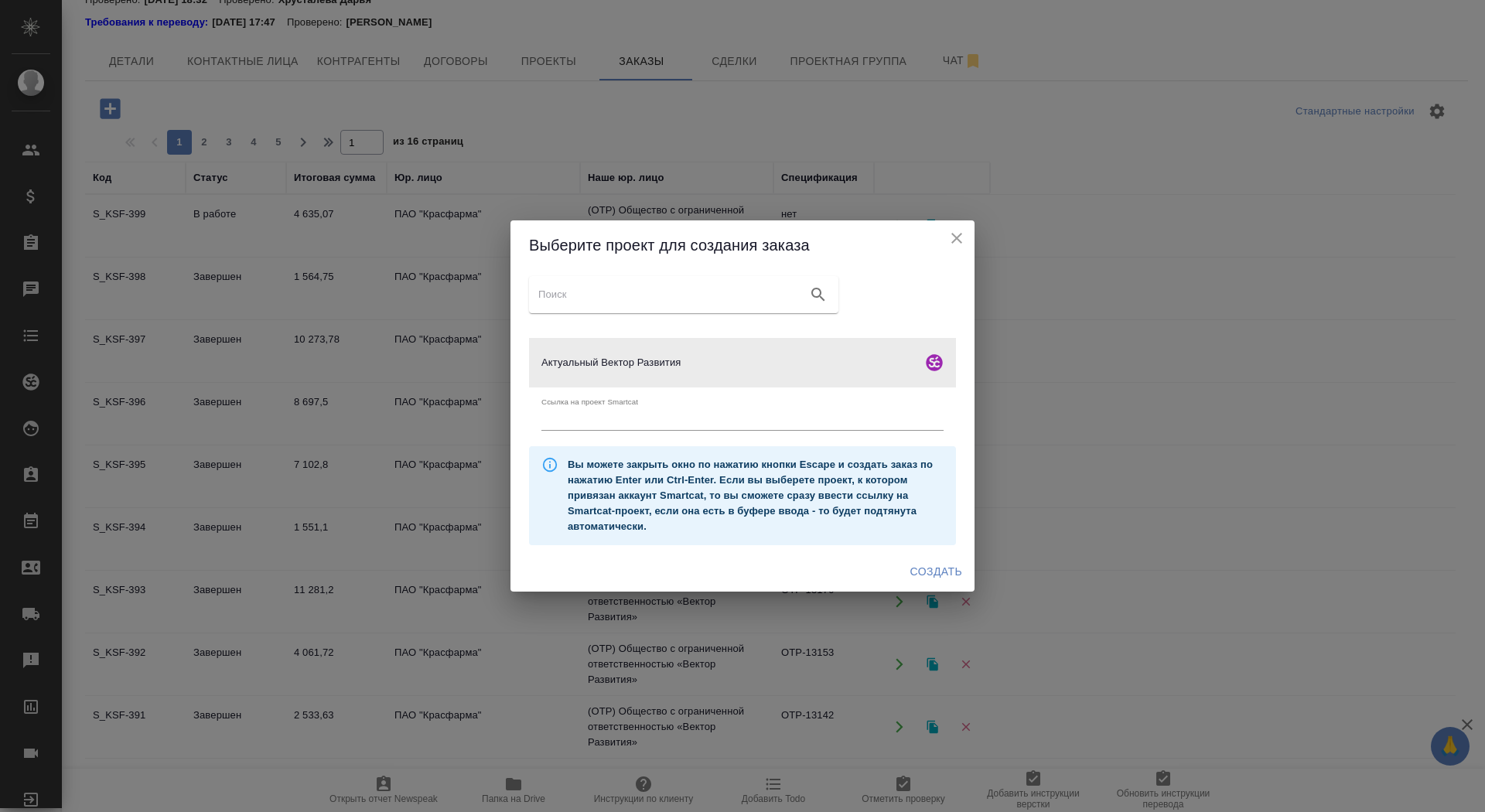
click at [958, 229] on icon "close" at bounding box center [956, 238] width 19 height 19
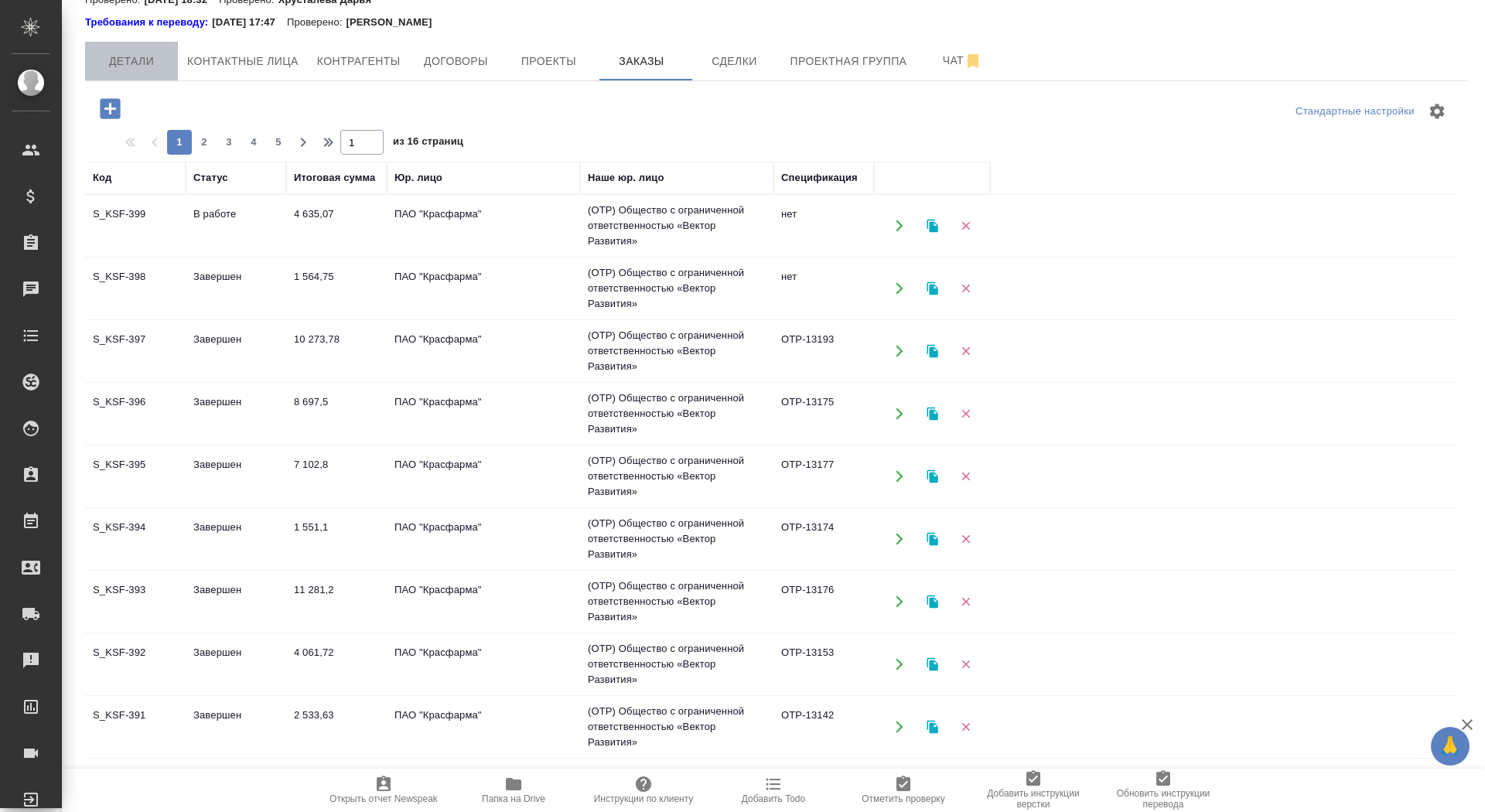
click at [158, 61] on span "Детали" at bounding box center [132, 62] width 74 height 19
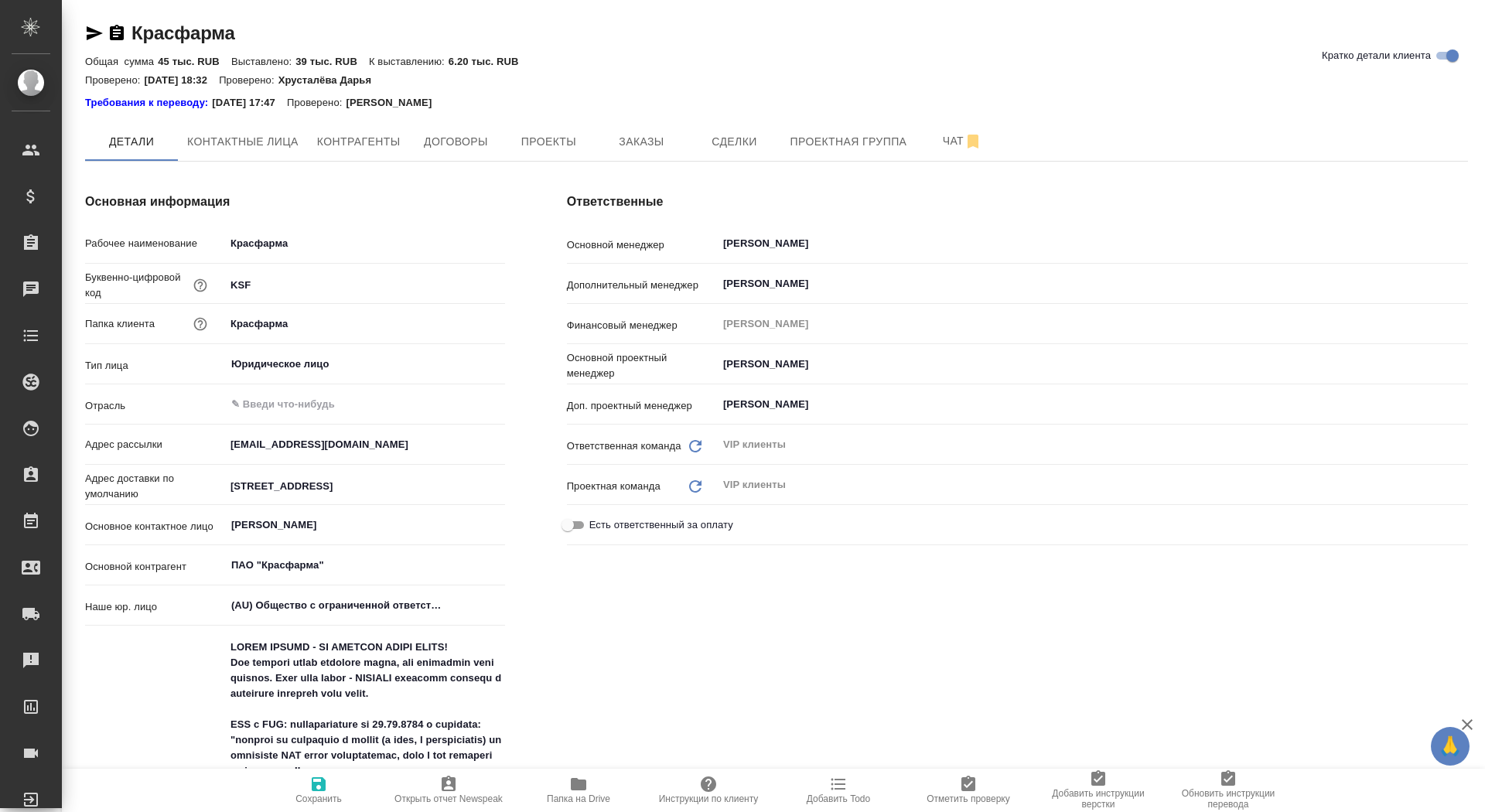
type textarea "x"
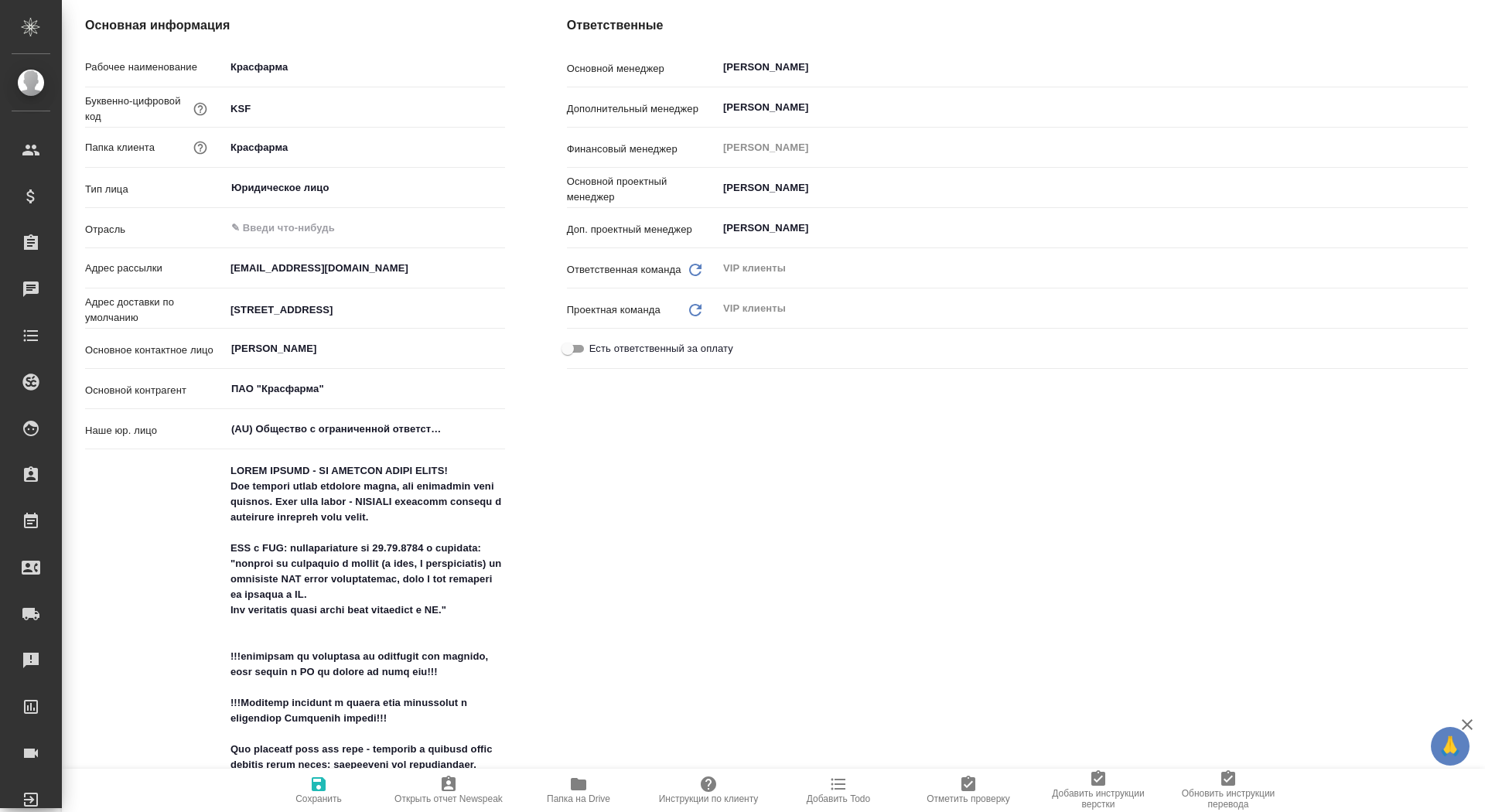
type textarea "x"
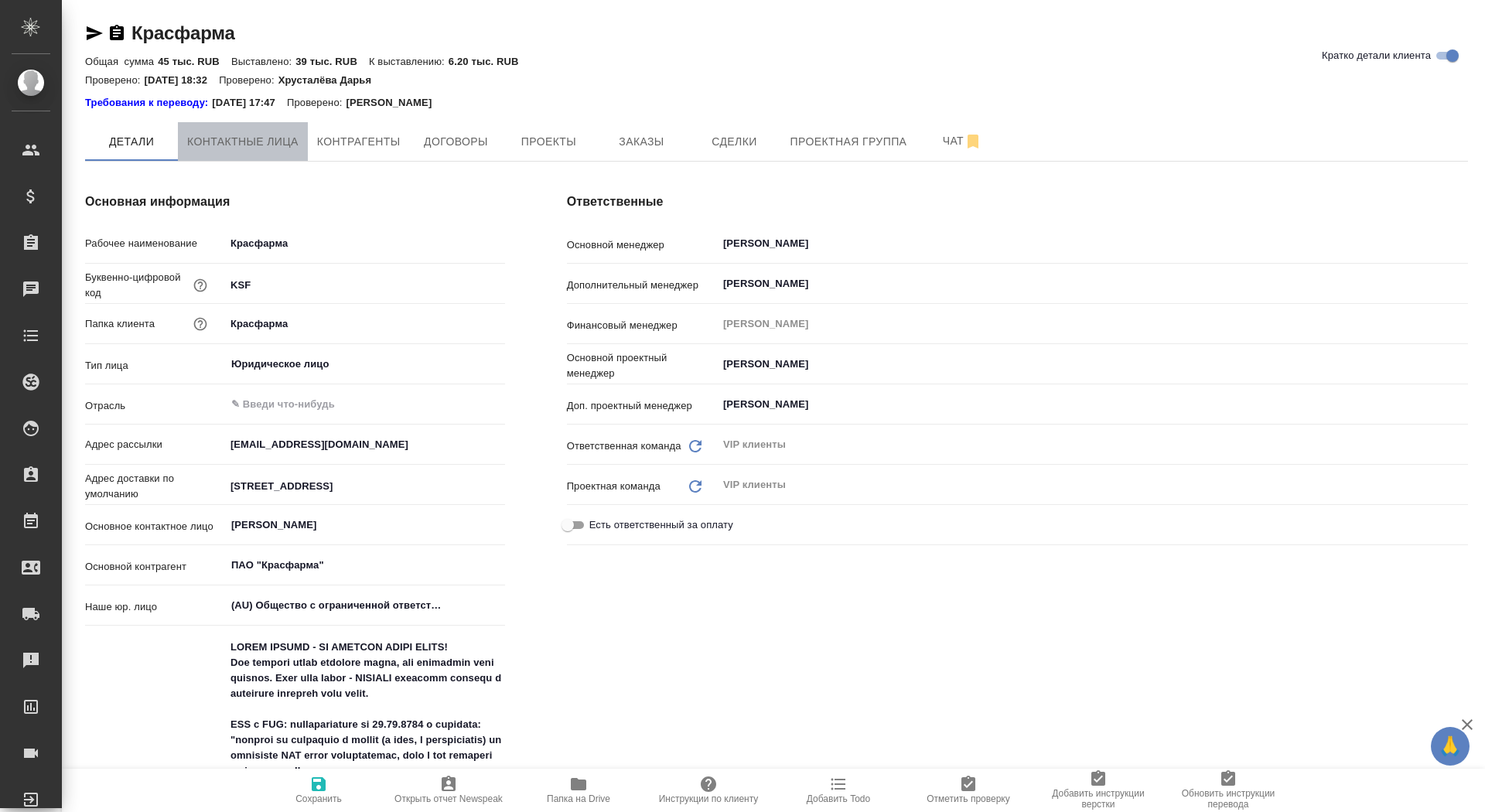
click at [236, 140] on span "Контактные лица" at bounding box center [243, 142] width 111 height 19
select select "RU"
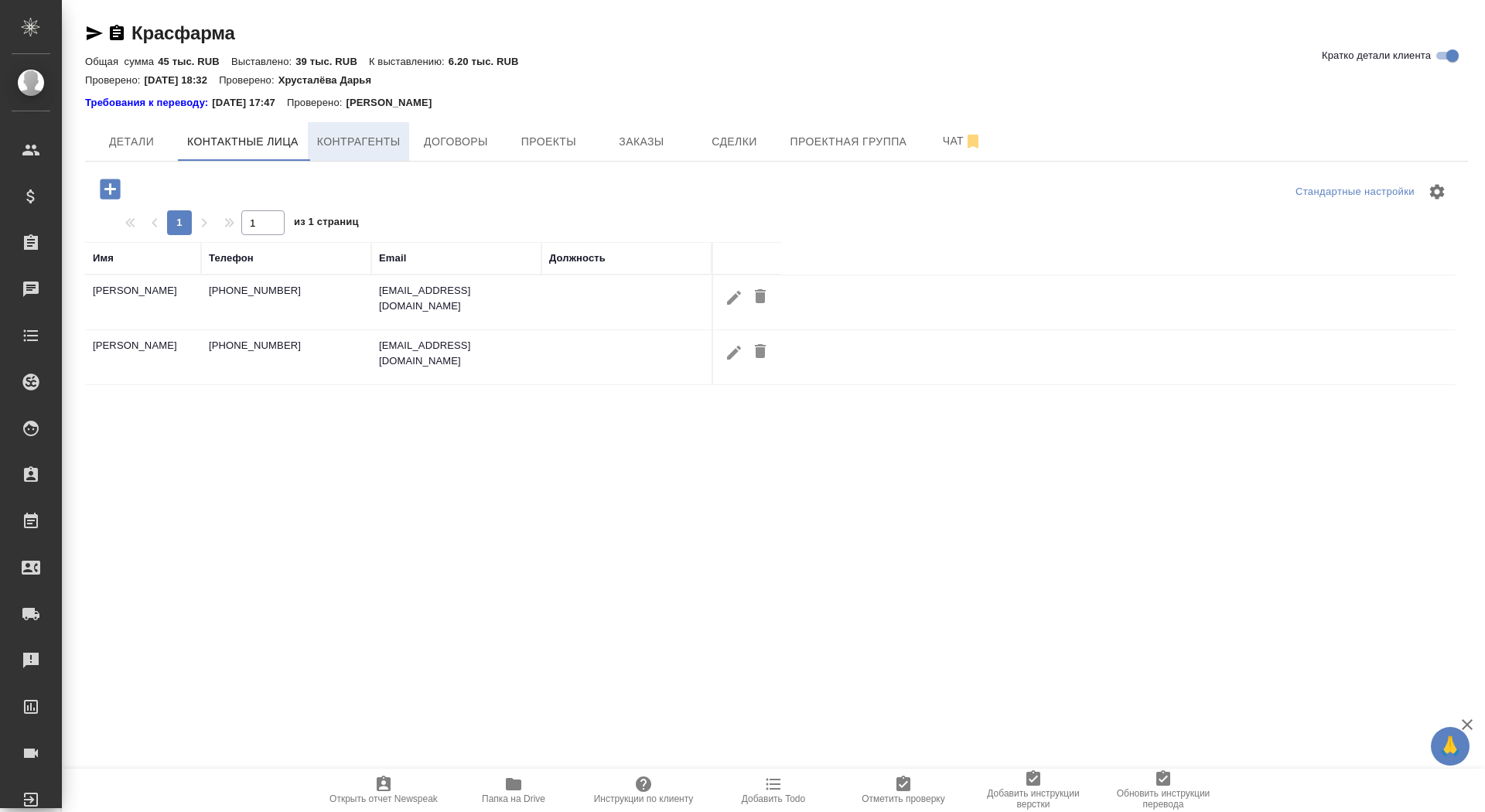
click at [336, 143] on span "Контрагенты" at bounding box center [359, 142] width 84 height 19
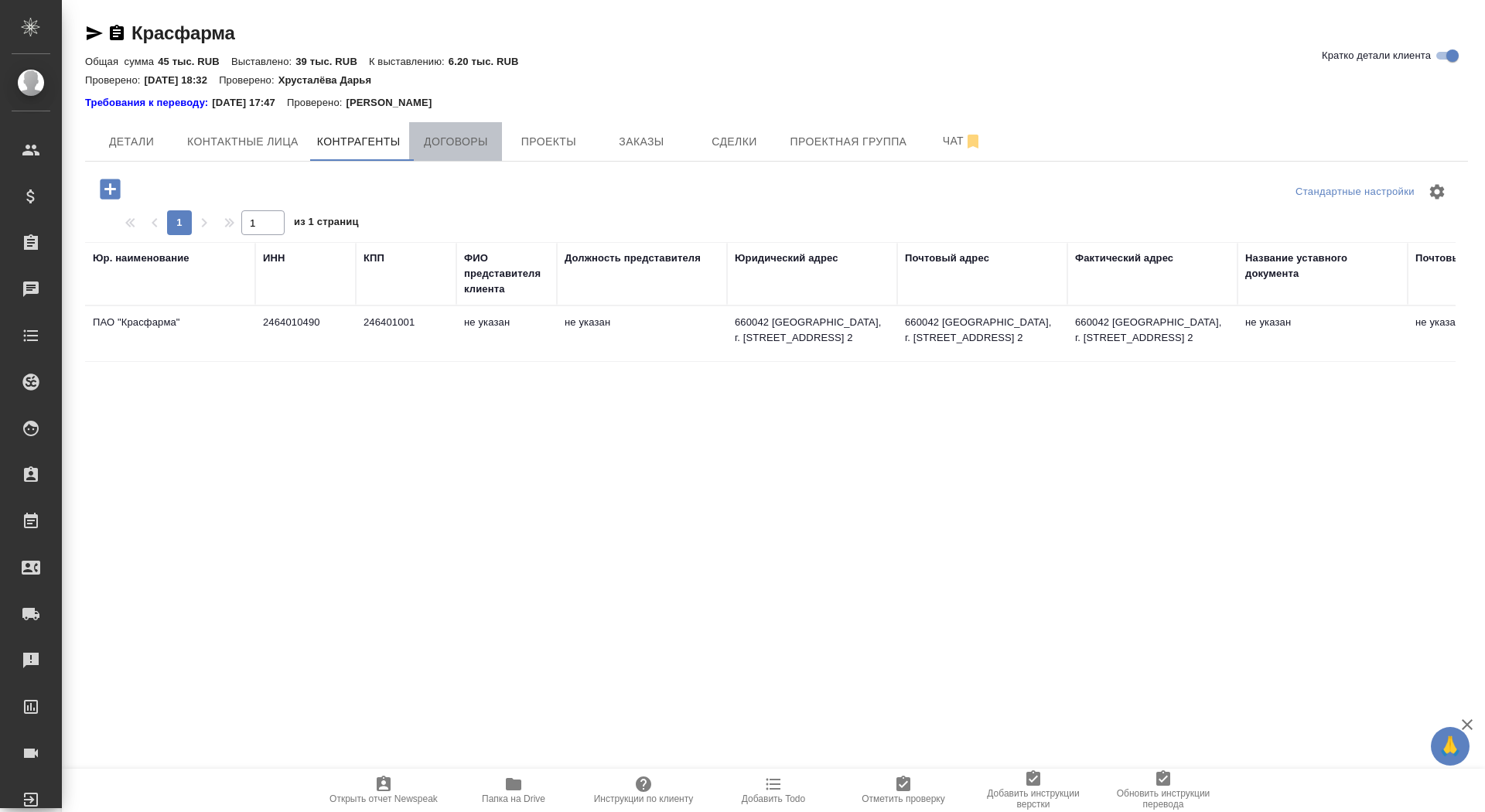
click at [442, 137] on span "Договоры" at bounding box center [455, 142] width 74 height 19
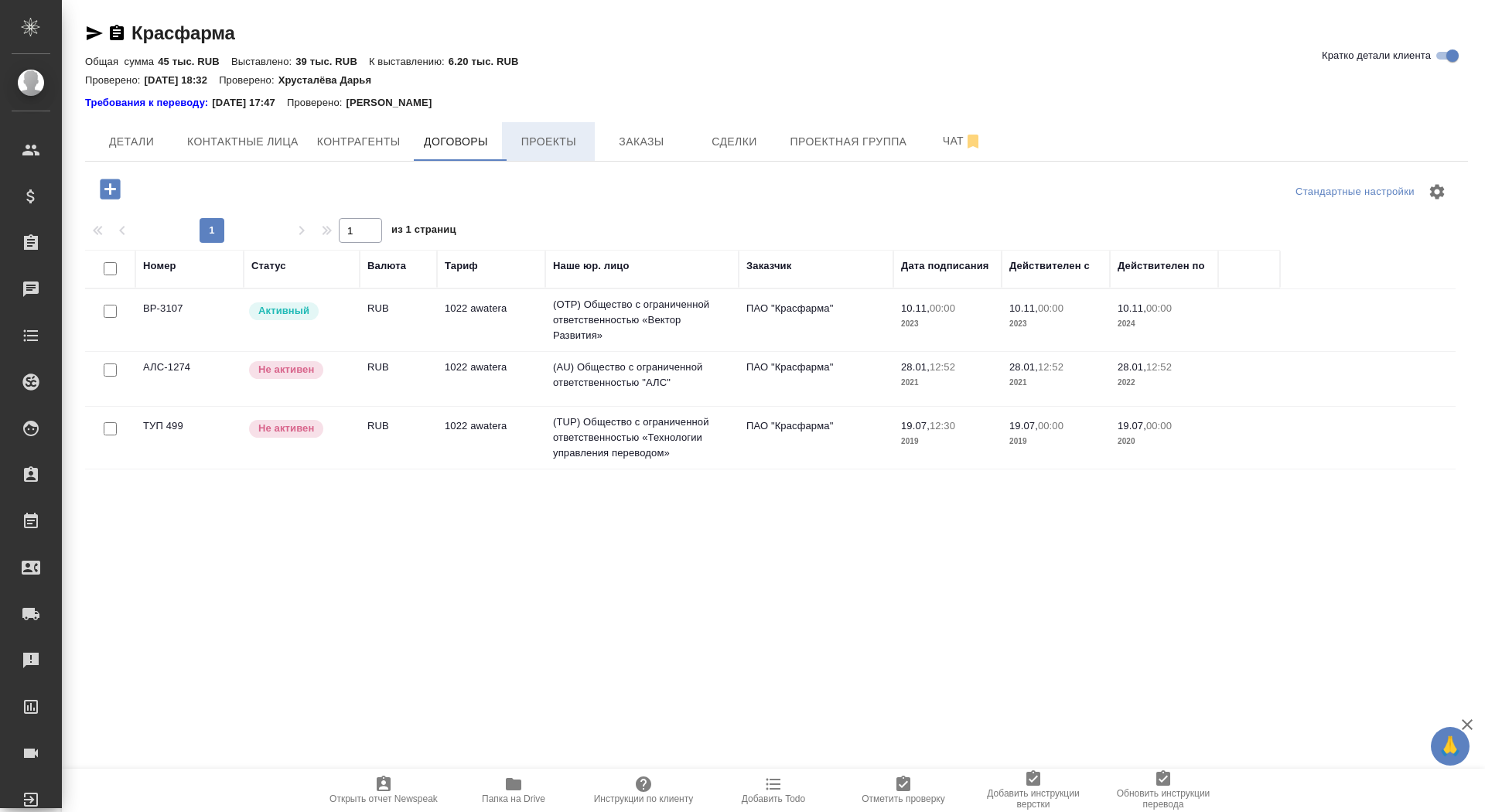
click at [557, 145] on span "Проекты" at bounding box center [549, 142] width 74 height 19
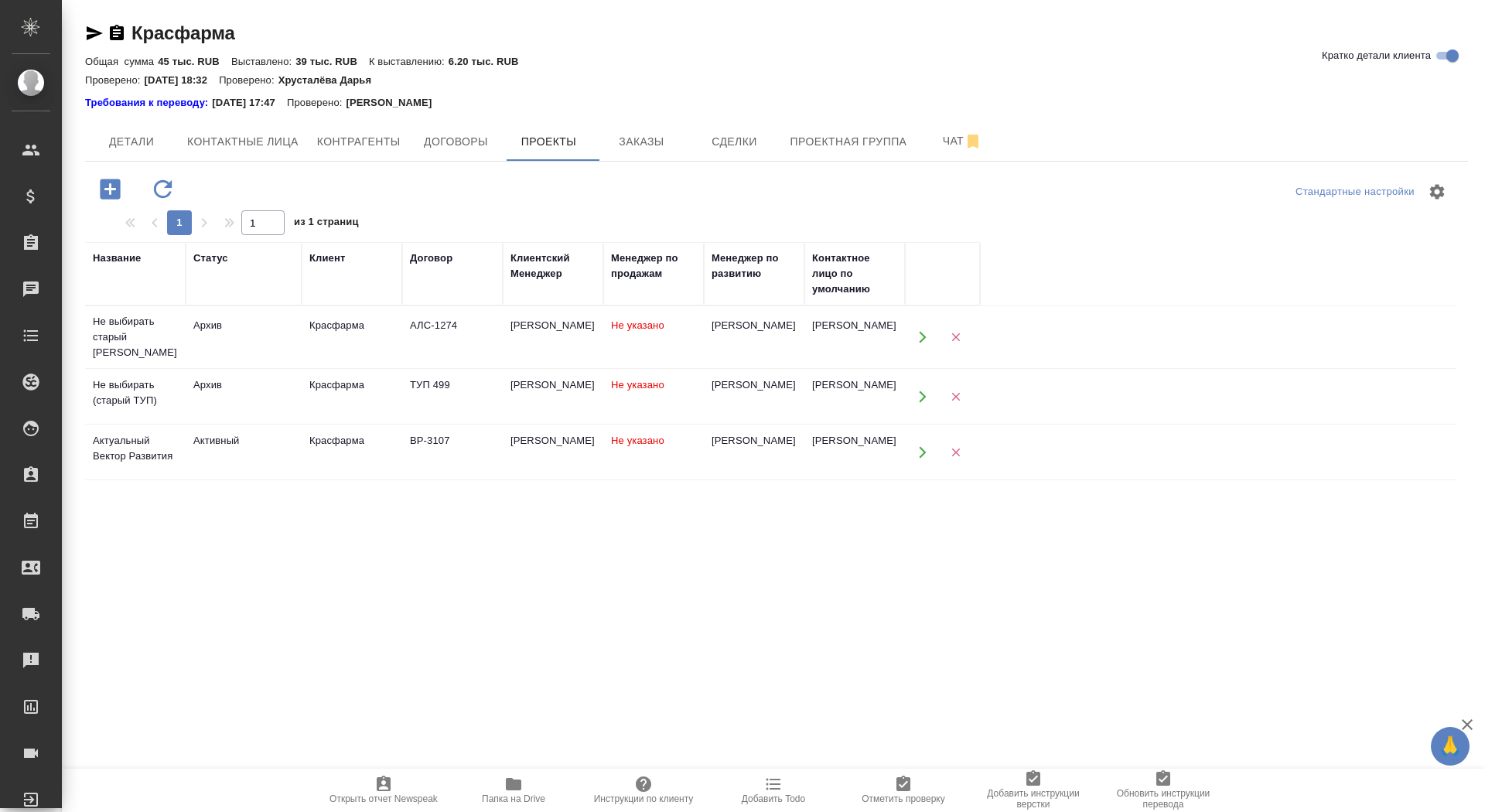
click at [403, 448] on td "ВР-3107" at bounding box center [453, 452] width 101 height 54
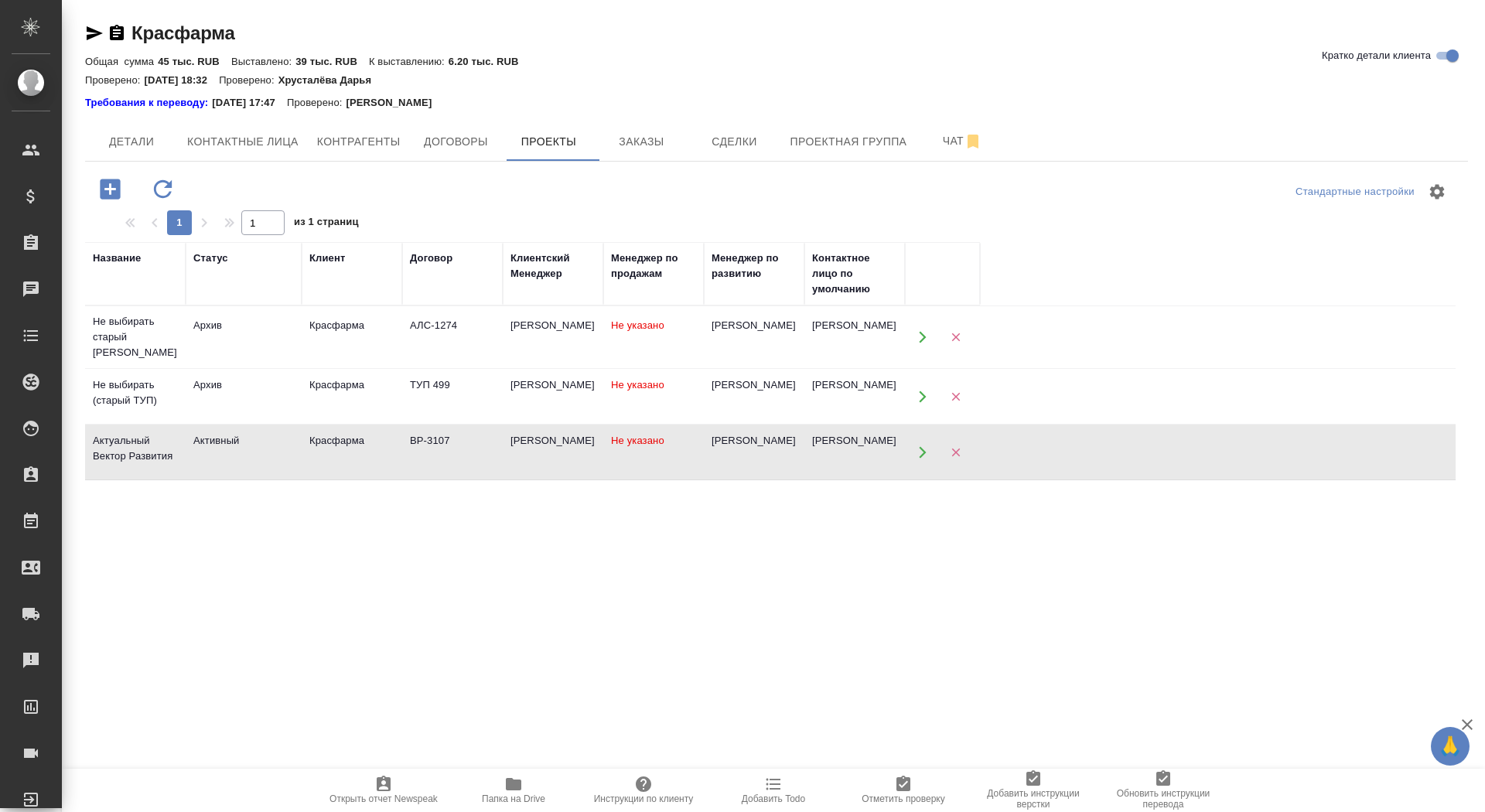
click at [403, 448] on td "ВР-3107" at bounding box center [453, 452] width 101 height 54
click at [646, 139] on span "Заказы" at bounding box center [642, 142] width 74 height 19
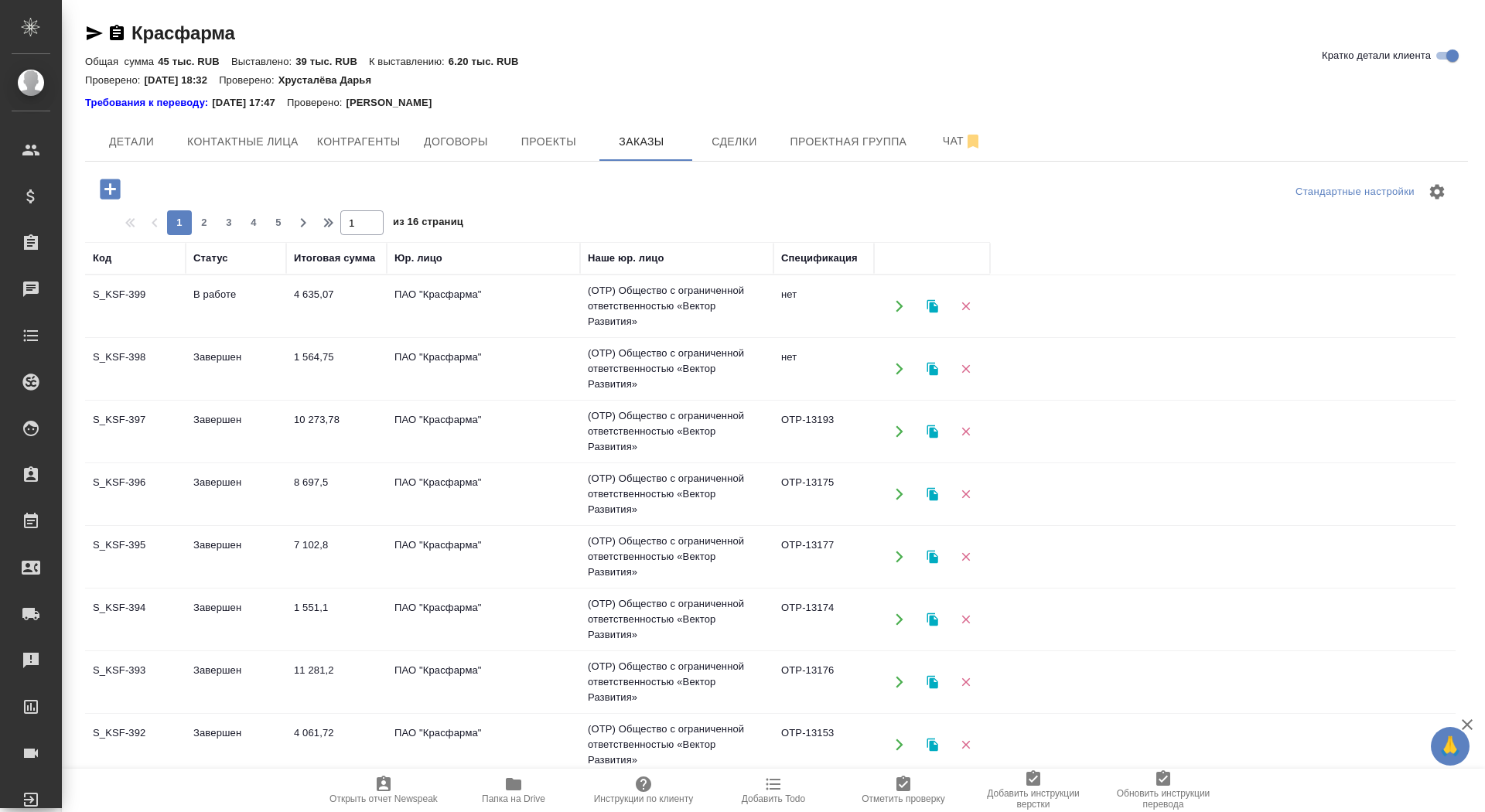
click at [108, 182] on icon "button" at bounding box center [110, 188] width 20 height 20
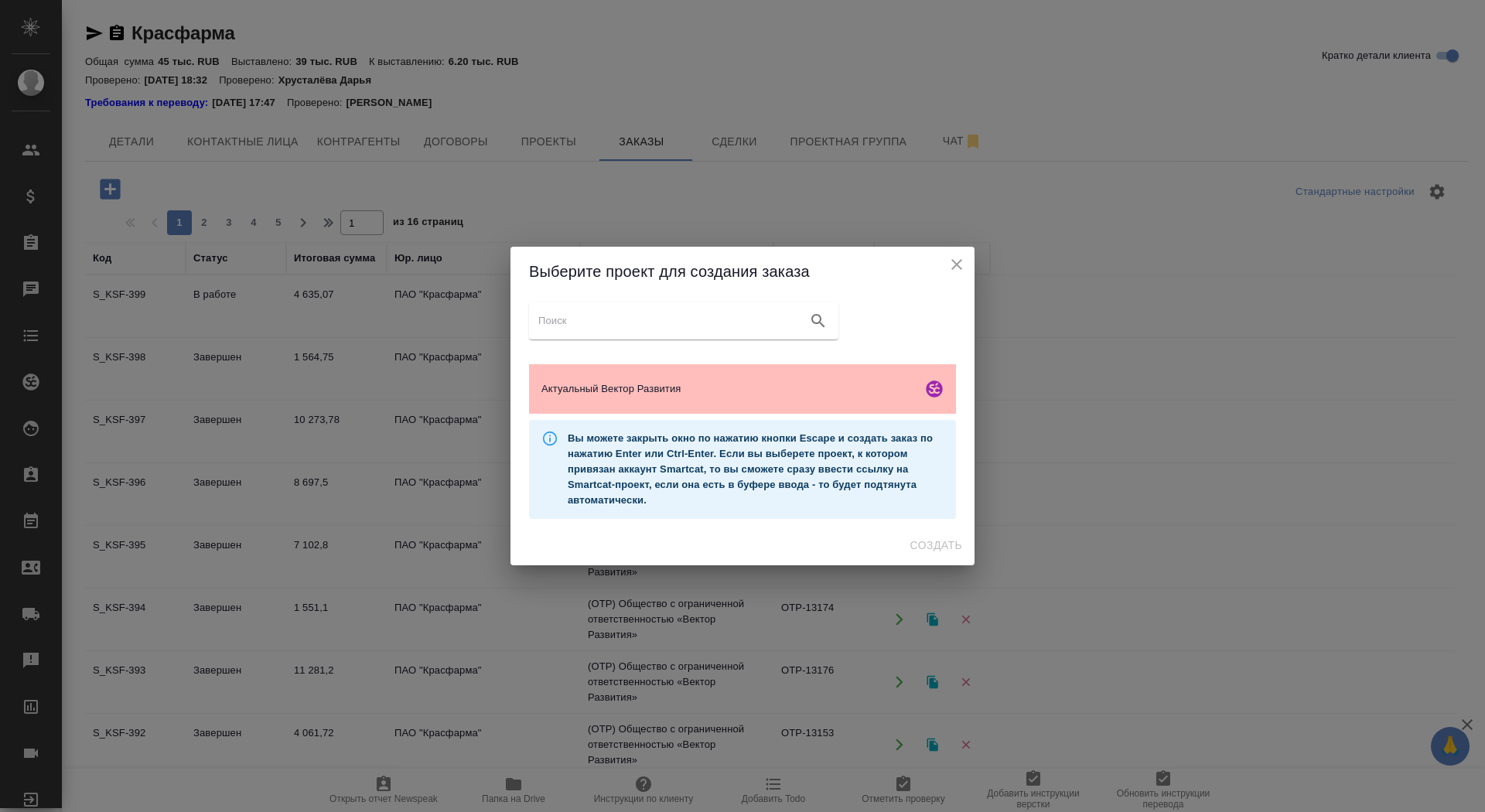
click at [595, 368] on div "Актуальный Вектор Развития" at bounding box center [742, 389] width 427 height 49
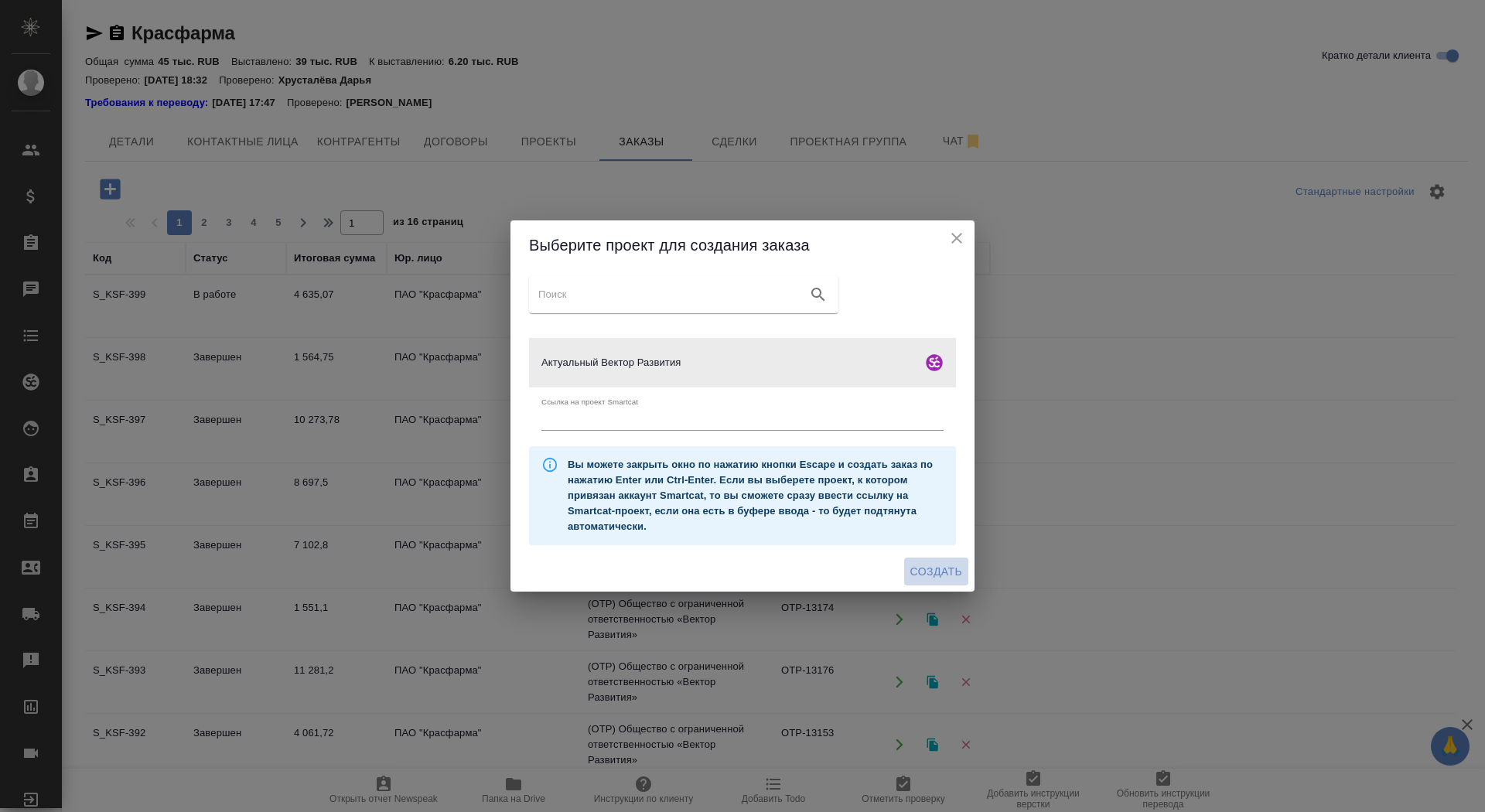
click at [934, 578] on span "Создать" at bounding box center [936, 572] width 52 height 19
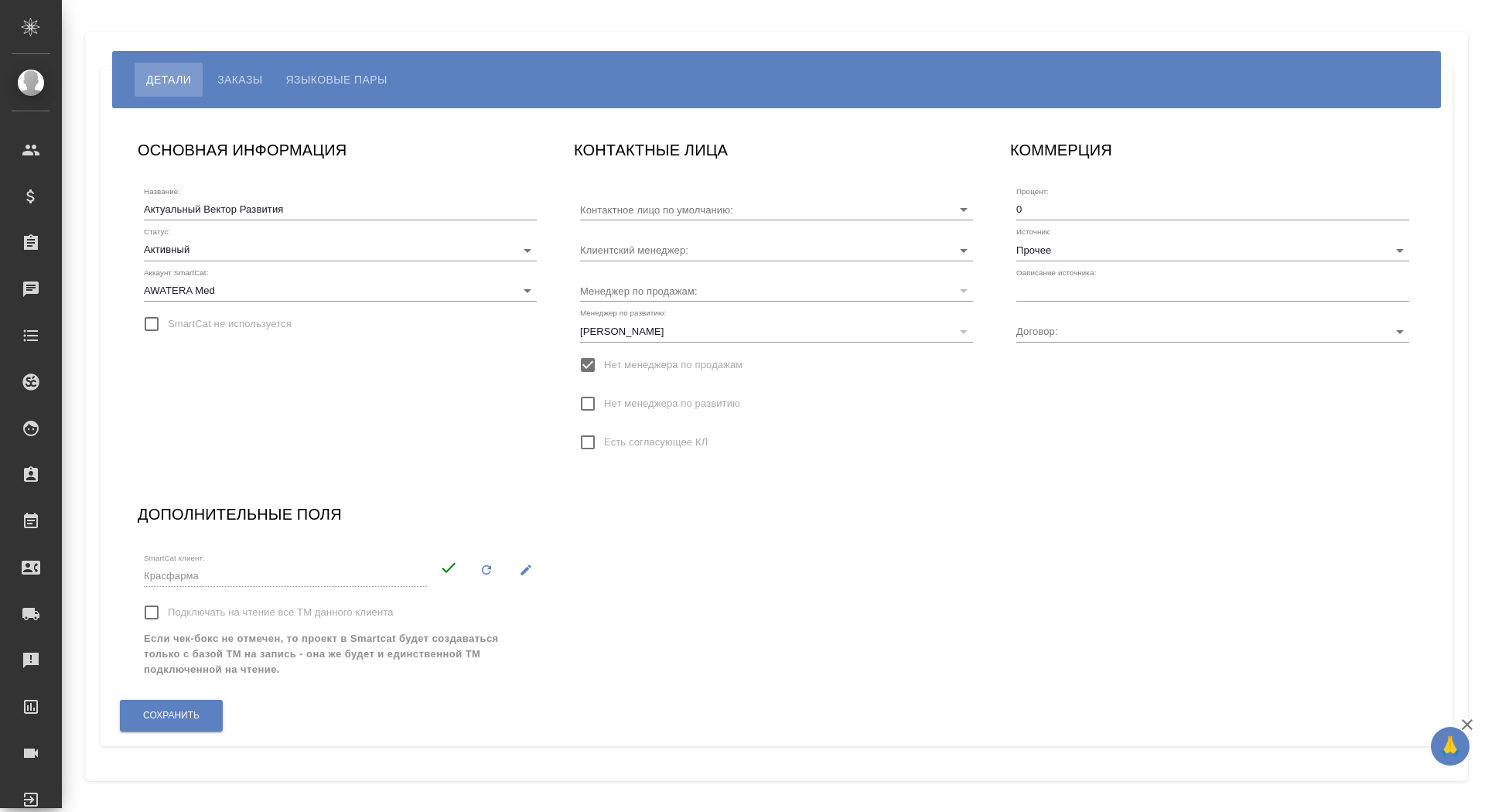
type input "[PERSON_NAME]"
type input "ВР-3107"
type input "[PERSON_NAME]"
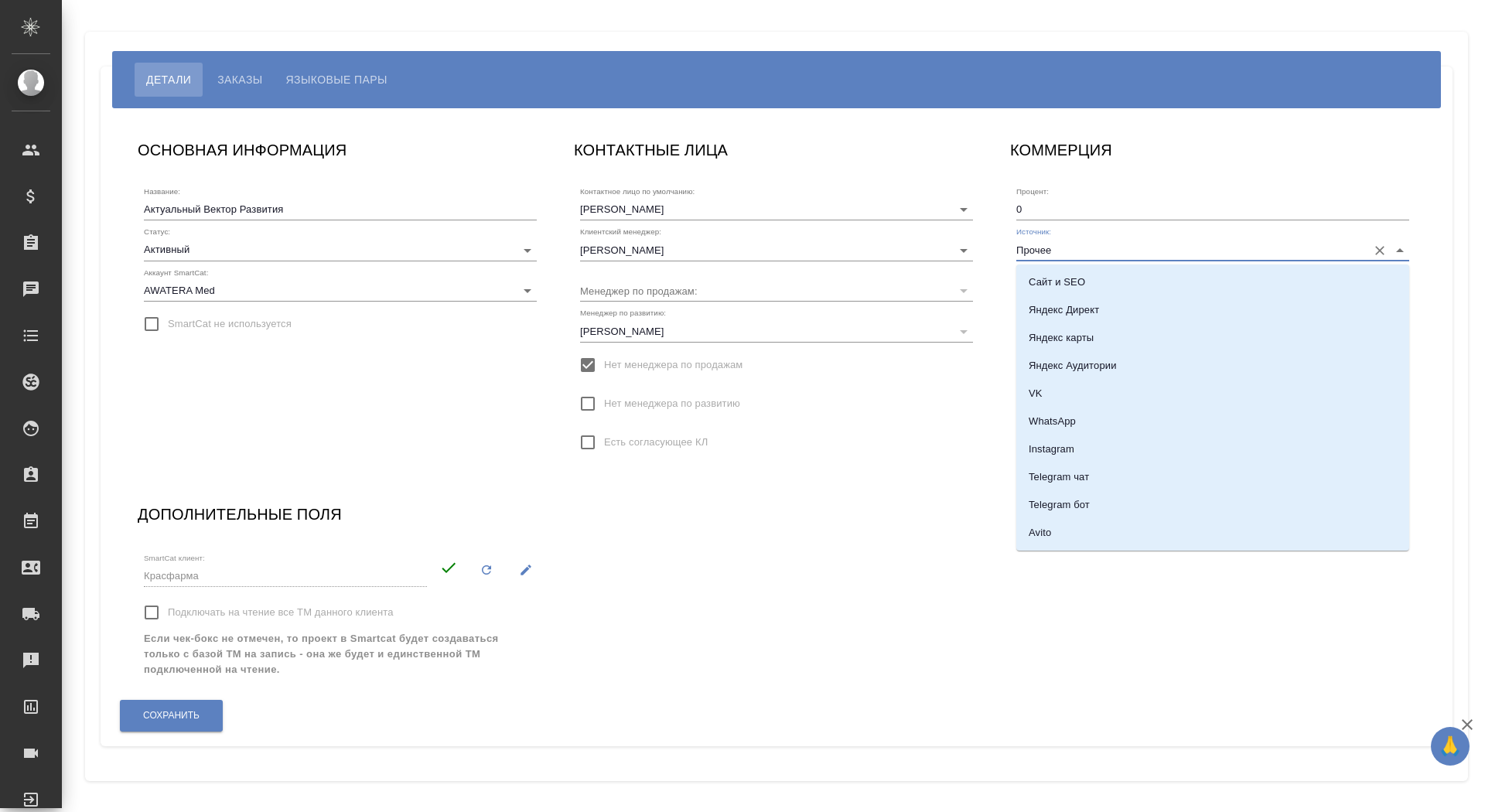
click at [1088, 251] on input "Прочее" at bounding box center [1188, 249] width 344 height 21
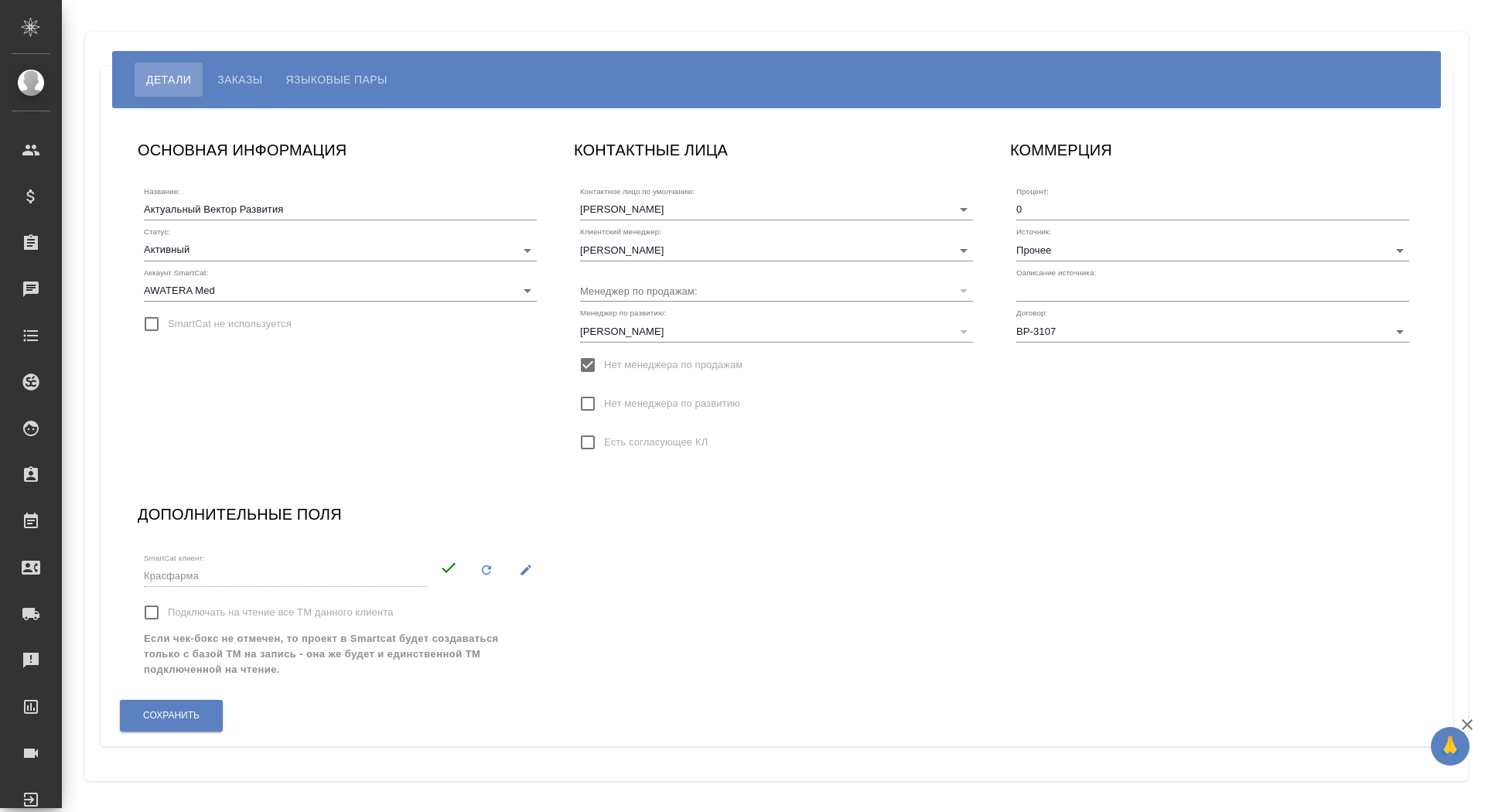
click at [758, 594] on div "ОСНОВНАЯ ИНФОРМАЦИЯ Название: Актуальный Вектор Развития Статус: Активный activ…" at bounding box center [776, 427] width 1309 height 611
click at [1067, 294] on input "text" at bounding box center [1213, 291] width 393 height 22
type input "прочее"
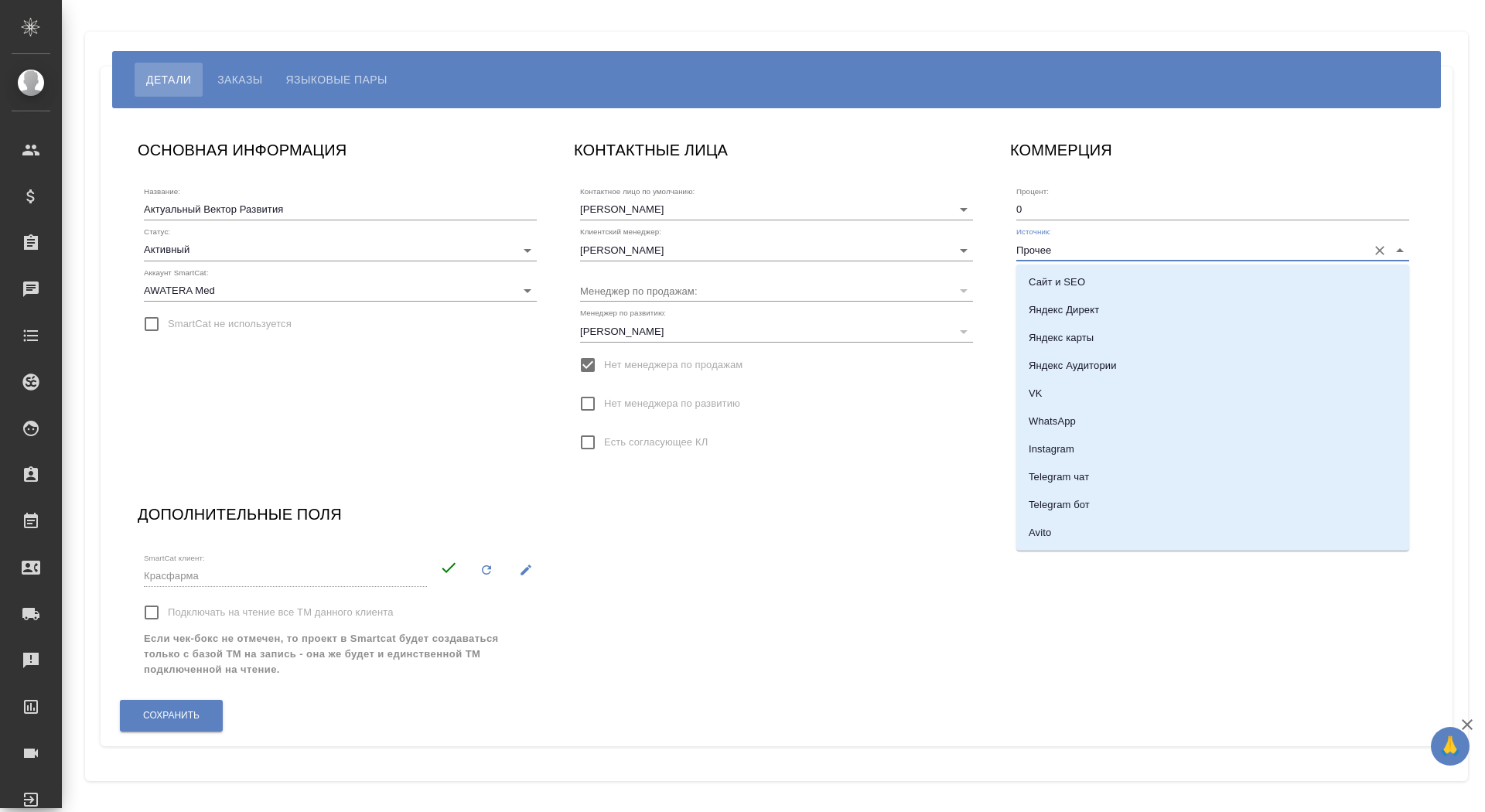
click at [1076, 249] on input "Прочее" at bounding box center [1188, 249] width 344 height 21
click at [1083, 279] on p "Сайт и SEO" at bounding box center [1057, 283] width 57 height 16
type input "Сайт и SEO"
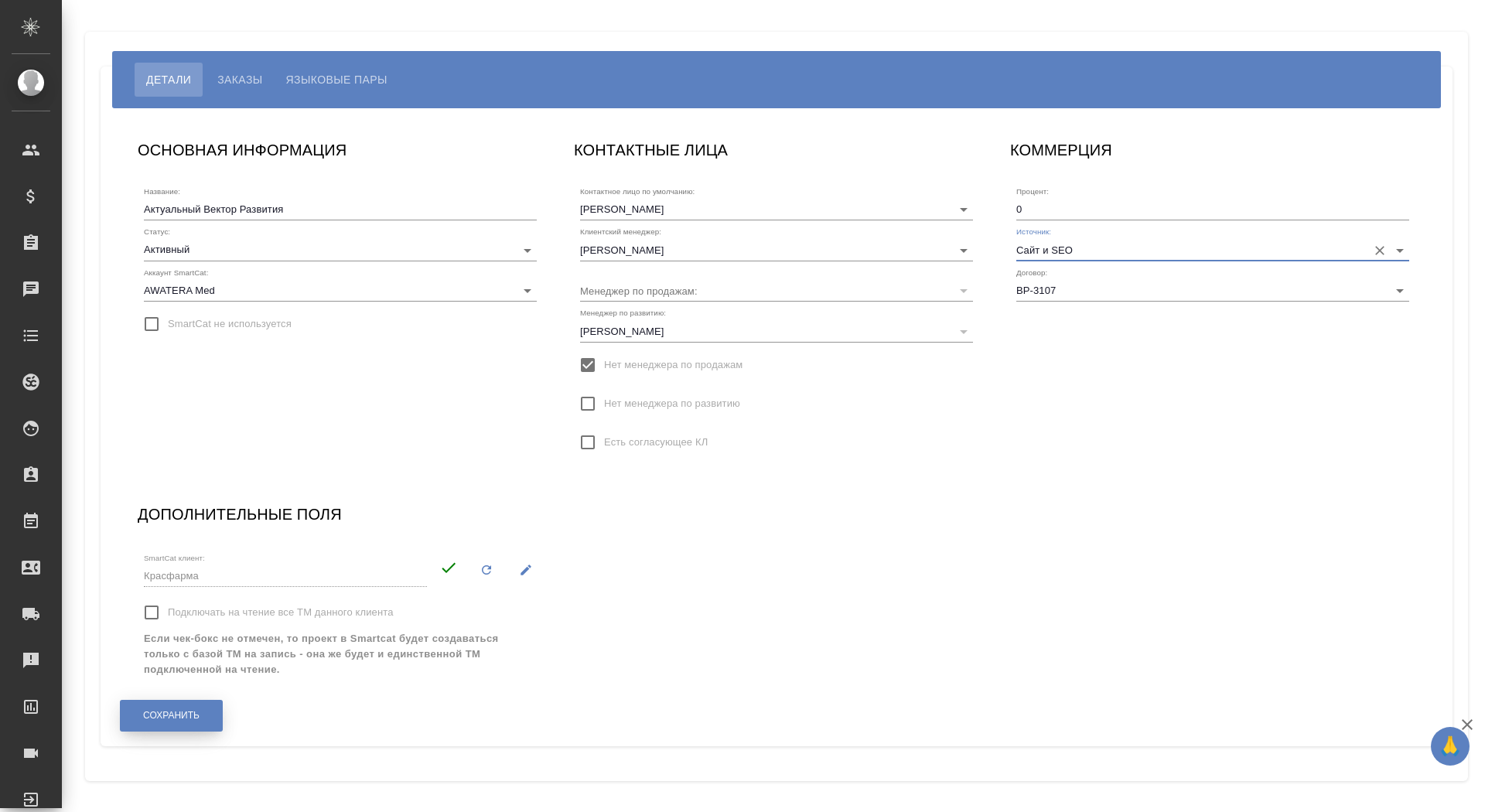
click at [194, 708] on button "Сохранить" at bounding box center [171, 716] width 103 height 32
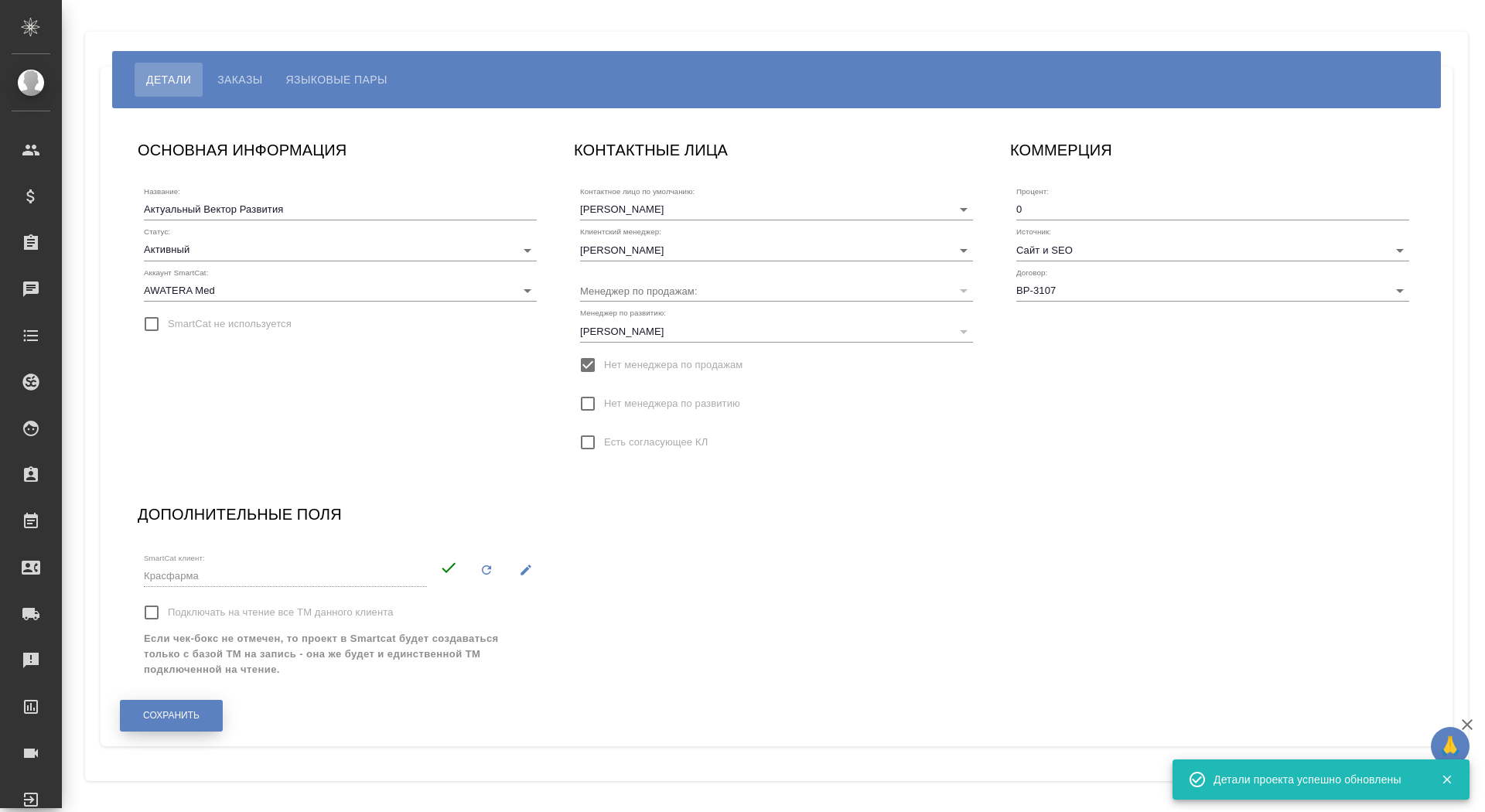
click at [194, 708] on button "Сохранить" at bounding box center [171, 716] width 103 height 32
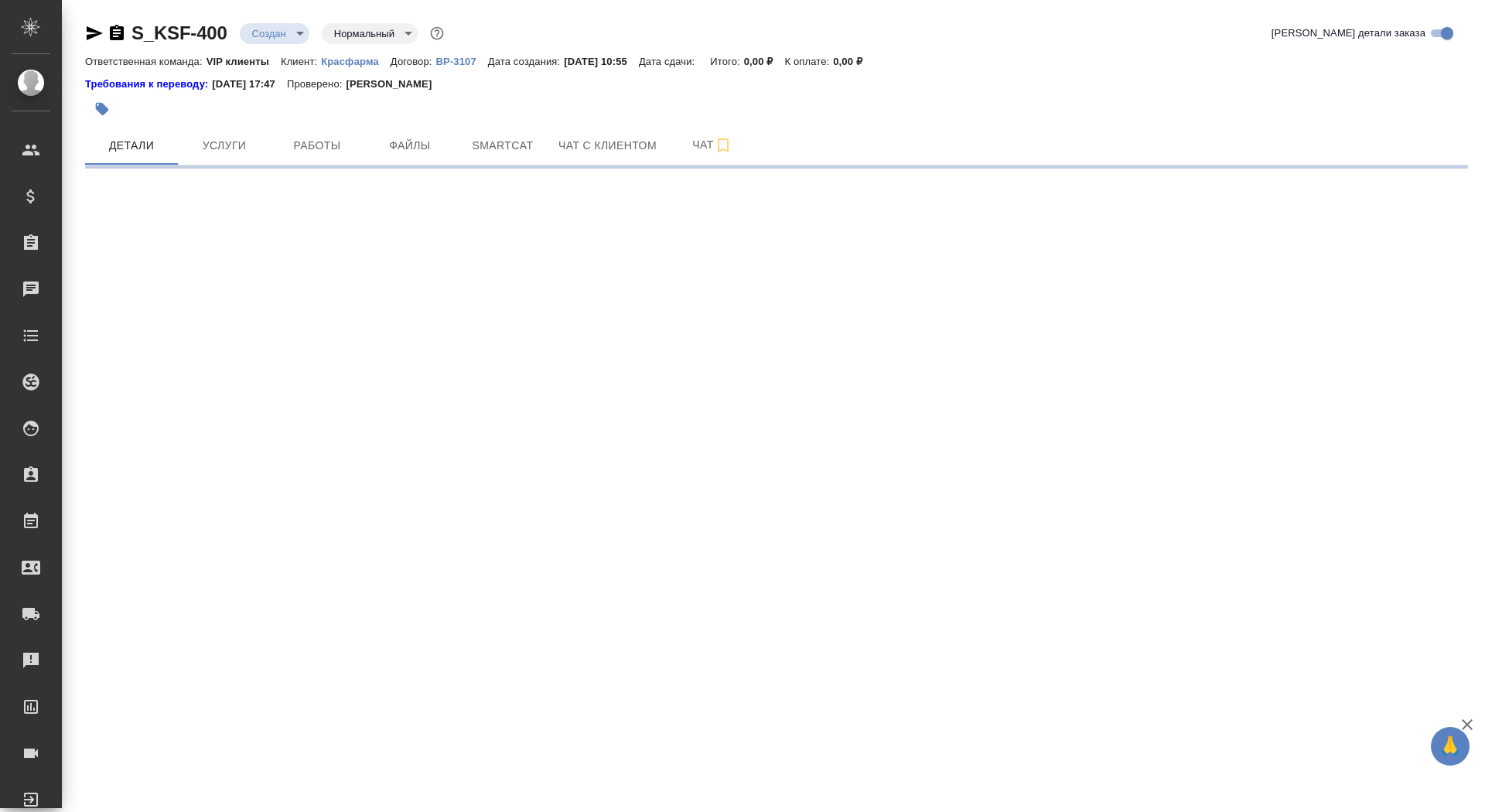
select select "RU"
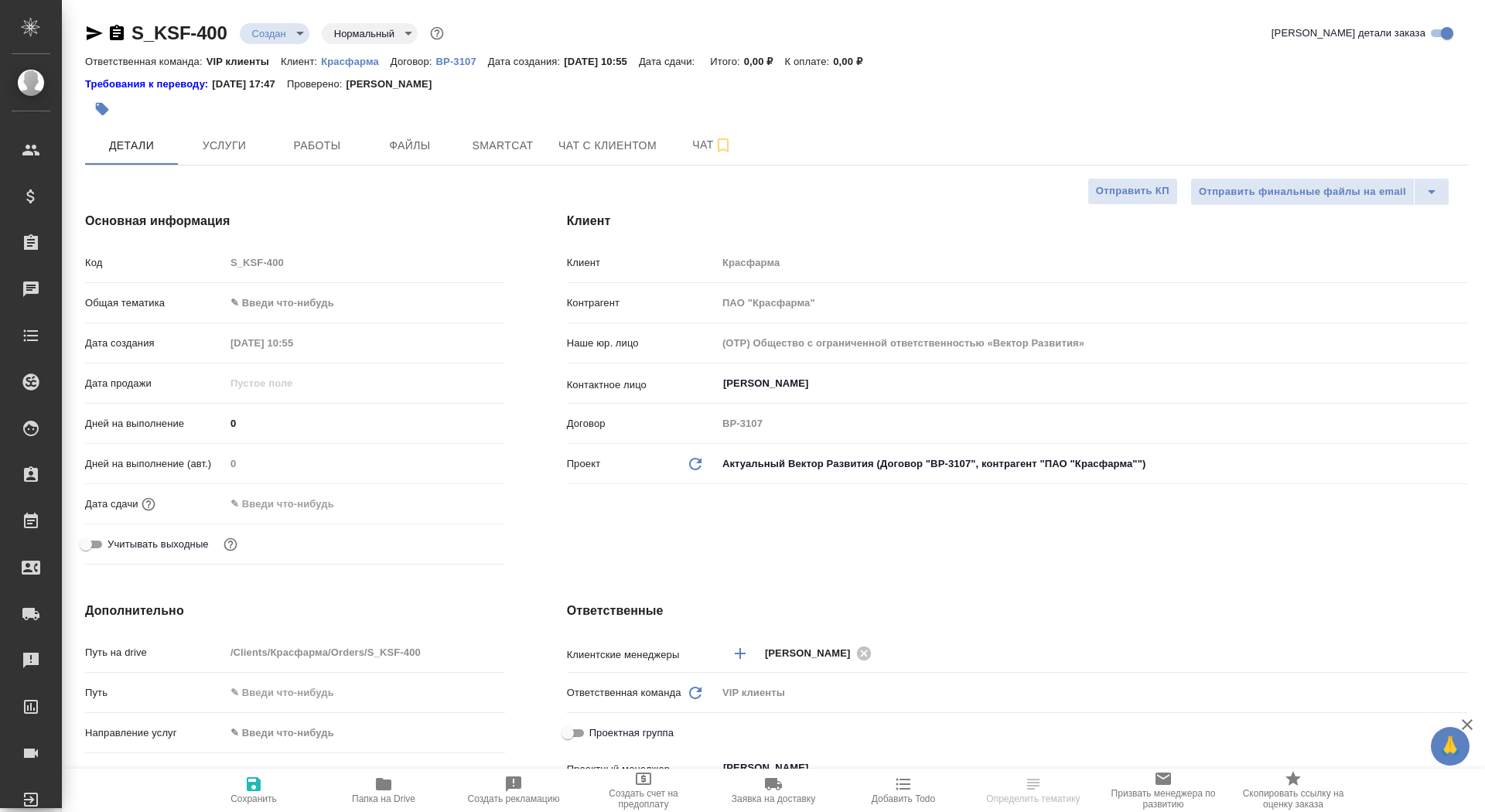
type textarea "x"
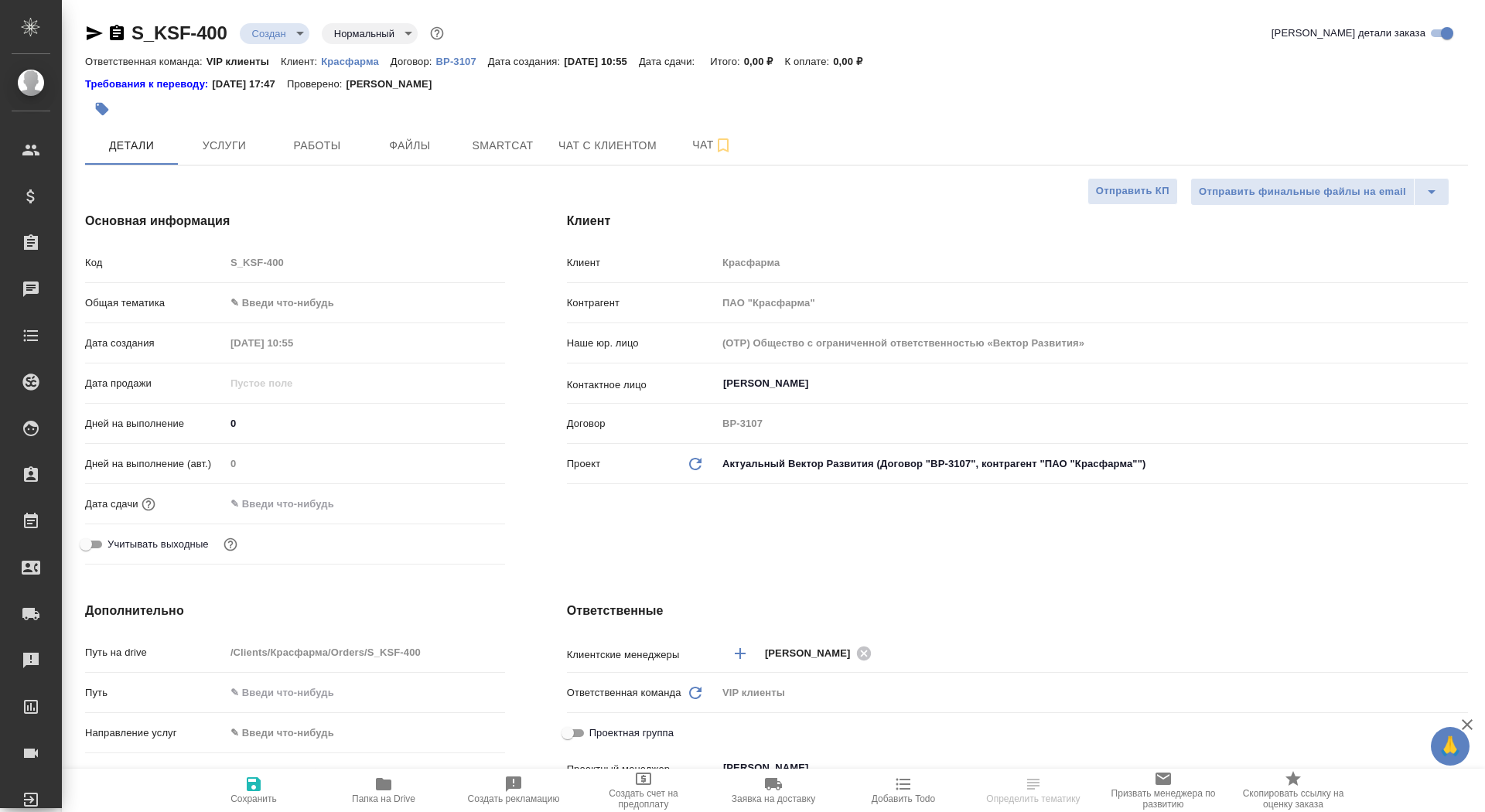
type textarea "x"
click at [397, 151] on span "Файлы" at bounding box center [410, 146] width 74 height 19
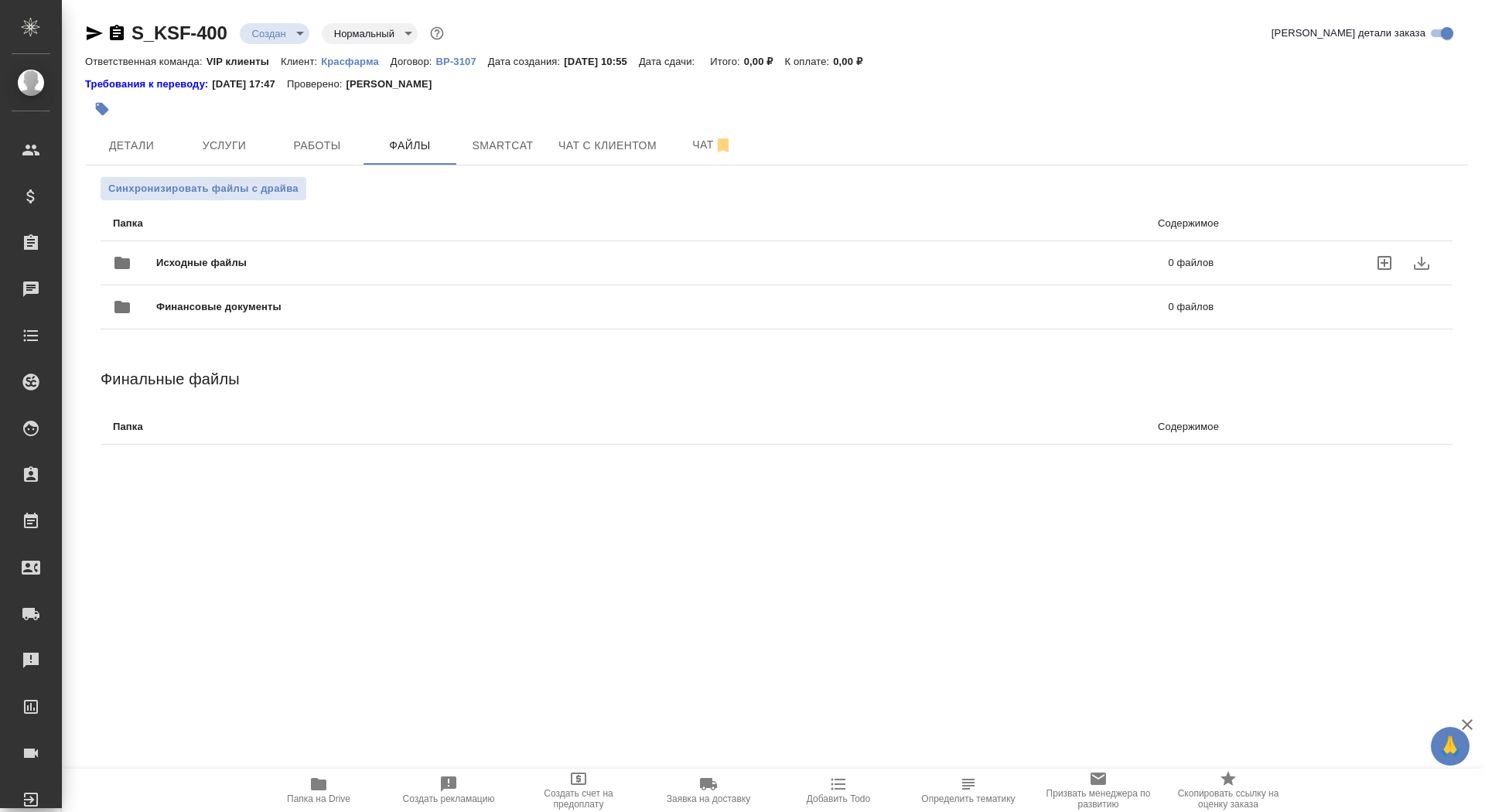
click at [336, 247] on div "Исходные файлы 0 файлов" at bounding box center [663, 263] width 1100 height 37
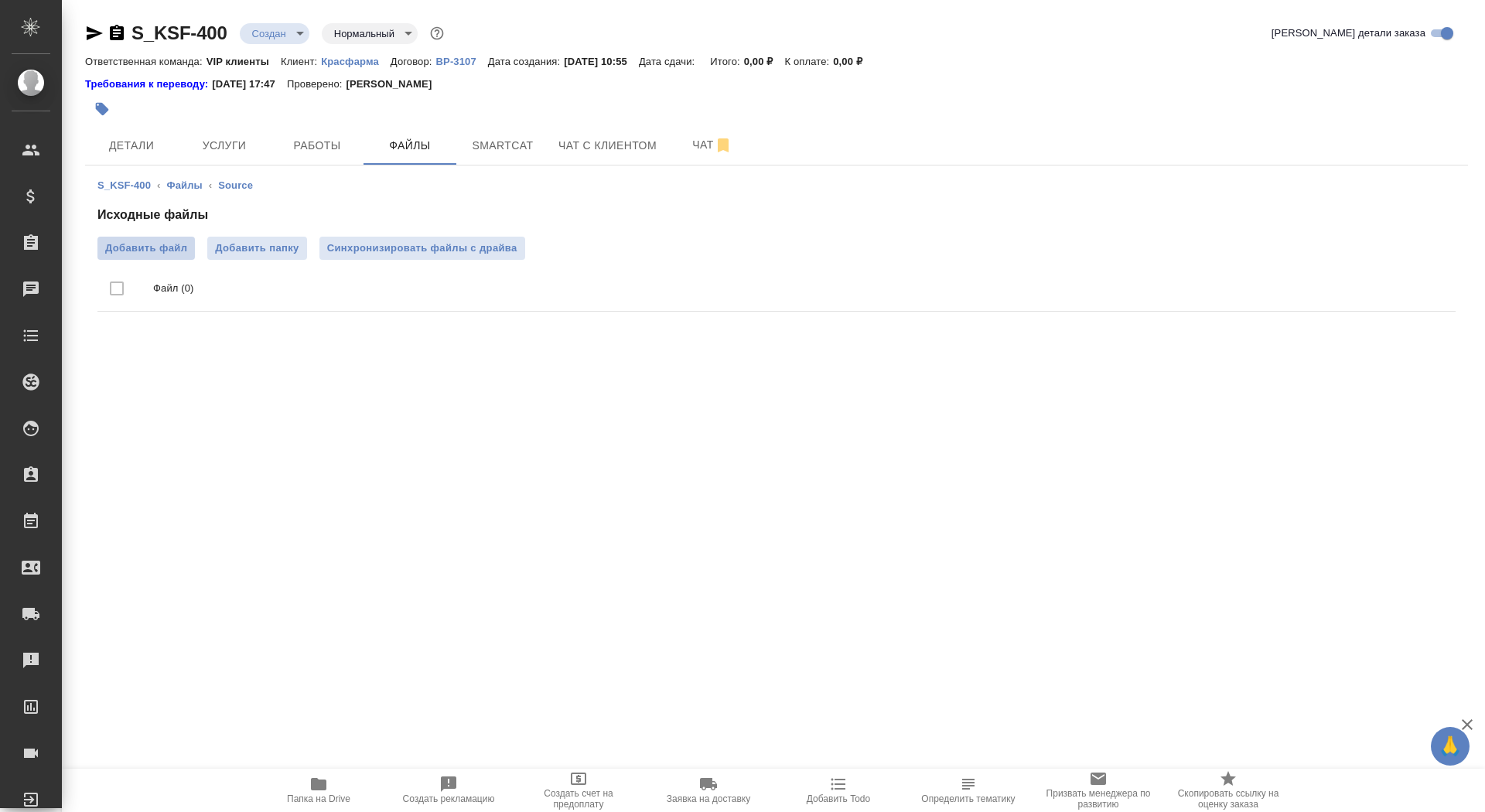
click at [164, 249] on span "Добавить файл" at bounding box center [146, 248] width 82 height 16
click at [0, 0] on input "Добавить файл" at bounding box center [0, 0] width 0 height 0
click at [283, 33] on body "🙏 .cls-1 fill:#fff; AWATERA Saydasheva Dilyara Клиенты Спецификации Заказы 0 Ча…" at bounding box center [742, 406] width 1485 height 812
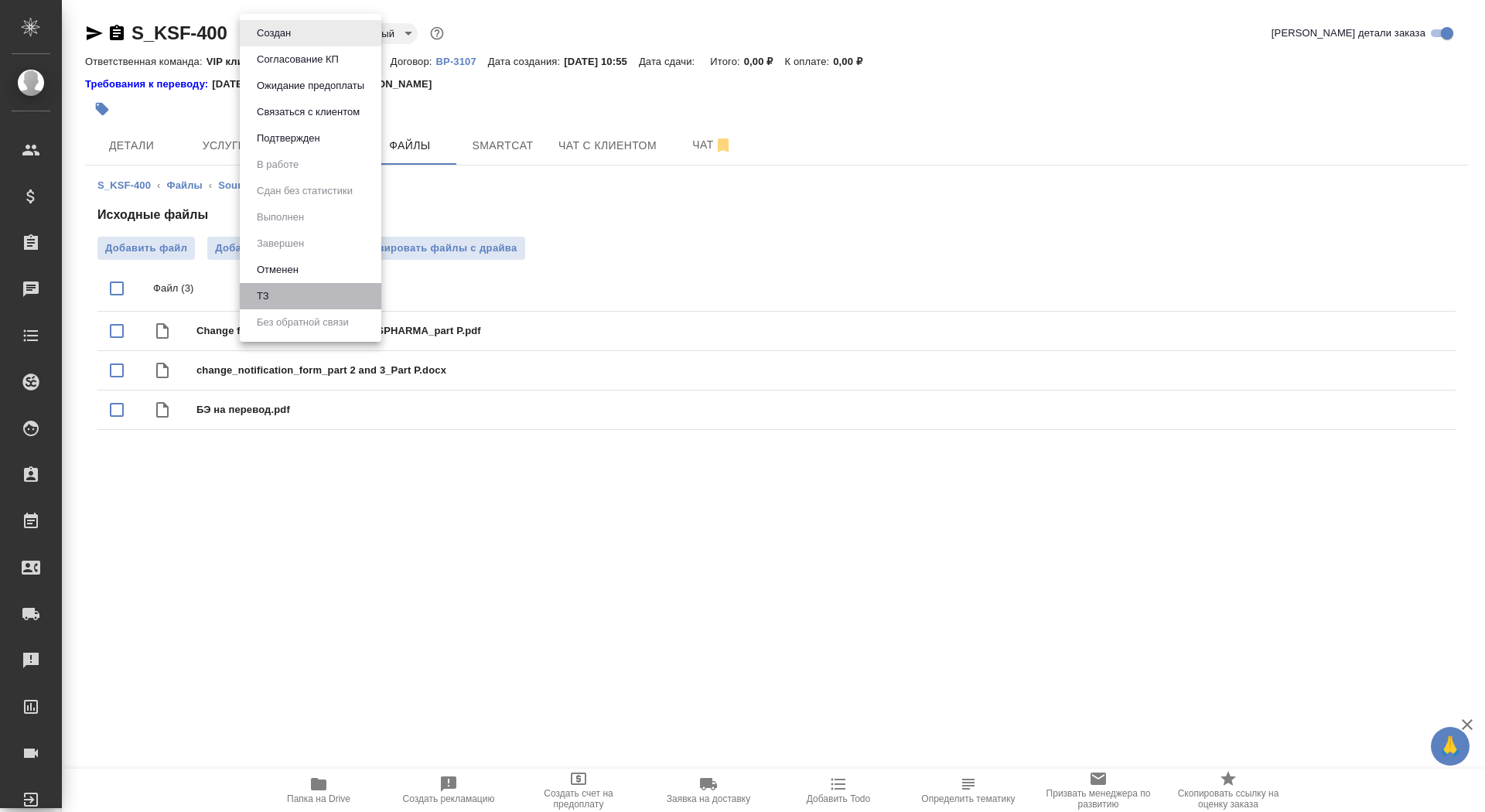
click at [311, 293] on li "ТЗ" at bounding box center [310, 296] width 141 height 27
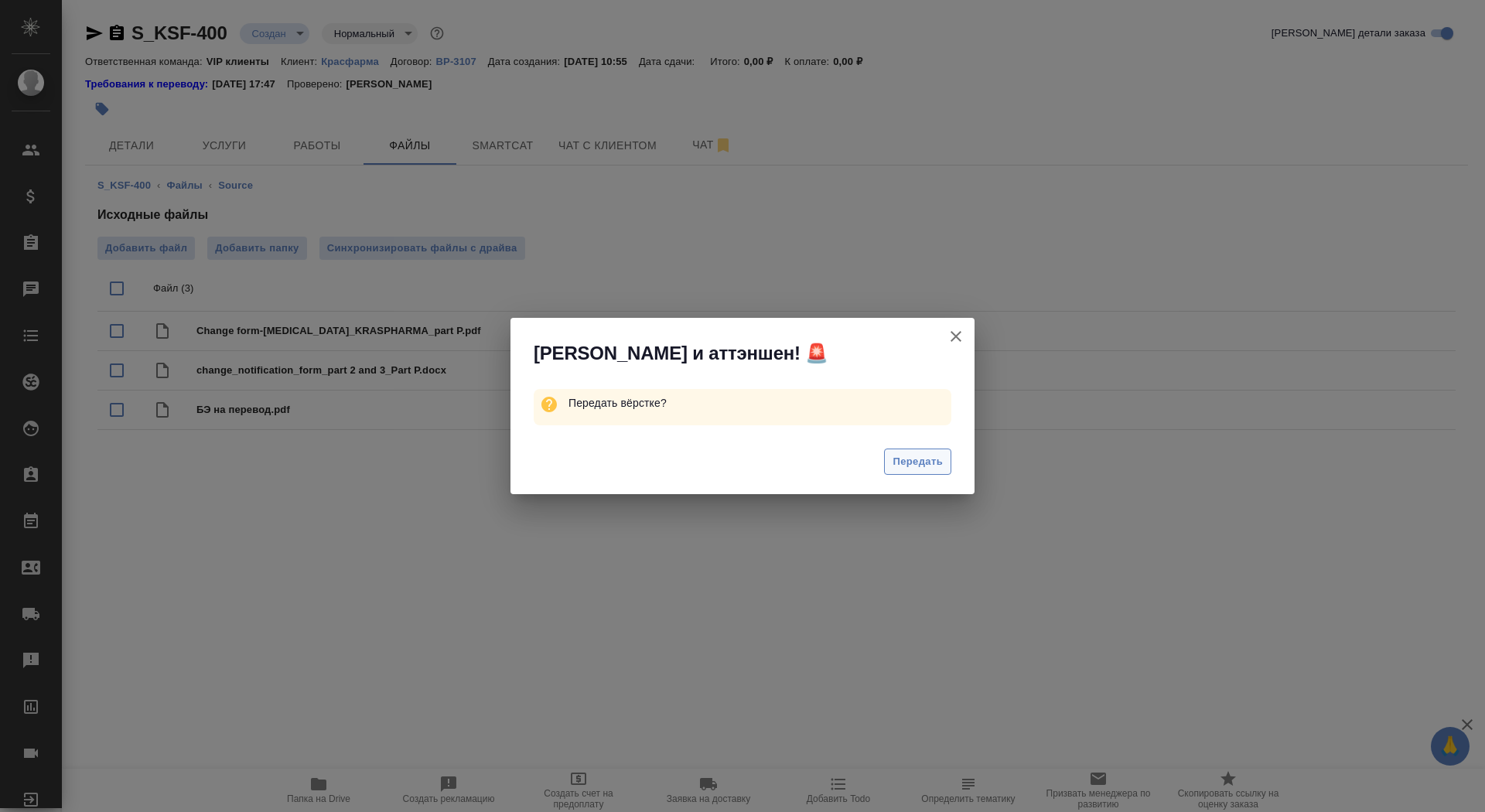
click at [935, 464] on span "Передать" at bounding box center [918, 462] width 50 height 18
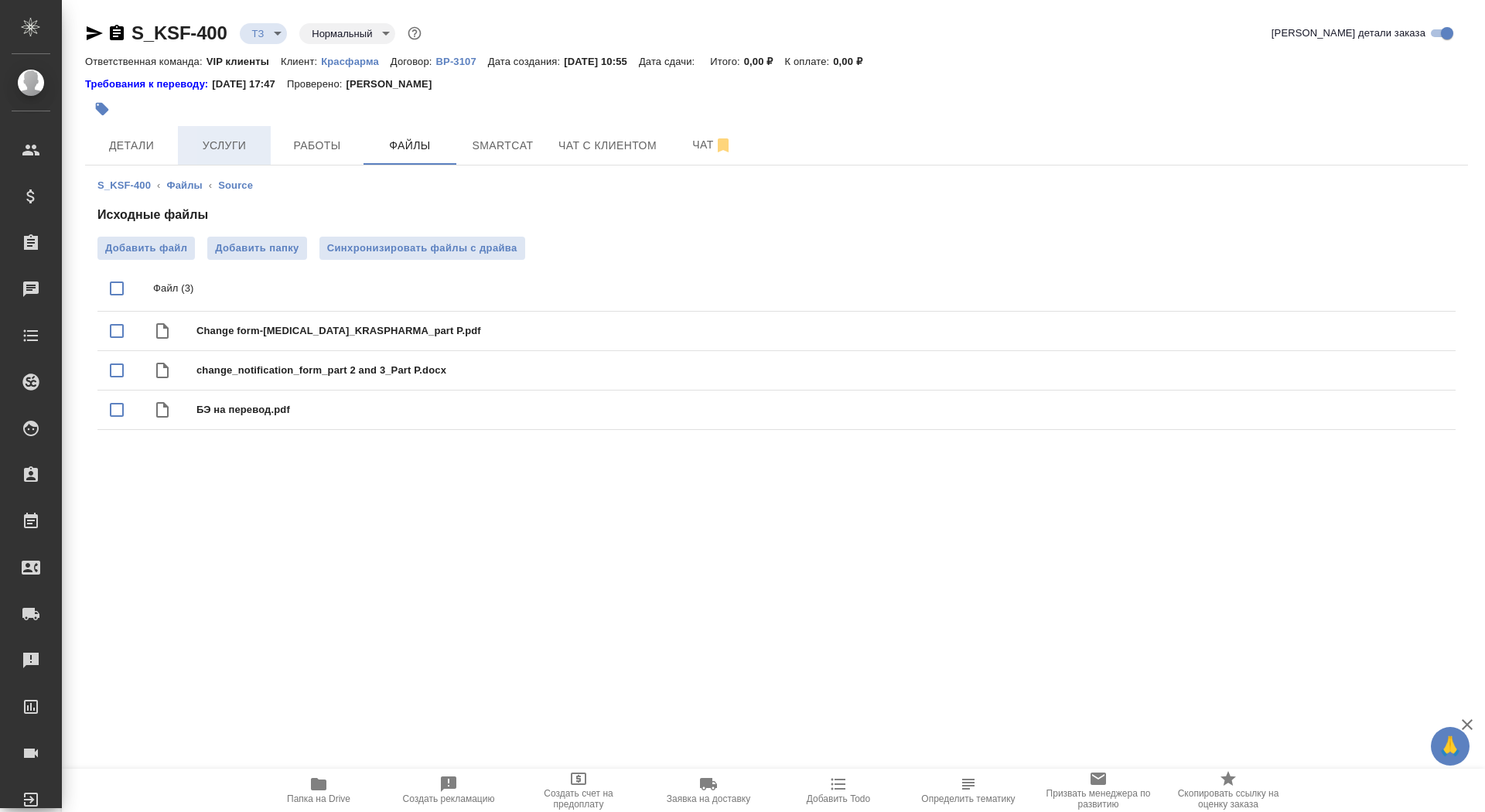
click at [216, 139] on span "Услуги" at bounding box center [225, 146] width 74 height 19
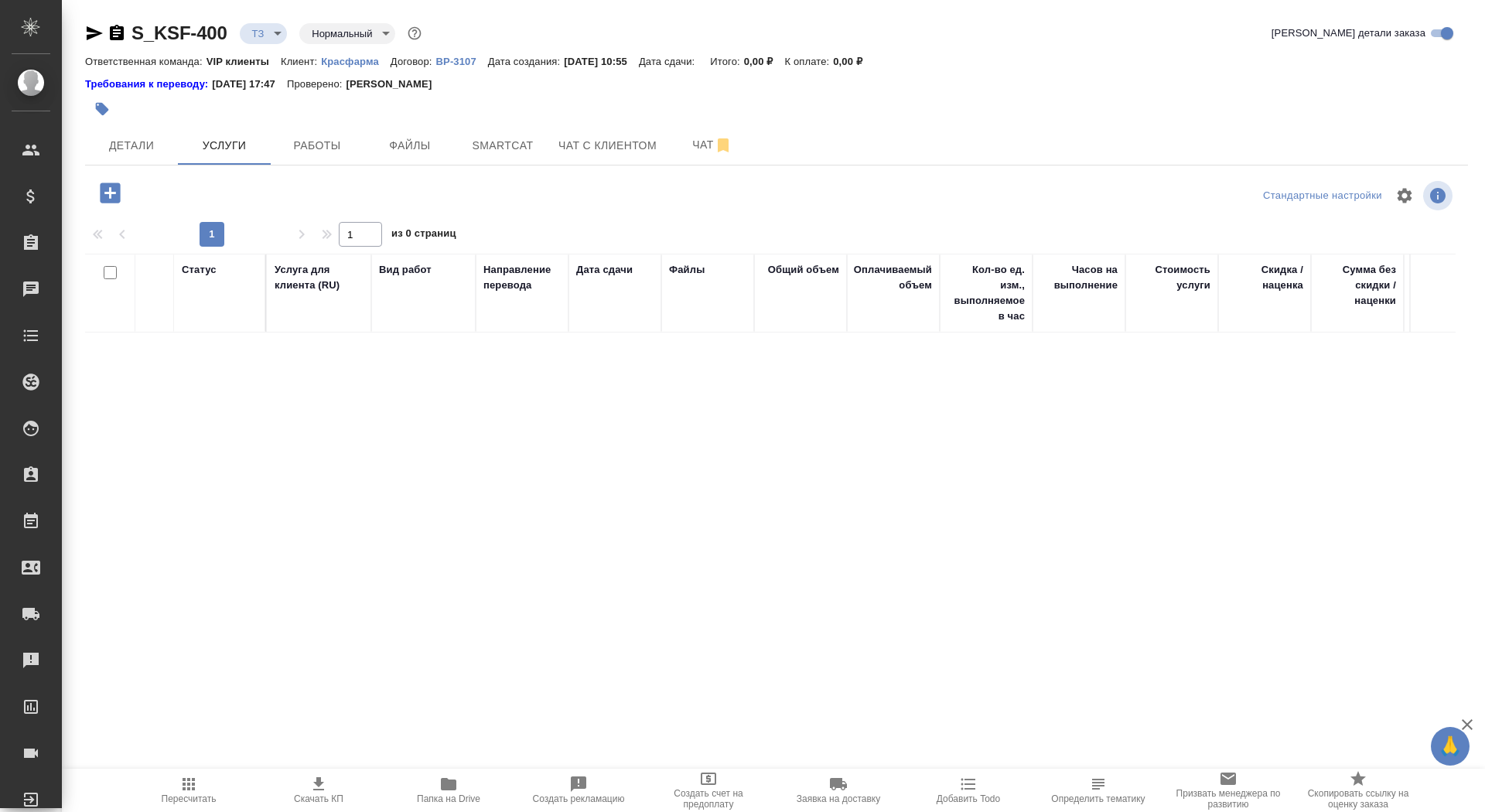
click at [114, 191] on icon "button" at bounding box center [110, 193] width 27 height 27
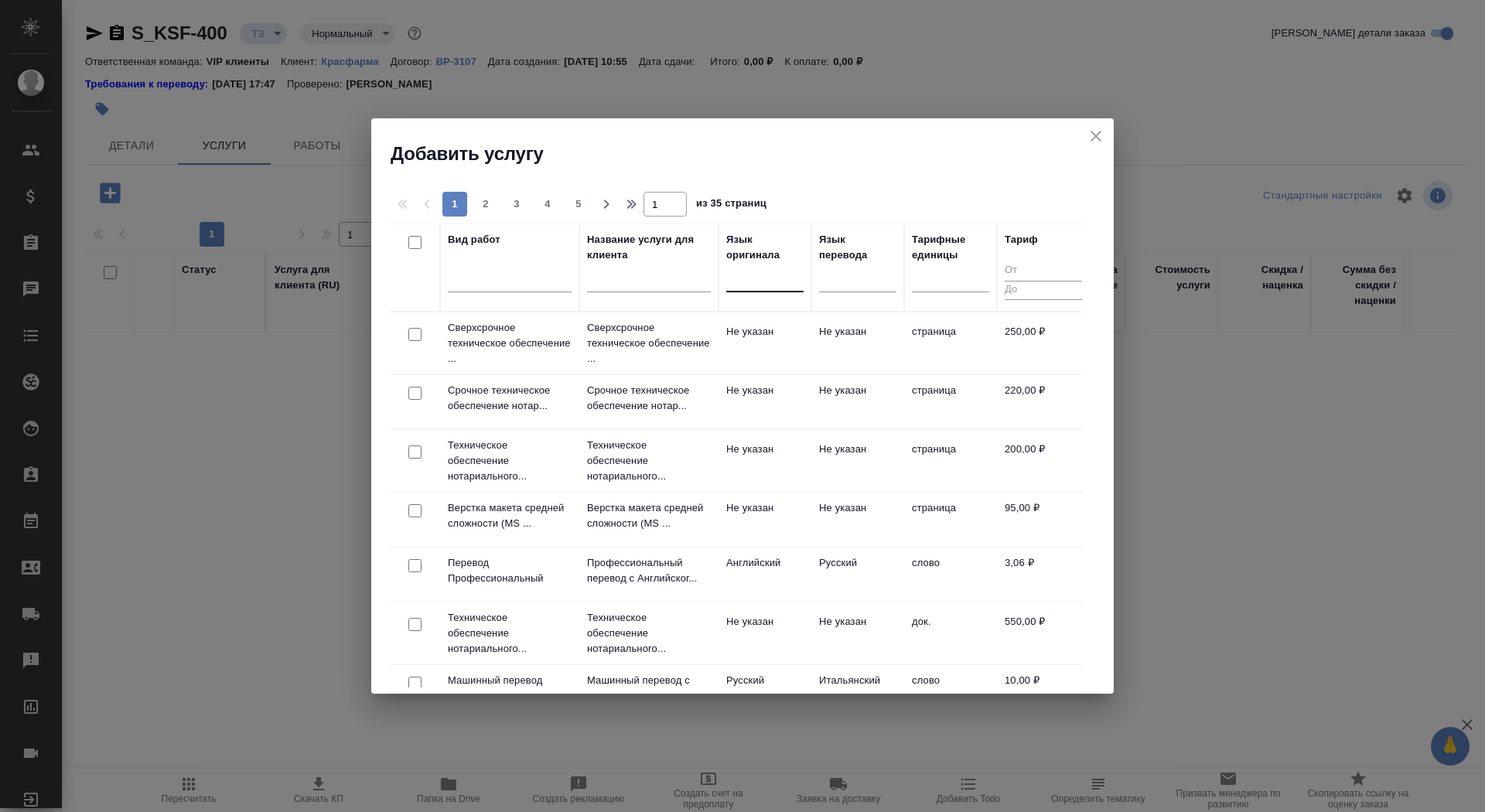
click at [780, 273] on div at bounding box center [765, 276] width 78 height 22
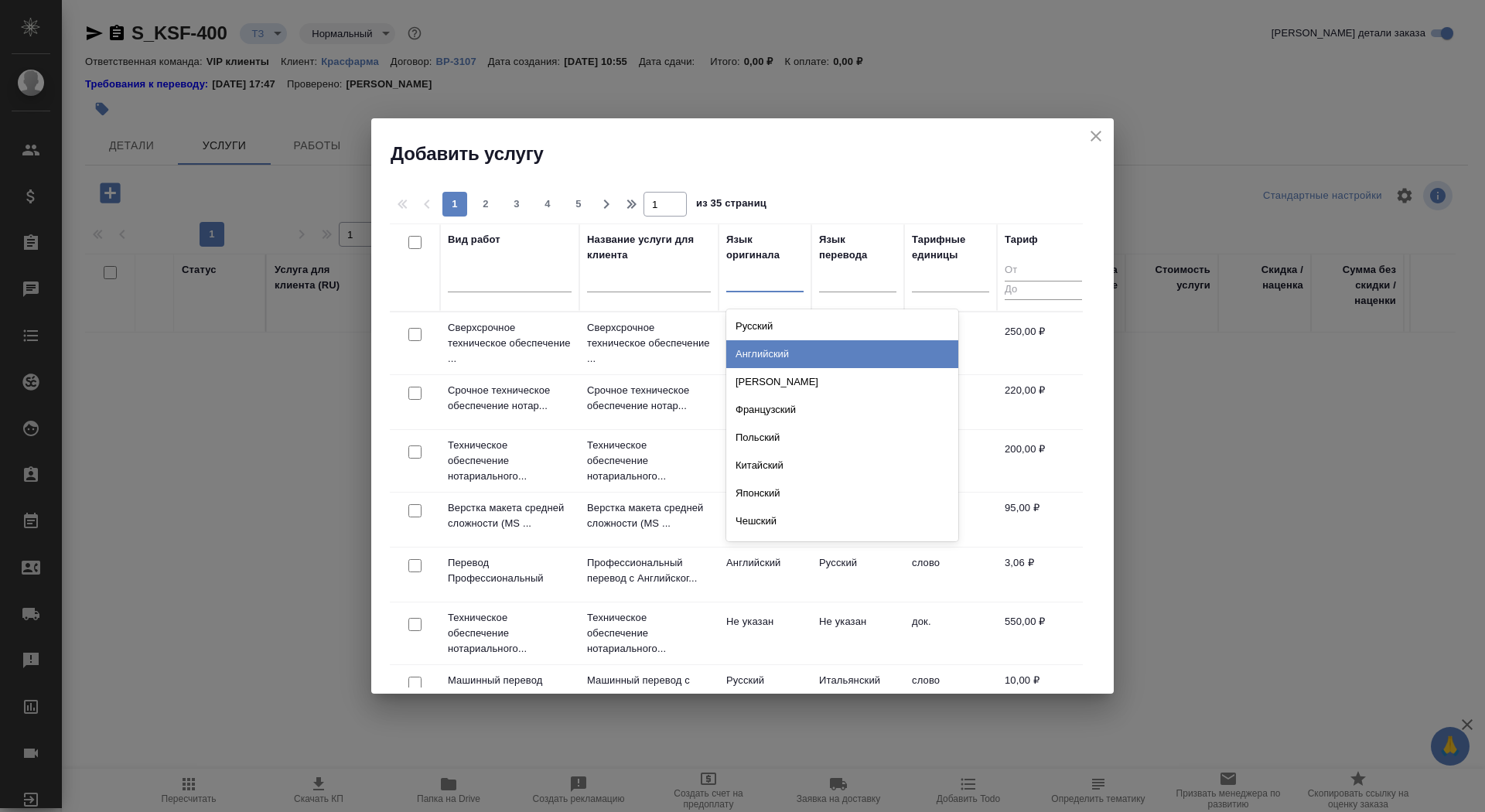
click at [792, 345] on div "Английский" at bounding box center [842, 354] width 232 height 28
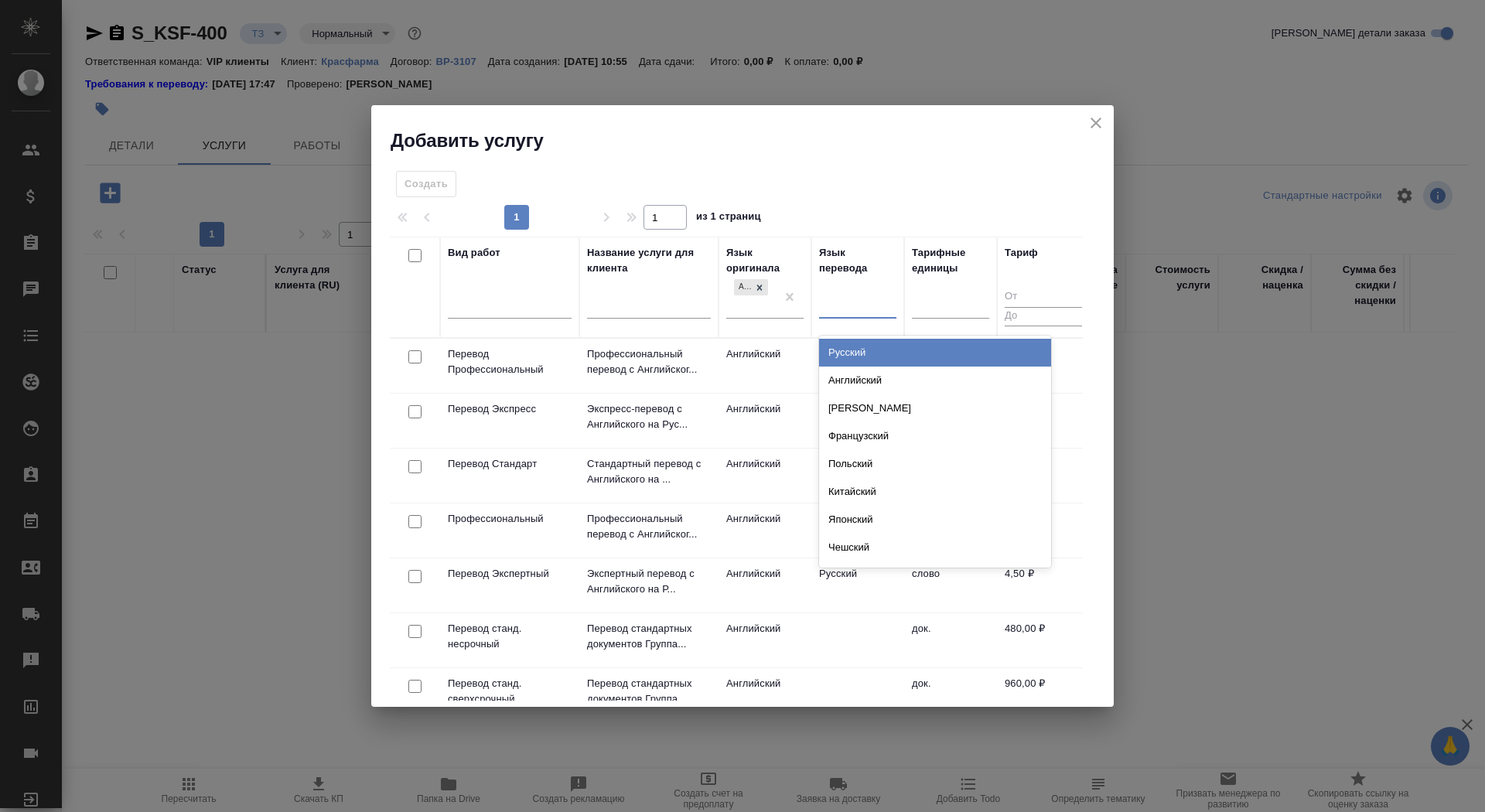
click at [860, 310] on div at bounding box center [858, 303] width 78 height 22
click at [865, 353] on div "Русский" at bounding box center [935, 353] width 232 height 28
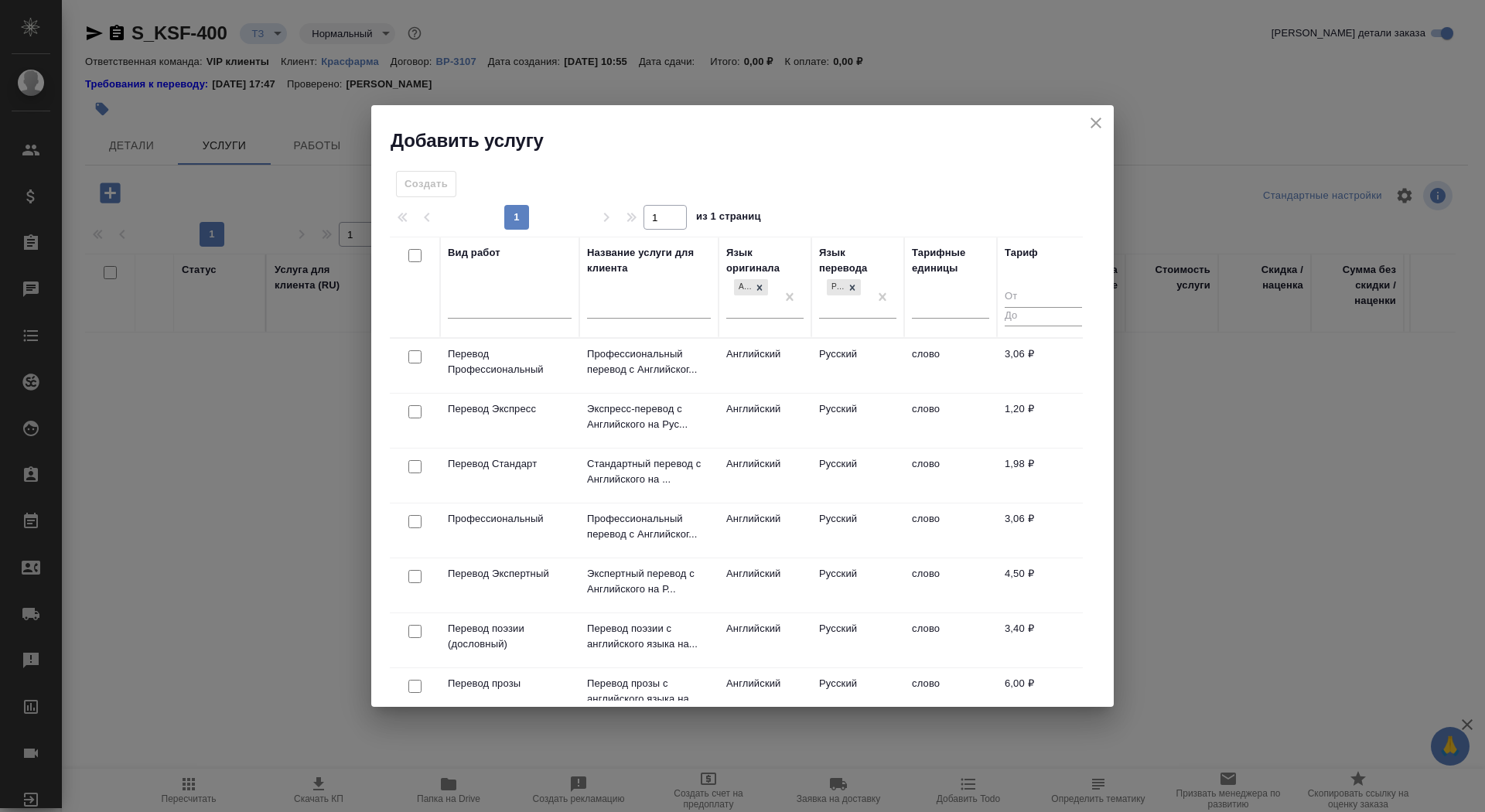
click at [412, 467] on input "checkbox" at bounding box center [415, 467] width 13 height 13
checkbox input "true"
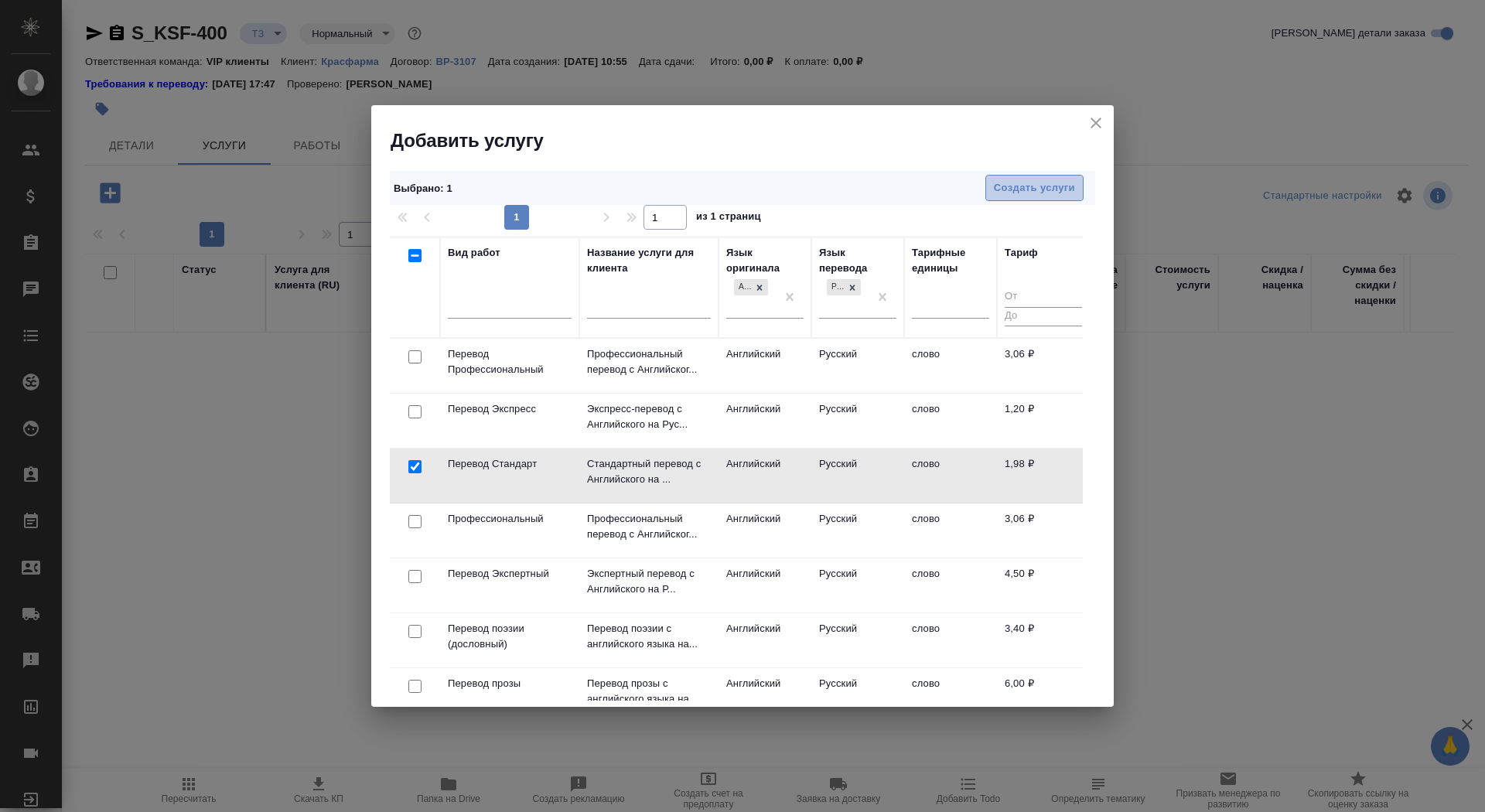
click at [1058, 186] on span "Создать услуги" at bounding box center [1035, 188] width 81 height 18
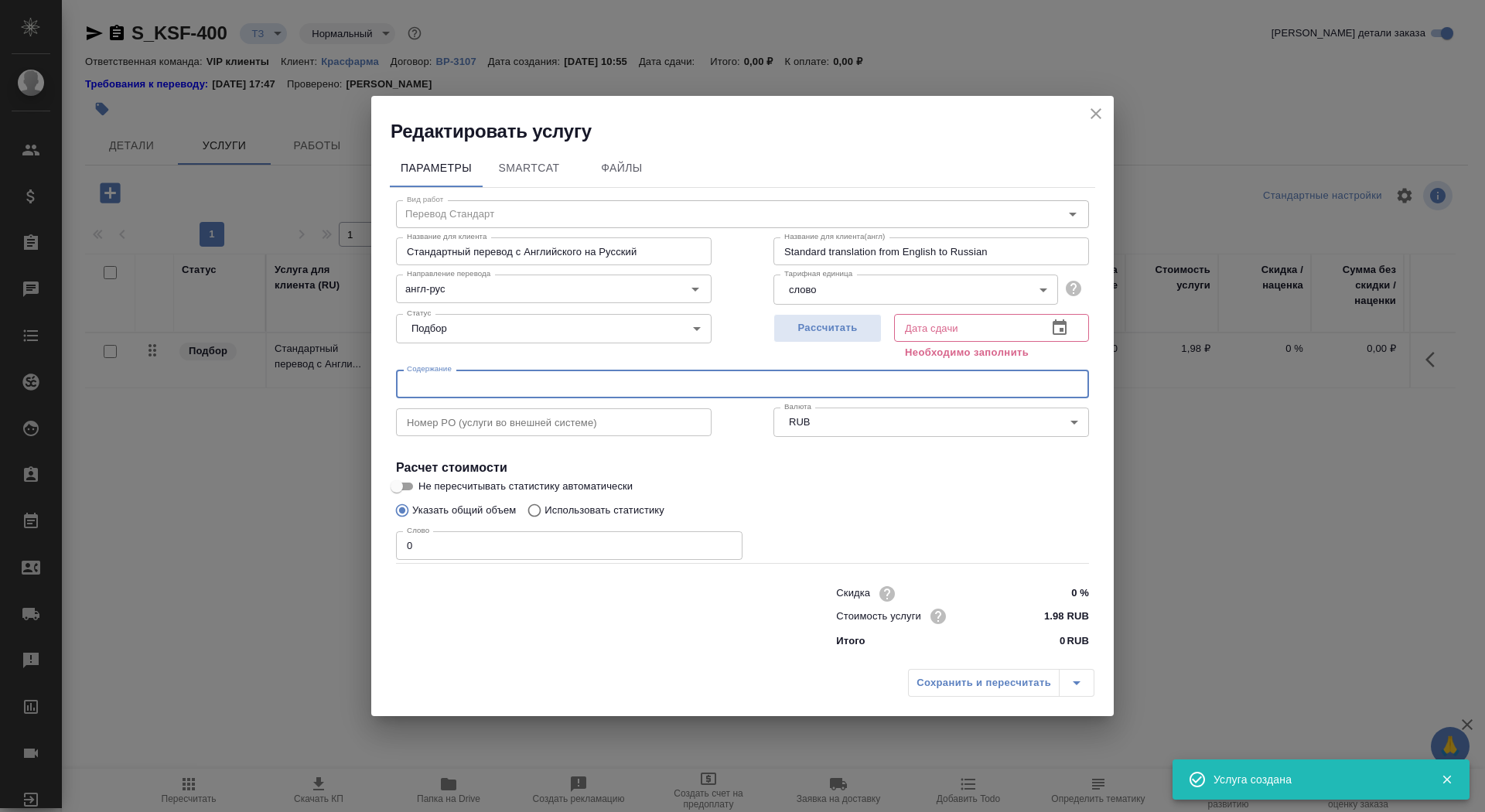
click at [477, 387] on input "text" at bounding box center [742, 383] width 693 height 28
paste input "перевод письма об измениниях в АФС И+Ц Добфар"
type input "перевод письма об измениниях в АФС И+Ц Добфар"
click at [405, 489] on input "Не пересчитывать статистику автоматически" at bounding box center [396, 486] width 56 height 19
checkbox input "true"
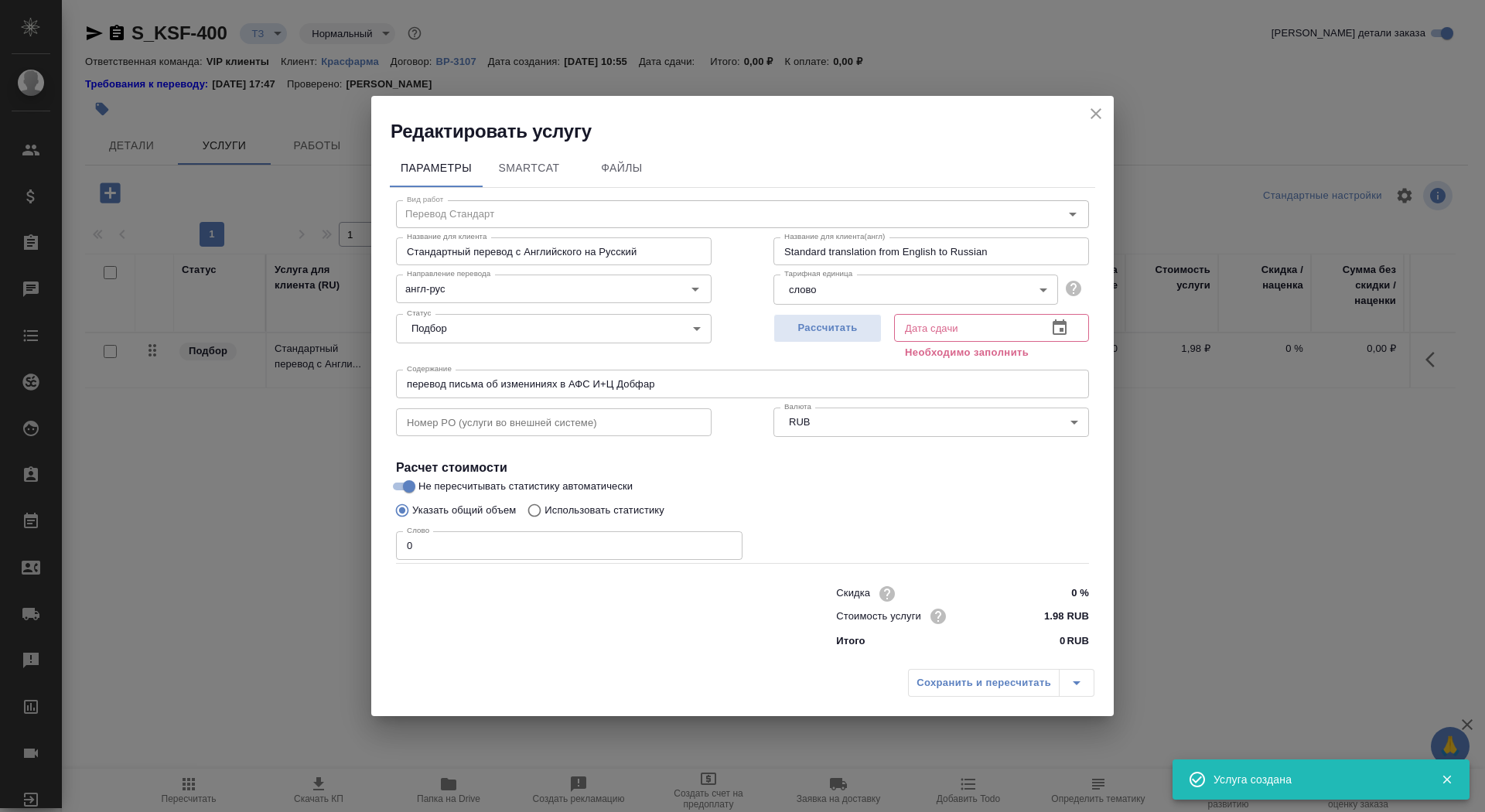
click at [430, 527] on div "Слово 0 Слово" at bounding box center [569, 543] width 346 height 37
click at [431, 555] on input "0" at bounding box center [569, 545] width 346 height 28
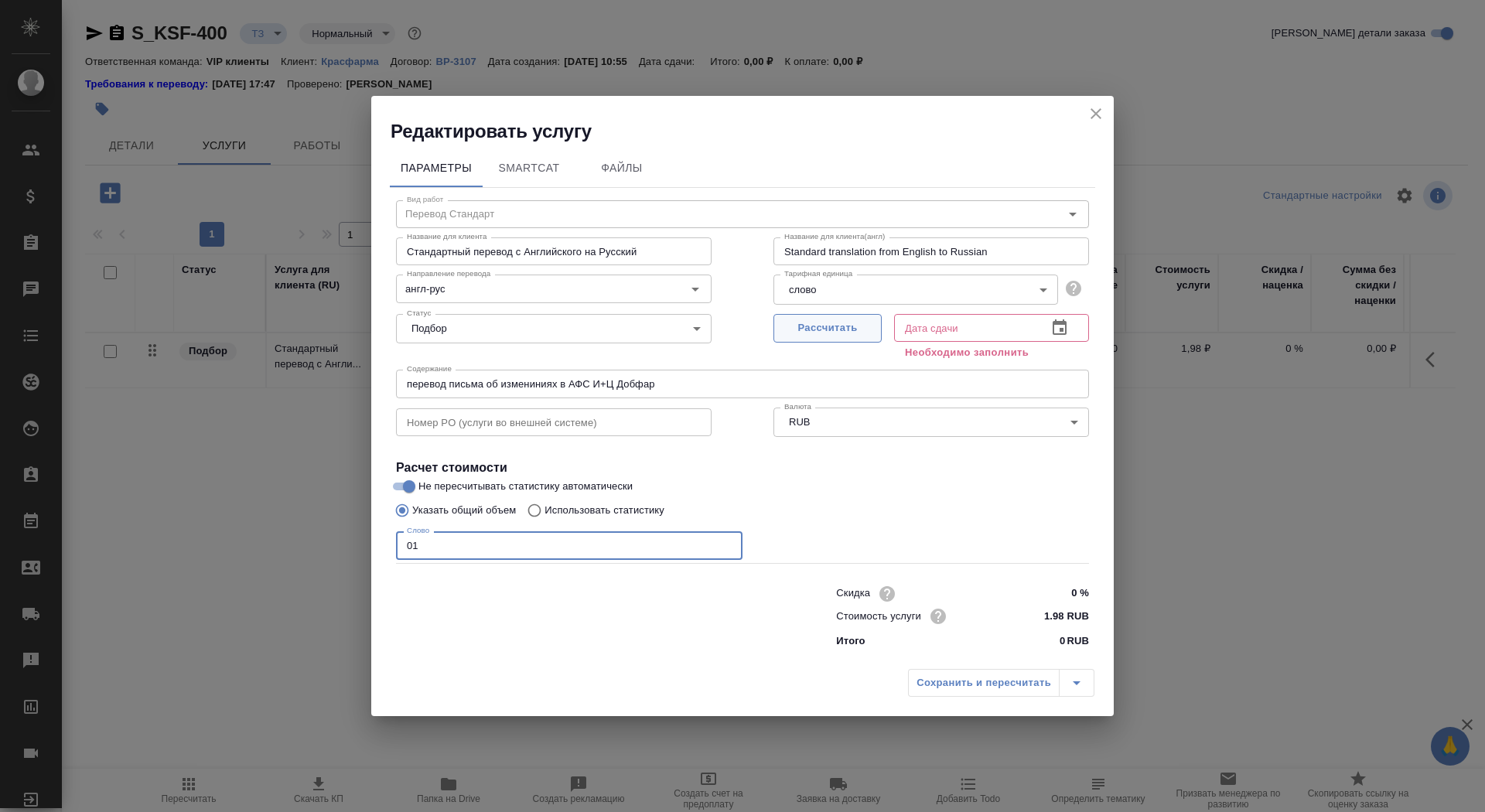
type input "01"
click at [820, 333] on span "Рассчитать" at bounding box center [827, 328] width 91 height 18
type input "09.10.2025 10:57"
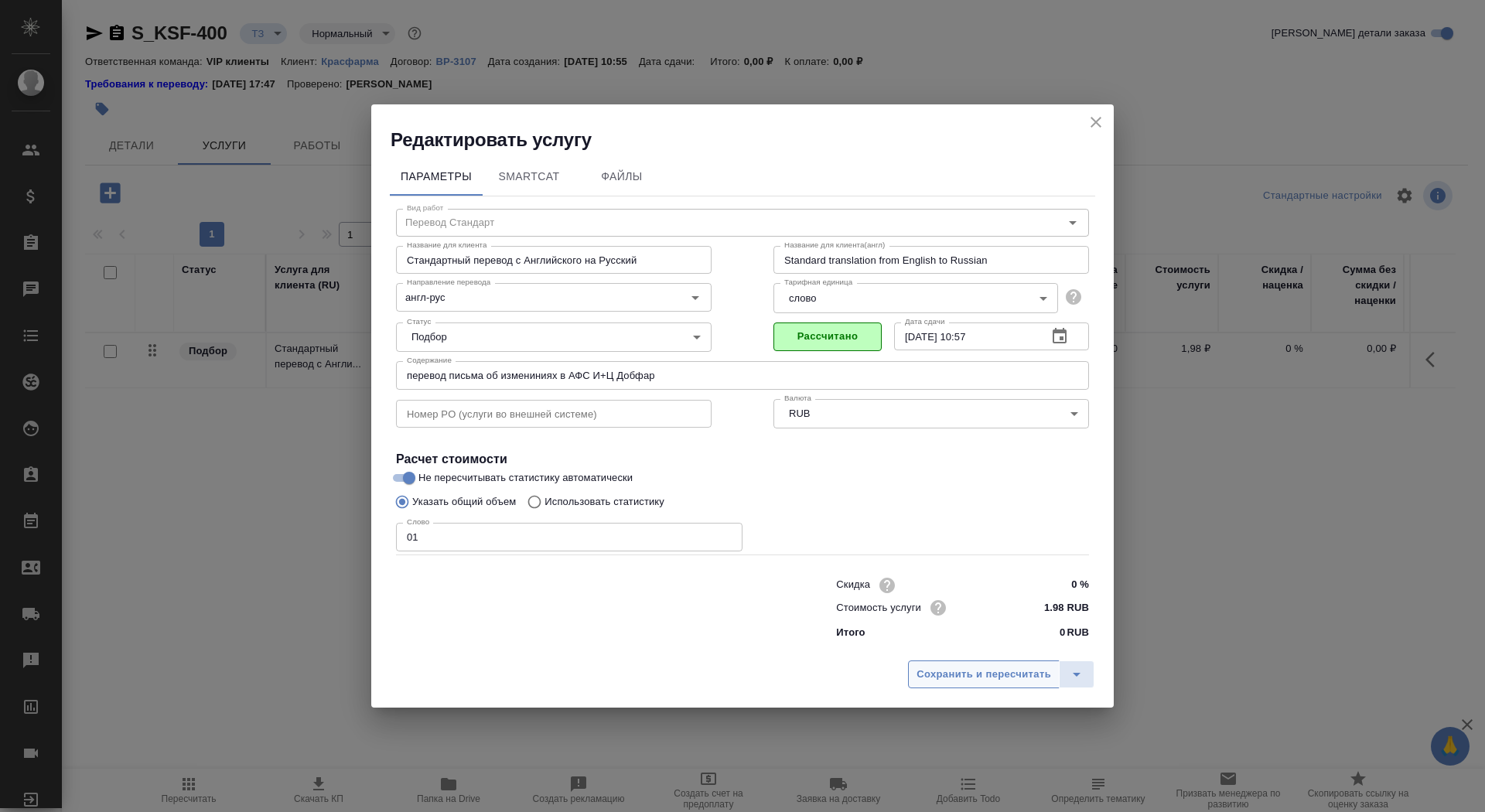
click at [969, 679] on span "Сохранить и пересчитать" at bounding box center [984, 675] width 134 height 18
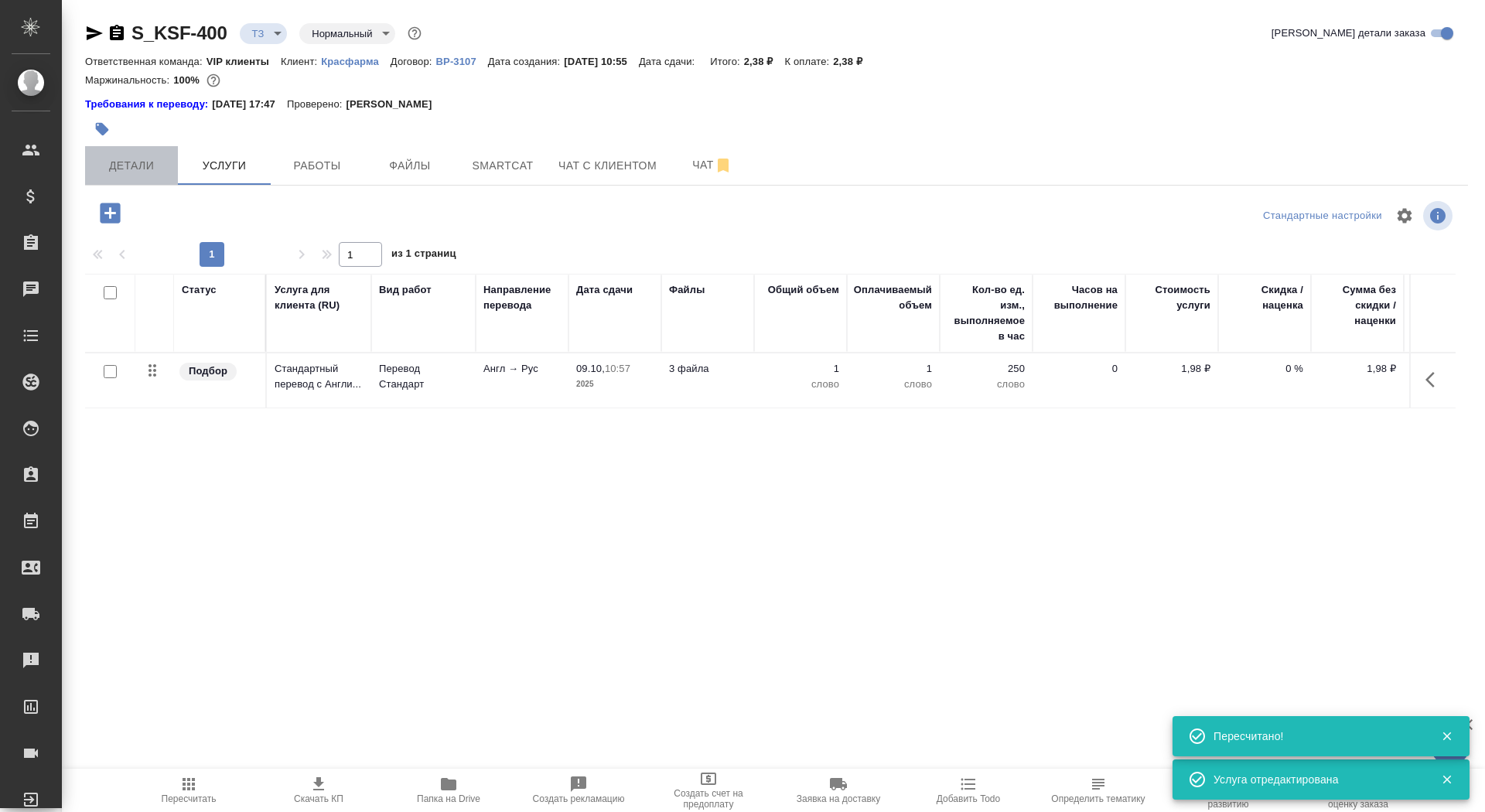
click at [140, 171] on span "Детали" at bounding box center [132, 166] width 74 height 19
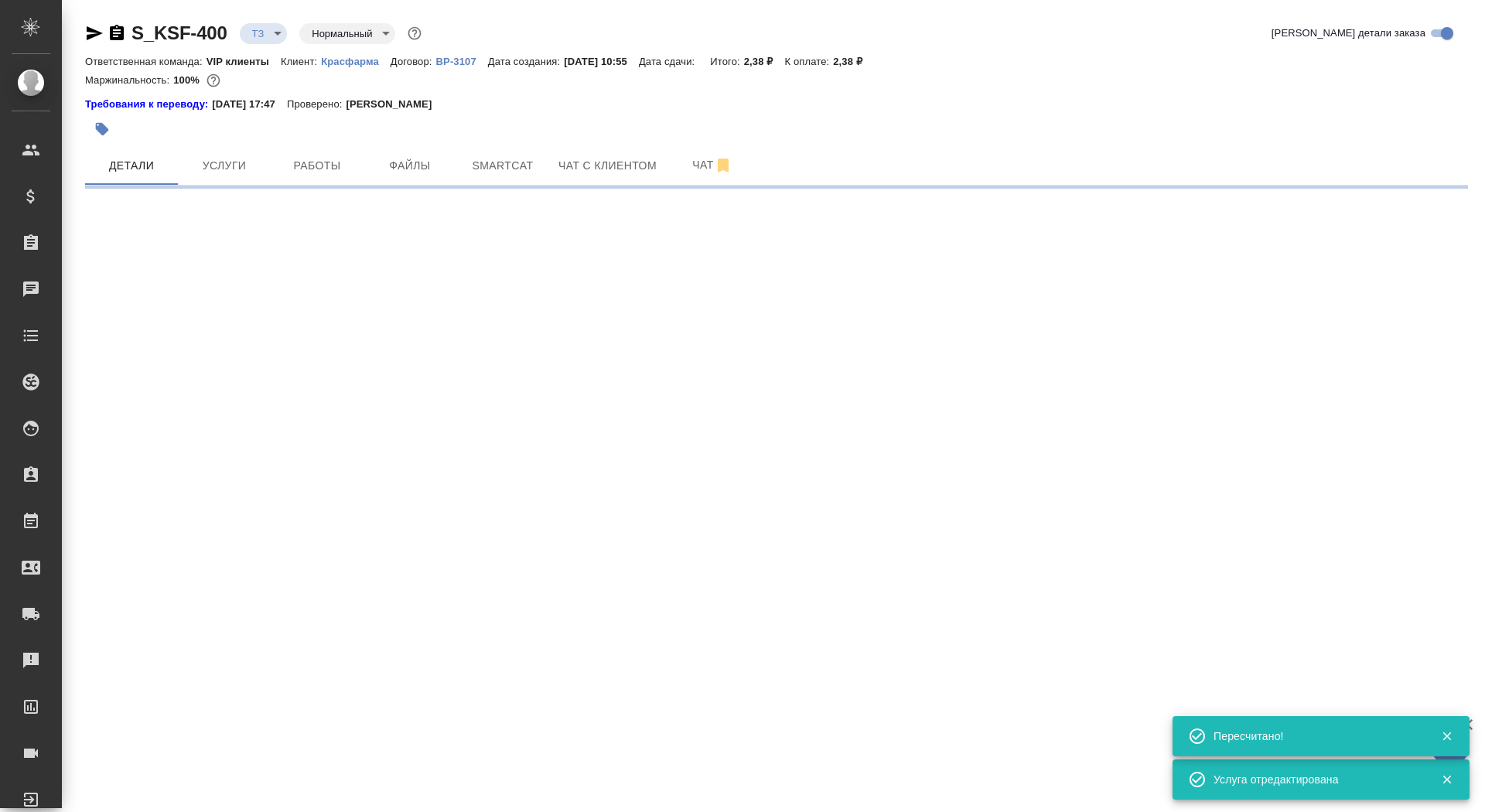
select select "RU"
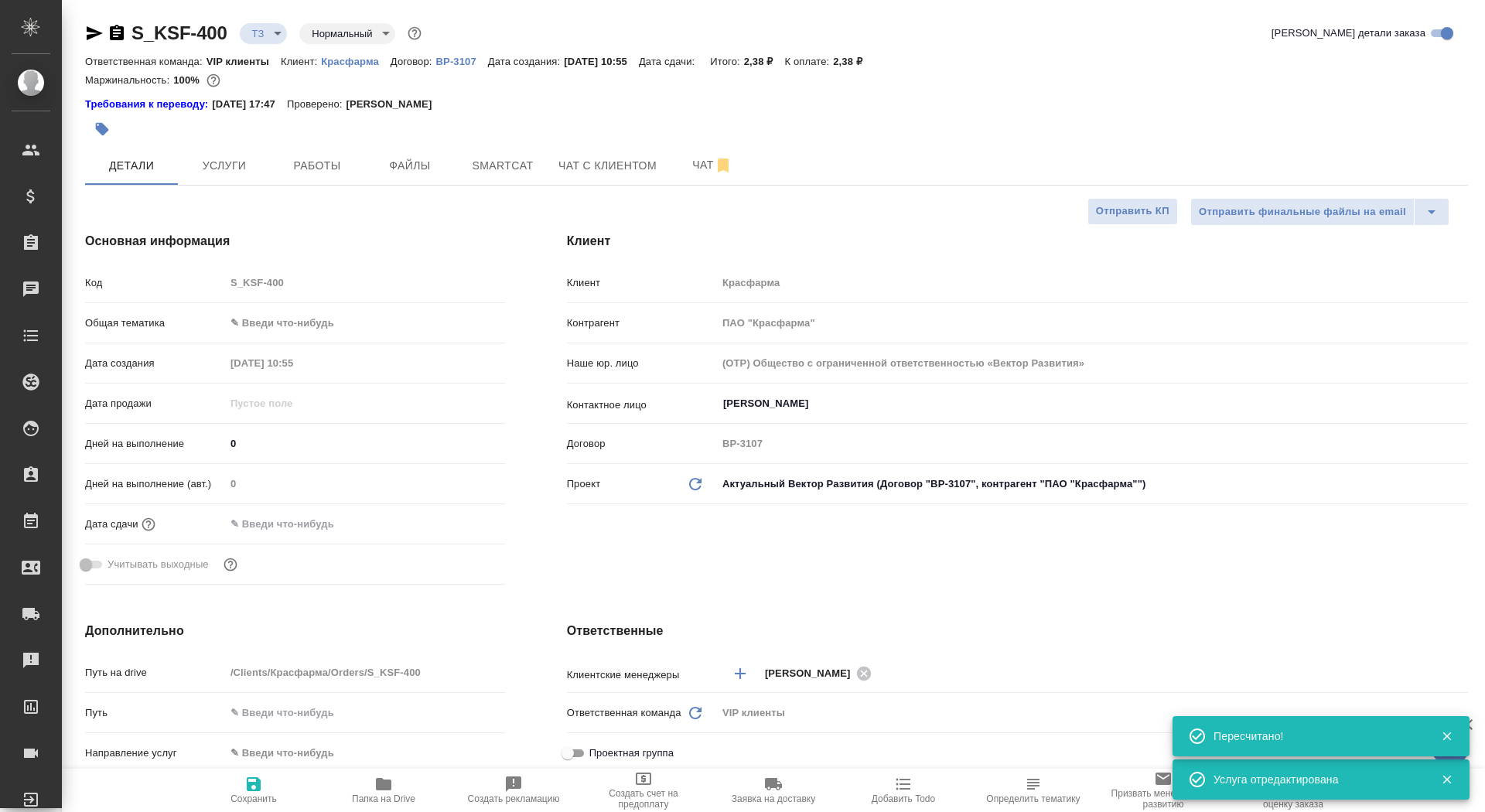
type textarea "x"
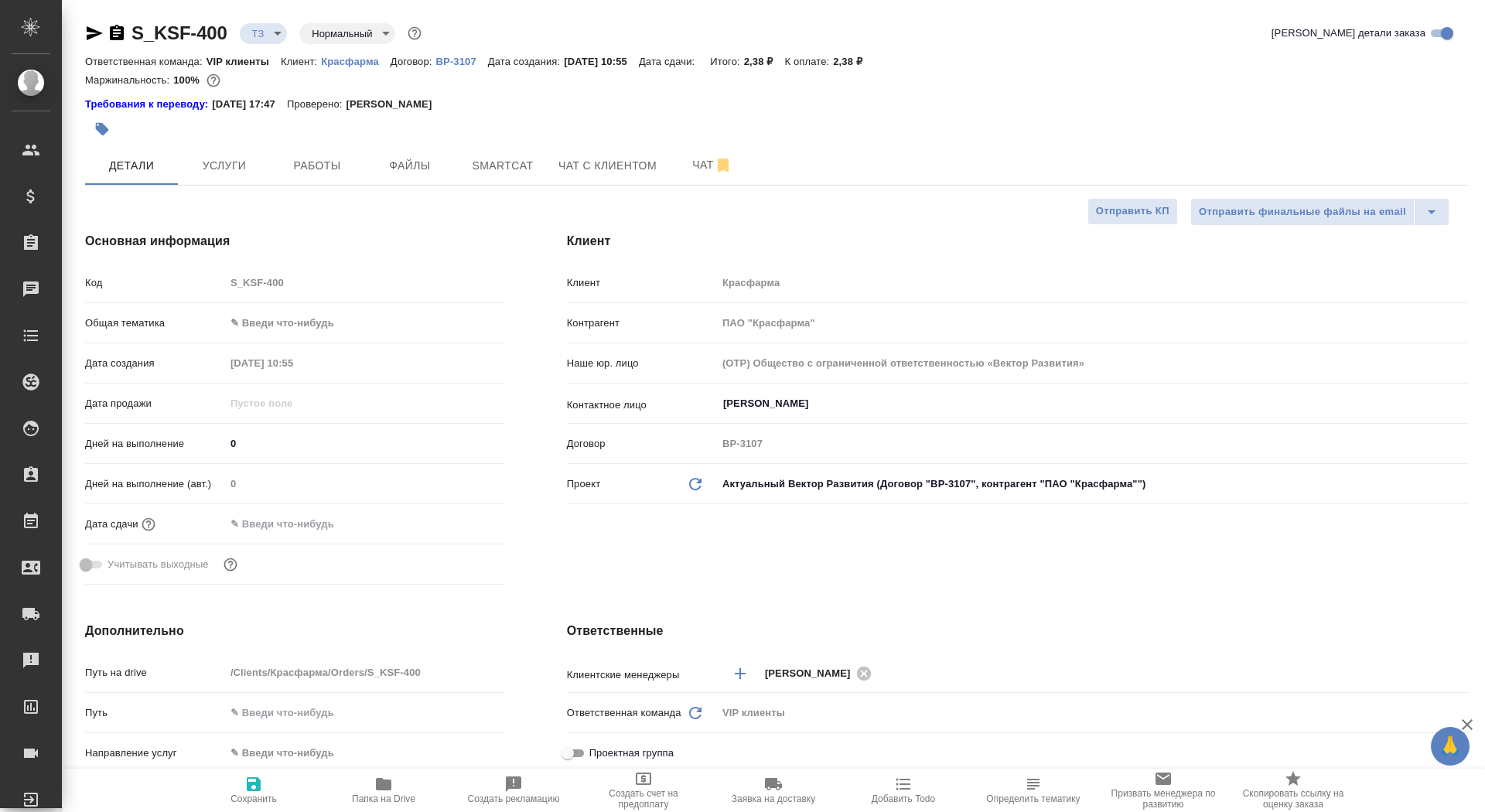
click at [248, 527] on input "text" at bounding box center [293, 523] width 135 height 22
click at [460, 519] on icon "button" at bounding box center [460, 523] width 19 height 19
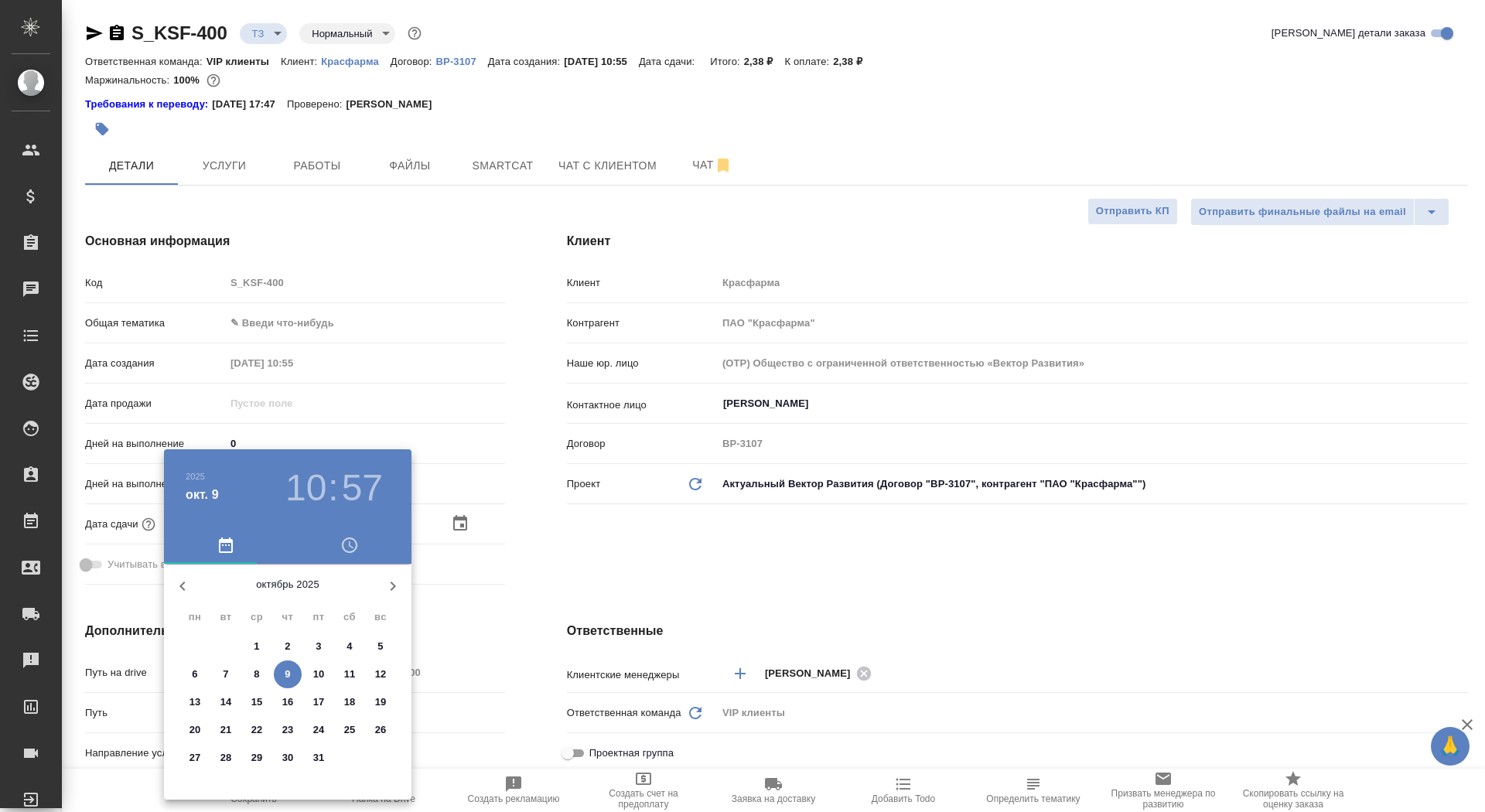
click at [202, 703] on span "13" at bounding box center [195, 702] width 28 height 16
type input "13.10.2025 10:57"
type textarea "x"
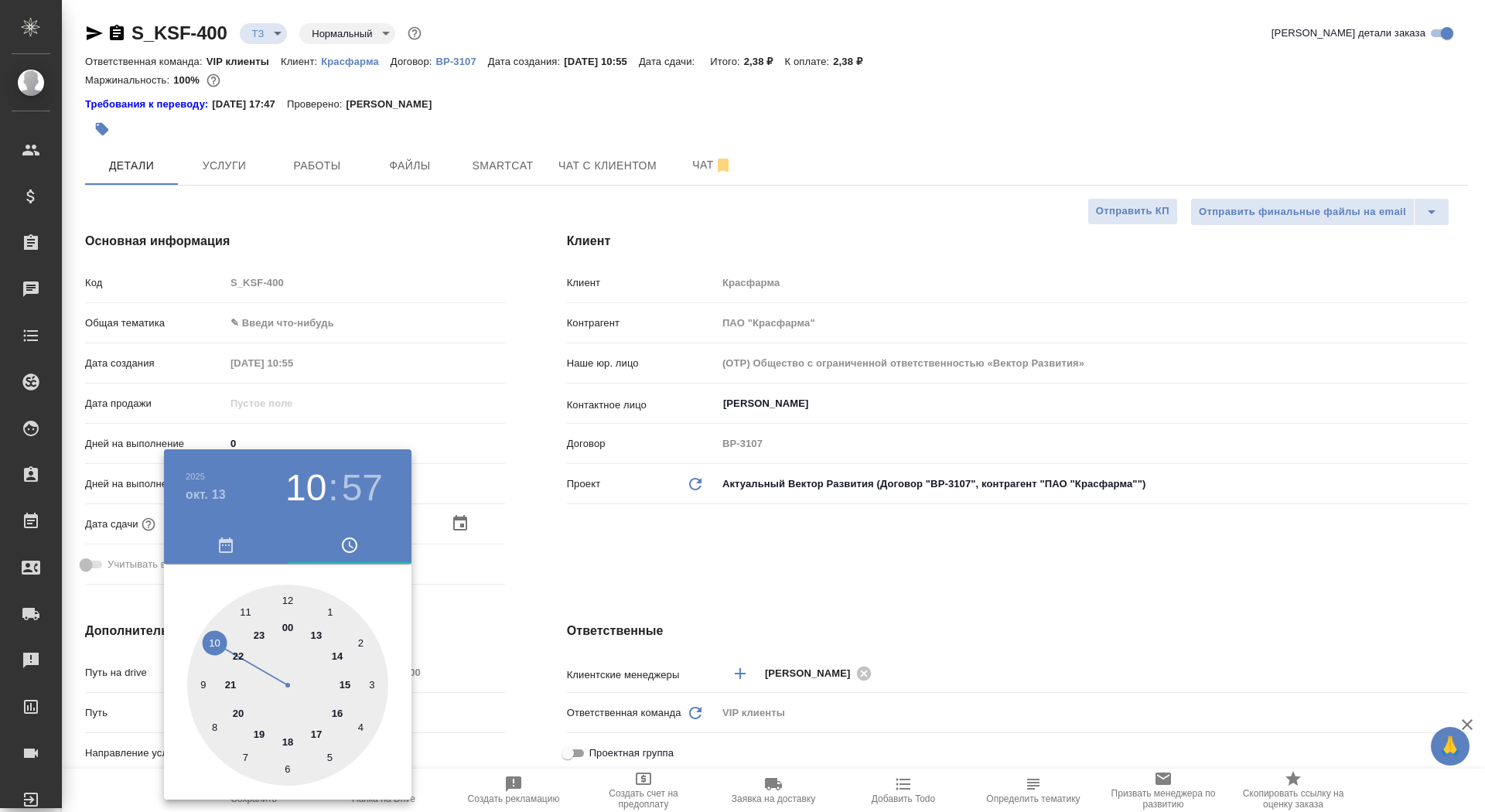
click at [224, 640] on div at bounding box center [288, 686] width 202 height 201
type textarea "x"
click at [287, 596] on div at bounding box center [288, 686] width 202 height 201
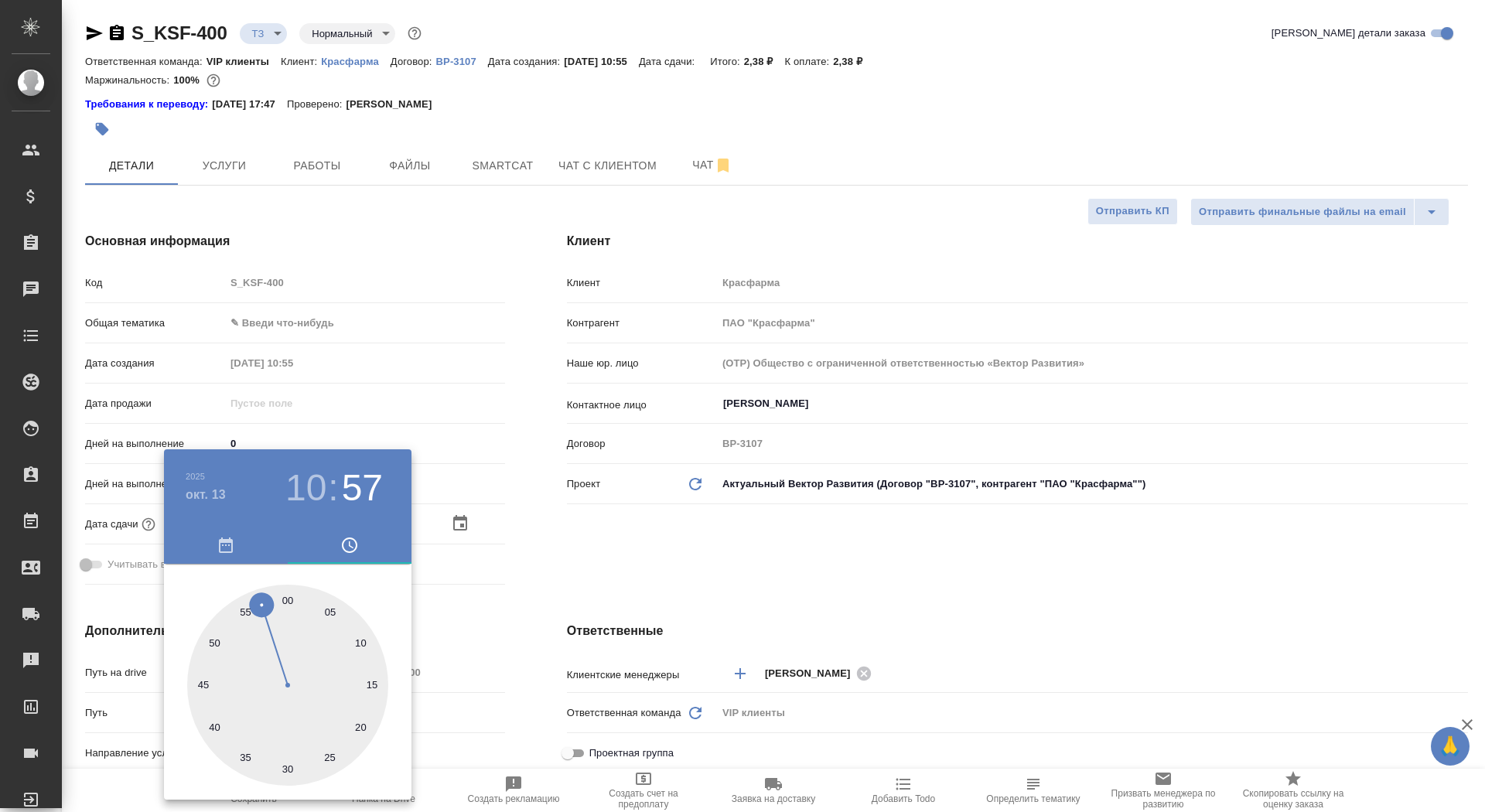
type input "13.10.2025 10:00"
type textarea "x"
click at [498, 586] on div at bounding box center [742, 406] width 1485 height 812
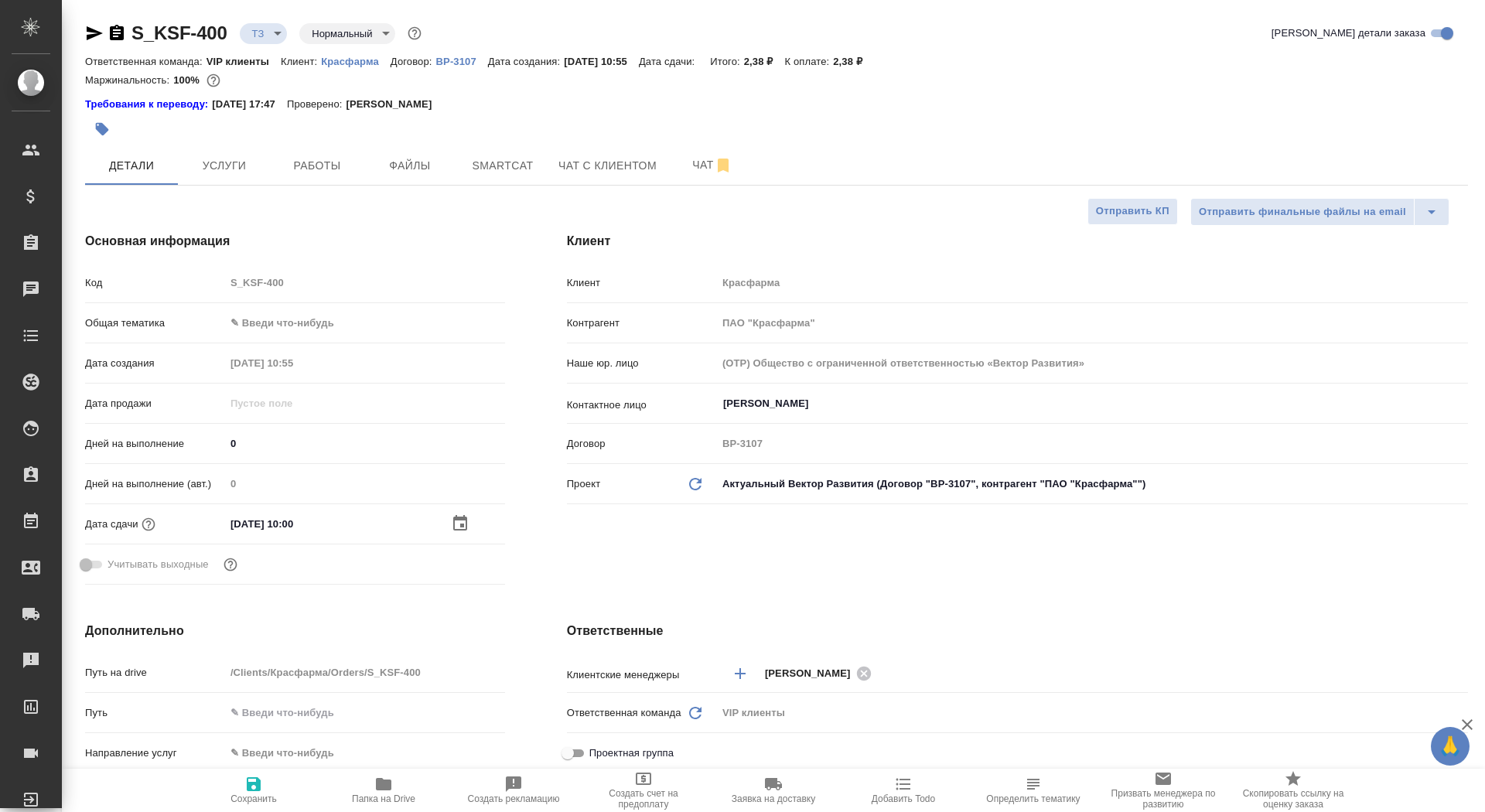
click at [261, 797] on span "Сохранить" at bounding box center [254, 799] width 47 height 11
type textarea "x"
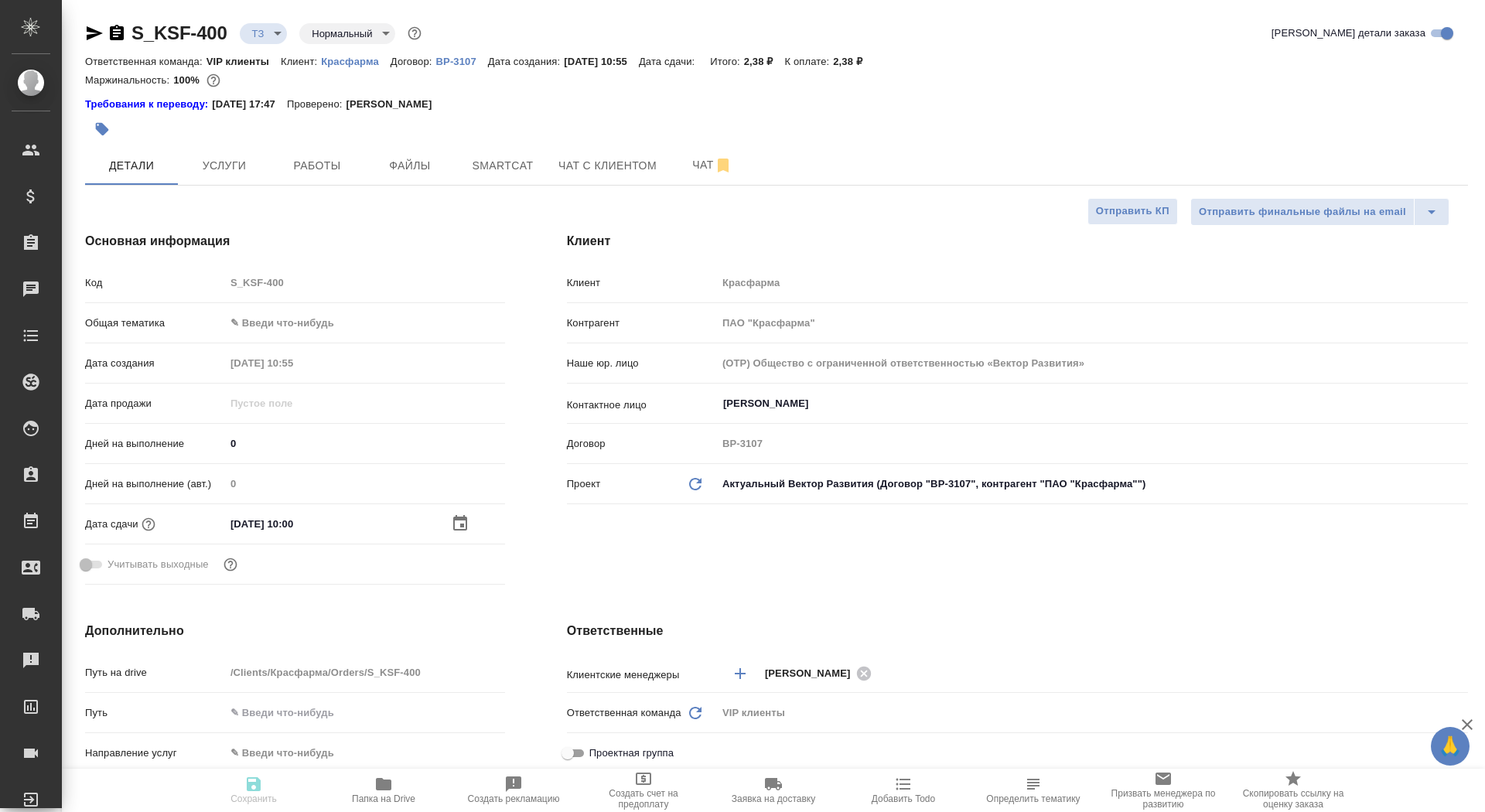
type textarea "x"
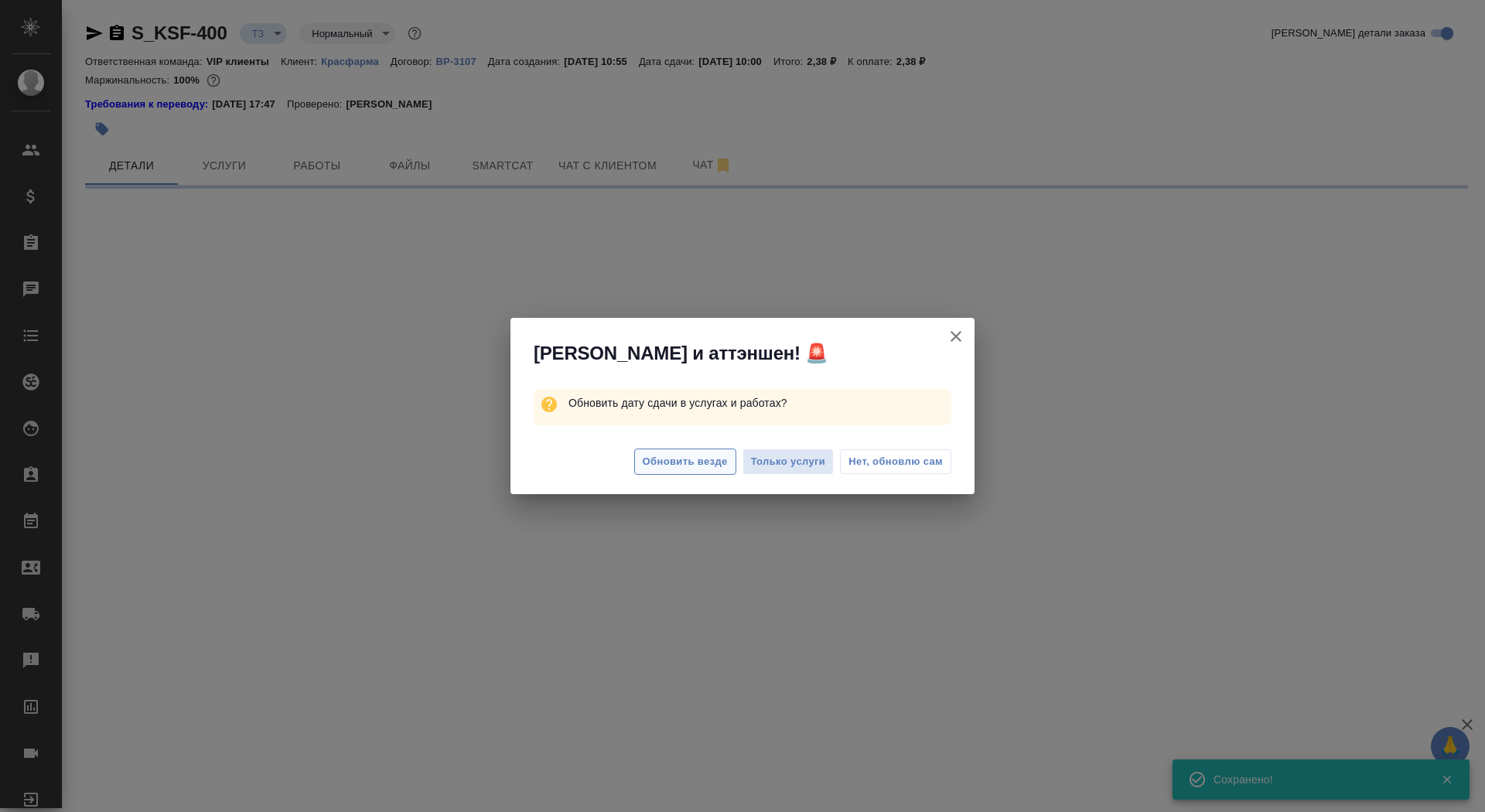
select select "RU"
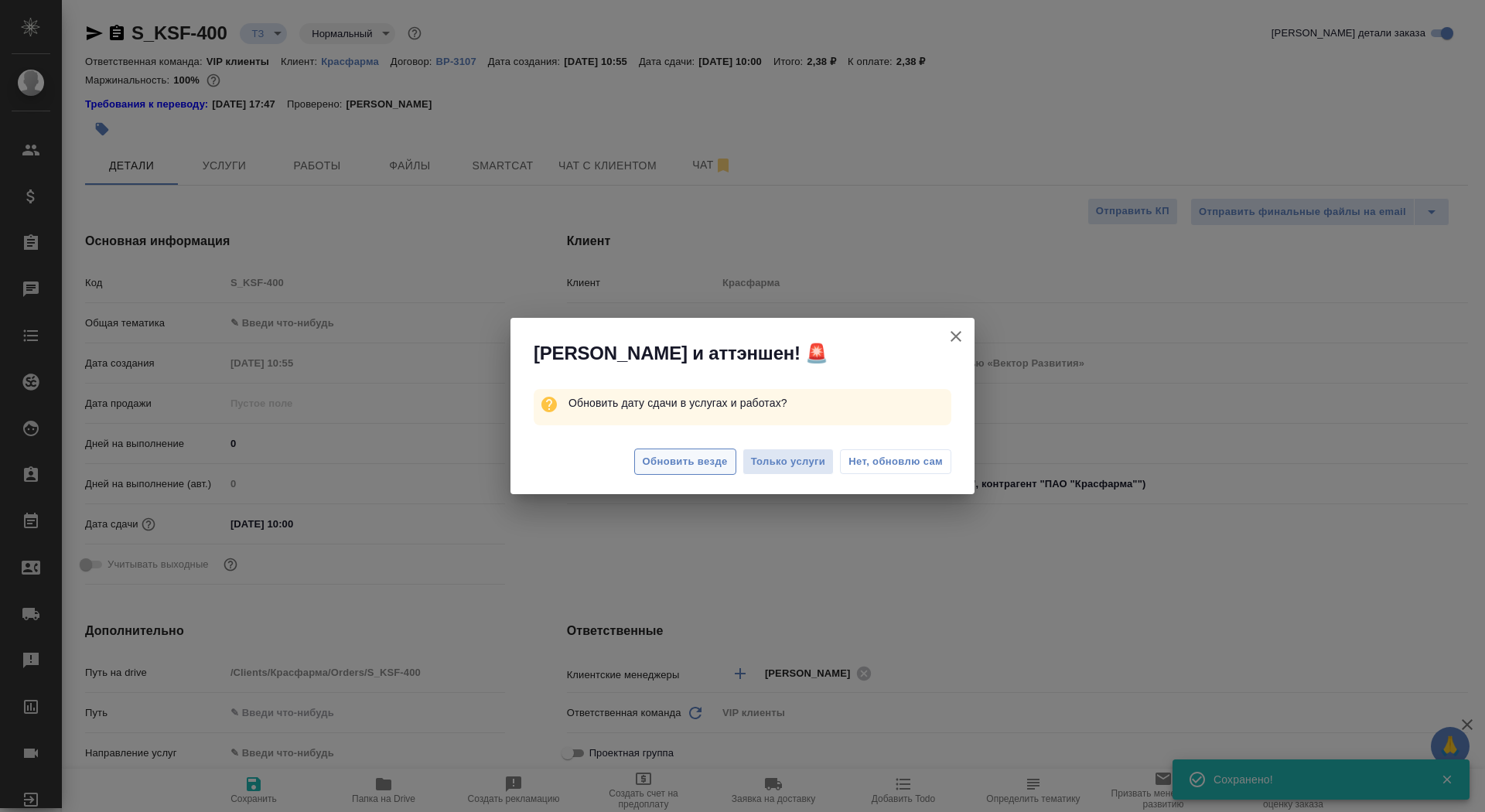
type textarea "x"
click at [654, 451] on button "Обновить везде" at bounding box center [686, 462] width 103 height 27
type textarea "x"
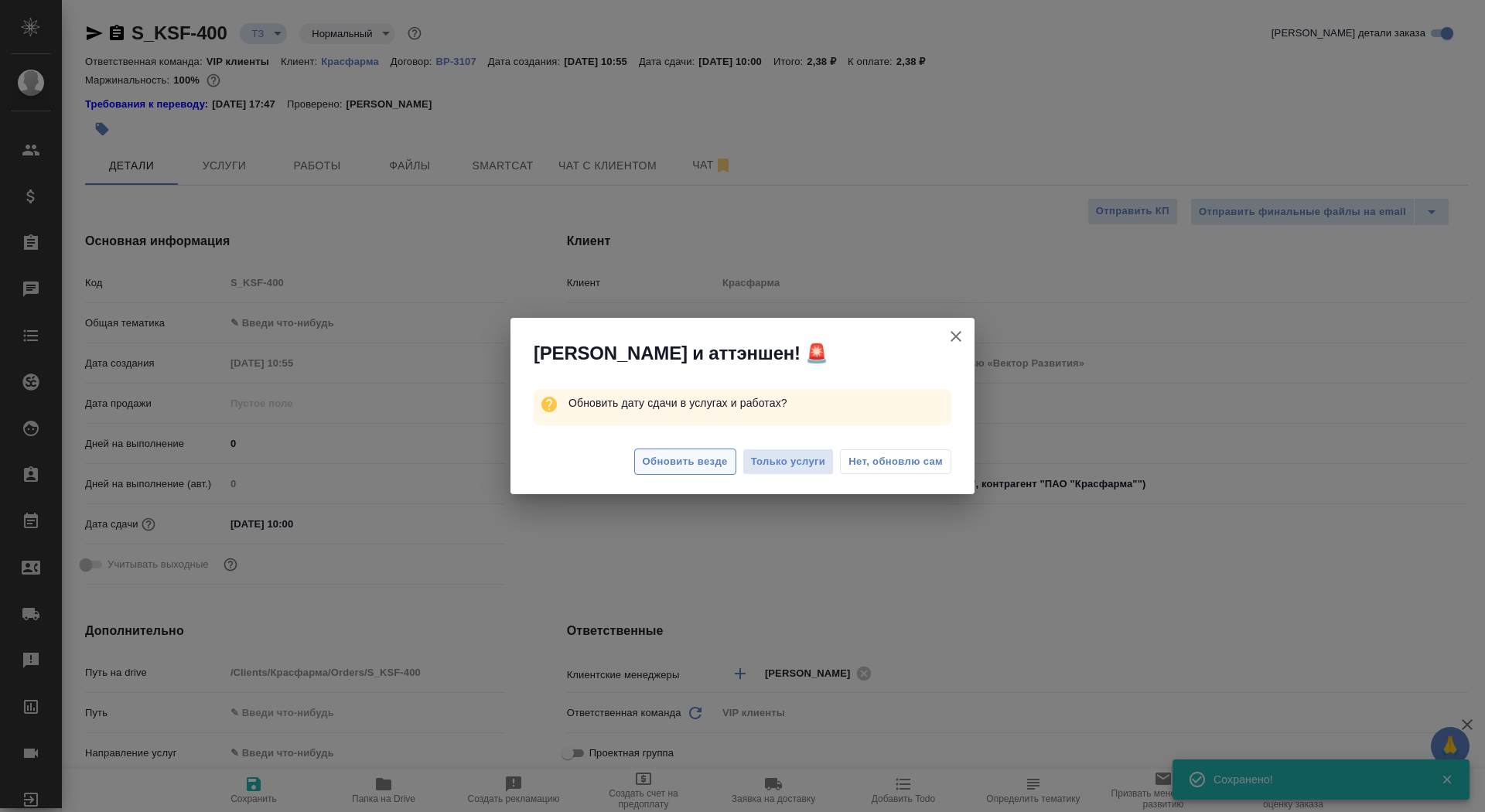
type textarea "x"
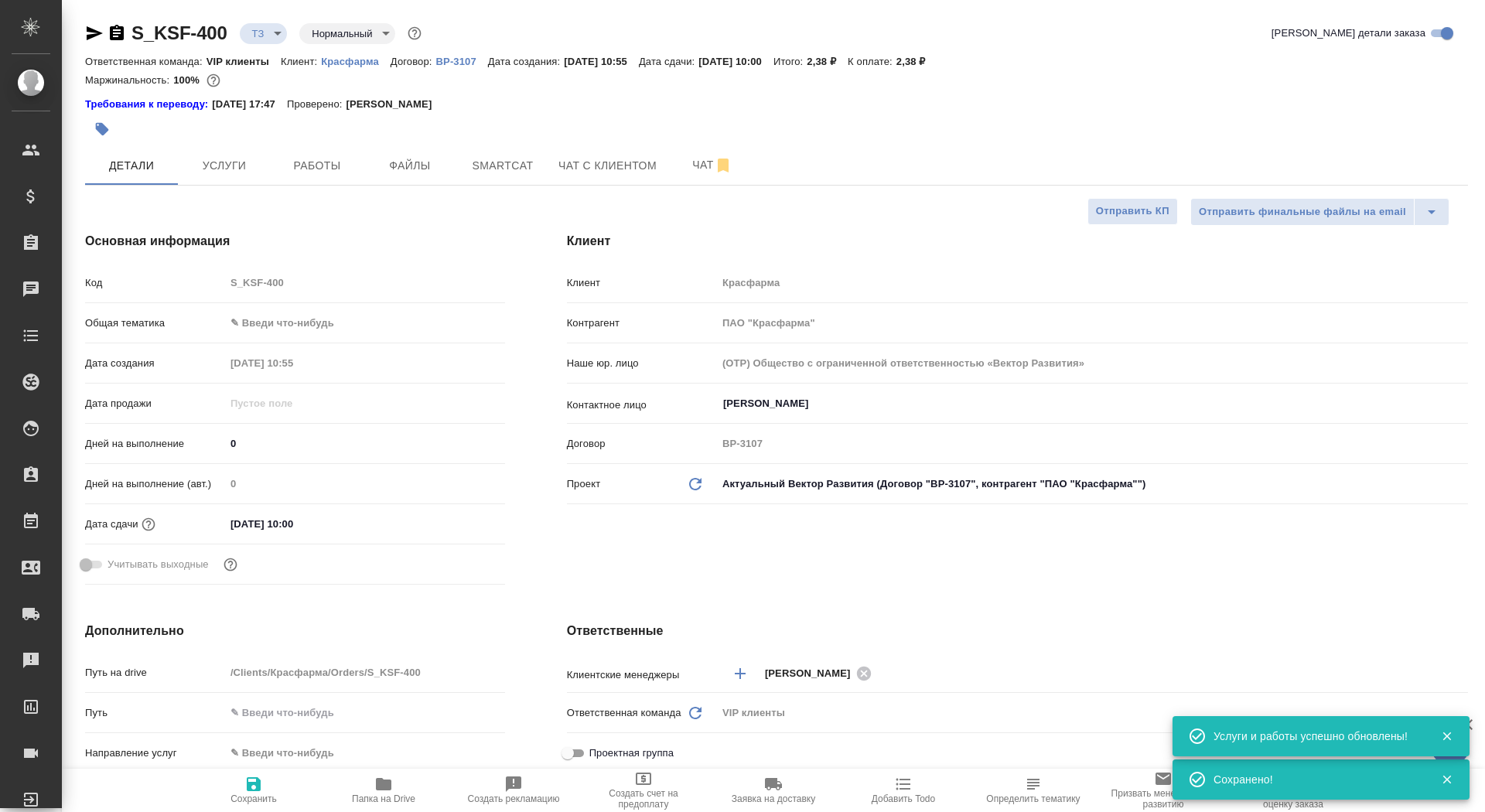
click at [255, 792] on icon "button" at bounding box center [254, 784] width 19 height 19
type textarea "x"
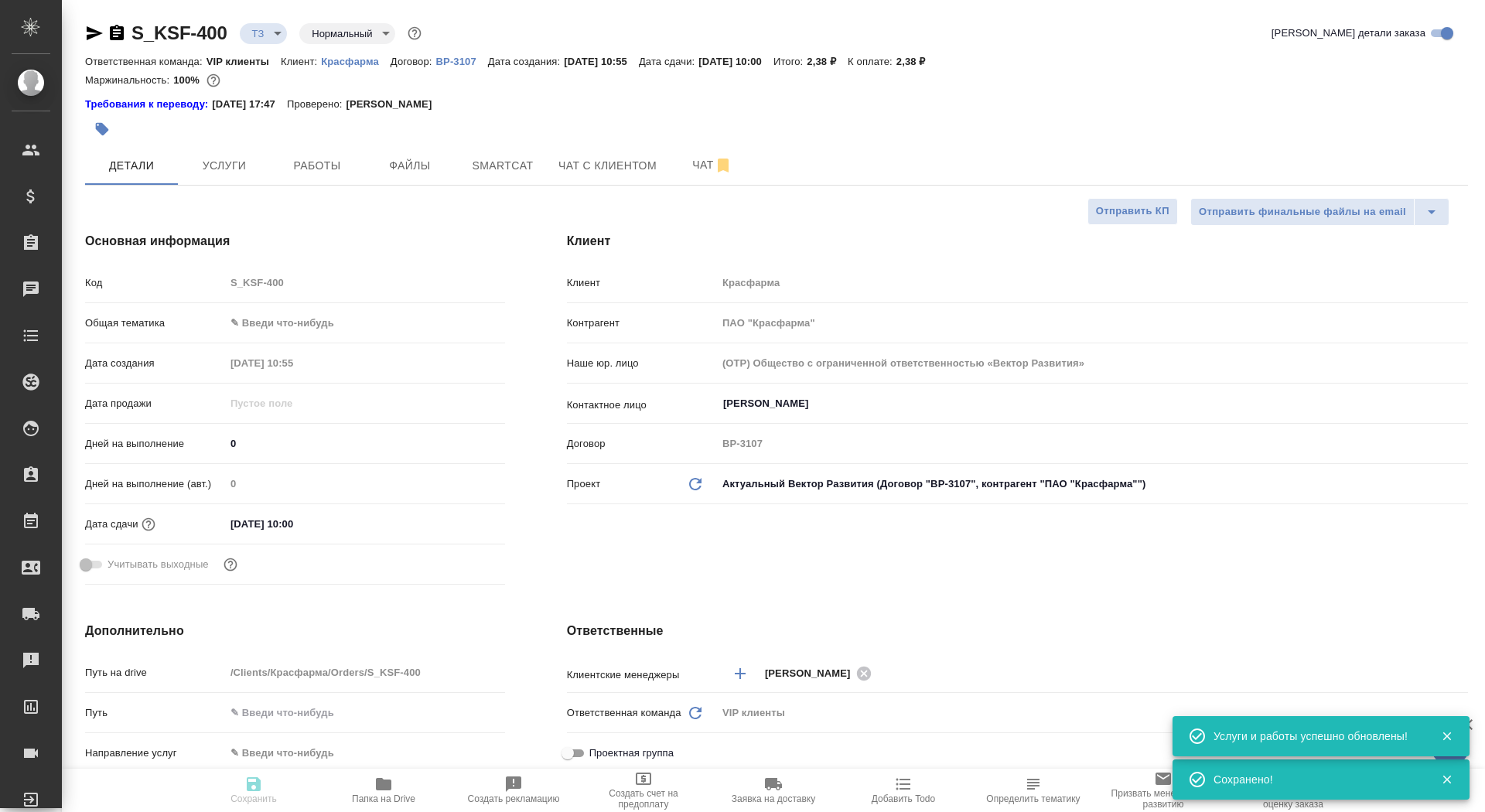
type textarea "x"
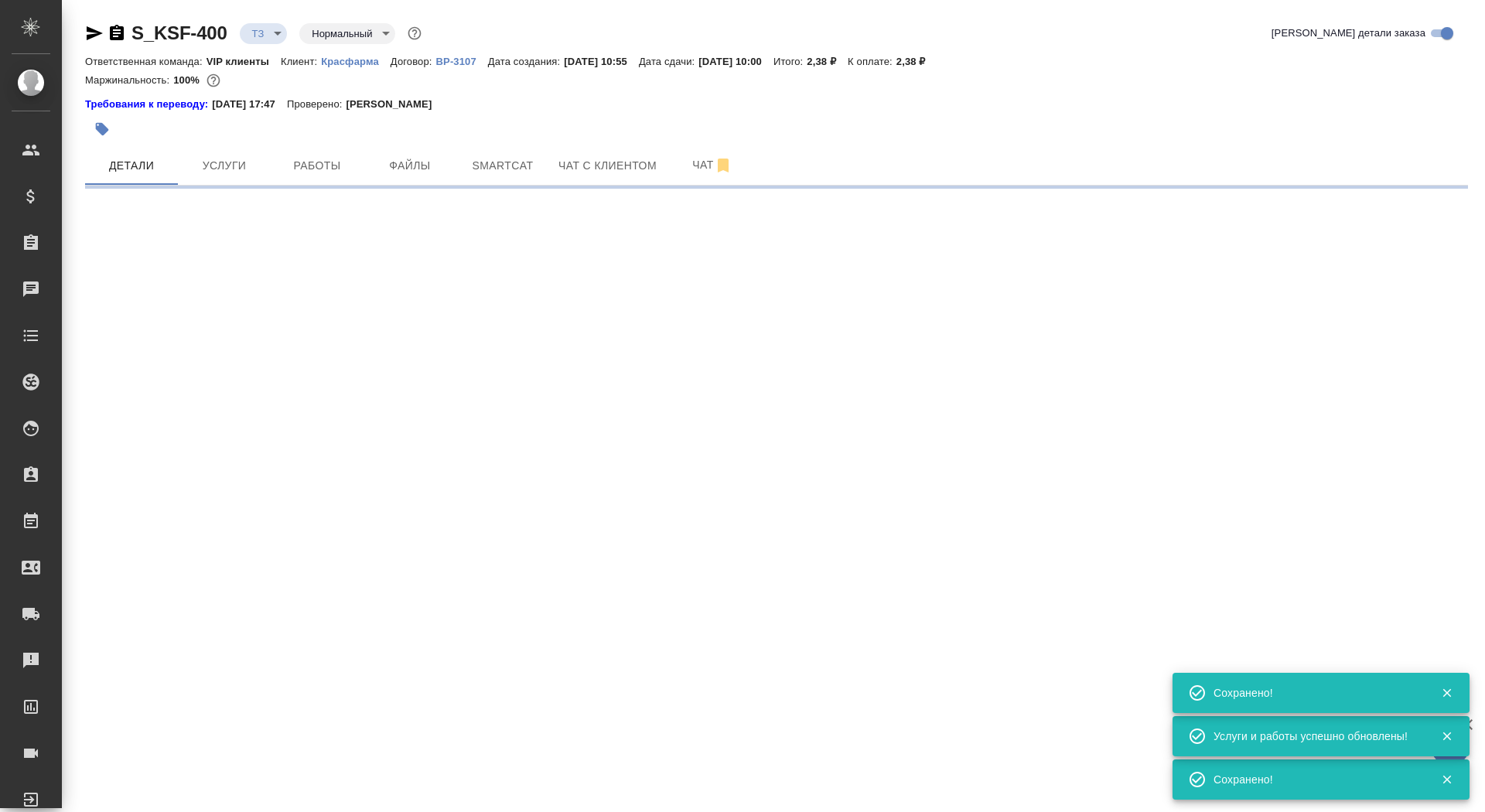
select select "RU"
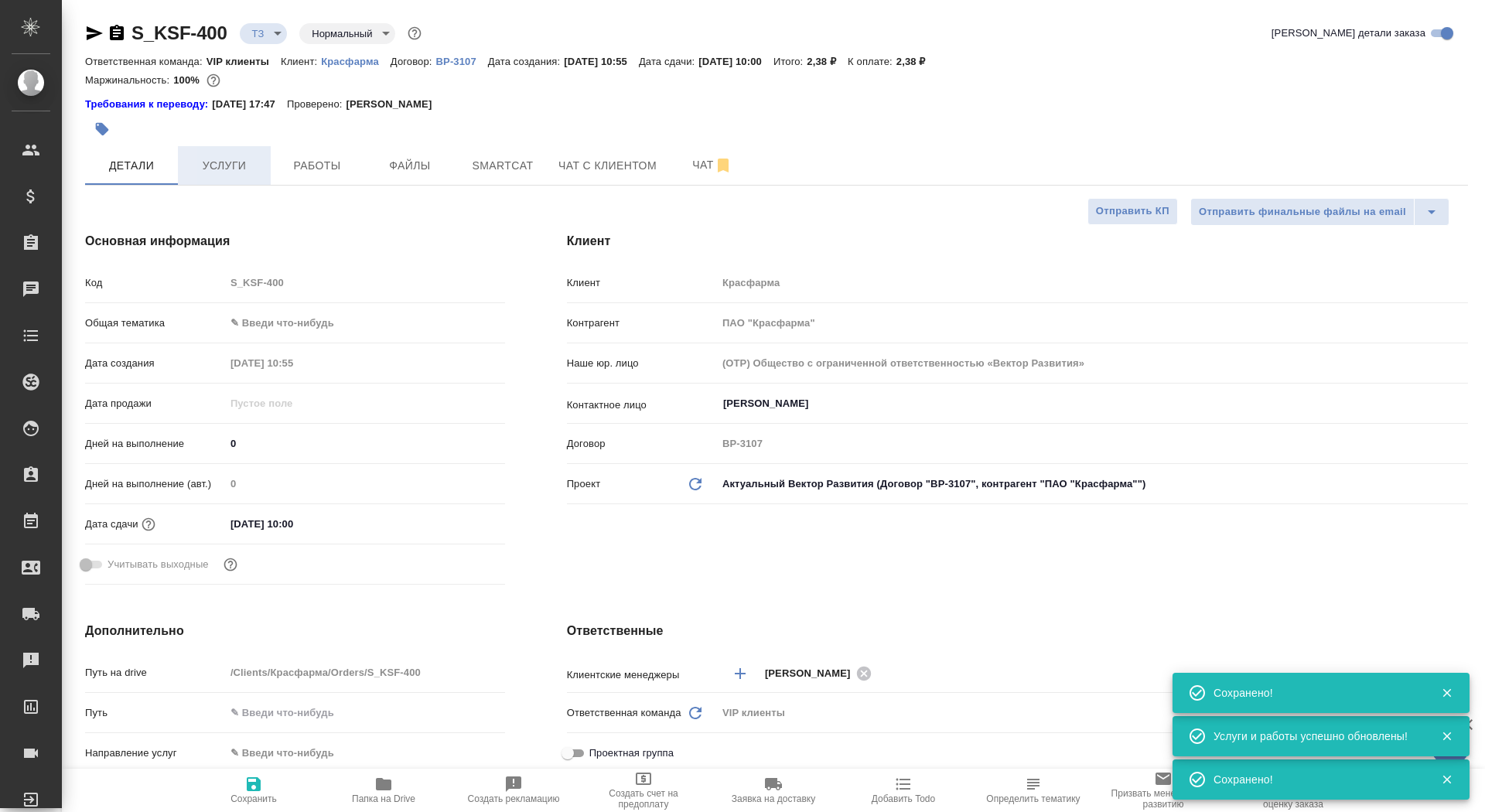
type textarea "x"
click at [232, 169] on span "Услуги" at bounding box center [225, 166] width 74 height 19
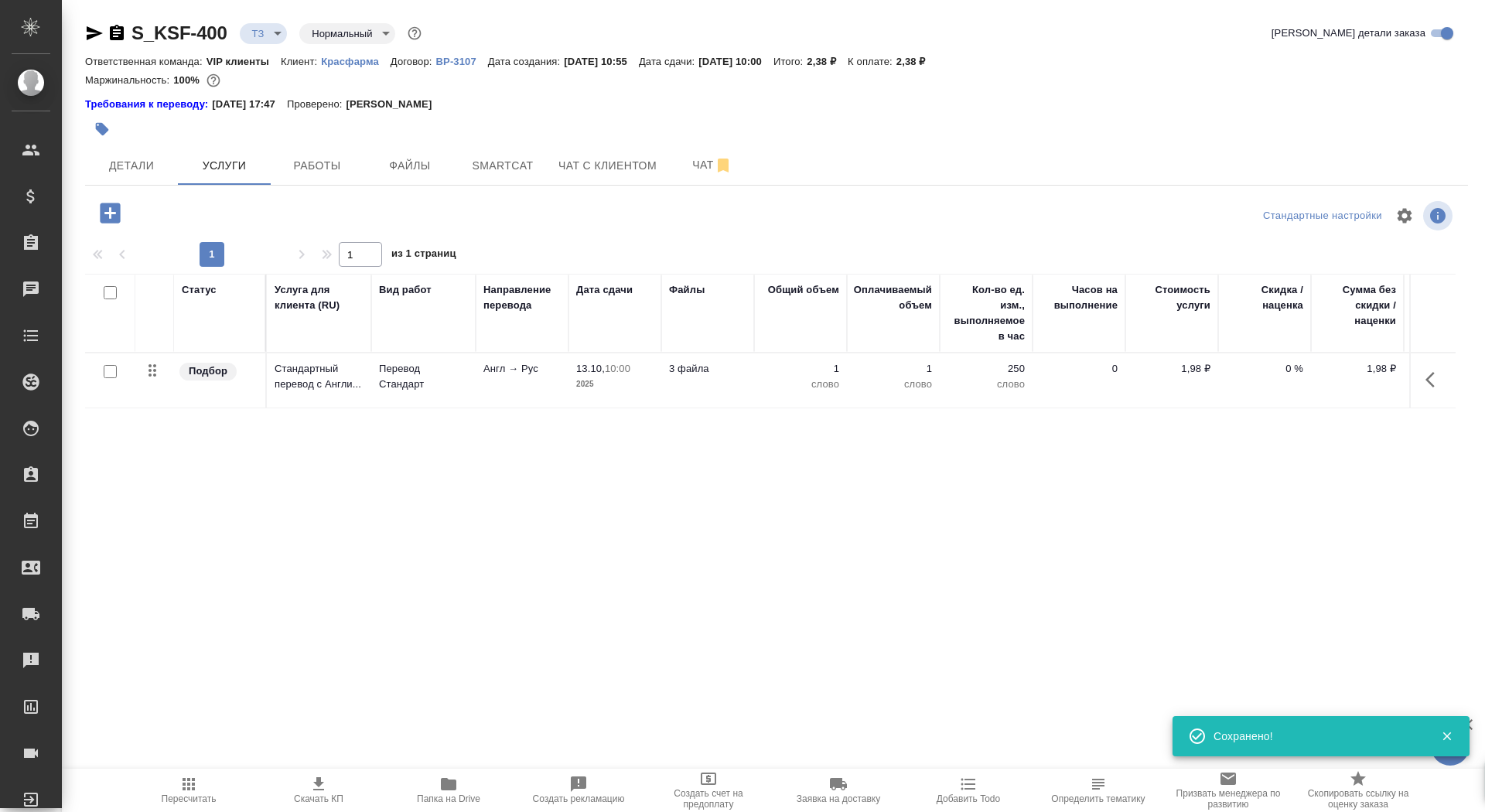
click at [105, 375] on input "checkbox" at bounding box center [110, 371] width 13 height 13
checkbox input "true"
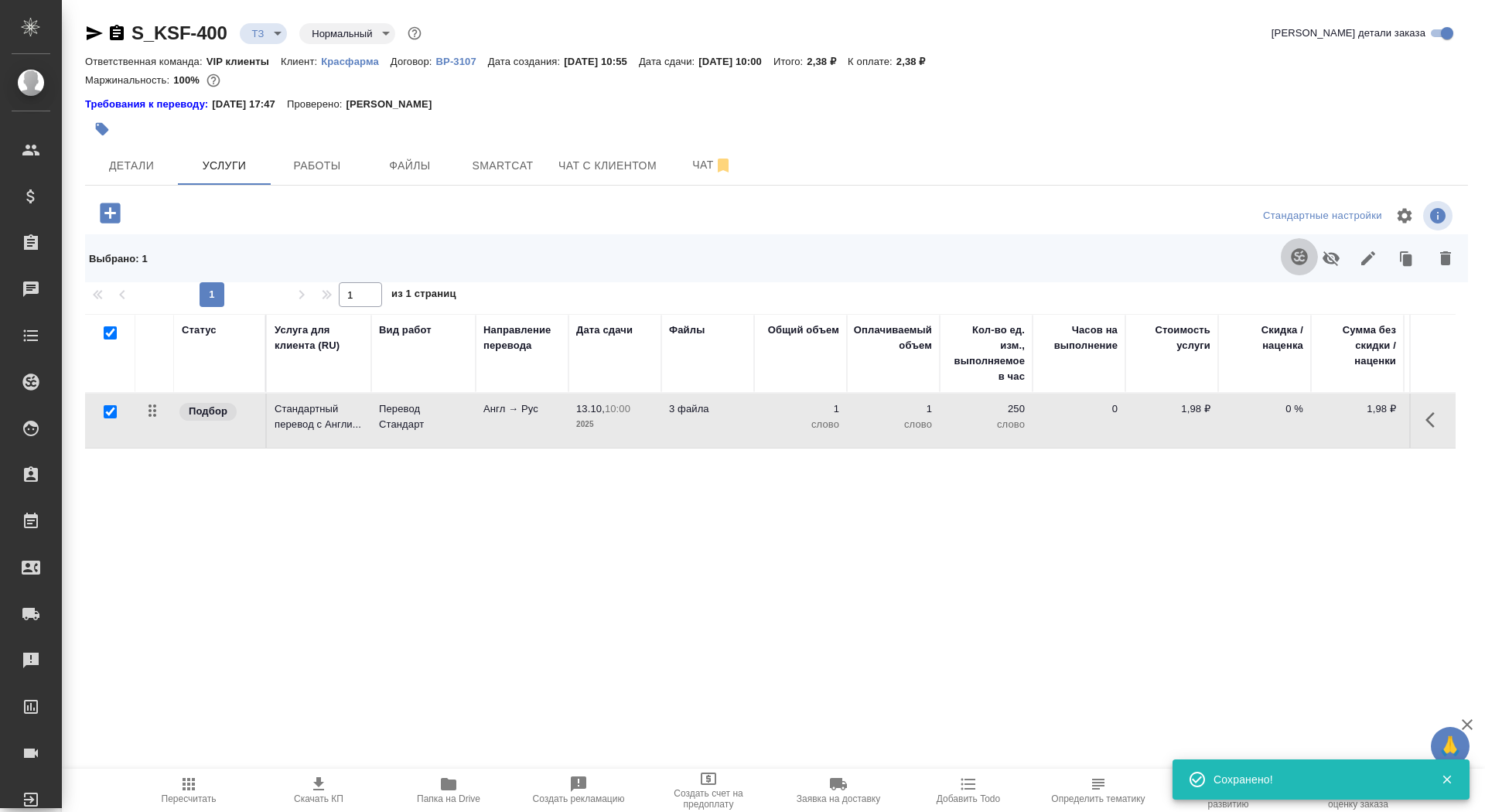
click at [1291, 263] on icon "button" at bounding box center [1299, 256] width 19 height 19
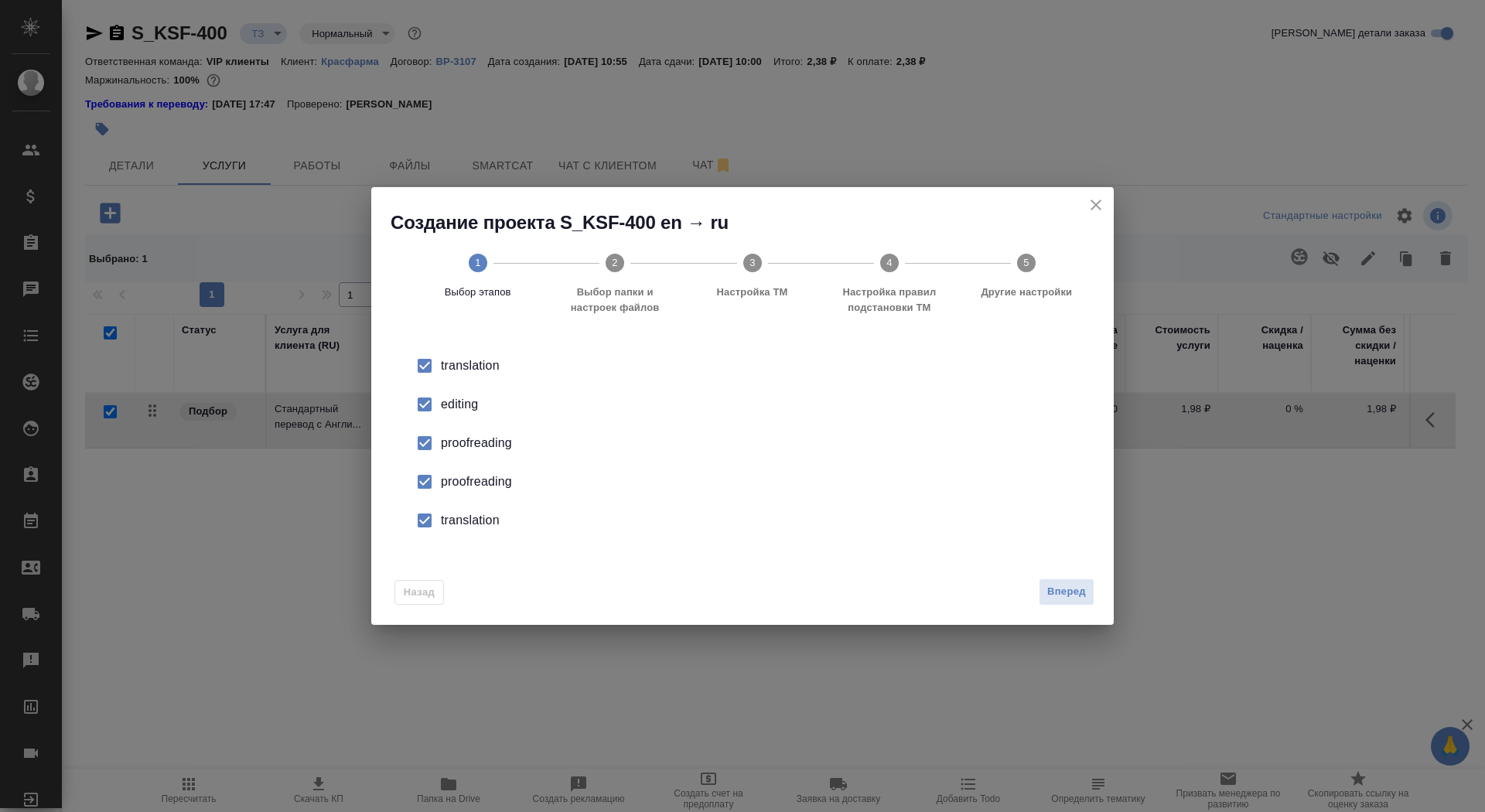
click at [449, 405] on div "editing" at bounding box center [758, 404] width 636 height 19
click at [449, 471] on li "proofreading" at bounding box center [742, 482] width 693 height 39
click at [453, 510] on li "translation" at bounding box center [742, 520] width 693 height 39
click at [1065, 598] on span "Вперед" at bounding box center [1067, 592] width 39 height 18
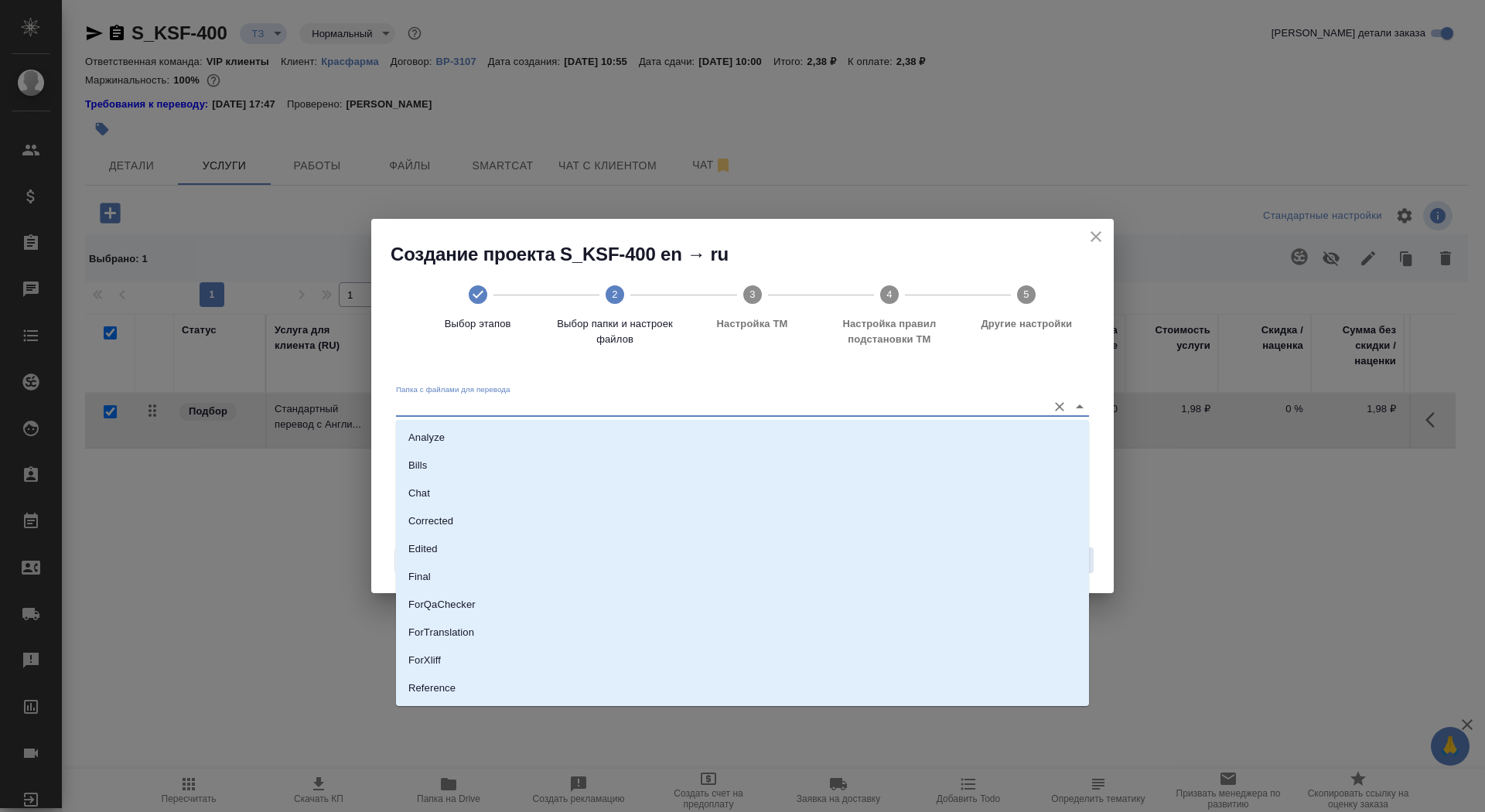
click at [794, 411] on input "Папка с файлами для перевода" at bounding box center [718, 406] width 644 height 19
click at [789, 672] on li "Source" at bounding box center [742, 680] width 693 height 28
type input "Source"
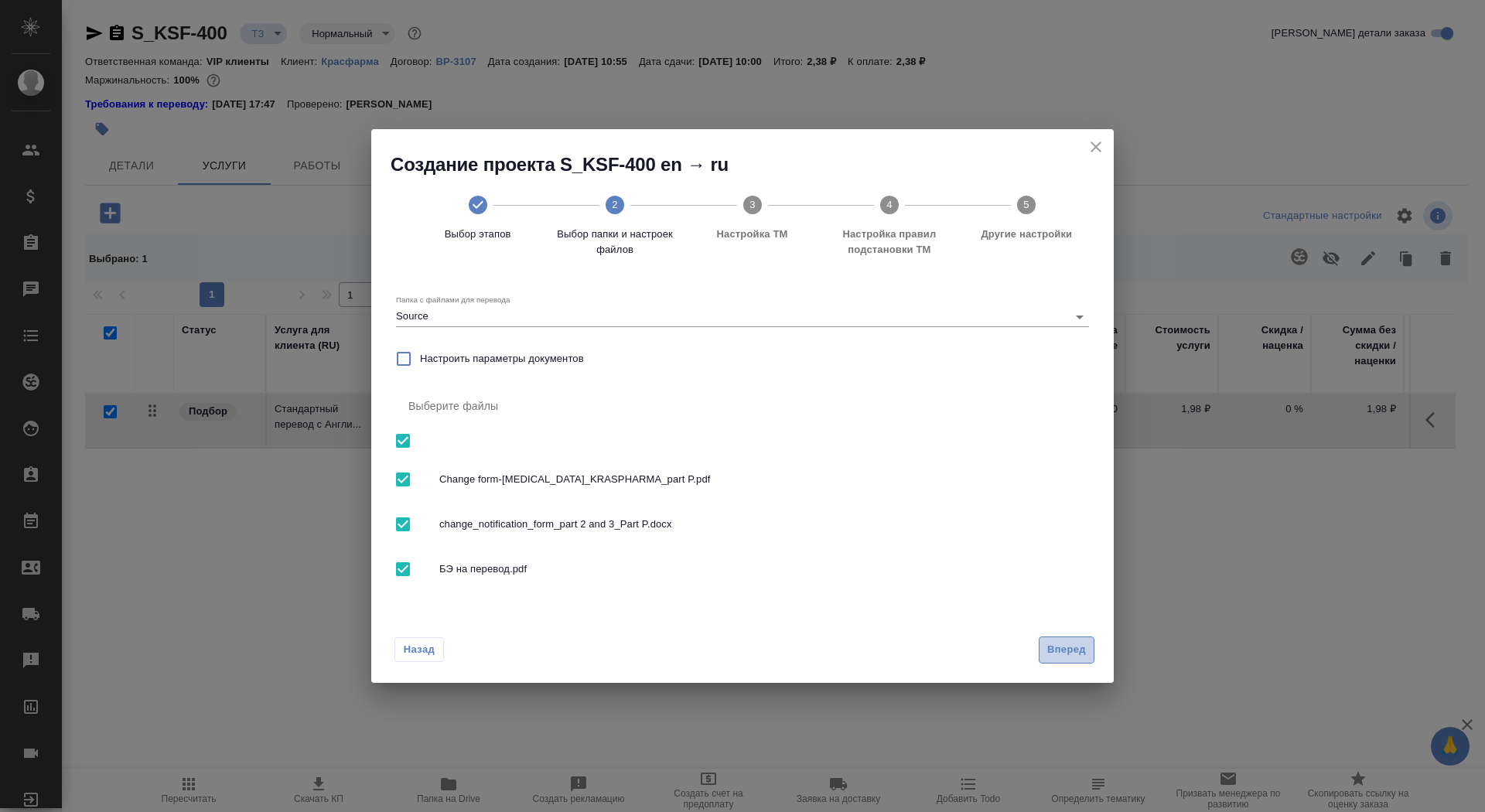
click at [1057, 640] on button "Вперед" at bounding box center [1066, 649] width 56 height 27
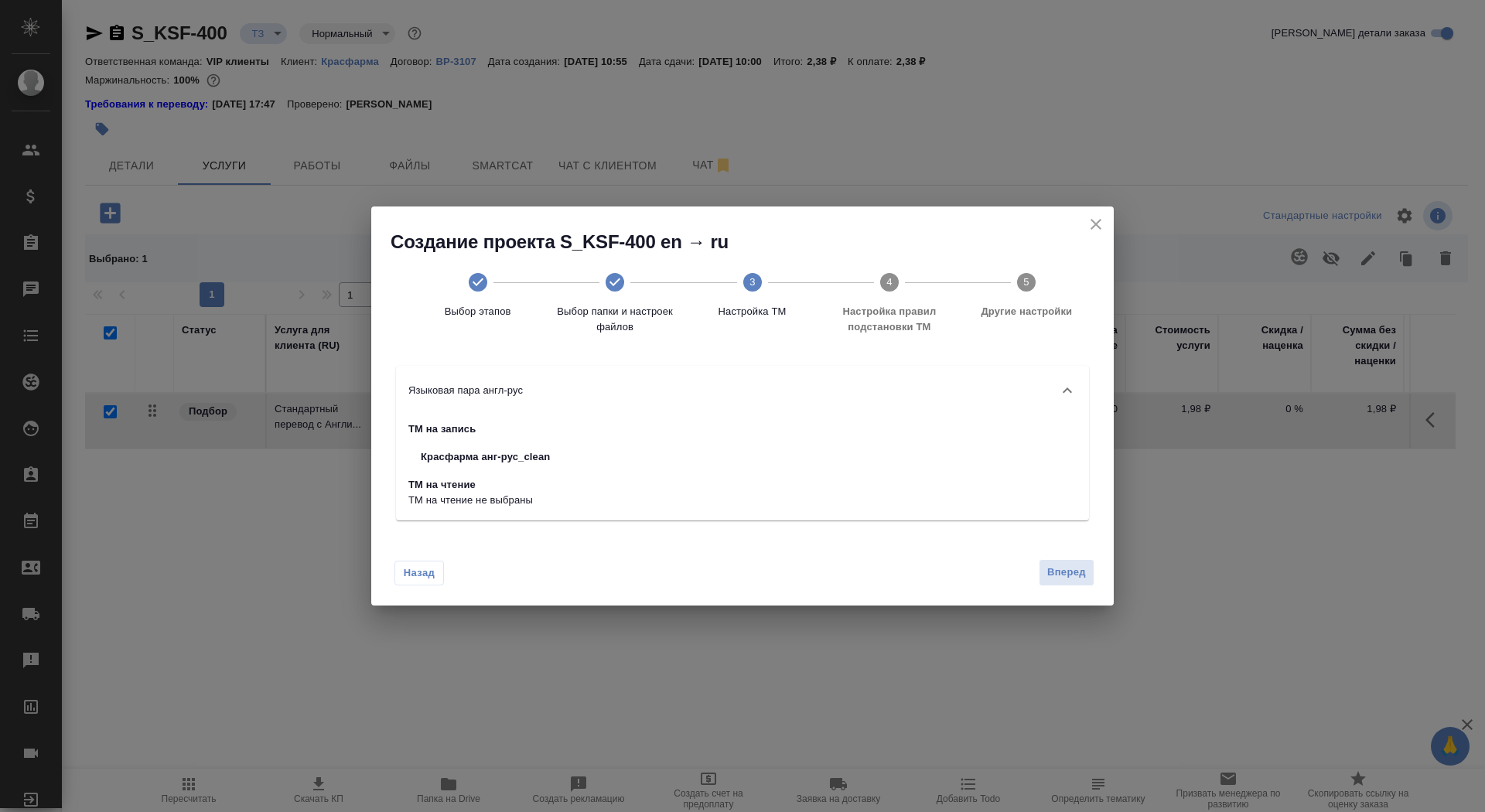
click at [1034, 410] on div "Языковая пара англ-рус" at bounding box center [742, 391] width 693 height 49
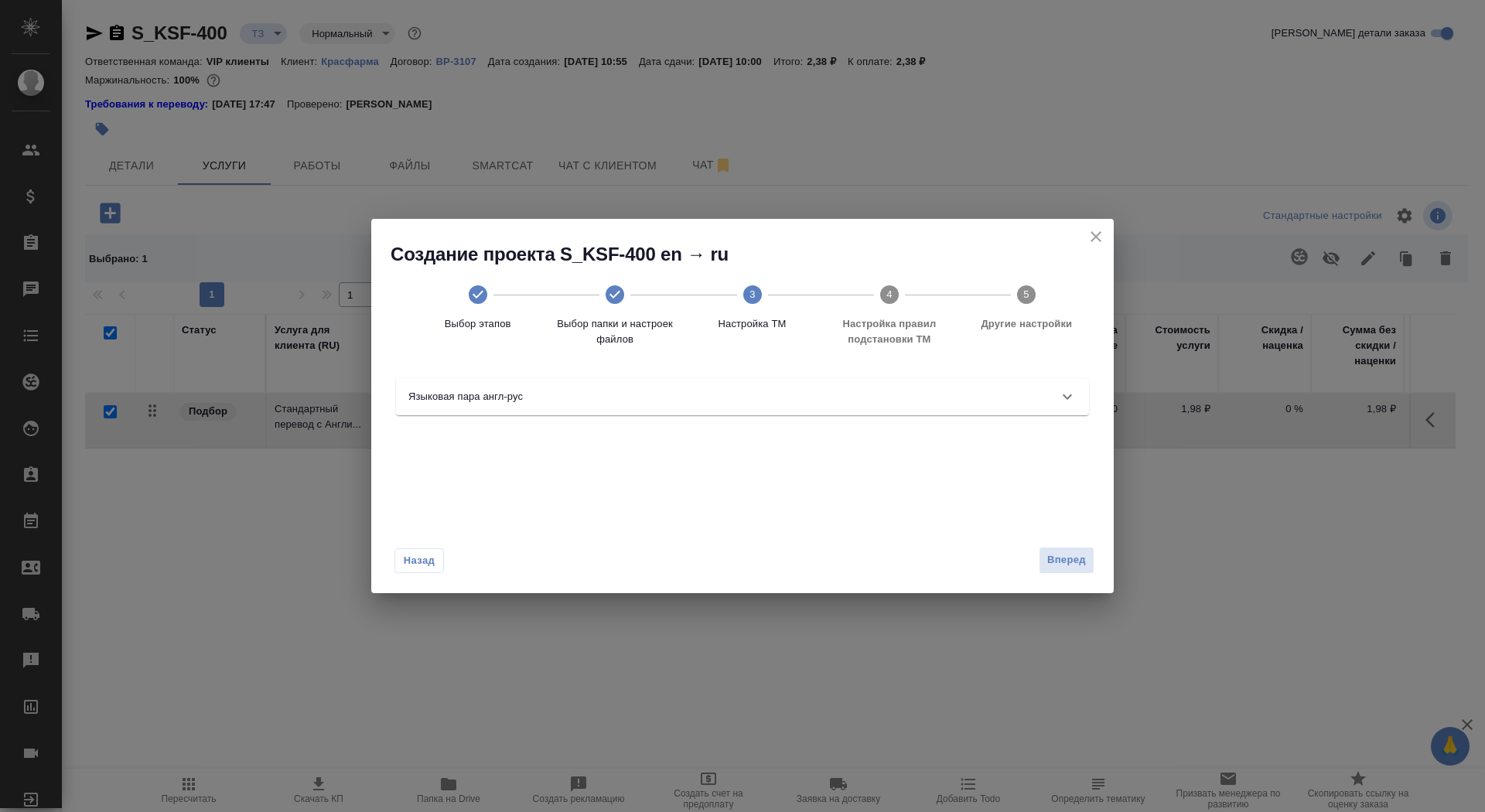
click at [1034, 412] on div "Языковая пара англ-рус" at bounding box center [742, 397] width 693 height 37
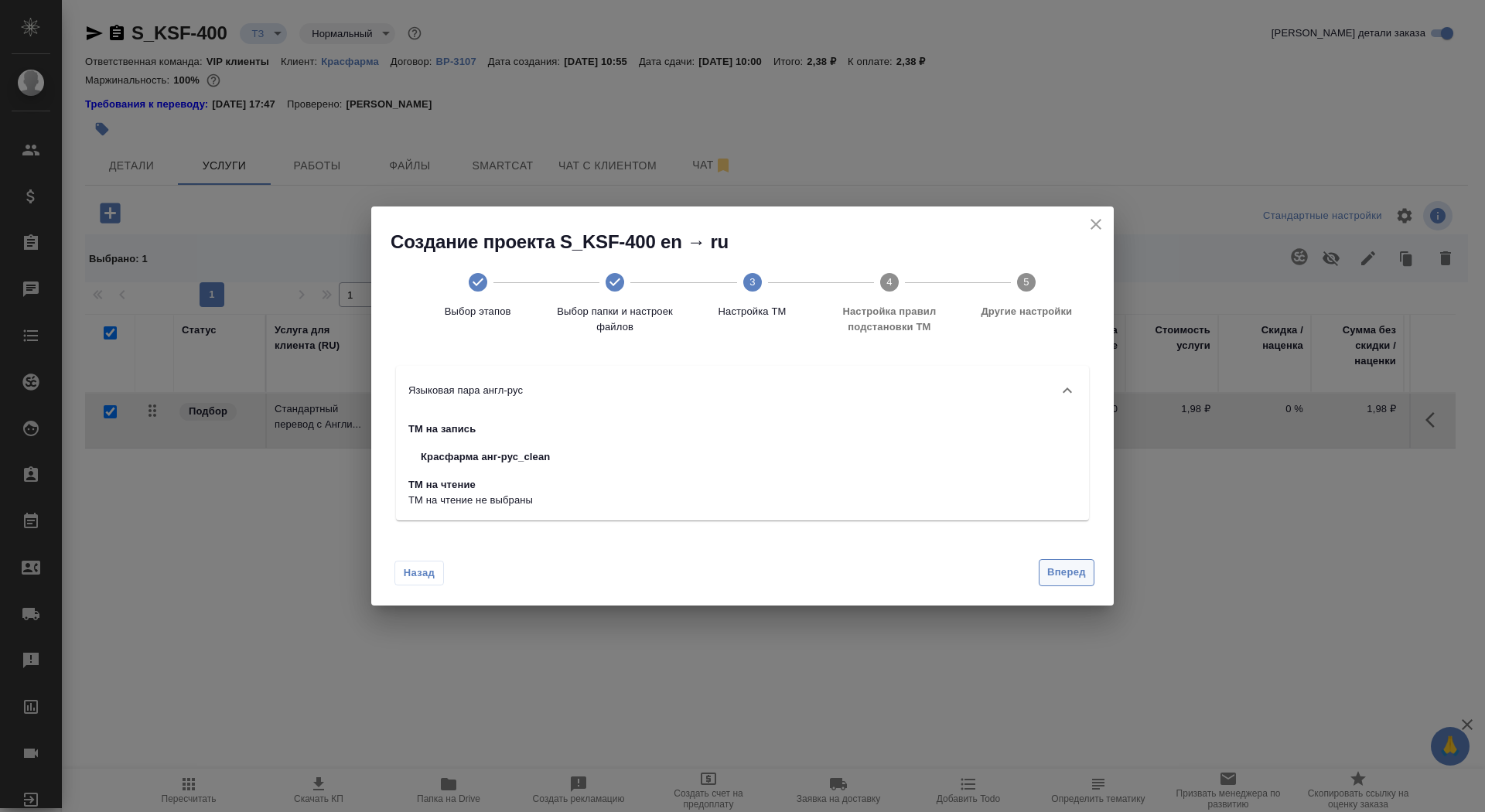
click at [1056, 580] on span "Вперед" at bounding box center [1067, 573] width 39 height 18
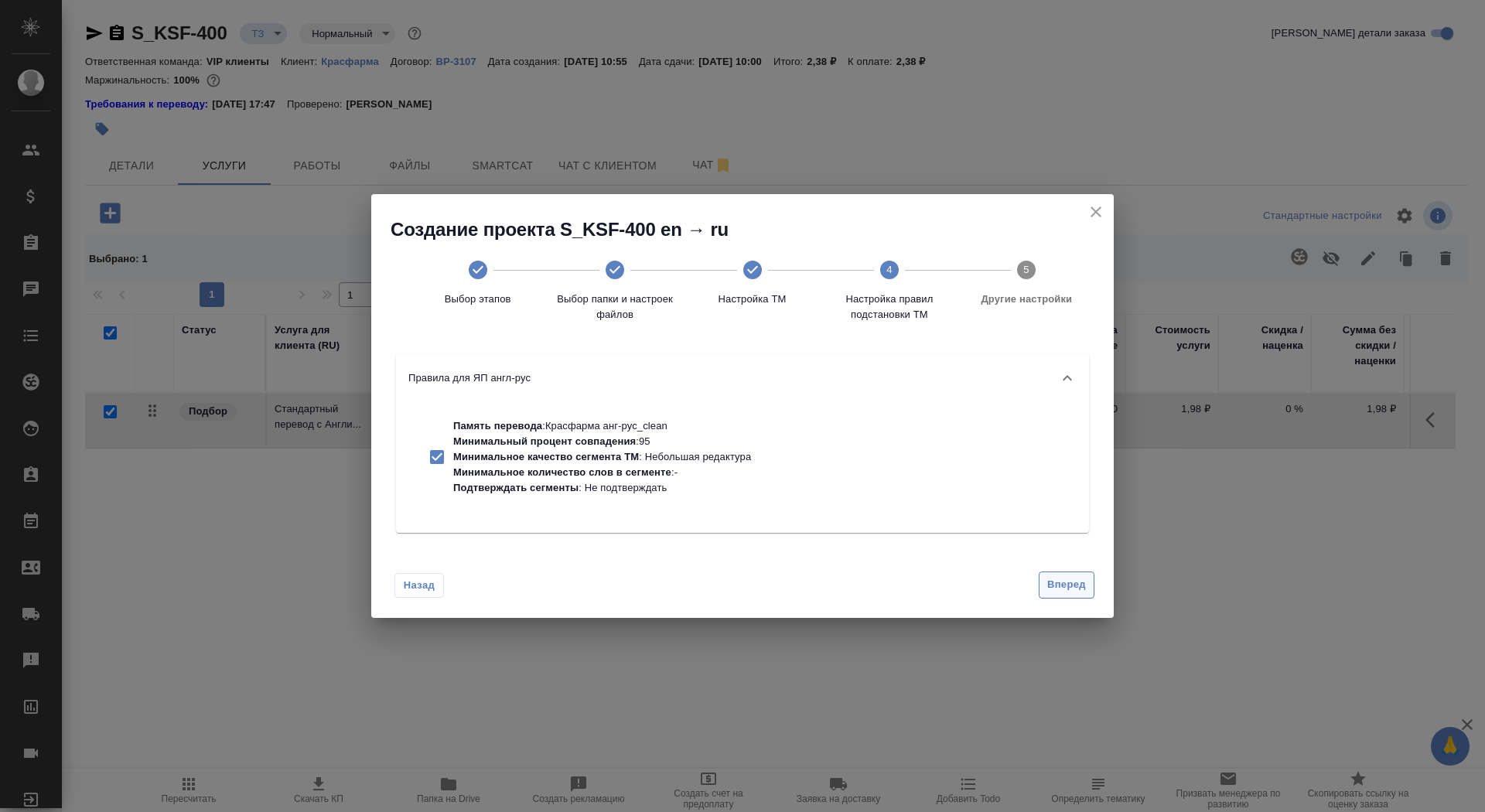
click at [1057, 581] on span "Вперед" at bounding box center [1067, 585] width 39 height 18
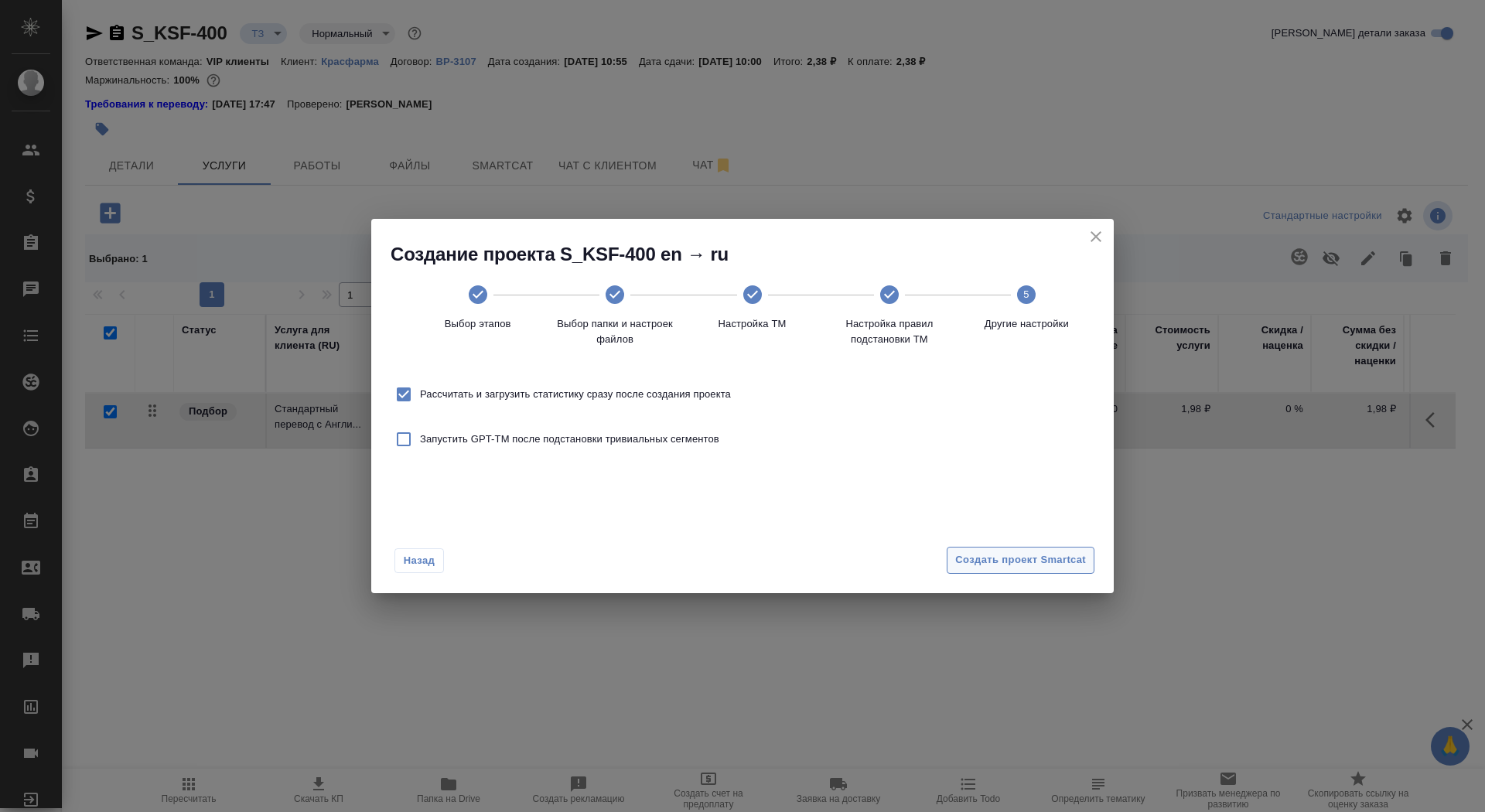
click at [1037, 555] on span "Создать проект Smartcat" at bounding box center [1021, 560] width 131 height 18
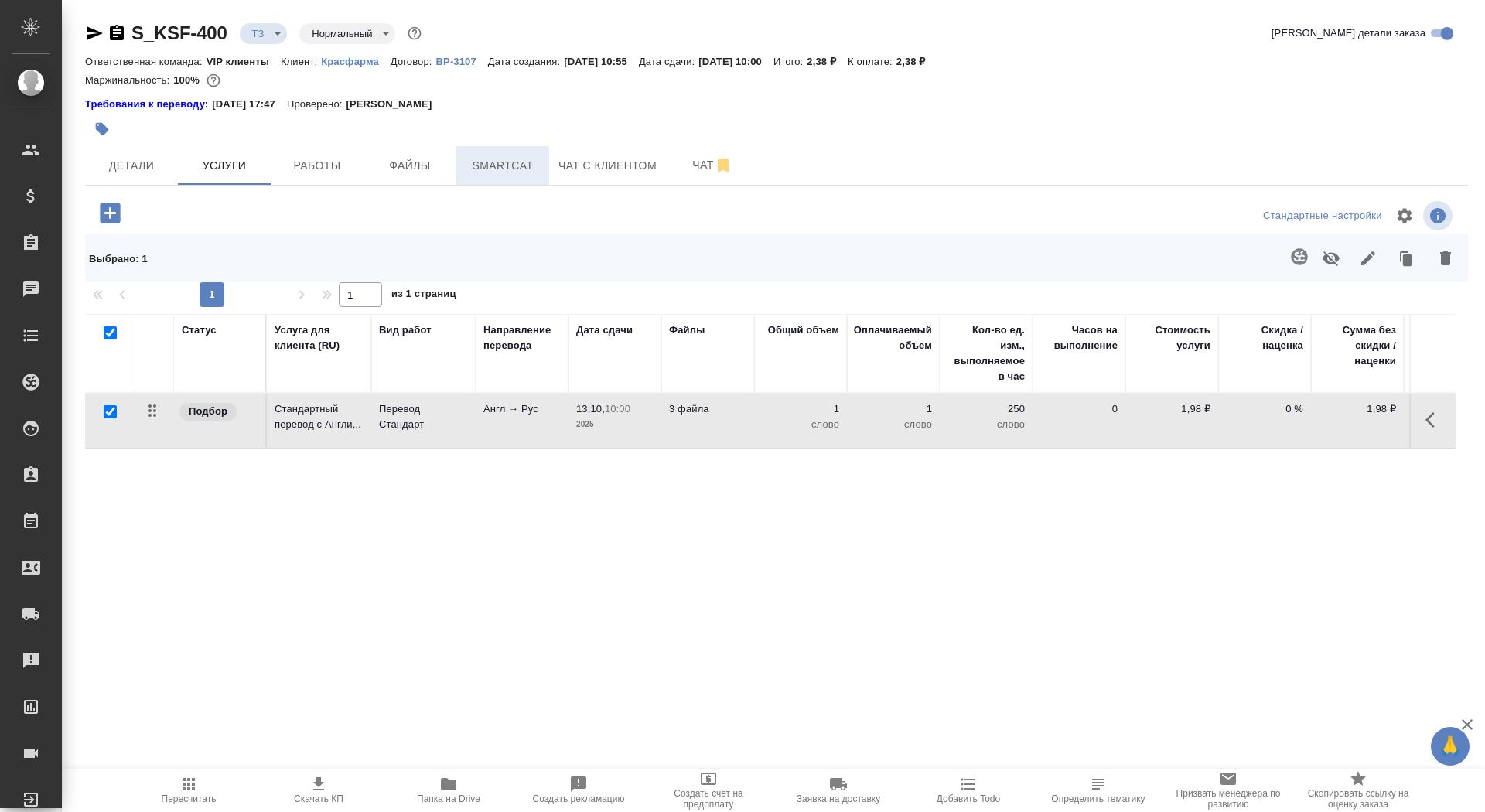
click at [496, 171] on span "Smartcat" at bounding box center [503, 166] width 74 height 19
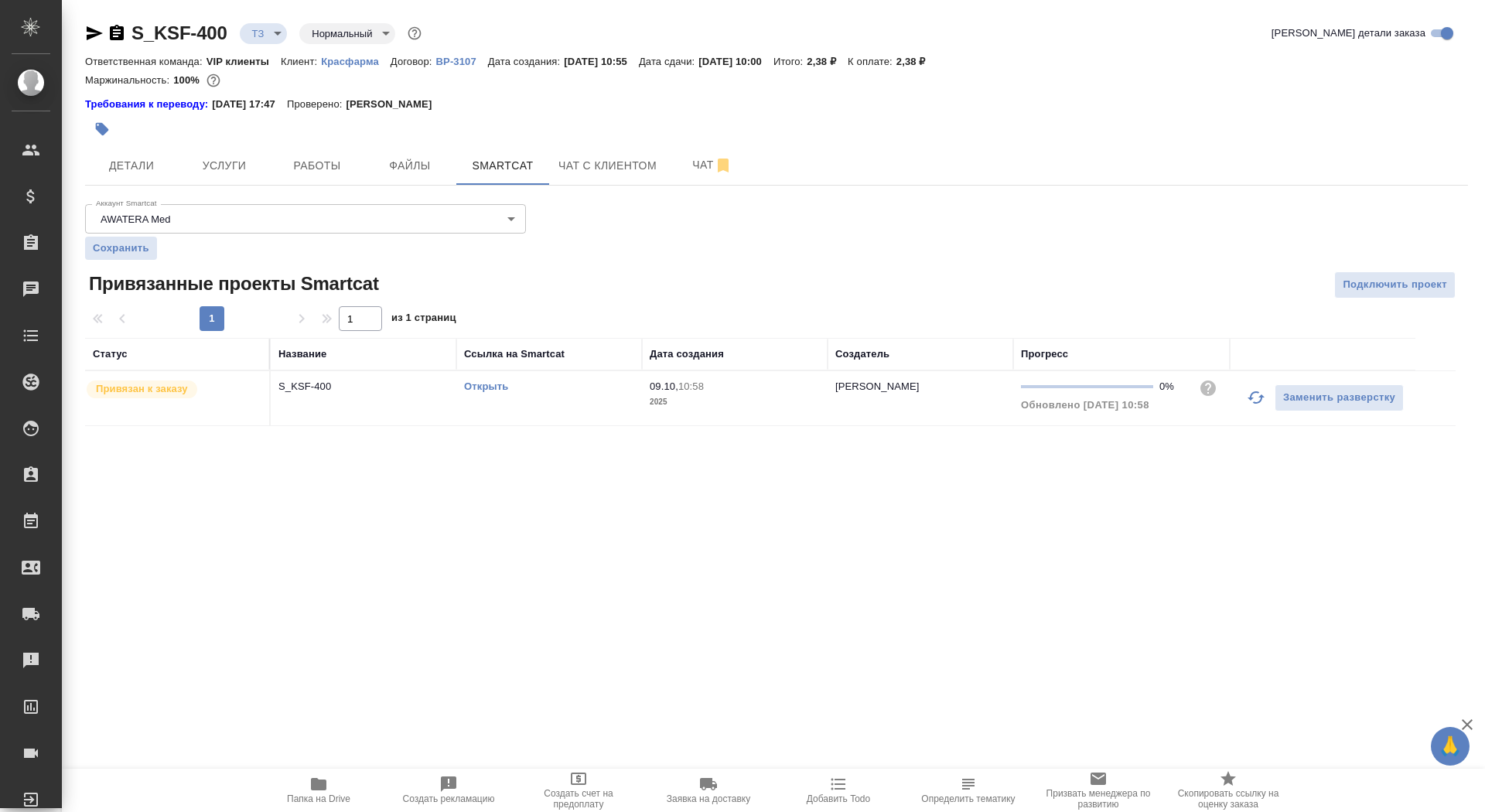
click at [491, 382] on link "Открыть" at bounding box center [486, 386] width 44 height 11
click at [688, 164] on span "Чат" at bounding box center [712, 165] width 74 height 19
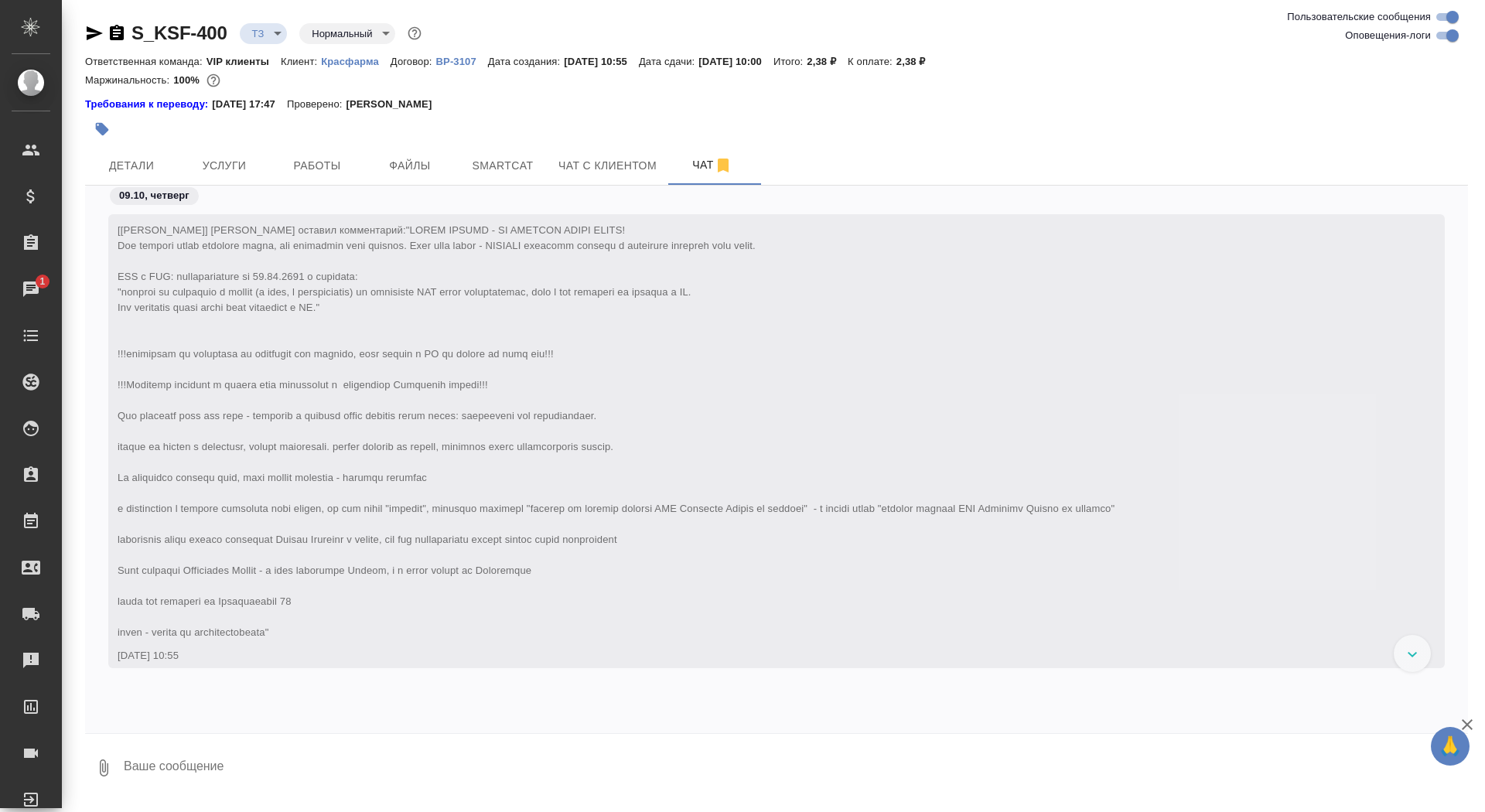
scroll to position [331, 0]
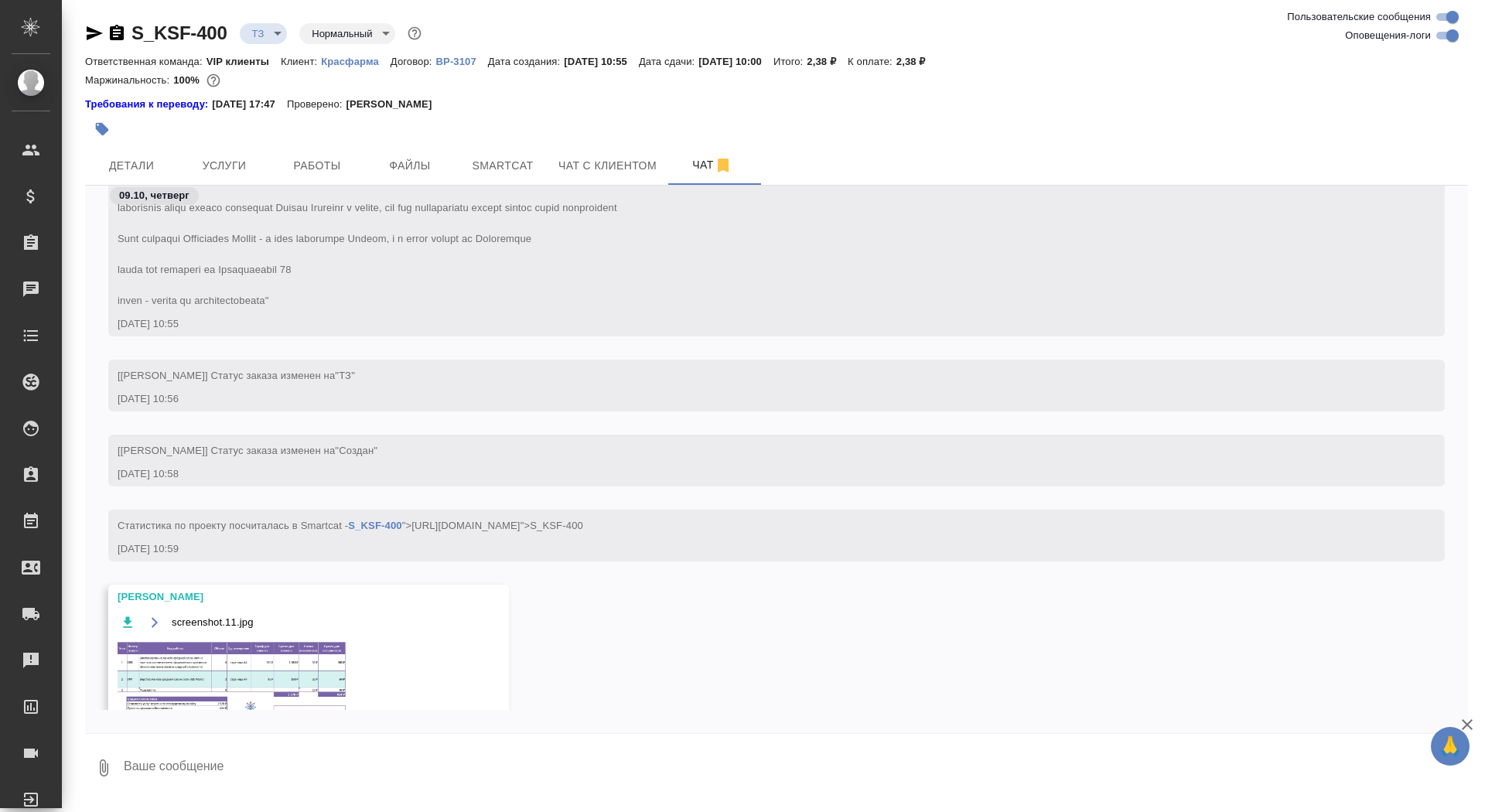
click at [276, 760] on textarea at bounding box center [795, 768] width 1346 height 53
type textarea "спасибочки"
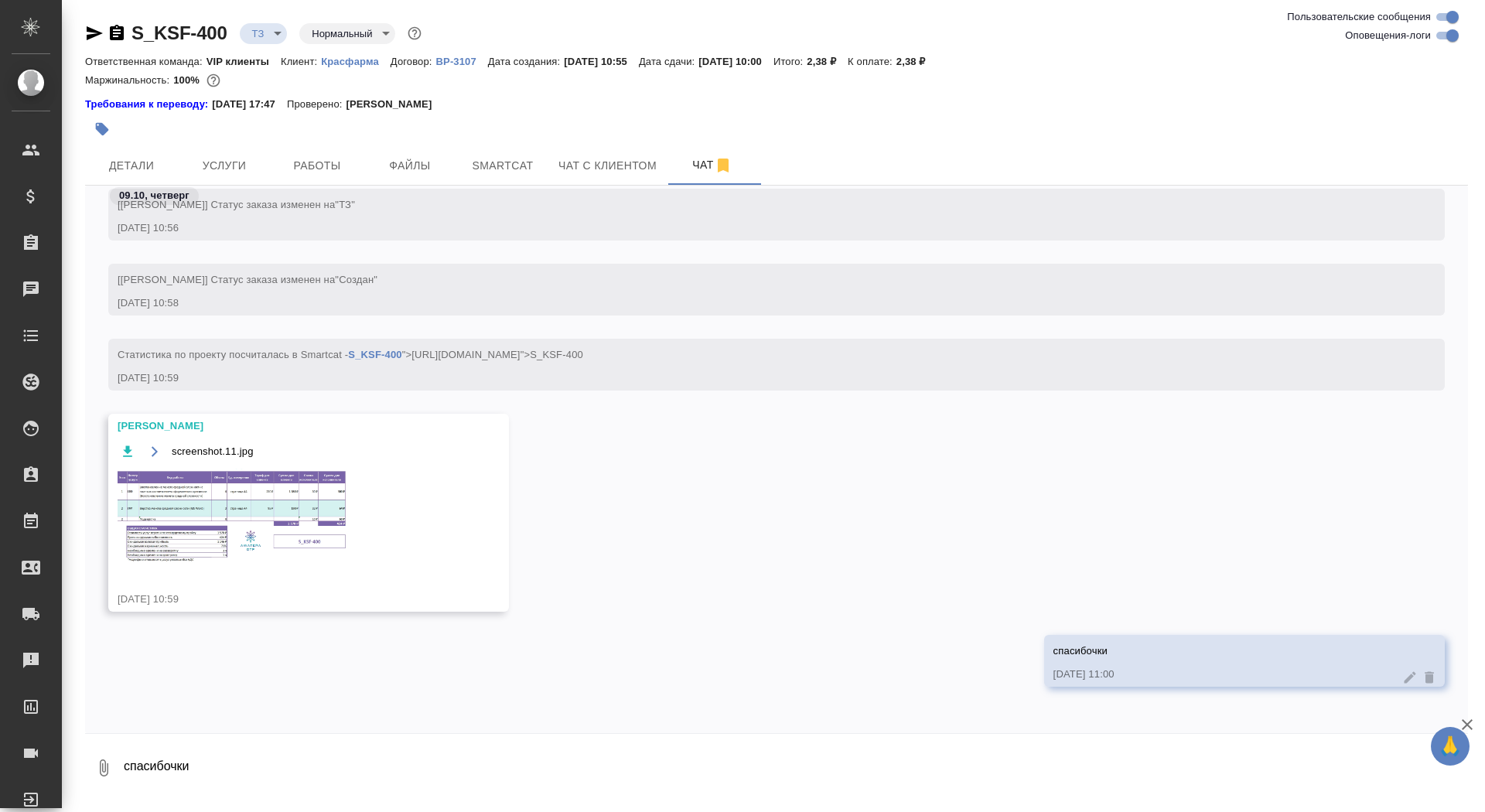
click at [263, 496] on img at bounding box center [233, 516] width 232 height 96
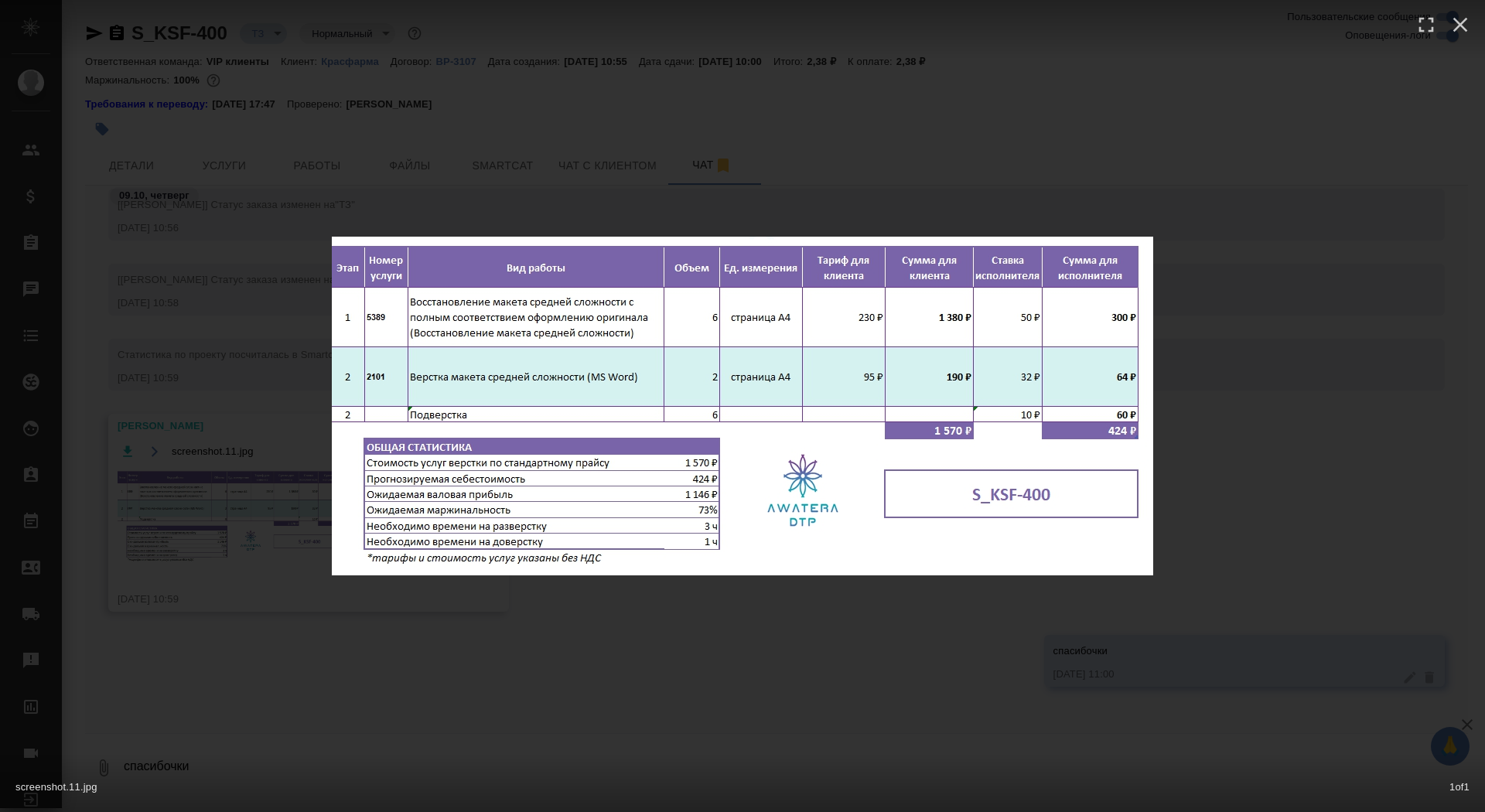
click at [264, 497] on div "screenshot.11.jpg 1 of 1" at bounding box center [742, 406] width 1485 height 812
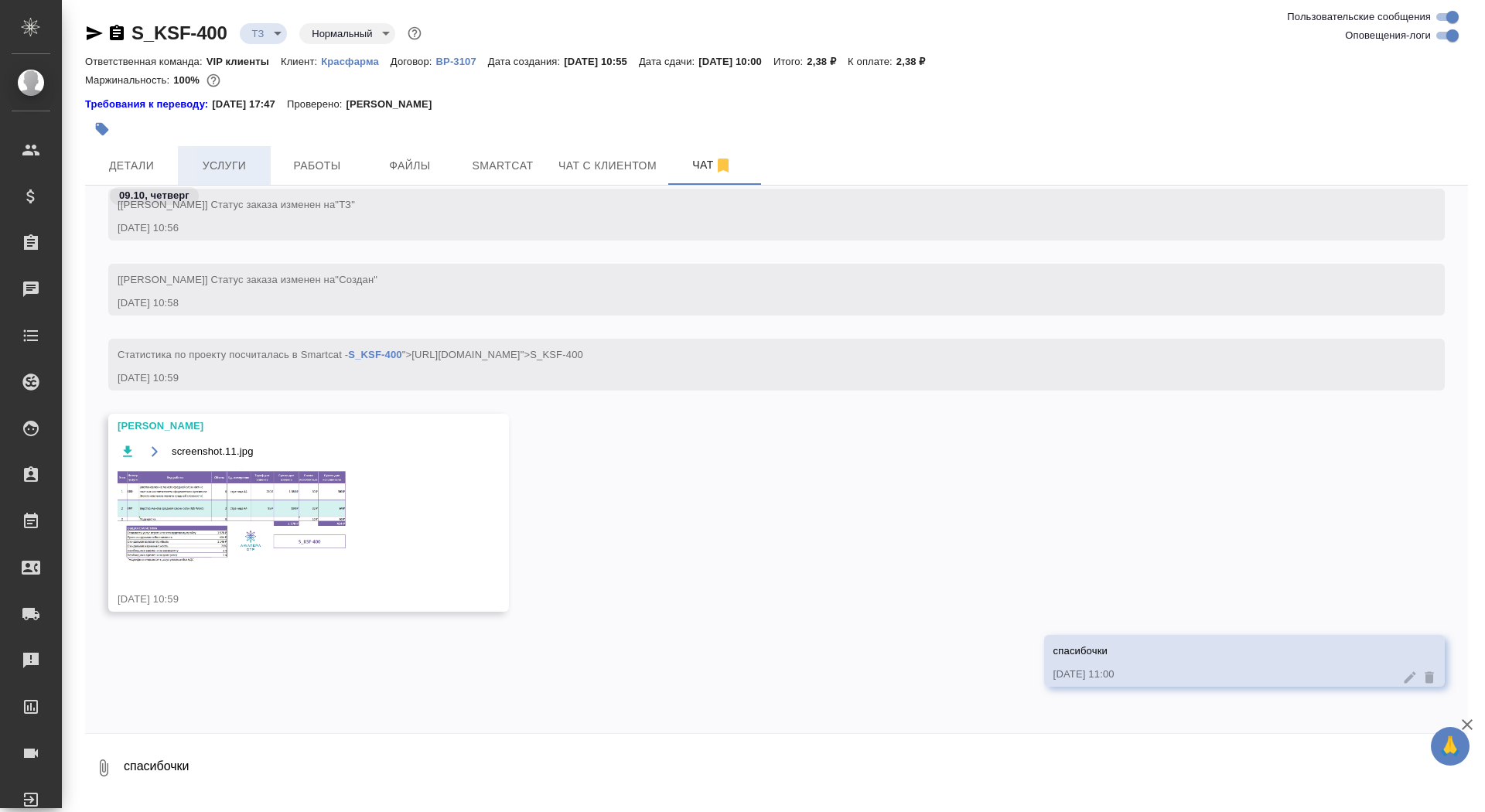
click at [234, 167] on span "Услуги" at bounding box center [225, 166] width 74 height 19
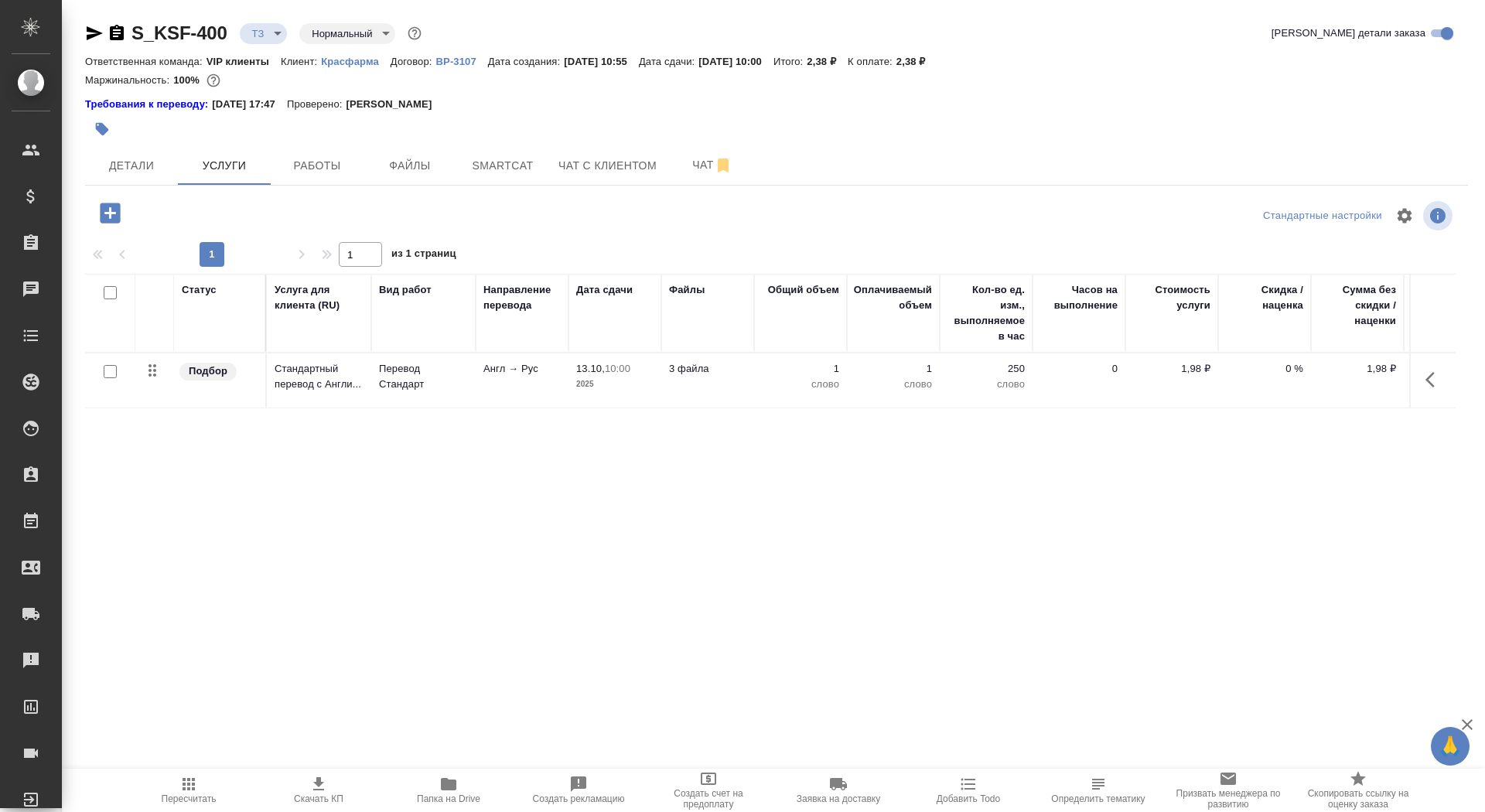
click at [117, 217] on icon "button" at bounding box center [110, 212] width 20 height 20
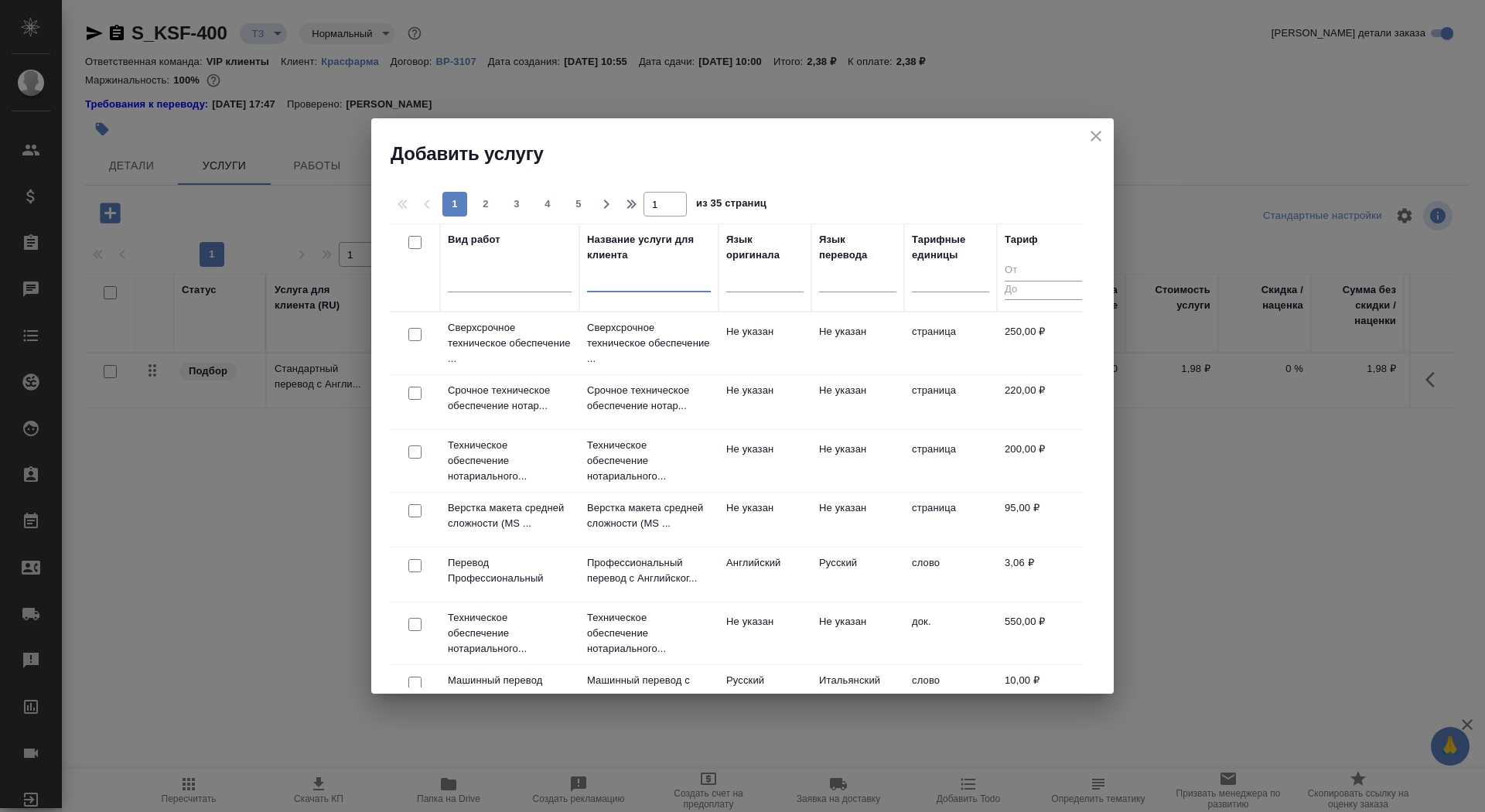
click at [611, 282] on input "text" at bounding box center [649, 283] width 124 height 19
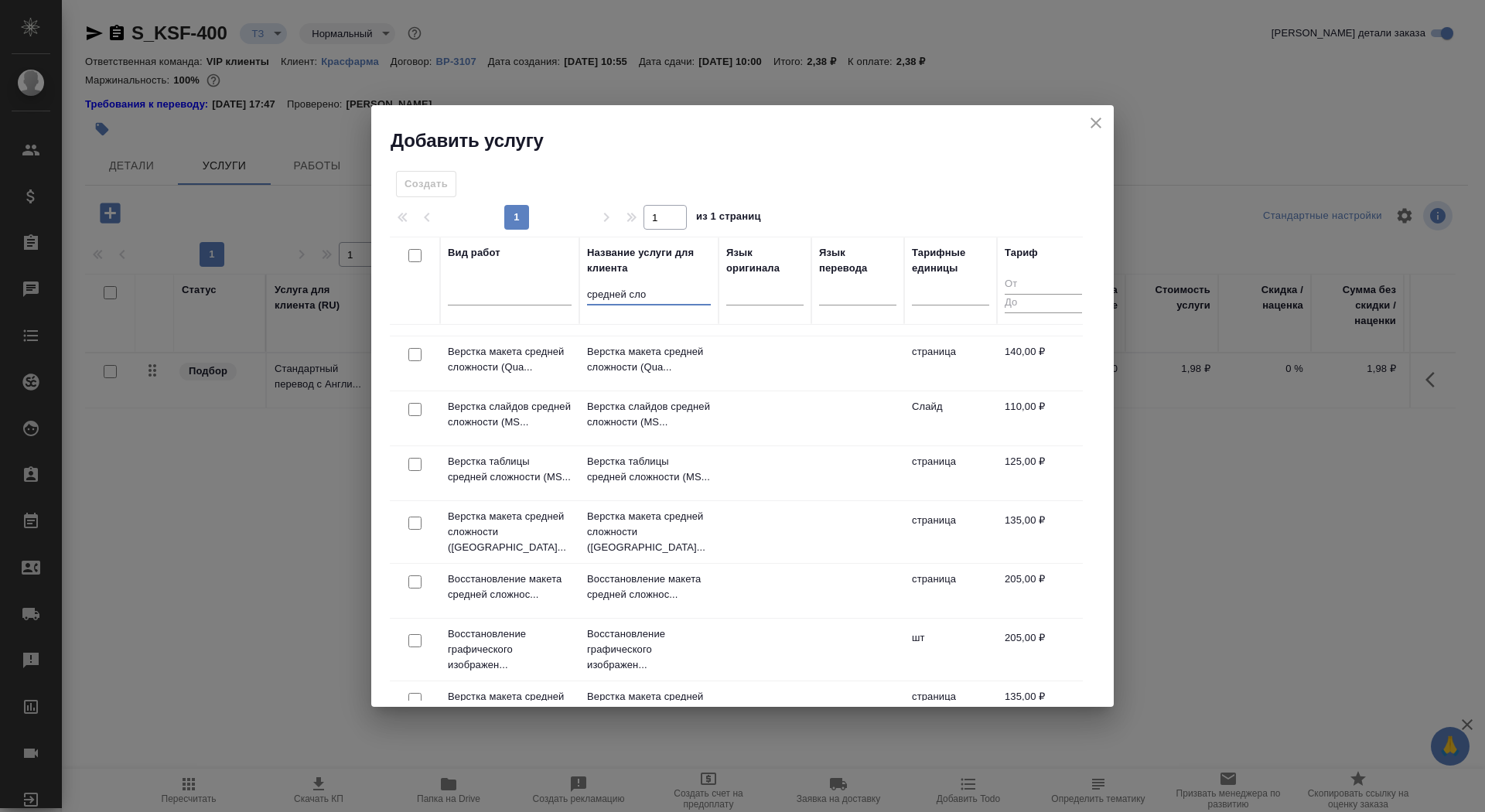
scroll to position [49, 0]
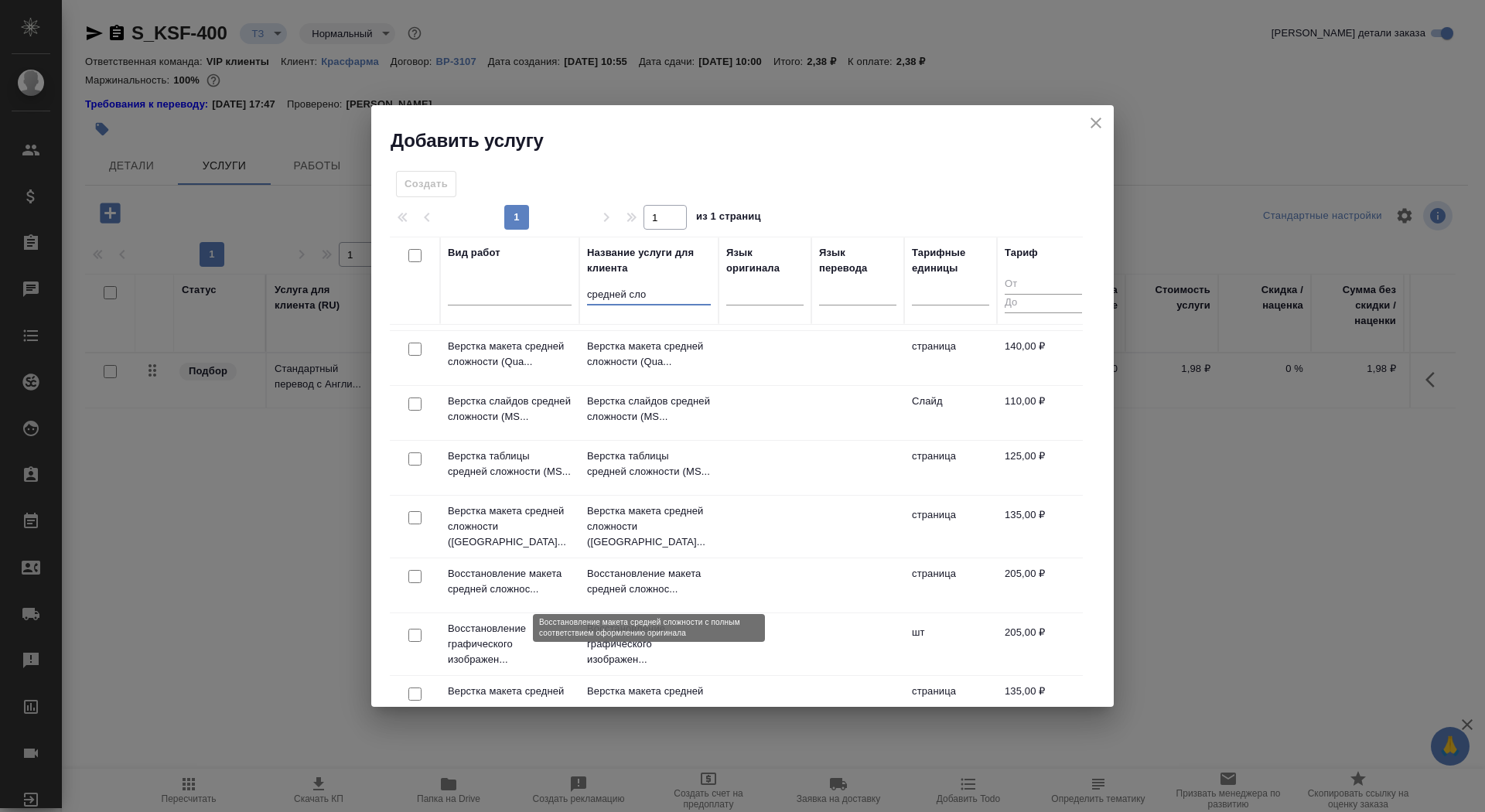
type input "средней сло"
click at [667, 586] on p "Восстановление макета средней сложнос..." at bounding box center [649, 581] width 124 height 31
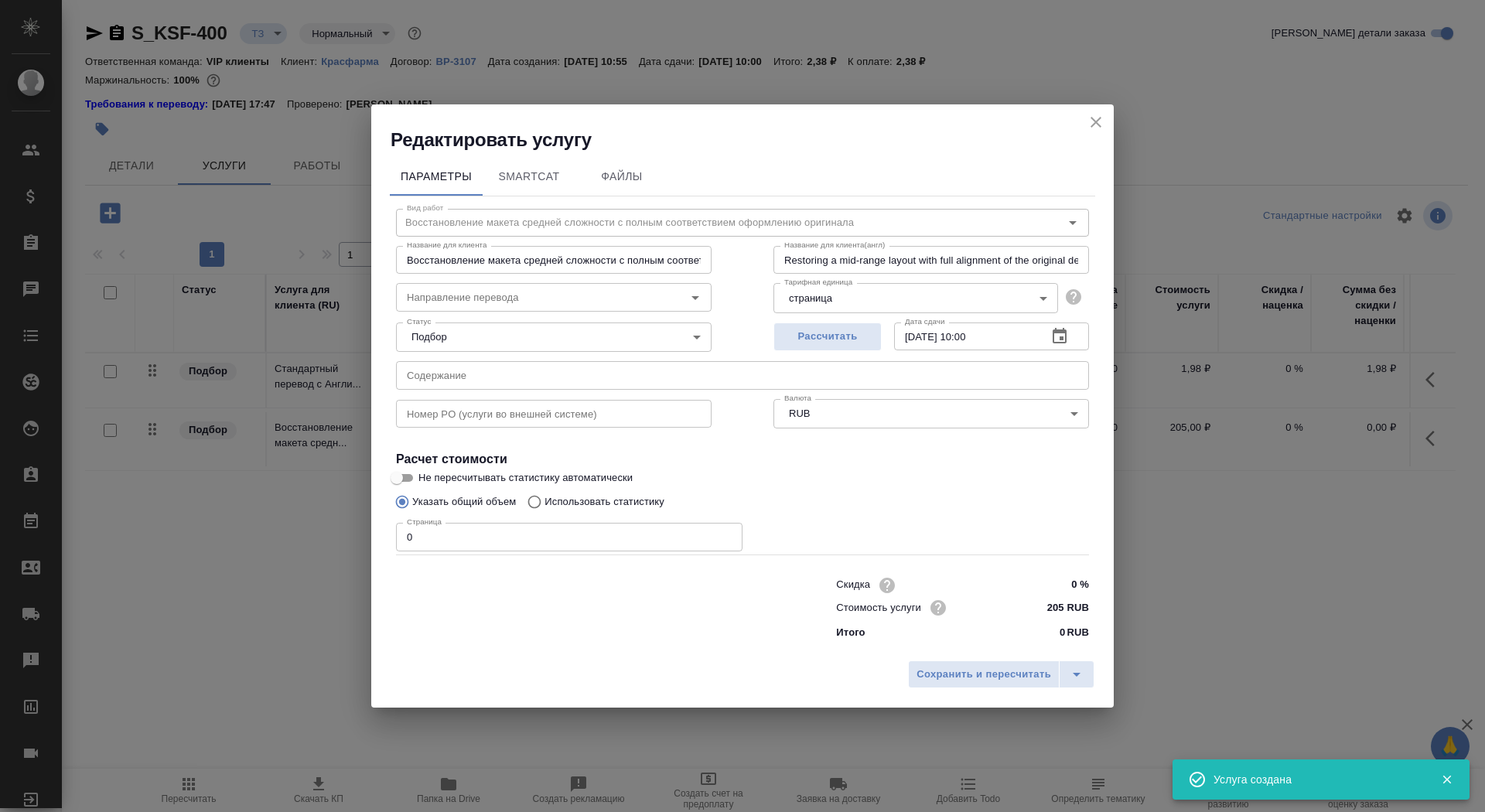
click at [513, 535] on input "0" at bounding box center [569, 537] width 346 height 28
type input "6"
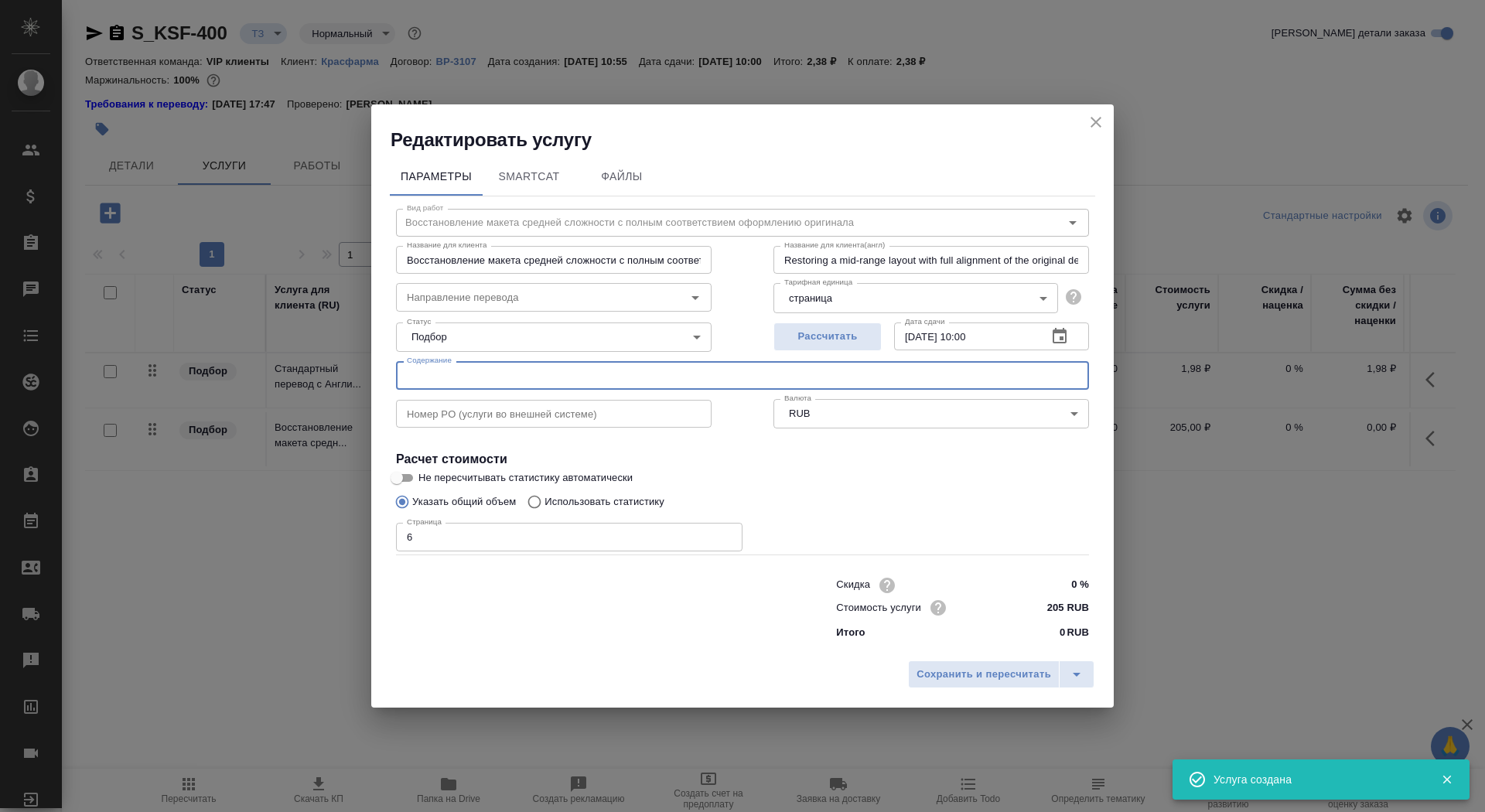
click at [455, 366] on input "text" at bounding box center [742, 376] width 693 height 28
paste input "перевод письма об измениниях в АФС И+Ц Добфар"
type input "перевод письма об измениниях в АФС И+Ц Добфар"
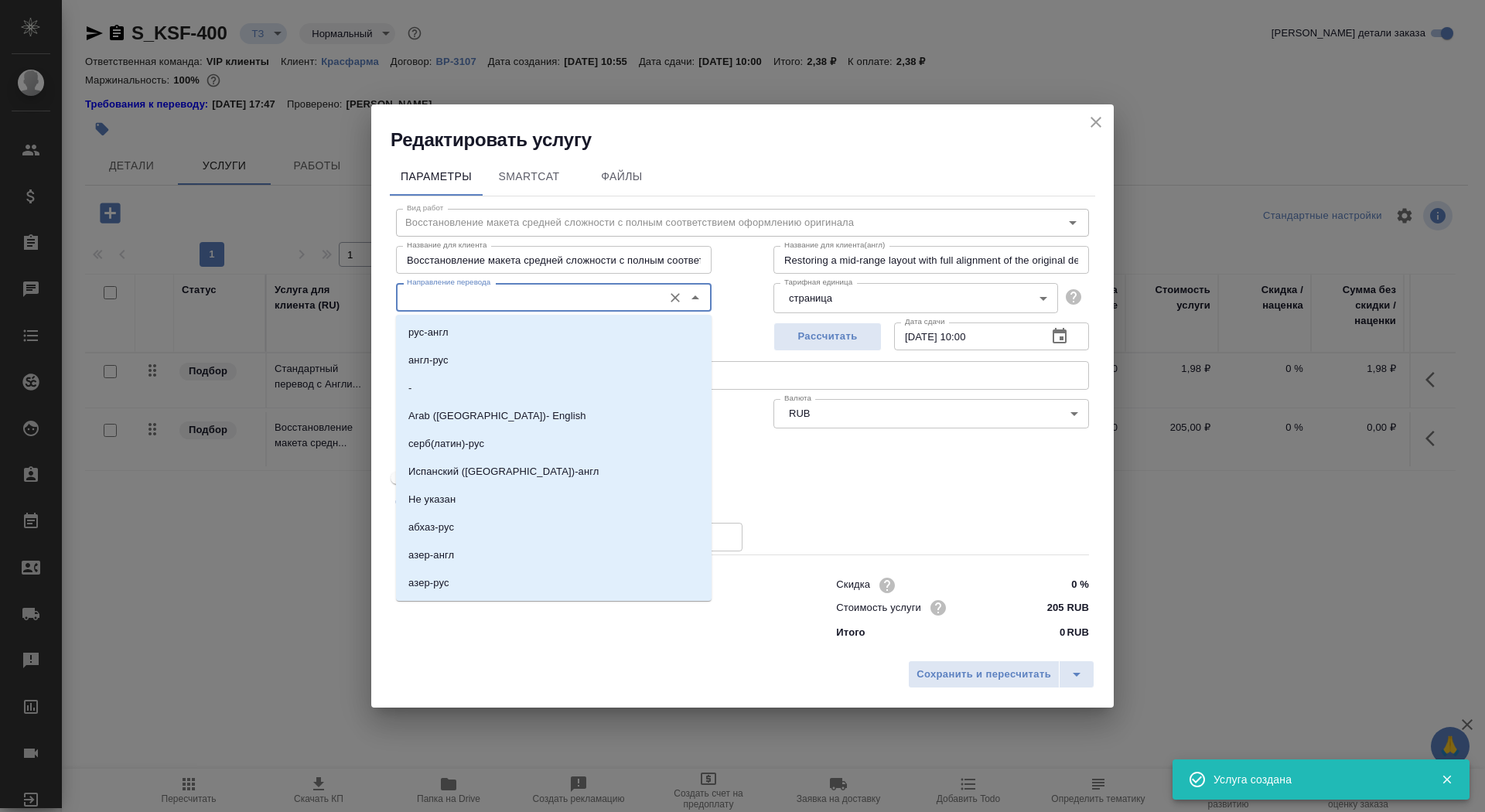
click at [504, 303] on input "Направление перевода" at bounding box center [528, 297] width 255 height 19
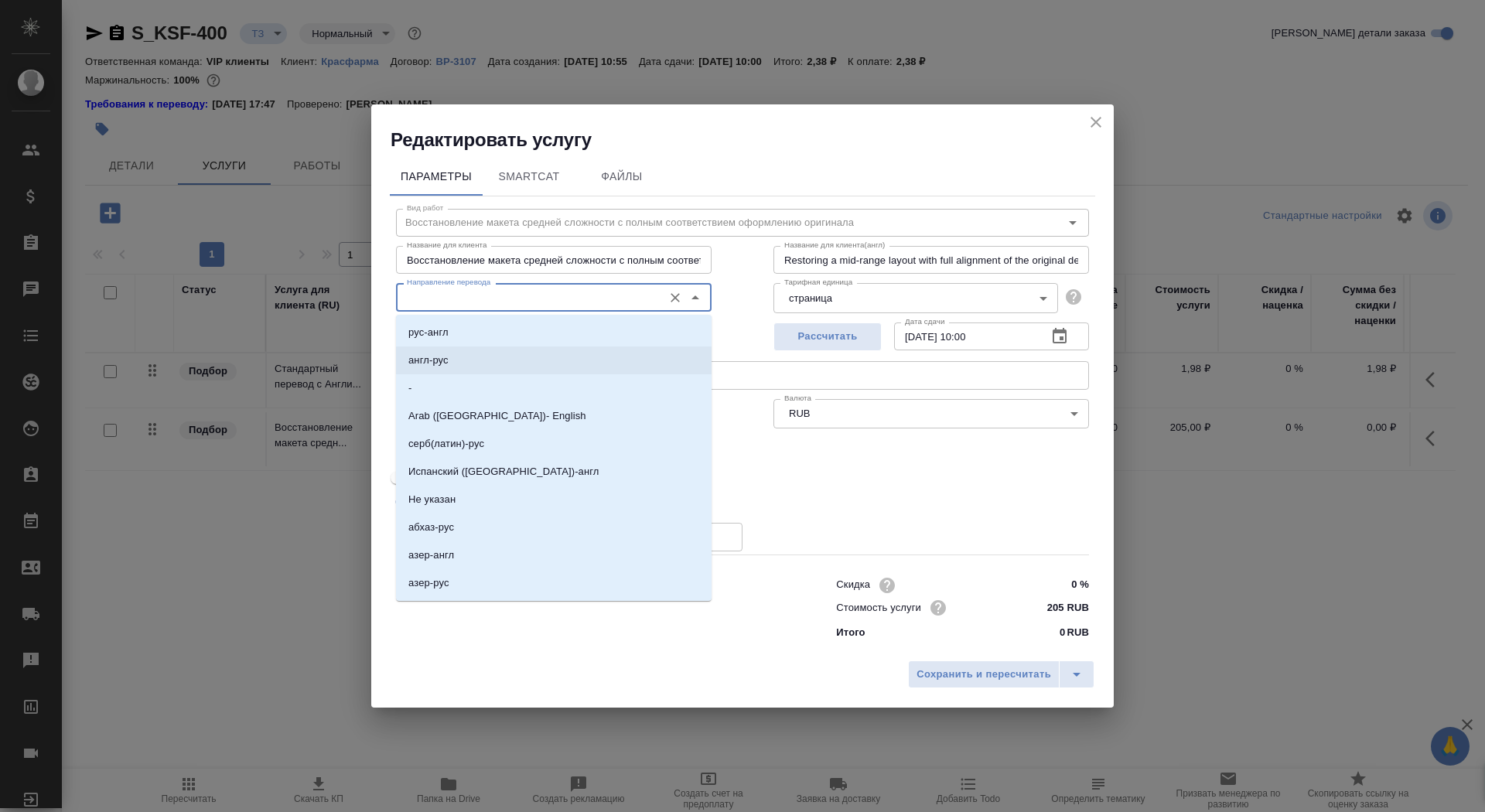
click at [520, 356] on li "англ-рус" at bounding box center [553, 360] width 316 height 28
type input "англ-рус"
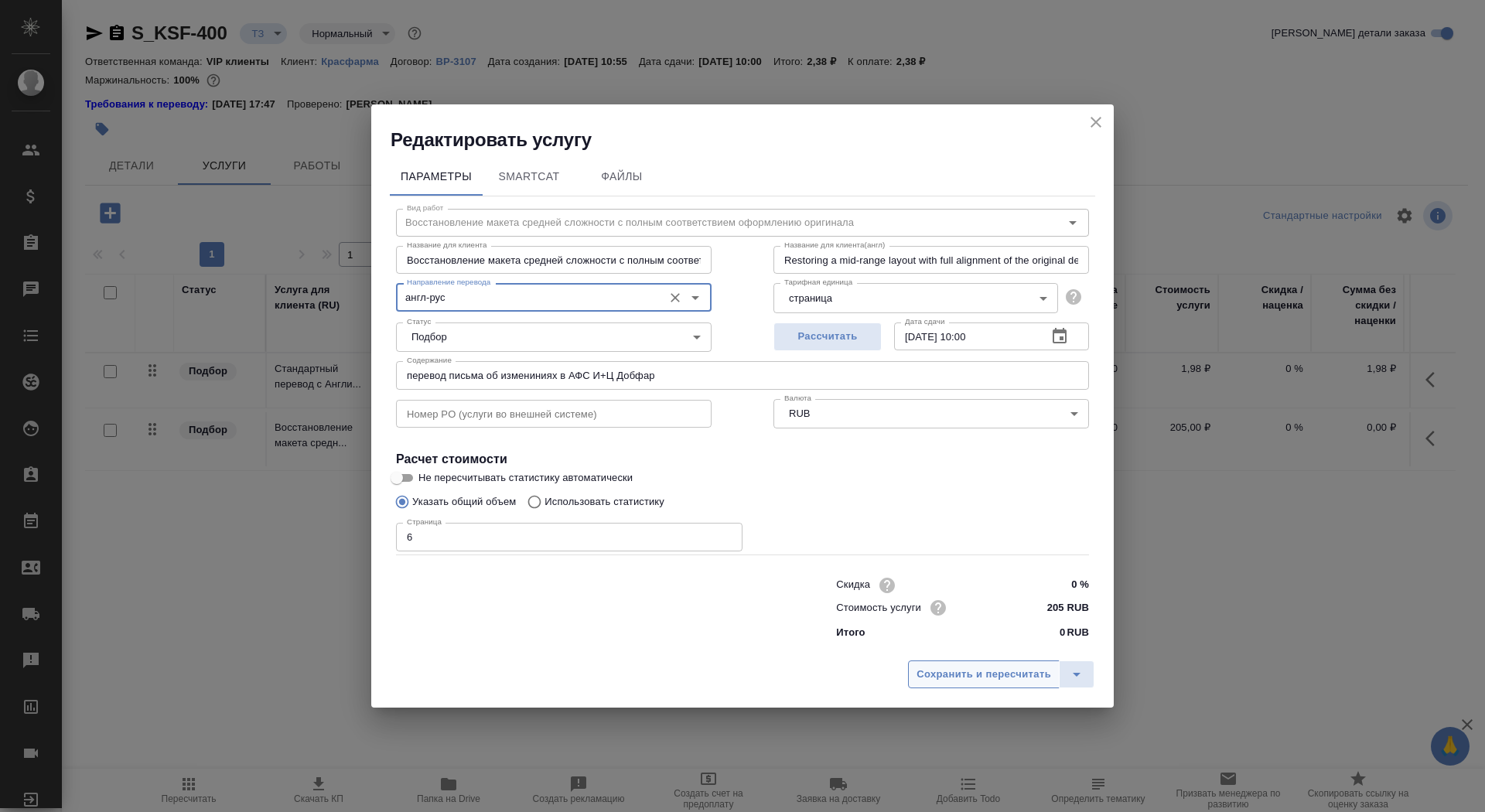
click at [988, 666] on span "Сохранить и пересчитать" at bounding box center [984, 675] width 134 height 18
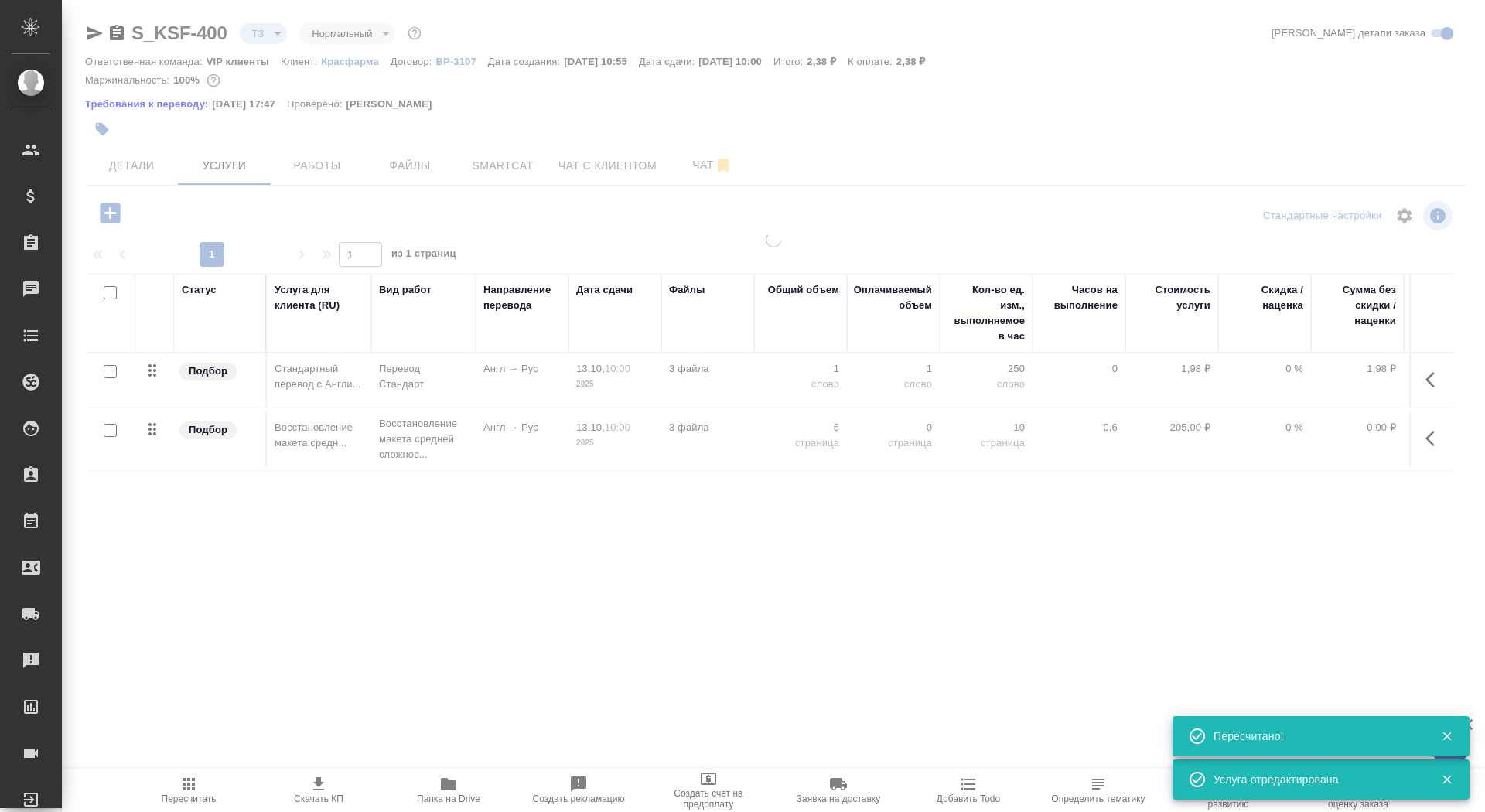
type input "new"
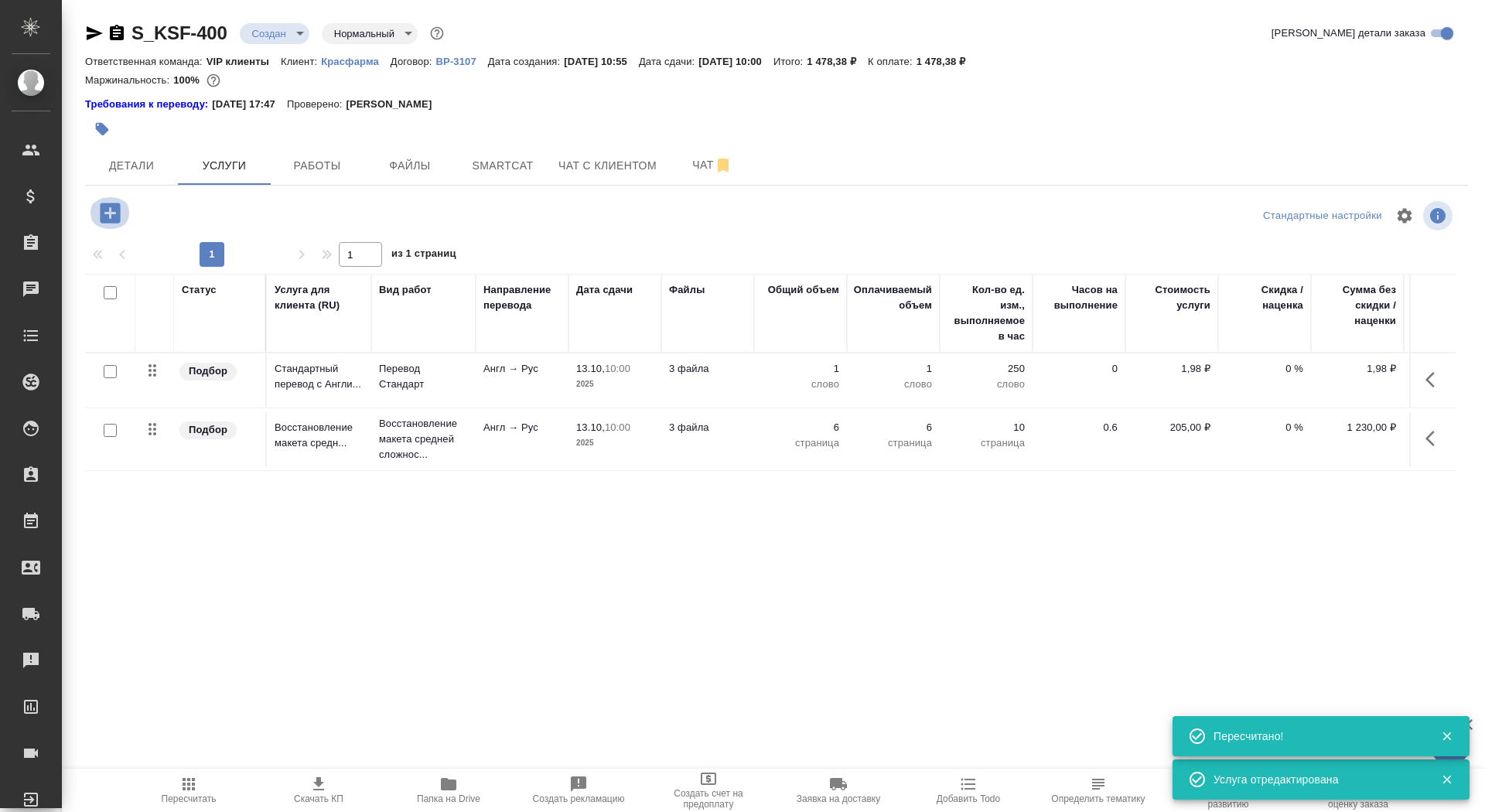
click at [110, 216] on icon "button" at bounding box center [110, 213] width 27 height 27
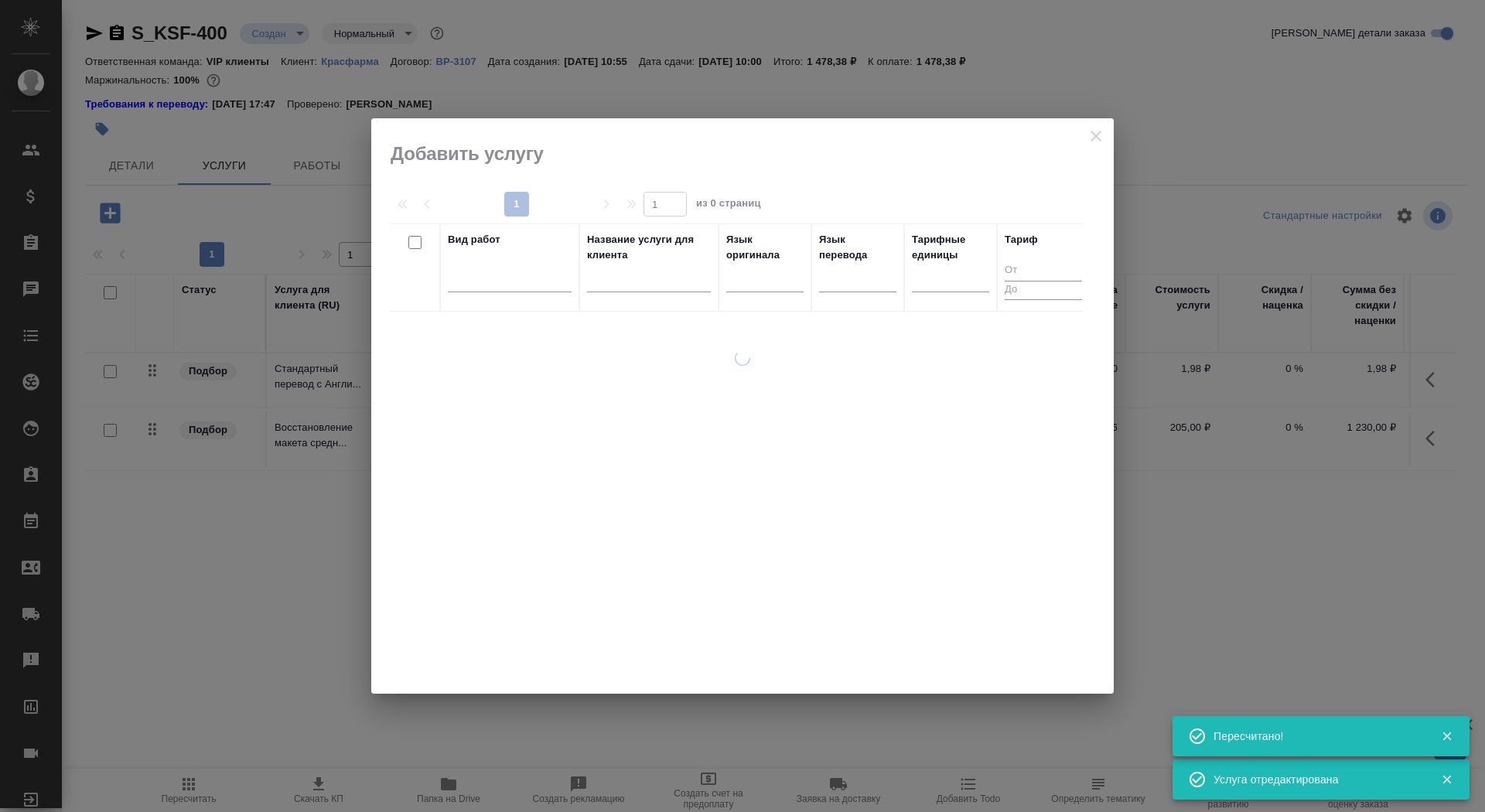
click at [642, 277] on input "text" at bounding box center [649, 283] width 124 height 19
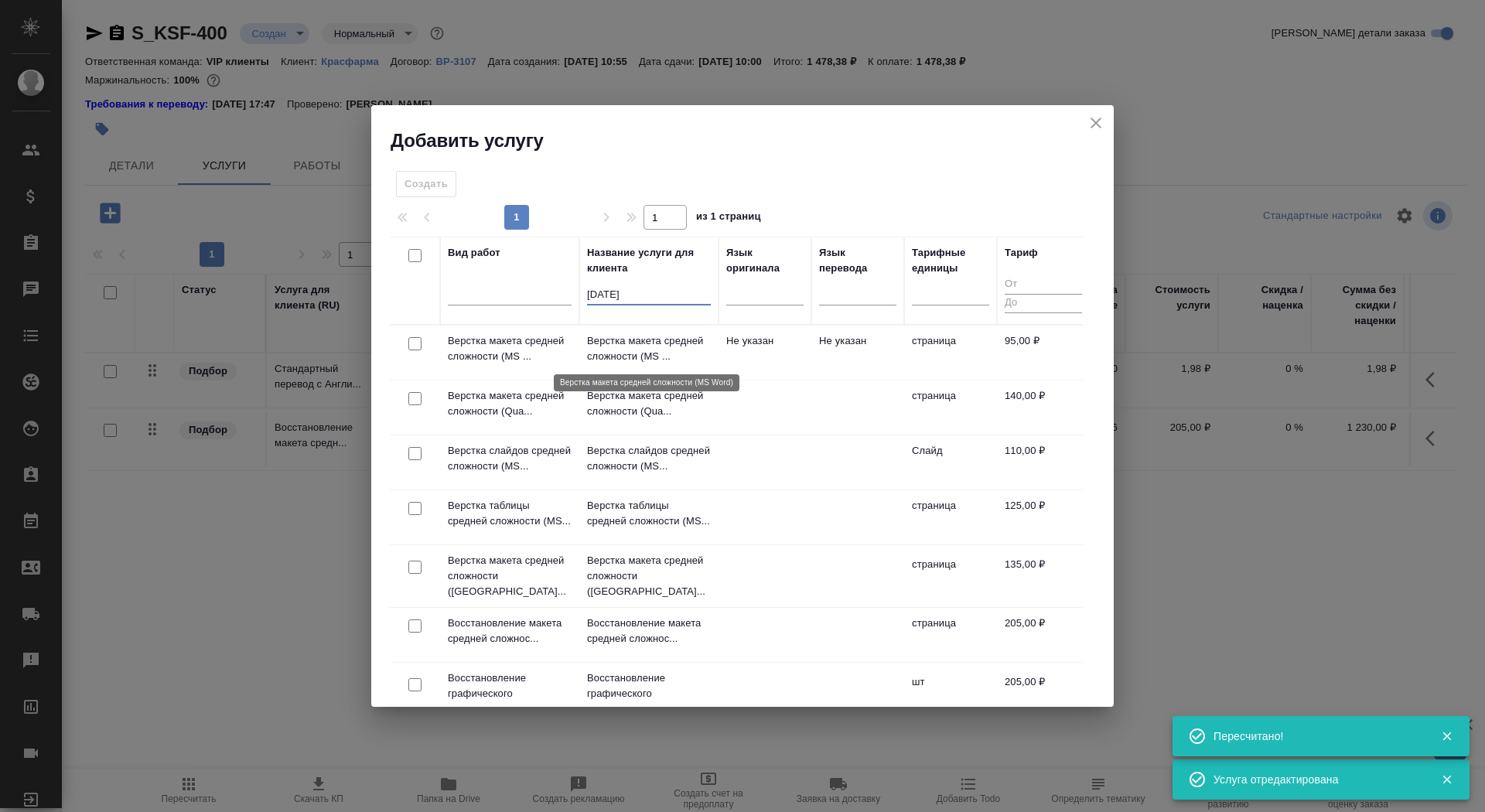
type input "сред"
click at [624, 348] on p "Верстка макета средней сложности (MS ..." at bounding box center [649, 348] width 124 height 31
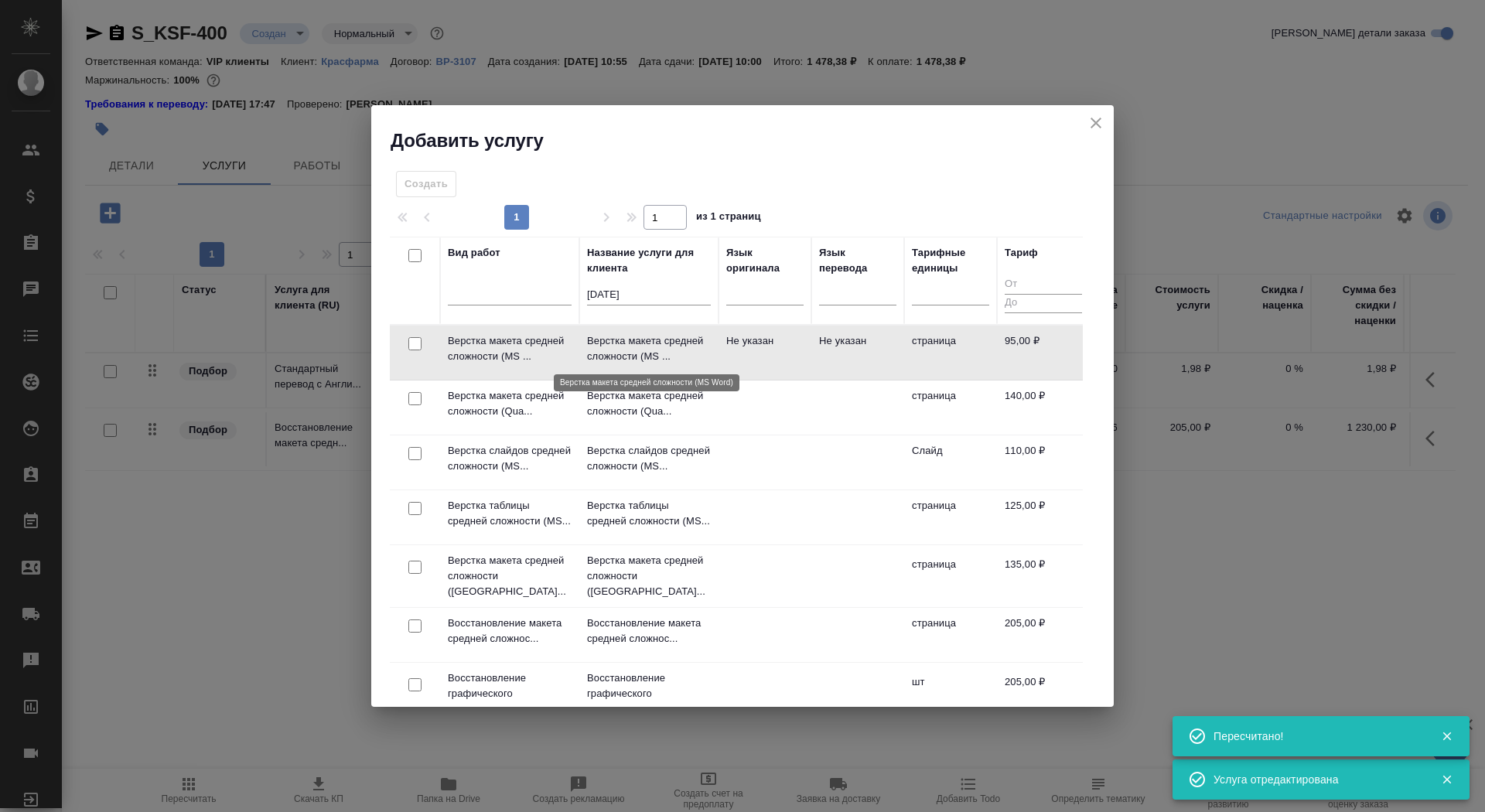
click at [624, 348] on p "Верстка макета средней сложности (MS ..." at bounding box center [649, 348] width 124 height 31
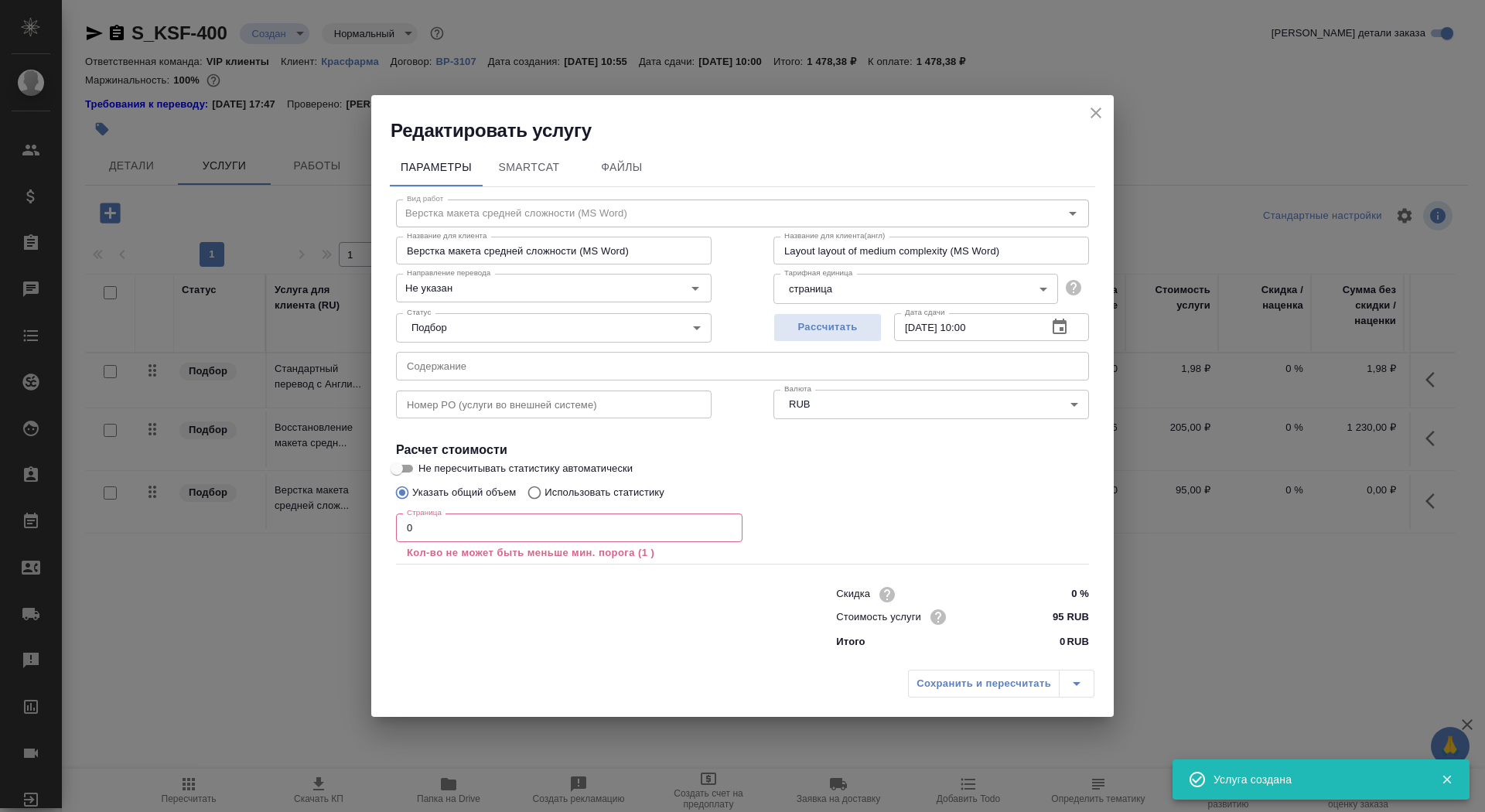
click at [494, 521] on input "0" at bounding box center [569, 527] width 346 height 28
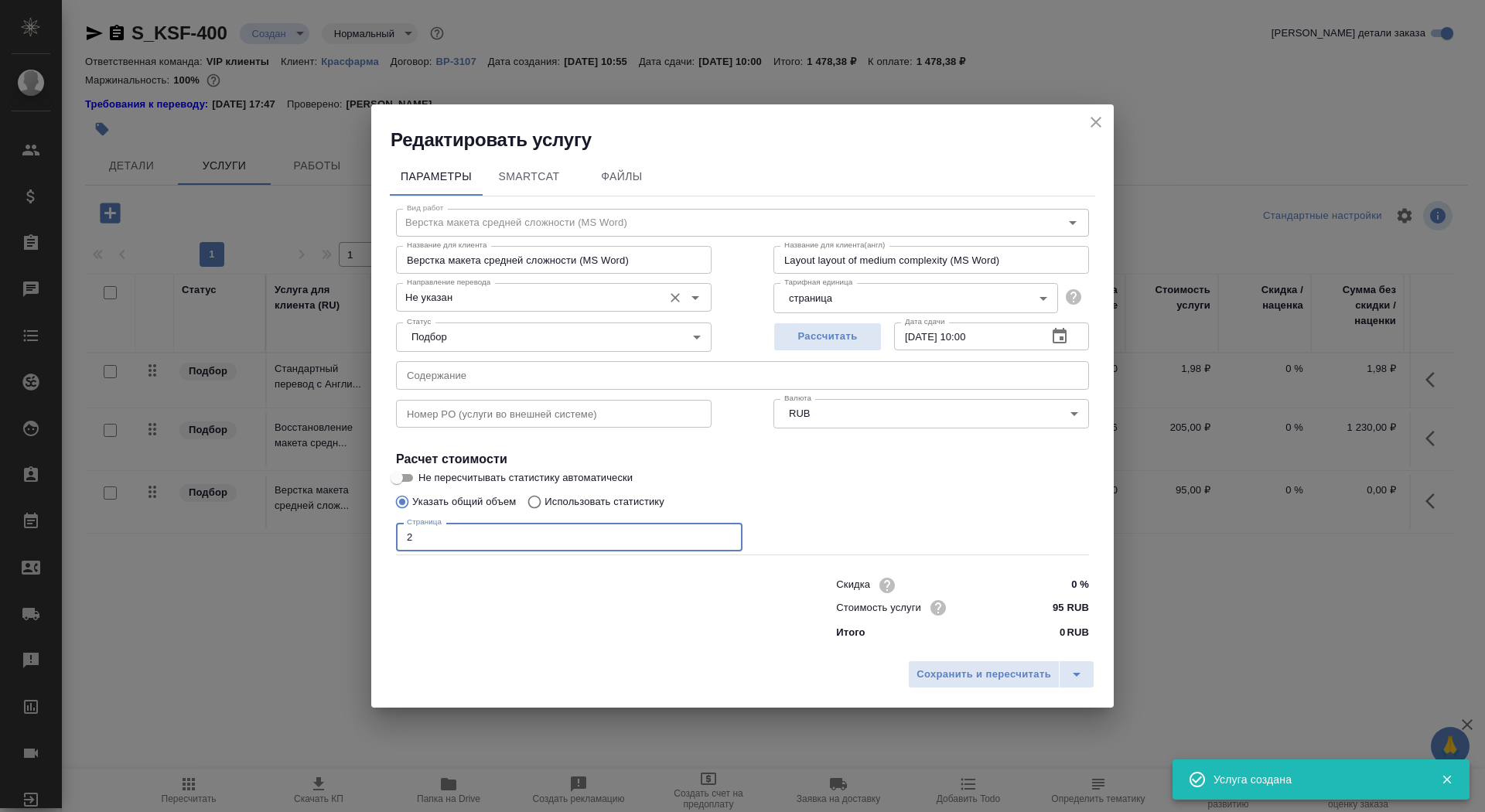
type input "2"
click at [449, 305] on input "Не указан" at bounding box center [528, 297] width 255 height 19
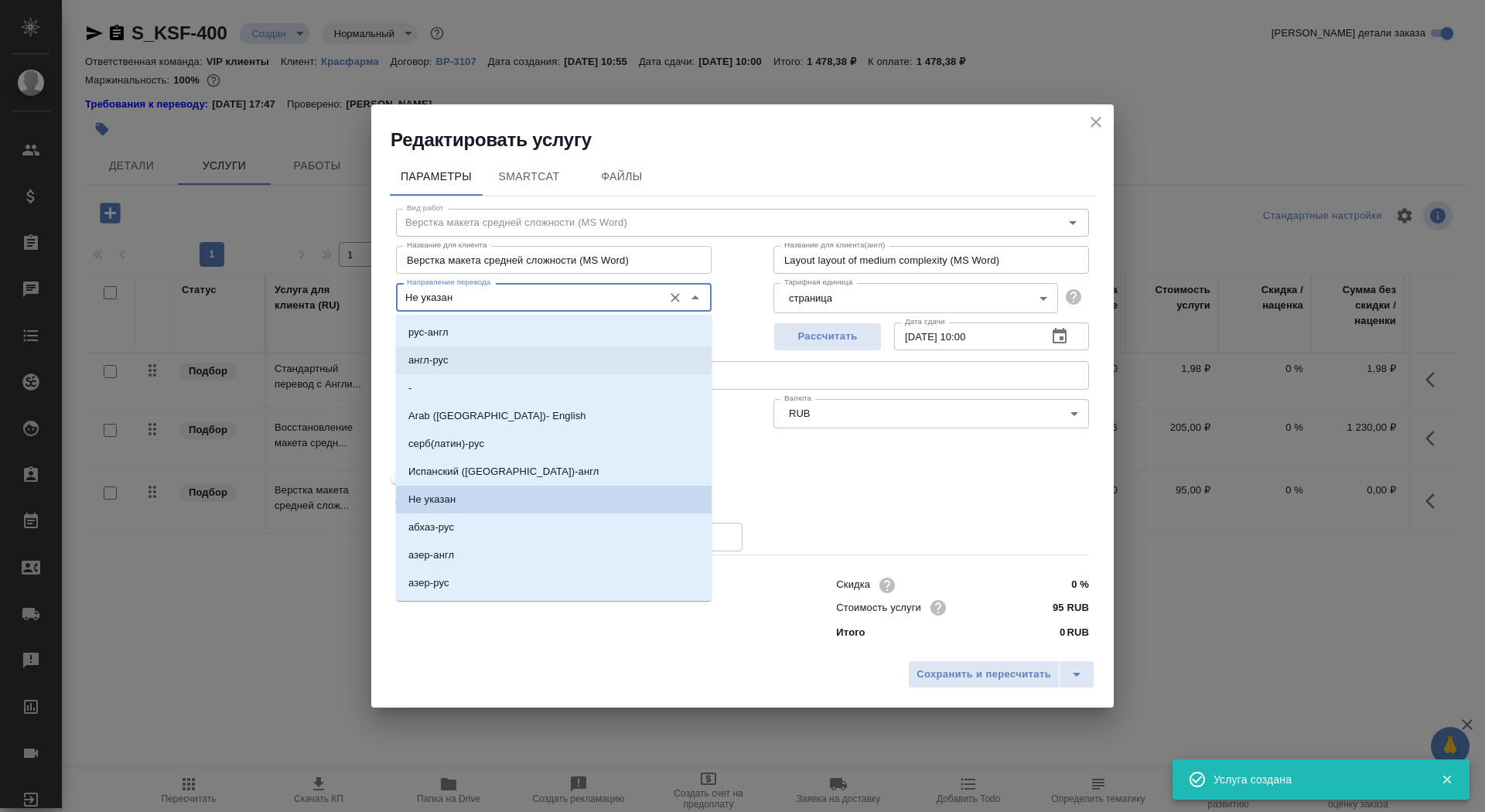
click at [468, 351] on li "англ-рус" at bounding box center [553, 360] width 316 height 28
type input "англ-рус"
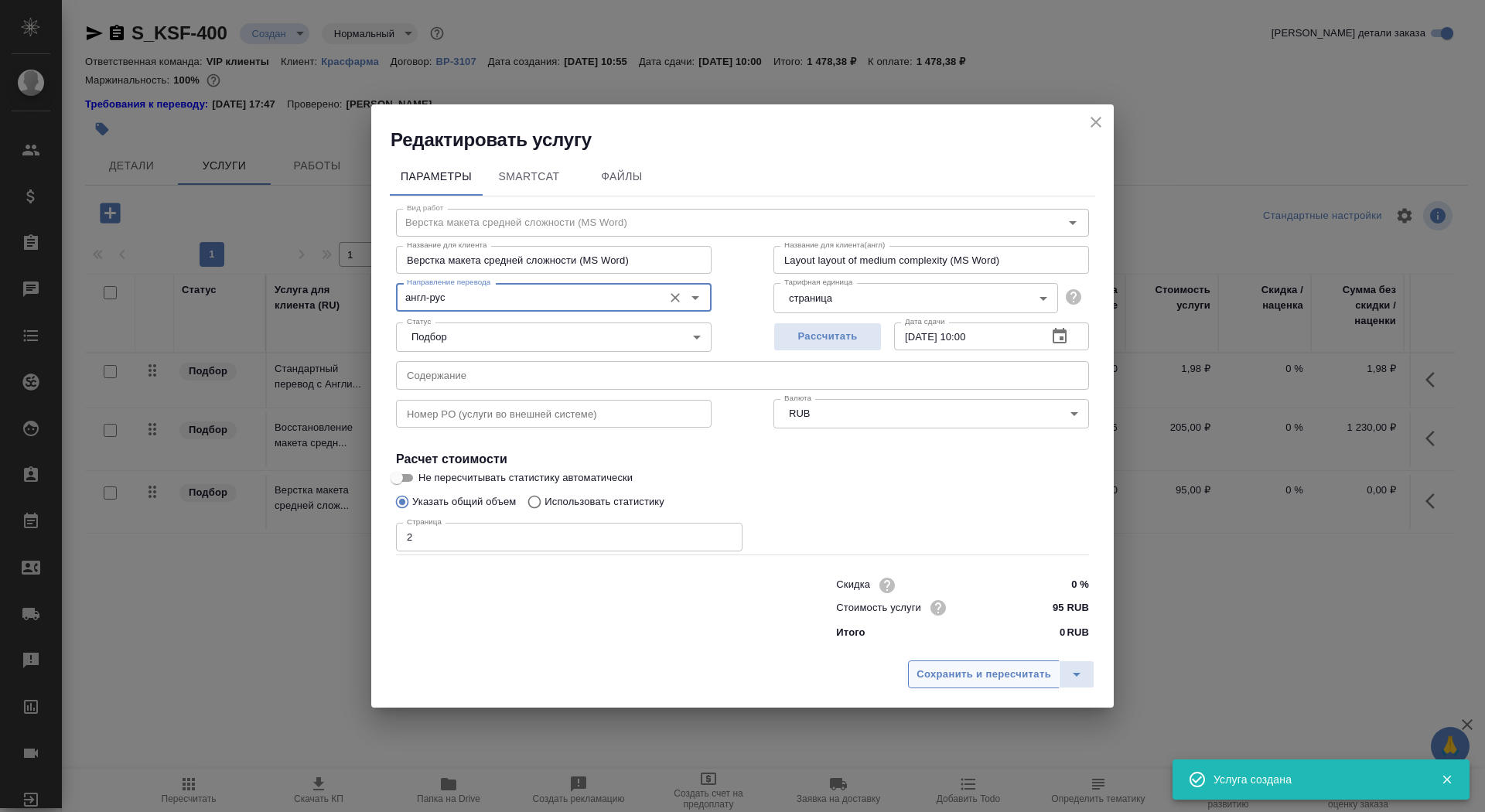
click at [984, 686] on button "Сохранить и пересчитать" at bounding box center [984, 674] width 152 height 28
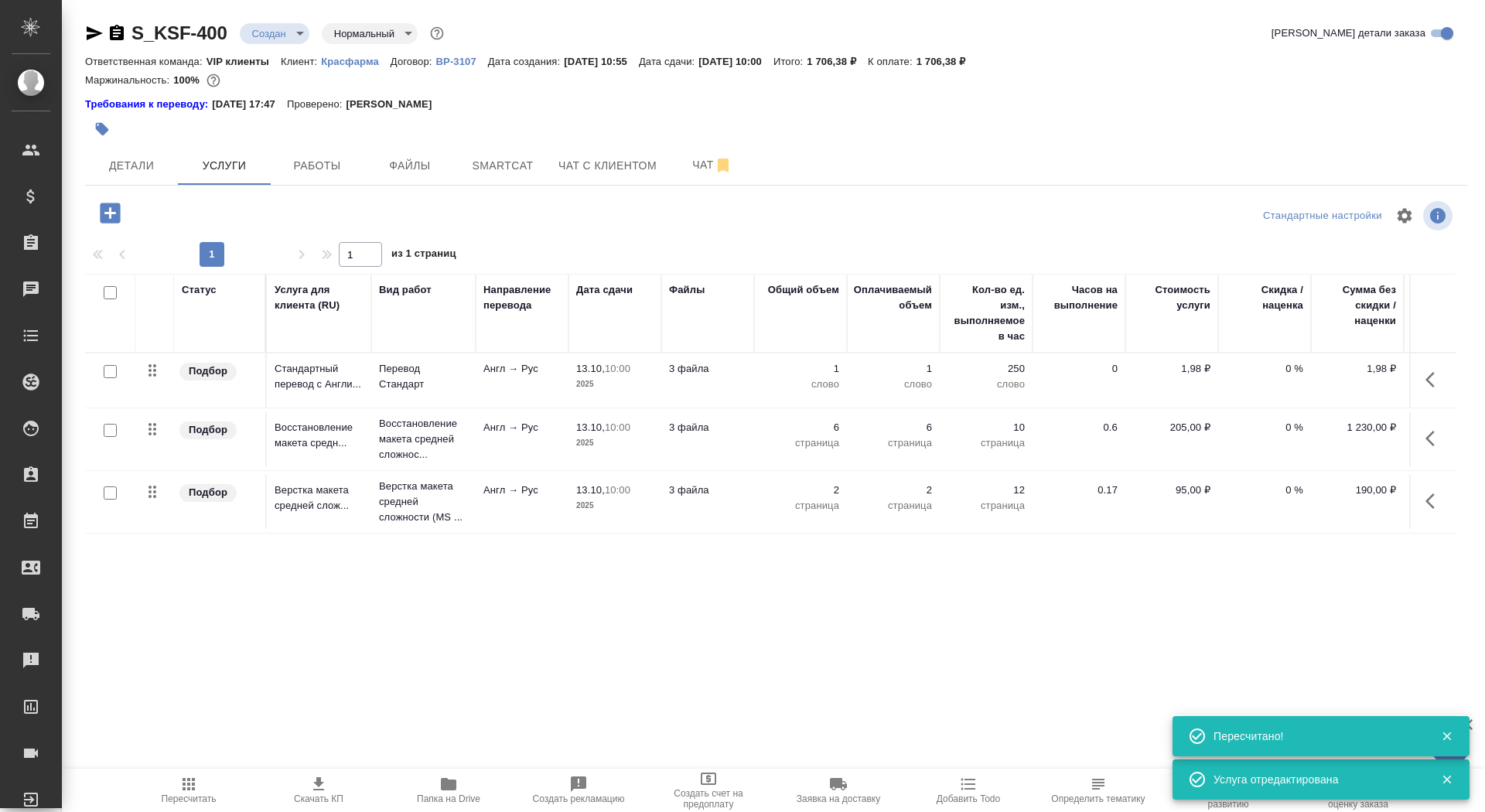
click at [673, 527] on td "3 файла" at bounding box center [707, 501] width 93 height 54
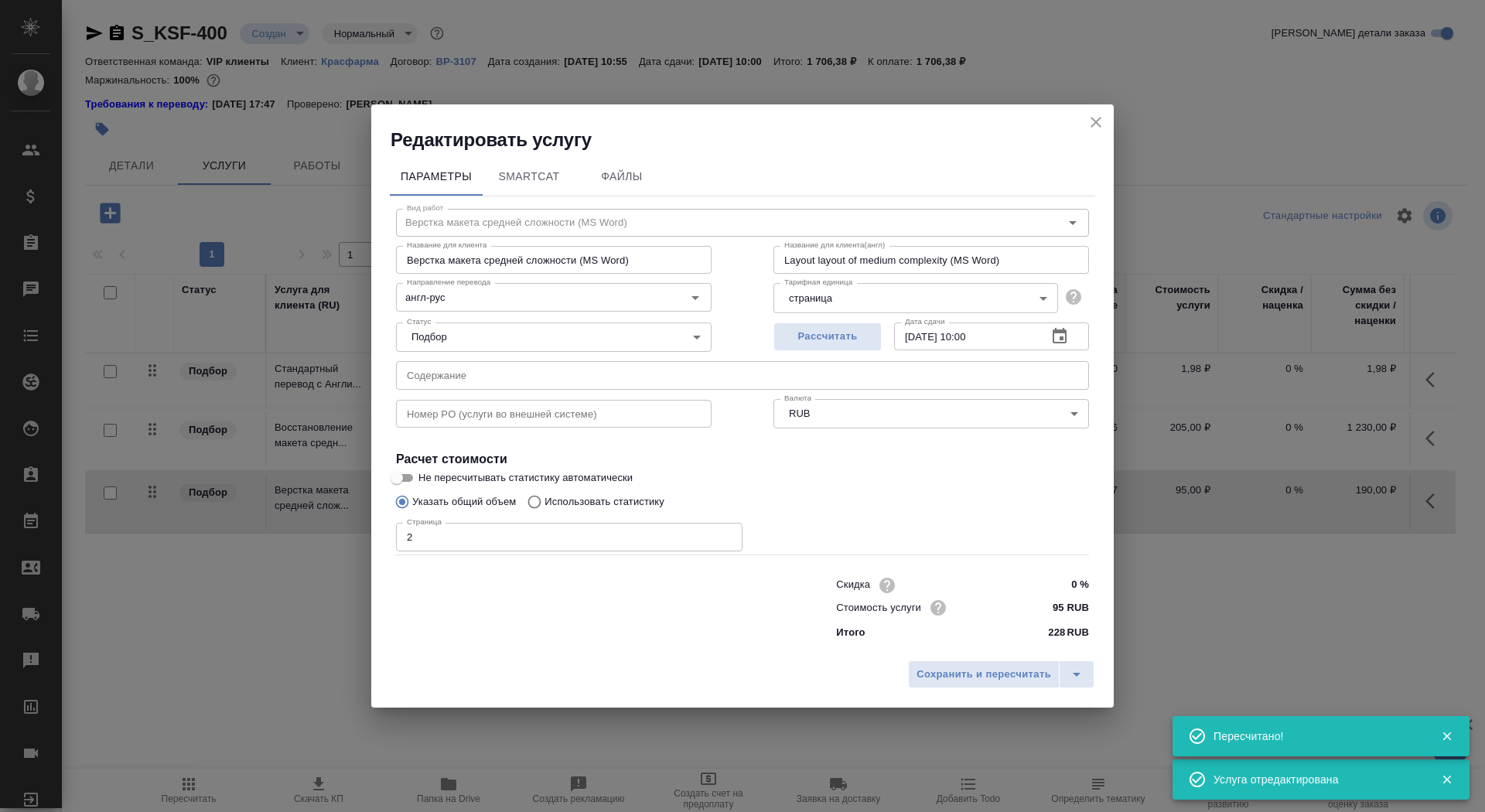
click at [560, 384] on input "text" at bounding box center [742, 376] width 693 height 28
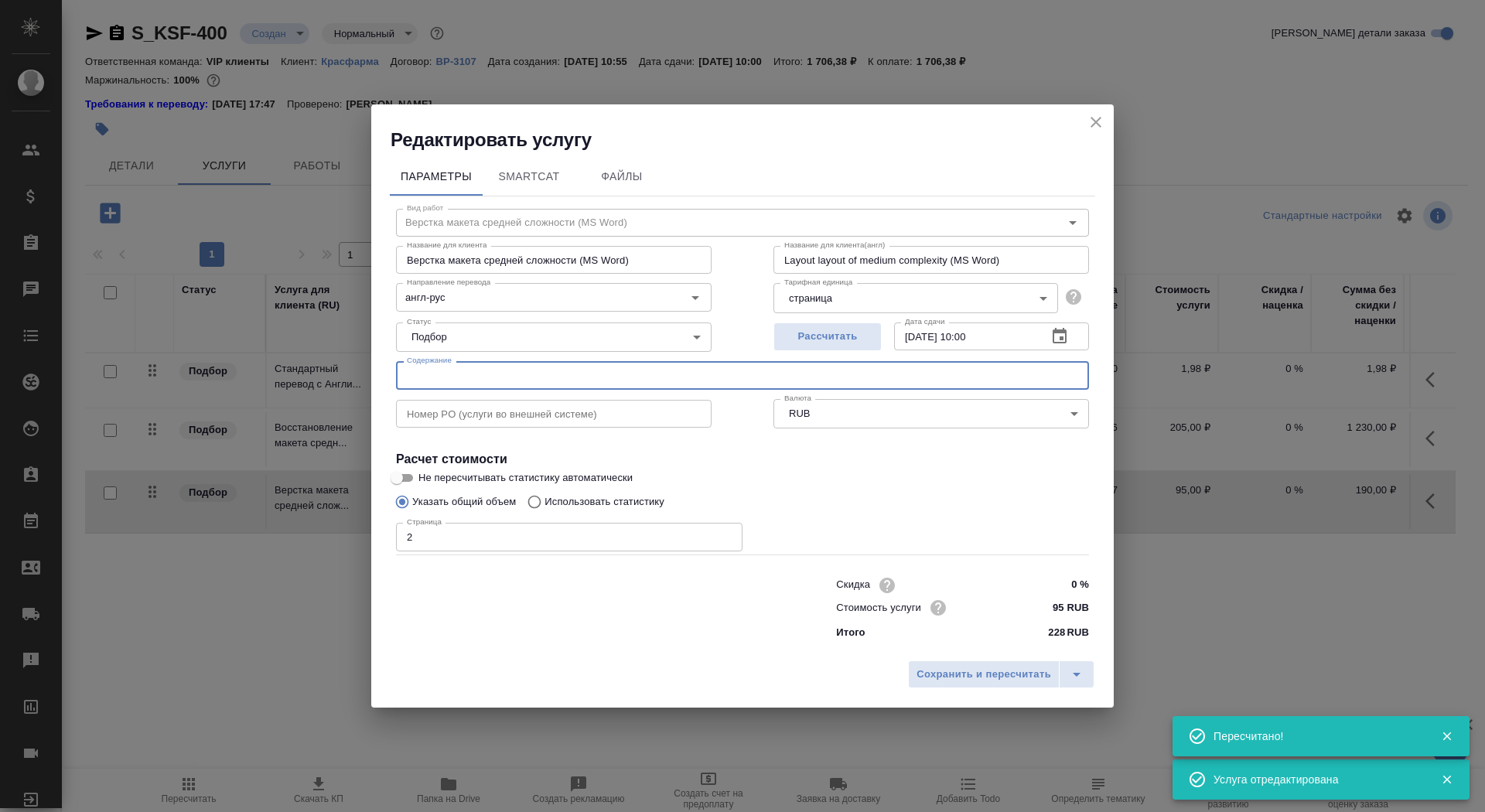
paste input "перевод письма об измениниях в АФС И+Ц Добфар"
type input "перевод письма об измениниях в АФС И+Ц Добфар"
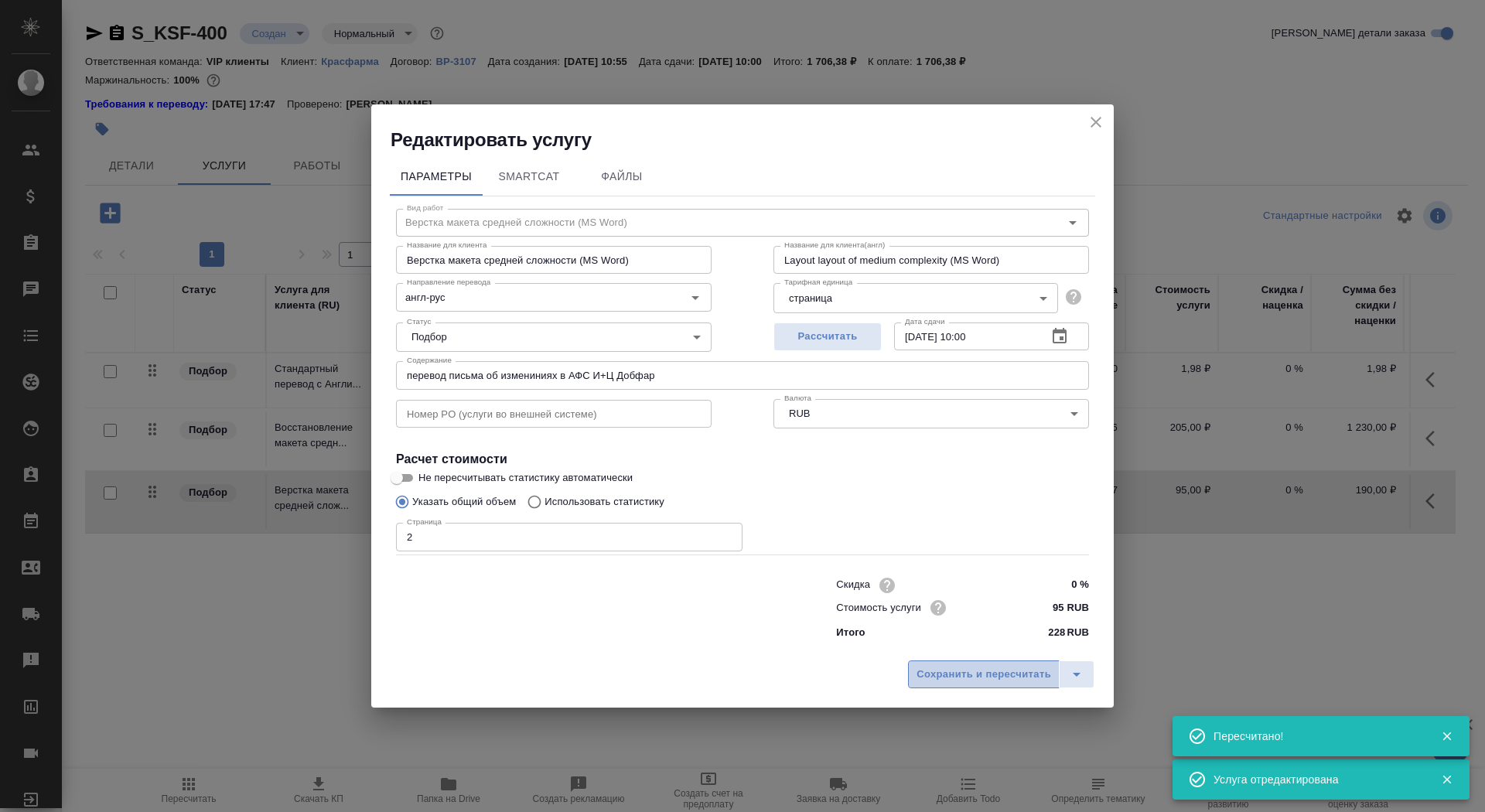
click at [972, 670] on span "Сохранить и пересчитать" at bounding box center [984, 675] width 134 height 18
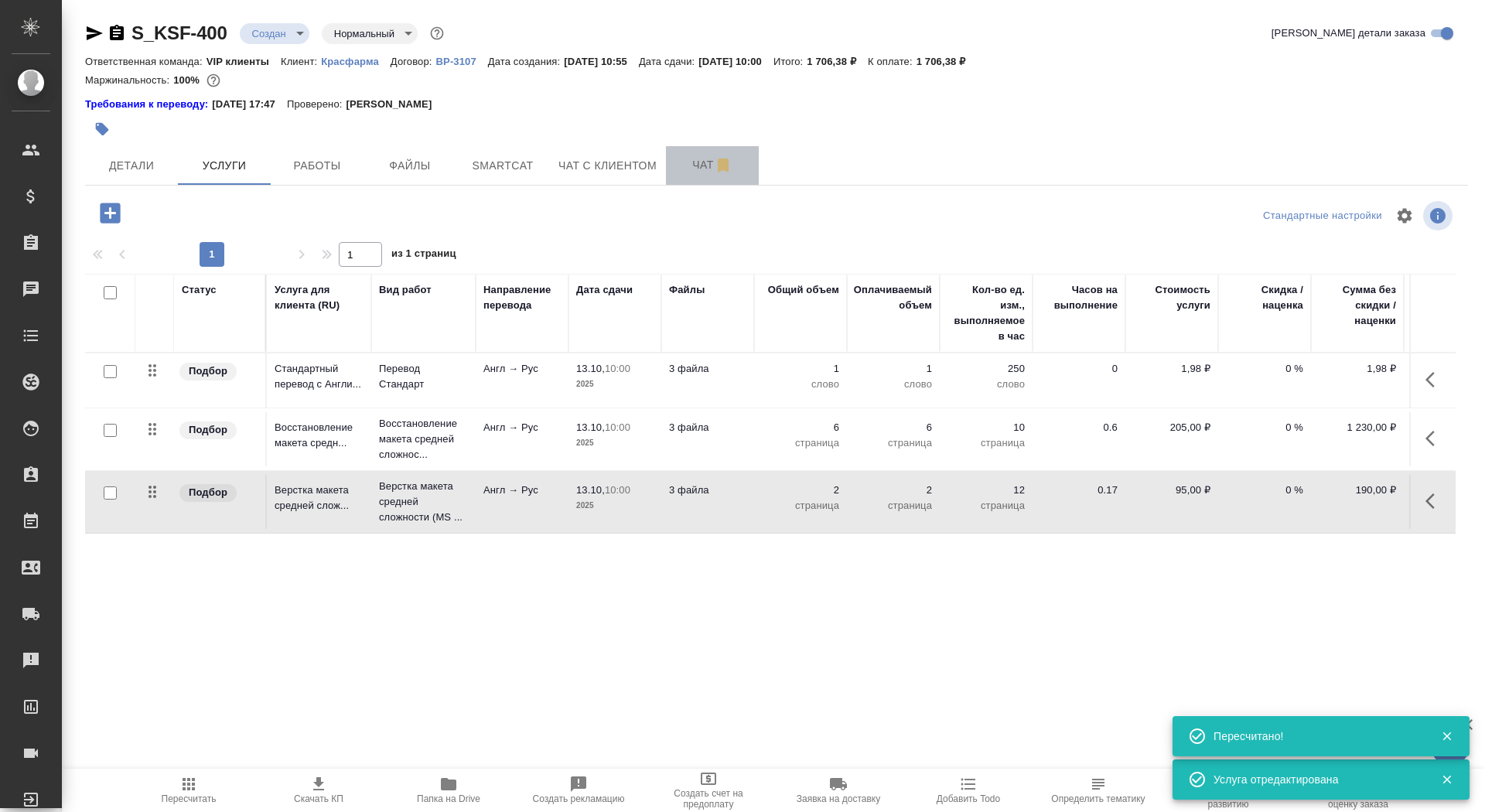
click at [687, 175] on button "Чат" at bounding box center [712, 165] width 93 height 39
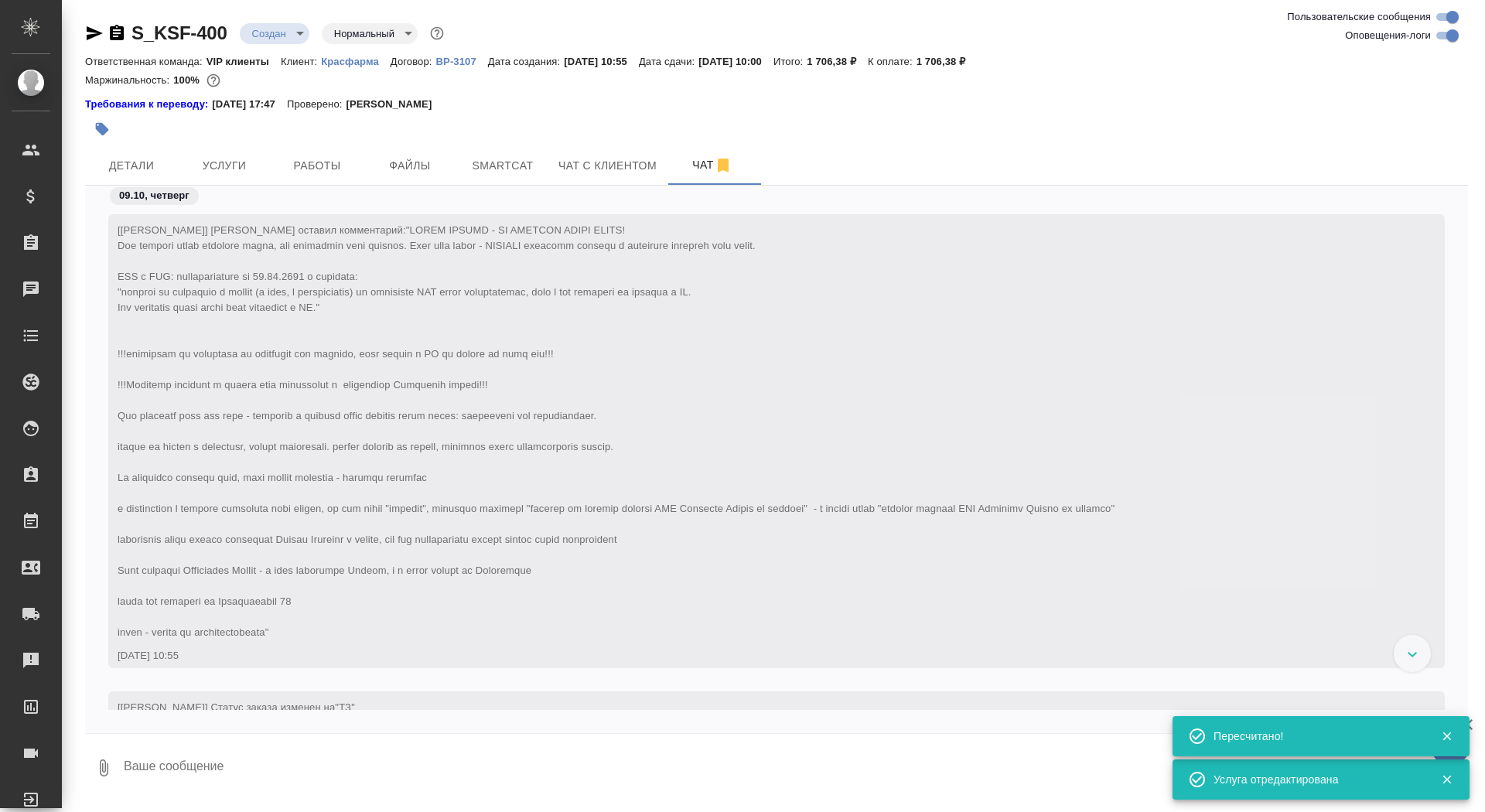
scroll to position [578, 0]
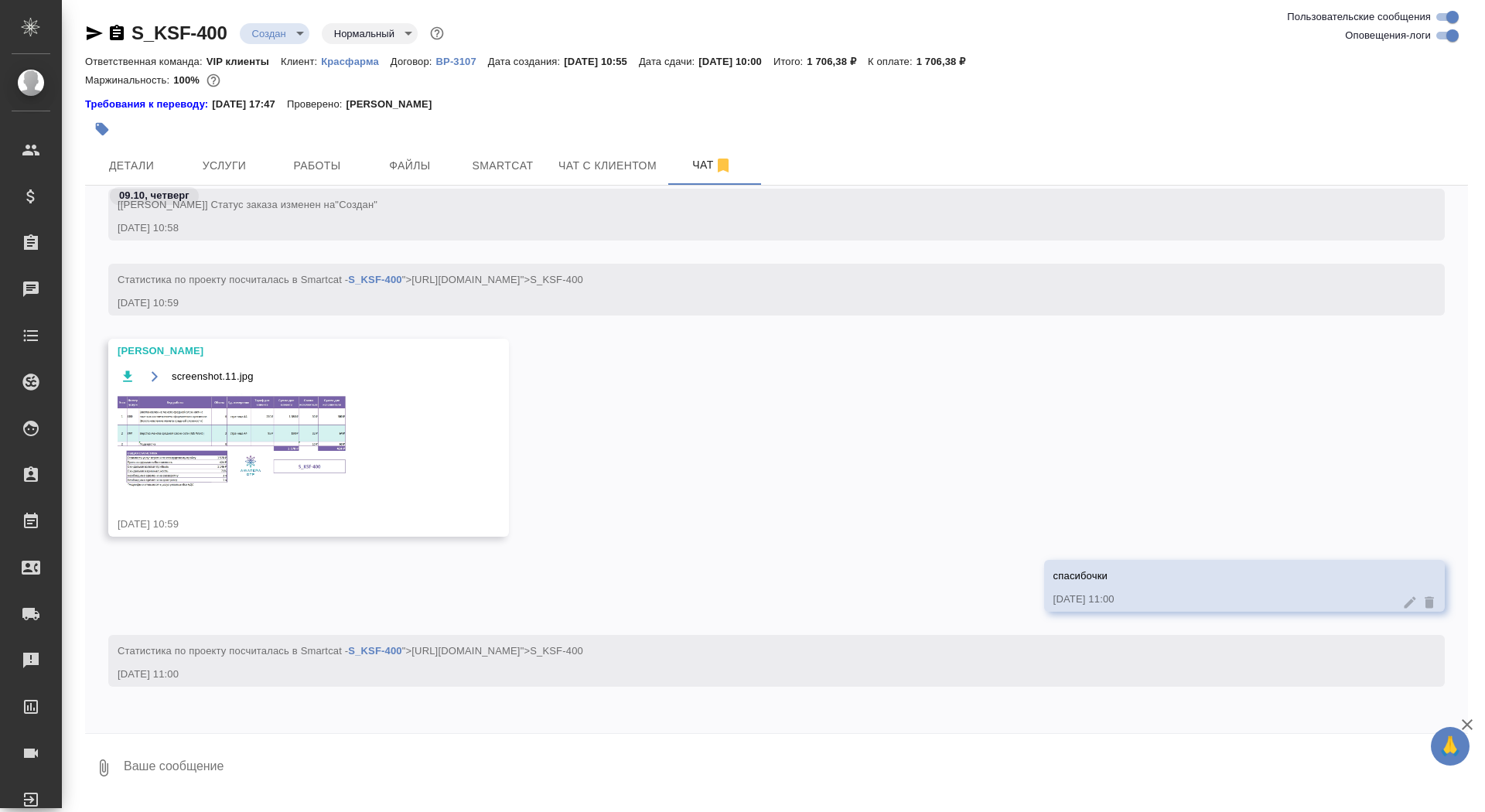
click at [272, 462] on img at bounding box center [233, 441] width 232 height 96
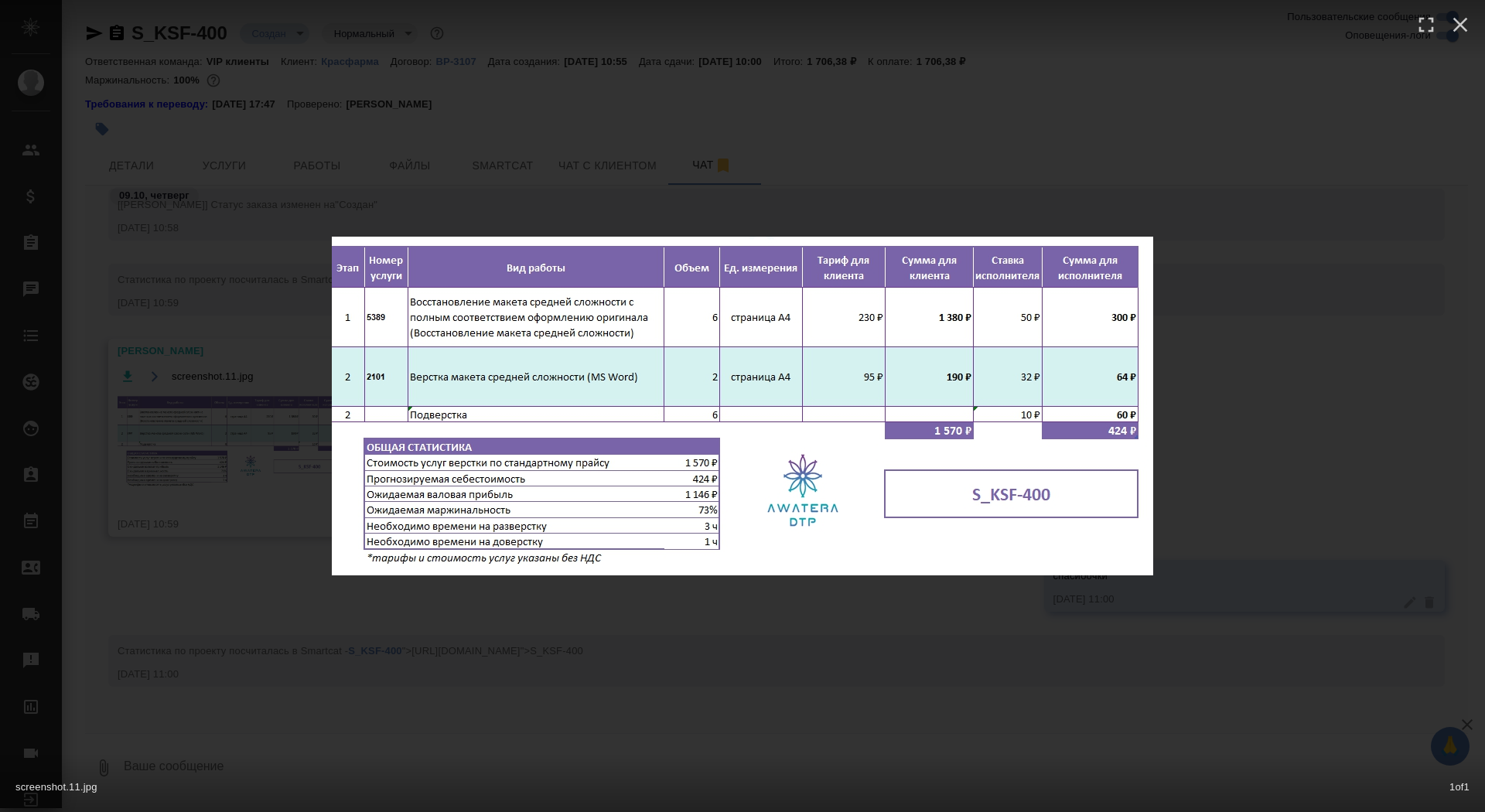
click at [263, 460] on div "screenshot.11.jpg 1 of 1" at bounding box center [742, 406] width 1485 height 812
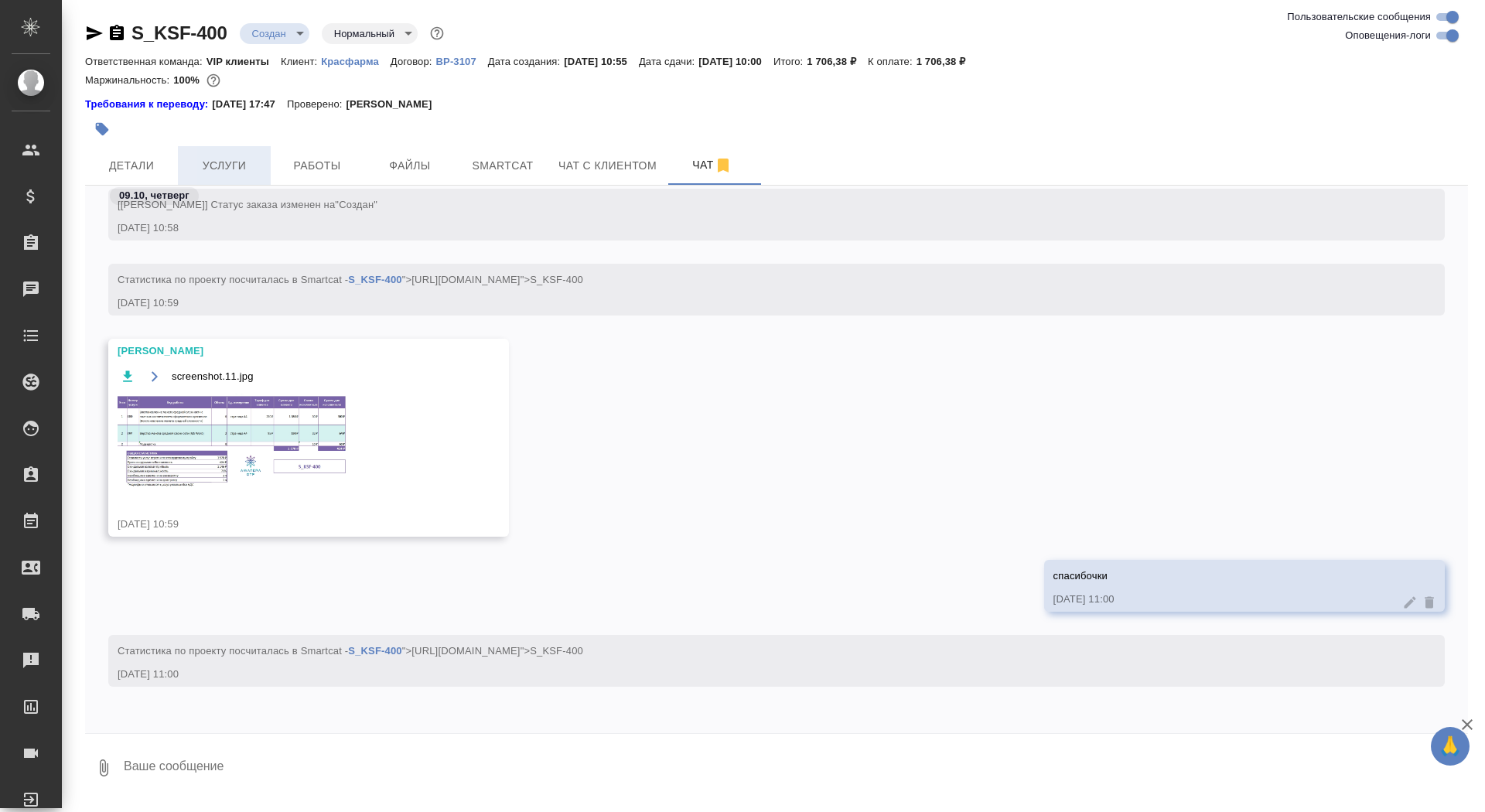
click at [239, 177] on button "Услуги" at bounding box center [224, 165] width 93 height 39
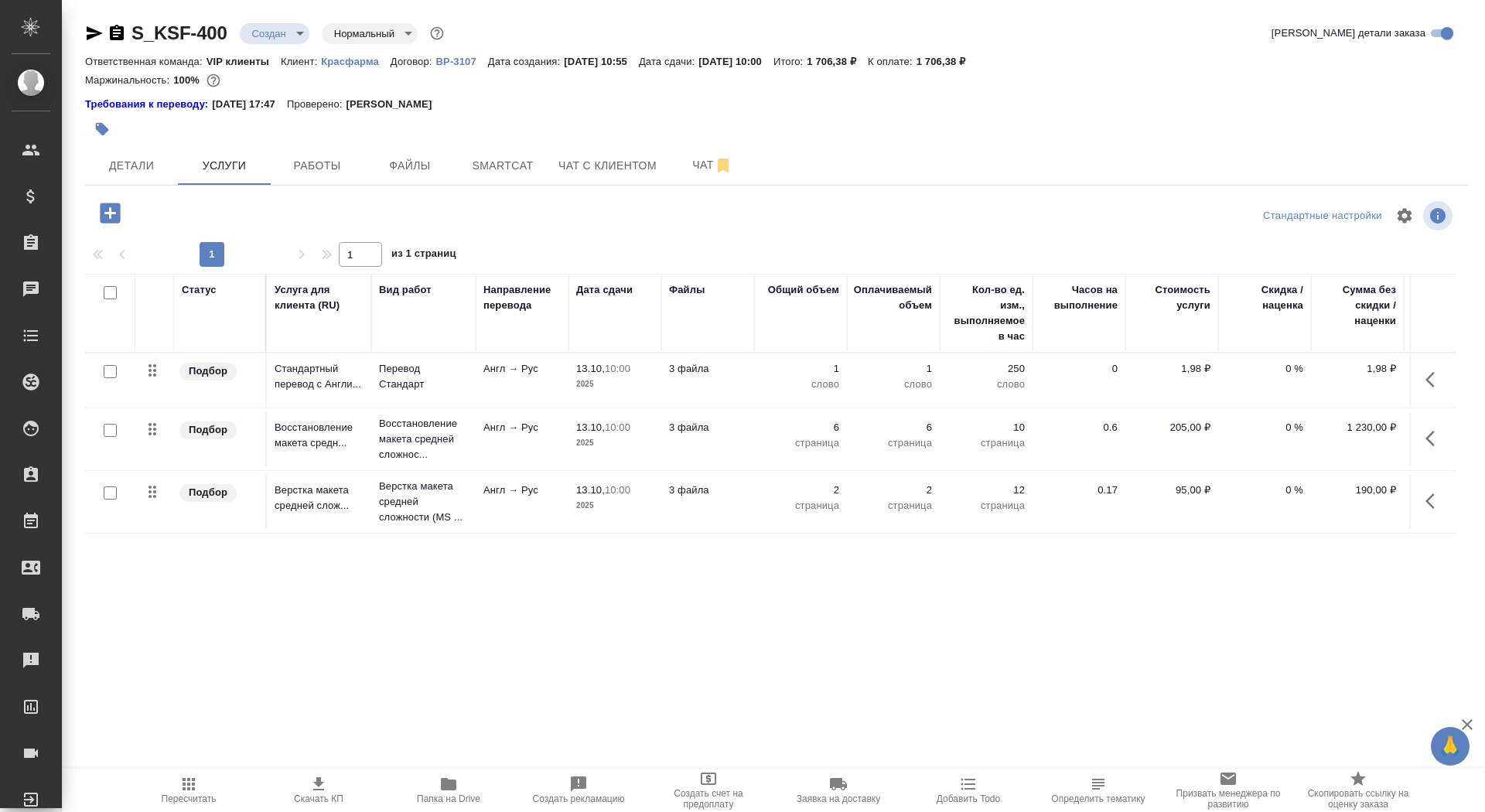
click at [637, 391] on td "13.10, 10:00 2025" at bounding box center [614, 380] width 93 height 54
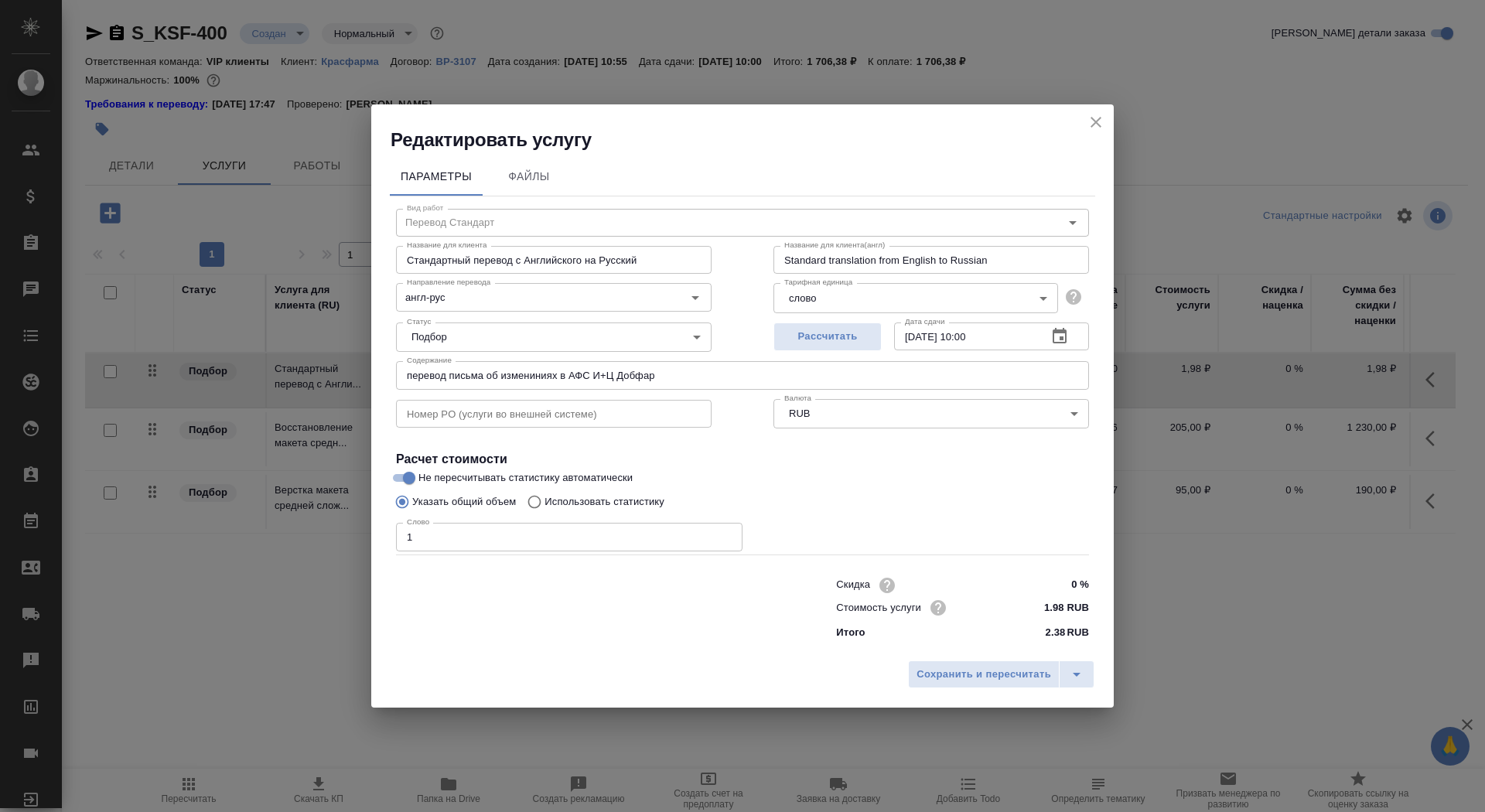
click at [614, 497] on p "Использовать статистику" at bounding box center [605, 502] width 120 height 16
click at [544, 497] on input "Использовать статистику" at bounding box center [532, 501] width 25 height 29
radio input "true"
radio input "false"
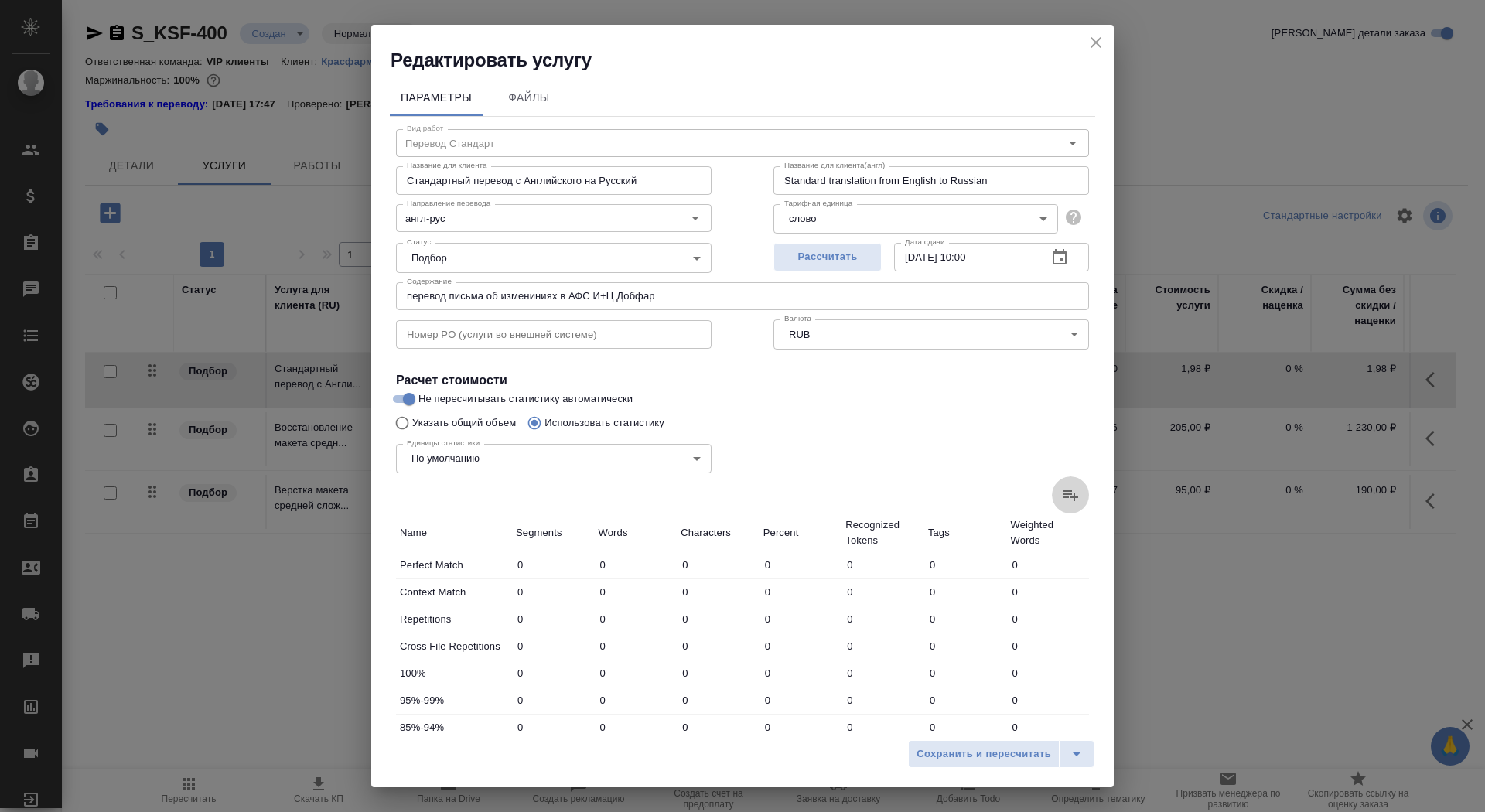
click at [1065, 489] on icon at bounding box center [1070, 495] width 19 height 19
click at [0, 0] on input "file" at bounding box center [0, 0] width 0 height 0
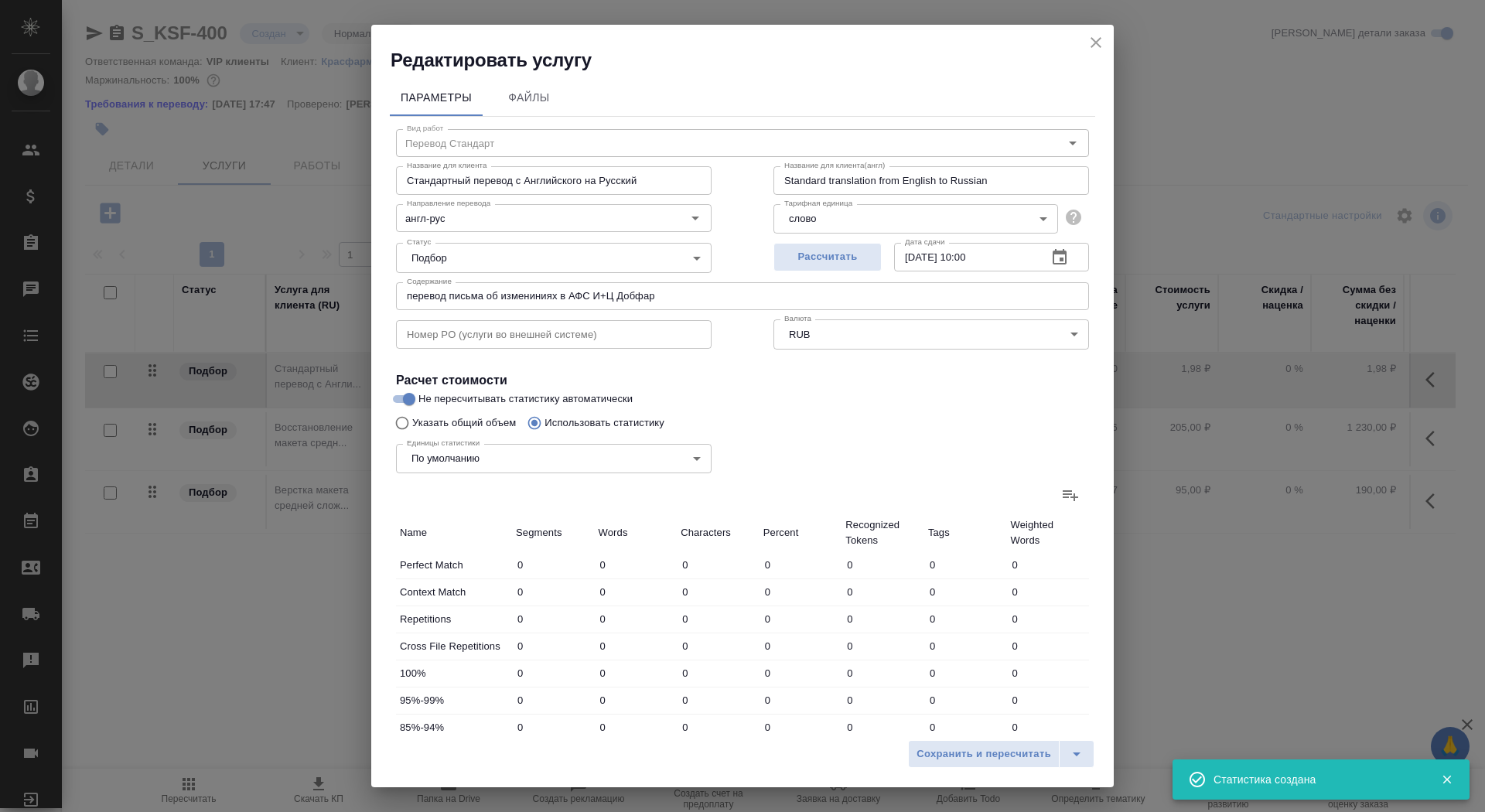
type input "1"
type input "2"
type input "6"
type input "20"
type input "77"
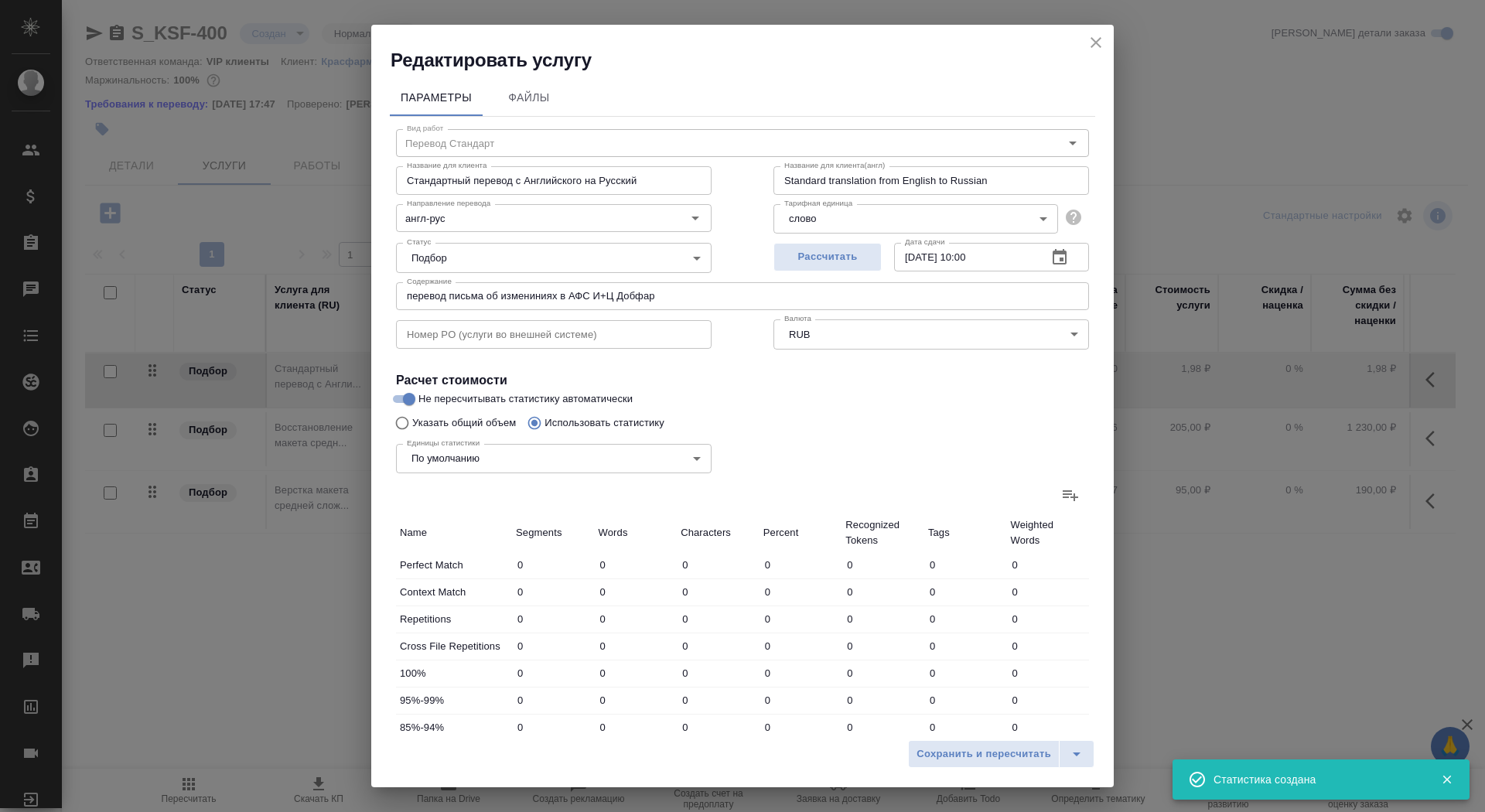
type input "751"
type input "28"
type input "151"
type input "971"
type input "36"
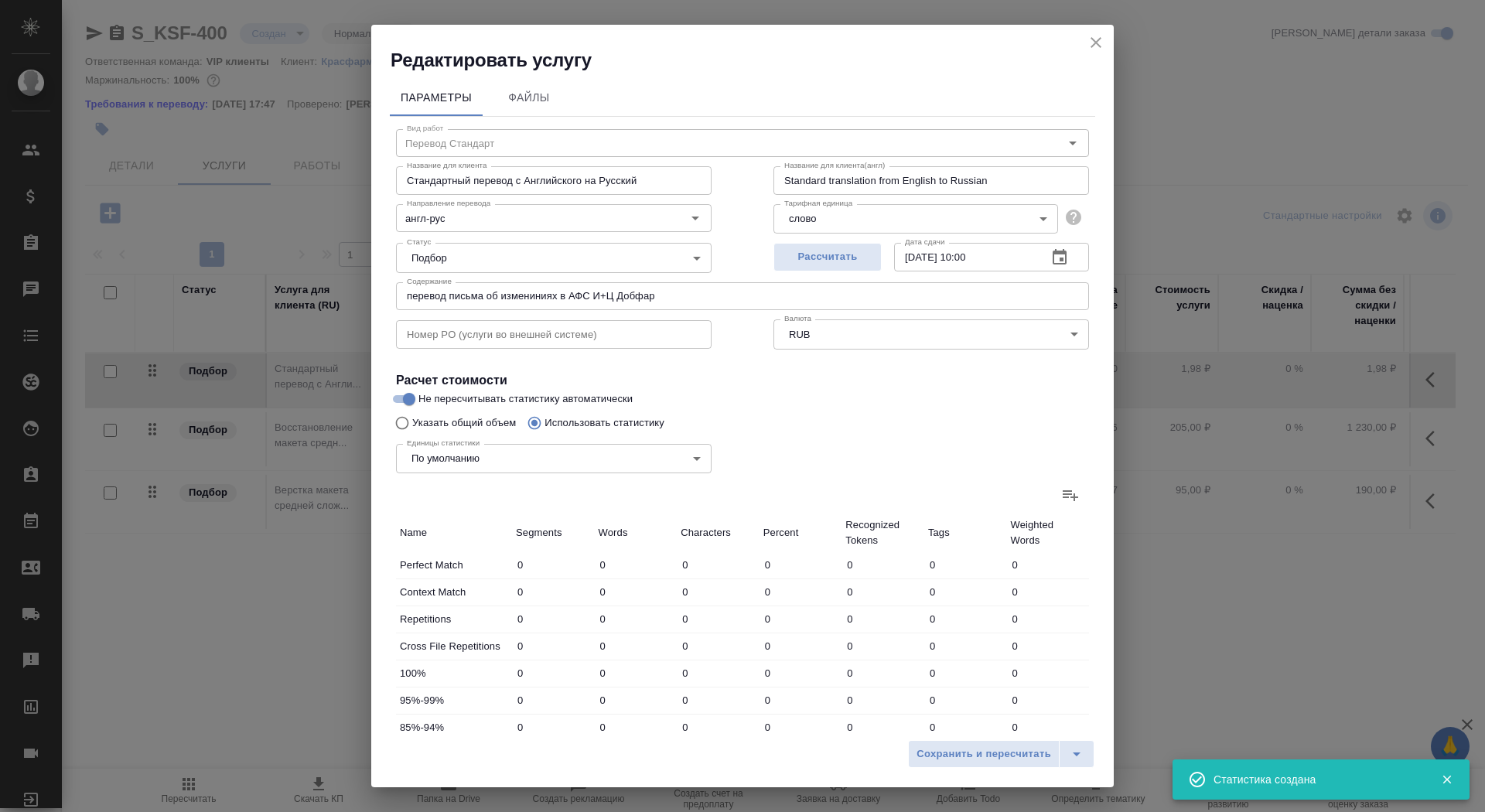
type input "68"
type input "419"
type input "13"
type input "28"
type input "171"
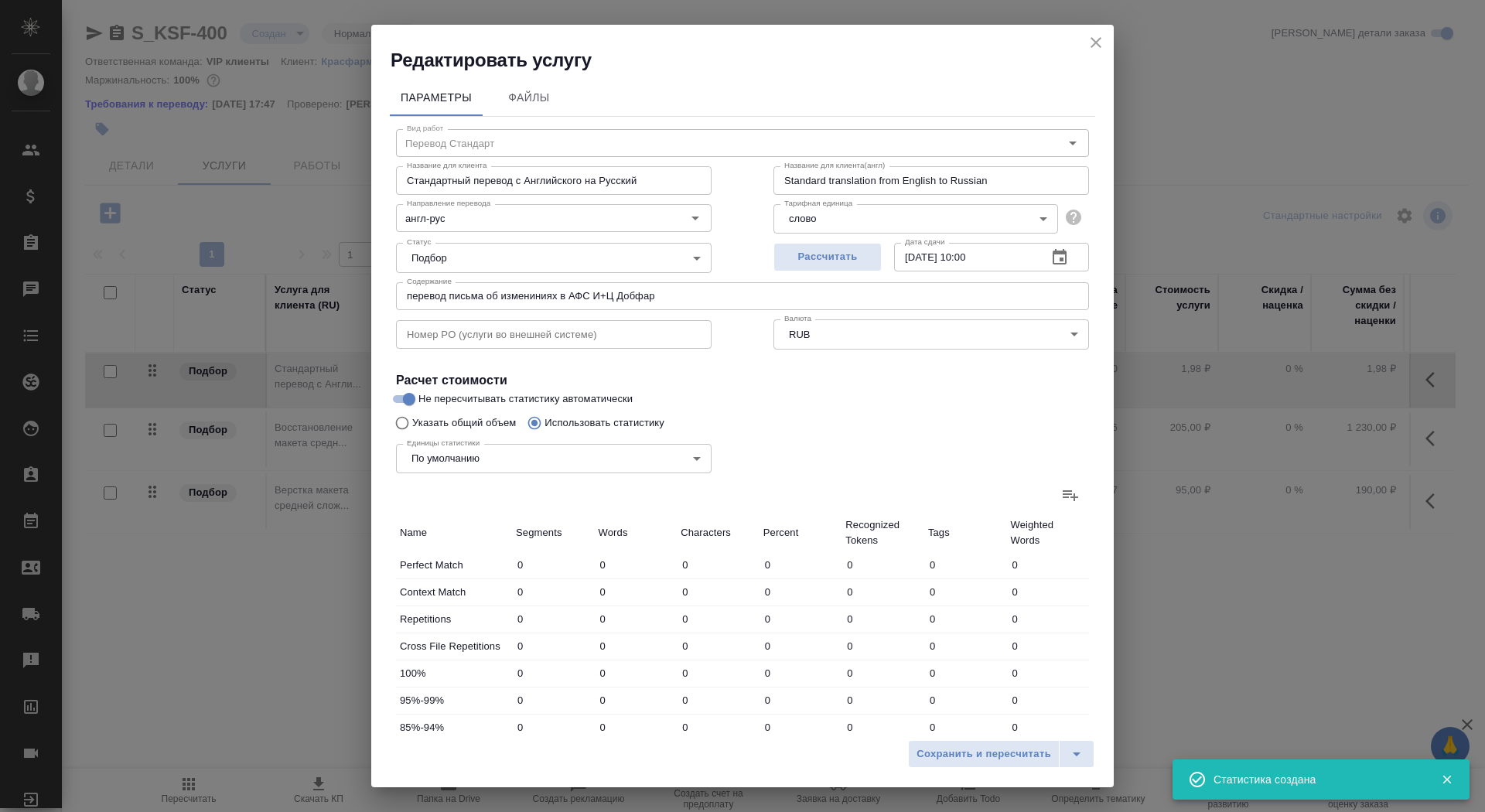
type input "3"
type input "18"
type input "123"
type input "11"
type input "40"
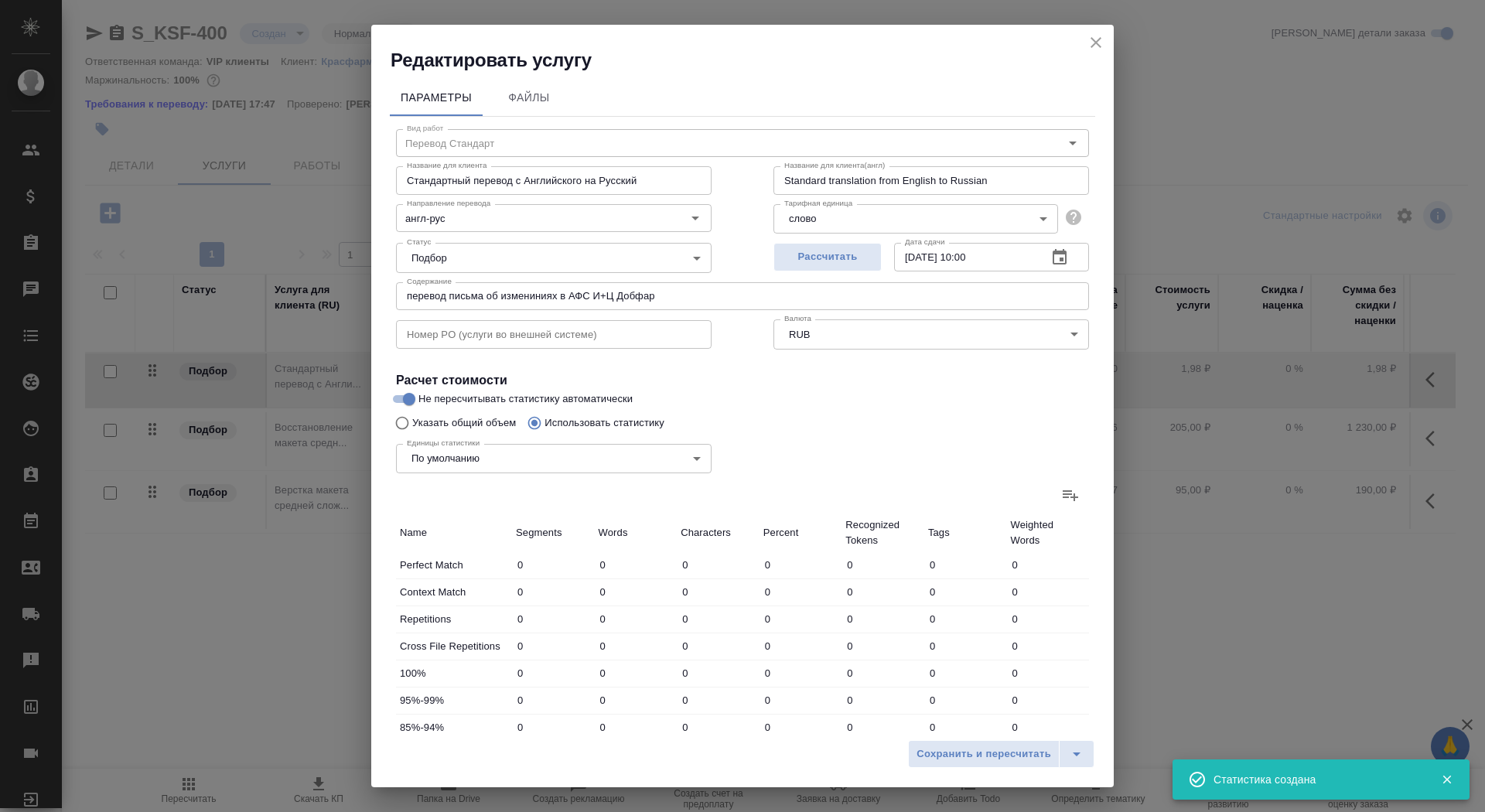
type input "241"
type input "89"
type input "1065"
type input "6847"
type input "153"
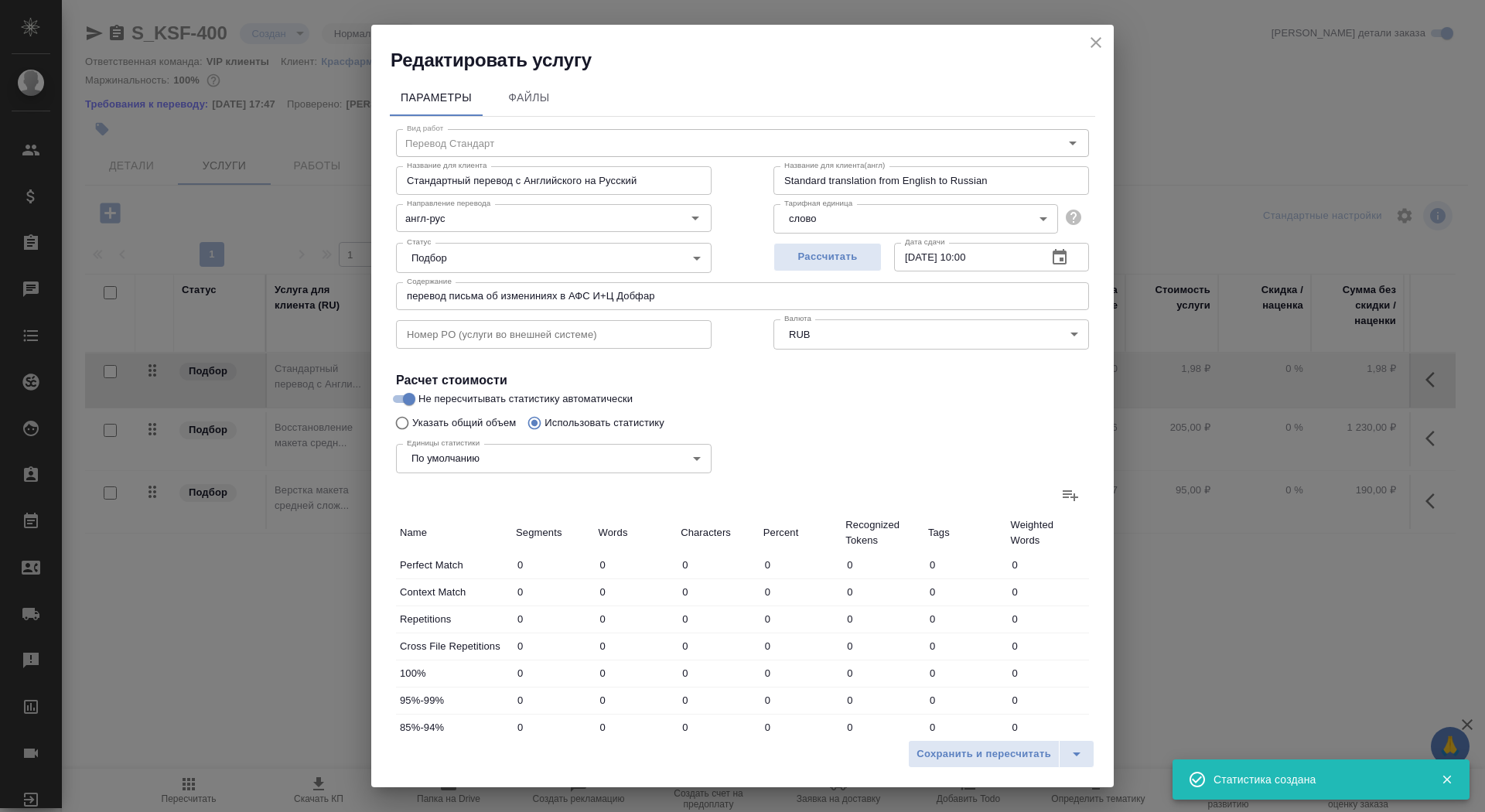
type input "1221"
type input "7807"
type input "201"
type input "1449"
type input "9529"
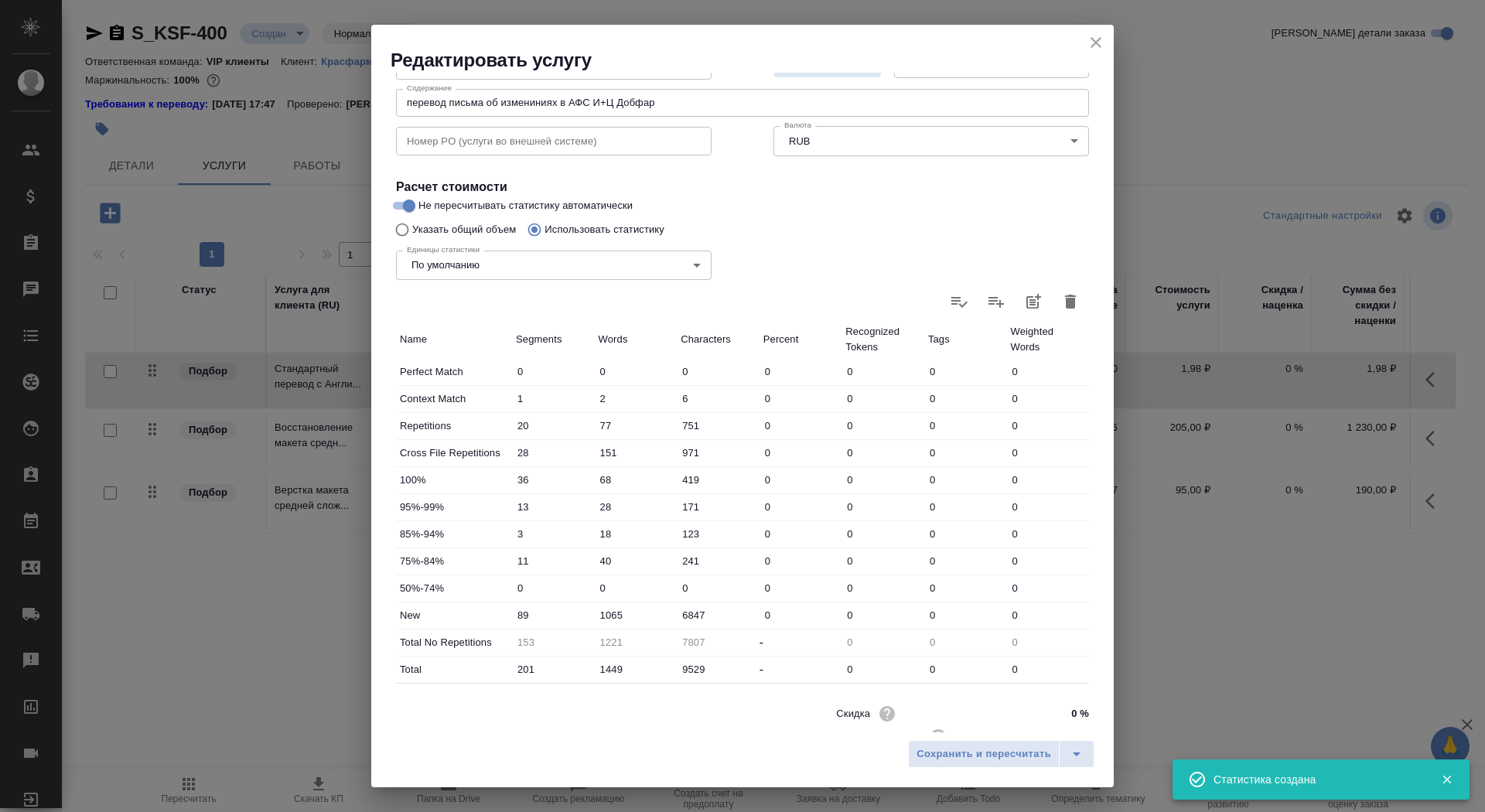
scroll to position [239, 0]
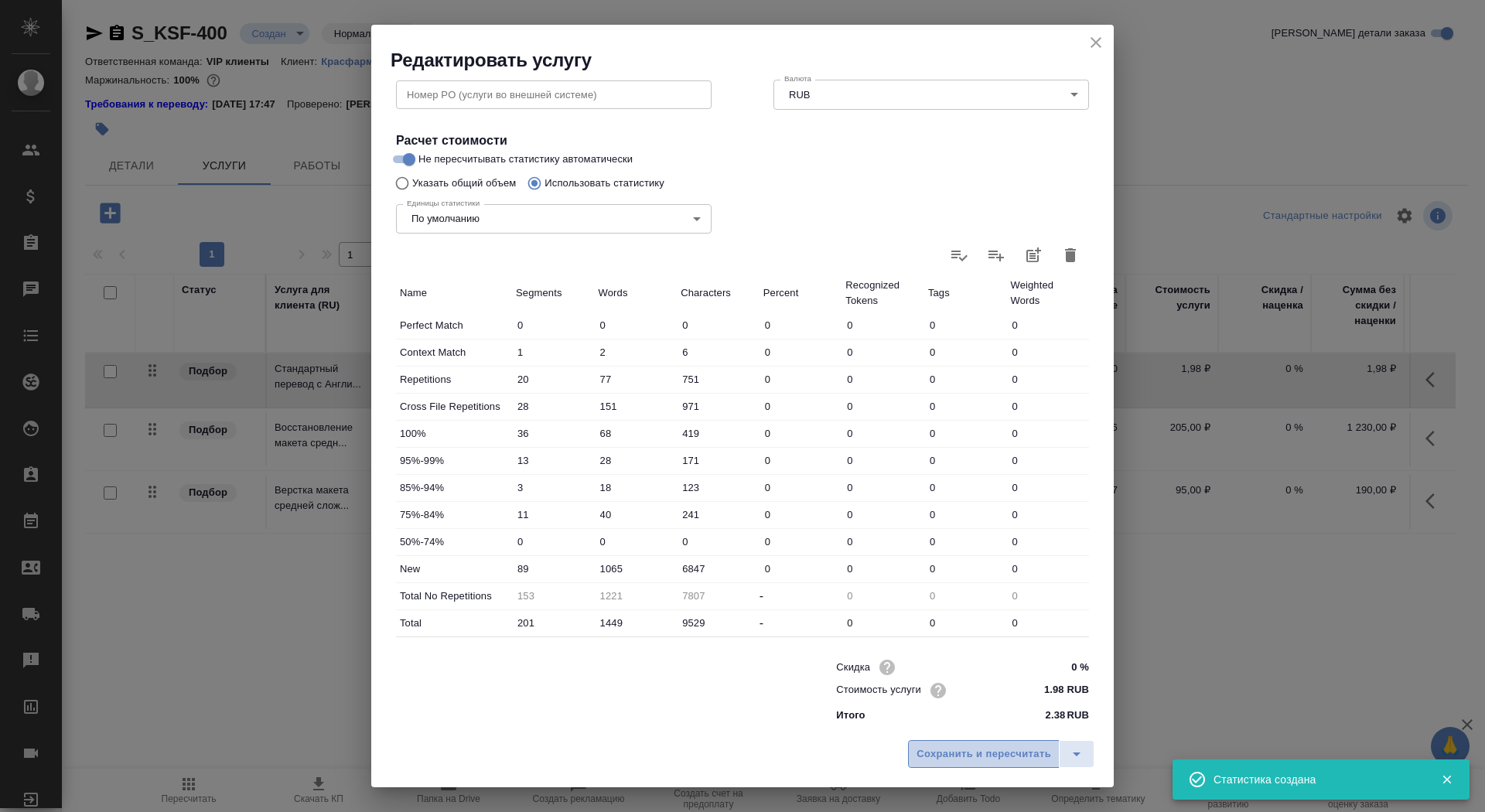
click at [943, 753] on span "Сохранить и пересчитать" at bounding box center [984, 755] width 134 height 18
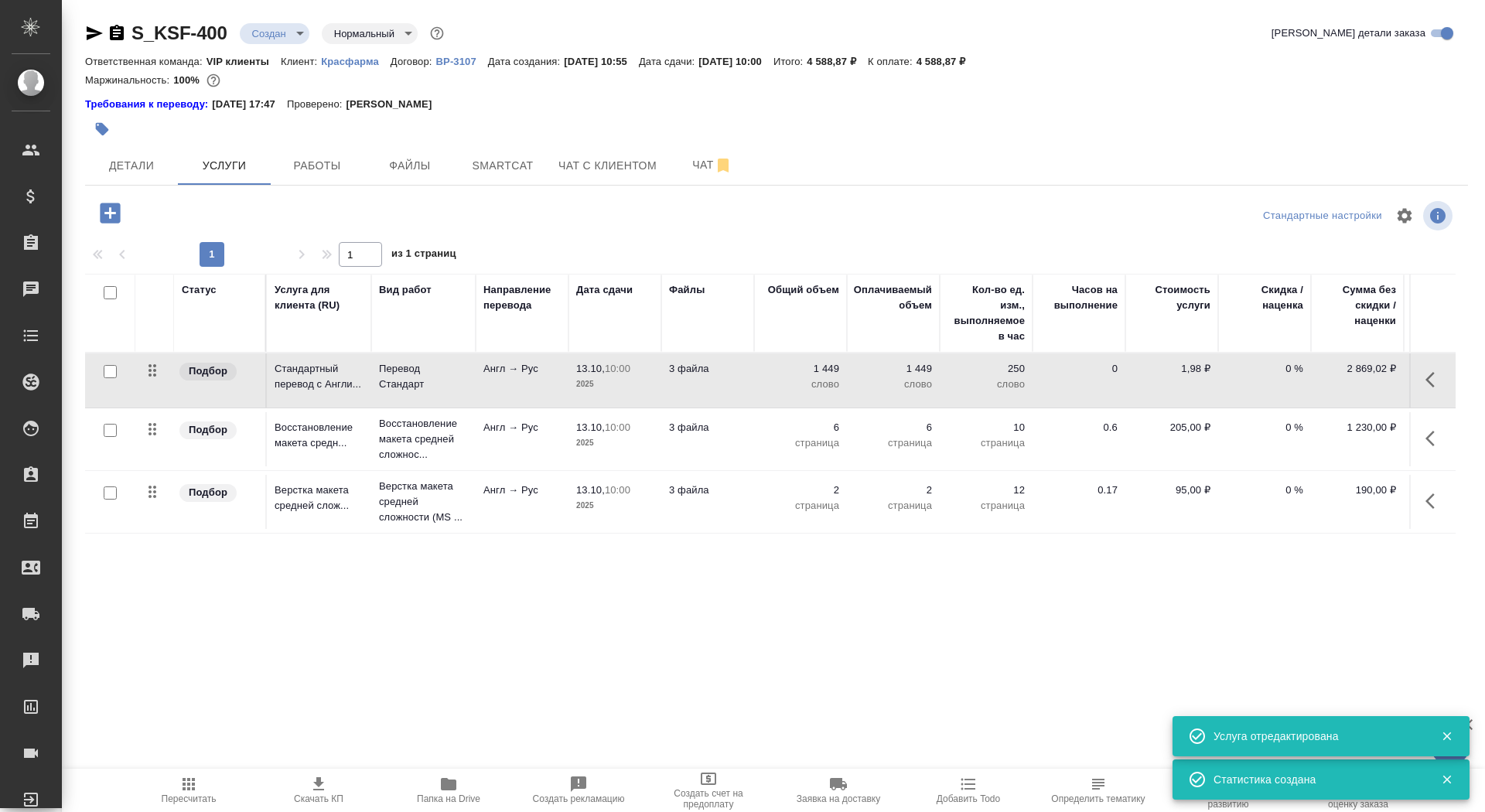
click at [599, 381] on p "2025" at bounding box center [615, 384] width 78 height 16
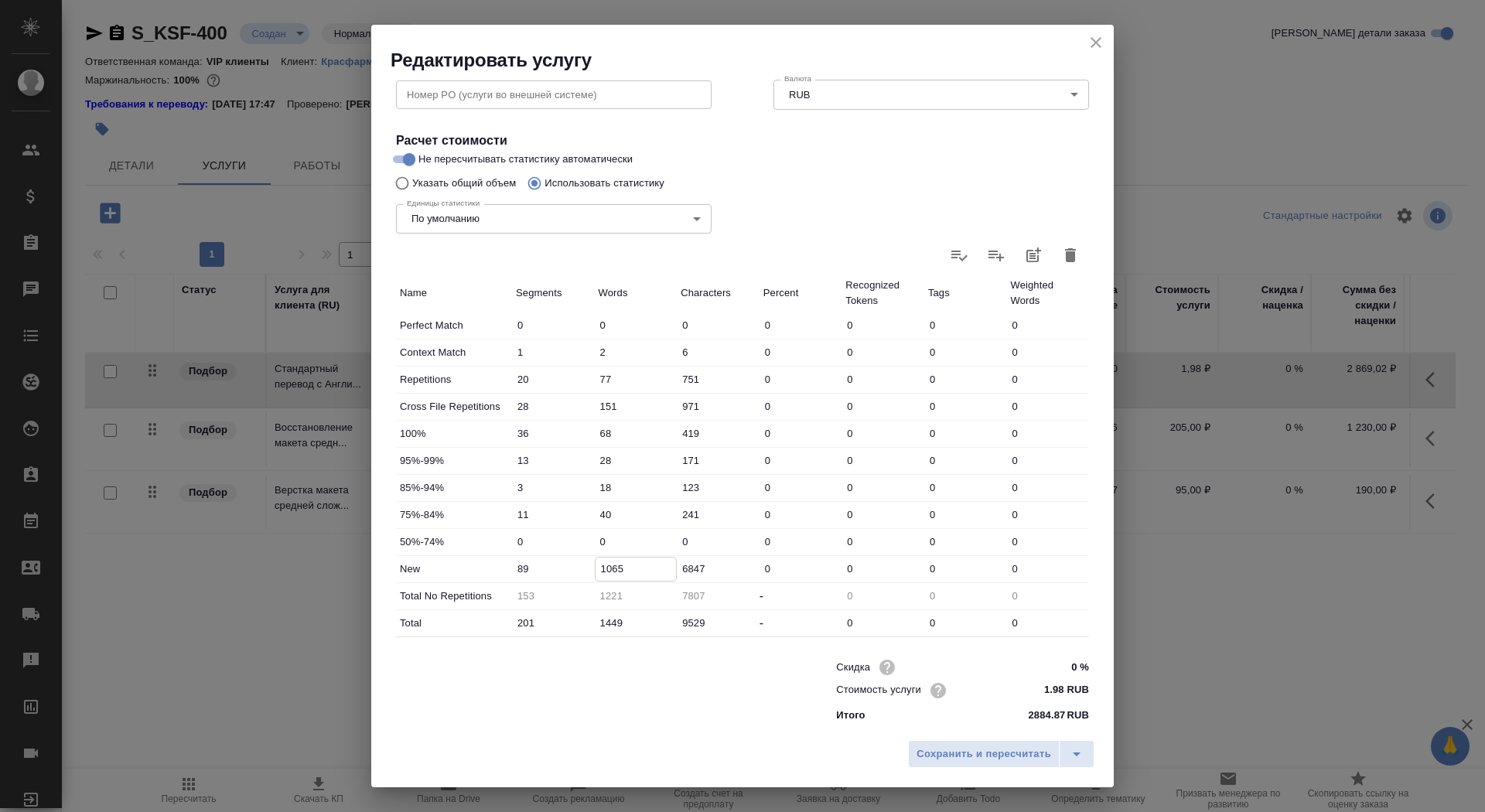
click at [613, 567] on input "1065" at bounding box center [636, 568] width 81 height 22
type input "1165"
click at [970, 734] on div "Сохранить и пересчитать" at bounding box center [742, 760] width 742 height 55
click at [971, 746] on span "Сохранить и пересчитать" at bounding box center [984, 755] width 134 height 18
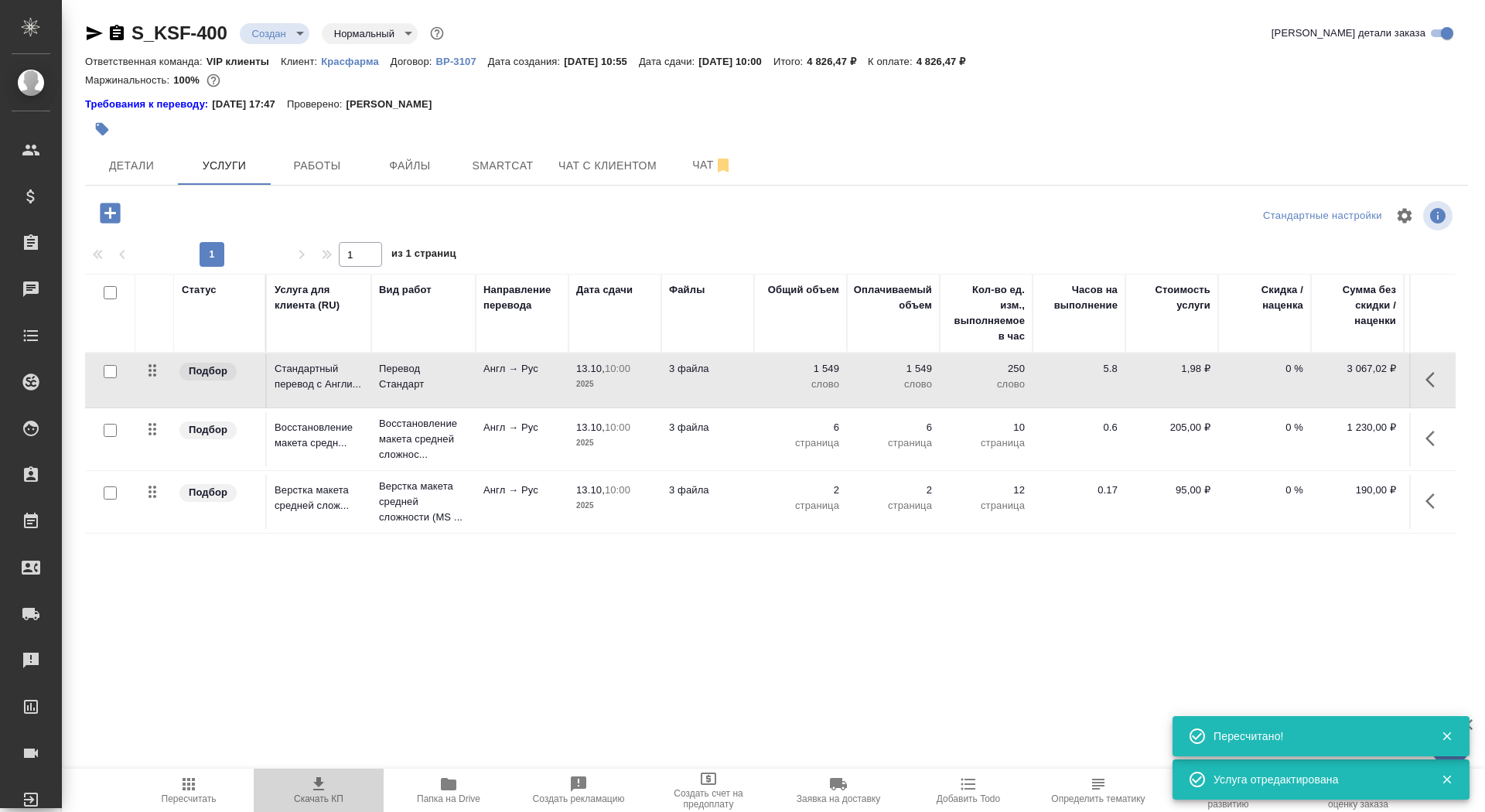
click at [311, 790] on icon "button" at bounding box center [318, 784] width 19 height 19
click at [133, 159] on span "Детали" at bounding box center [132, 166] width 74 height 19
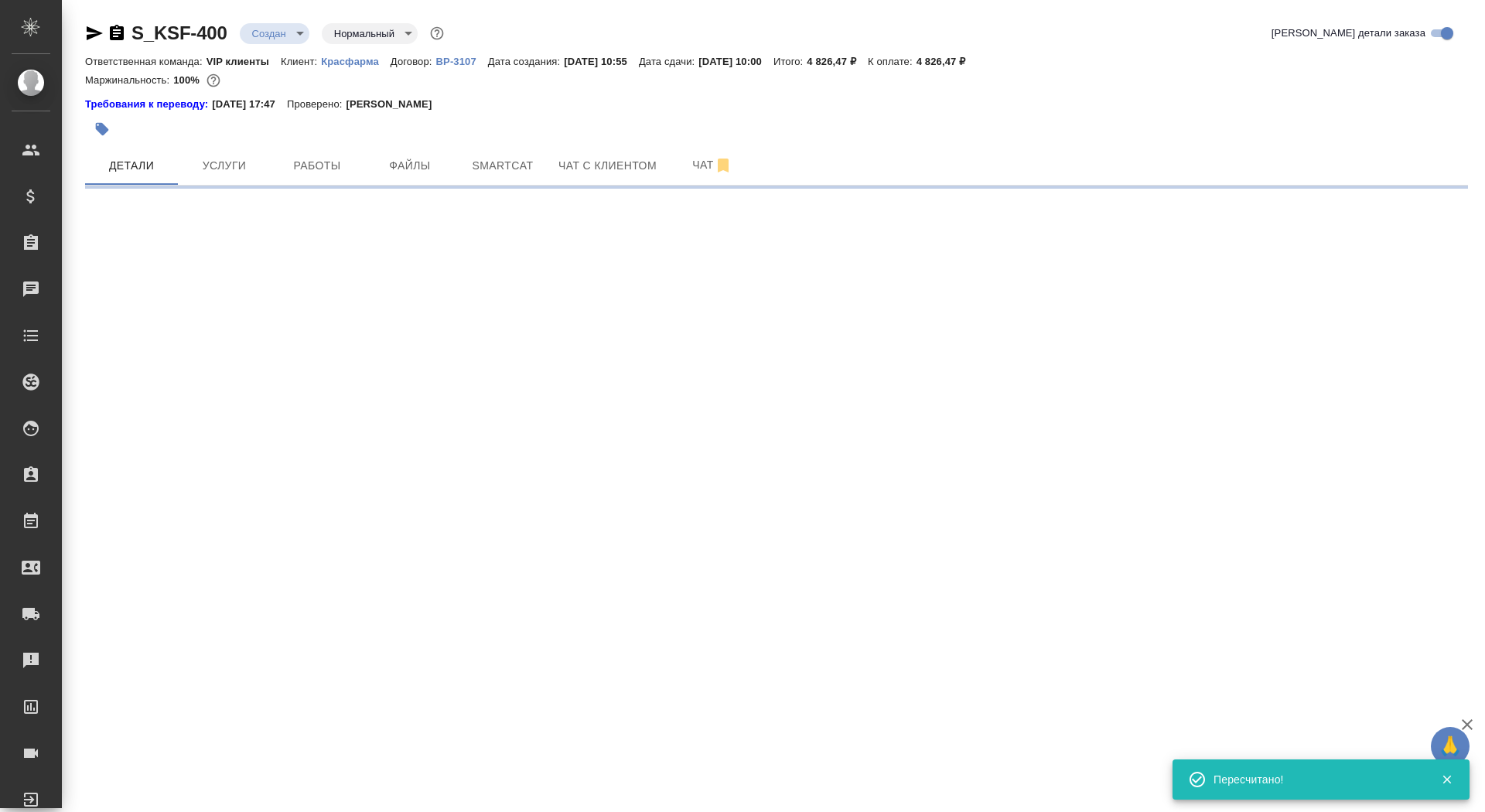
select select "RU"
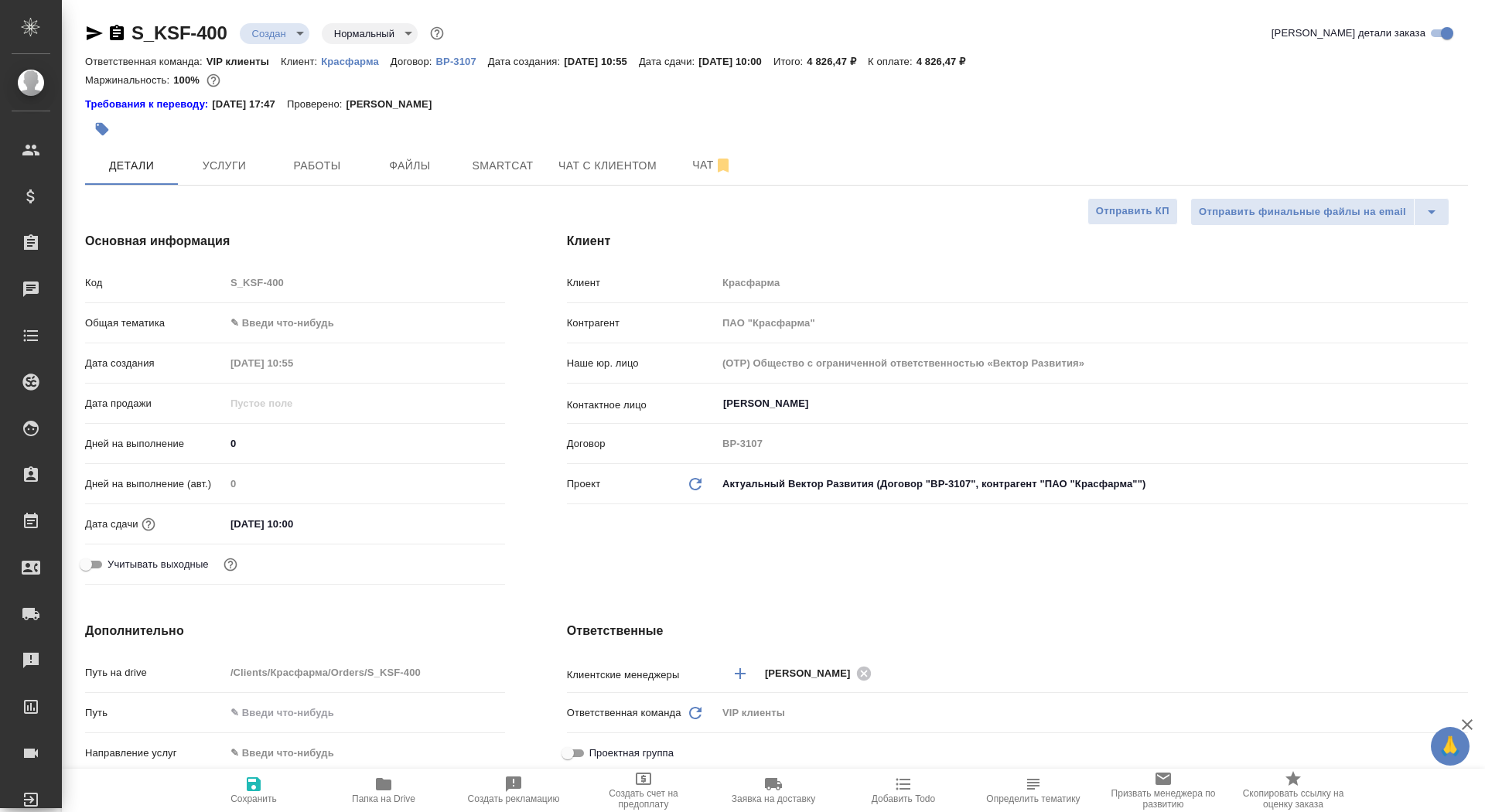
drag, startPoint x: 240, startPoint y: 455, endPoint x: 238, endPoint y: 443, distance: 12.2
click at [238, 443] on div "Дней на выполнение 0" at bounding box center [294, 444] width 420 height 27
drag, startPoint x: 238, startPoint y: 443, endPoint x: 220, endPoint y: 443, distance: 18.0
click at [220, 443] on div "Дней на выполнение 0" at bounding box center [294, 444] width 420 height 27
type input "4"
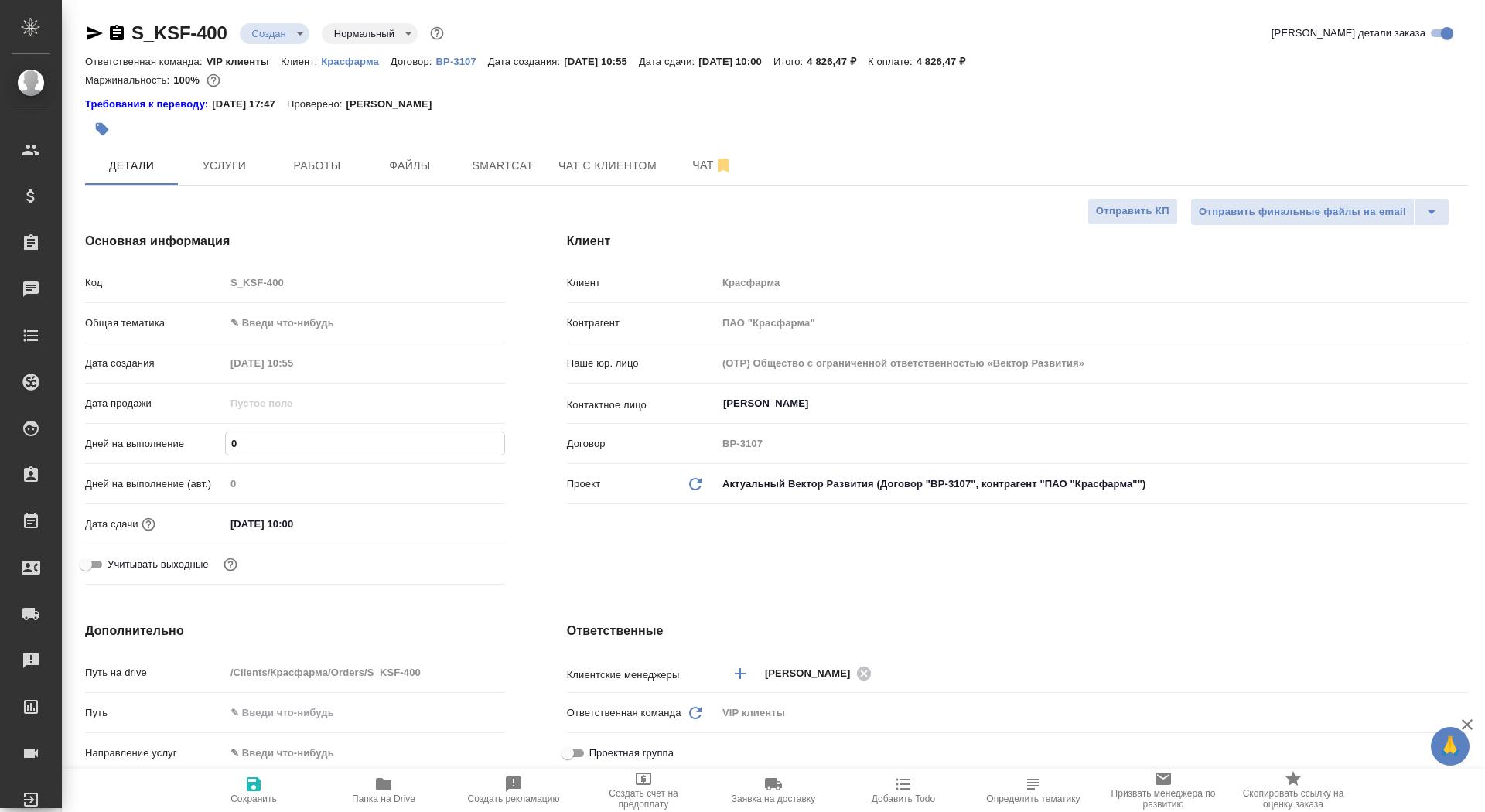
type textarea "x"
type input "4"
click at [297, 796] on span "Сохранить" at bounding box center [254, 789] width 111 height 29
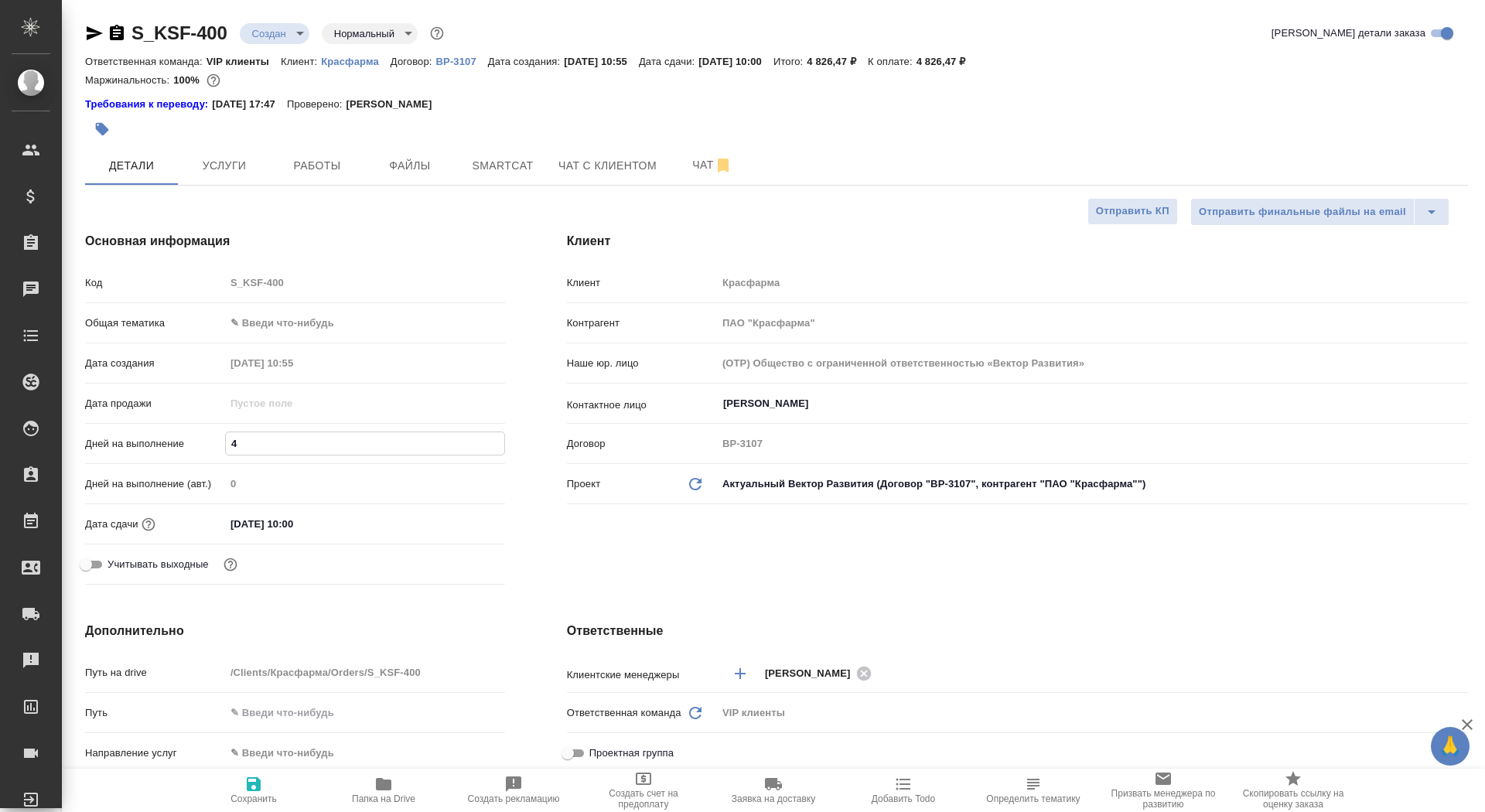
type textarea "x"
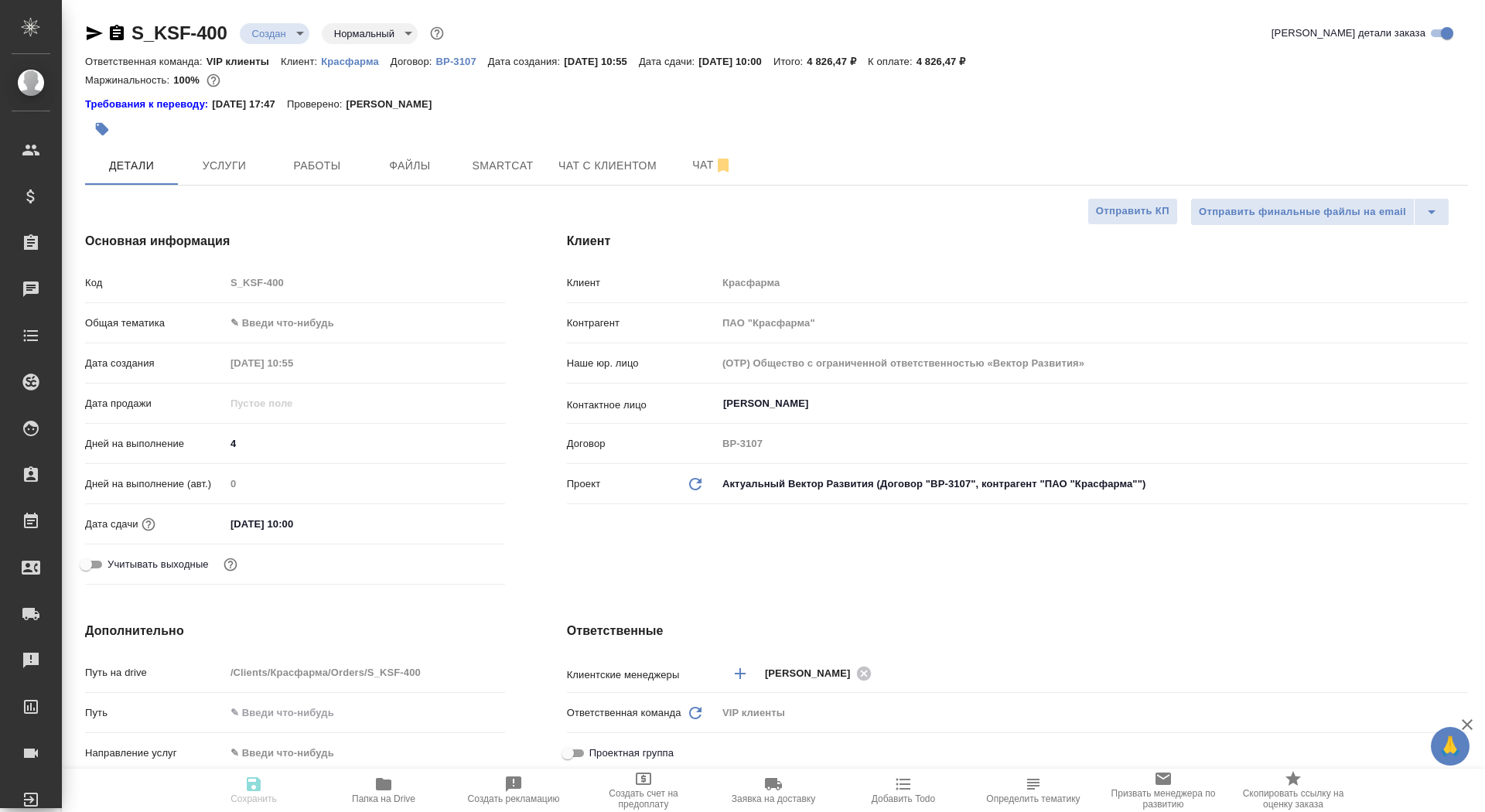
type textarea "x"
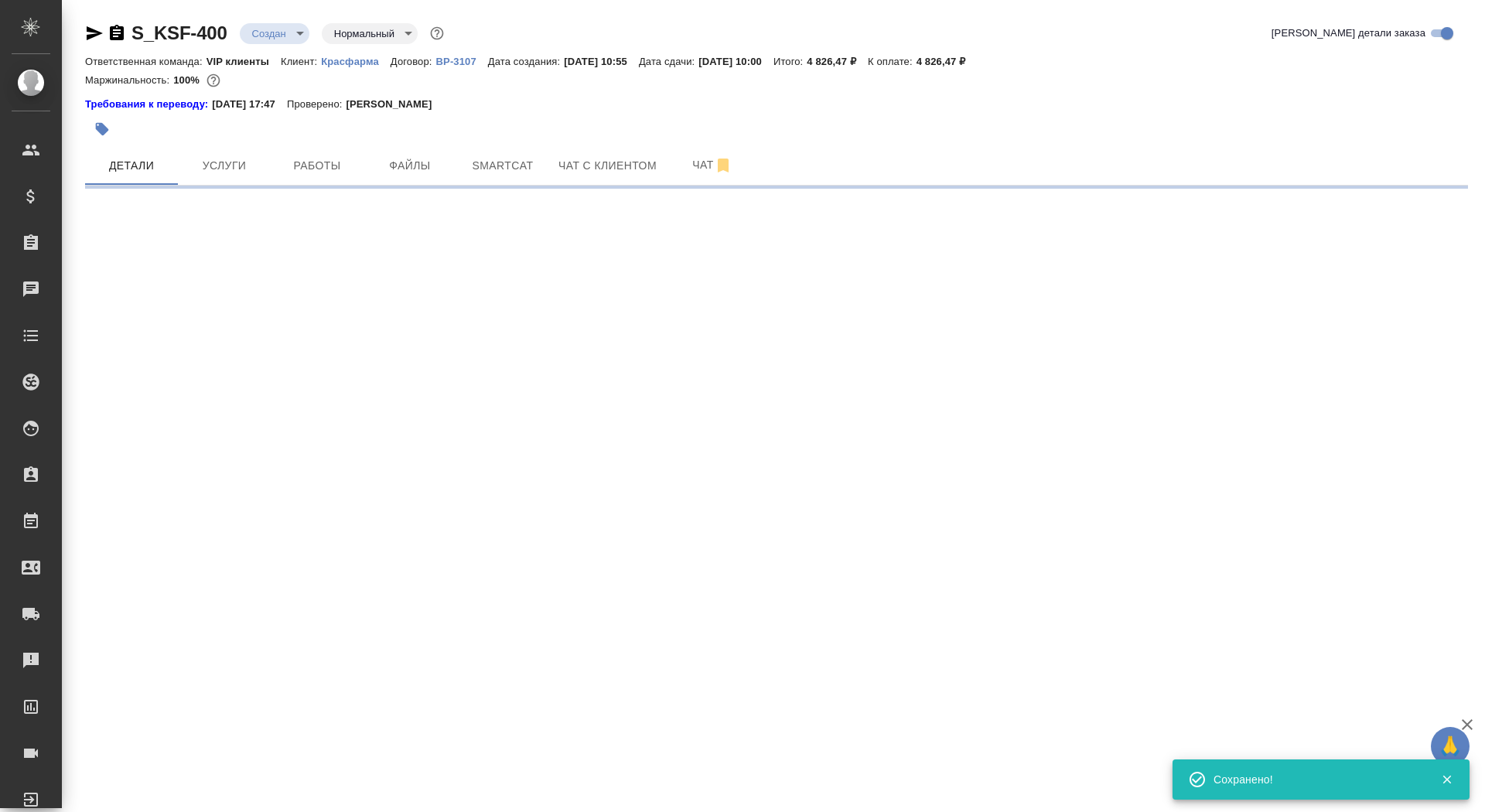
select select "RU"
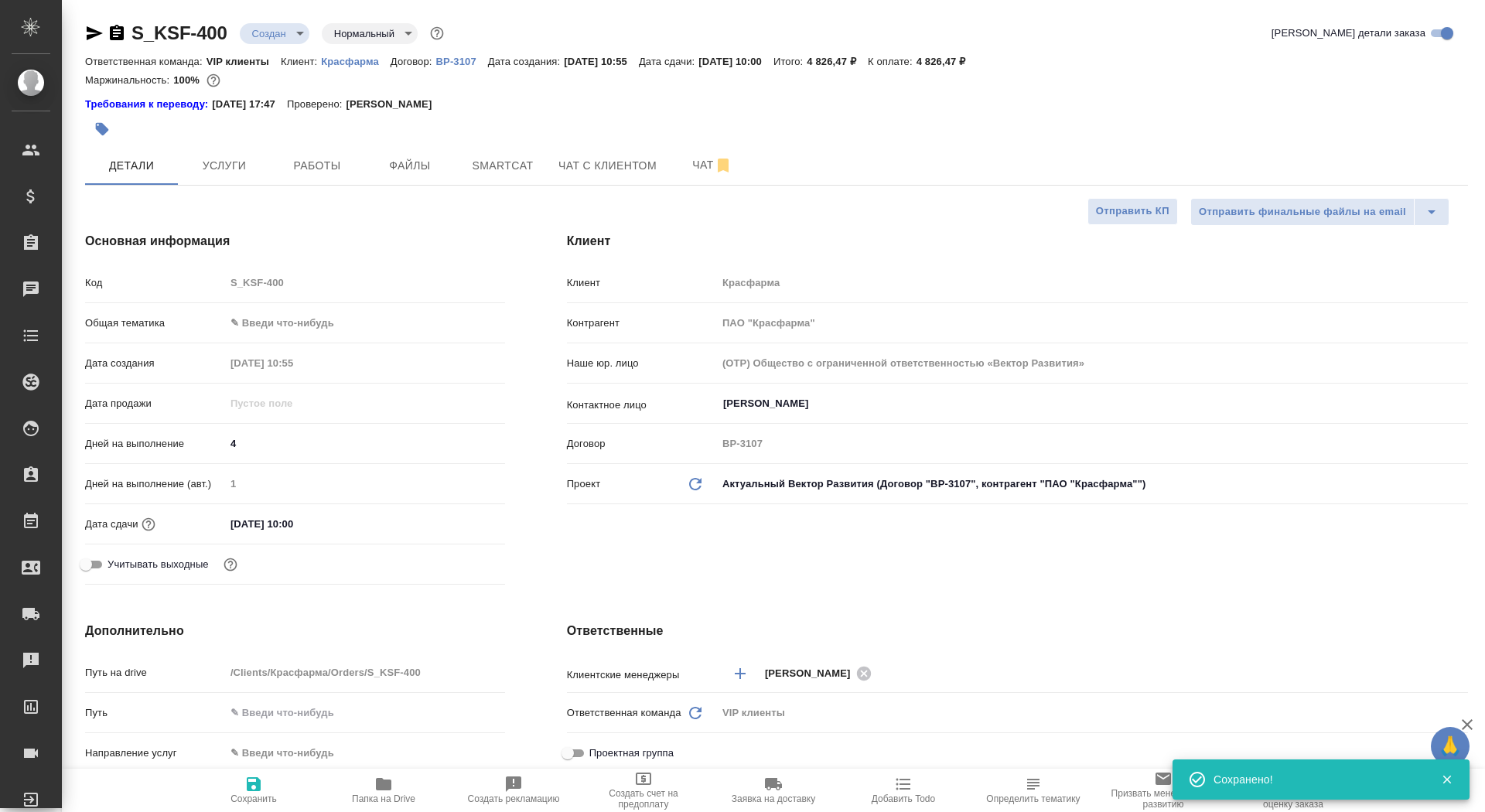
type textarea "x"
click at [248, 790] on icon "button" at bounding box center [254, 785] width 14 height 14
type textarea "x"
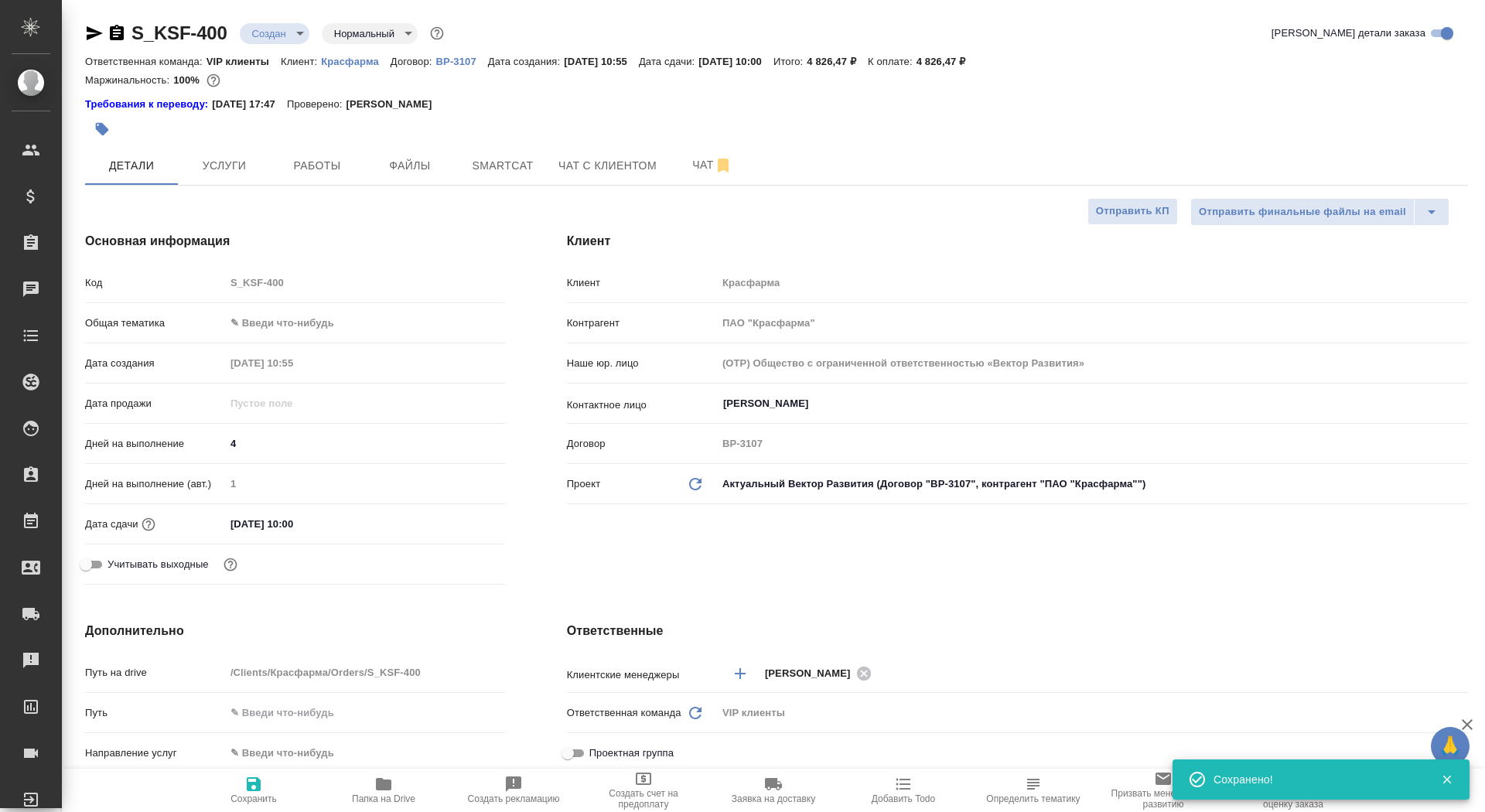
type textarea "x"
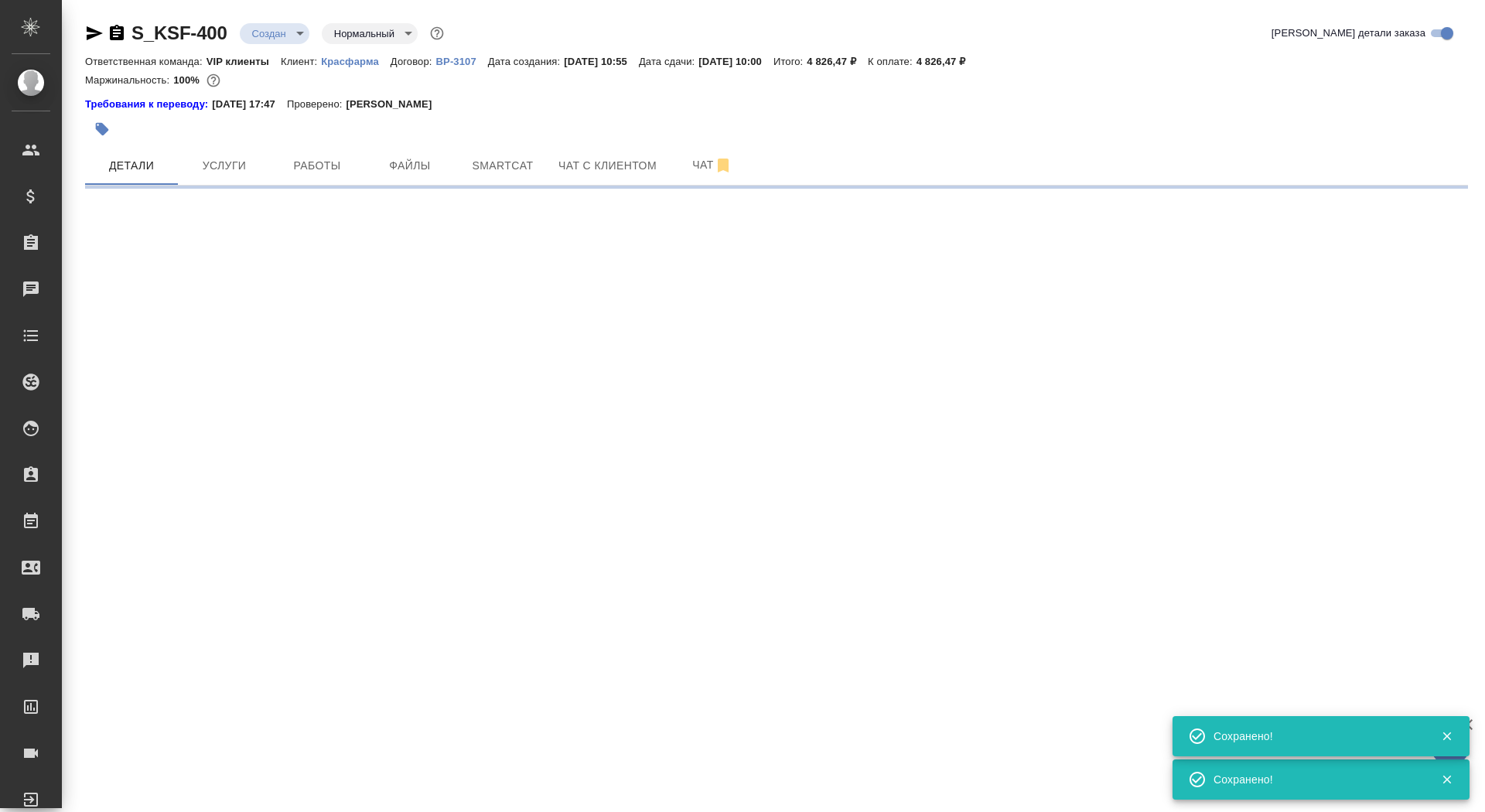
select select "RU"
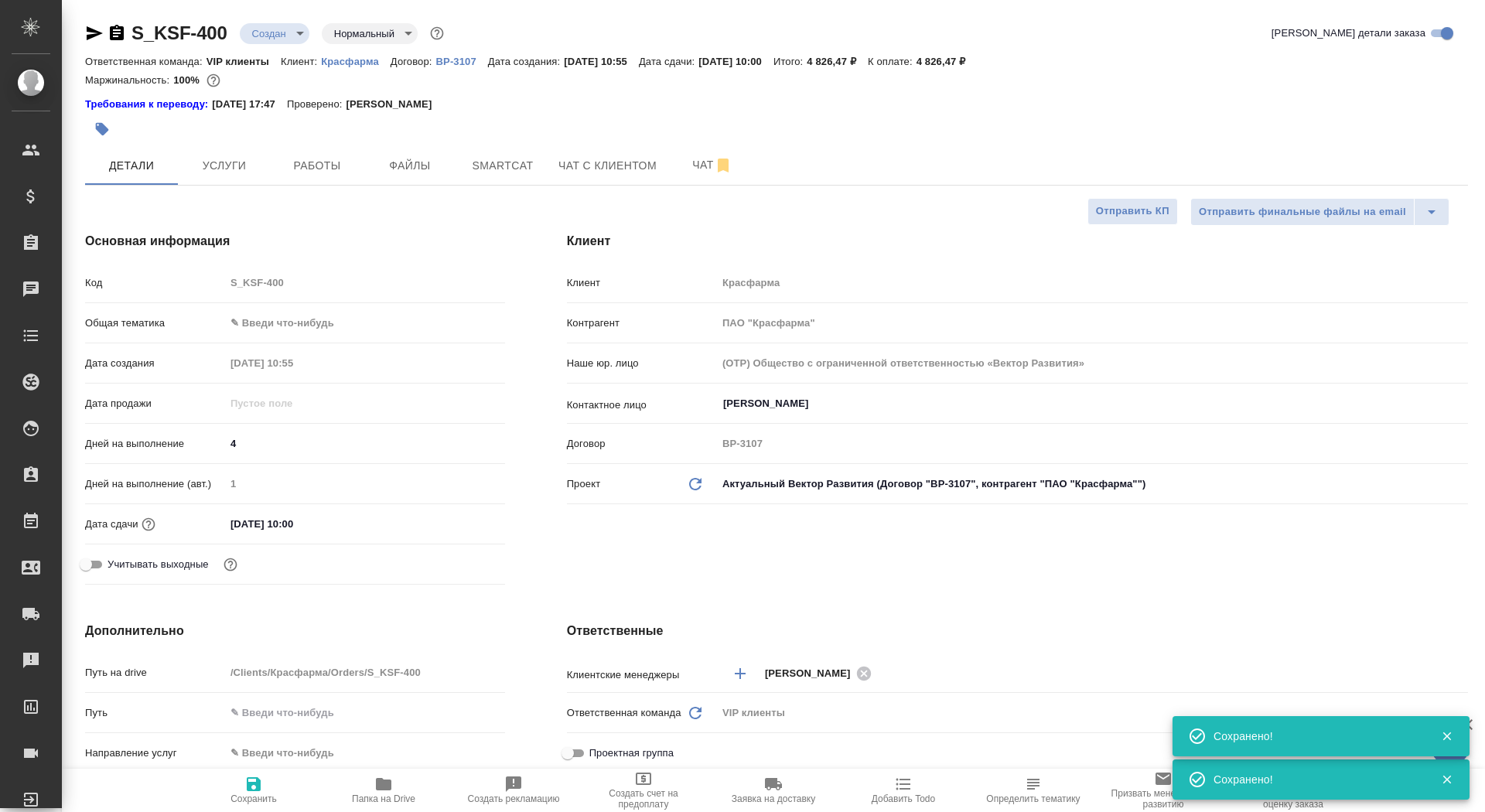
type textarea "x"
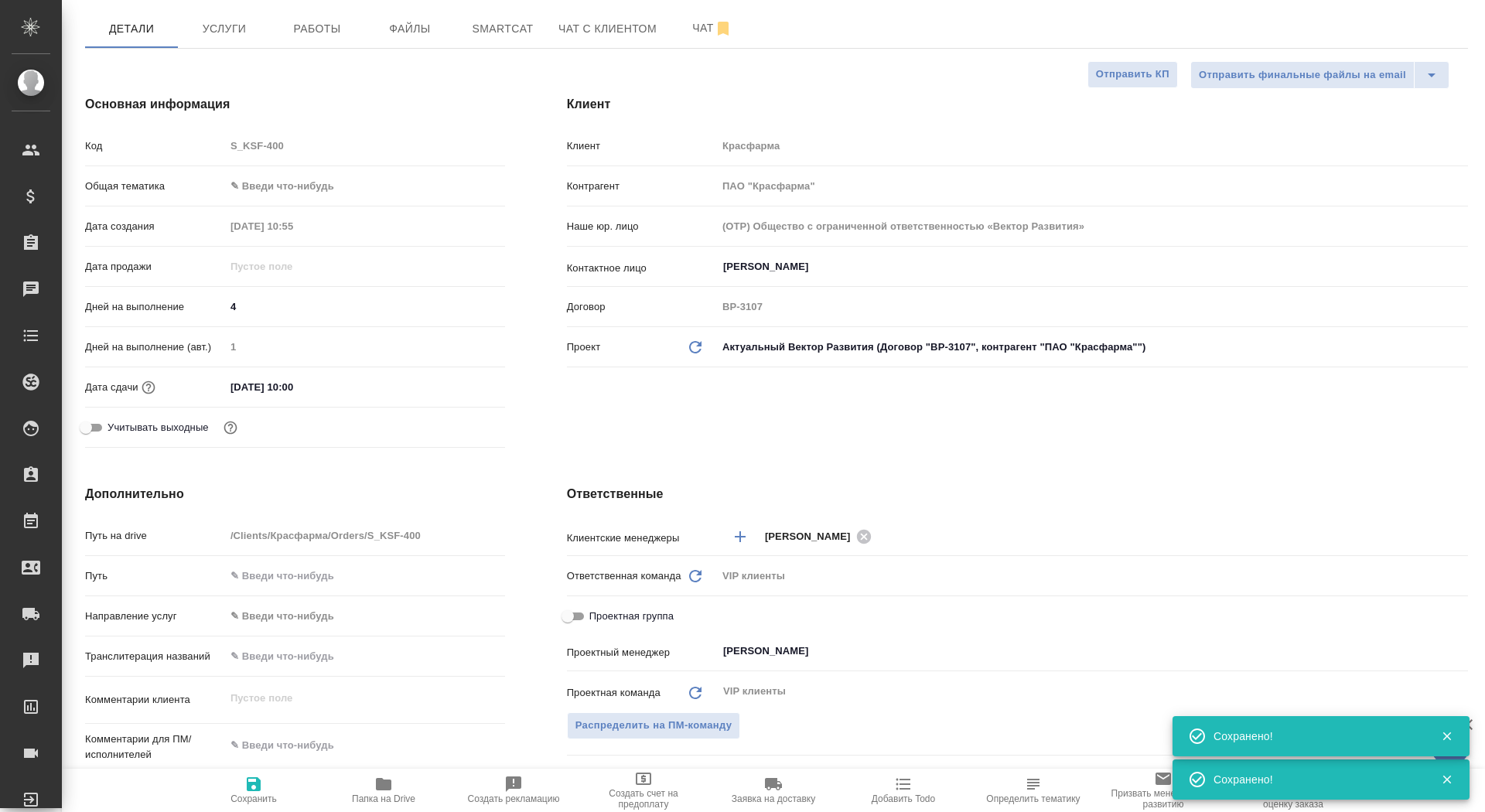
scroll to position [177, 0]
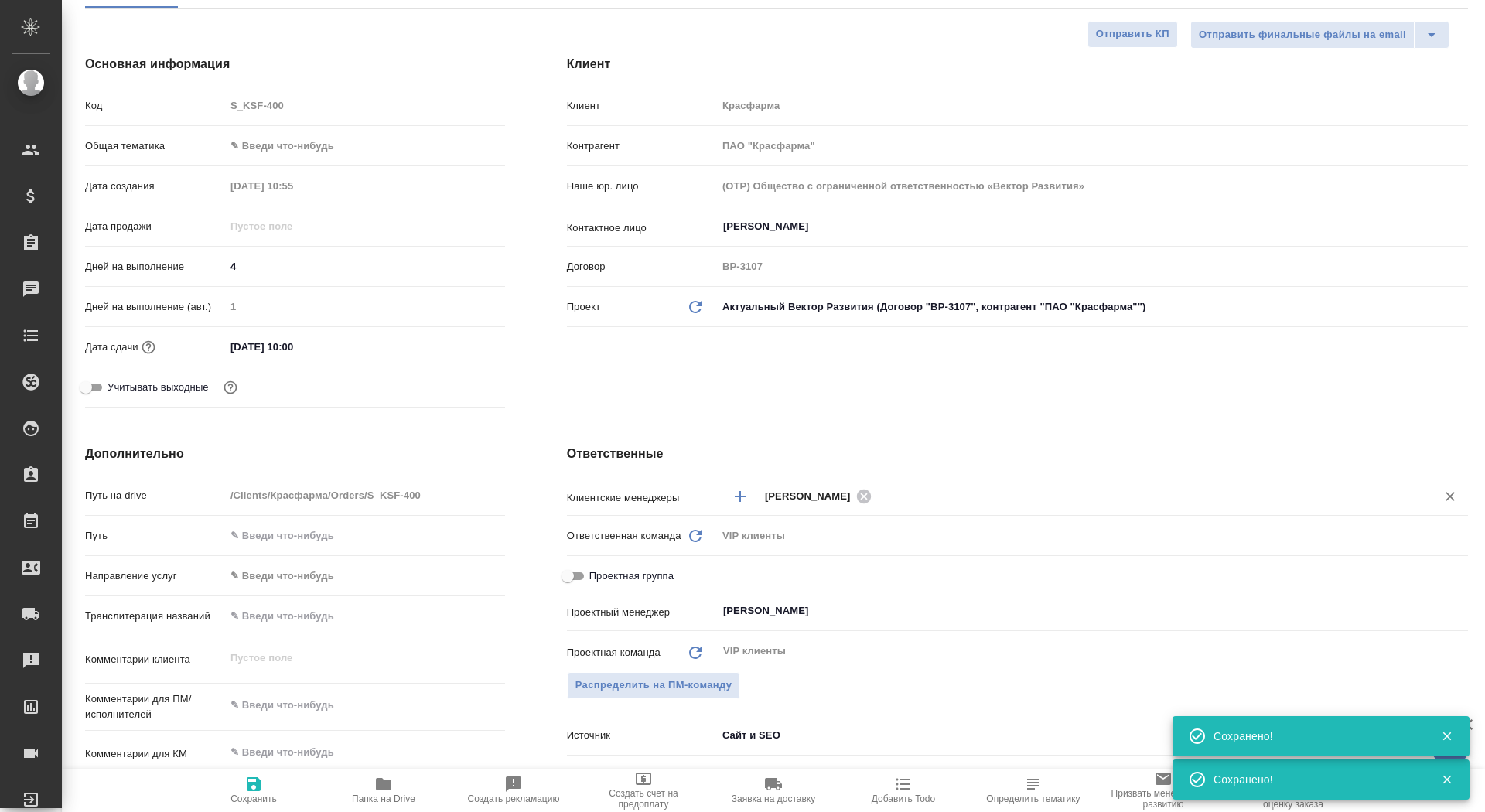
click at [735, 498] on icon "Добавить менеджера" at bounding box center [740, 496] width 19 height 19
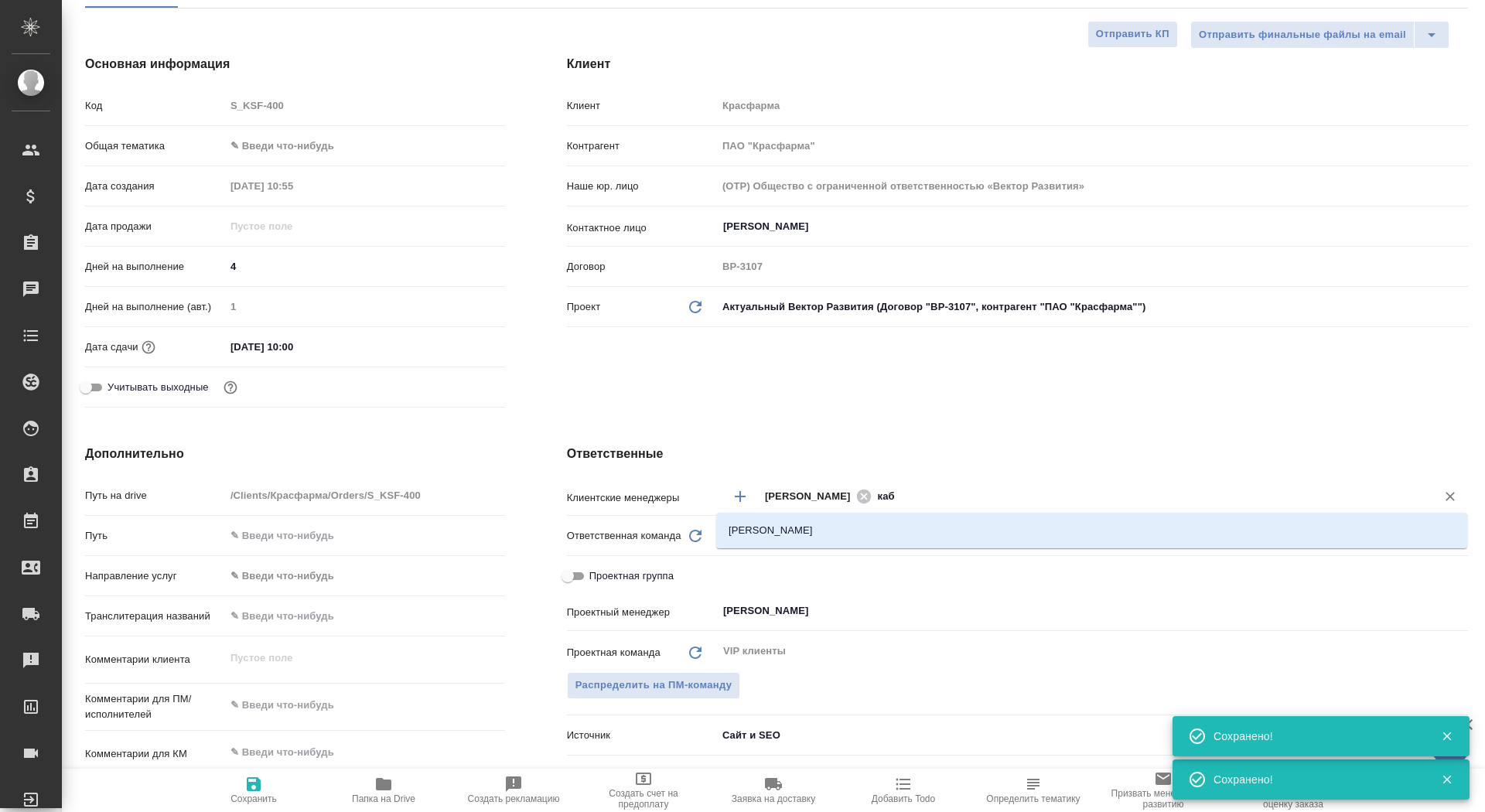
type input "каба"
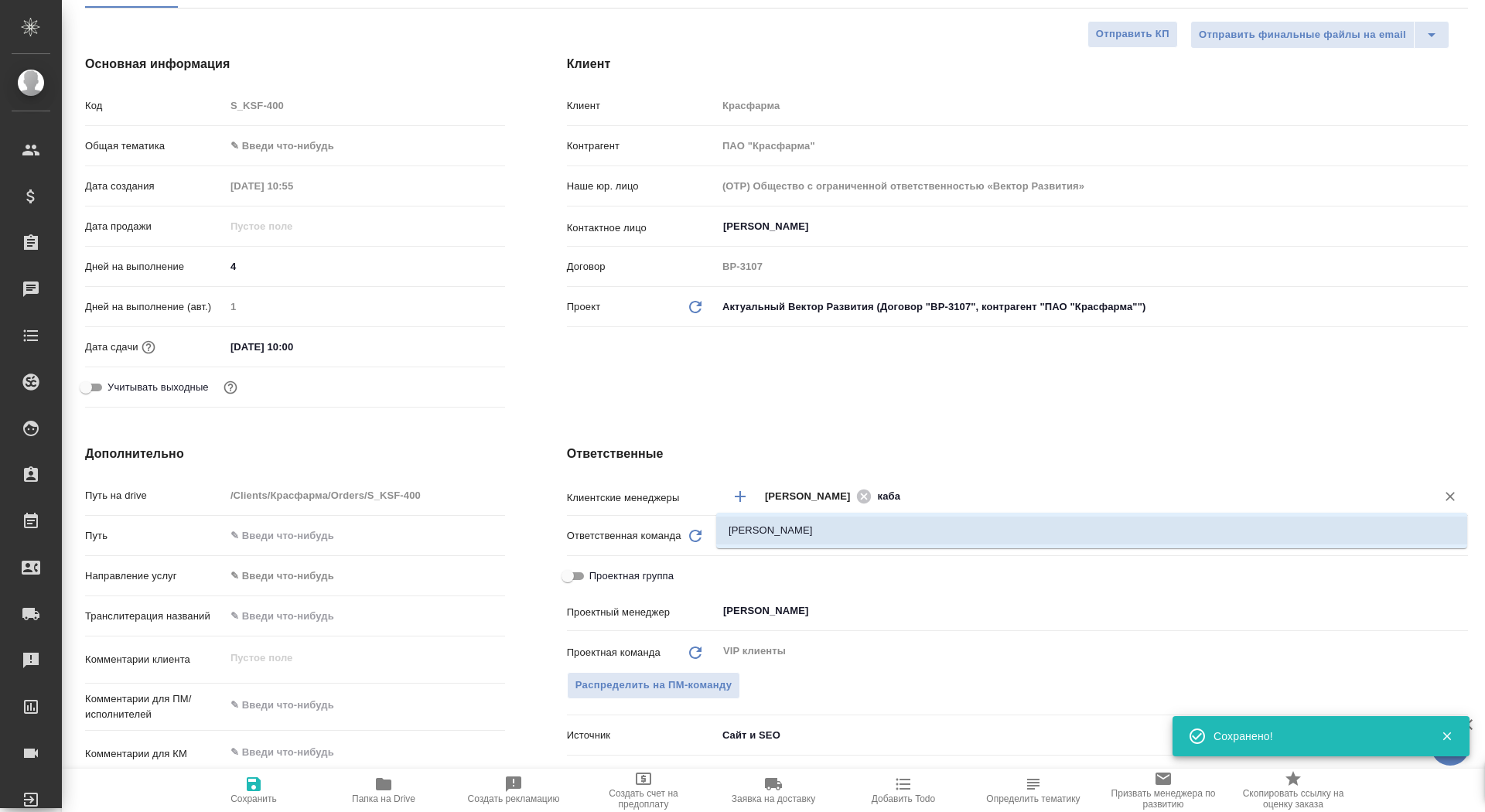
click at [786, 533] on li "[PERSON_NAME]" at bounding box center [1092, 531] width 751 height 28
type textarea "x"
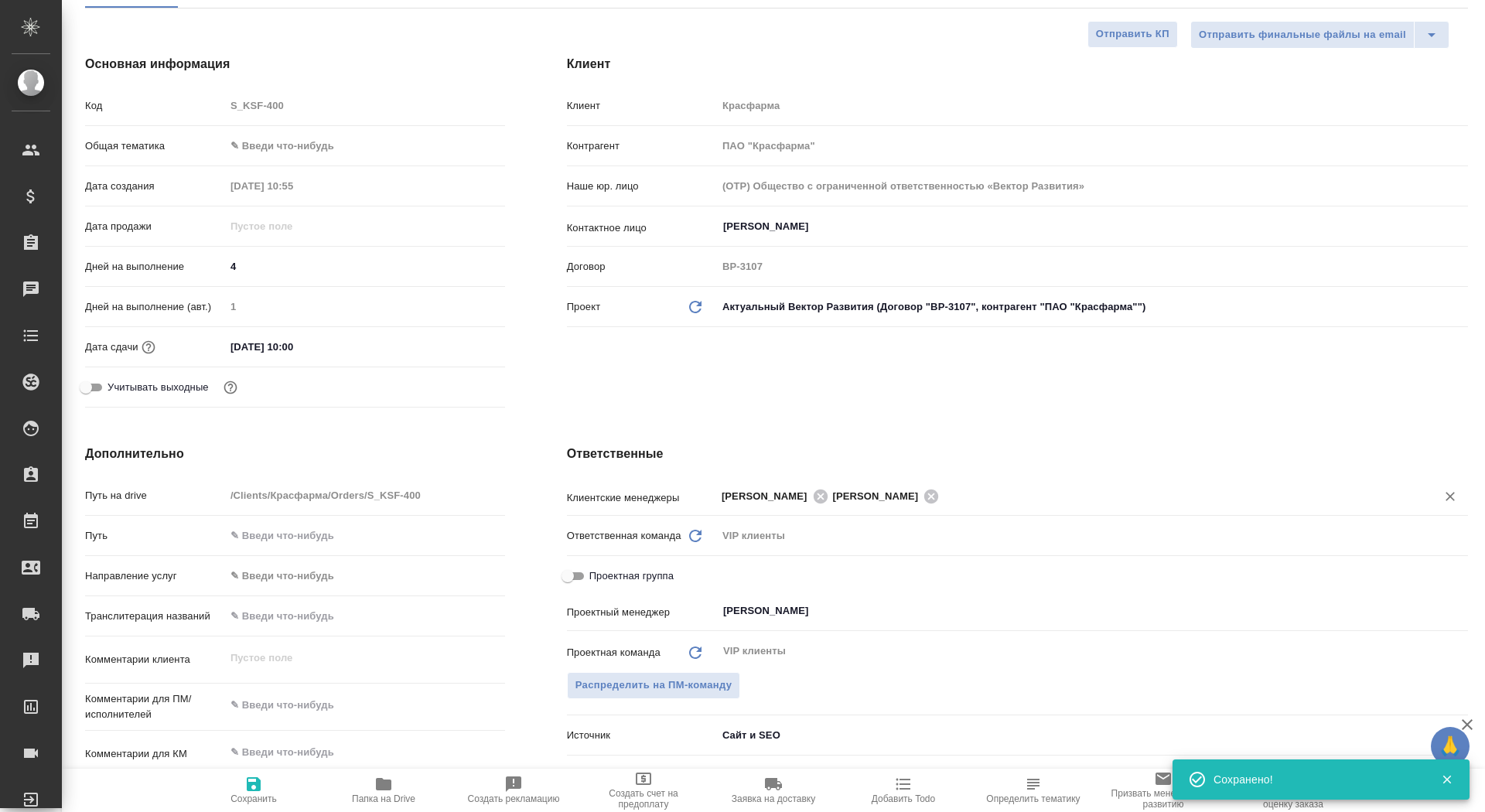
click at [260, 801] on span "Сохранить" at bounding box center [254, 799] width 47 height 11
type textarea "x"
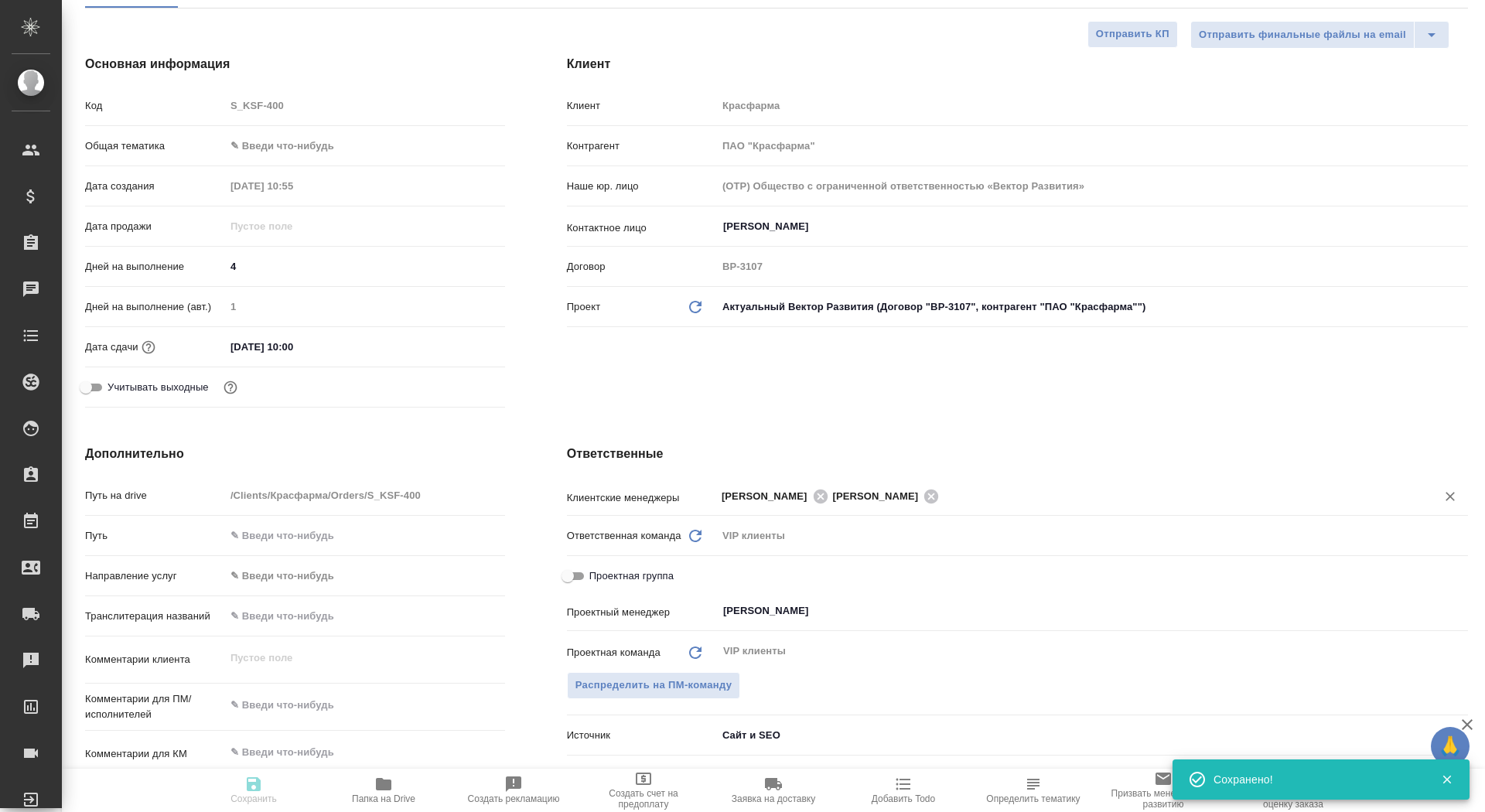
type textarea "x"
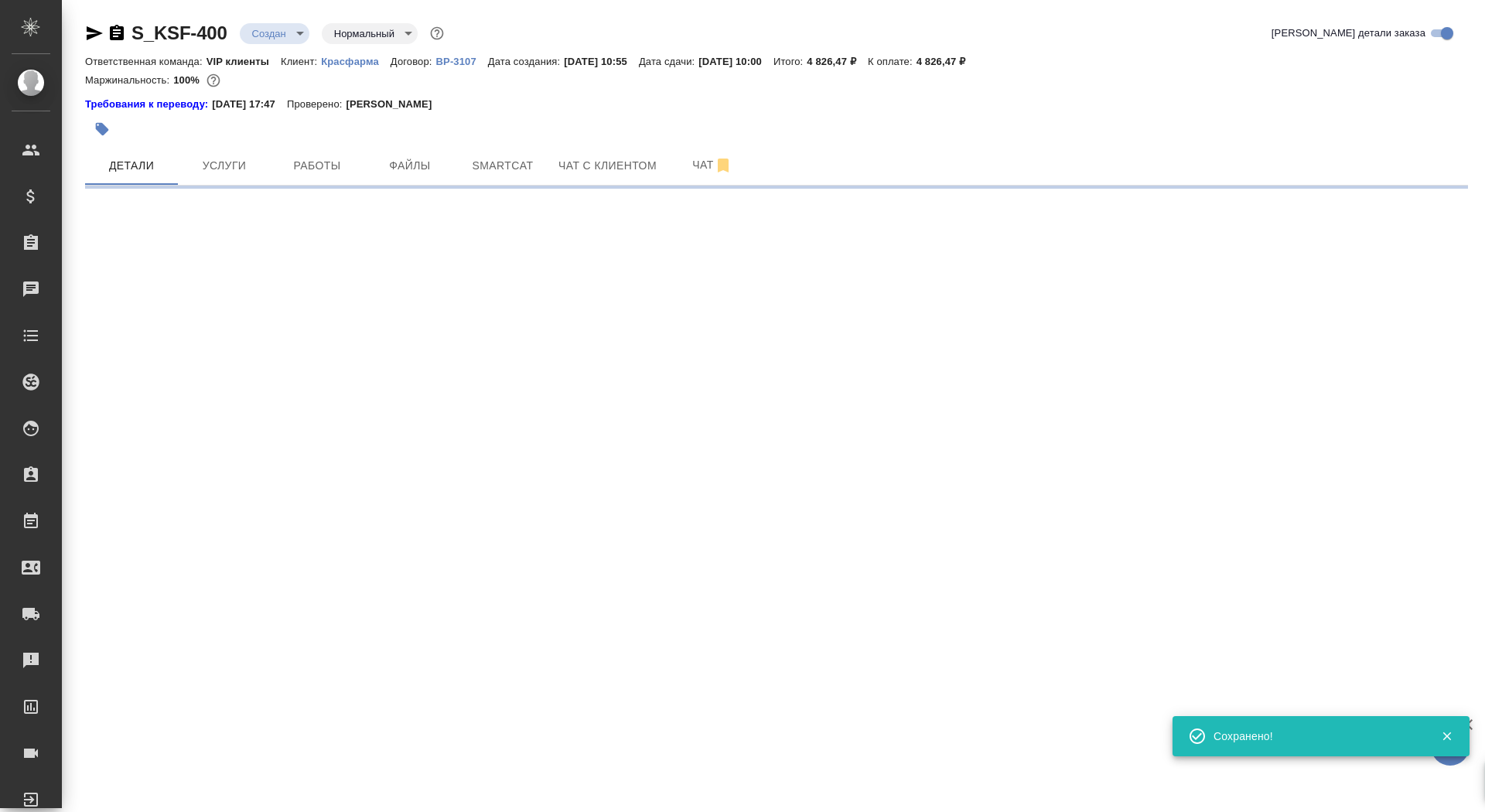
select select "RU"
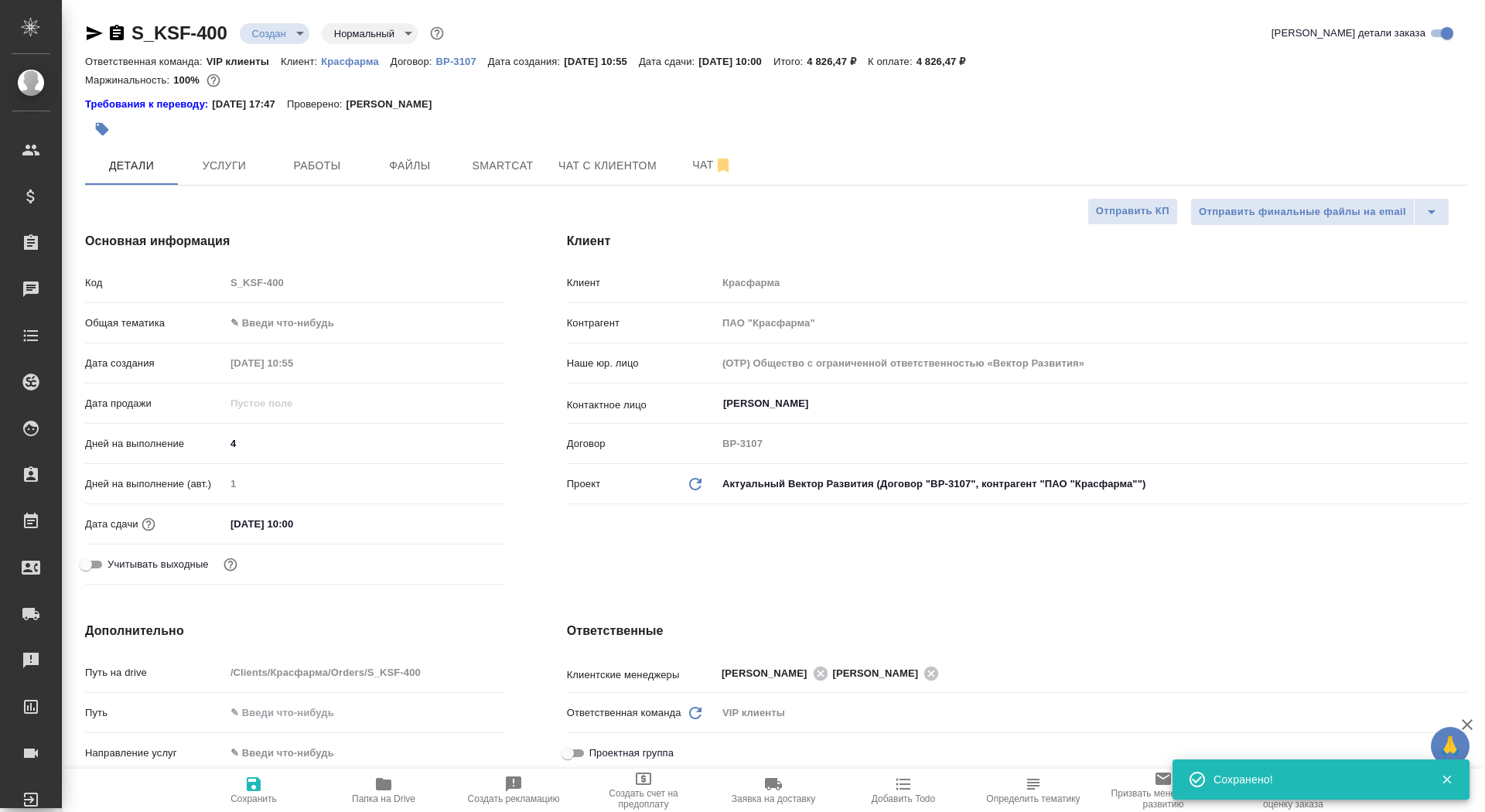
type textarea "x"
click at [193, 195] on div "S_KSF-400 Создан new Нормальный normal Кратко детали заказа Ответственная коман…" at bounding box center [777, 767] width 1400 height 1534
click at [206, 181] on button "Услуги" at bounding box center [224, 165] width 93 height 39
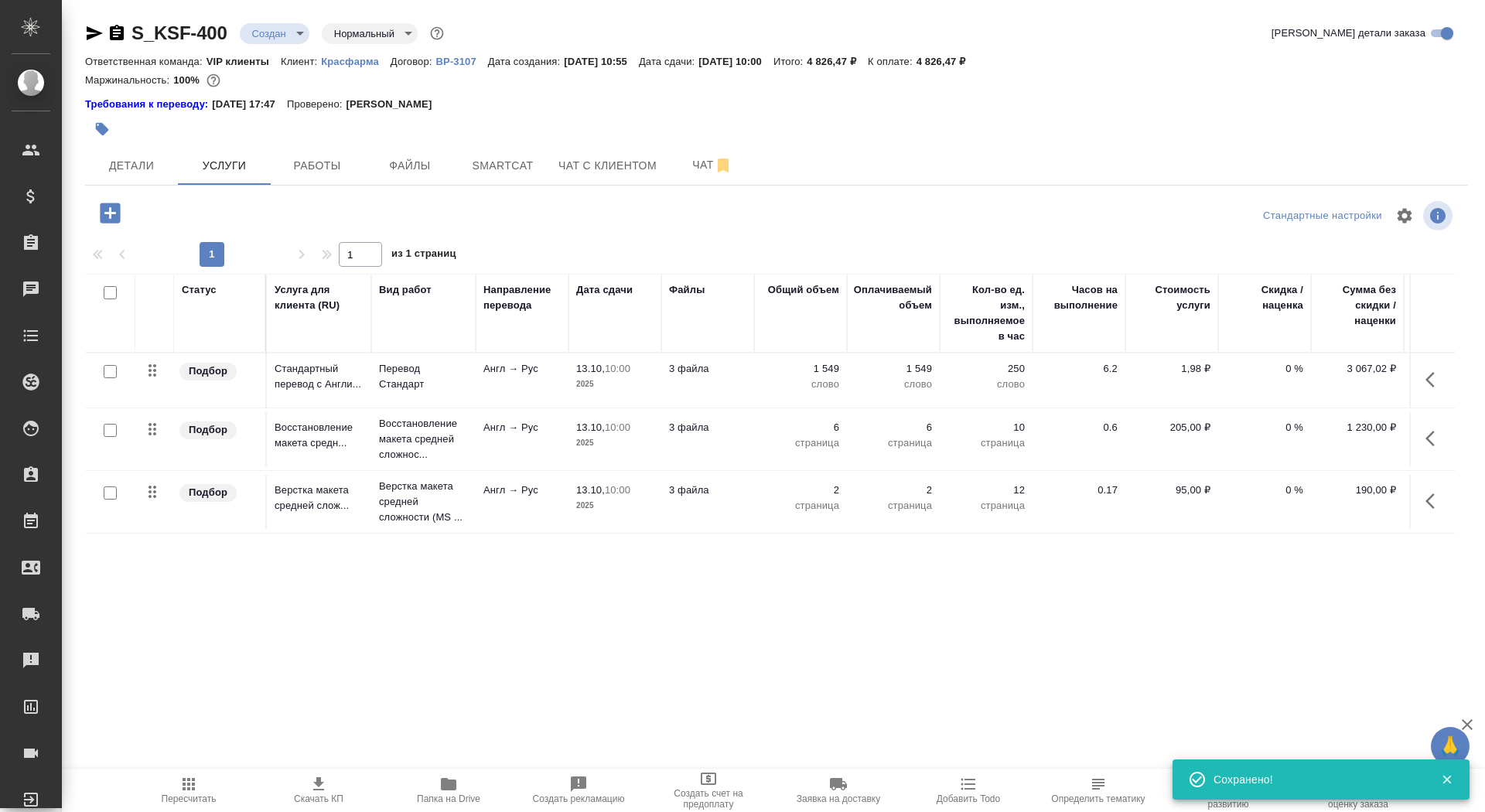
click at [306, 795] on span "Скачать КП" at bounding box center [319, 799] width 50 height 11
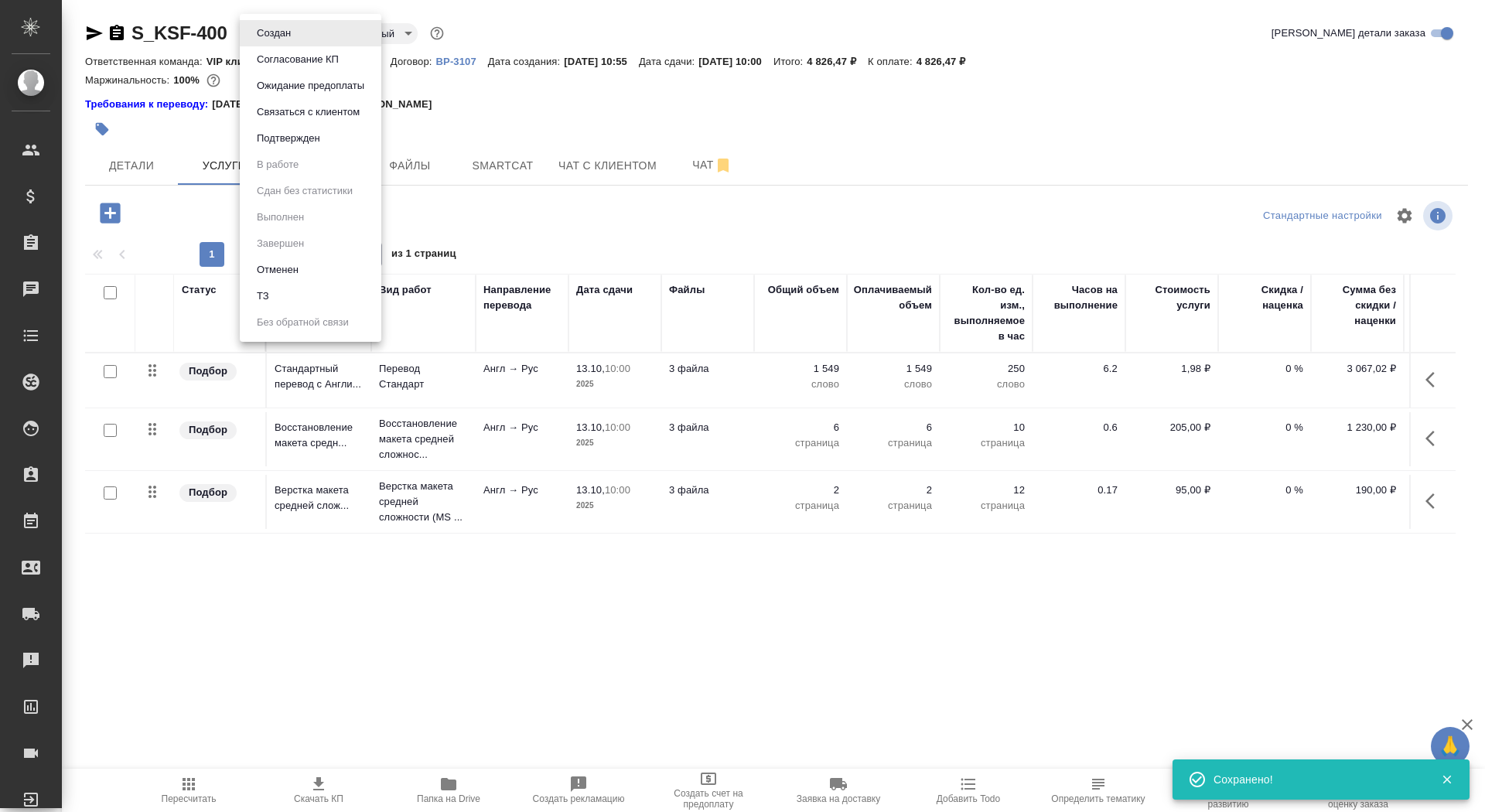
click at [251, 26] on body "🙏 .cls-1 fill:#fff; AWATERA Saydasheva Dilyara Клиенты Спецификации Заказы 0 Ча…" at bounding box center [742, 406] width 1485 height 812
click at [274, 59] on button "Согласование КП" at bounding box center [297, 59] width 91 height 17
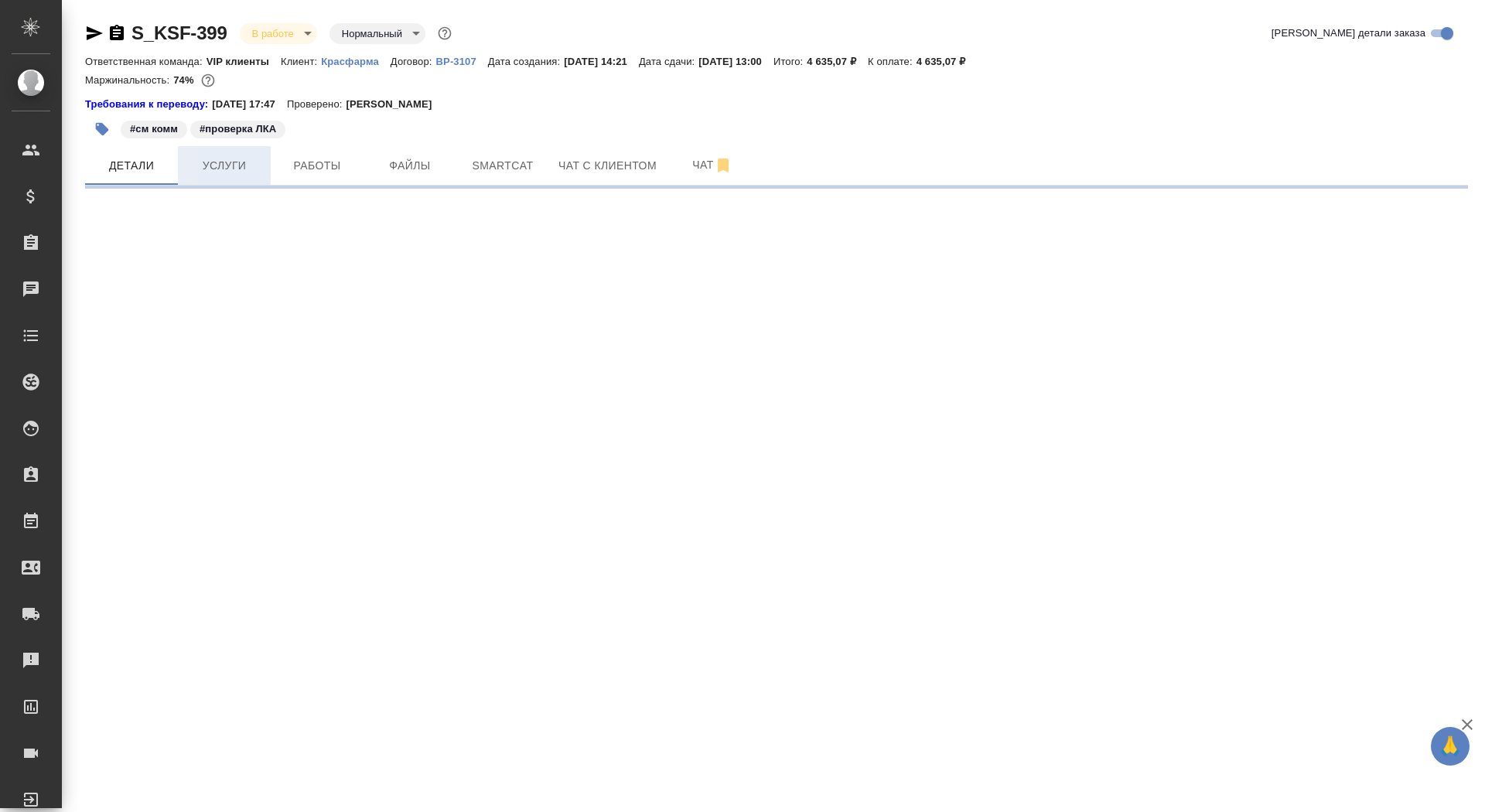
select select "RU"
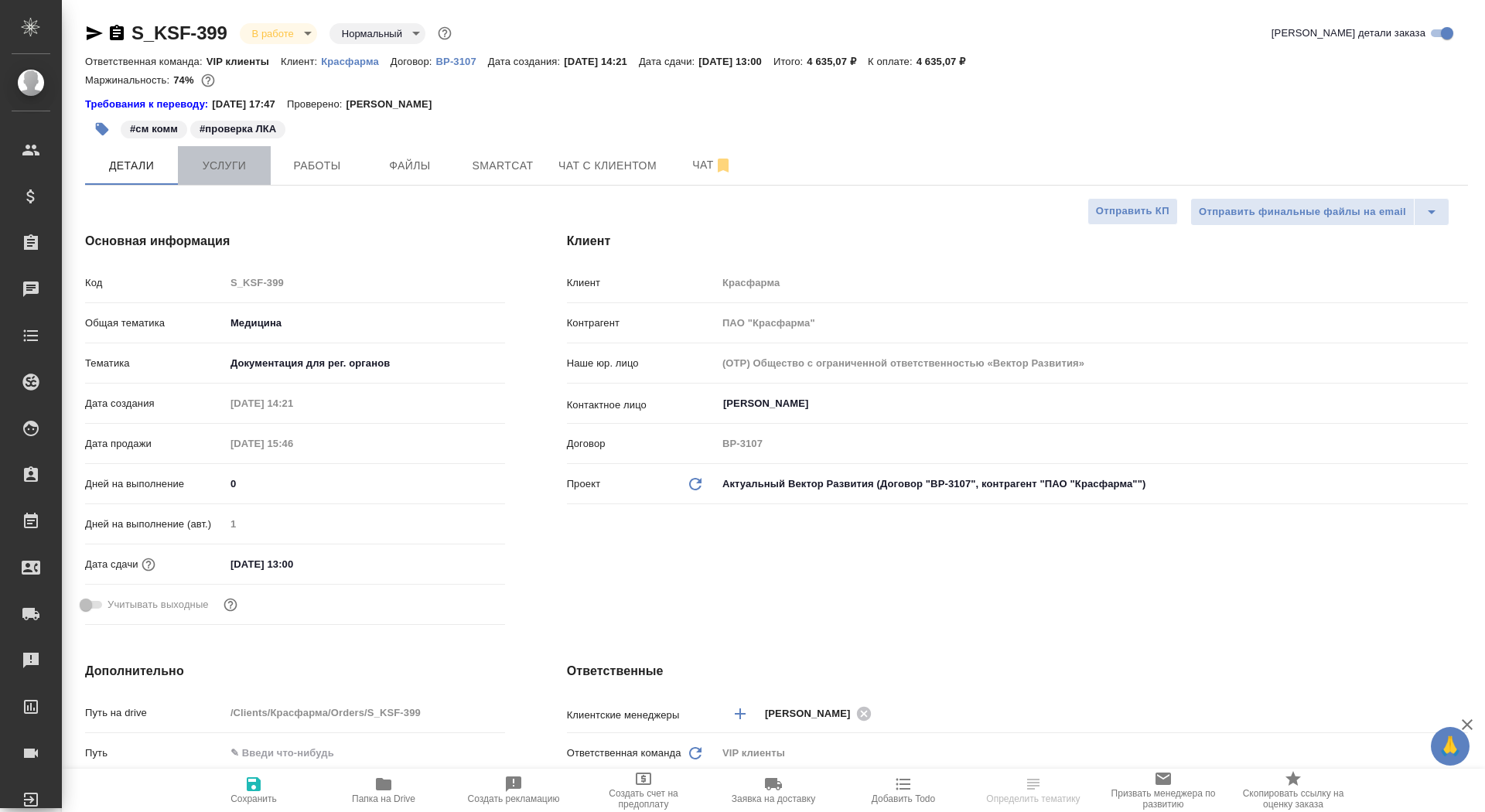
type textarea "x"
click at [251, 171] on span "Услуги" at bounding box center [225, 166] width 74 height 19
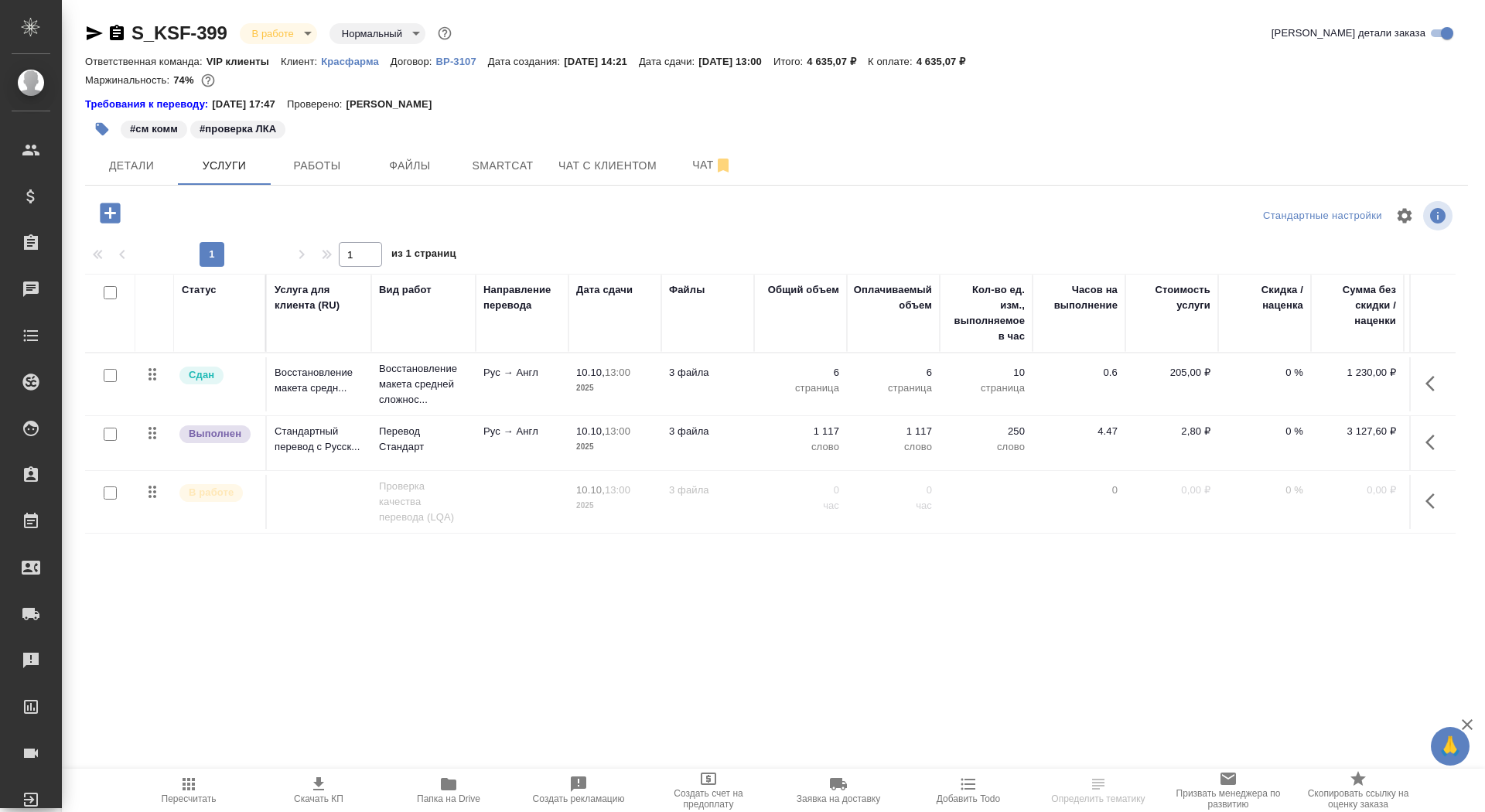
click at [573, 432] on td "10.10, 13:00 2025" at bounding box center [614, 443] width 93 height 54
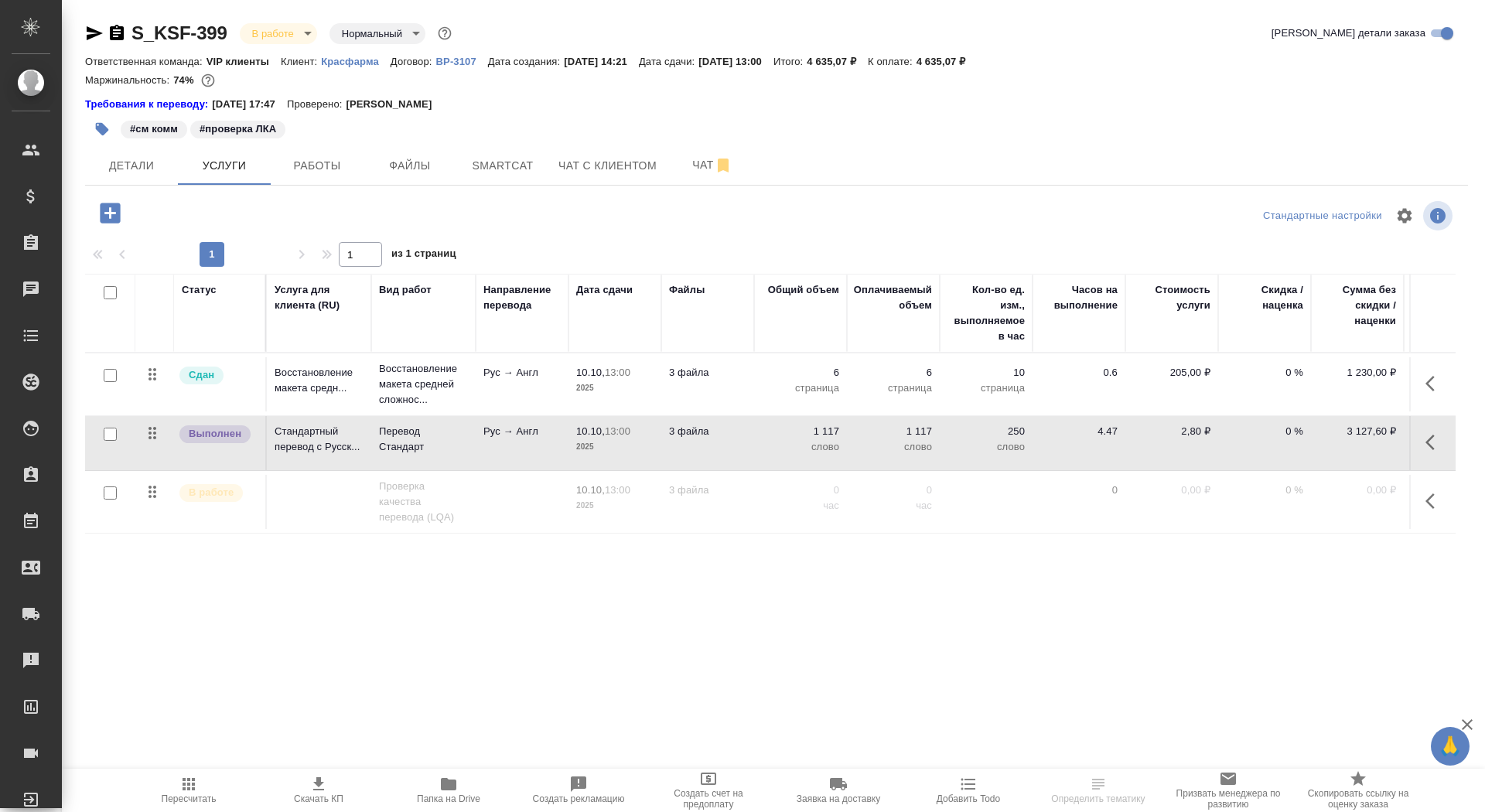
click at [574, 435] on td "10.10, 13:00 2025" at bounding box center [614, 443] width 93 height 54
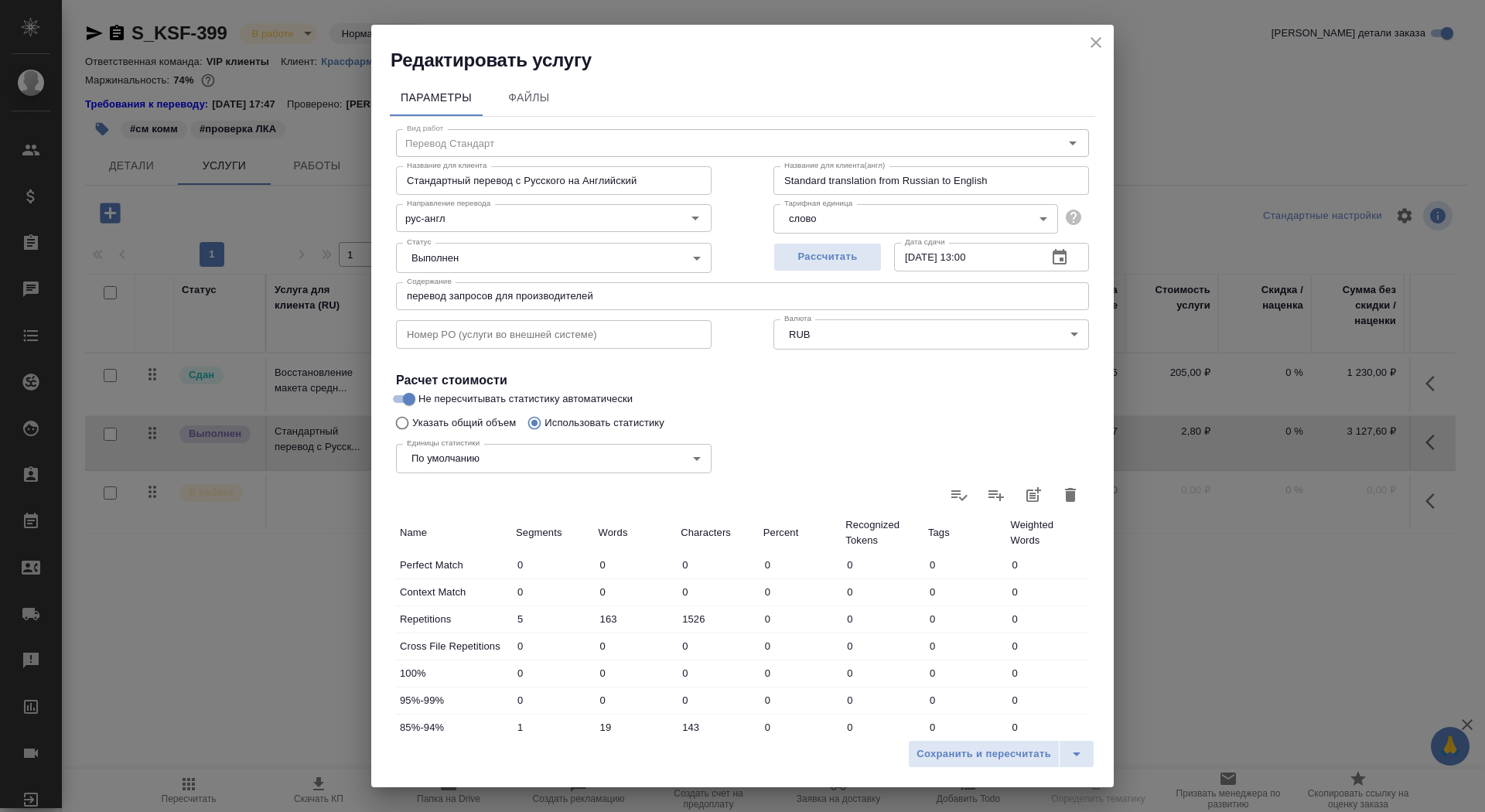
click at [1100, 37] on icon "close" at bounding box center [1096, 42] width 19 height 19
